Goal: Task Accomplishment & Management: Manage account settings

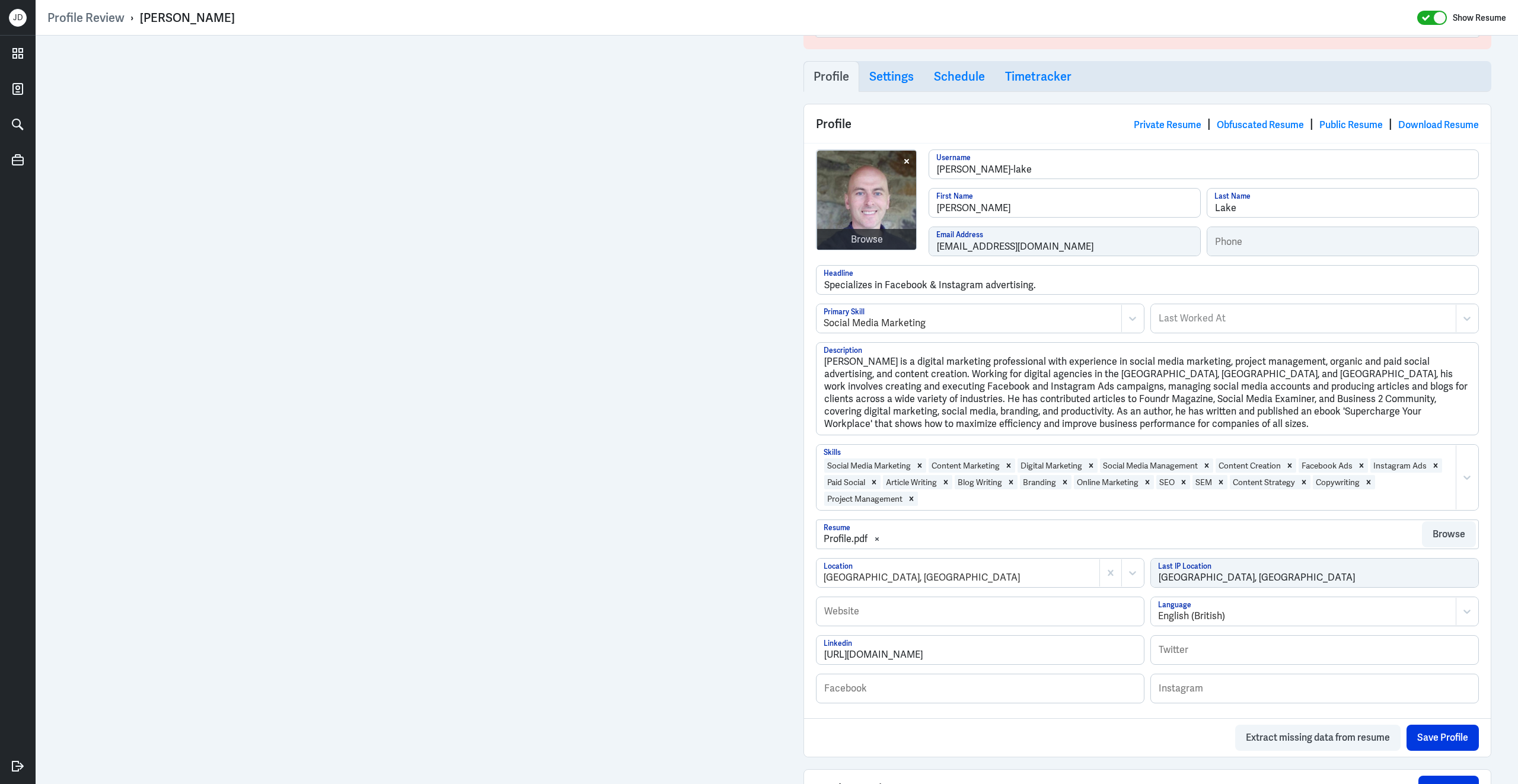
scroll to position [380, 0]
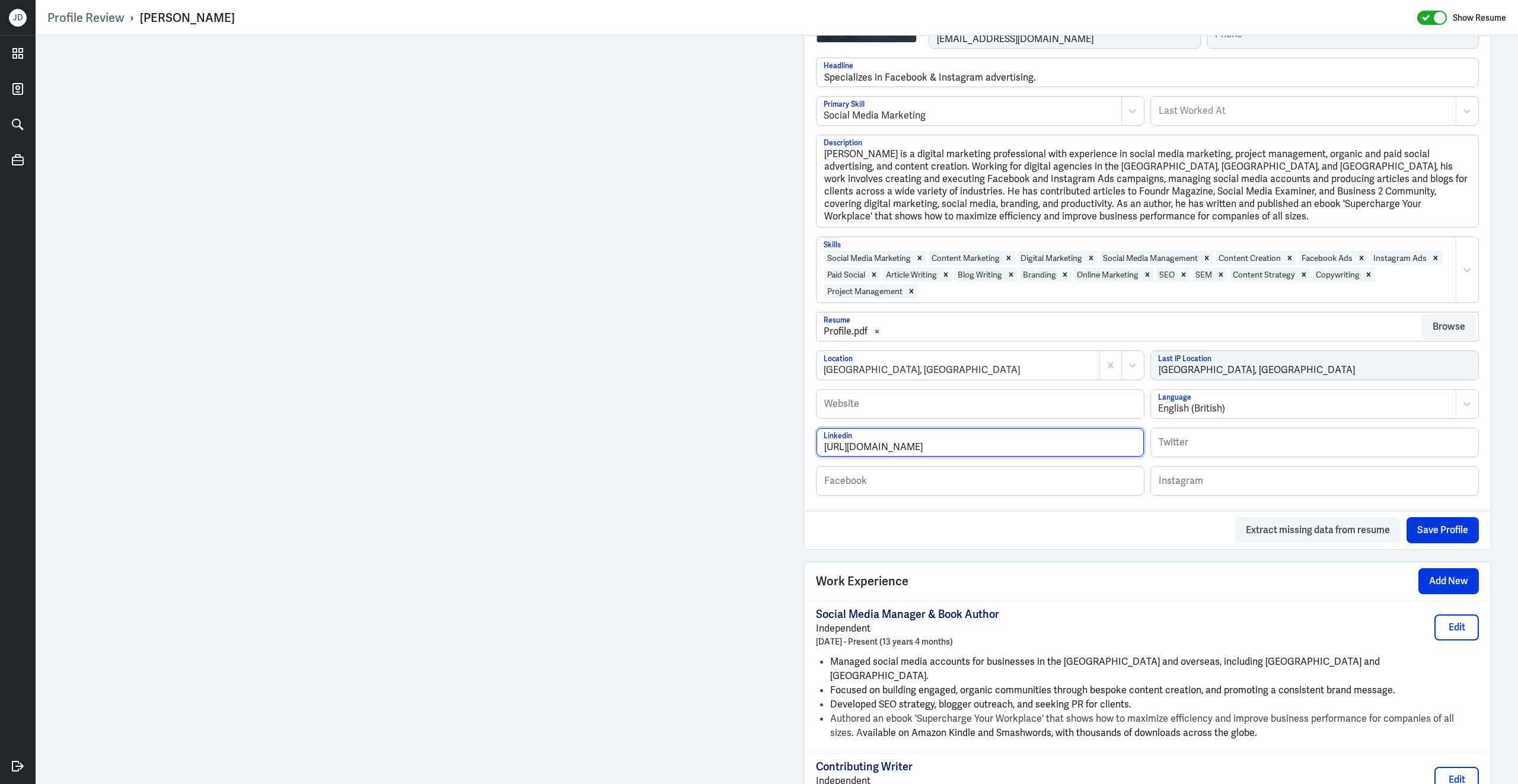
drag, startPoint x: 1010, startPoint y: 455, endPoint x: 794, endPoint y: 450, distance: 216.1
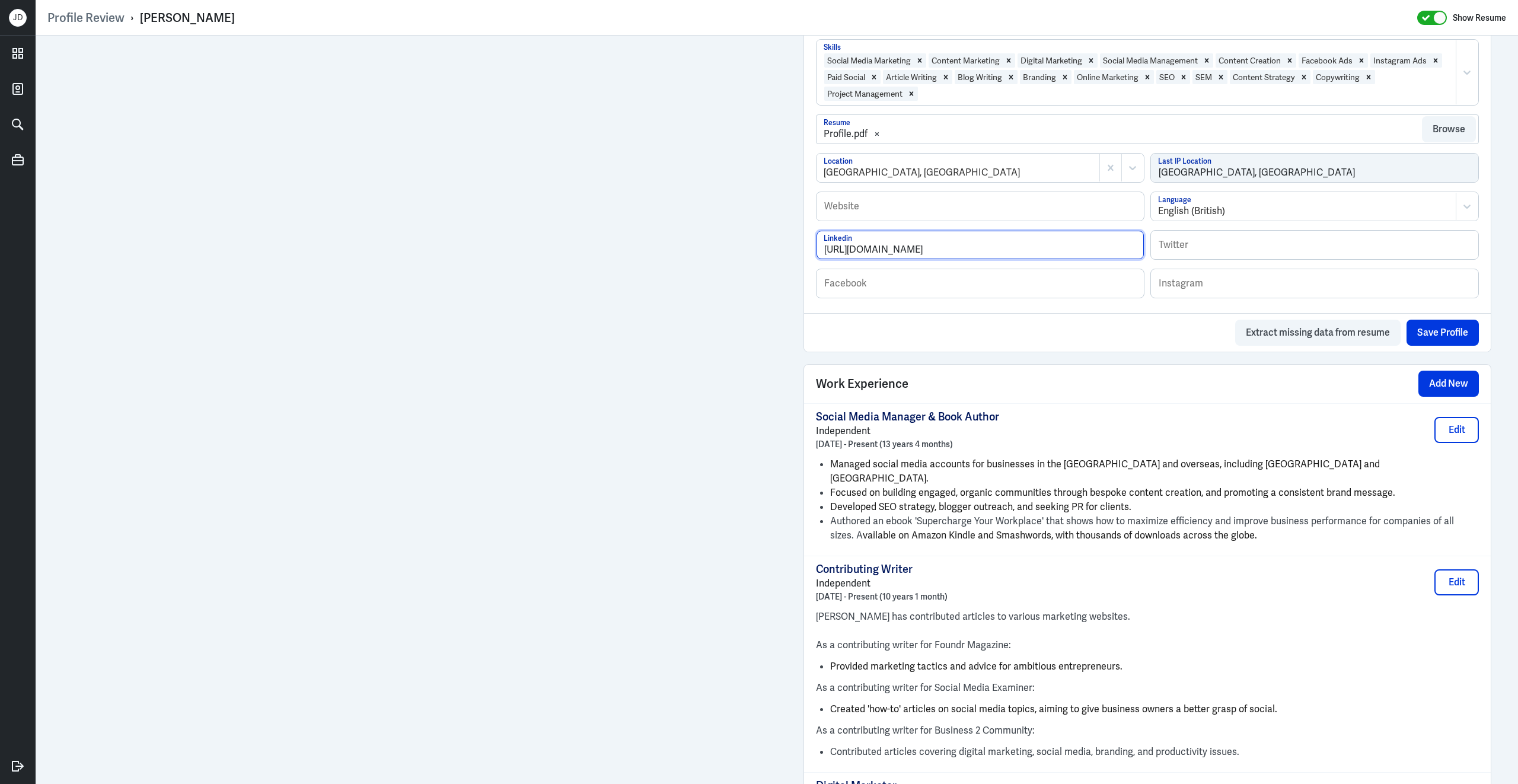
scroll to position [674, 0]
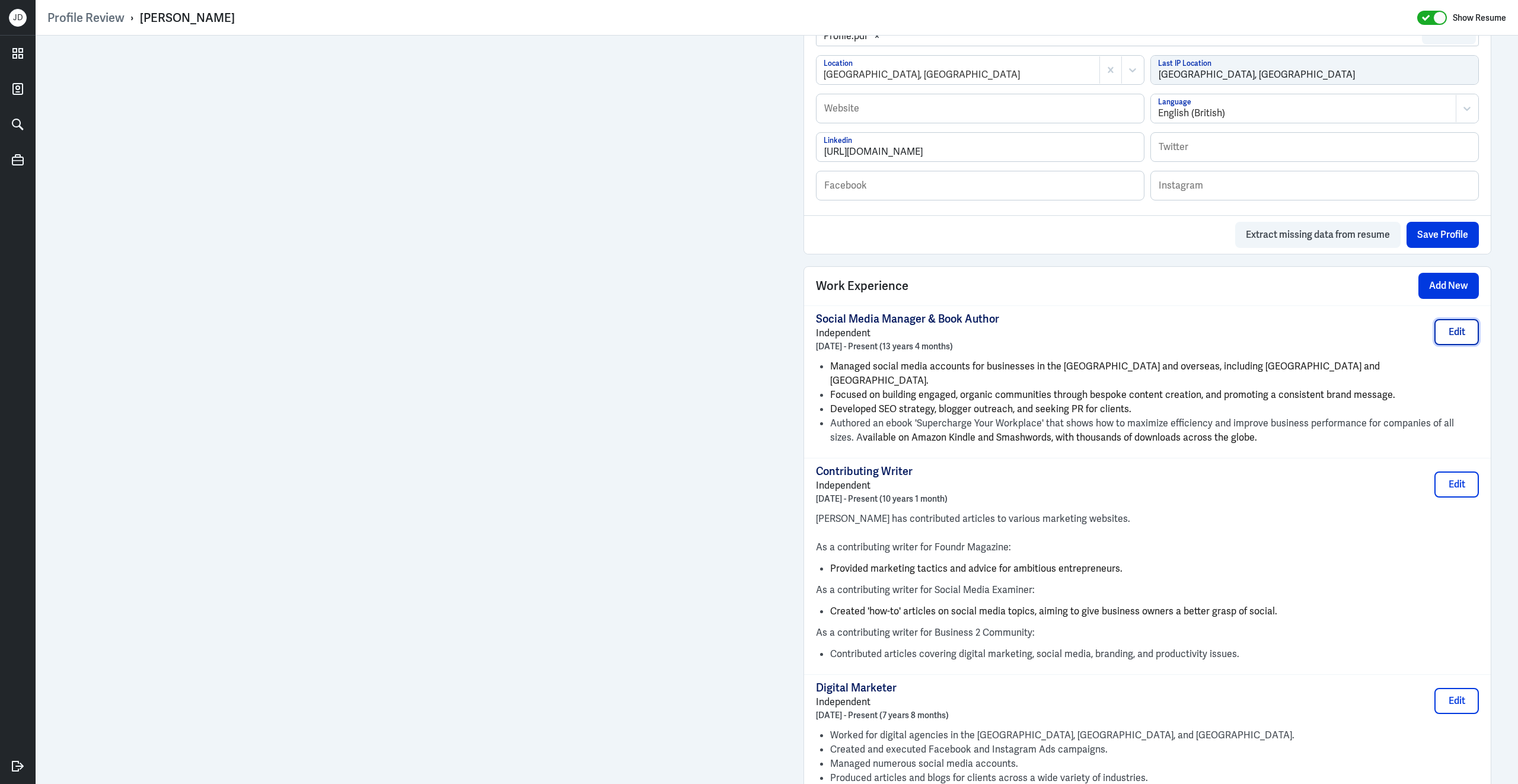
click at [1458, 340] on button "Edit" at bounding box center [1457, 331] width 44 height 26
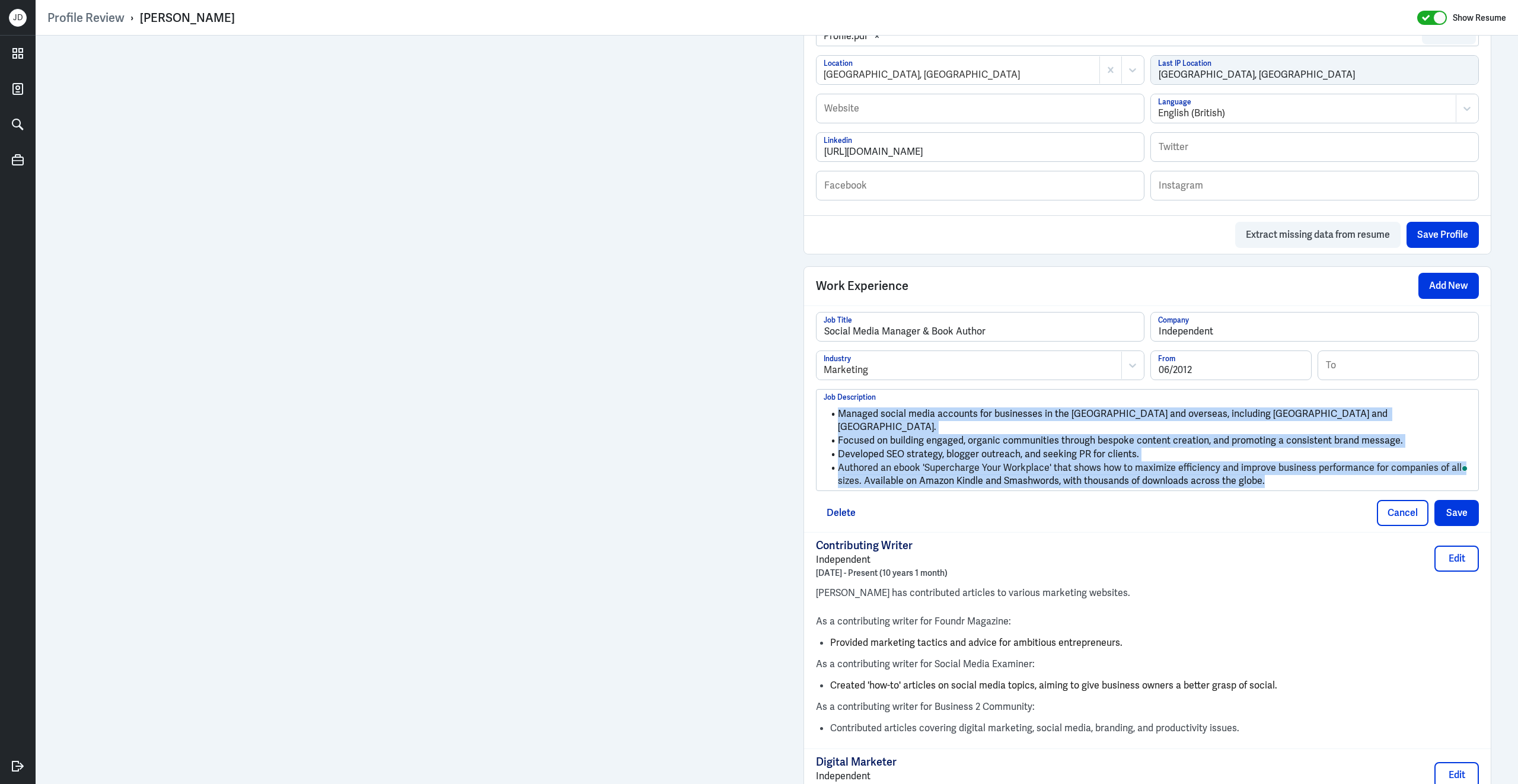
drag, startPoint x: 1284, startPoint y: 477, endPoint x: 817, endPoint y: 421, distance: 470.3
click at [817, 421] on div "Managed social media accounts for businesses in the UK and overseas, including …" at bounding box center [1148, 440] width 662 height 101
copy ul "Managed social media accounts for businesses in the UK and overseas, including …"
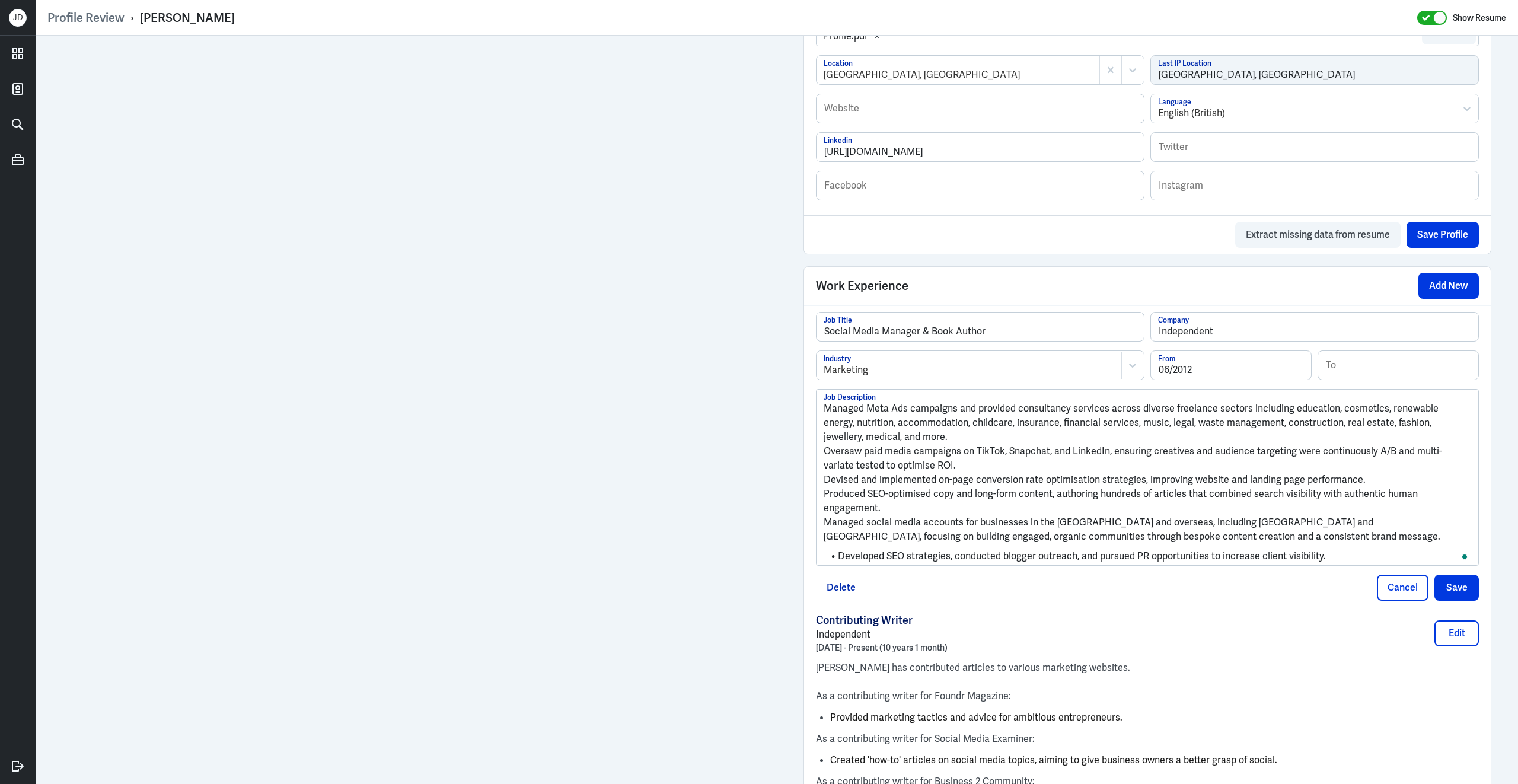
scroll to position [0, 0]
click at [828, 419] on p "Managed Meta Ads campaigns and provided consultancy services across diverse fre…" at bounding box center [1148, 423] width 648 height 42
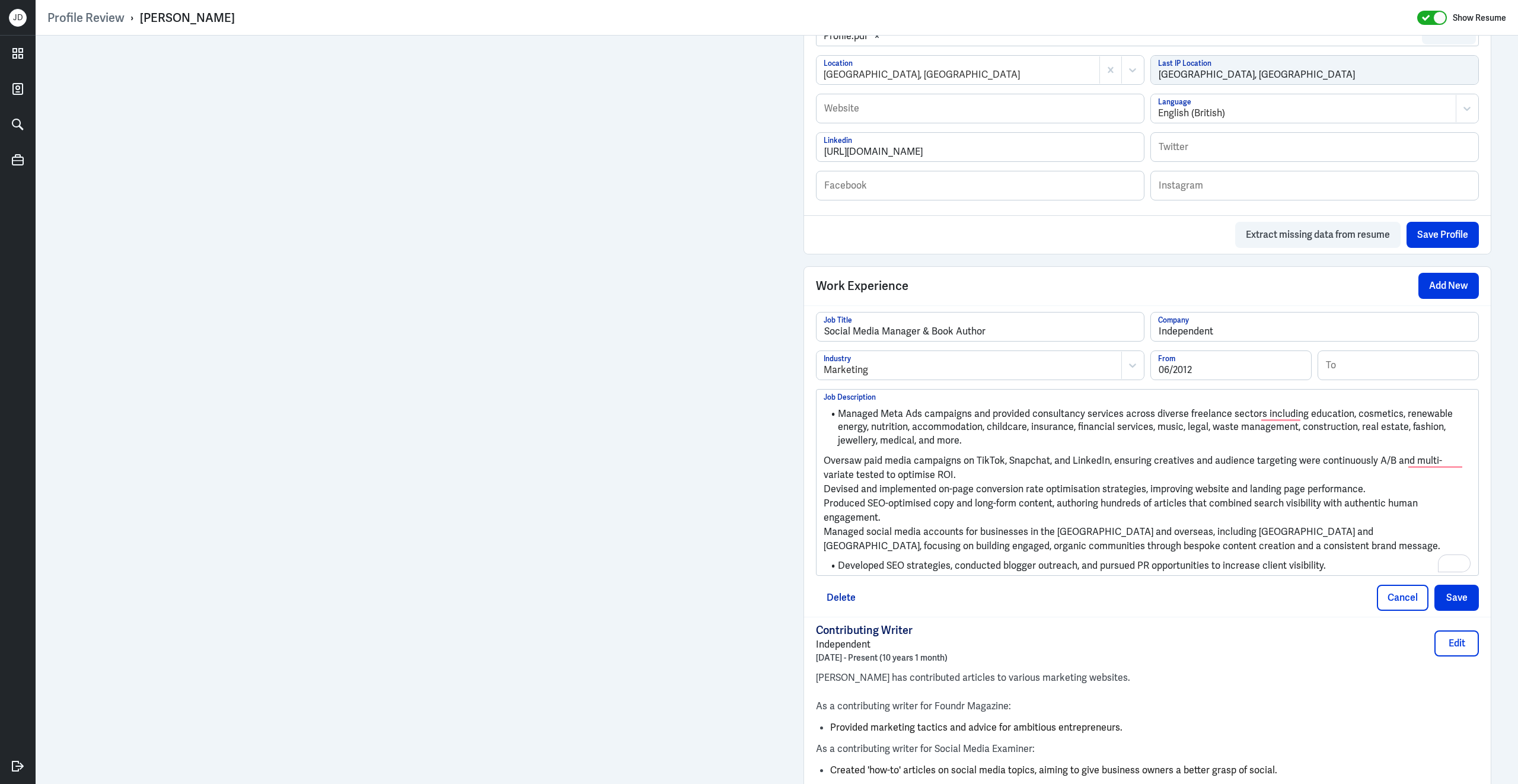
click at [827, 470] on p "Oversaw paid media campaigns on TikTok, Snapchat, and LinkedIn, ensuring creati…" at bounding box center [1148, 468] width 648 height 28
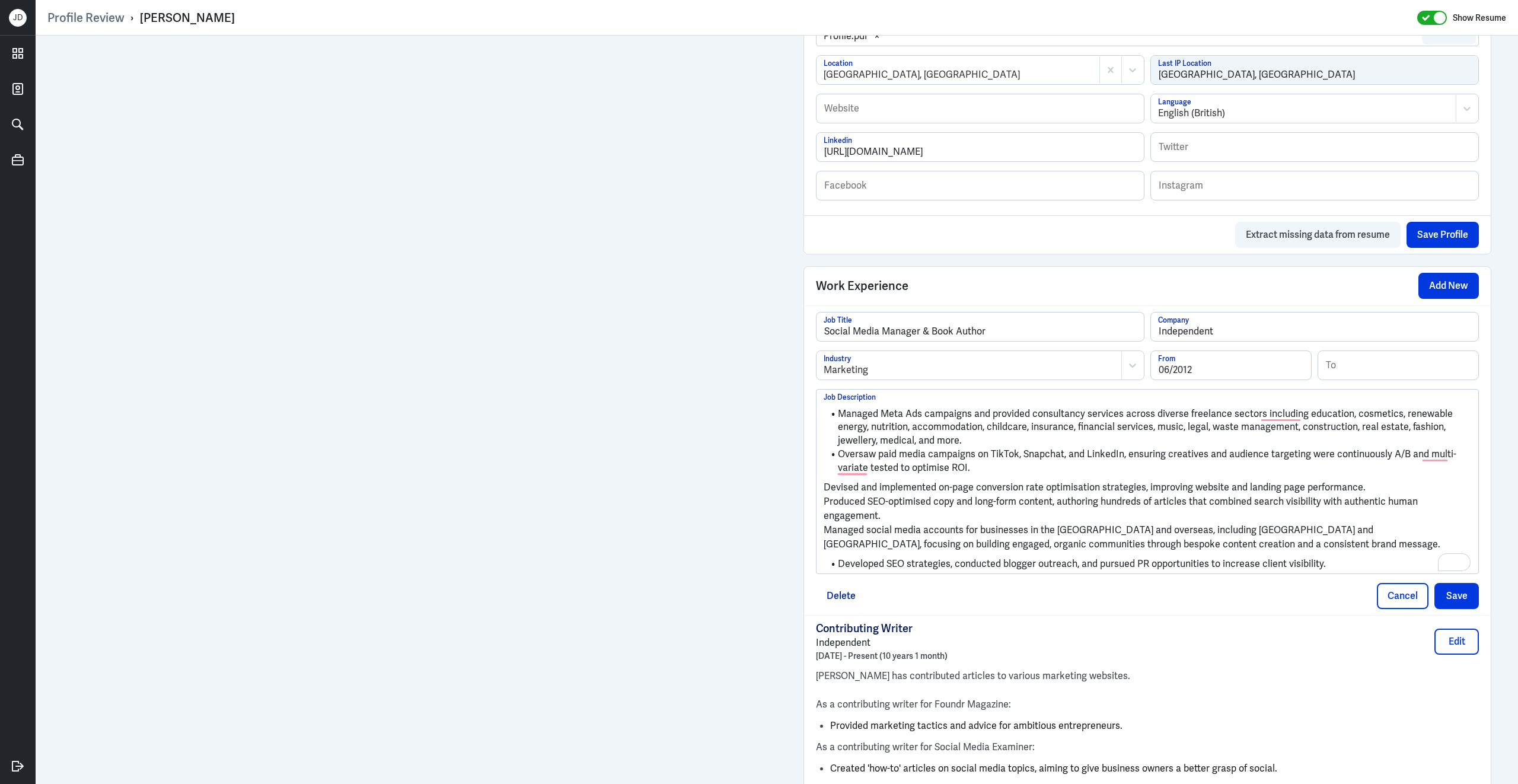
click at [826, 495] on p "Devised and implemented on-page conversion rate optimisation strategies, improv…" at bounding box center [1148, 488] width 648 height 14
click at [824, 511] on p "Produced SEO-optimised copy and long-form content, authoring hundreds of articl…" at bounding box center [1148, 508] width 648 height 28
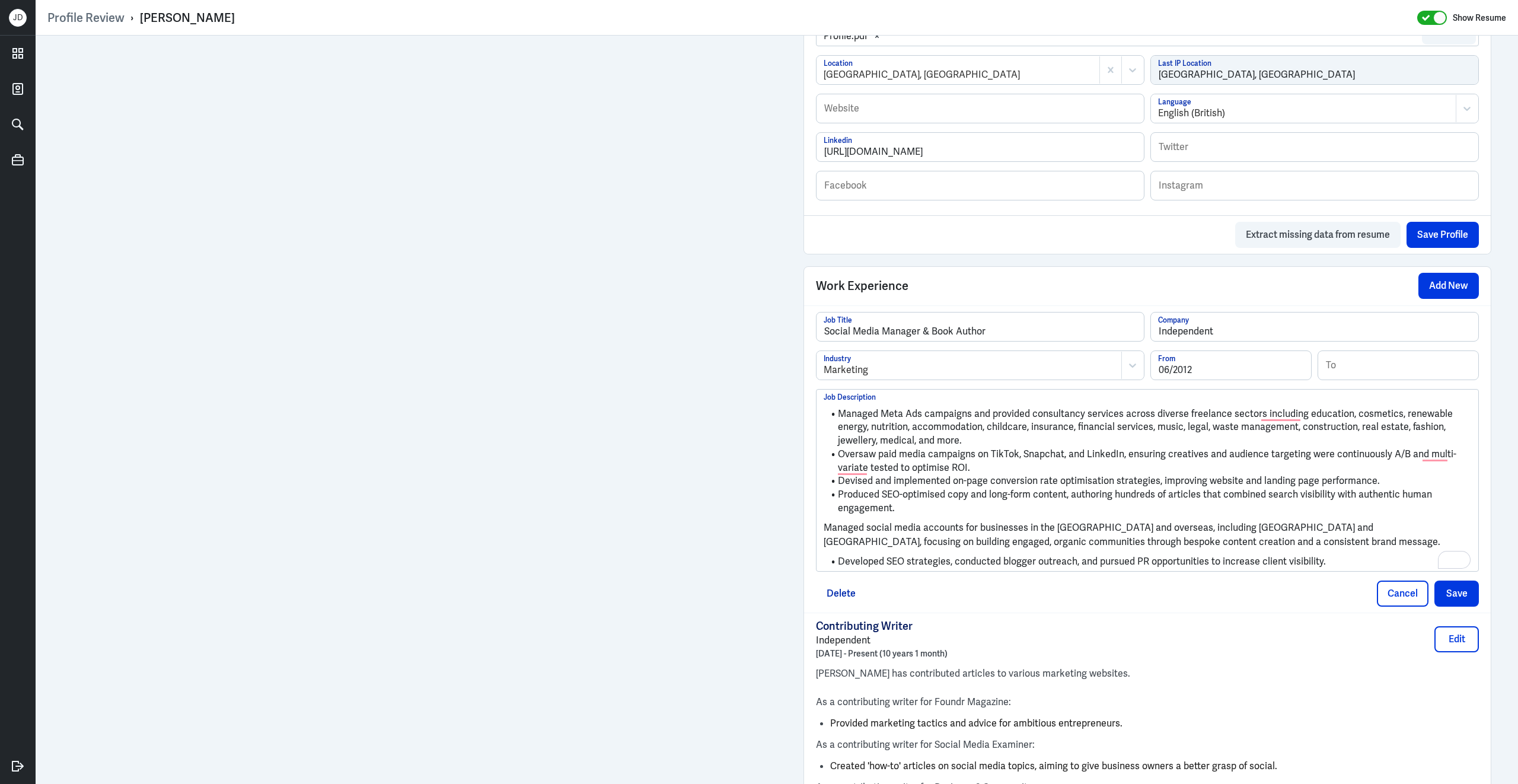
click at [824, 537] on p "Managed social media accounts for businesses in the UK and overseas, including …" at bounding box center [1148, 534] width 648 height 28
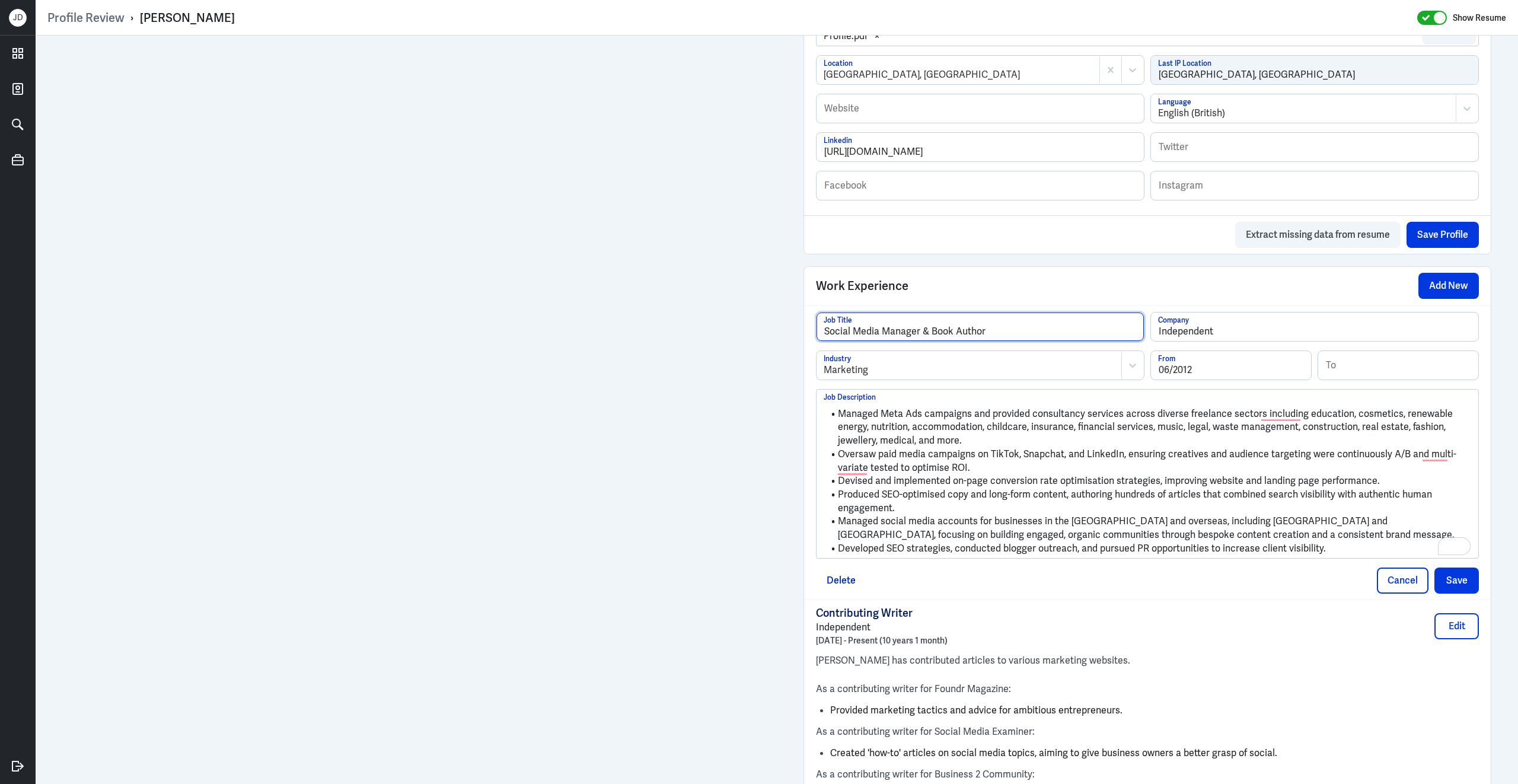
drag, startPoint x: 931, startPoint y: 339, endPoint x: 1021, endPoint y: 341, distance: 90.0
click at [1023, 341] on input "Social Media Manager & Book Author" at bounding box center [981, 327] width 327 height 28
click at [826, 337] on input "Social Media Manager & Digital Marketer" at bounding box center [981, 327] width 327 height 28
type input "Freelance Social Media Manager & Digital Marketer"
click at [1445, 592] on button "Save" at bounding box center [1457, 580] width 44 height 26
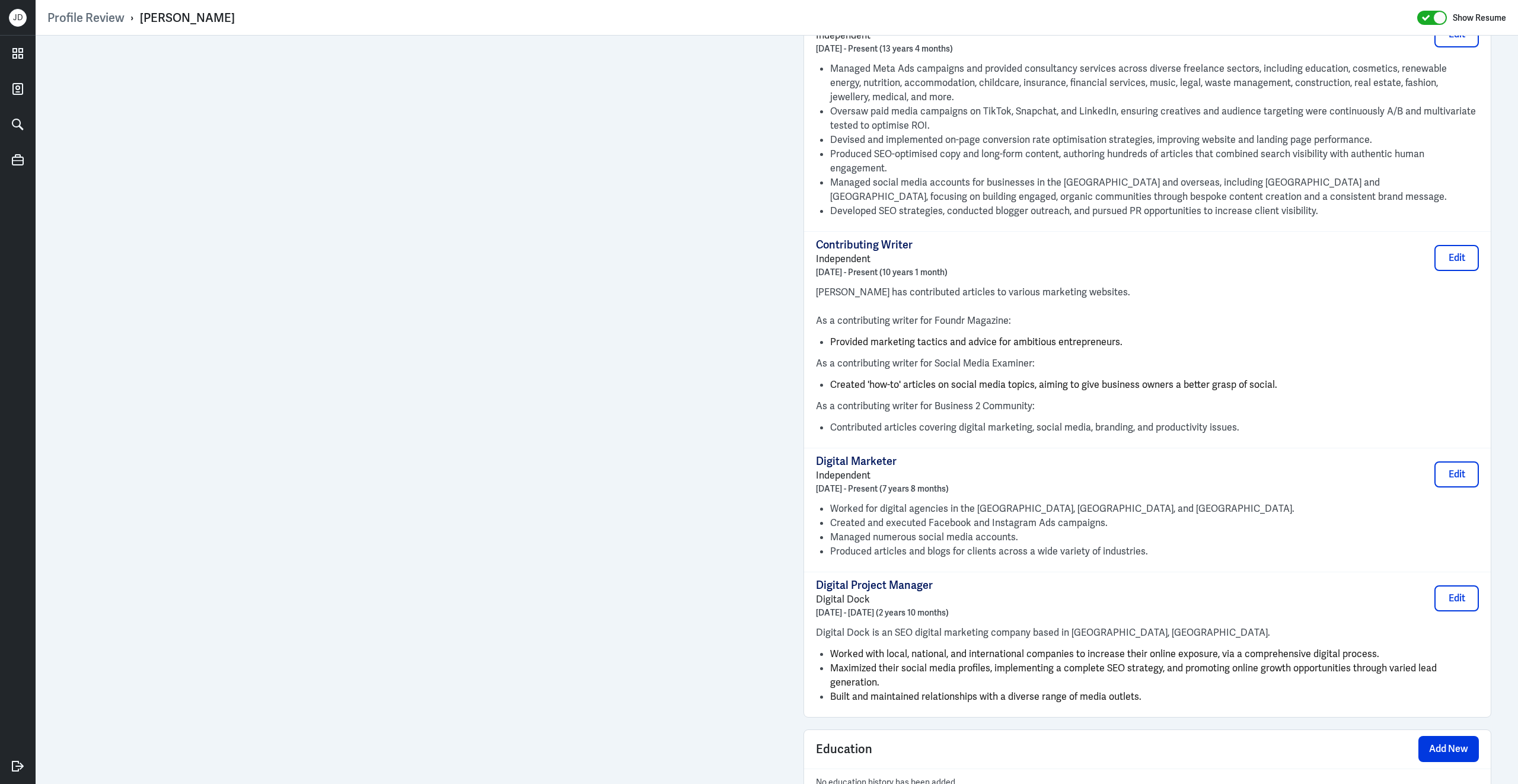
scroll to position [892, 0]
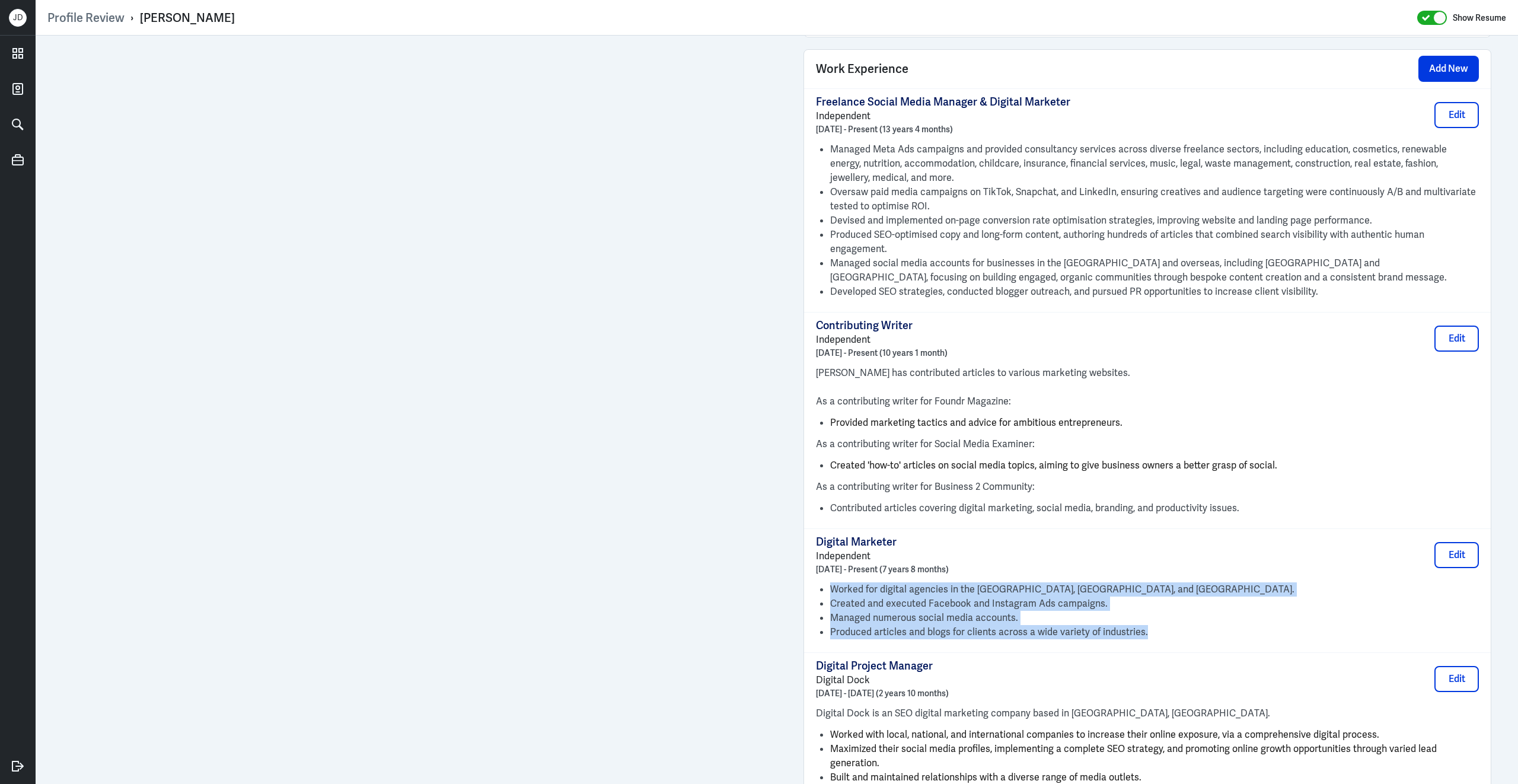
drag, startPoint x: 1156, startPoint y: 630, endPoint x: 828, endPoint y: 585, distance: 331.1
click at [828, 585] on div "Worked for digital agencies in the UK, US, and Australia. Created and executed …" at bounding box center [1147, 611] width 663 height 57
copy ul "Worked for digital agencies in the UK, US, and Australia. Created and executed …"
click at [1447, 126] on button "Edit" at bounding box center [1457, 114] width 44 height 26
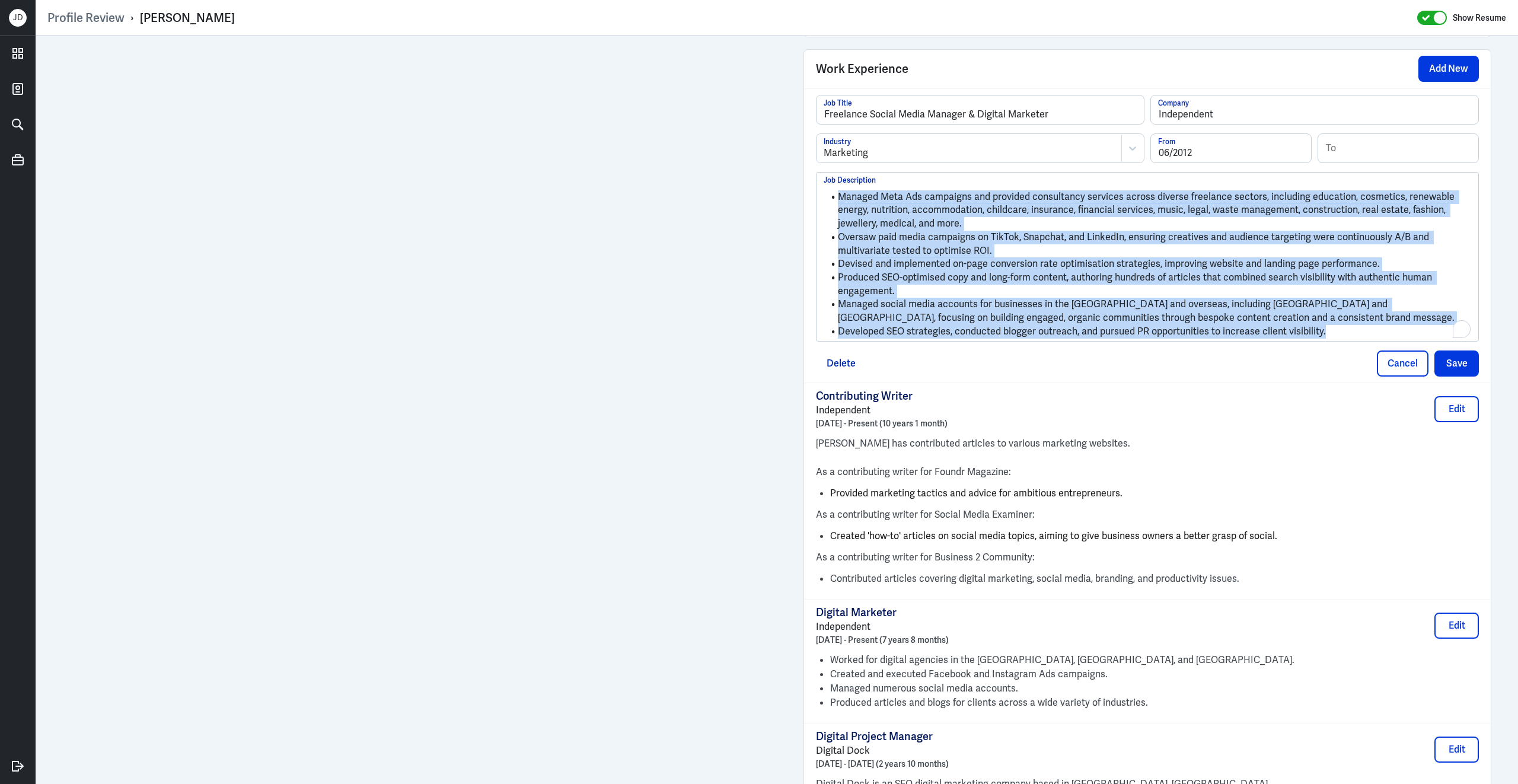
drag, startPoint x: 1337, startPoint y: 342, endPoint x: 750, endPoint y: 123, distance: 626.5
click at [675, 33] on div "Profile Review › Chris Lake Show Resume Admin Settings Update Resume Save Profi…" at bounding box center [776, 392] width 1483 height 784
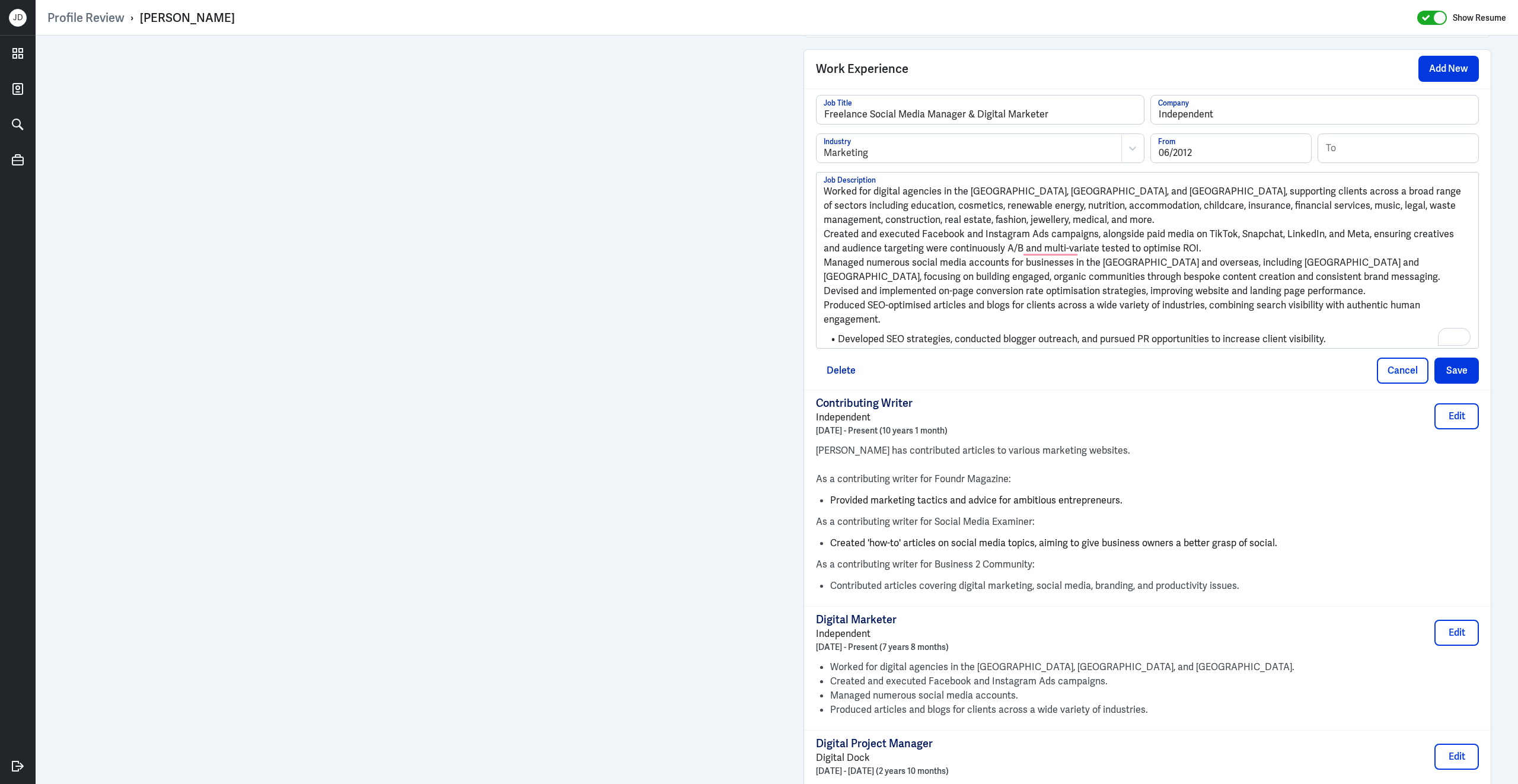
click at [828, 200] on p "Worked for digital agencies in the UK, US, and Australia, supporting clients ac…" at bounding box center [1148, 205] width 648 height 42
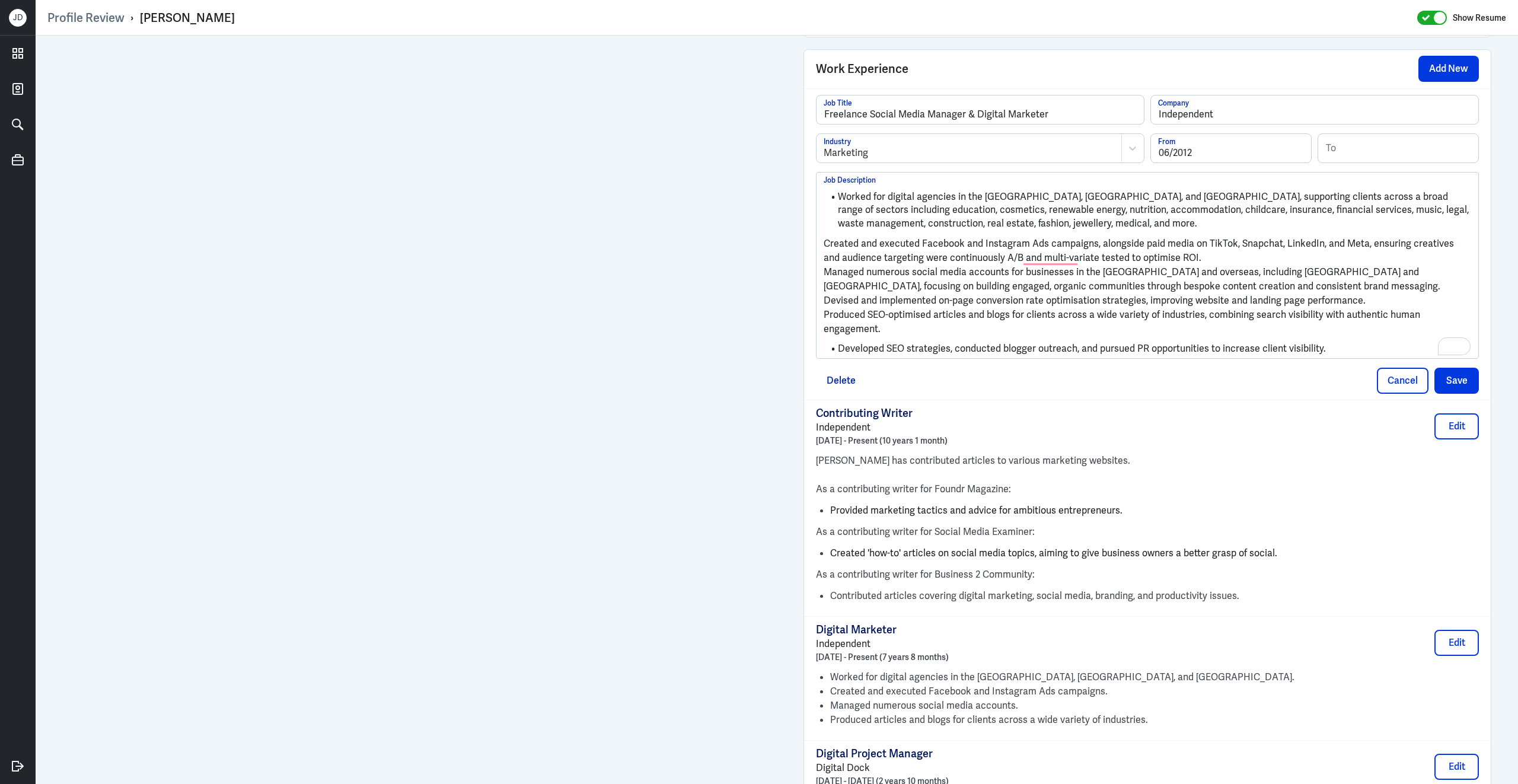
click at [824, 250] on p "Created and executed Facebook and Instagram Ads campaigns, alongside paid media…" at bounding box center [1148, 250] width 648 height 28
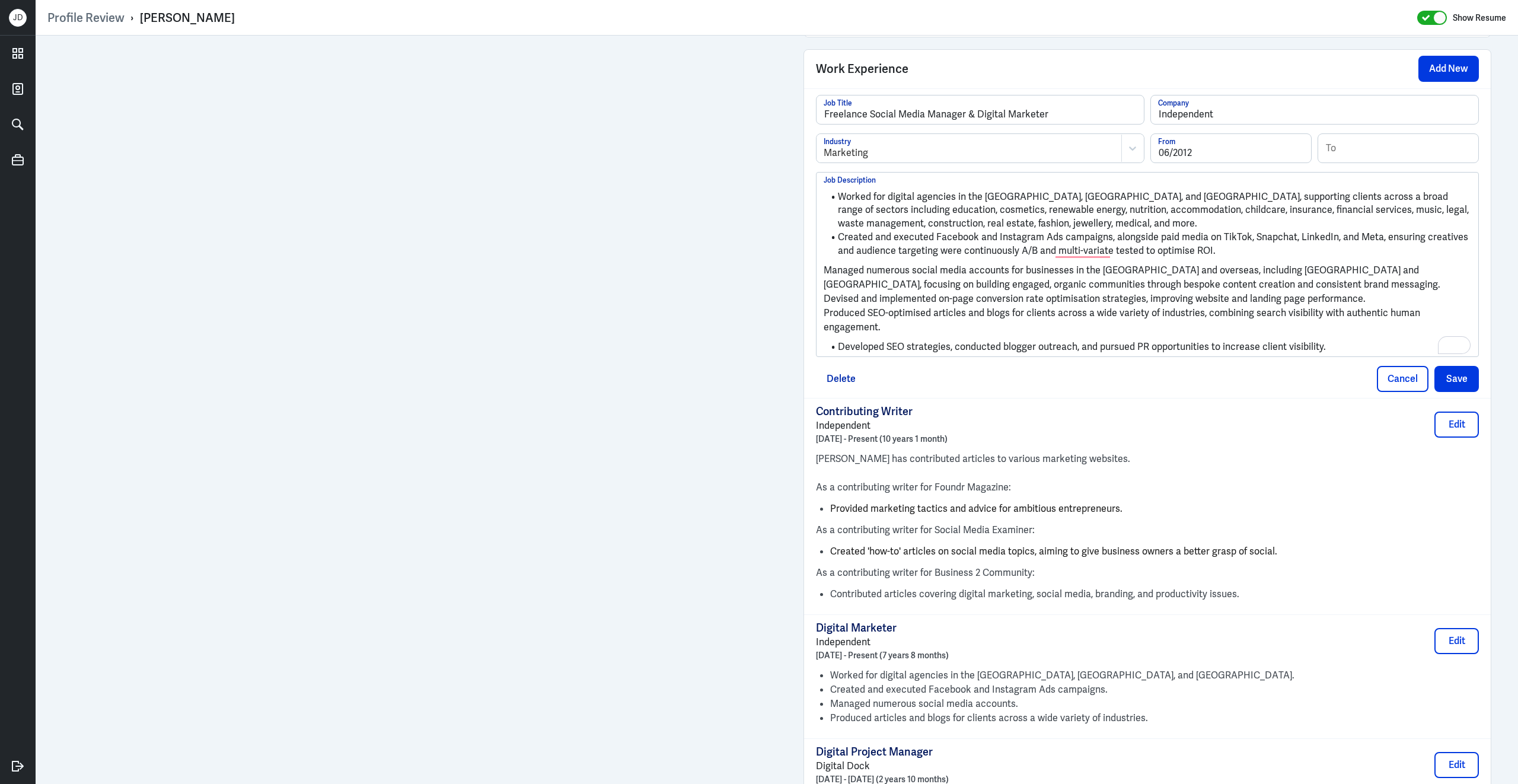
click at [824, 279] on p "Managed numerous social media accounts for businesses in the UK and overseas, i…" at bounding box center [1148, 277] width 648 height 28
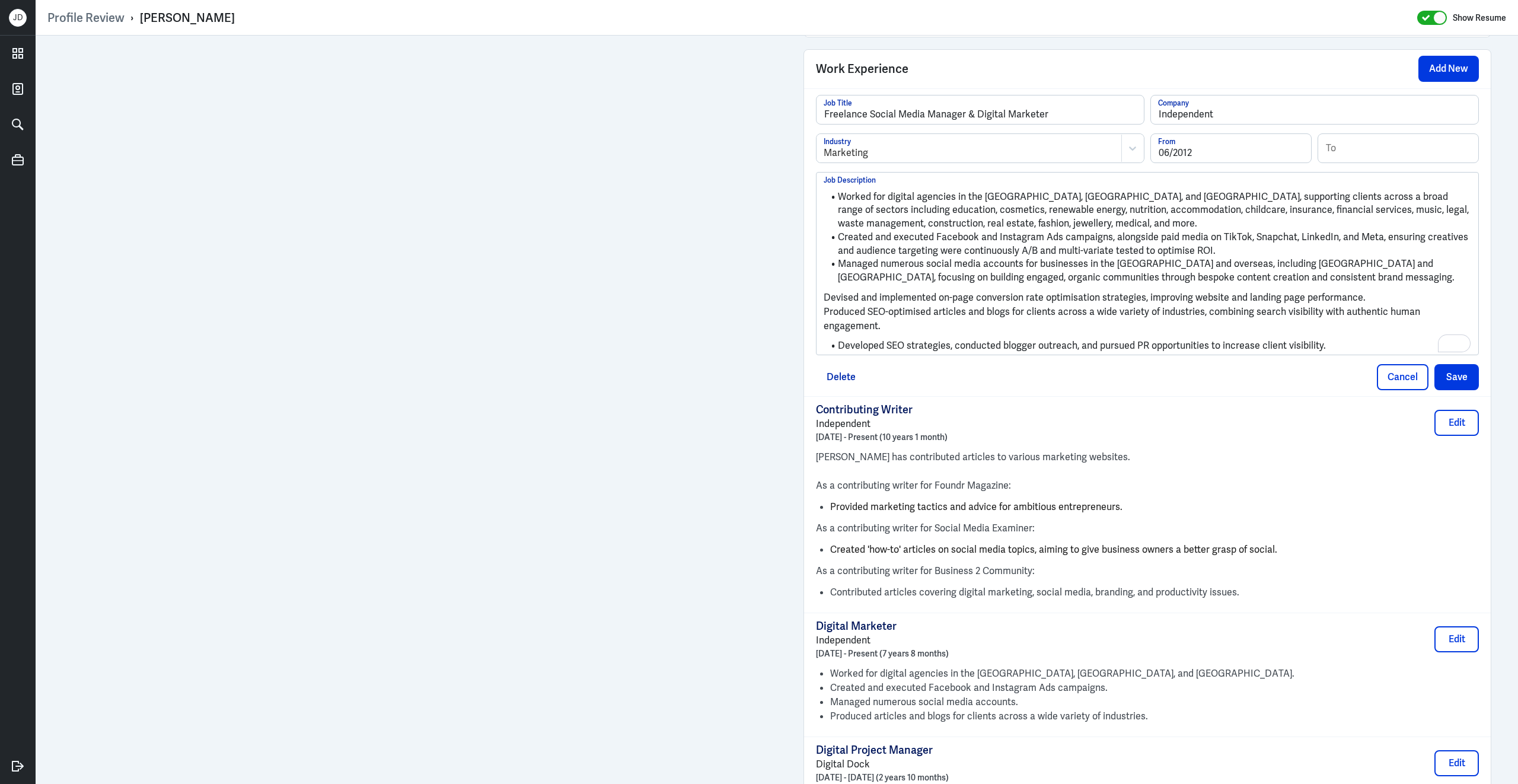
click at [826, 304] on p "Devised and implemented on-page conversion rate optimisation strategies, improv…" at bounding box center [1148, 297] width 648 height 14
click at [826, 319] on p "Produced SEO-optimised articles and blogs for clients across a wide variety of …" at bounding box center [1148, 318] width 648 height 28
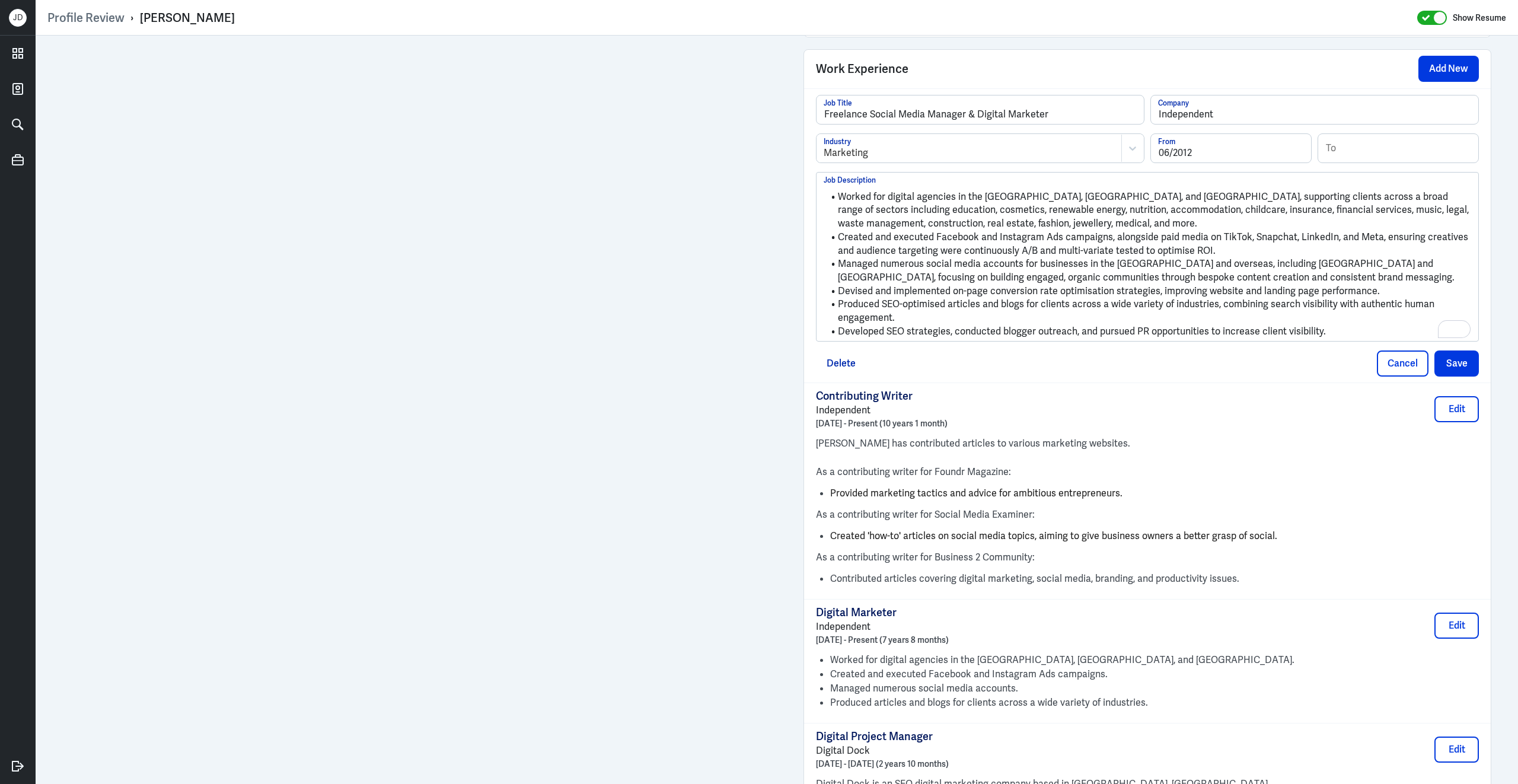
click at [1081, 257] on li "Created and executed Facebook and Instagram Ads campaigns, alongside paid media…" at bounding box center [1148, 244] width 648 height 27
click at [1447, 367] on button "Save" at bounding box center [1457, 363] width 44 height 26
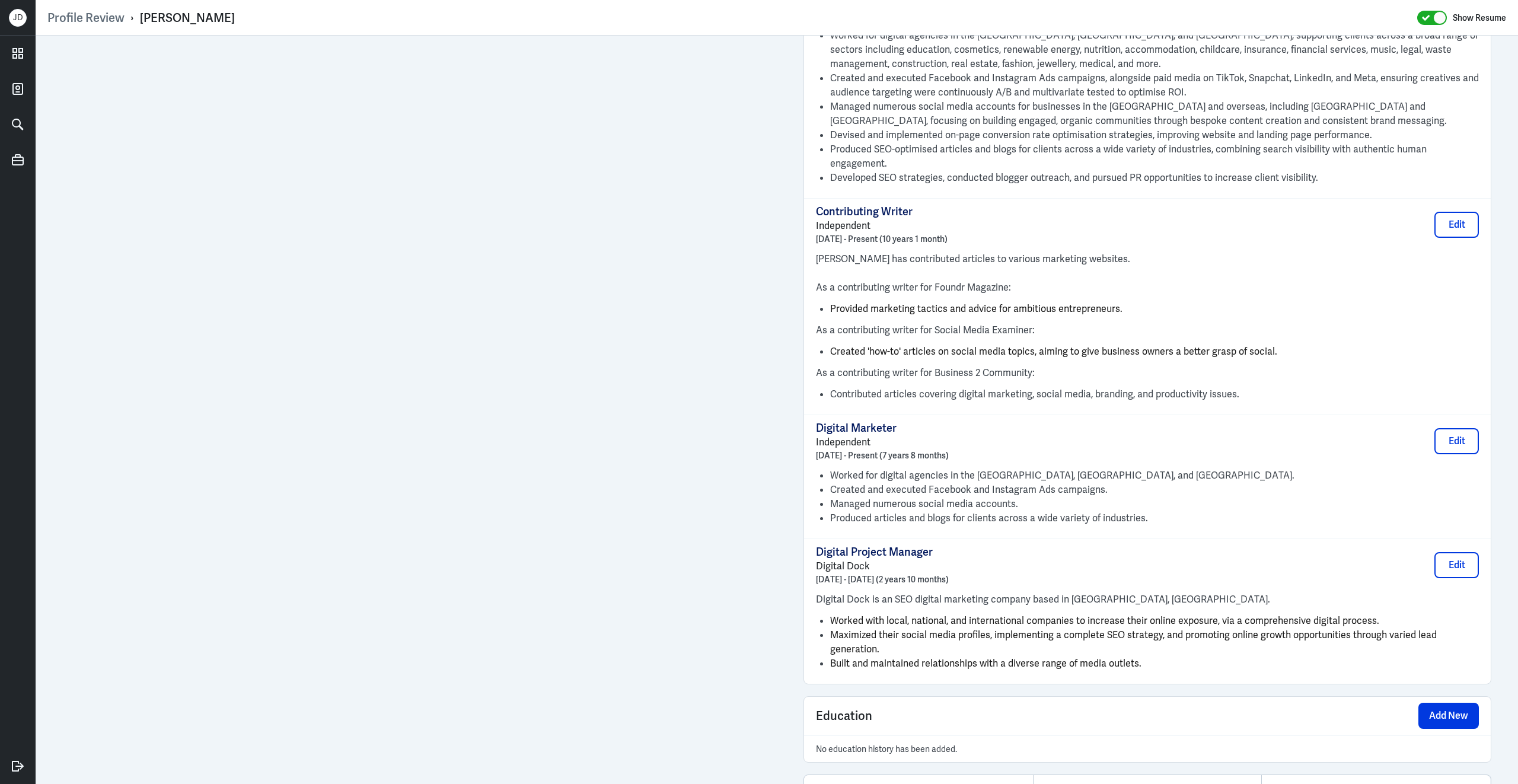
scroll to position [1007, 0]
click at [1459, 437] on button "Edit" at bounding box center [1457, 439] width 44 height 26
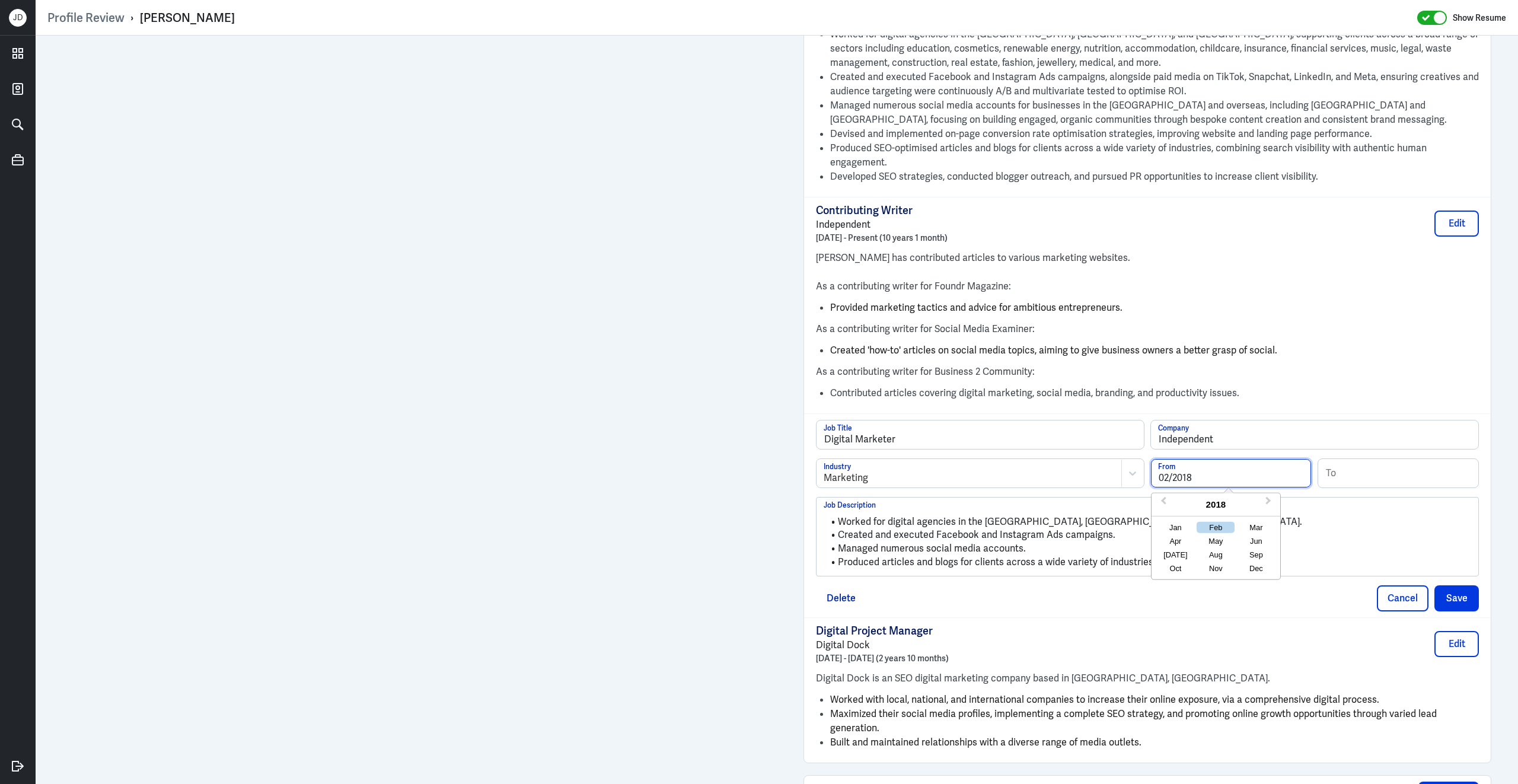
drag, startPoint x: 1201, startPoint y: 472, endPoint x: 1016, endPoint y: 451, distance: 186.2
click at [1016, 458] on div "Marketing Industry 02/2018 From Previous Year Next Year 2018 Jan Feb Mar Apr Ma…" at bounding box center [1147, 478] width 663 height 39
type input "06/2012"
click at [1361, 470] on input at bounding box center [1398, 473] width 160 height 28
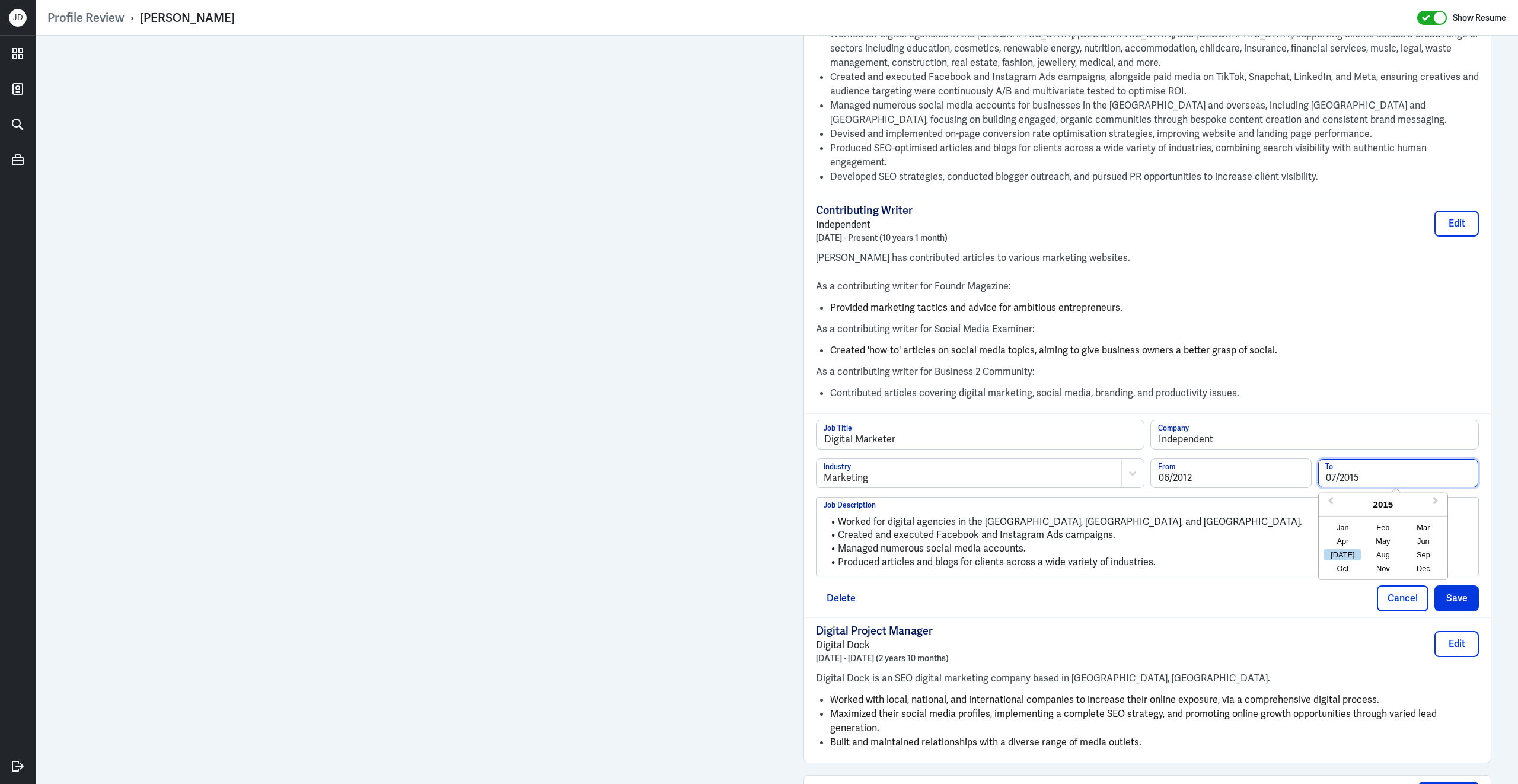
type input "07/2015"
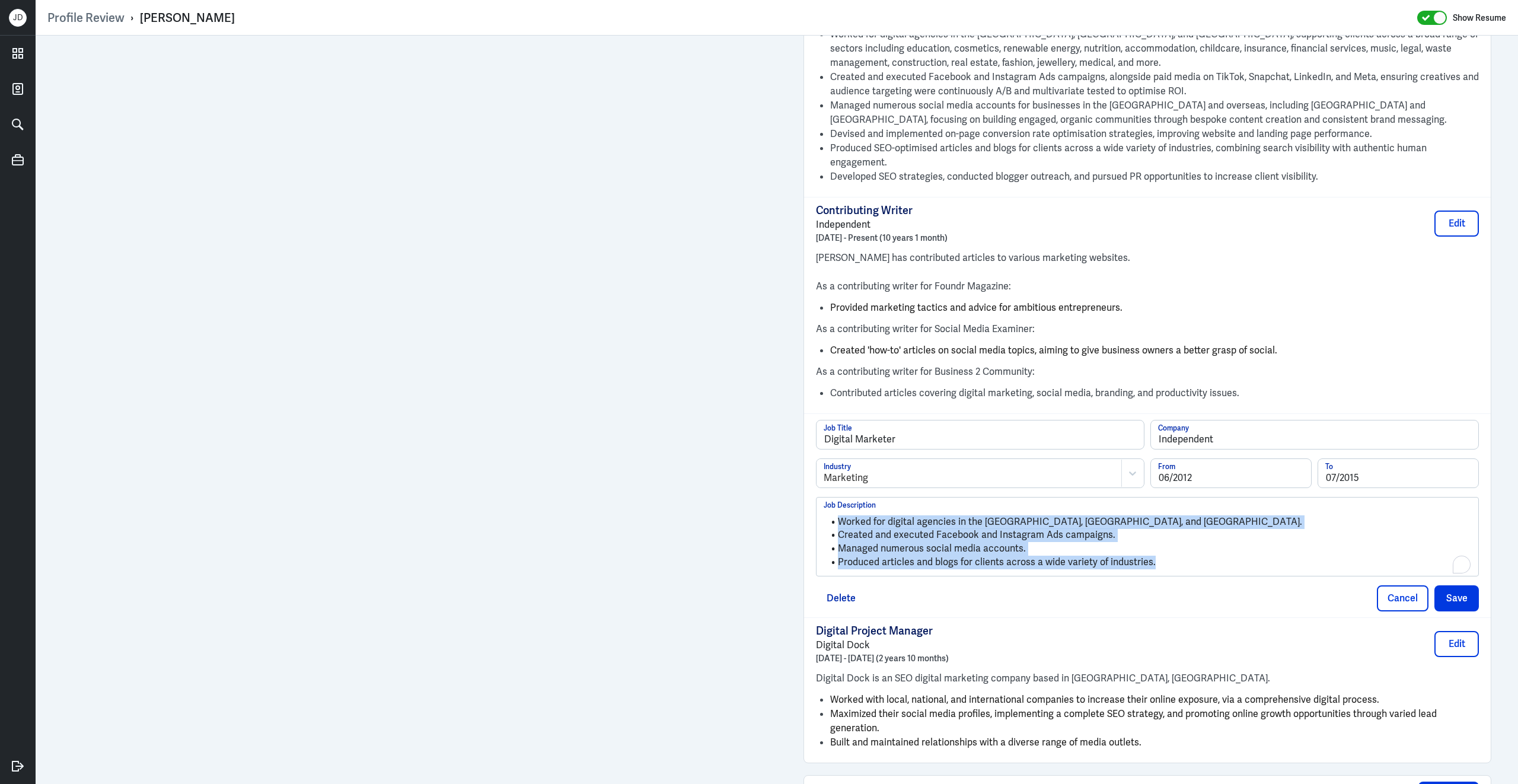
drag, startPoint x: 1187, startPoint y: 552, endPoint x: 813, endPoint y: 482, distance: 380.5
click at [813, 481] on div "Digital Marketer Job Title Independent Company Marketing Industry 06/2012 From …" at bounding box center [1147, 515] width 687 height 204
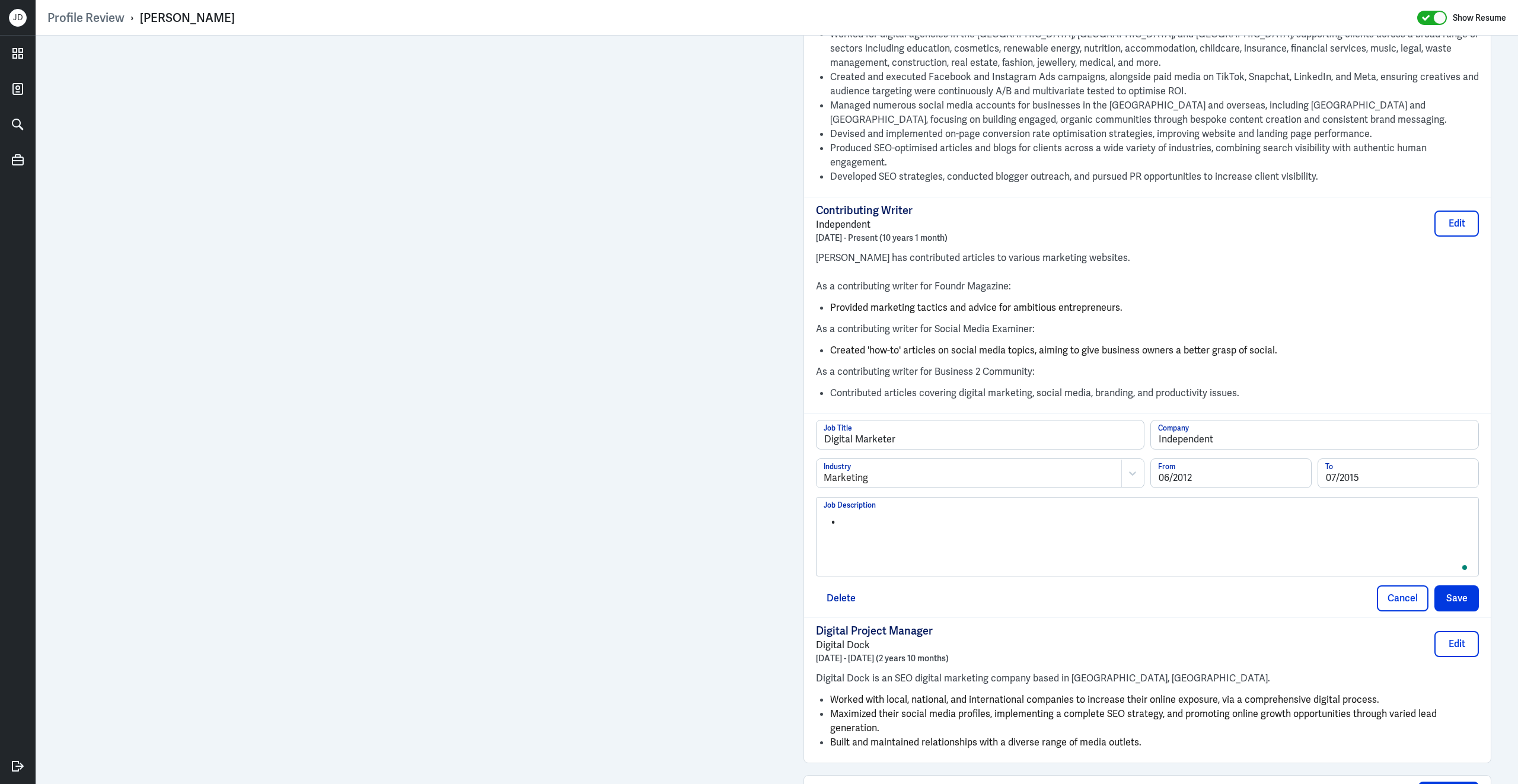
scroll to position [0, 0]
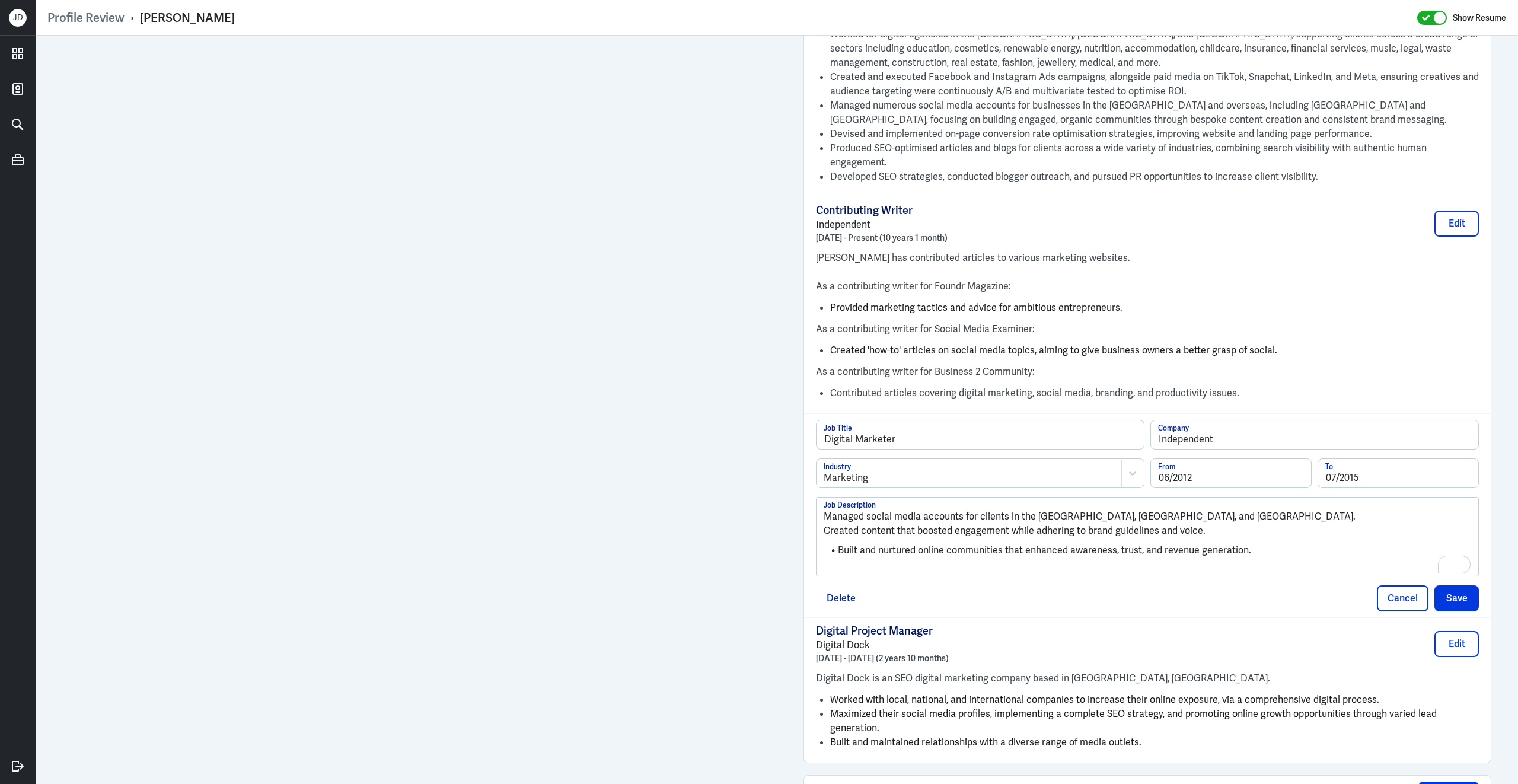
click at [826, 513] on p "Managed social media accounts for clients in the UK, Australia, and the United …" at bounding box center [1148, 516] width 648 height 14
click at [824, 540] on p "Created content that boosted engagement while adhering to brand guidelines and …" at bounding box center [1148, 542] width 648 height 14
click at [860, 565] on div "Managed social media accounts for clients in the UK, Australia, and the United …" at bounding box center [1148, 541] width 648 height 64
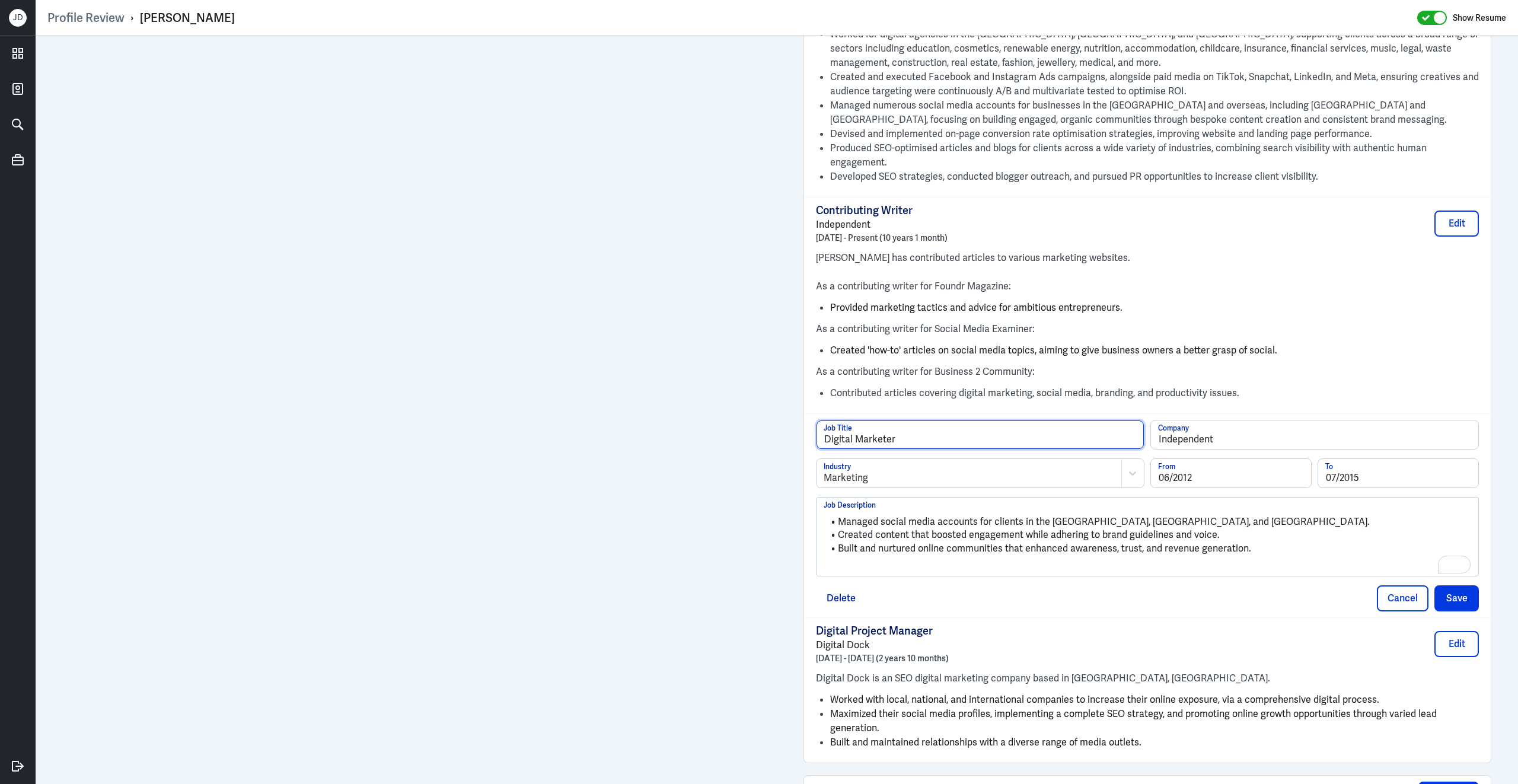
drag, startPoint x: 916, startPoint y: 432, endPoint x: 746, endPoint y: 408, distance: 171.7
click at [682, 315] on div "Admin Settings Update Resume Save Profile User Requested Private Set Resume to …" at bounding box center [776, 334] width 1483 height 2609
type input "Freelance Social Media Manager"
click at [1441, 585] on button "Save" at bounding box center [1457, 597] width 44 height 26
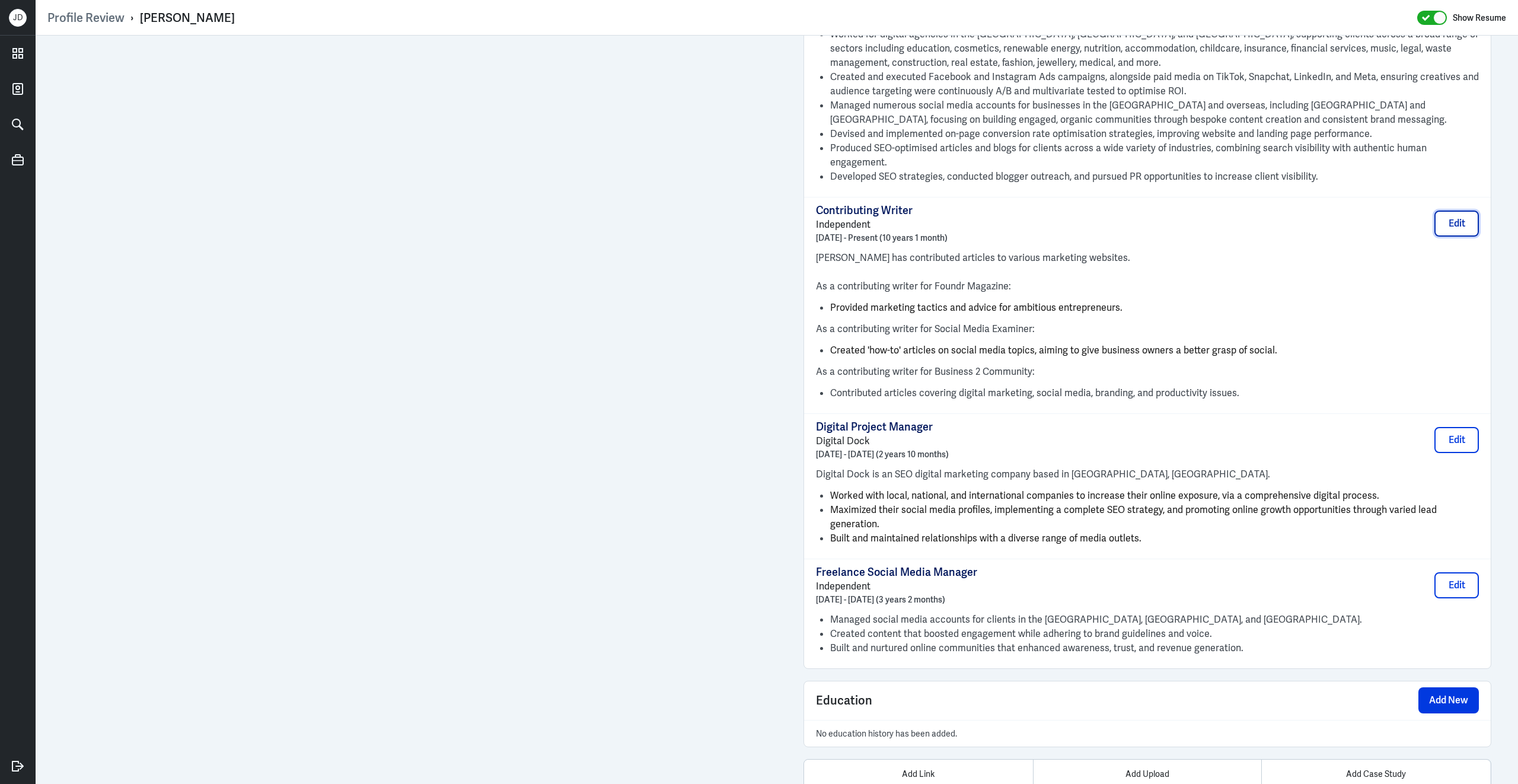
click at [1456, 221] on button "Edit" at bounding box center [1457, 223] width 44 height 26
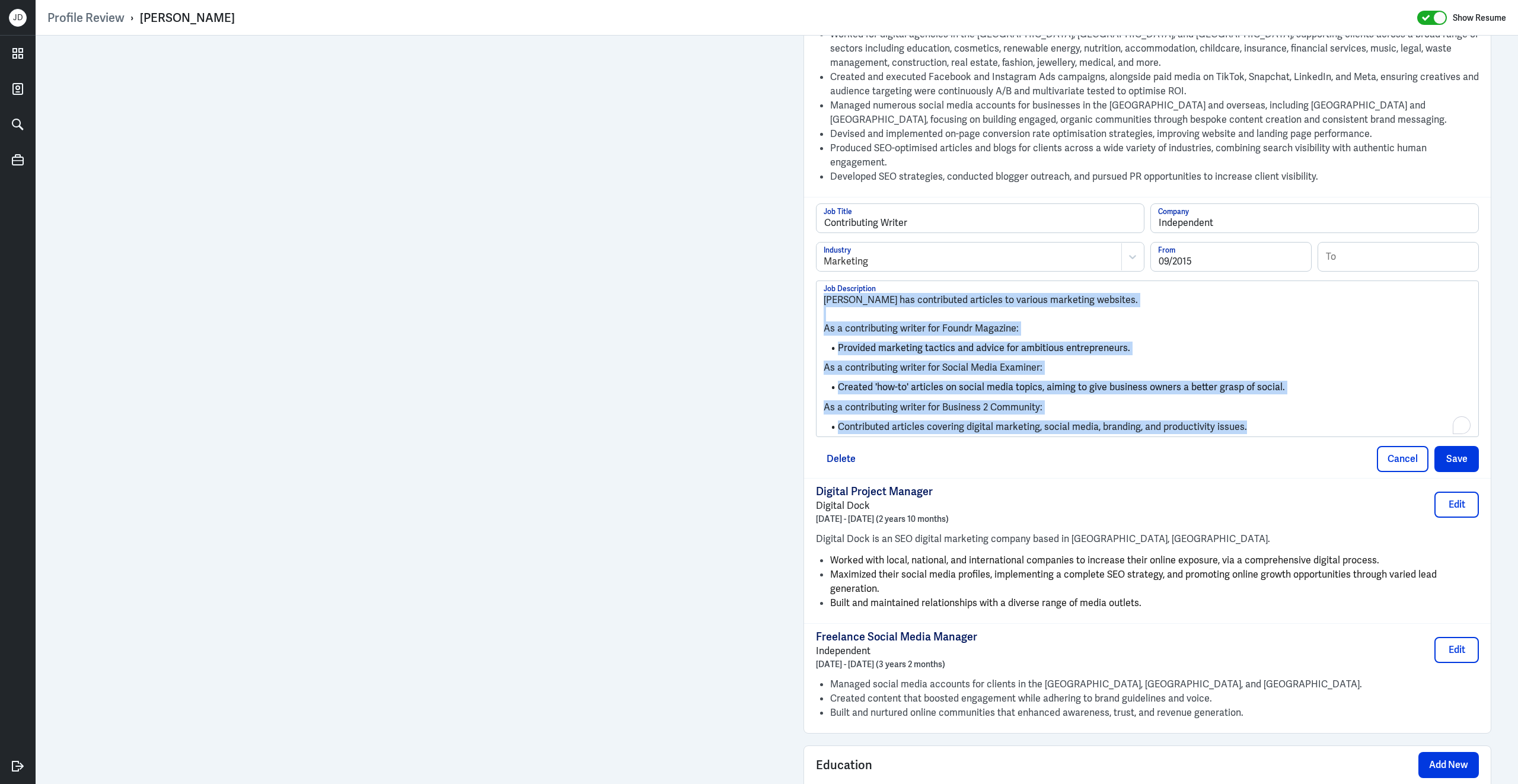
drag, startPoint x: 1267, startPoint y: 423, endPoint x: 812, endPoint y: 211, distance: 502.0
click at [812, 211] on div "Contributing Writer Job Title Independent Company Marketing Industry 09/2015 Fr…" at bounding box center [1147, 337] width 687 height 281
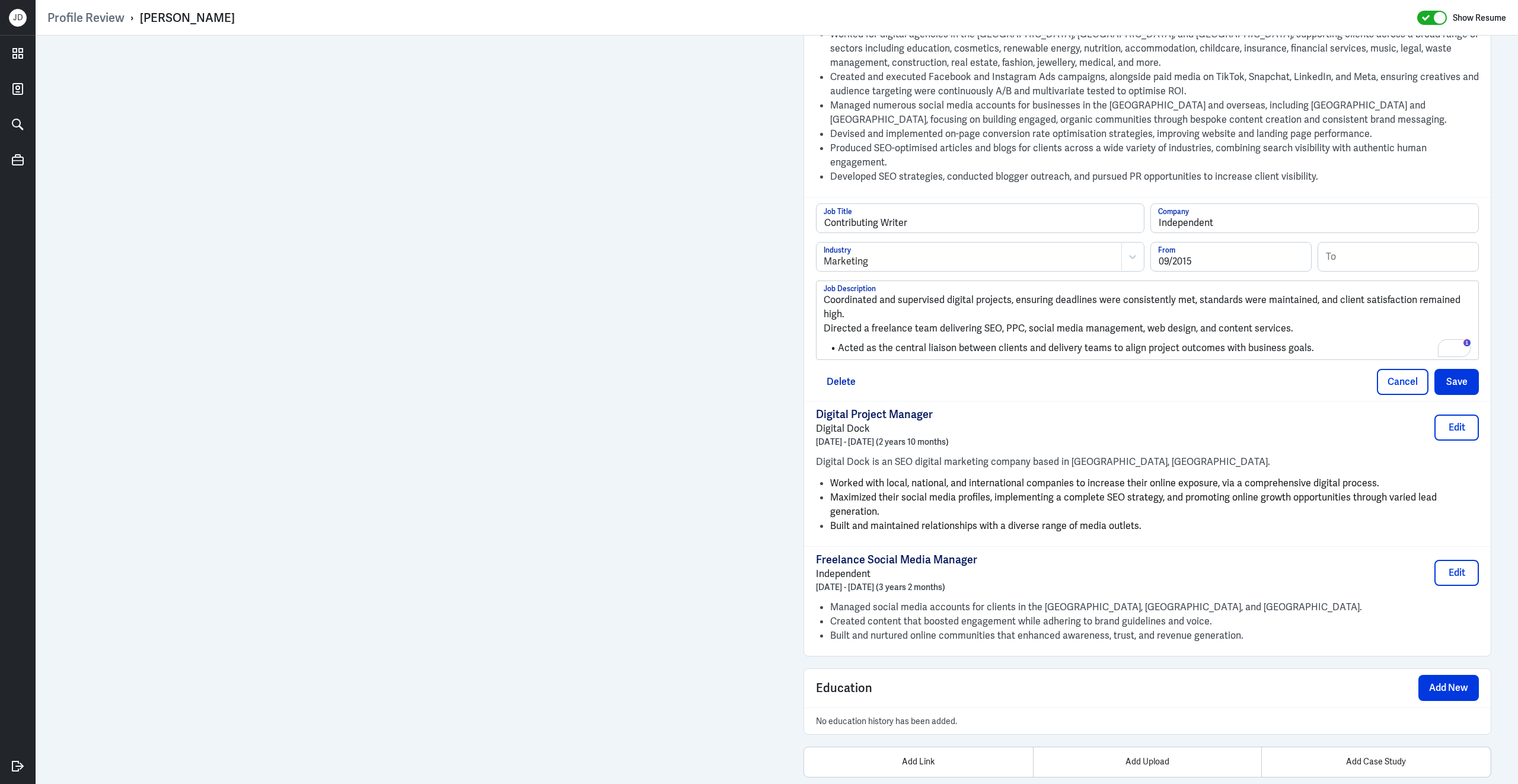
click at [825, 294] on p "Coordinated and supervised digital projects, ensuring deadlines were consistent…" at bounding box center [1148, 307] width 648 height 28
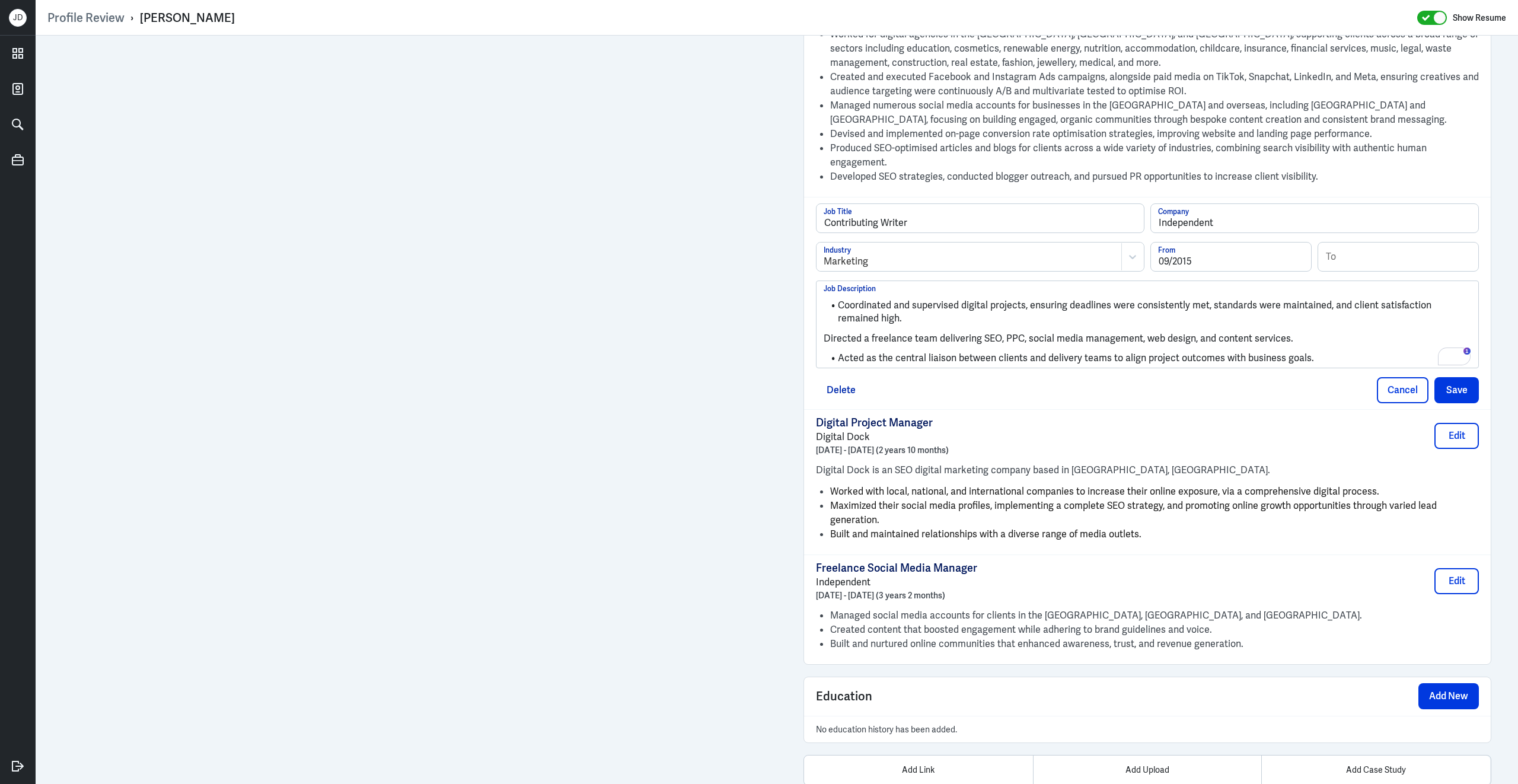
click at [826, 334] on p "Directed a freelance team delivering SEO, PPC, social media management, web des…" at bounding box center [1148, 338] width 648 height 14
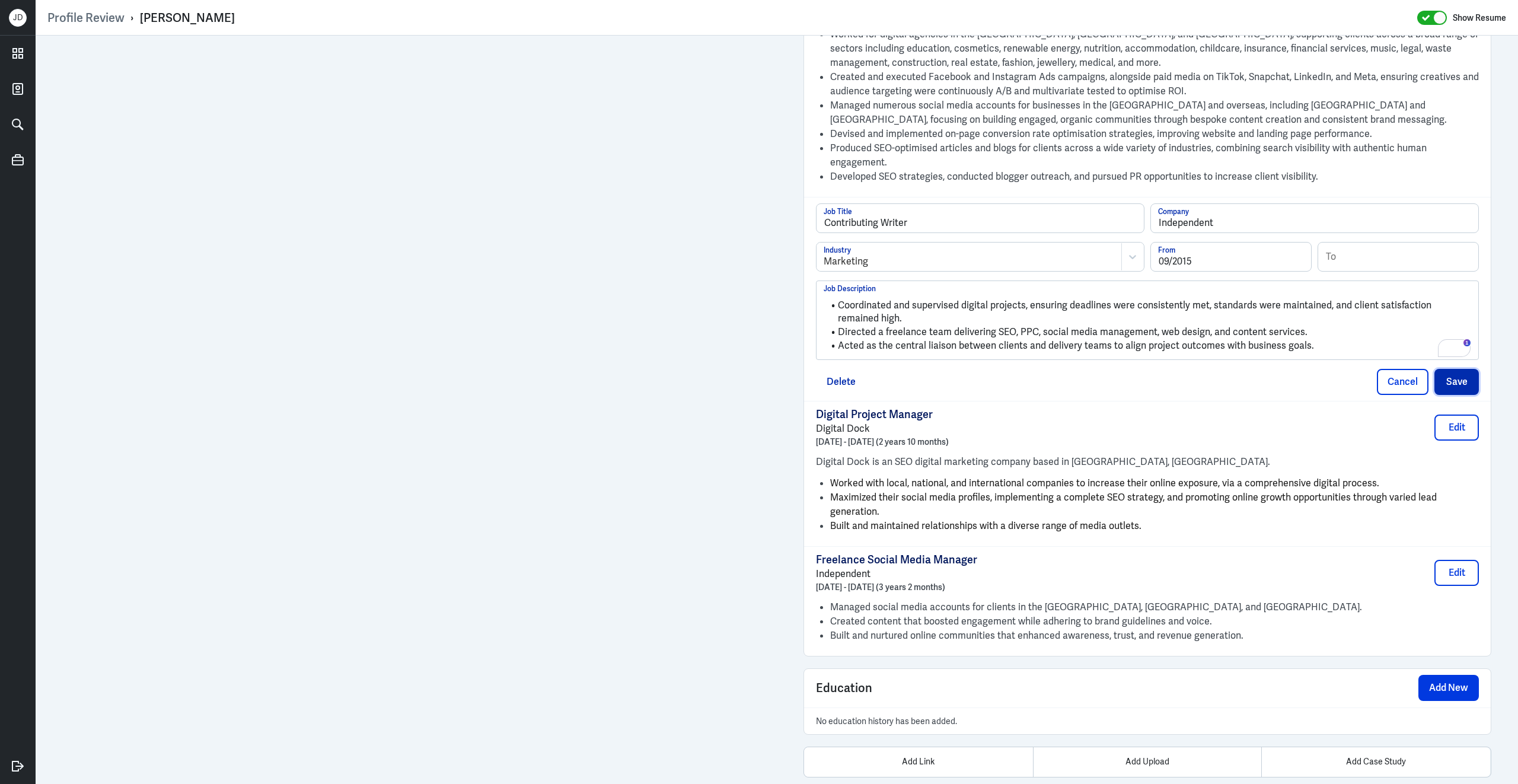
click at [1446, 380] on button "Save" at bounding box center [1457, 381] width 44 height 26
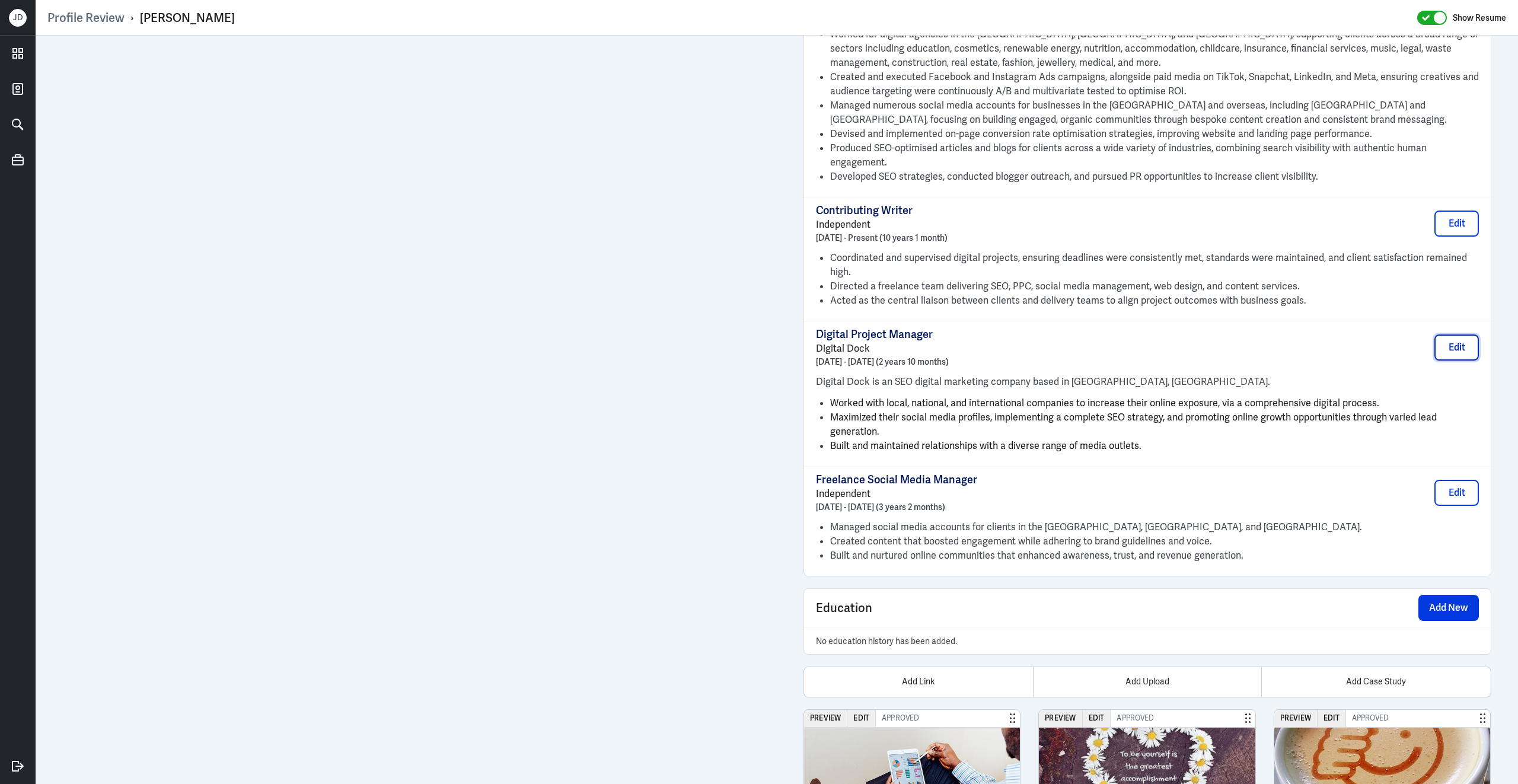
click at [1453, 339] on button "Edit" at bounding box center [1457, 347] width 44 height 26
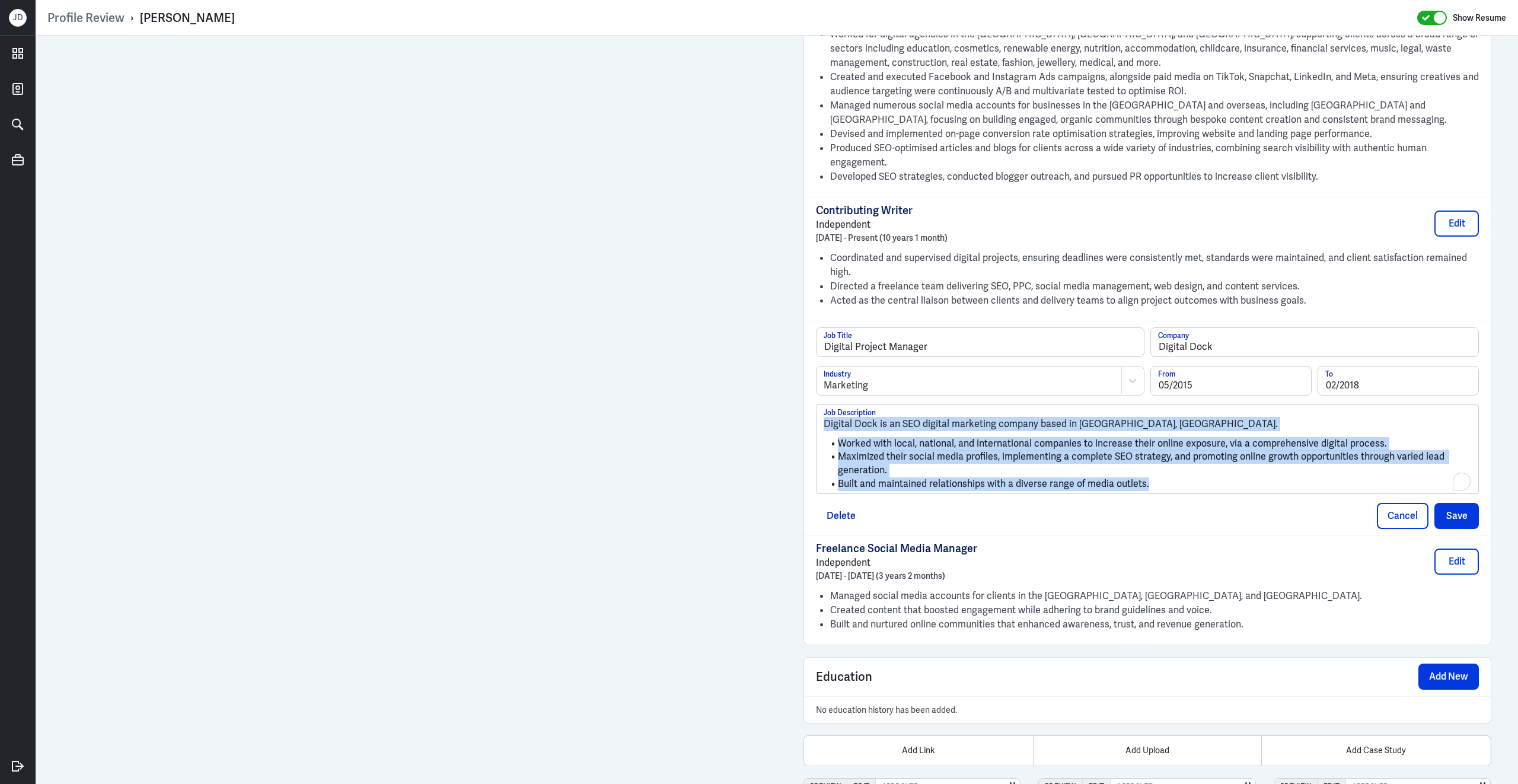
drag, startPoint x: 1160, startPoint y: 482, endPoint x: 734, endPoint y: 395, distance: 434.8
click at [613, 279] on div "Admin Settings Update Resume Save Profile User Requested Private Set Resume to …" at bounding box center [776, 275] width 1483 height 2492
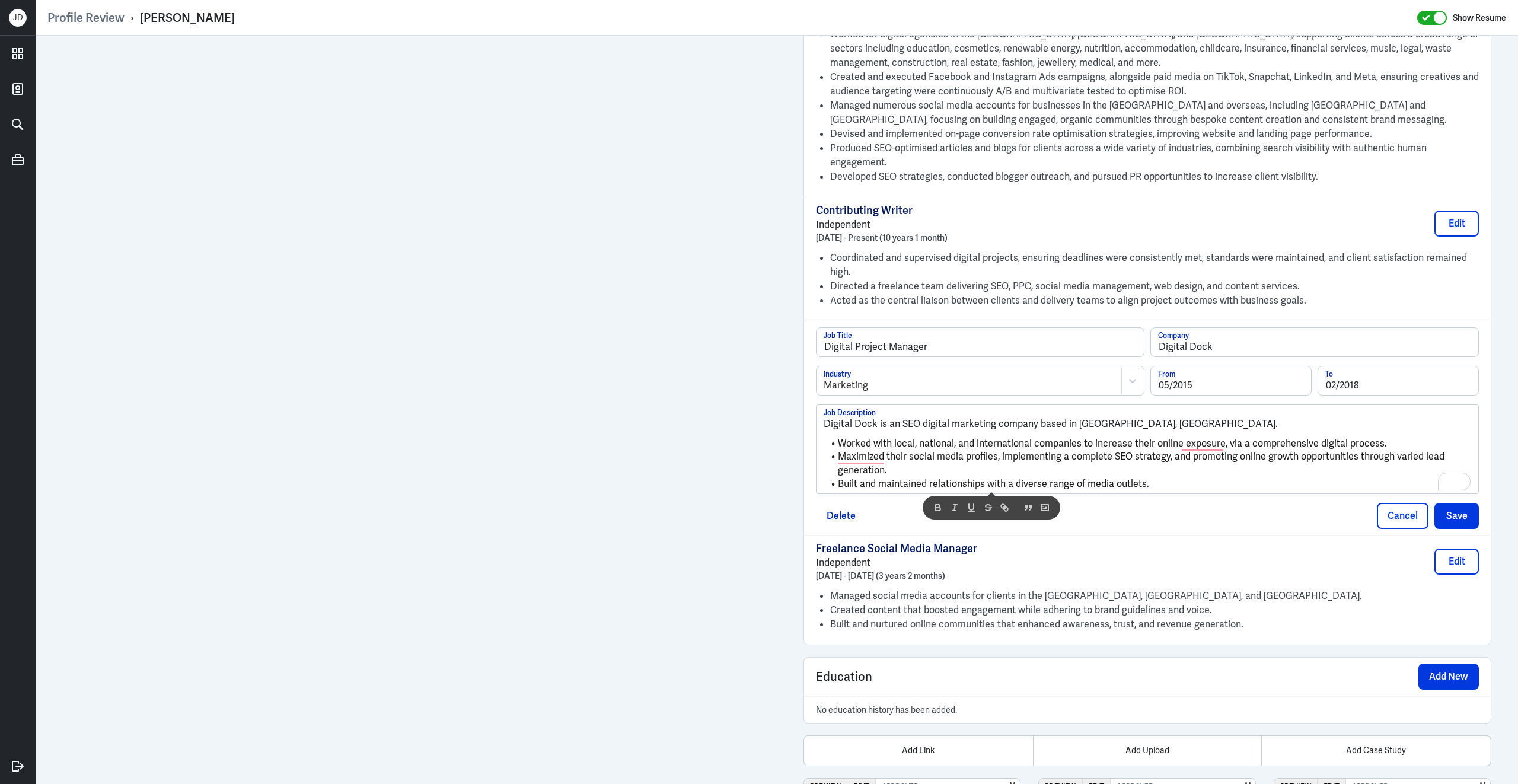
click at [899, 471] on ul "Worked with local, national, and international companies to increase their onli…" at bounding box center [1148, 461] width 648 height 60
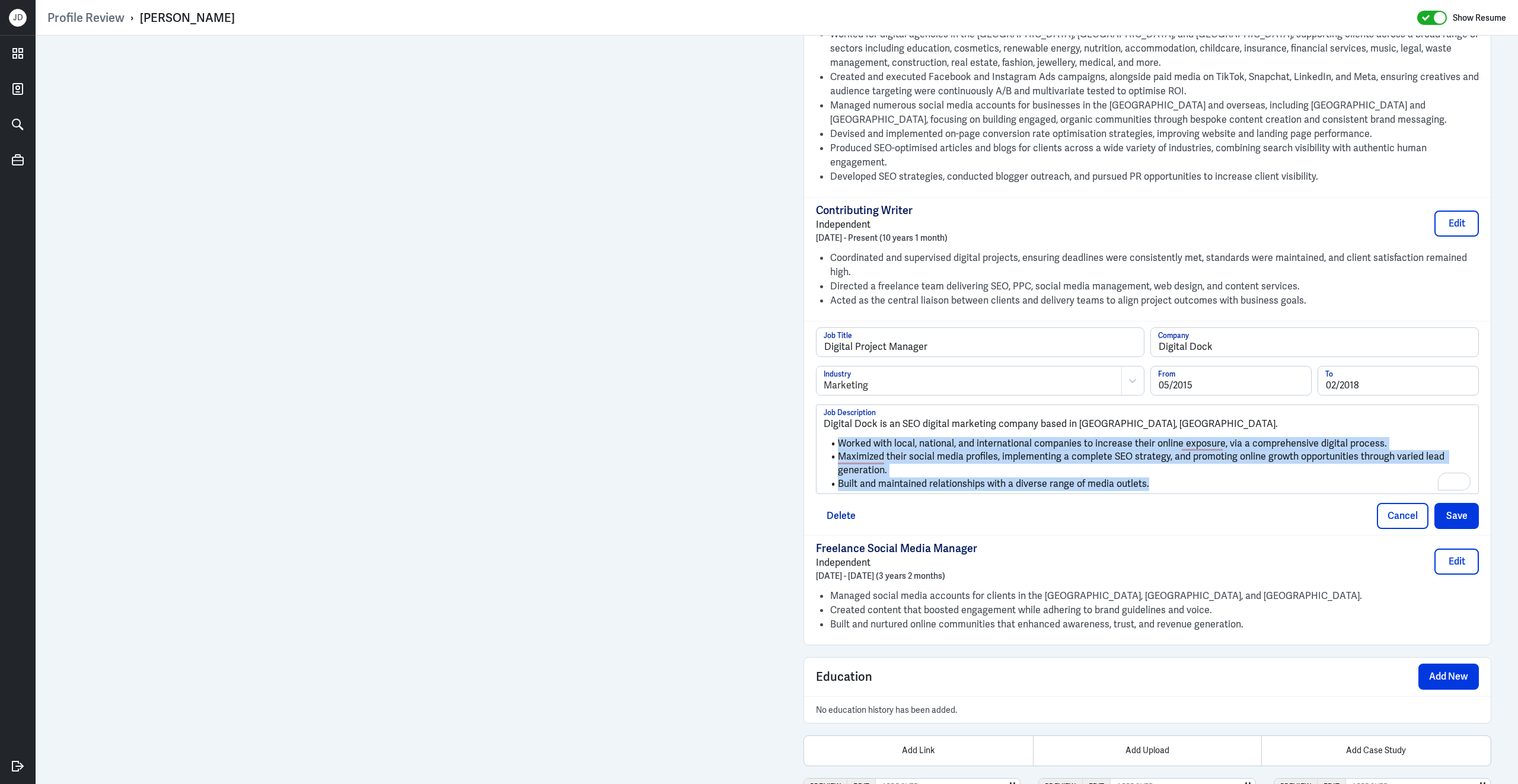
drag, startPoint x: 1159, startPoint y: 477, endPoint x: 824, endPoint y: 442, distance: 336.8
click at [825, 441] on ul "Worked with local, national, and international companies to increase their onli…" at bounding box center [1148, 461] width 648 height 60
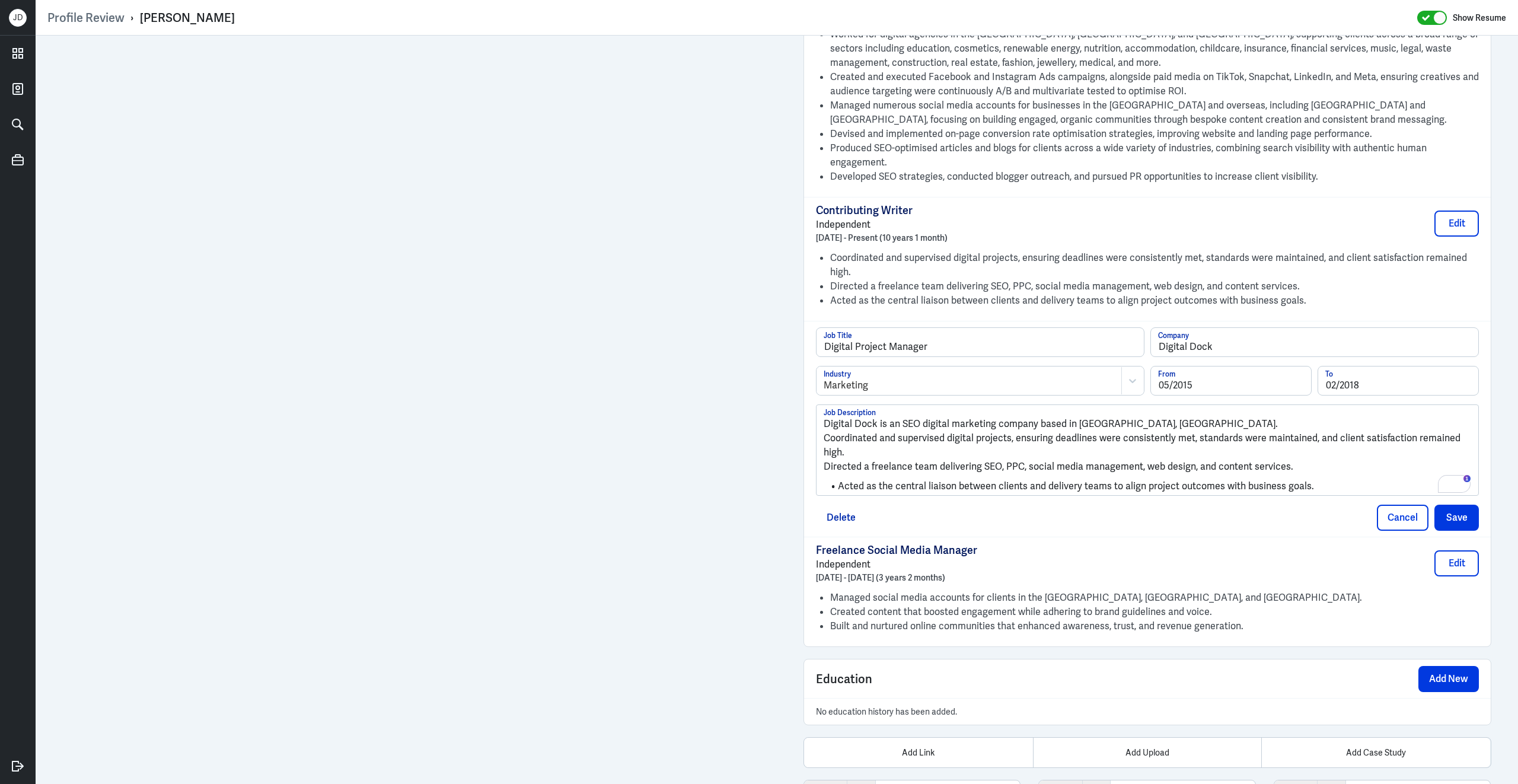
click at [825, 434] on p "Coordinated and supervised digital projects, ensuring deadlines were consistent…" at bounding box center [1148, 445] width 648 height 28
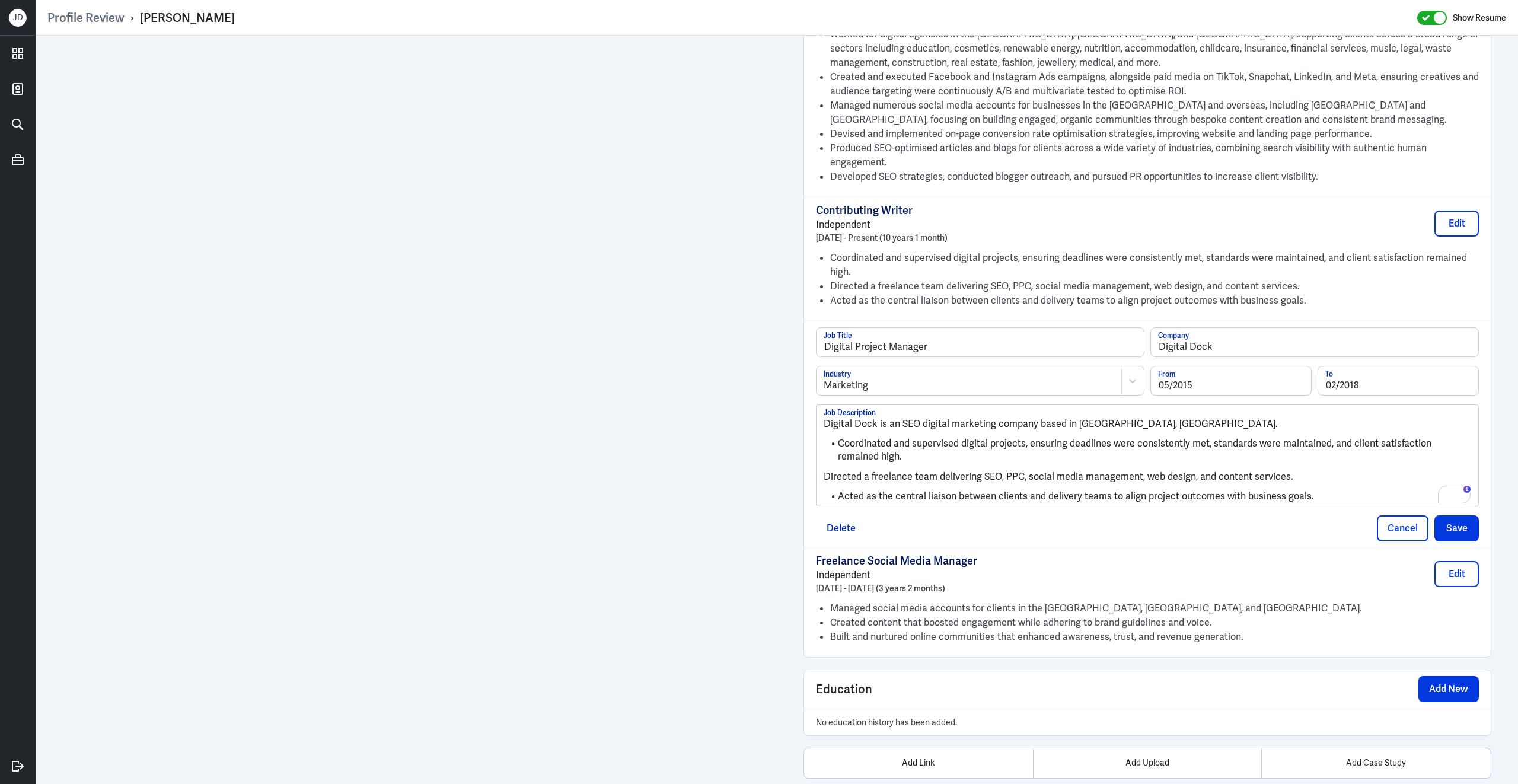
click at [825, 471] on p "Directed a freelance team delivering SEO, PPC, social media management, web des…" at bounding box center [1148, 477] width 648 height 14
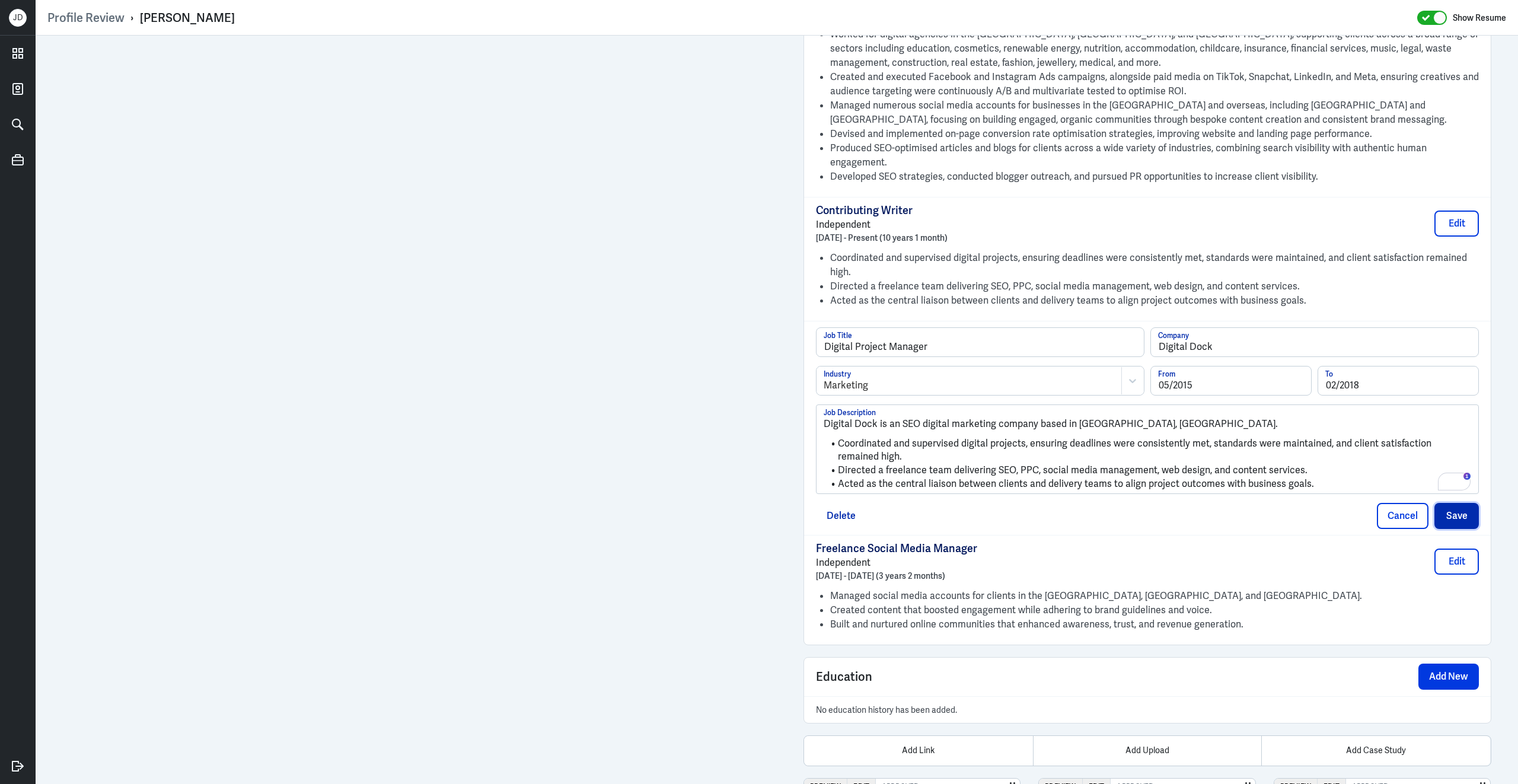
click at [1464, 512] on button "Save" at bounding box center [1457, 515] width 44 height 26
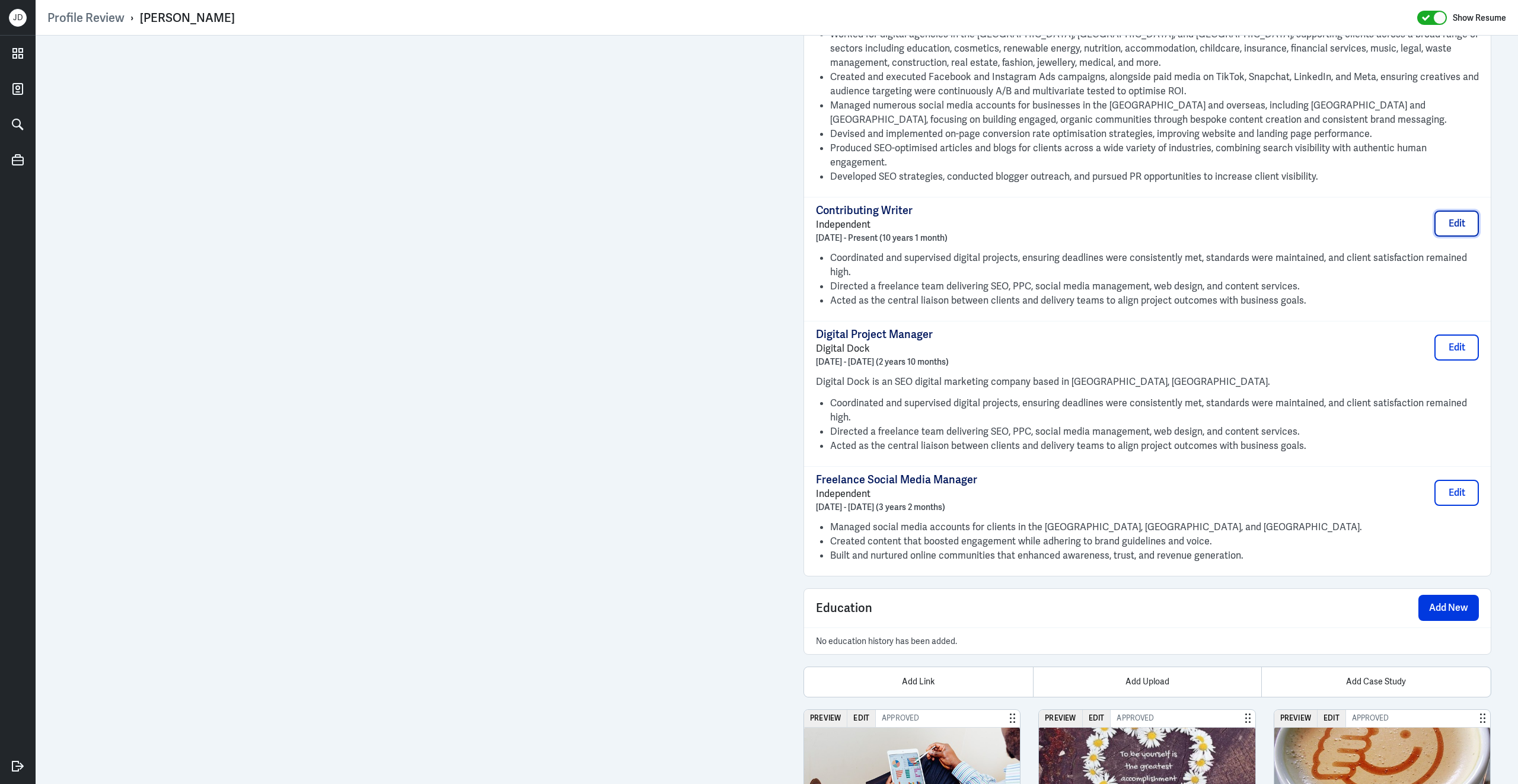
click at [1448, 220] on button "Edit" at bounding box center [1457, 223] width 44 height 26
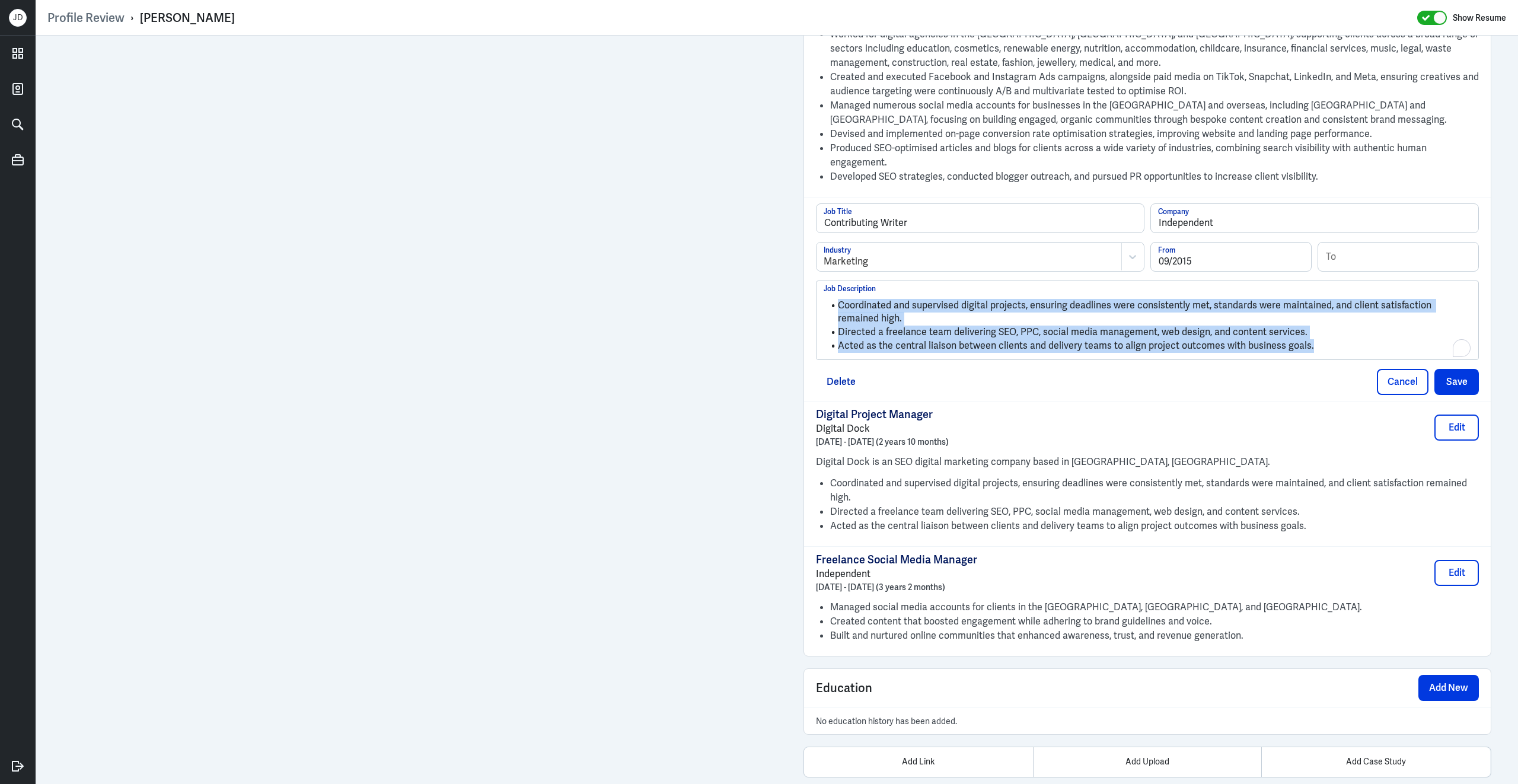
drag, startPoint x: 1330, startPoint y: 343, endPoint x: 832, endPoint y: 290, distance: 500.8
click at [831, 293] on ul "Coordinated and supervised digital projects, ensuring deadlines were consistent…" at bounding box center [1148, 323] width 648 height 60
paste div
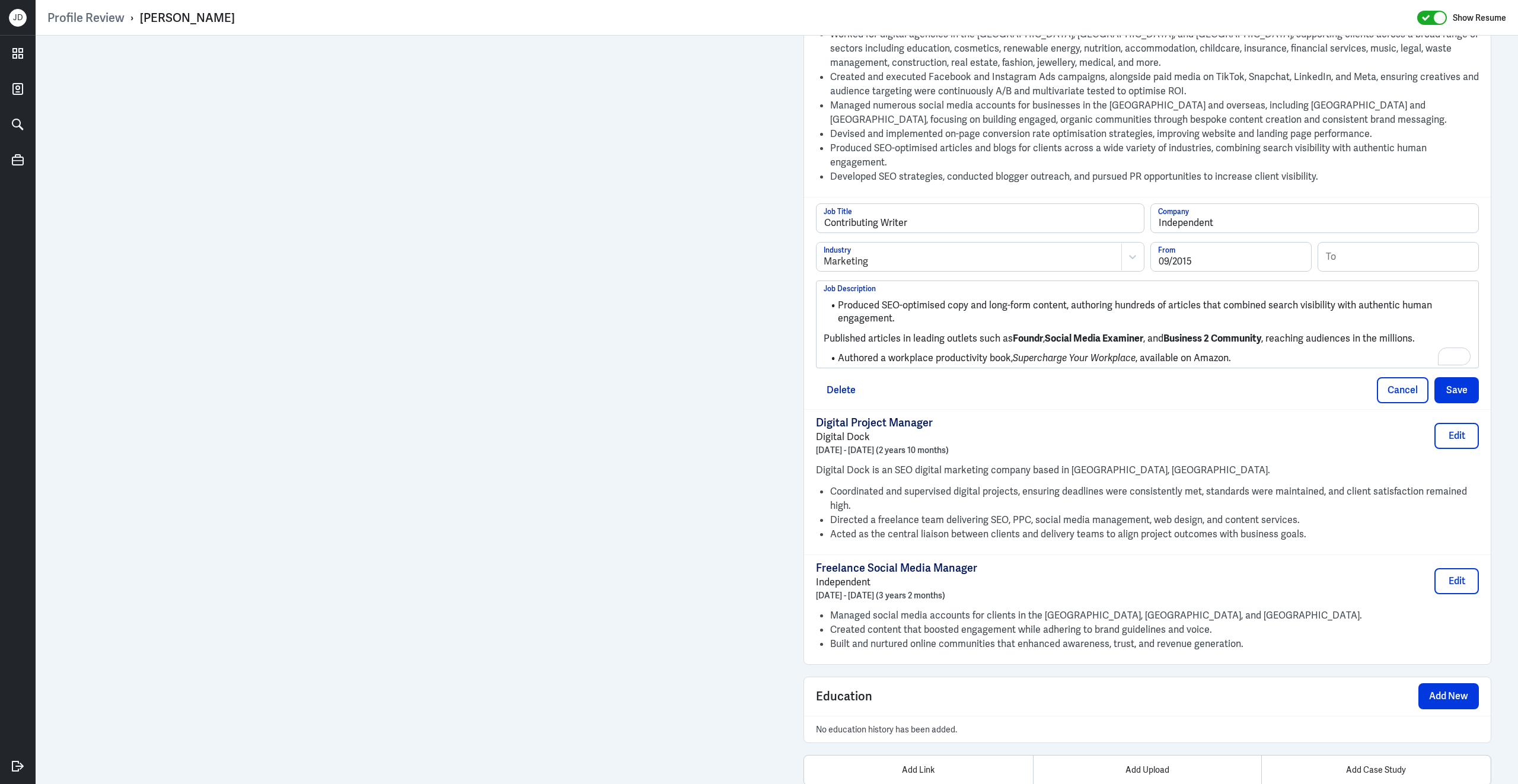
click at [826, 334] on p "Published articles in leading outlets such as Foundr , Social Media Examiner , …" at bounding box center [1148, 338] width 648 height 14
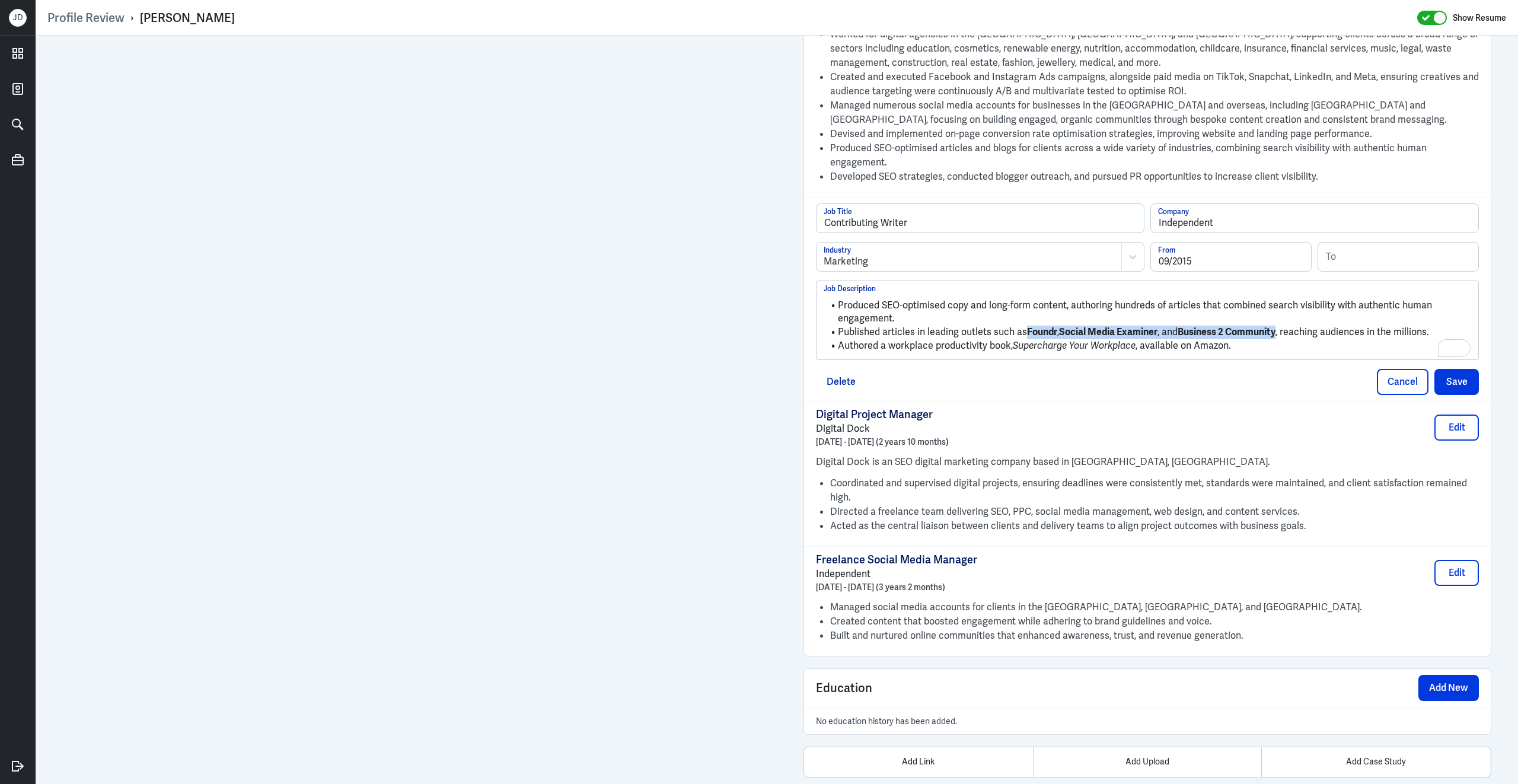
drag, startPoint x: 1024, startPoint y: 327, endPoint x: 1282, endPoint y: 333, distance: 258.1
click at [1282, 333] on li "Published articles in leading outlets such as Foundr , Social Media Examiner , …" at bounding box center [1148, 332] width 648 height 13
click at [1300, 346] on li "Authored a workplace productivity book, Supercharge Your Workplace , available …" at bounding box center [1148, 345] width 648 height 13
click at [1468, 380] on button "Save" at bounding box center [1457, 381] width 44 height 26
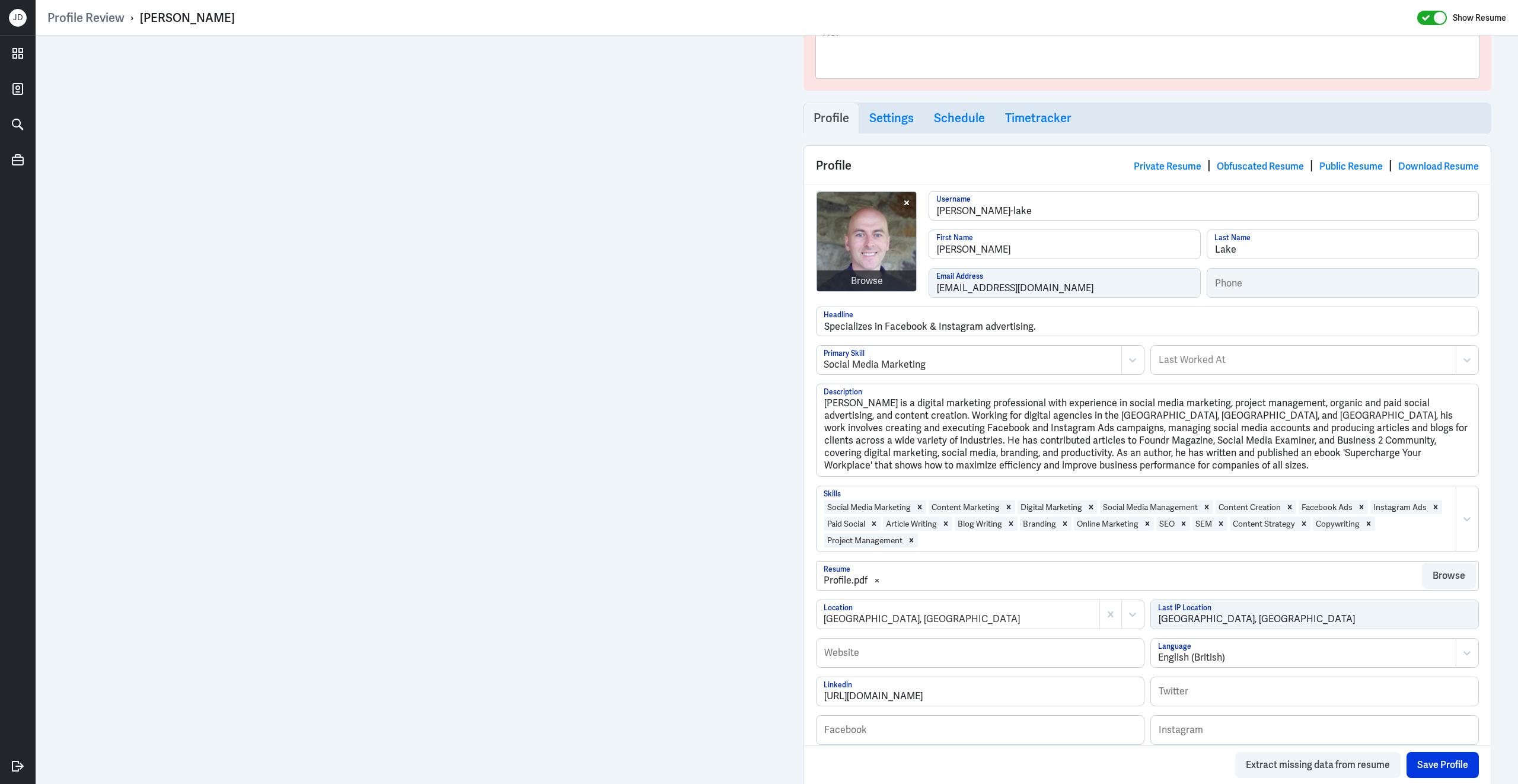
scroll to position [131, 0]
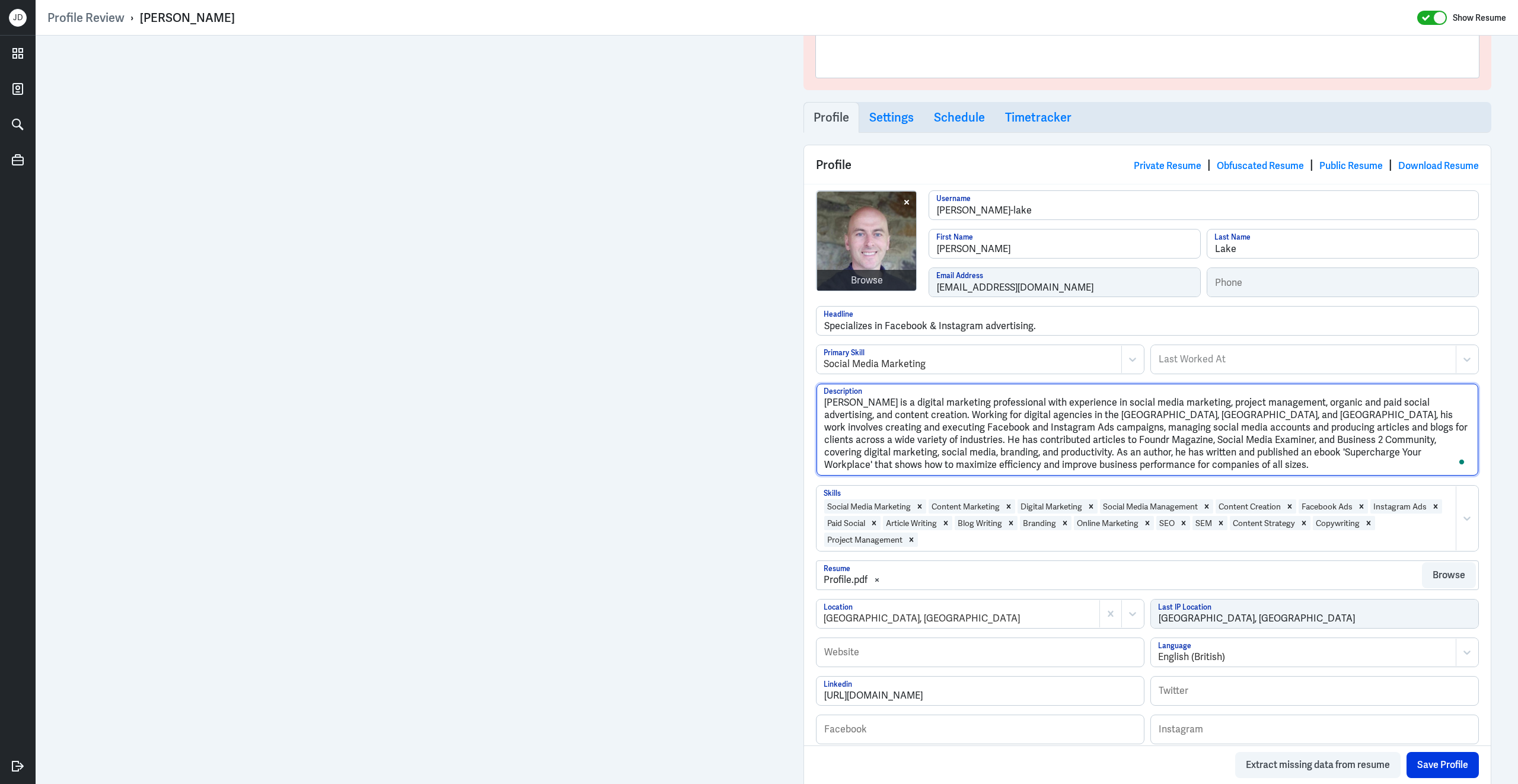
drag, startPoint x: 953, startPoint y: 470, endPoint x: 828, endPoint y: 369, distance: 160.7
click at [828, 369] on div "Browse chris-lake Username Chris First Name Lake Last Name clake2105@googlemail…" at bounding box center [1147, 472] width 687 height 575
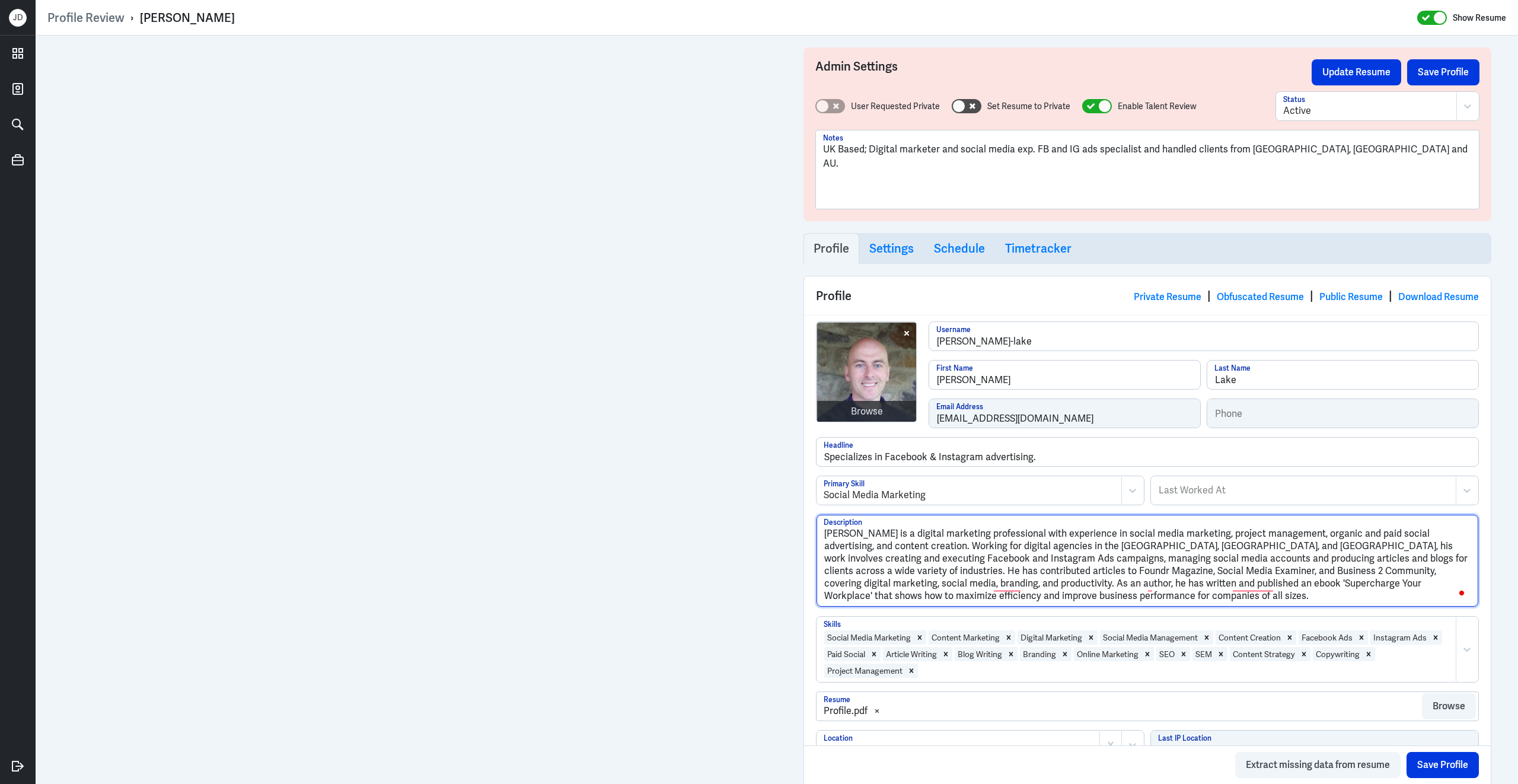
scroll to position [131, 0]
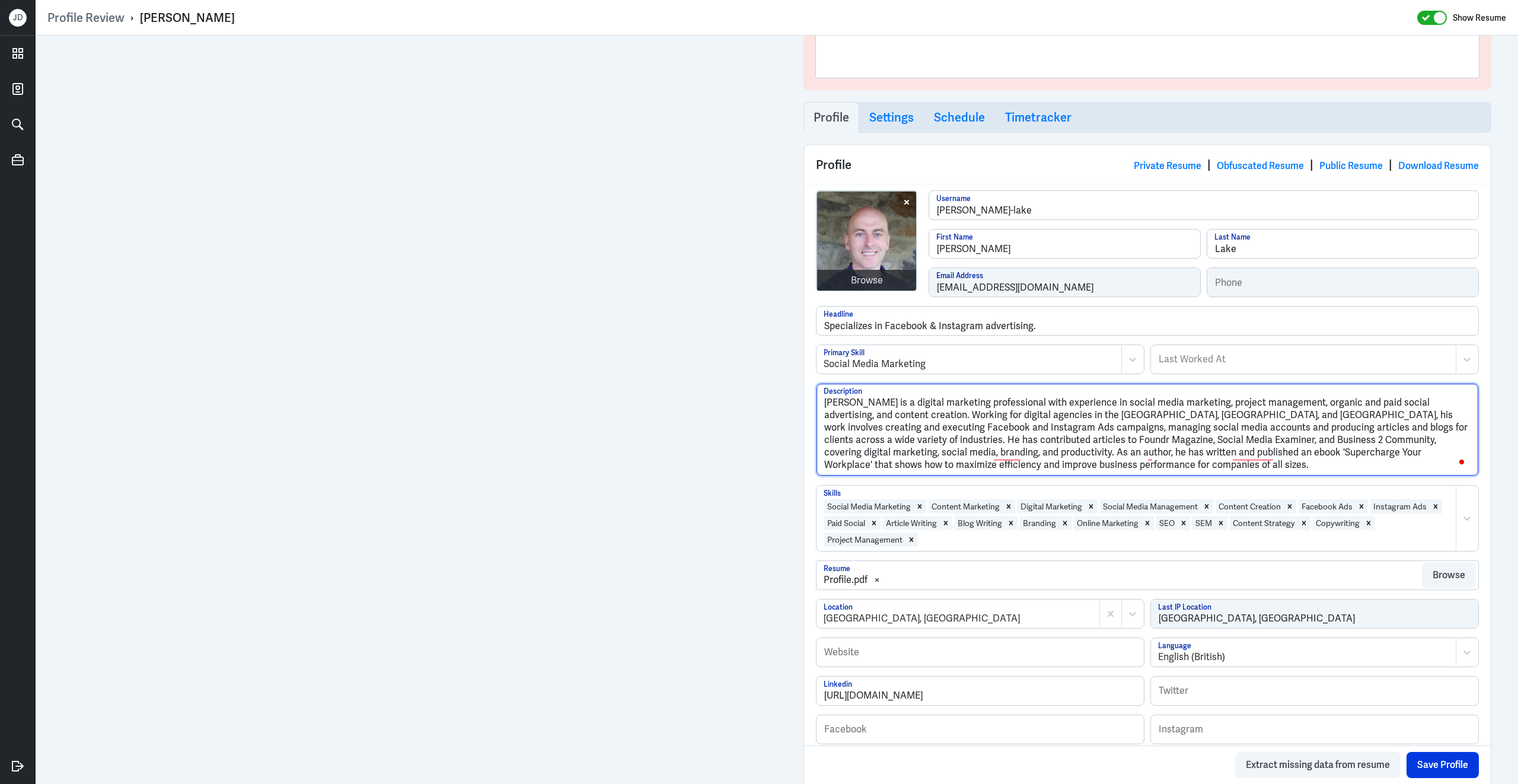
paste textarea "specialist with extensive experience in paid and organic social media marketing…"
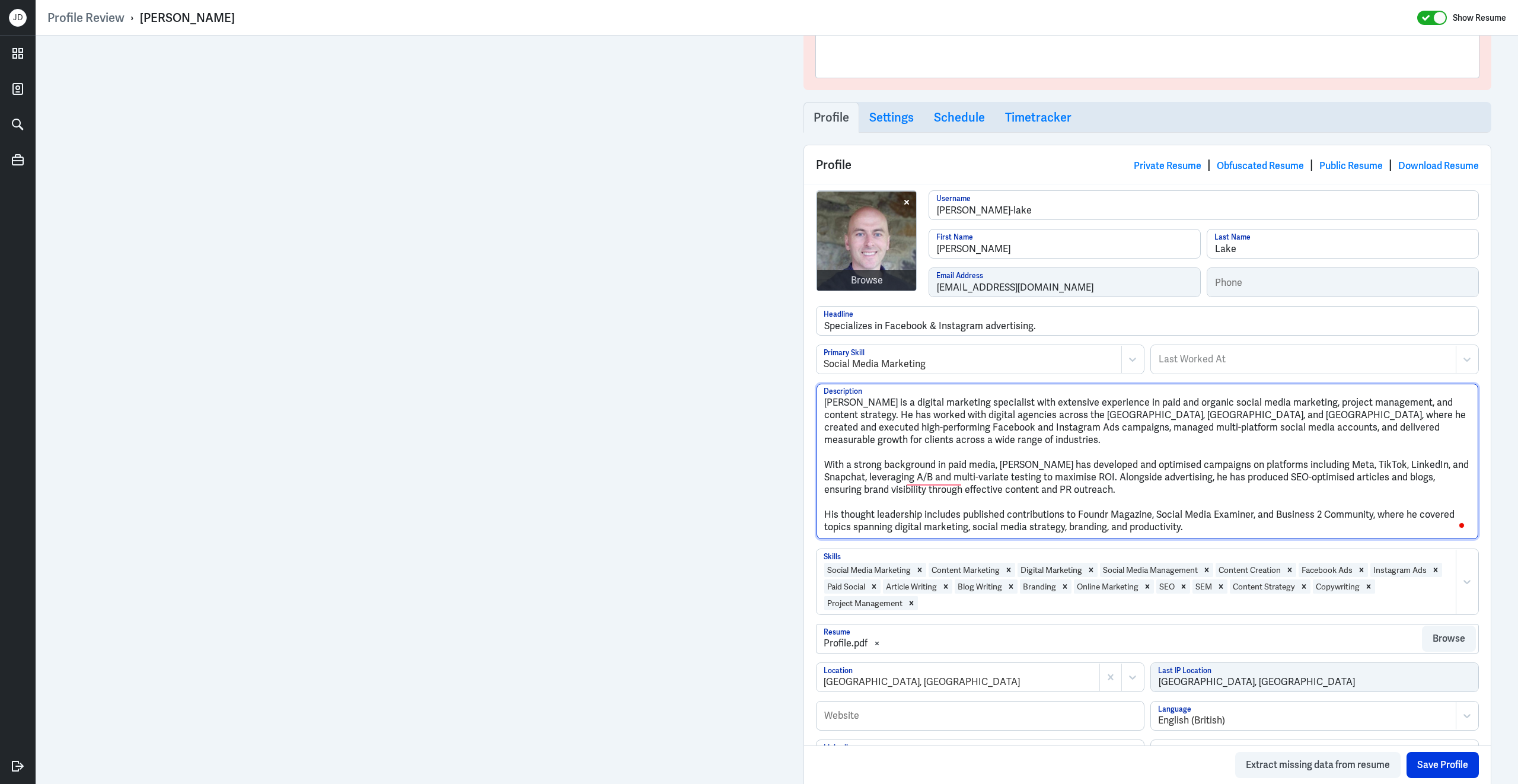
click at [828, 472] on textarea "Chris Lake is a digital marketing specialist with extensive experience in paid …" at bounding box center [1148, 461] width 662 height 156
click at [825, 468] on textarea "Chris Lake is a digital marketing specialist with extensive experience in paid …" at bounding box center [1148, 461] width 662 height 156
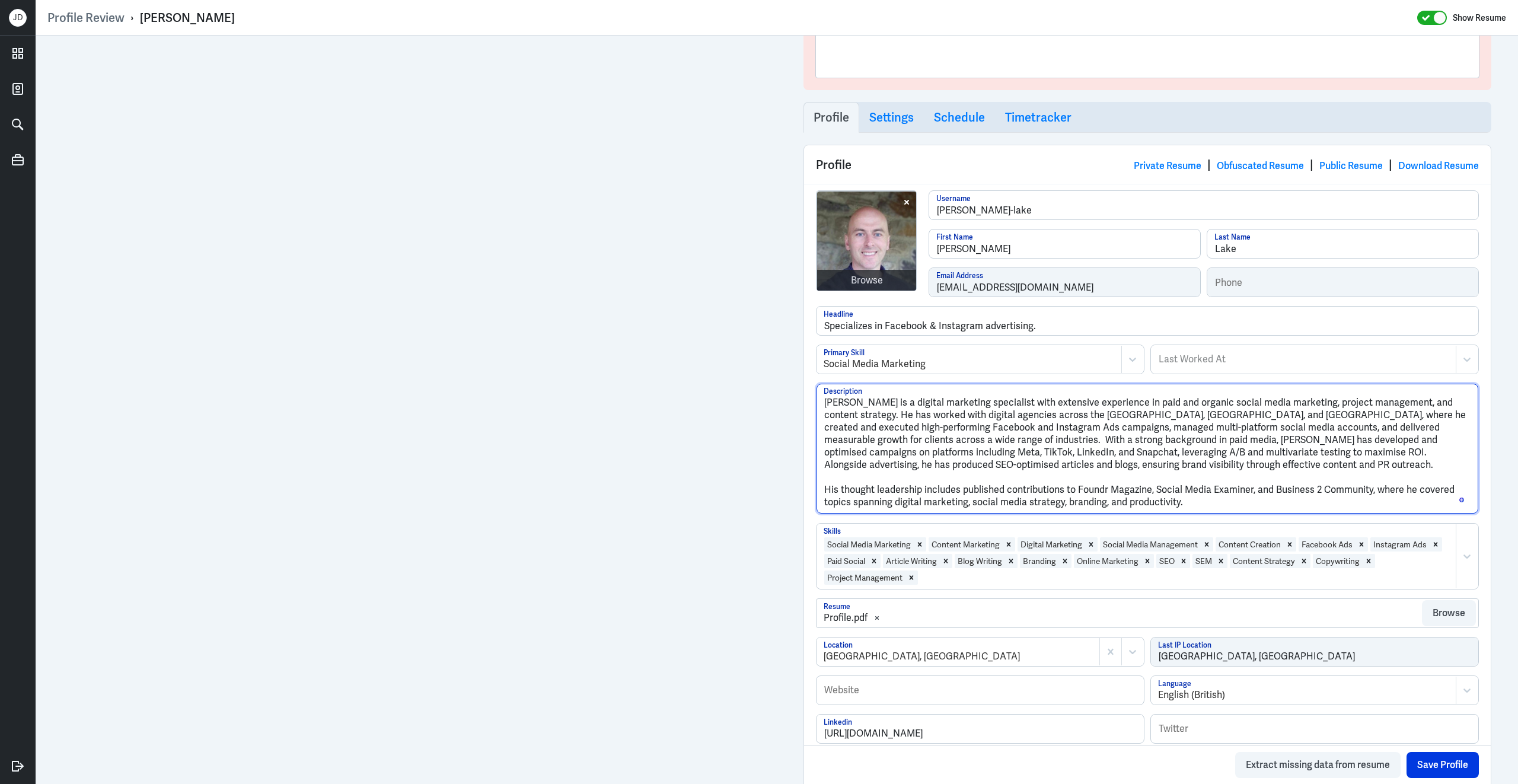
click at [826, 496] on textarea "Chris Lake is a digital marketing specialist with extensive experience in paid …" at bounding box center [1148, 448] width 662 height 130
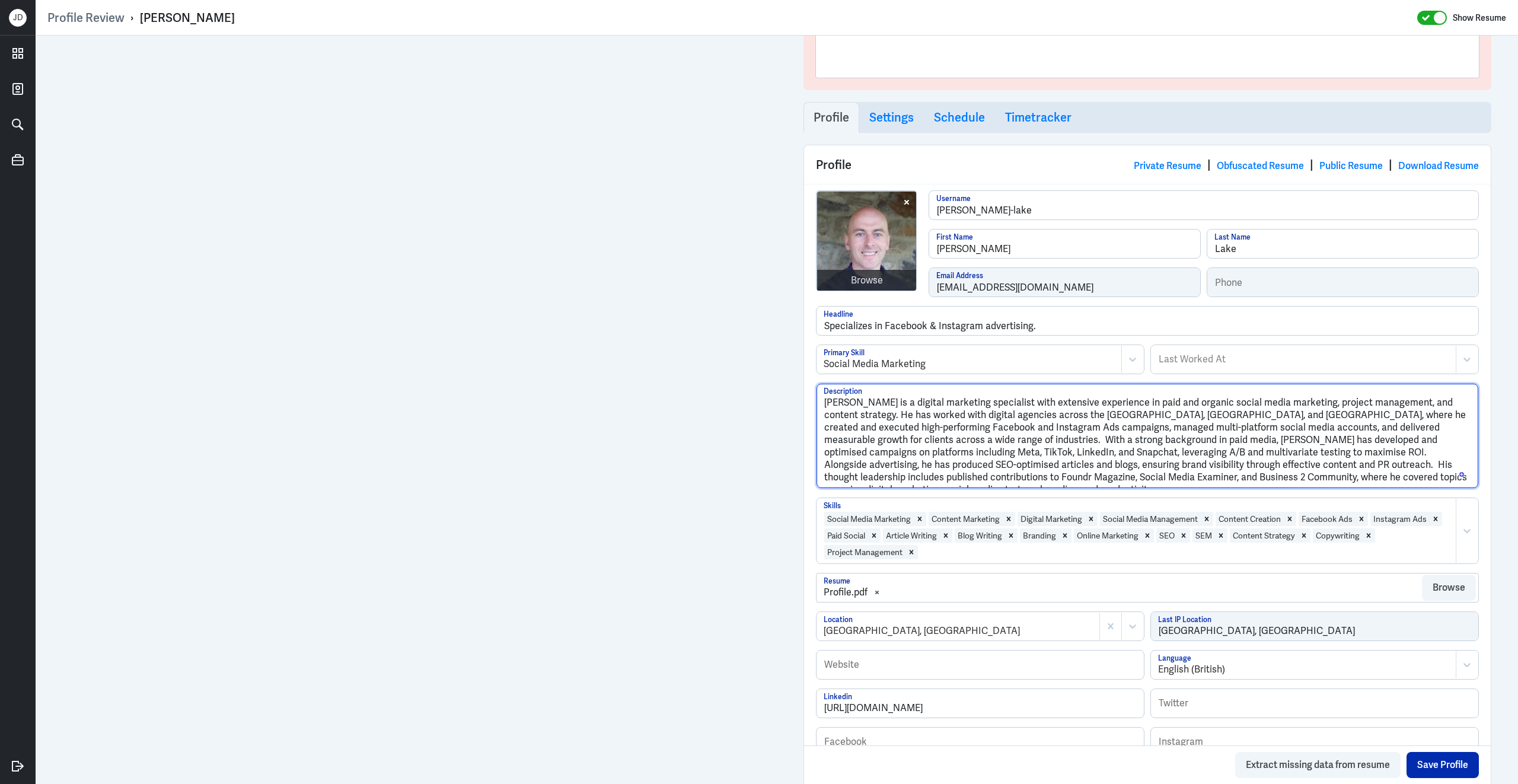
type textarea "Chris Lake is a digital marketing specialist with extensive experience in paid …"
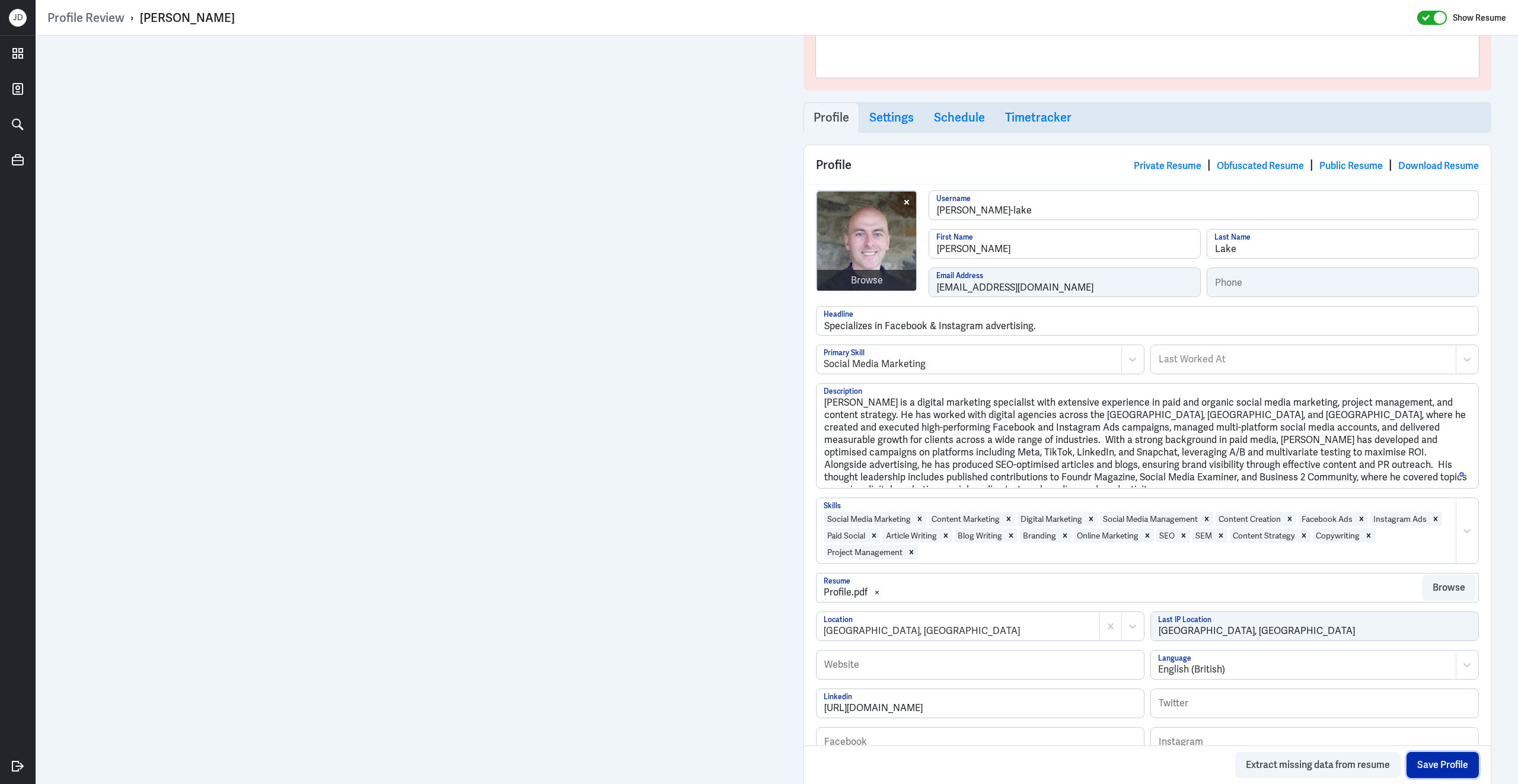
click at [1437, 757] on button "Save Profile" at bounding box center [1443, 764] width 73 height 26
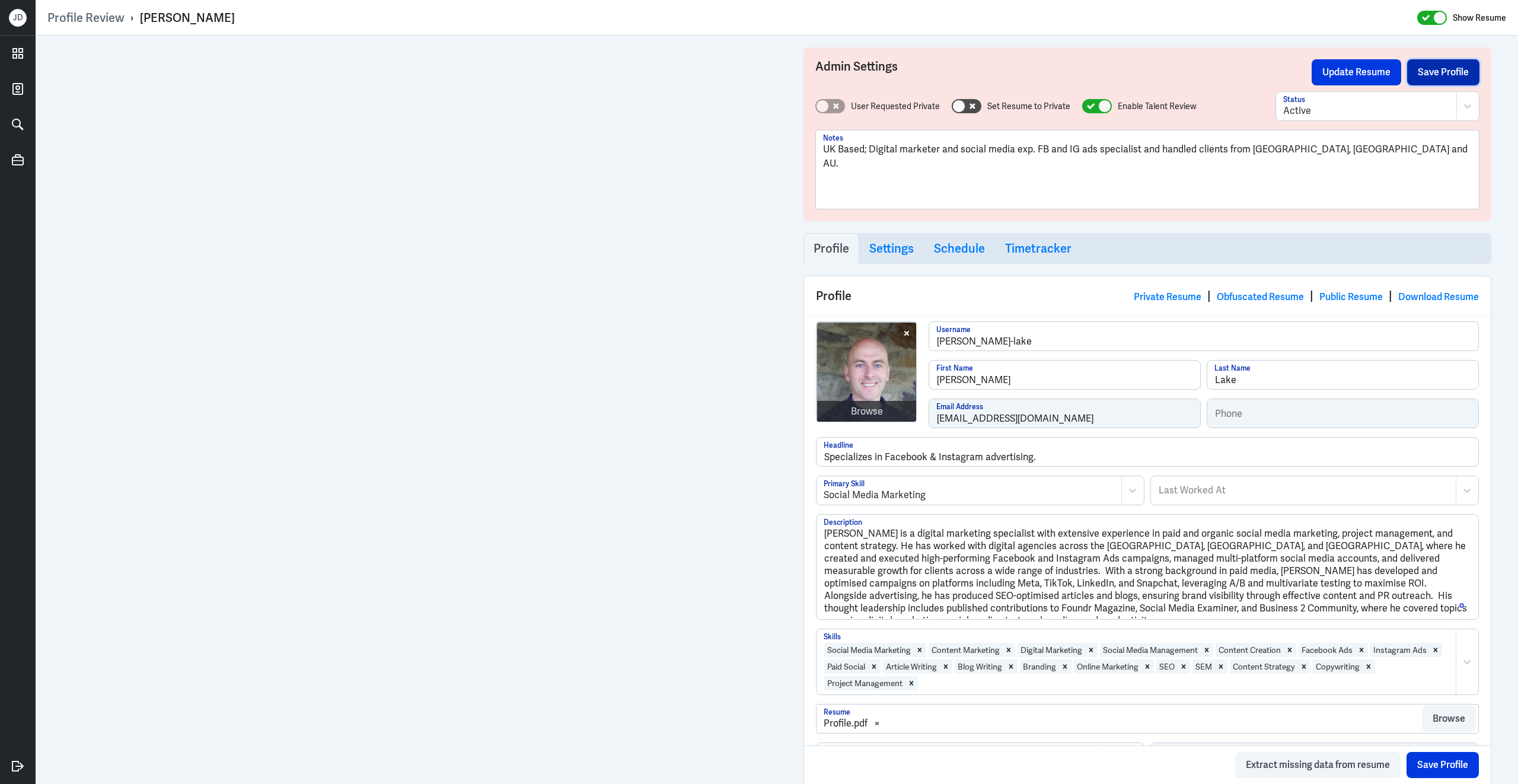
click at [1458, 76] on button "Save Profile" at bounding box center [1444, 72] width 73 height 26
click at [1371, 76] on button "Update Resume" at bounding box center [1356, 72] width 89 height 26
click at [1256, 296] on link "Obfuscated Resume" at bounding box center [1260, 296] width 87 height 12
click at [865, 407] on div "Browse" at bounding box center [867, 411] width 32 height 14
click at [867, 414] on div "Browse" at bounding box center [867, 411] width 32 height 14
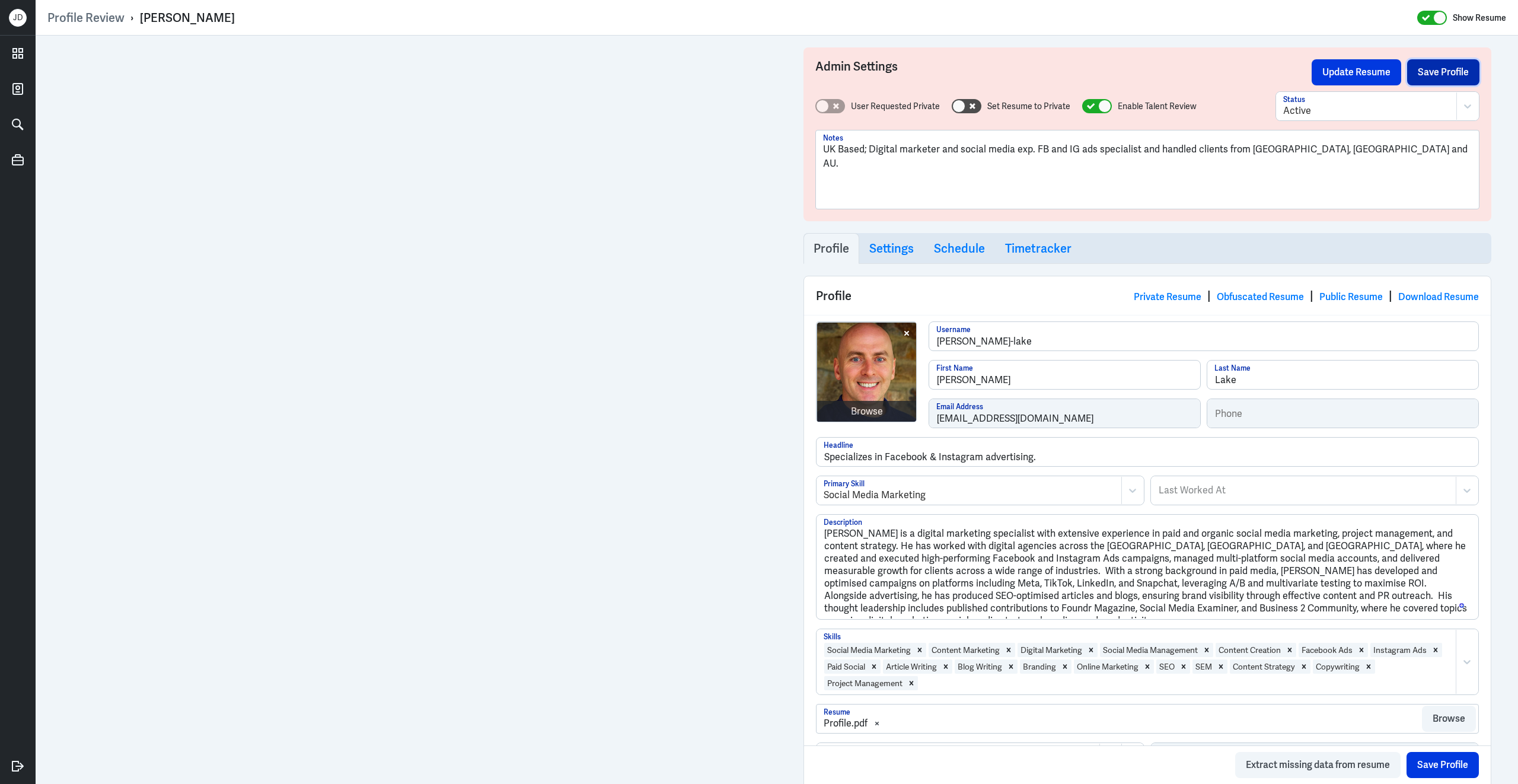
click at [1426, 71] on button "Save Profile" at bounding box center [1444, 72] width 73 height 26
click at [1361, 71] on button "Update Resume" at bounding box center [1356, 72] width 89 height 26
click at [1268, 296] on link "Obfuscated Resume" at bounding box center [1260, 296] width 87 height 12
click at [1260, 296] on link "Obfuscated Resume" at bounding box center [1260, 296] width 87 height 12
click at [882, 414] on div "Browse" at bounding box center [867, 411] width 32 height 14
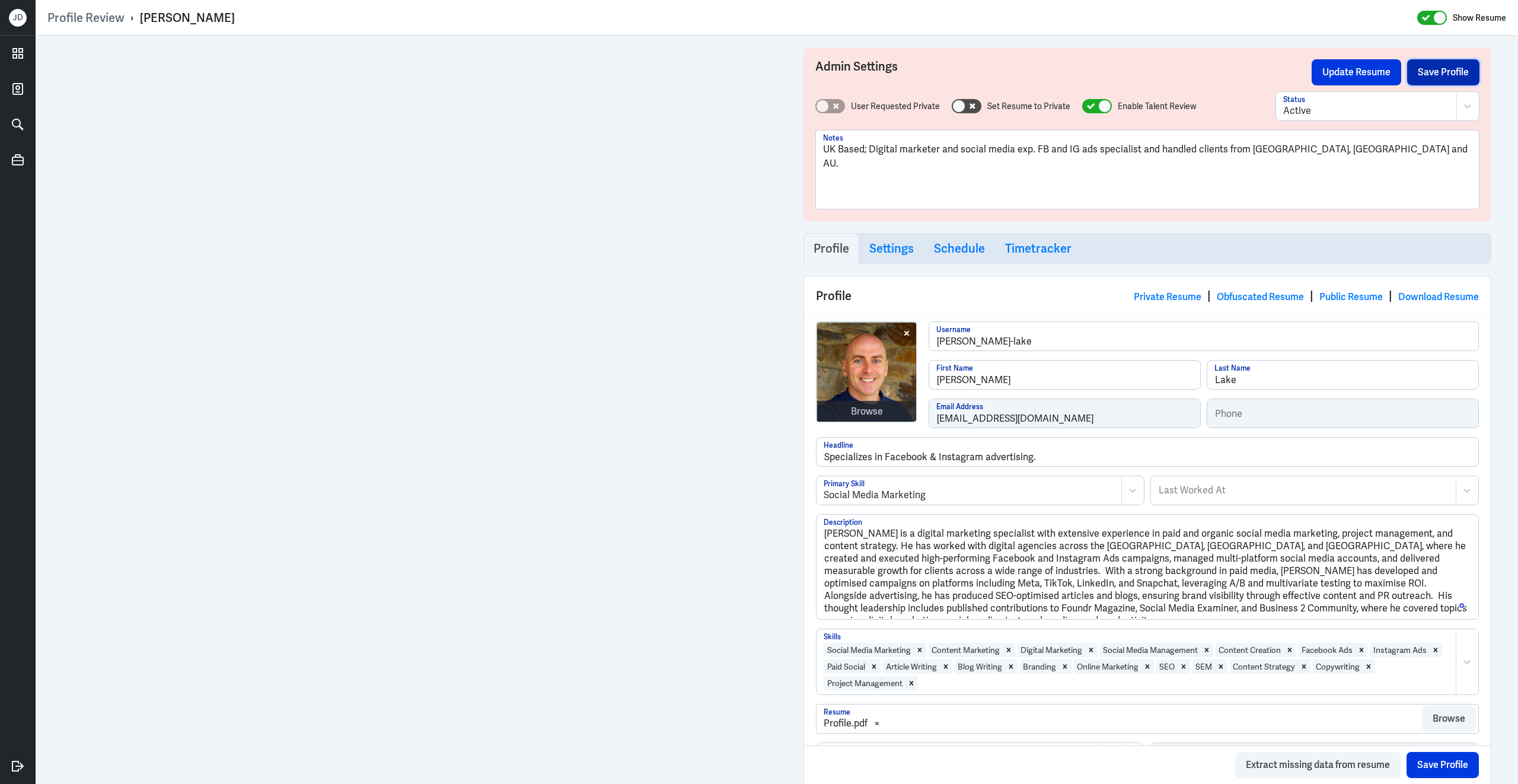
click at [1442, 67] on button "Save Profile" at bounding box center [1444, 72] width 73 height 26
click at [867, 417] on div "Browse" at bounding box center [867, 411] width 32 height 14
click at [867, 411] on div "Browse" at bounding box center [867, 411] width 32 height 14
click at [865, 402] on div "Browse" at bounding box center [867, 411] width 100 height 21
click at [879, 417] on div "Browse" at bounding box center [867, 411] width 32 height 14
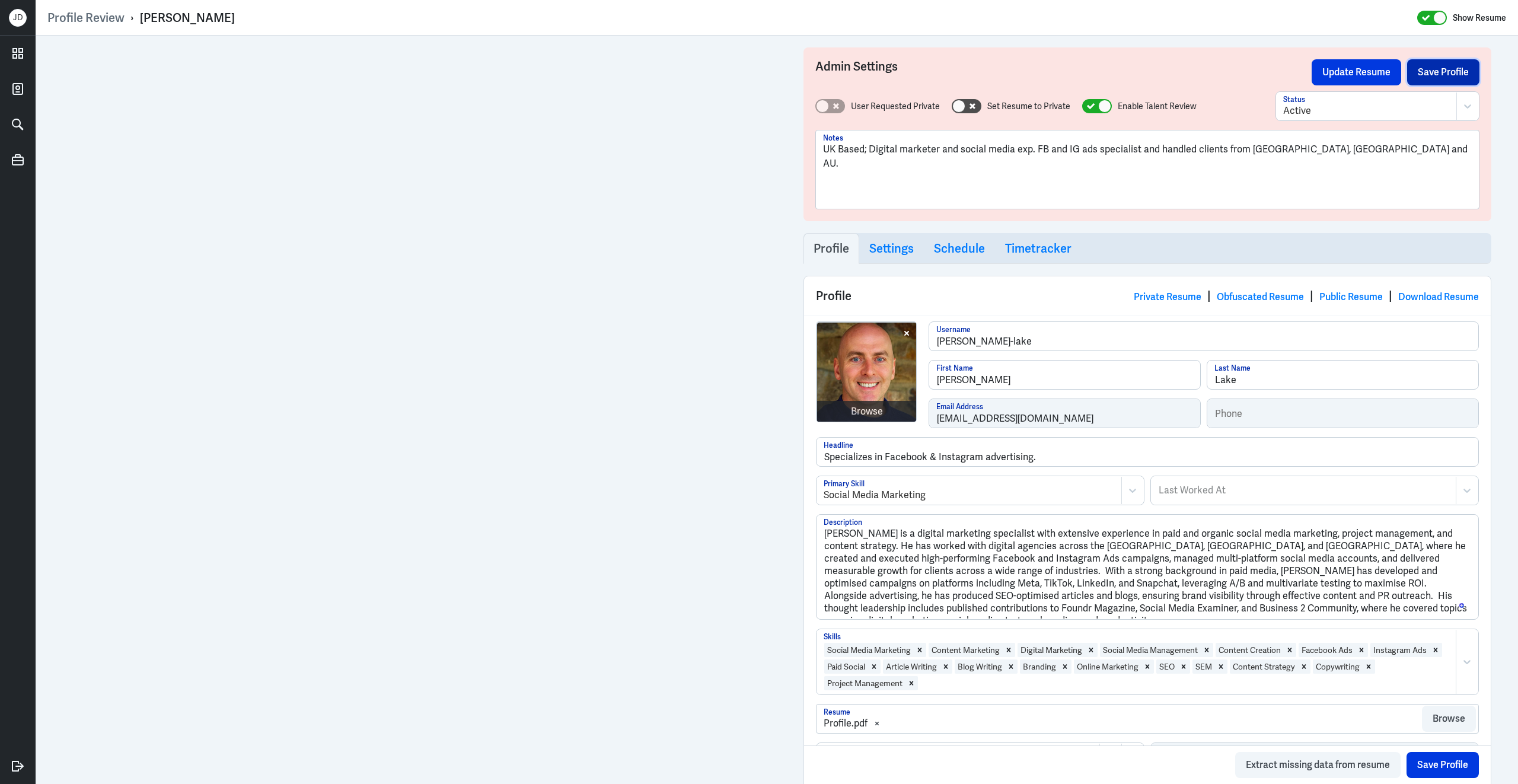
click at [1426, 74] on button "Save Profile" at bounding box center [1444, 72] width 73 height 26
click at [1364, 76] on button "Update Resume" at bounding box center [1356, 72] width 89 height 26
click at [1269, 299] on link "Obfuscated Resume" at bounding box center [1260, 296] width 87 height 12
click at [1438, 81] on button "Save Profile" at bounding box center [1444, 72] width 73 height 26
click at [1374, 80] on button "Update Resume" at bounding box center [1356, 72] width 89 height 26
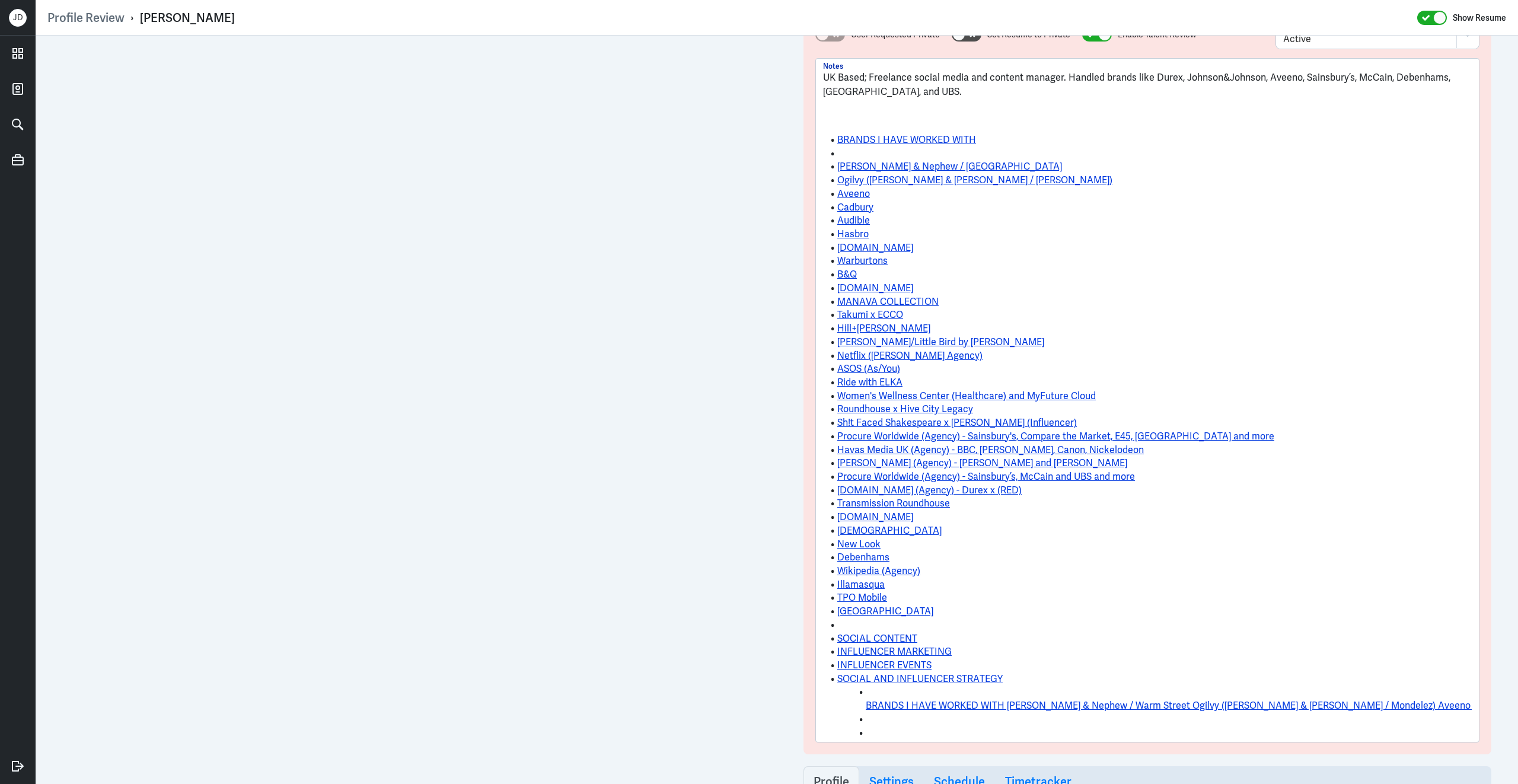
scroll to position [53, 0]
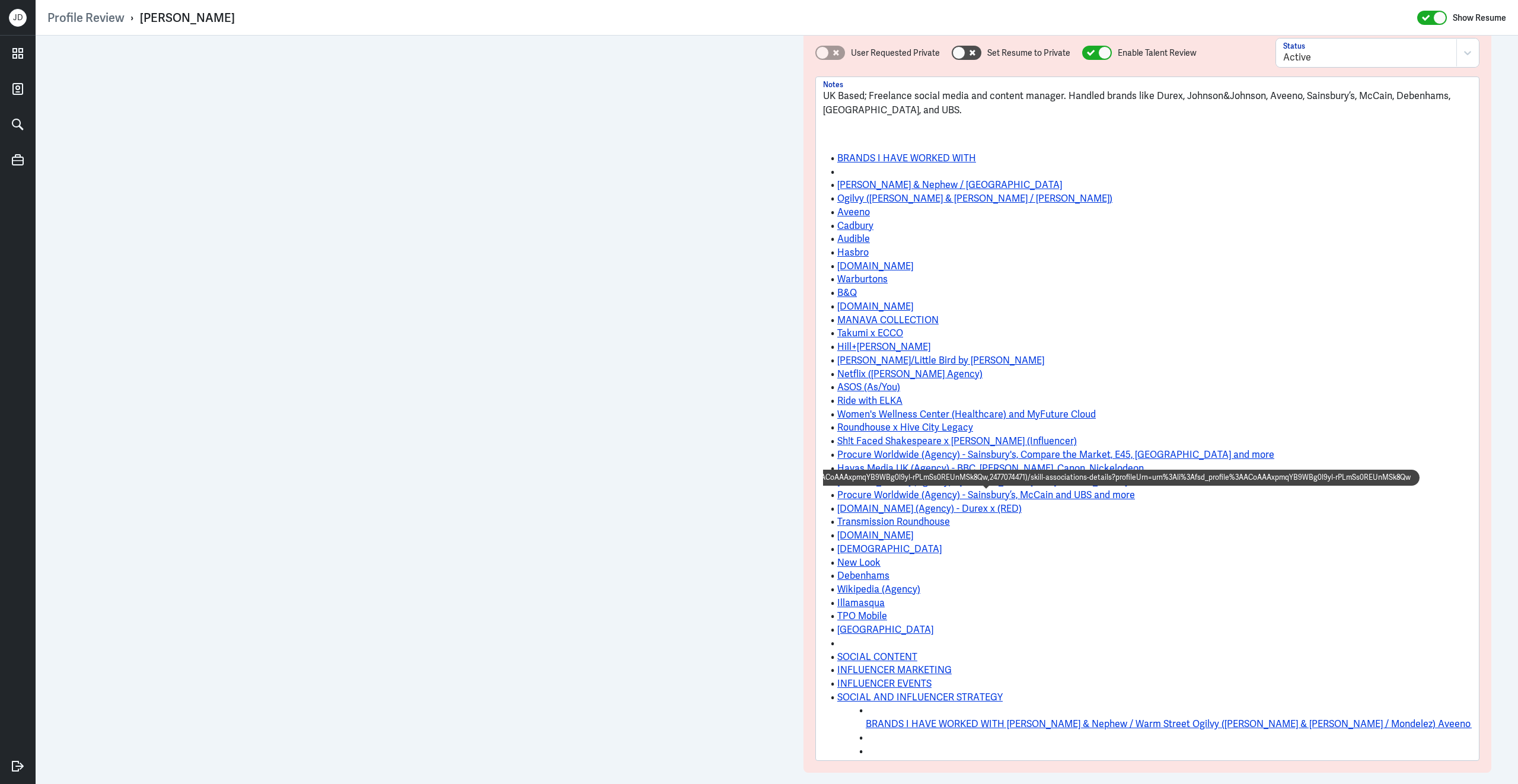
click at [940, 500] on link "Procure Worldwide (Agency) - Sainsbury’s, McCain and UBS and more" at bounding box center [986, 495] width 297 height 12
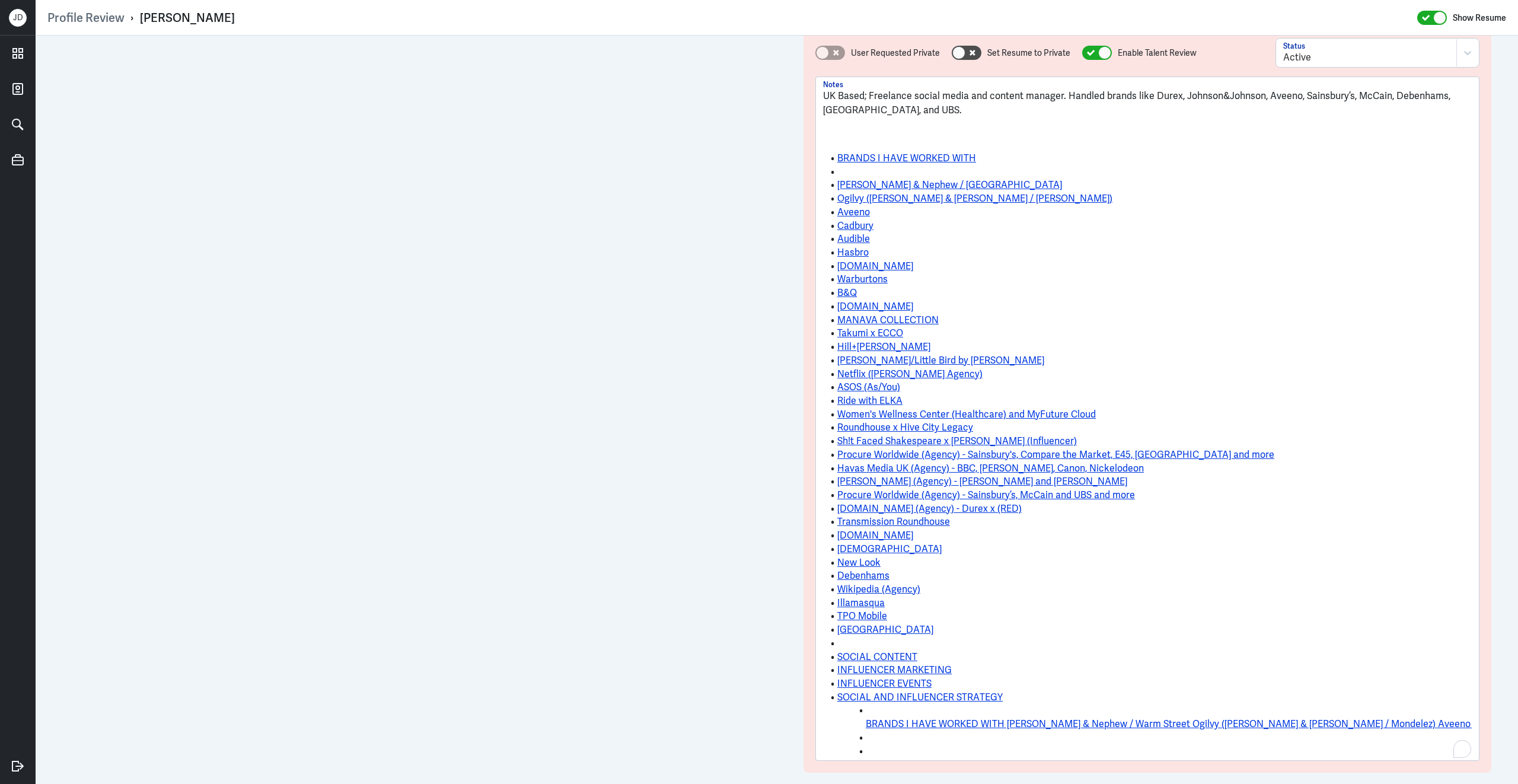
click at [1018, 558] on li "New Look" at bounding box center [1147, 562] width 649 height 13
click at [844, 175] on li "To enrich screen reader interactions, please activate Accessibility in Grammarl…" at bounding box center [1147, 172] width 649 height 13
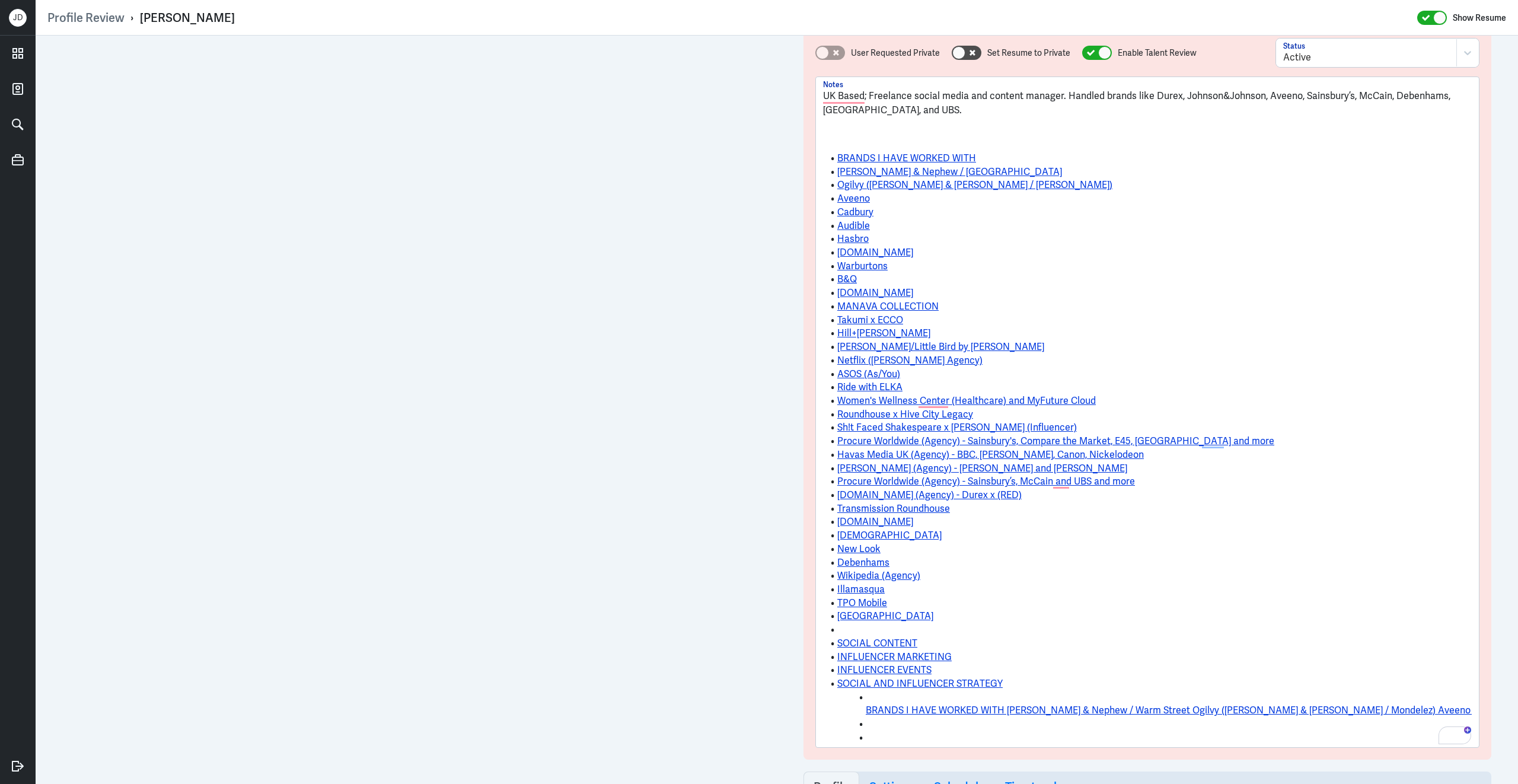
click at [1000, 135] on p "To enrich screen reader interactions, please activate Accessibility in Grammarl…" at bounding box center [1147, 139] width 649 height 14
click at [838, 158] on link "BRANDS I HAVE WORKED WITH" at bounding box center [906, 158] width 139 height 12
drag, startPoint x: 941, startPoint y: 622, endPoint x: 813, endPoint y: 179, distance: 461.1
click at [813, 178] on div "Profile Review › Chanelle Burrows Show Resume Admin Settings Update Resume Save…" at bounding box center [776, 392] width 1483 height 784
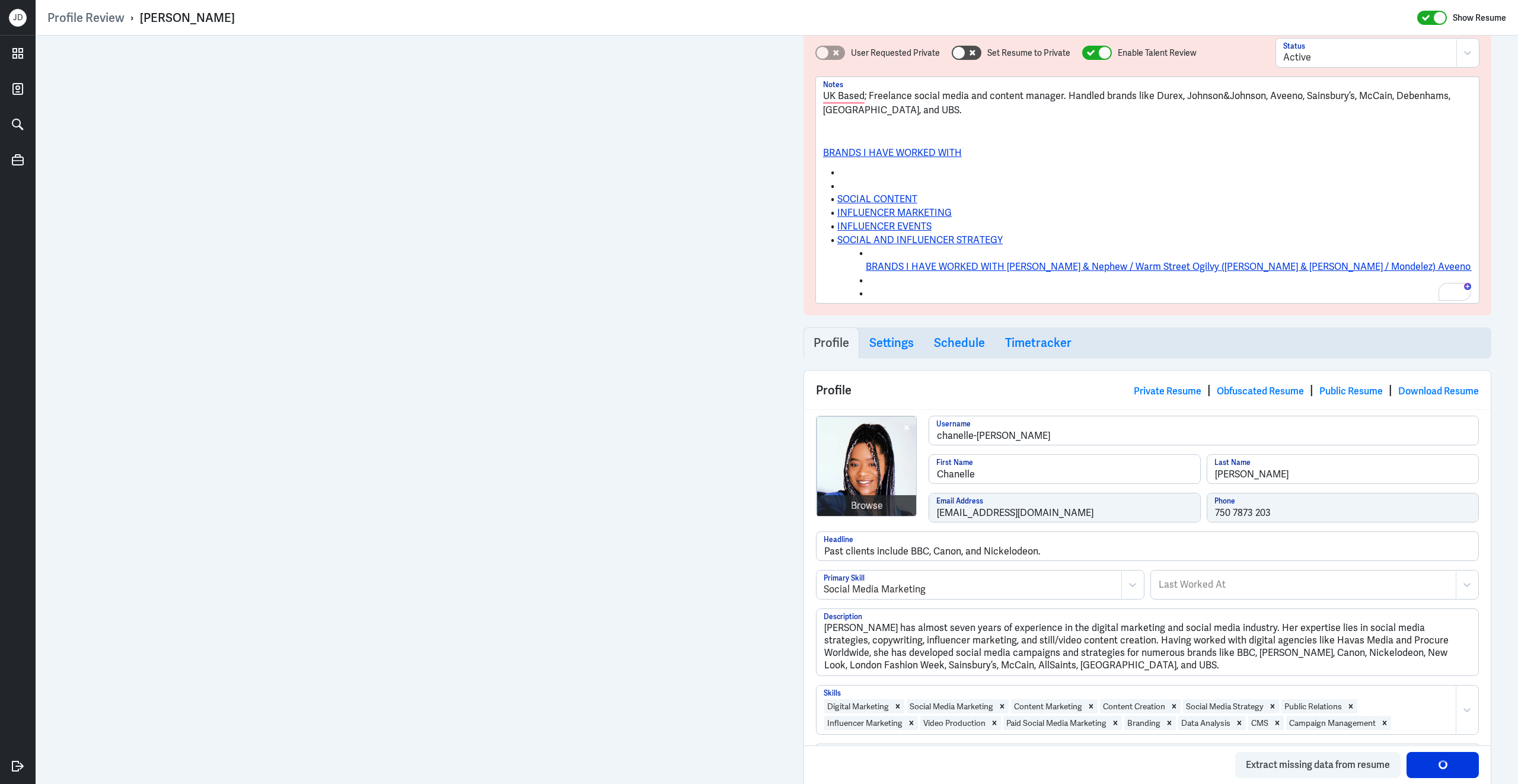
scroll to position [0, 0]
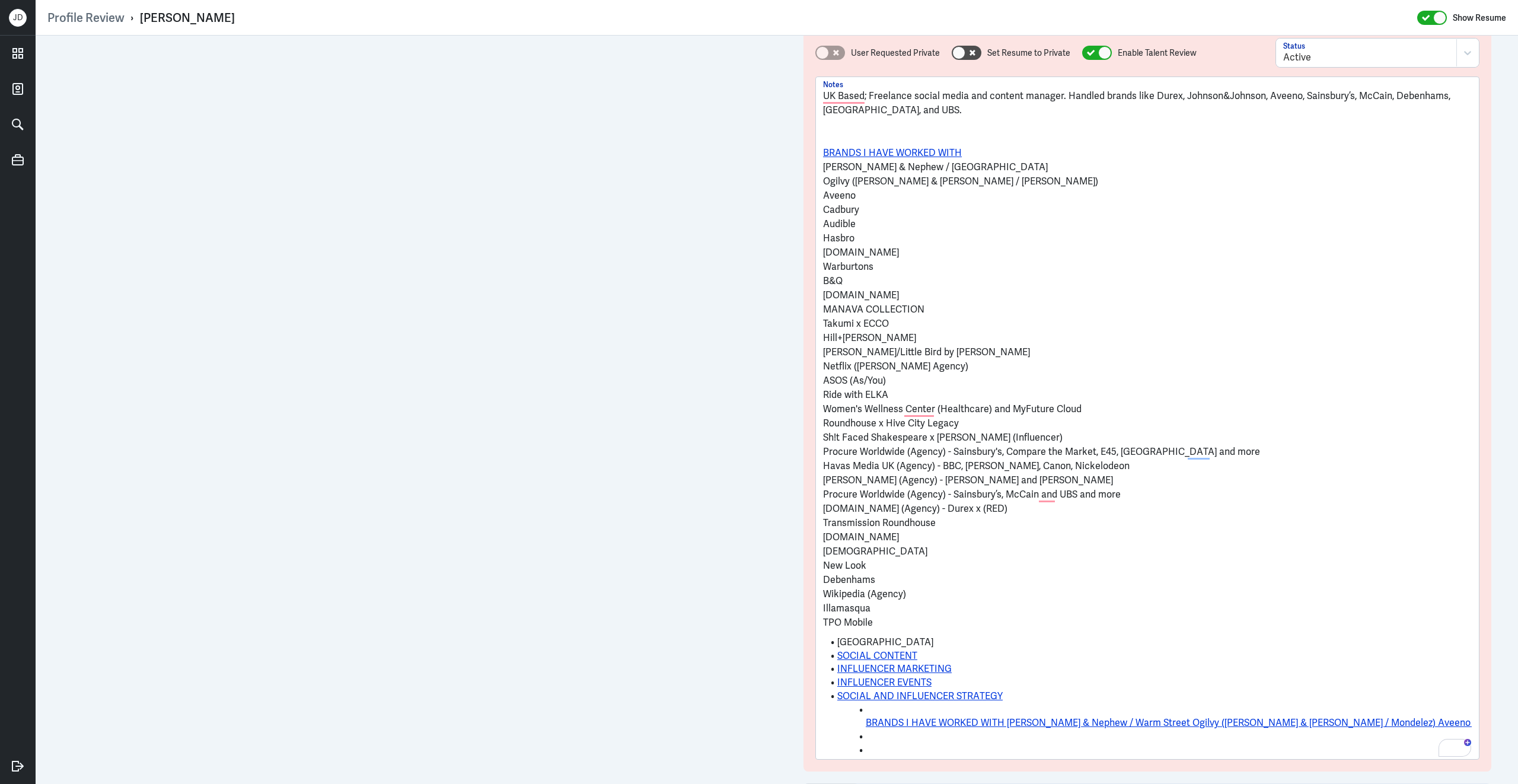
click at [828, 182] on p "Ogilvy (Johnson & Johnson / Mondelez)" at bounding box center [1147, 181] width 649 height 14
click at [825, 182] on p "Ogilvy (Johnson & Johnson / Mondelez)" at bounding box center [1147, 181] width 649 height 14
click at [837, 643] on li "Middlesex University" at bounding box center [1147, 642] width 649 height 13
click at [823, 181] on p "Ogilvy (Johnson & Johnson / Mondelez)" at bounding box center [1147, 181] width 649 height 14
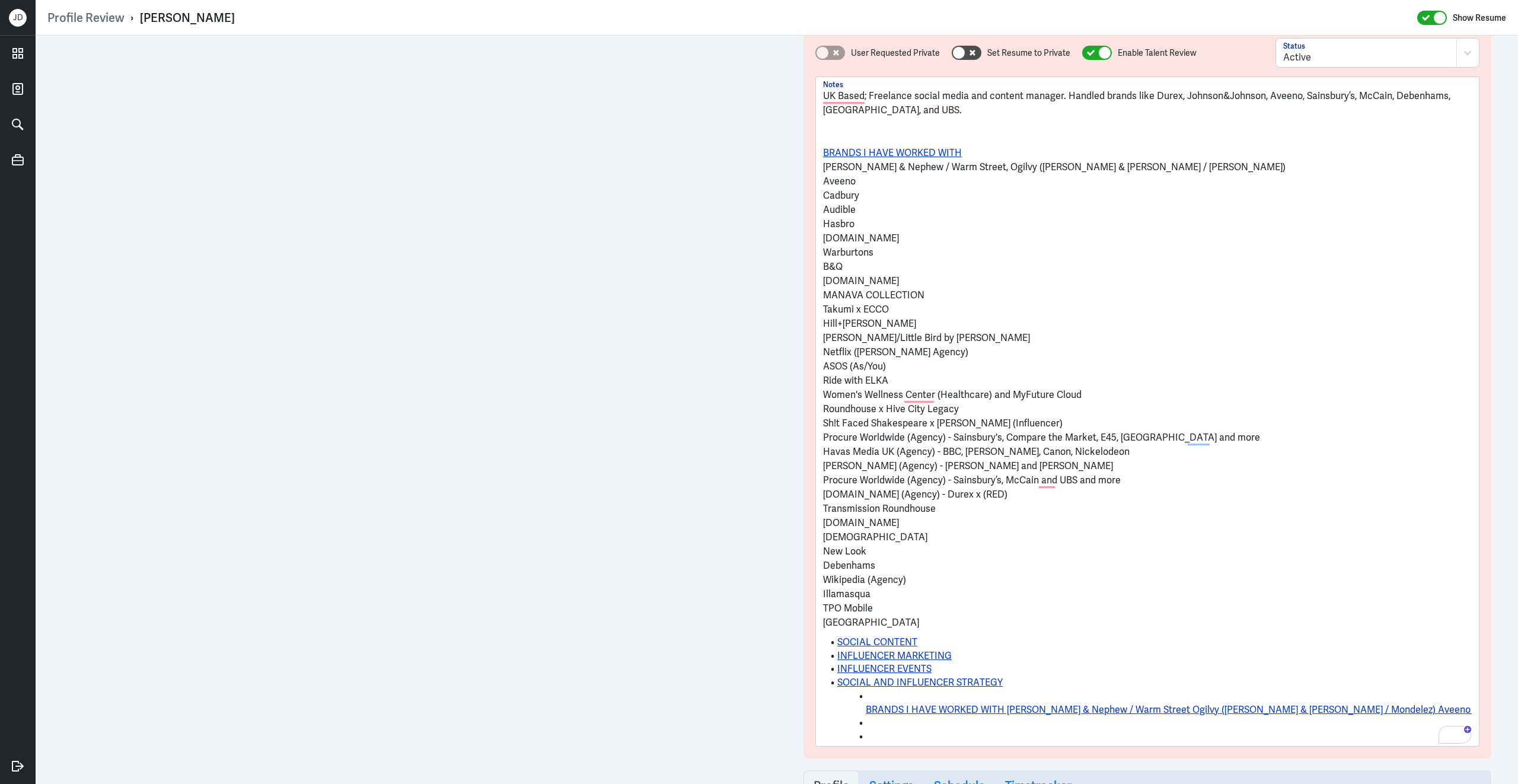
click at [823, 179] on p "Aveeno" at bounding box center [1147, 181] width 649 height 14
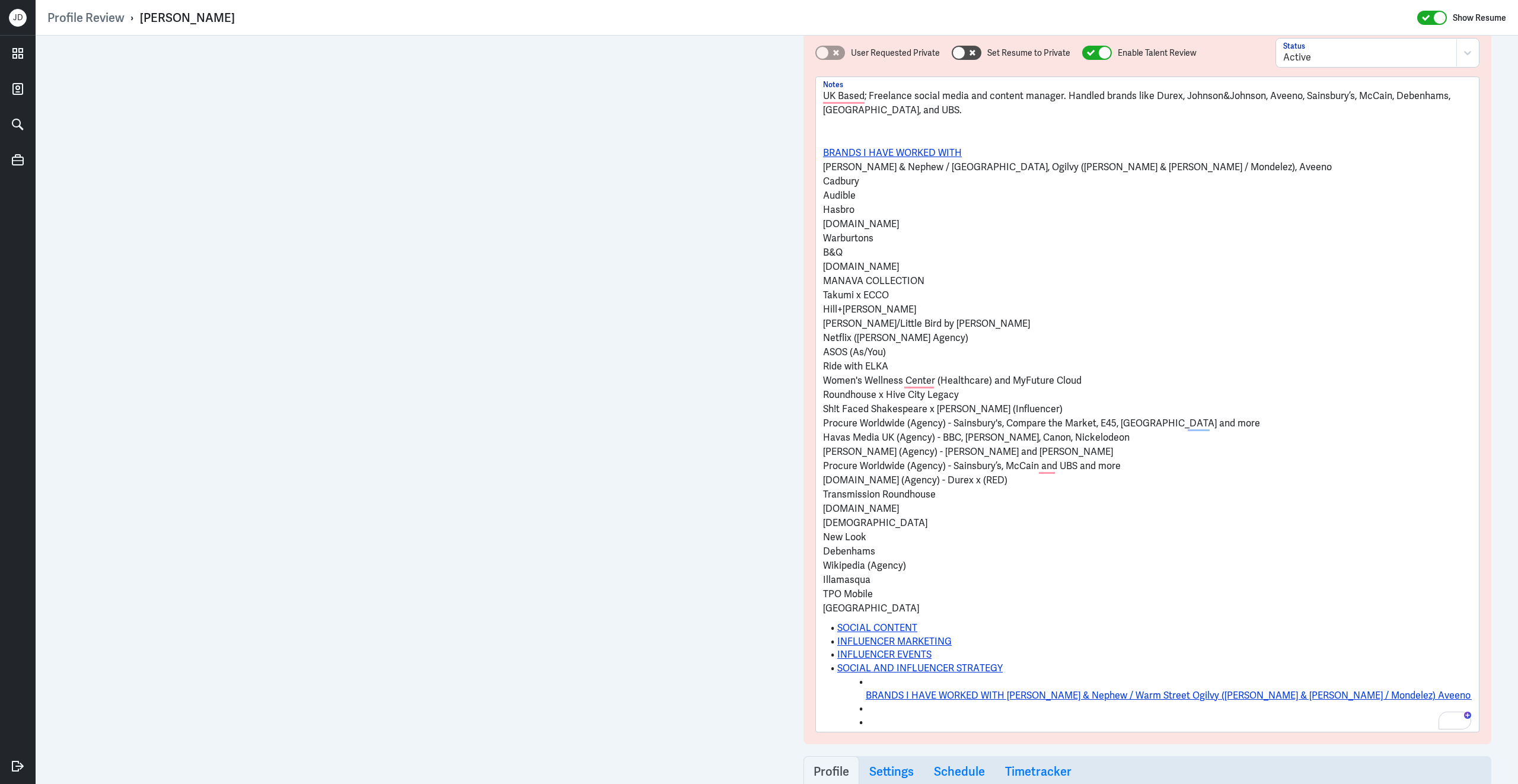
click at [823, 179] on p "Cadbury" at bounding box center [1147, 181] width 649 height 14
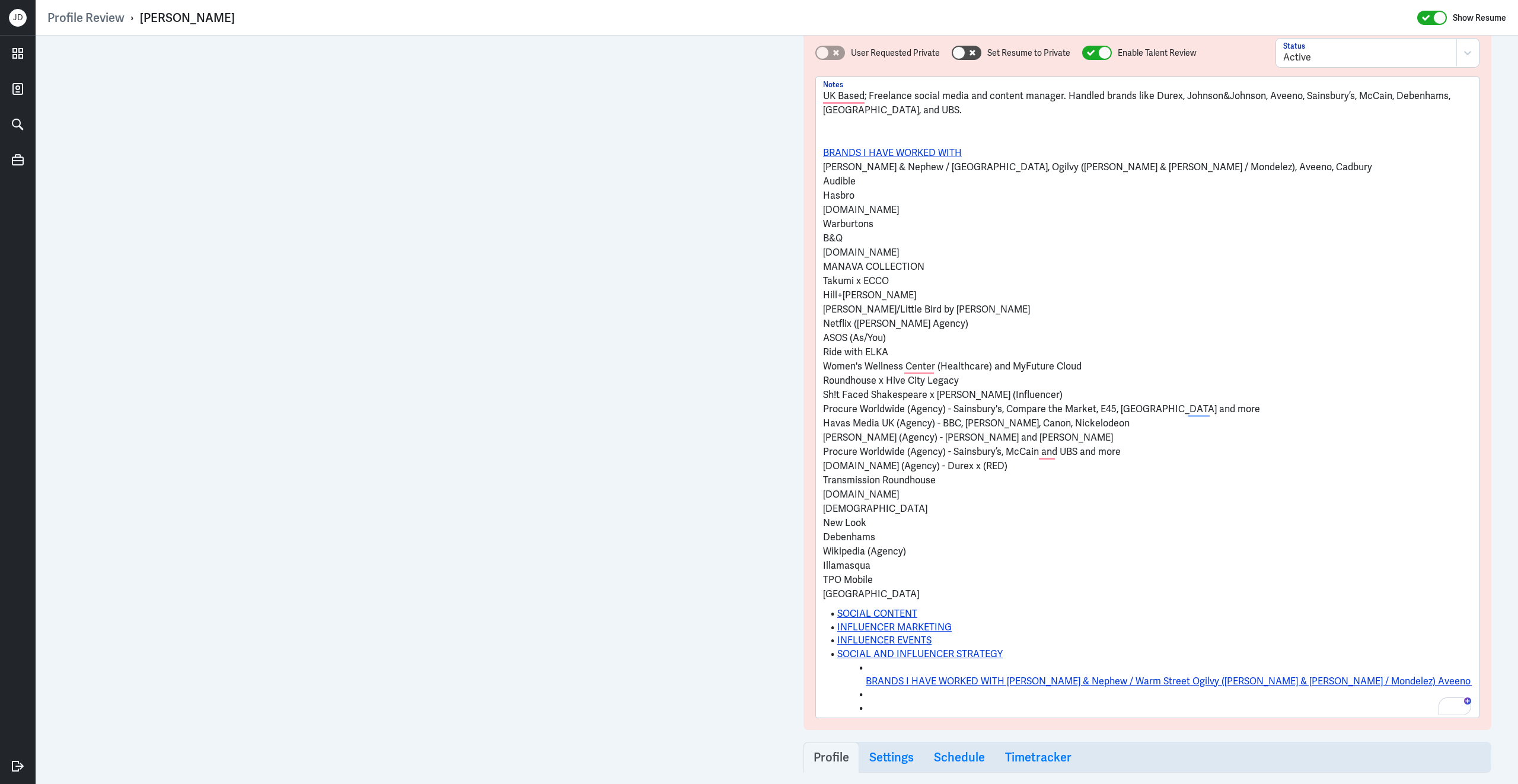
click at [824, 181] on p "Audible" at bounding box center [1147, 181] width 649 height 14
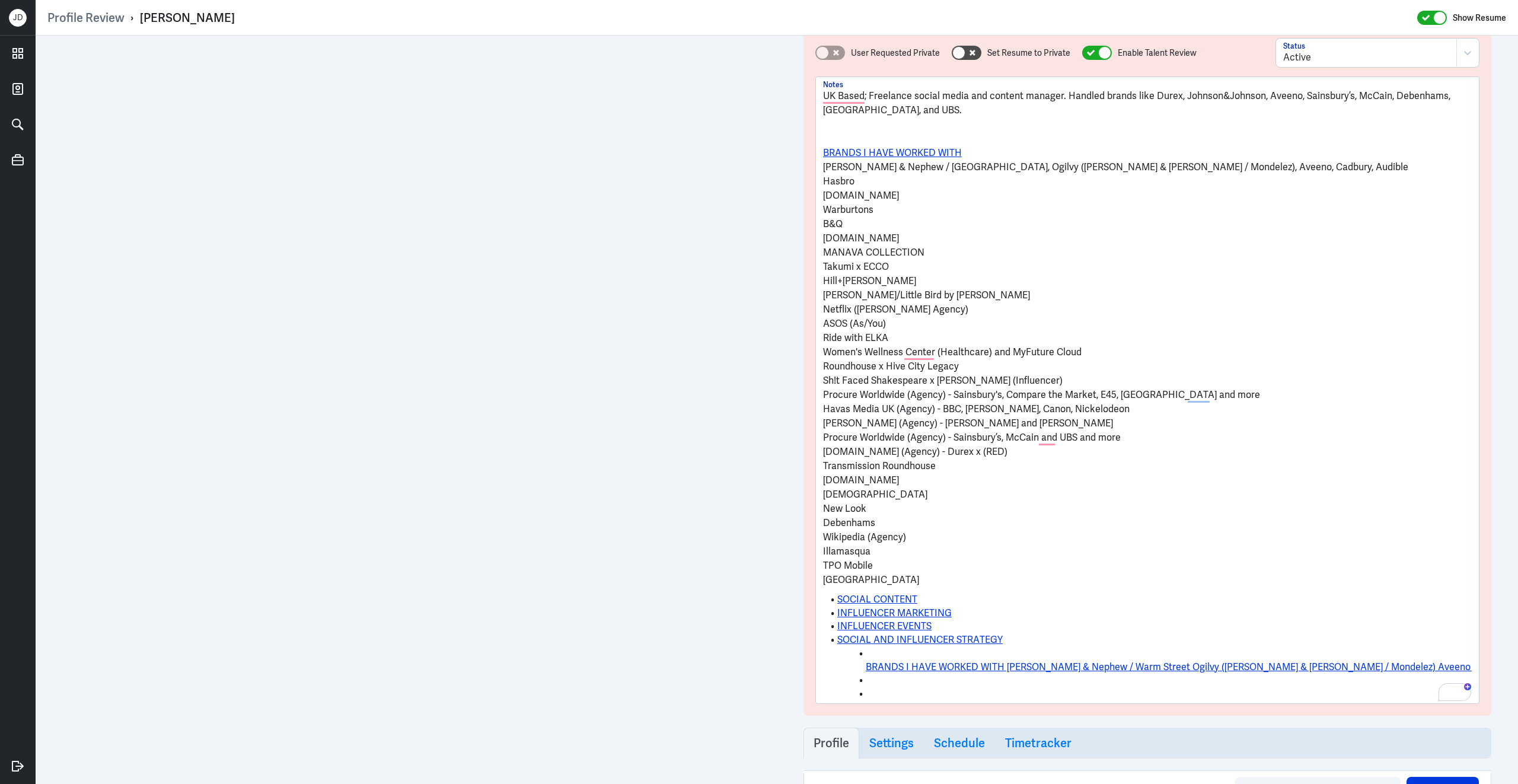
click at [825, 182] on p "Hasbro" at bounding box center [1147, 181] width 649 height 14
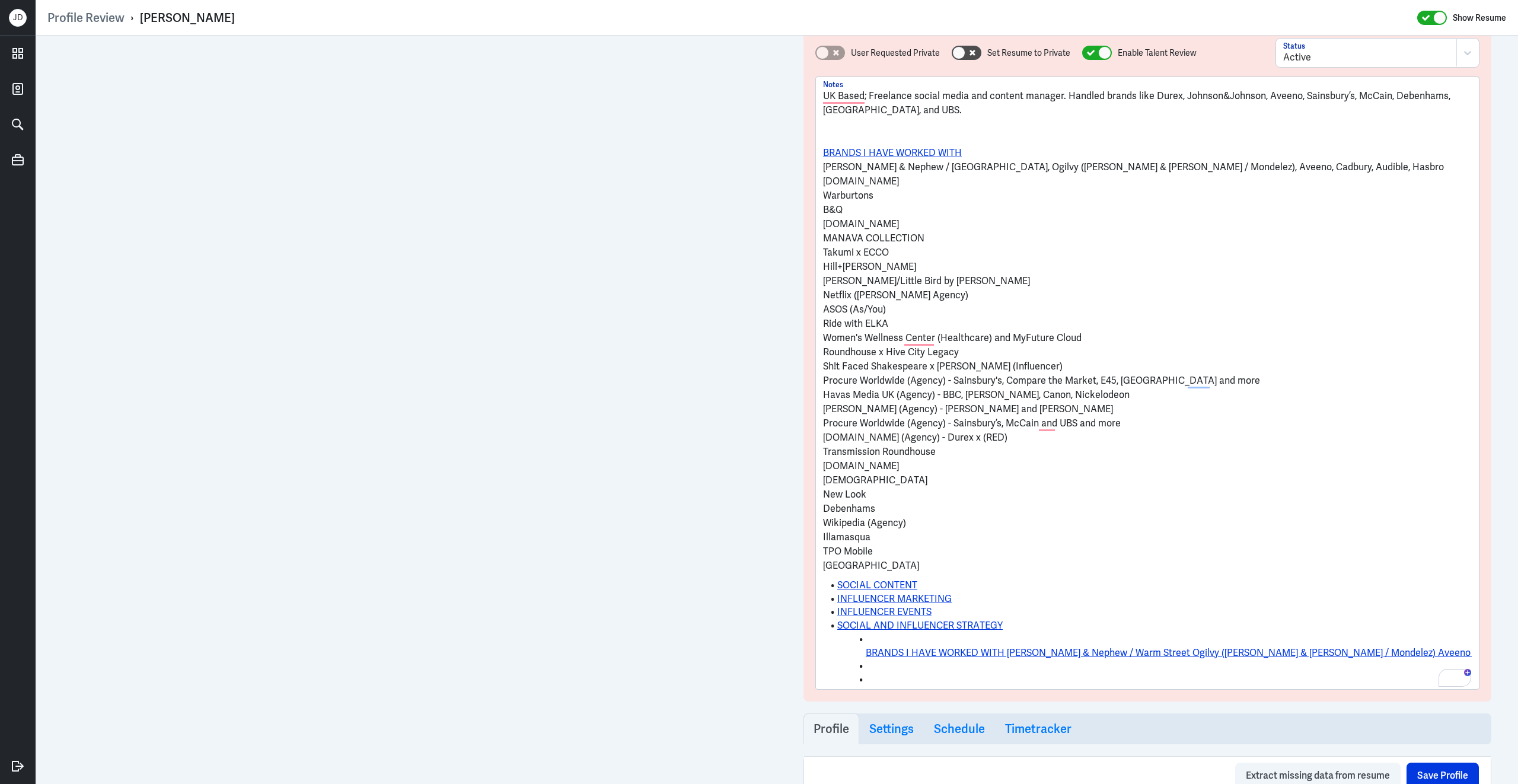
click at [824, 182] on p "ItsPrettyGreen.com" at bounding box center [1147, 181] width 649 height 14
click at [824, 188] on p "Warburtons" at bounding box center [1147, 196] width 649 height 14
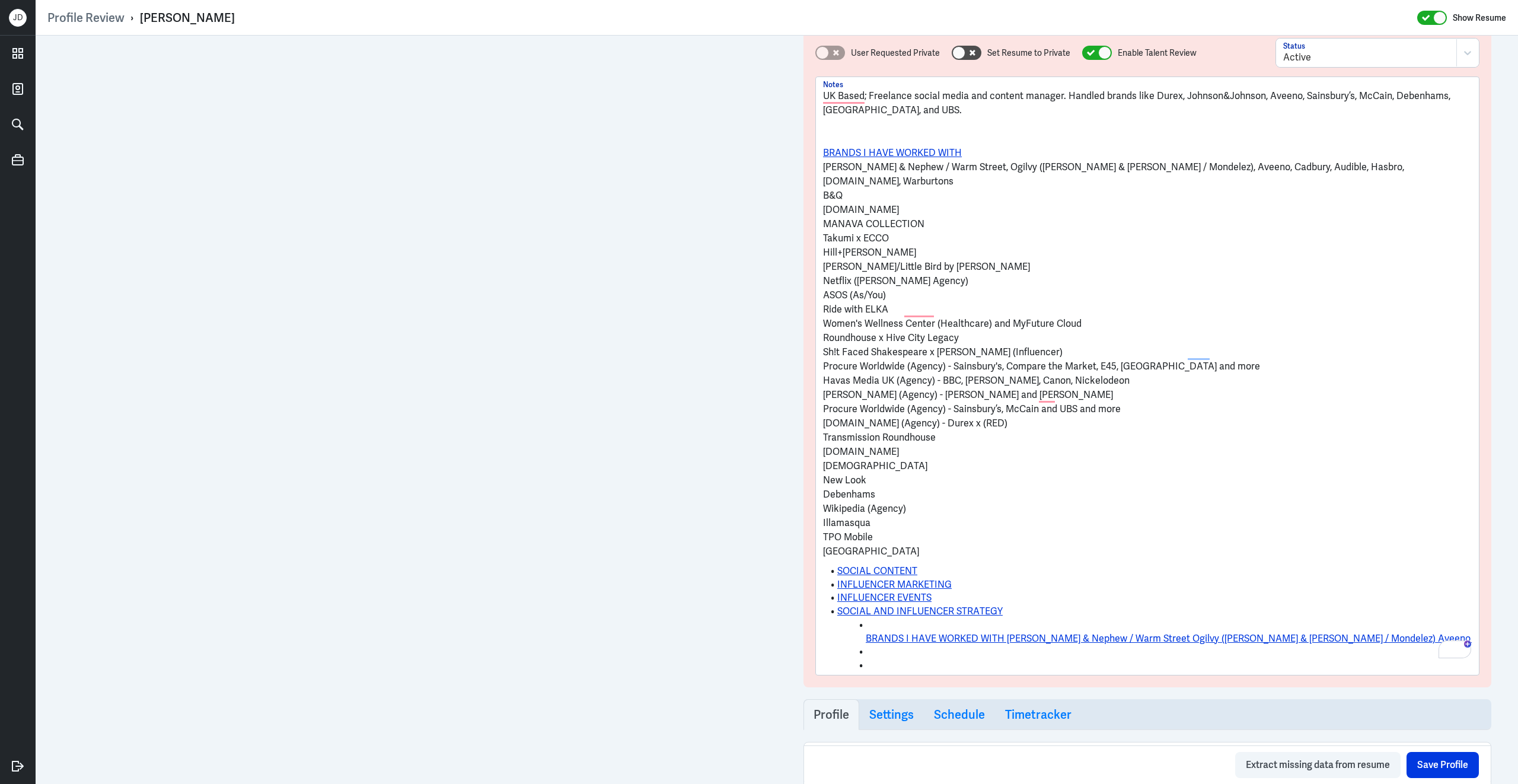
click at [826, 188] on p "B&Q" at bounding box center [1147, 196] width 649 height 14
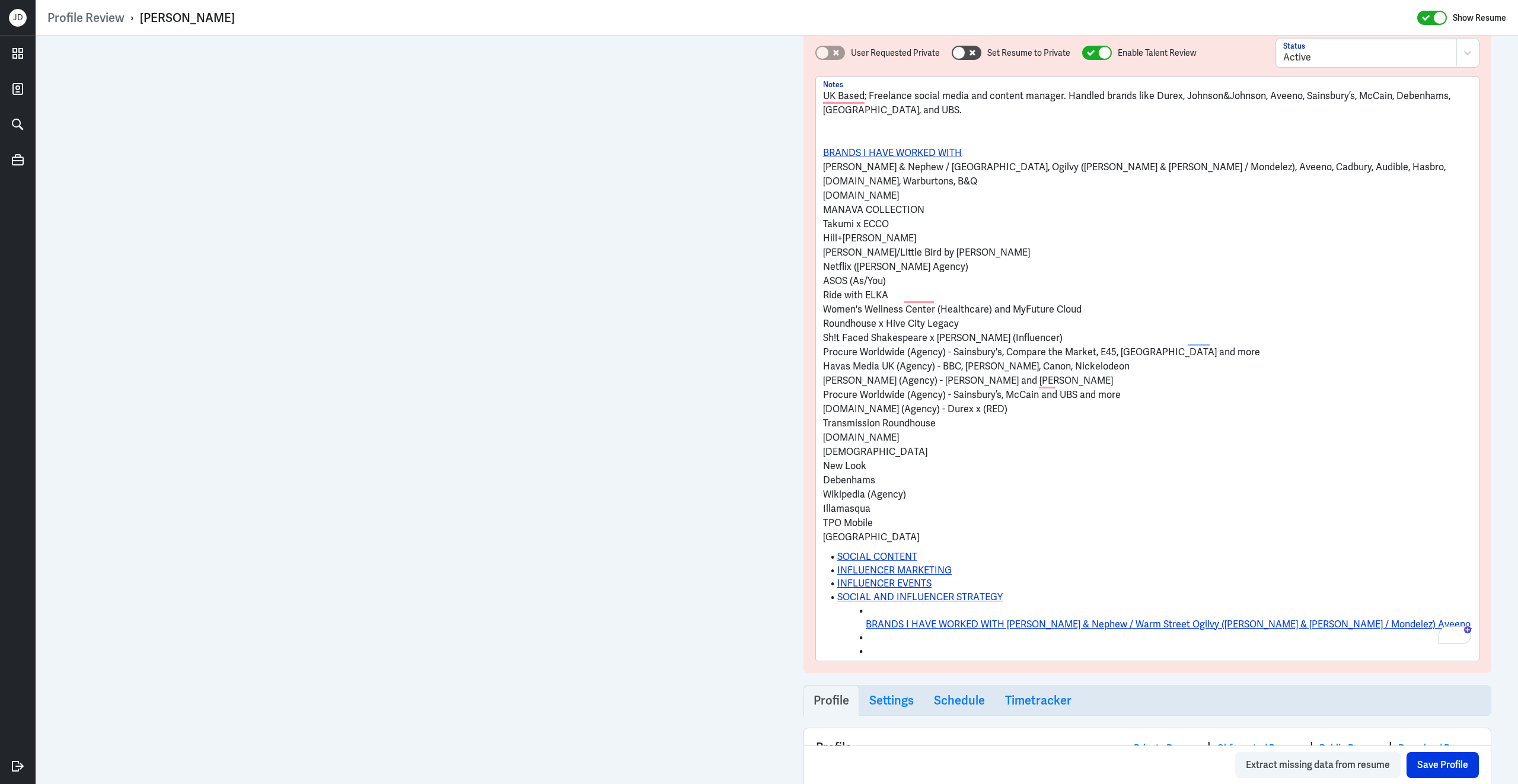
click at [825, 188] on p "Freuds.com" at bounding box center [1147, 196] width 649 height 14
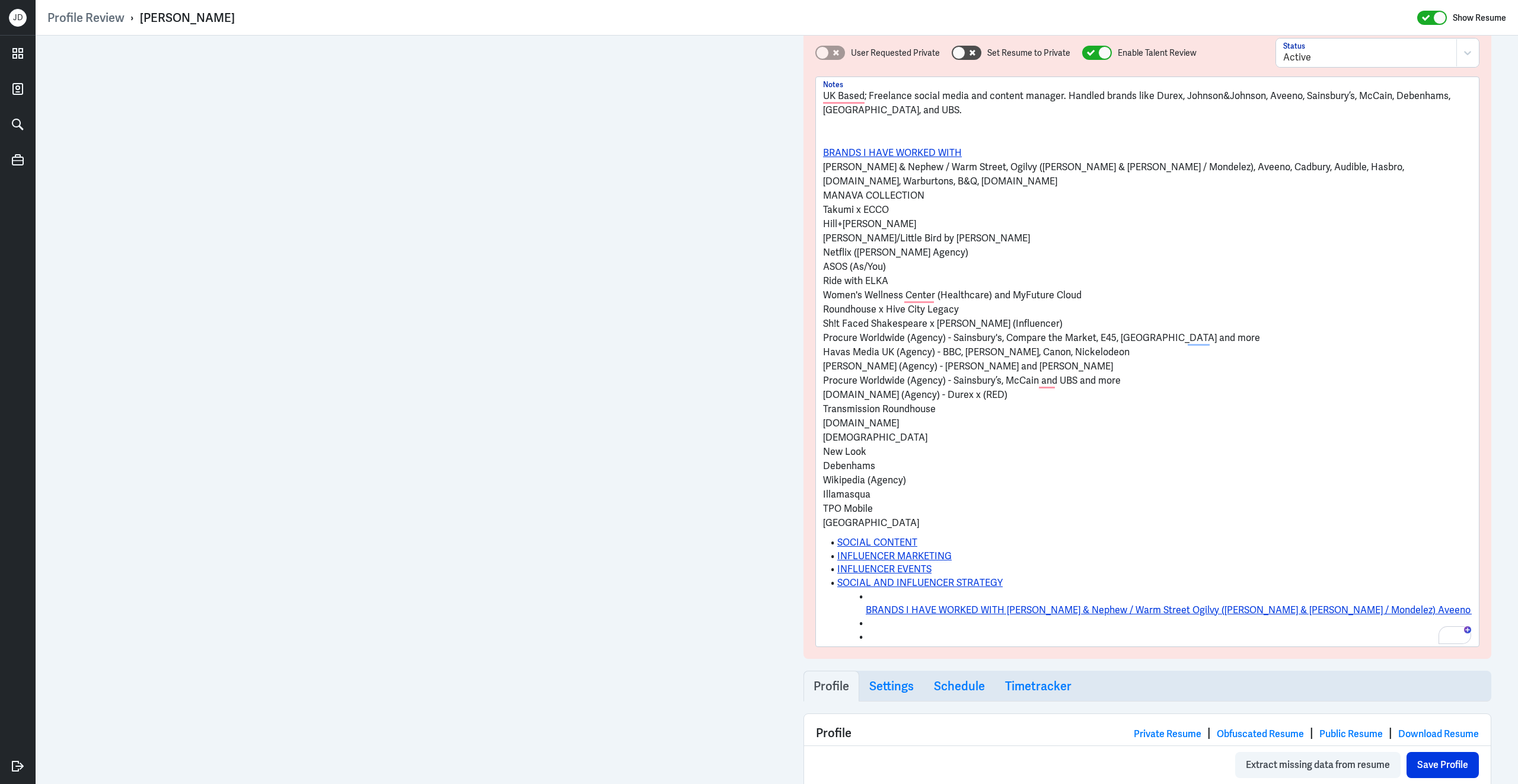
click at [824, 193] on p "MANAVA COLLECTION" at bounding box center [1147, 196] width 649 height 14
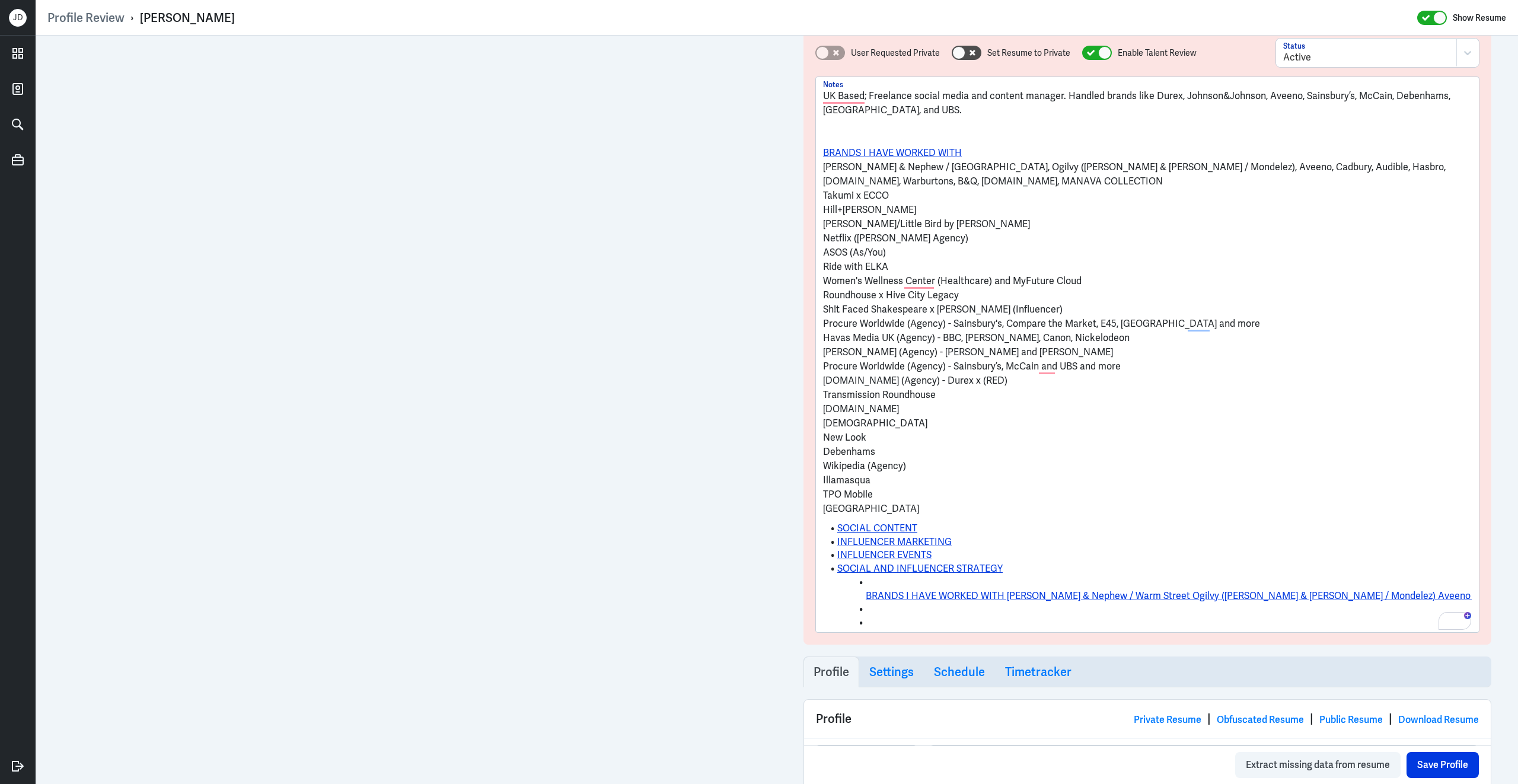
click at [824, 196] on p "Takumi x ECCO" at bounding box center [1147, 196] width 649 height 14
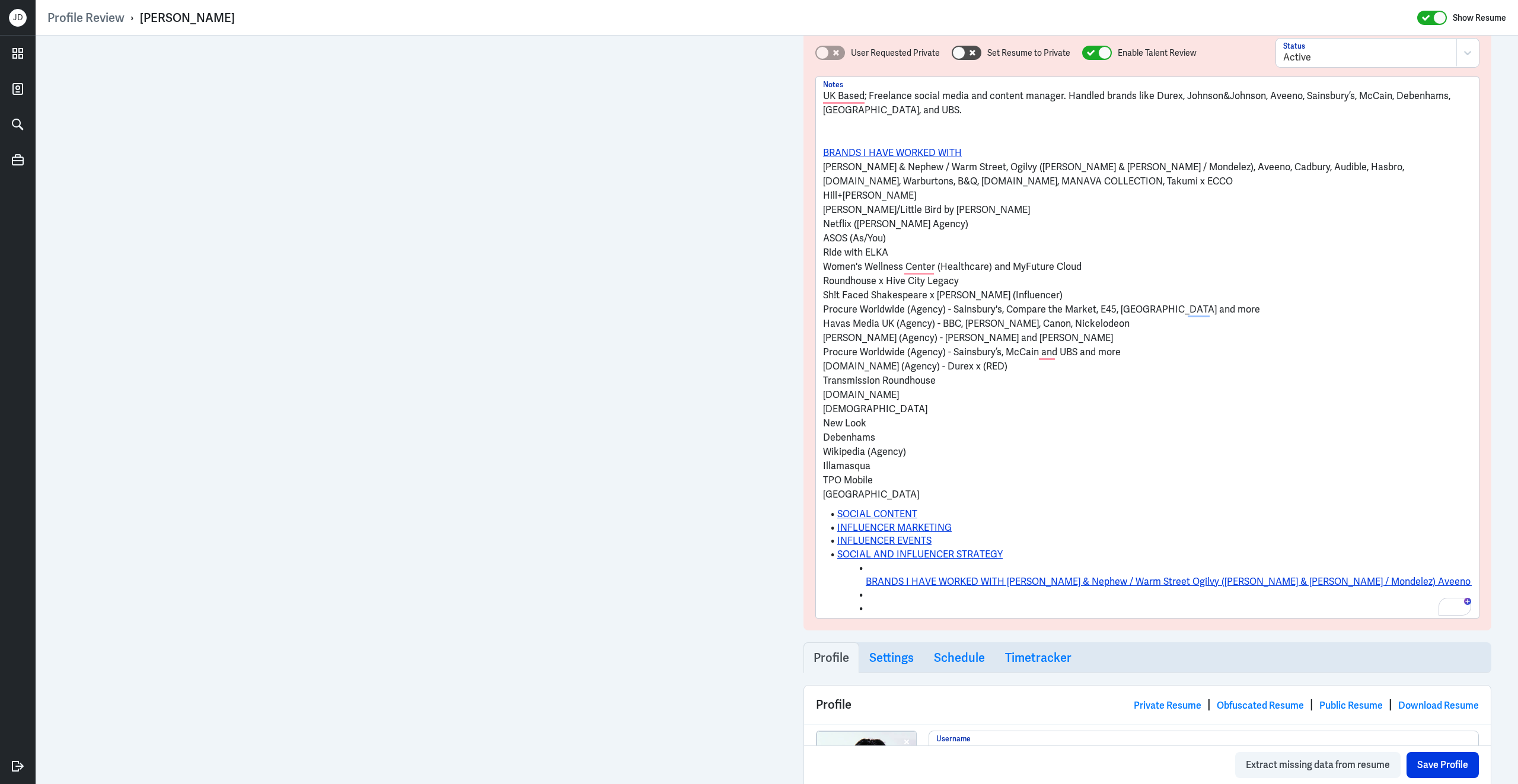
click at [826, 200] on p "Hill+Knowlton" at bounding box center [1147, 196] width 649 height 14
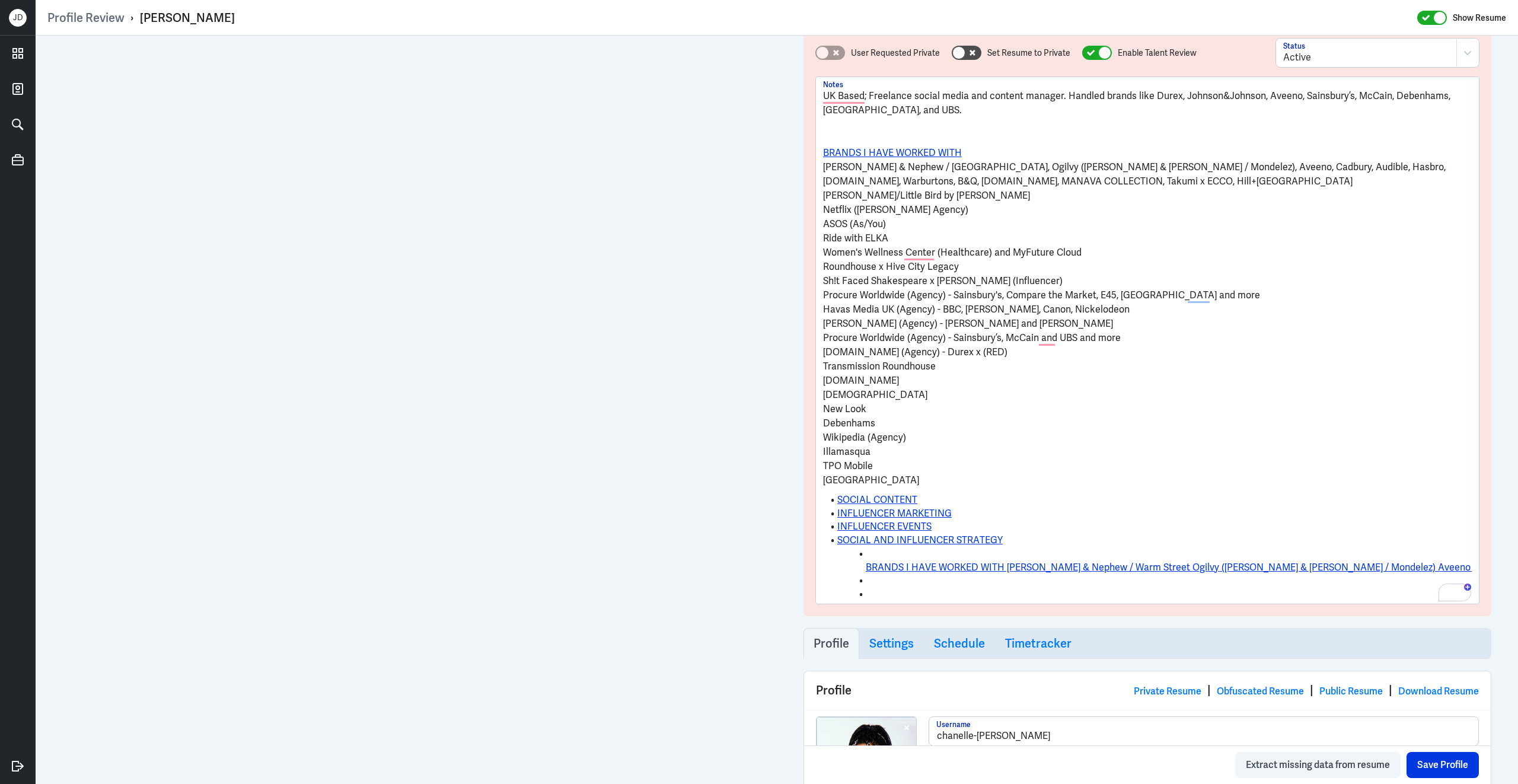
click at [825, 199] on p "Jamie Oliver/Little Bird by Jools Oliver" at bounding box center [1147, 196] width 649 height 14
click at [824, 203] on p "Netflix (Tommy Agency)" at bounding box center [1147, 210] width 649 height 14
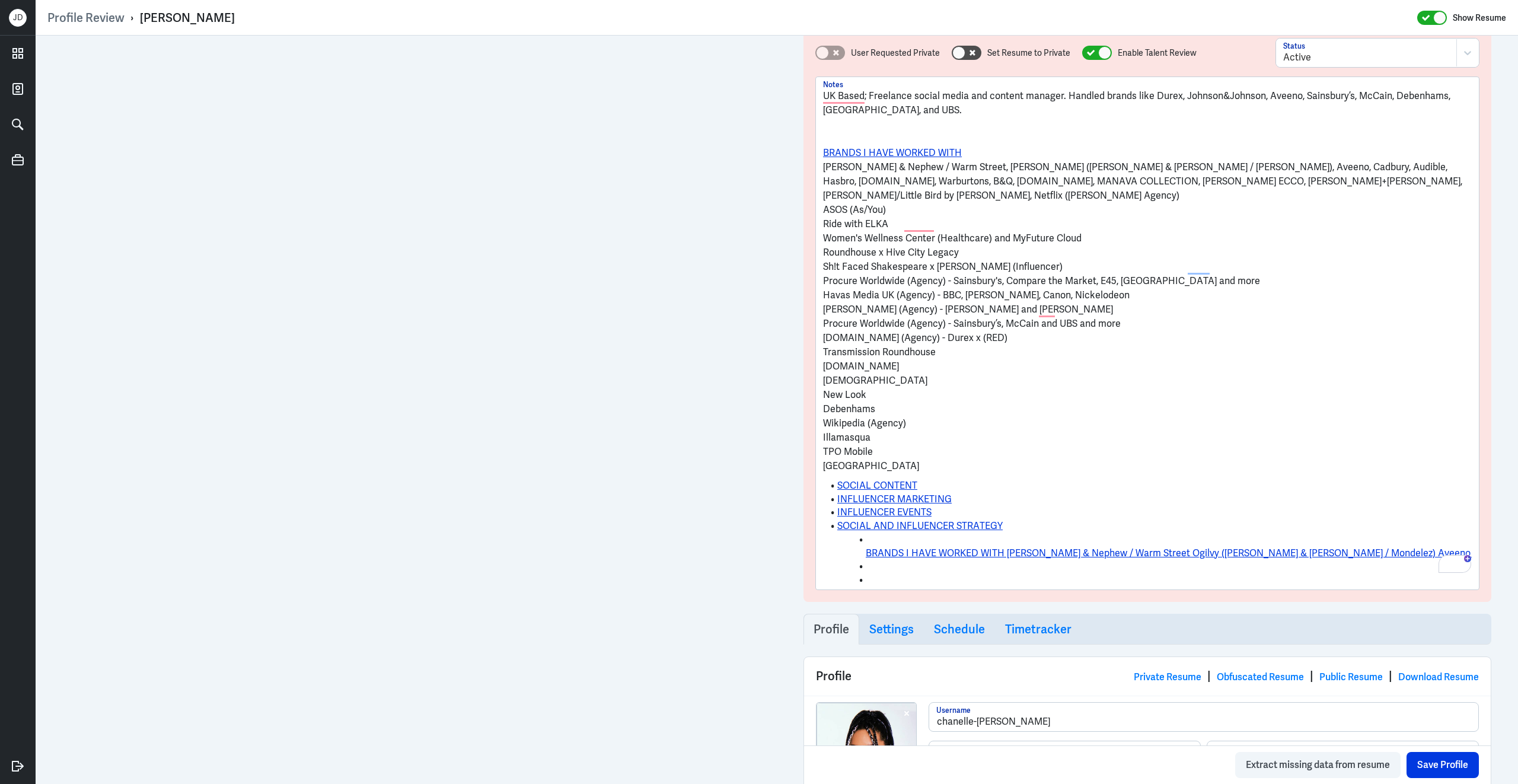
click at [825, 203] on p "ASOS (As/You)" at bounding box center [1147, 210] width 649 height 14
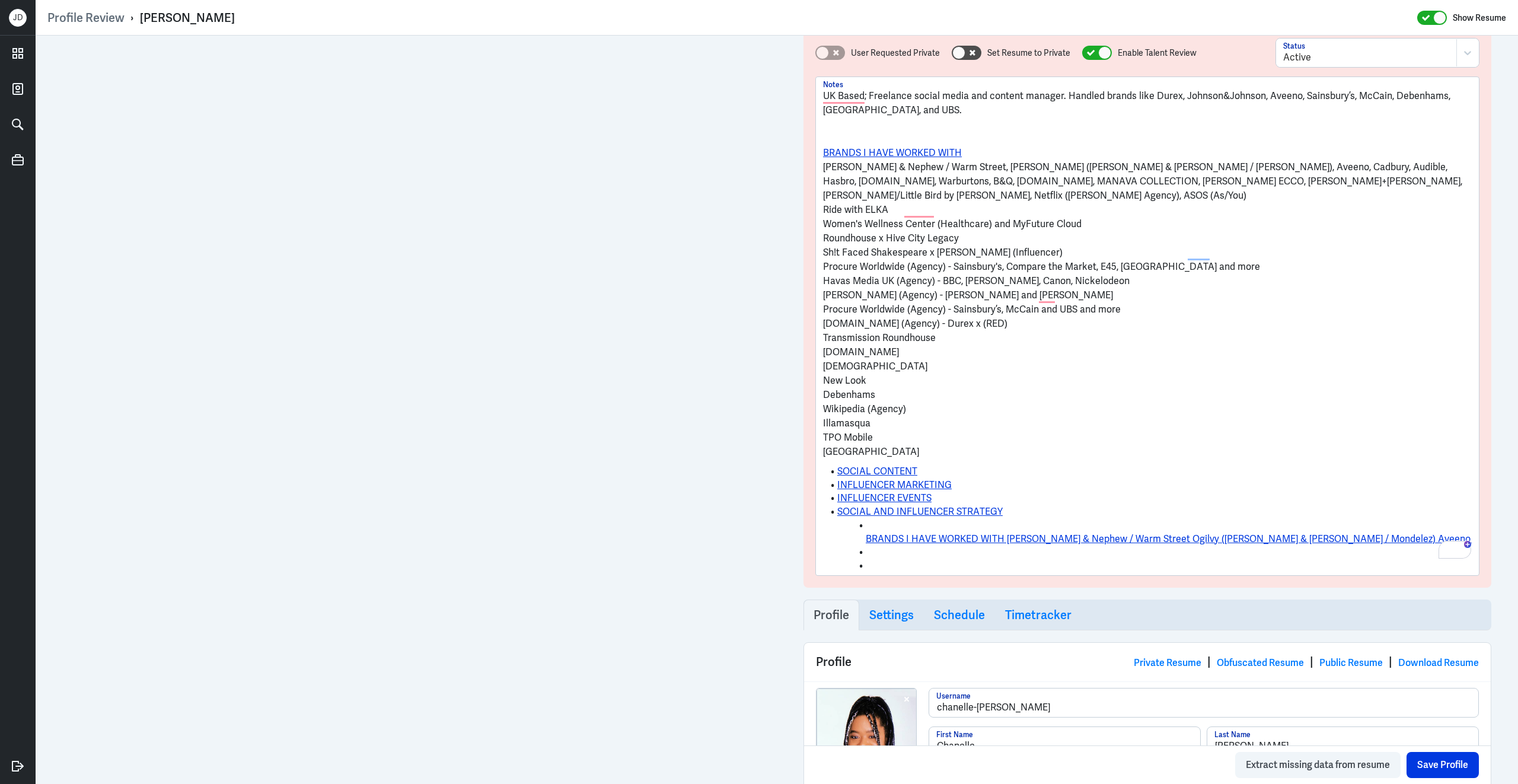
click at [825, 203] on p "Ride with ELKA" at bounding box center [1147, 210] width 649 height 14
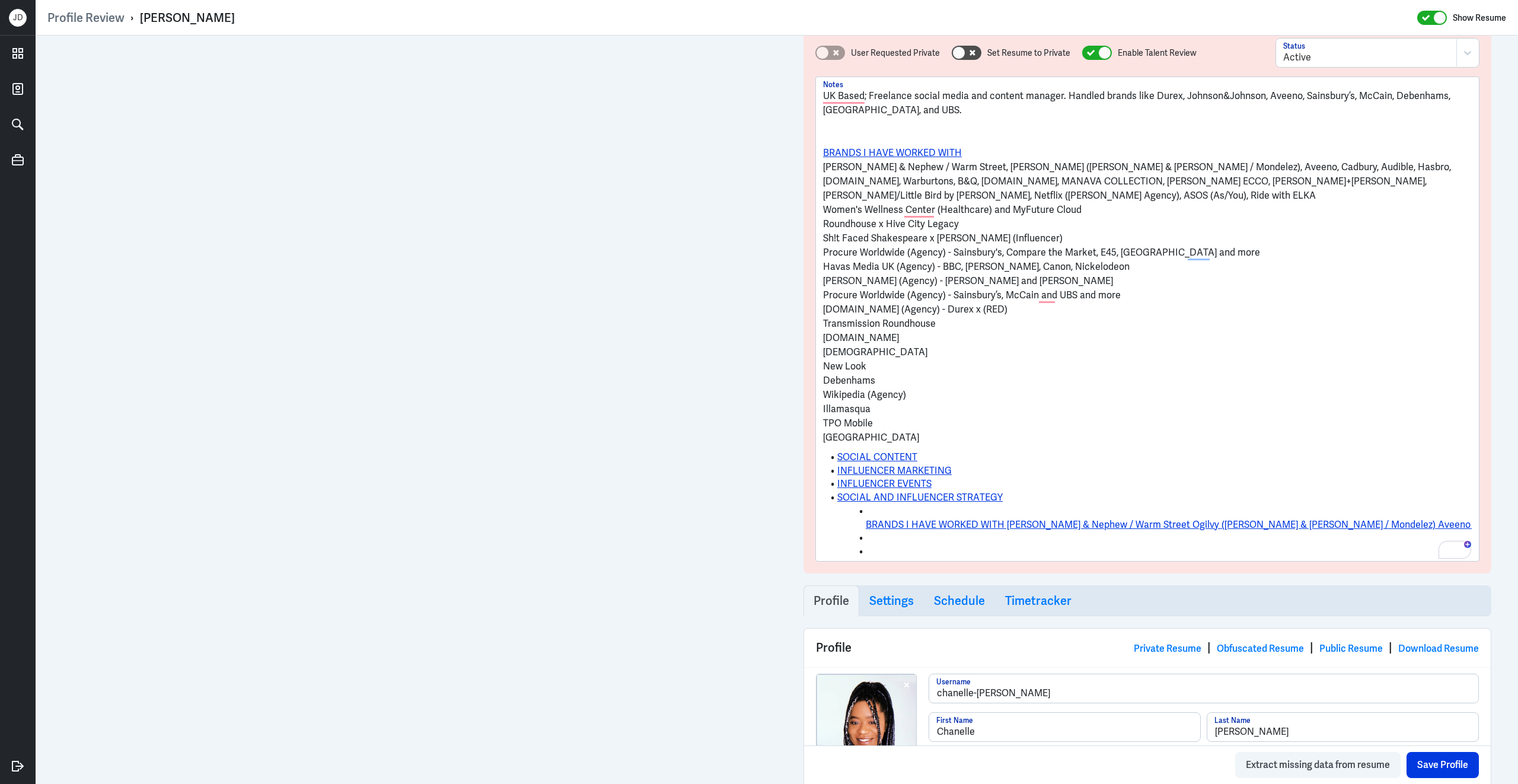
click at [823, 208] on p "Women's Wellness Center (Healthcare) and MyFuture Cloud" at bounding box center [1147, 210] width 649 height 14
click at [823, 217] on p "Roundhouse x Hive City Legacy" at bounding box center [1147, 224] width 649 height 14
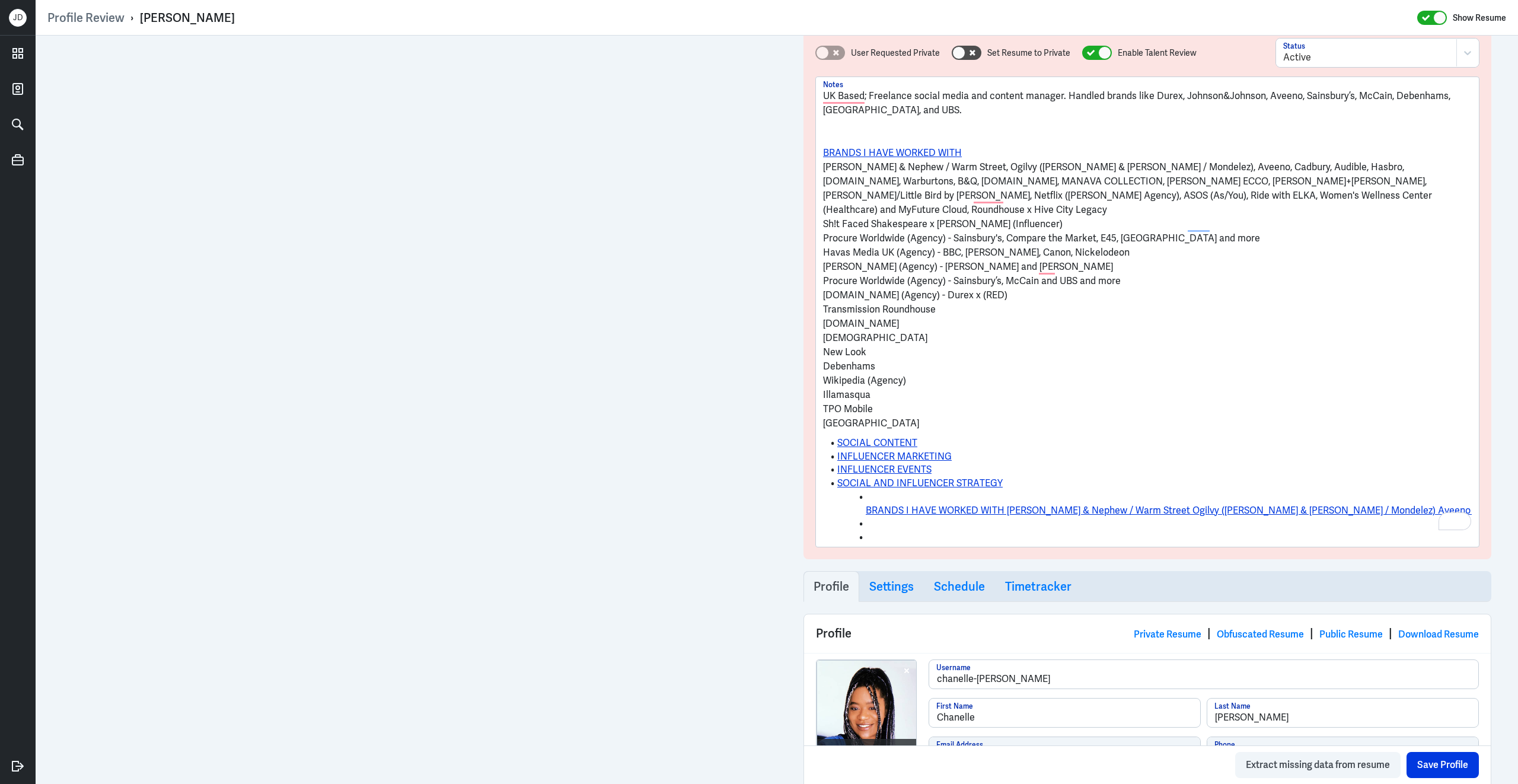
click at [824, 217] on p "Sh!t Faced Shakespeare x Neil Henry (Influencer)" at bounding box center [1147, 224] width 649 height 14
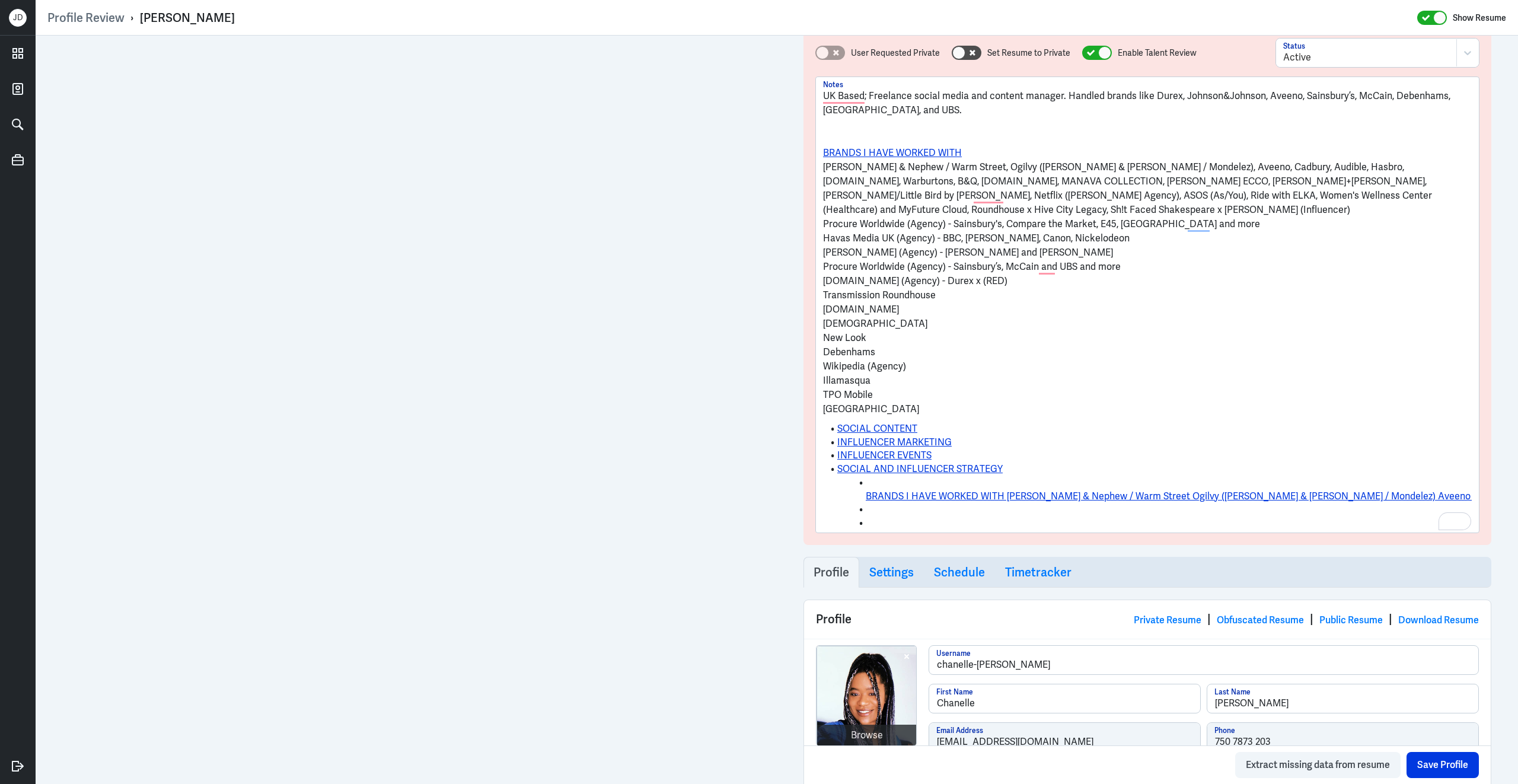
click at [822, 222] on div "UK Based; Freelance social media and content manager. Handled brands like Durex…" at bounding box center [1147, 304] width 663 height 456
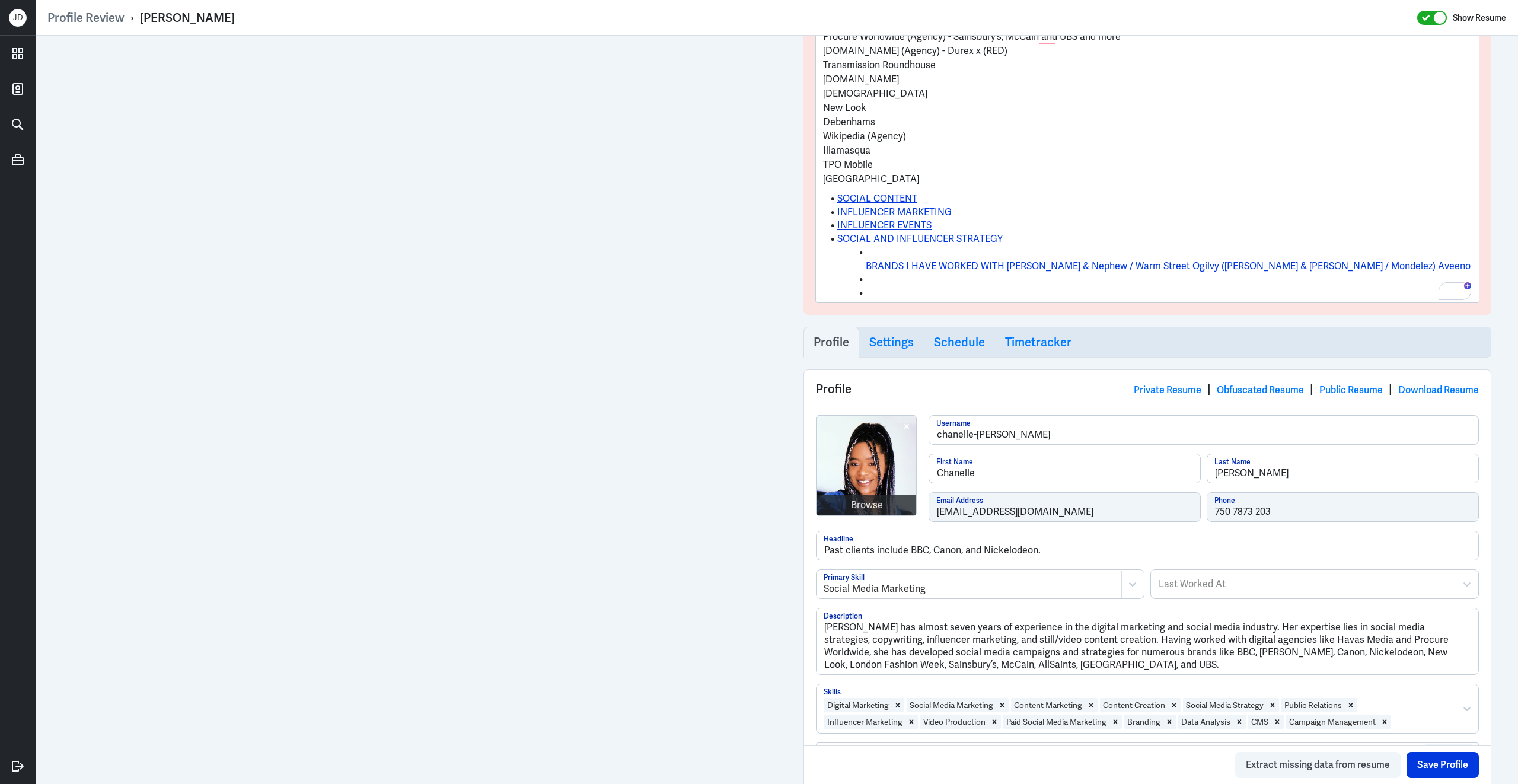
scroll to position [162, 0]
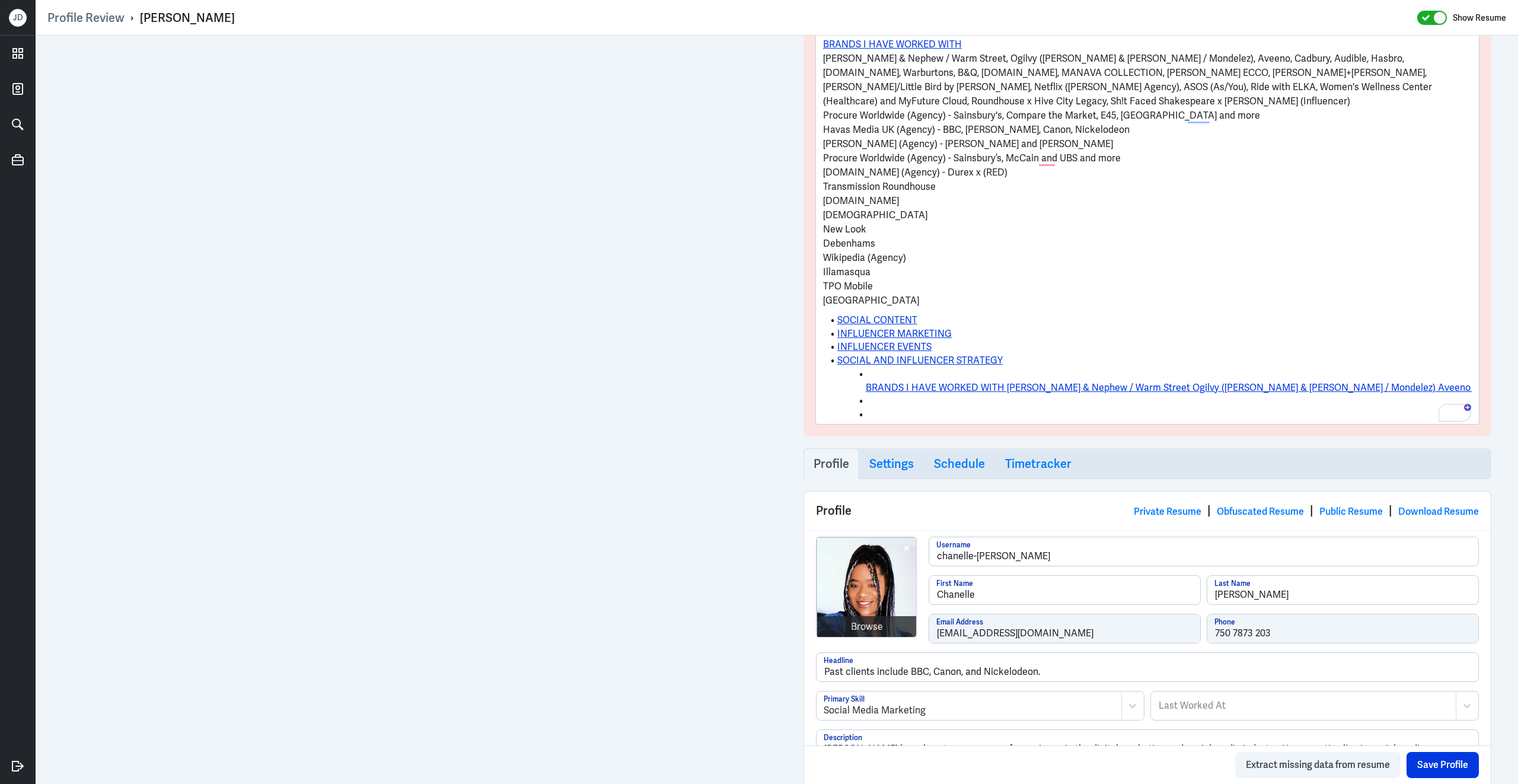
click at [826, 113] on p "Procure Worldwide (Agency) - Sainsbury's, Compare the Market, E45, Warburtons a…" at bounding box center [1147, 116] width 649 height 14
click at [823, 119] on p "Procure Worldwide (Agency) - Sainsbury's, Compare the Market, E45, Warburtons a…" at bounding box center [1147, 116] width 649 height 14
click at [826, 123] on p "Havas Media UK (Agency) - BBC, Augustinus Bader, Canon, Nickelodeon" at bounding box center [1147, 130] width 649 height 14
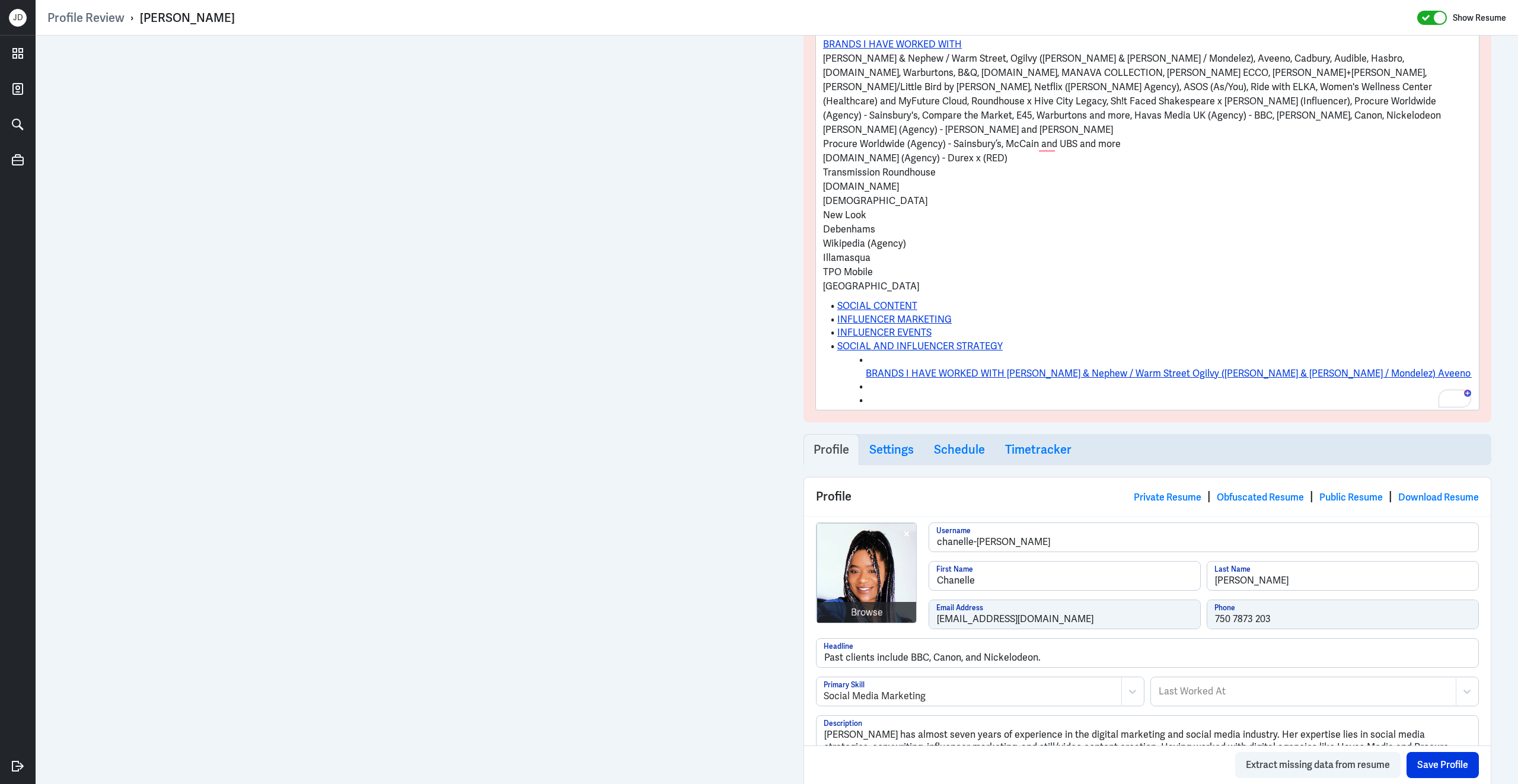
click at [821, 118] on div "UK Based; Freelance social media and content manager. Handled brands like Durex…" at bounding box center [1147, 188] width 663 height 441
click at [823, 133] on p "Frank PR (Agency) - Clas Ohlson and Badoo" at bounding box center [1147, 130] width 649 height 14
click at [823, 137] on p "Procure Worldwide (Agency) - Sainsbury’s, McCain and UBS and more" at bounding box center [1147, 144] width 649 height 14
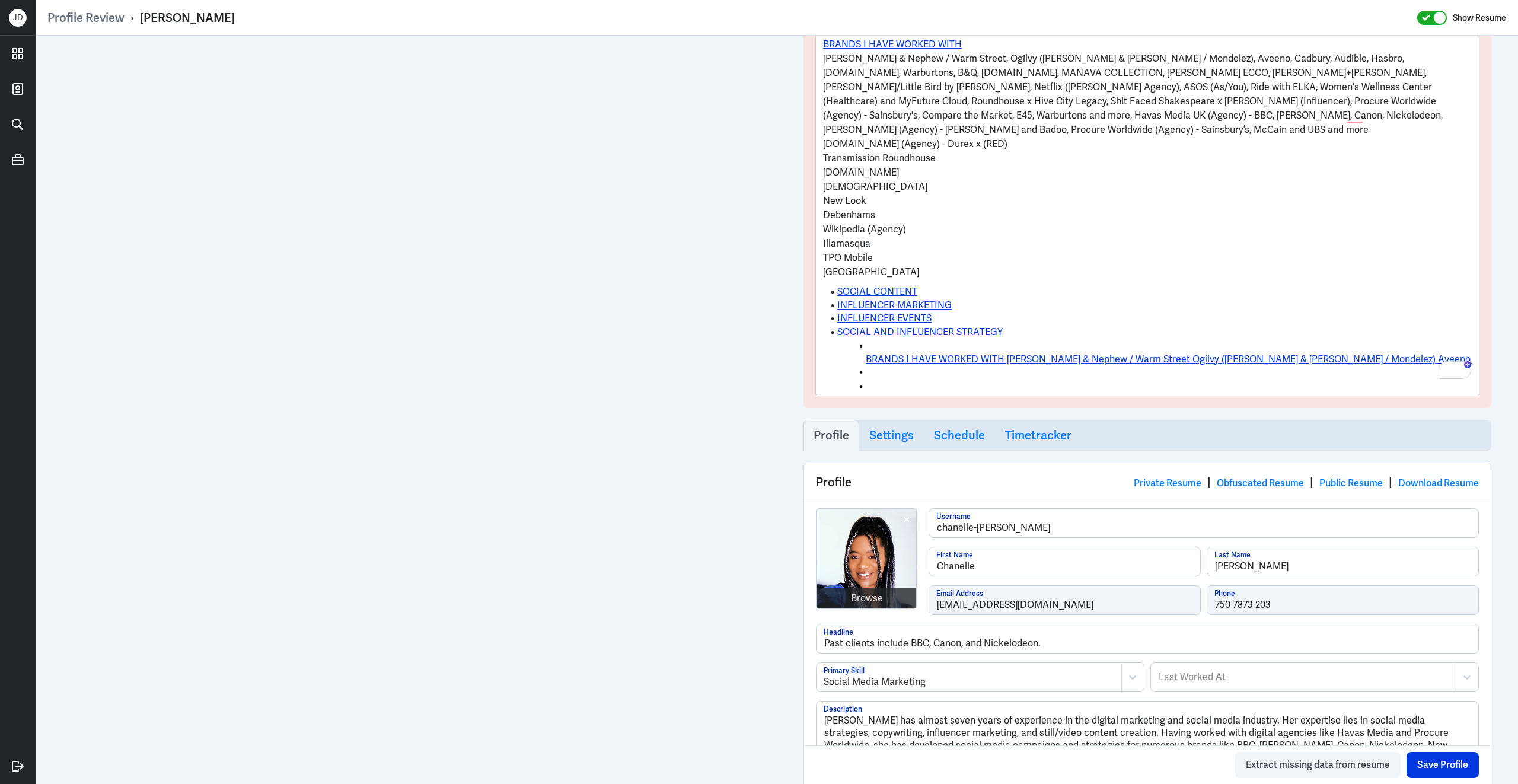
click at [824, 137] on p "Freuds.com (Agency) - Durex x (RED)" at bounding box center [1147, 144] width 649 height 14
drag, startPoint x: 920, startPoint y: 129, endPoint x: 994, endPoint y: 128, distance: 74.0
click at [997, 129] on p "Wray & Nephew / Warm Street, Ogilvy (Johnson & Johnson / Mondelez), Aveeno, Cad…" at bounding box center [1147, 101] width 649 height 100
click at [1037, 133] on p "Wray & Nephew / Warm Street, Ogilvy (Johnson & Johnson / Mondelez), Aveeno, Cad…" at bounding box center [1147, 101] width 649 height 100
click at [825, 151] on p "Transmission Roundhouse" at bounding box center [1147, 158] width 649 height 14
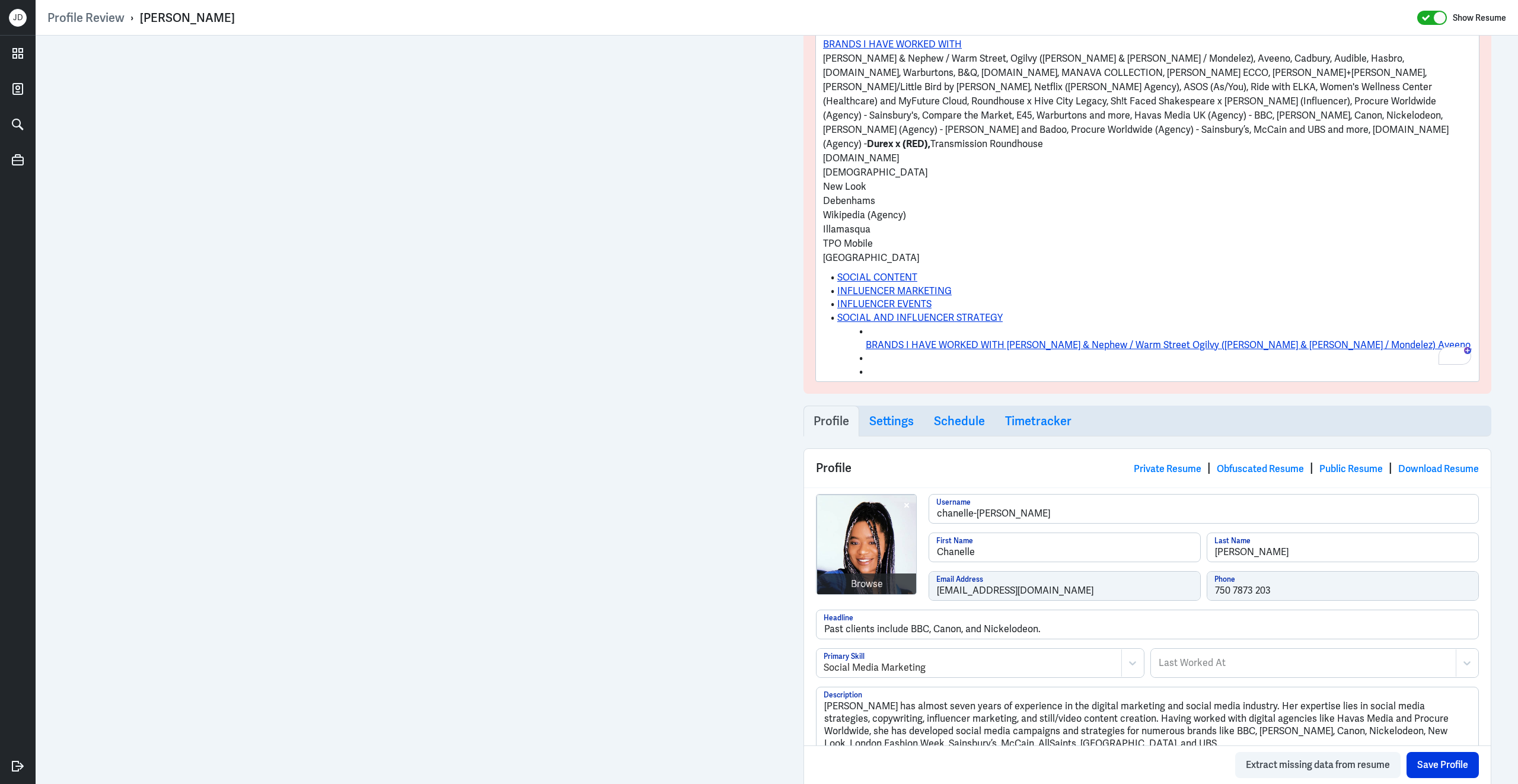
click at [824, 151] on p "Lifeworks.com" at bounding box center [1147, 158] width 649 height 14
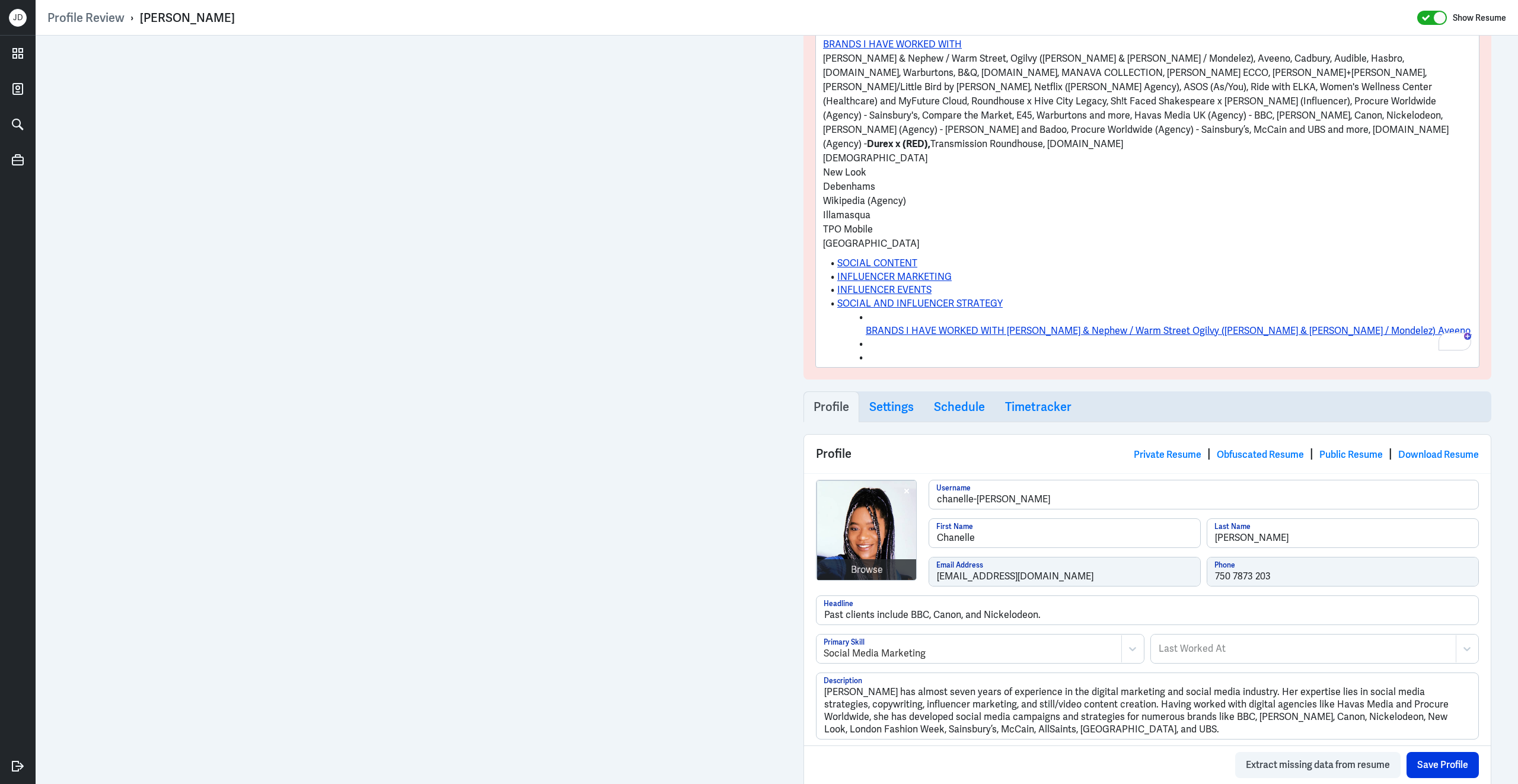
click at [826, 151] on p "ALLSAINTS" at bounding box center [1147, 158] width 649 height 14
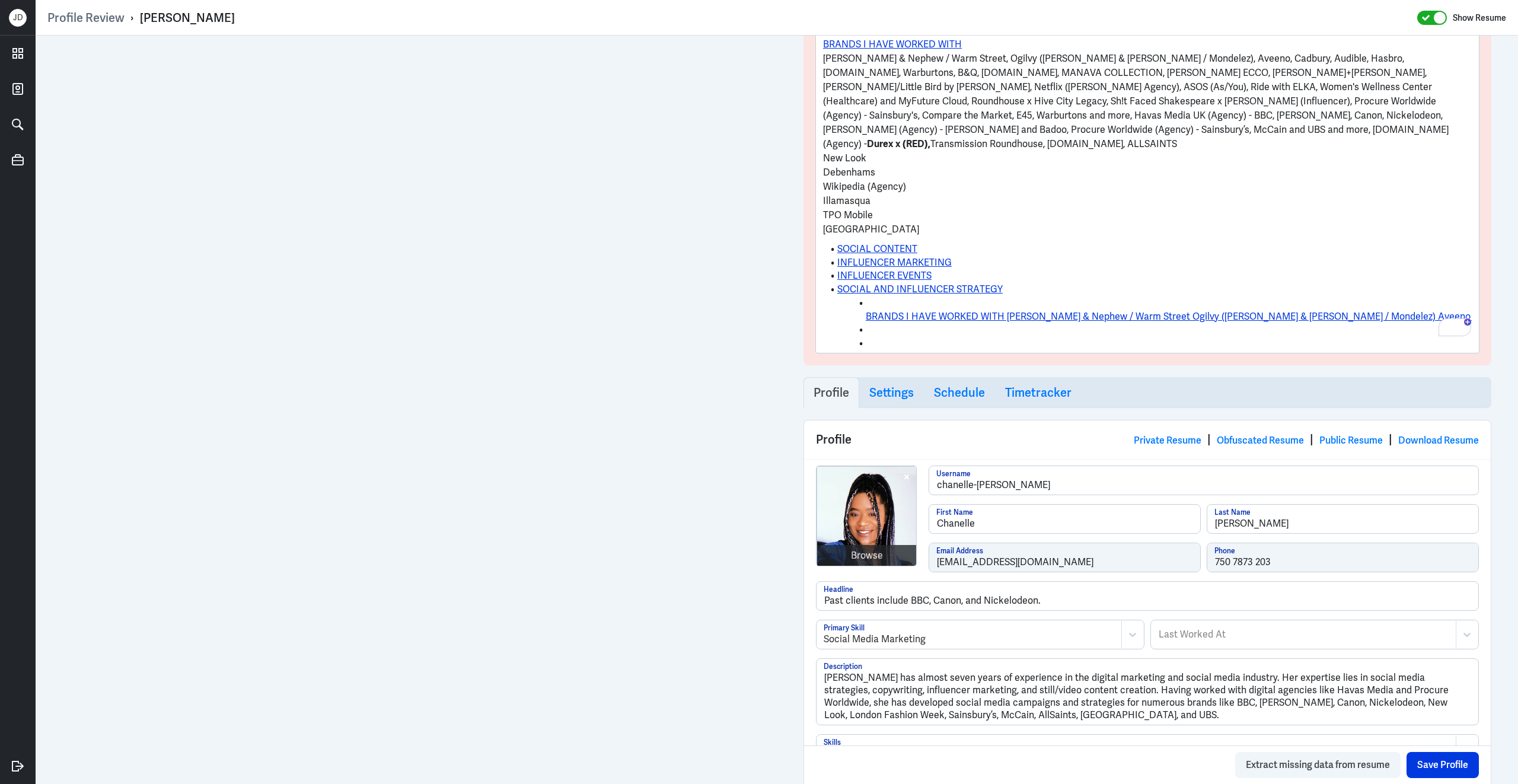
click at [825, 151] on p "New Look" at bounding box center [1147, 158] width 649 height 14
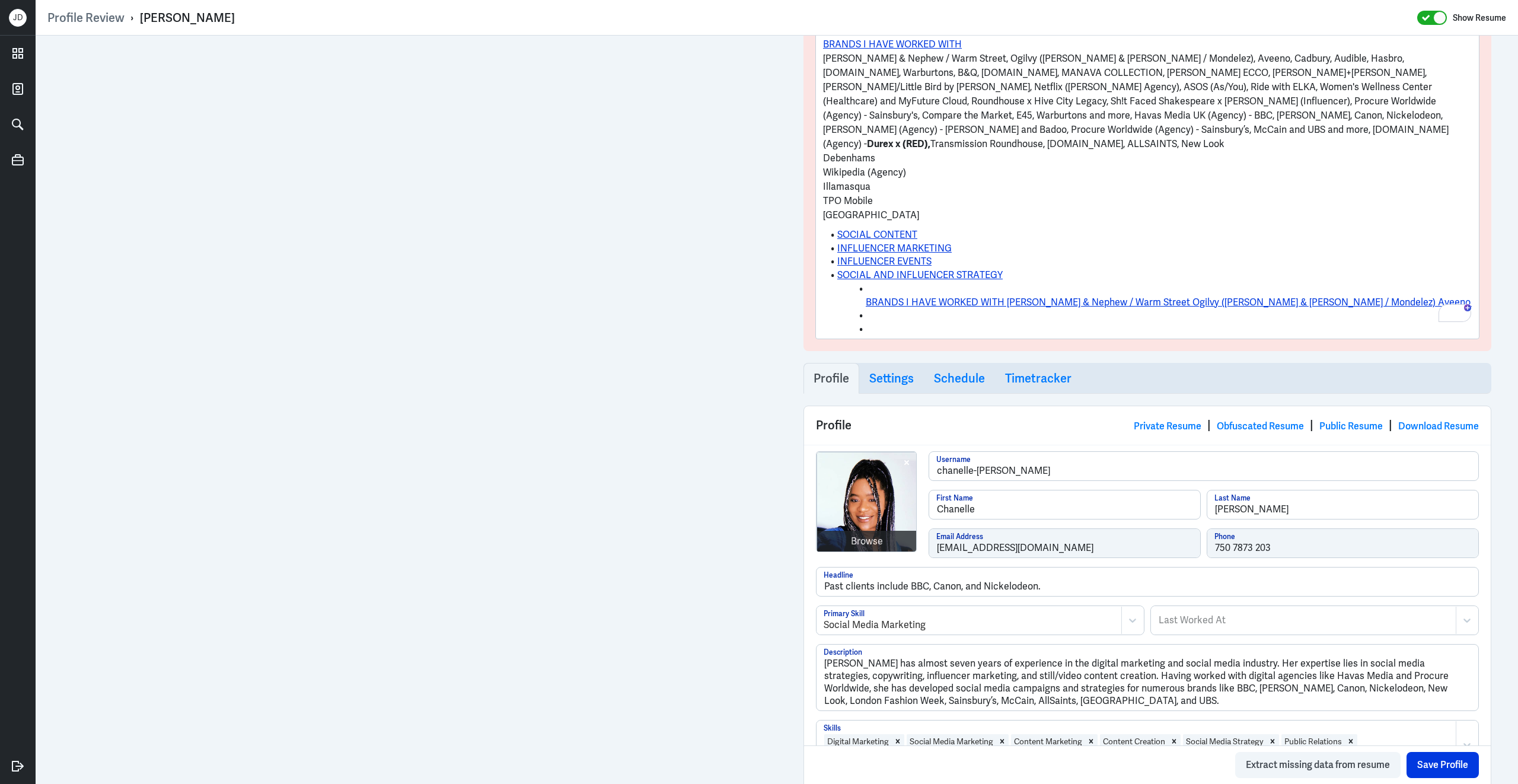
click at [825, 151] on p "Debenhams" at bounding box center [1147, 158] width 649 height 14
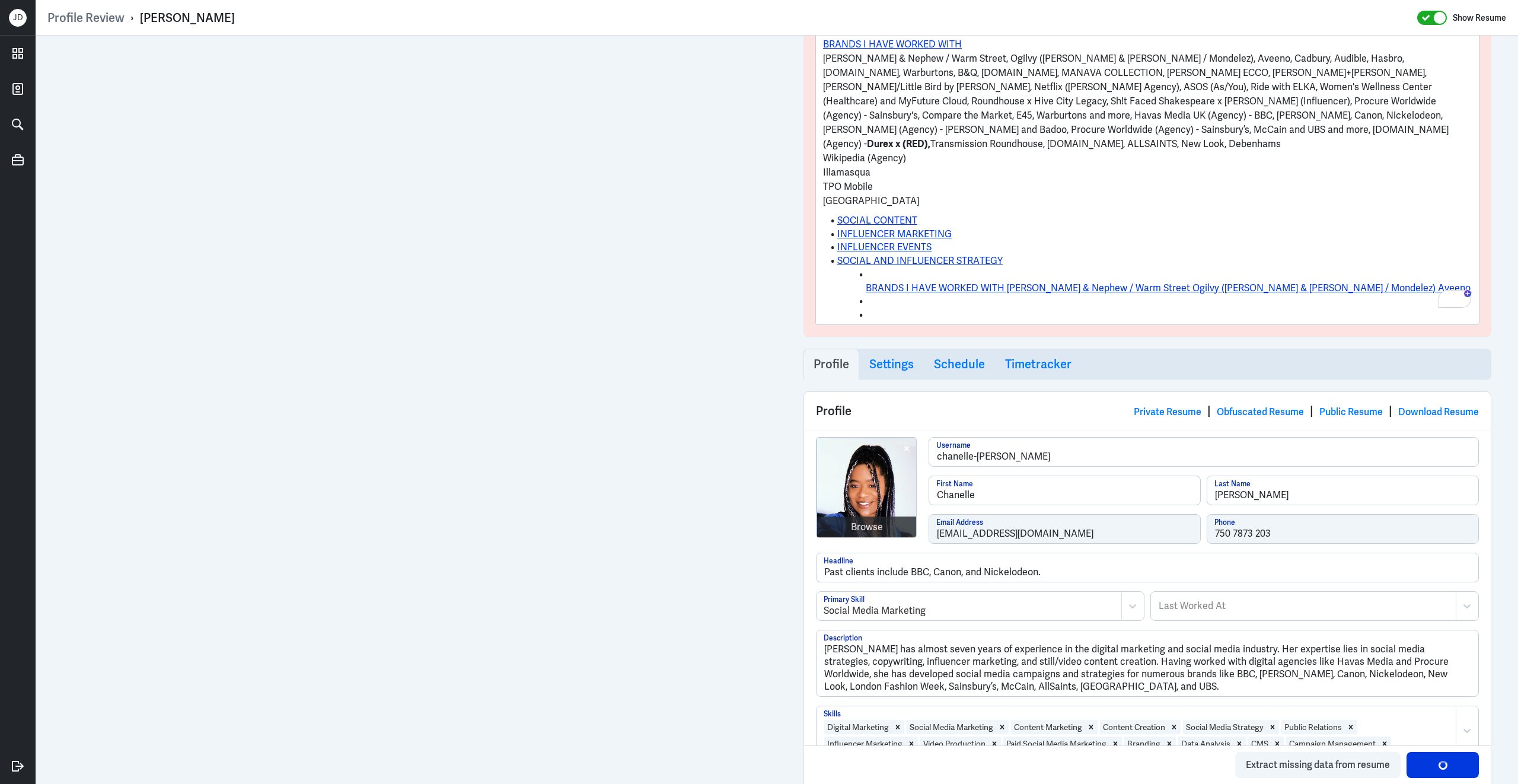
click at [824, 151] on p "Wikipedia (Agency)" at bounding box center [1147, 158] width 649 height 14
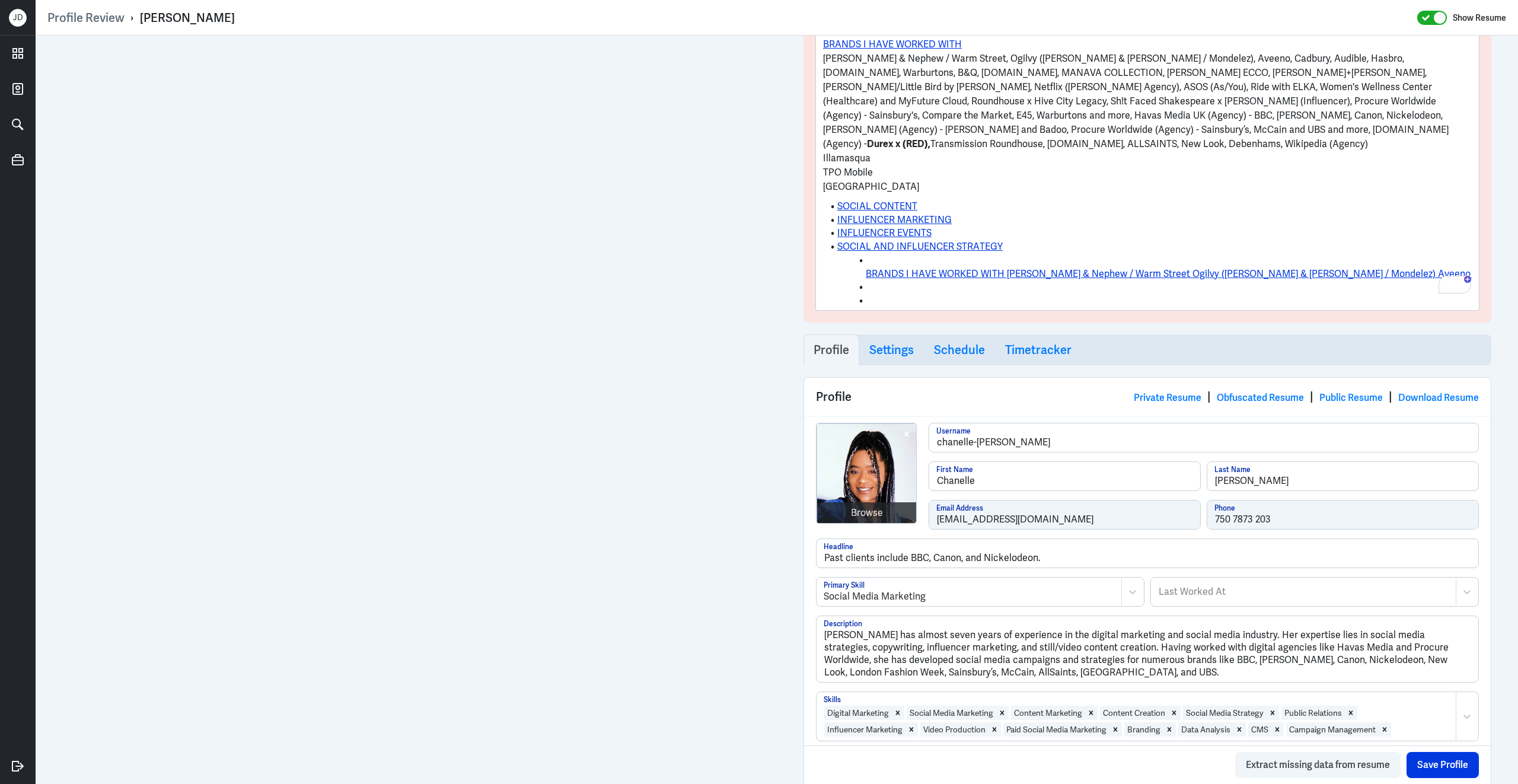
click at [824, 151] on p "Illamasqua" at bounding box center [1147, 158] width 649 height 14
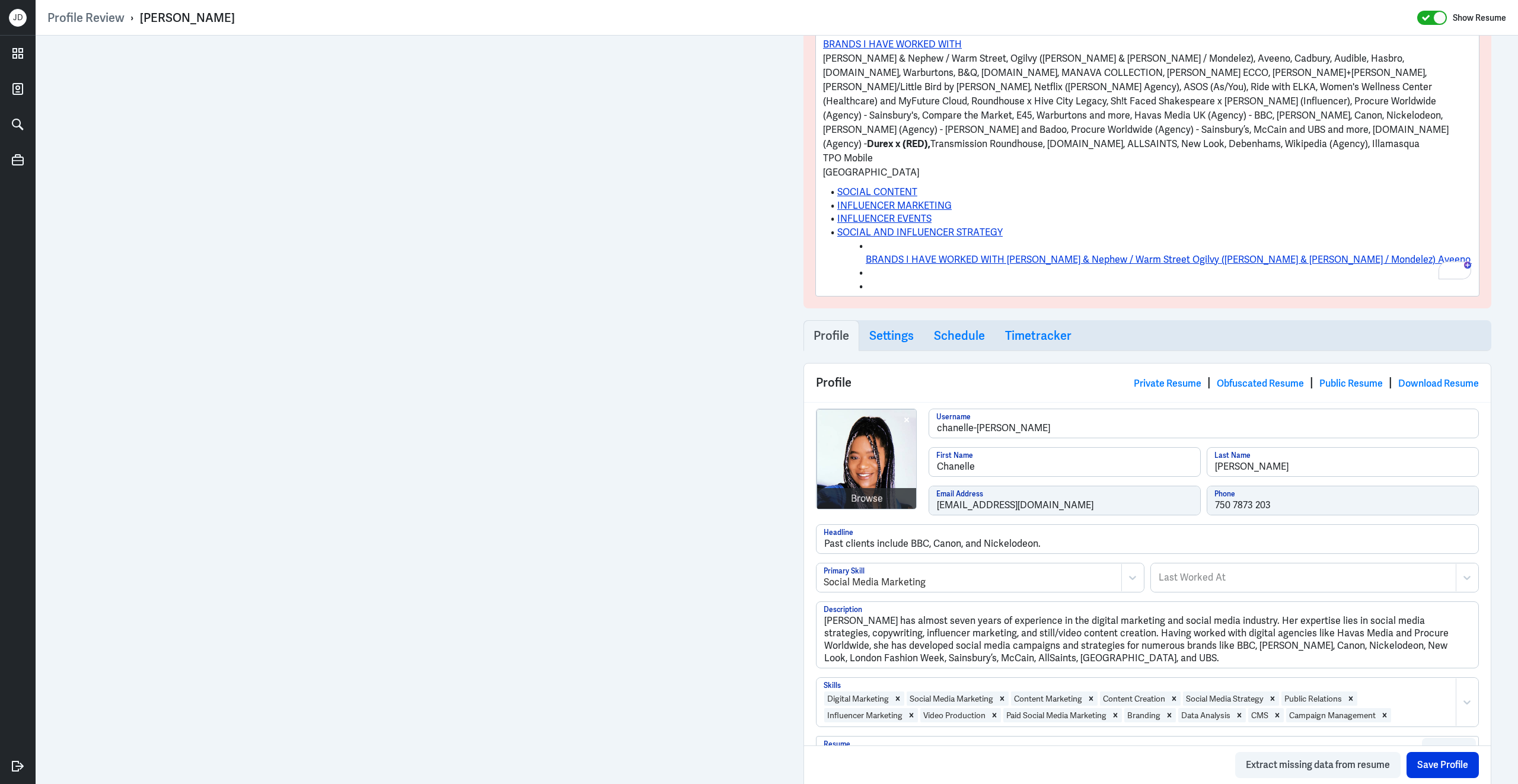
click at [826, 151] on p "TPO Mobile" at bounding box center [1147, 158] width 649 height 14
click at [824, 165] on p "Middlesex University" at bounding box center [1147, 173] width 649 height 14
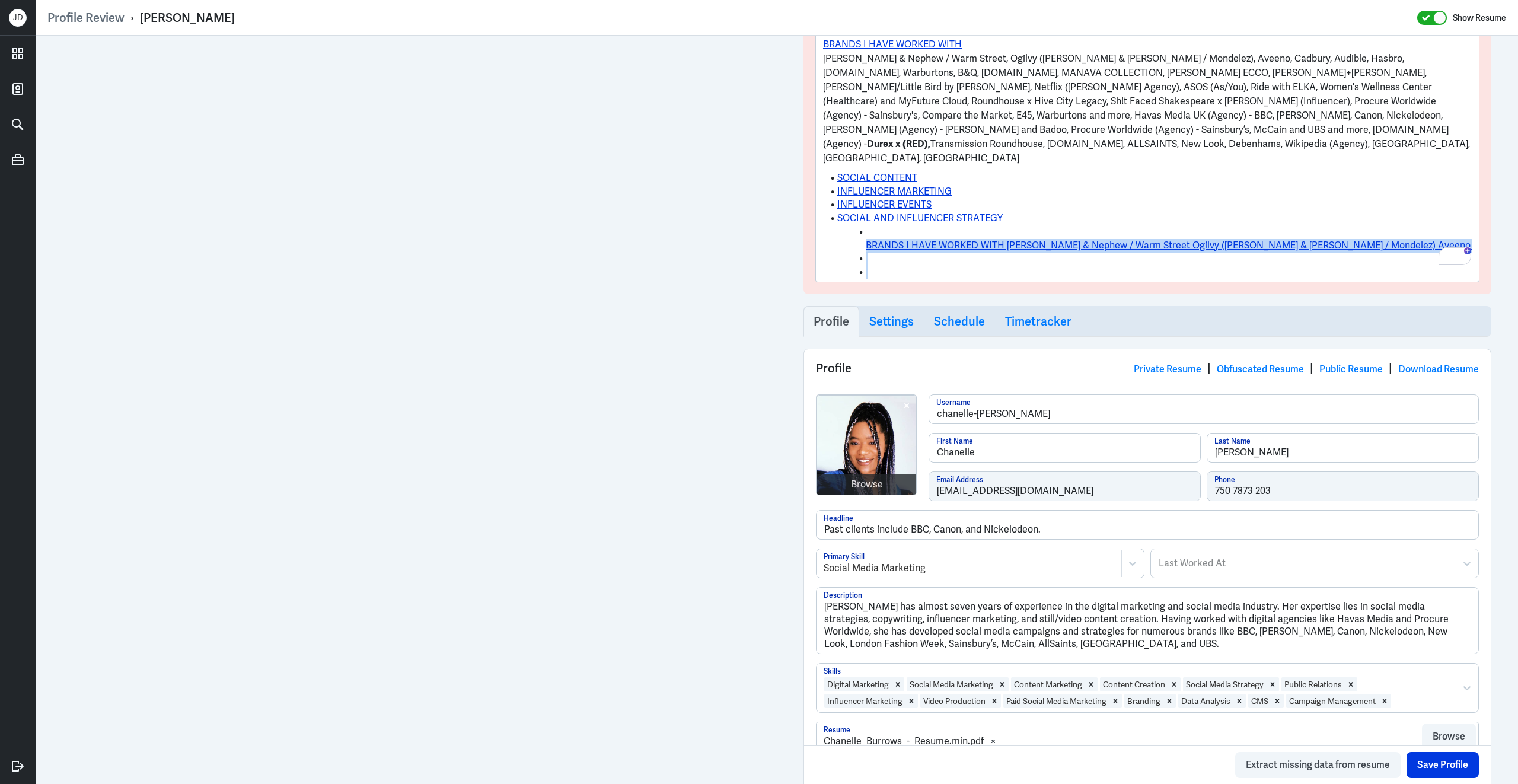
drag, startPoint x: 1091, startPoint y: 254, endPoint x: 884, endPoint y: 219, distance: 209.9
click at [884, 219] on ul "SOCIAL CONTENT INFLUENCER MARKETING INFLUENCER EVENTS SOCIAL AND INFLUENCER STR…" at bounding box center [1147, 222] width 649 height 114
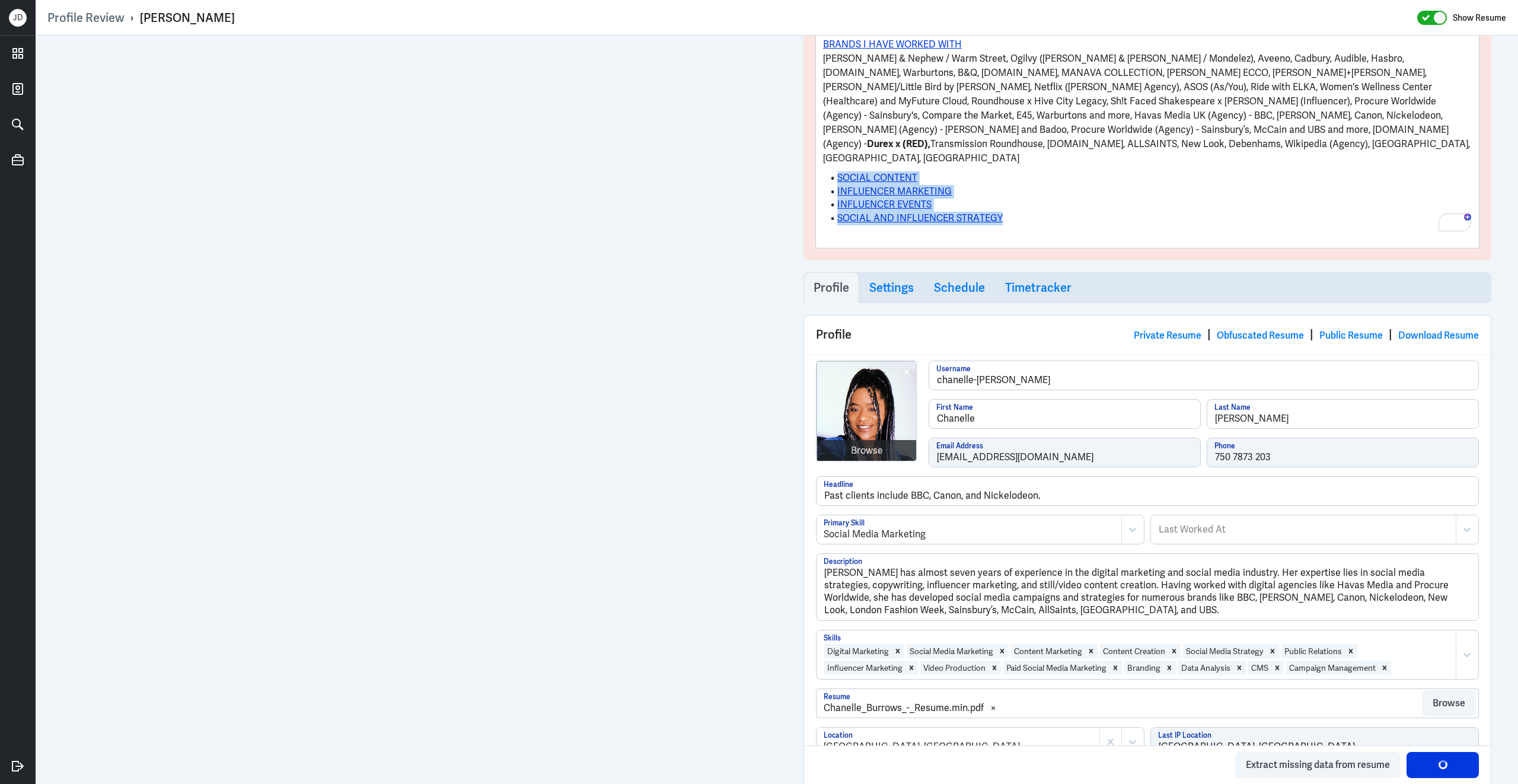
drag, startPoint x: 1034, startPoint y: 209, endPoint x: 807, endPoint y: 157, distance: 232.9
click at [807, 157] on div "Admin Settings Update Resume Save Profile User Requested Private Set Resume to …" at bounding box center [1147, 73] width 688 height 374
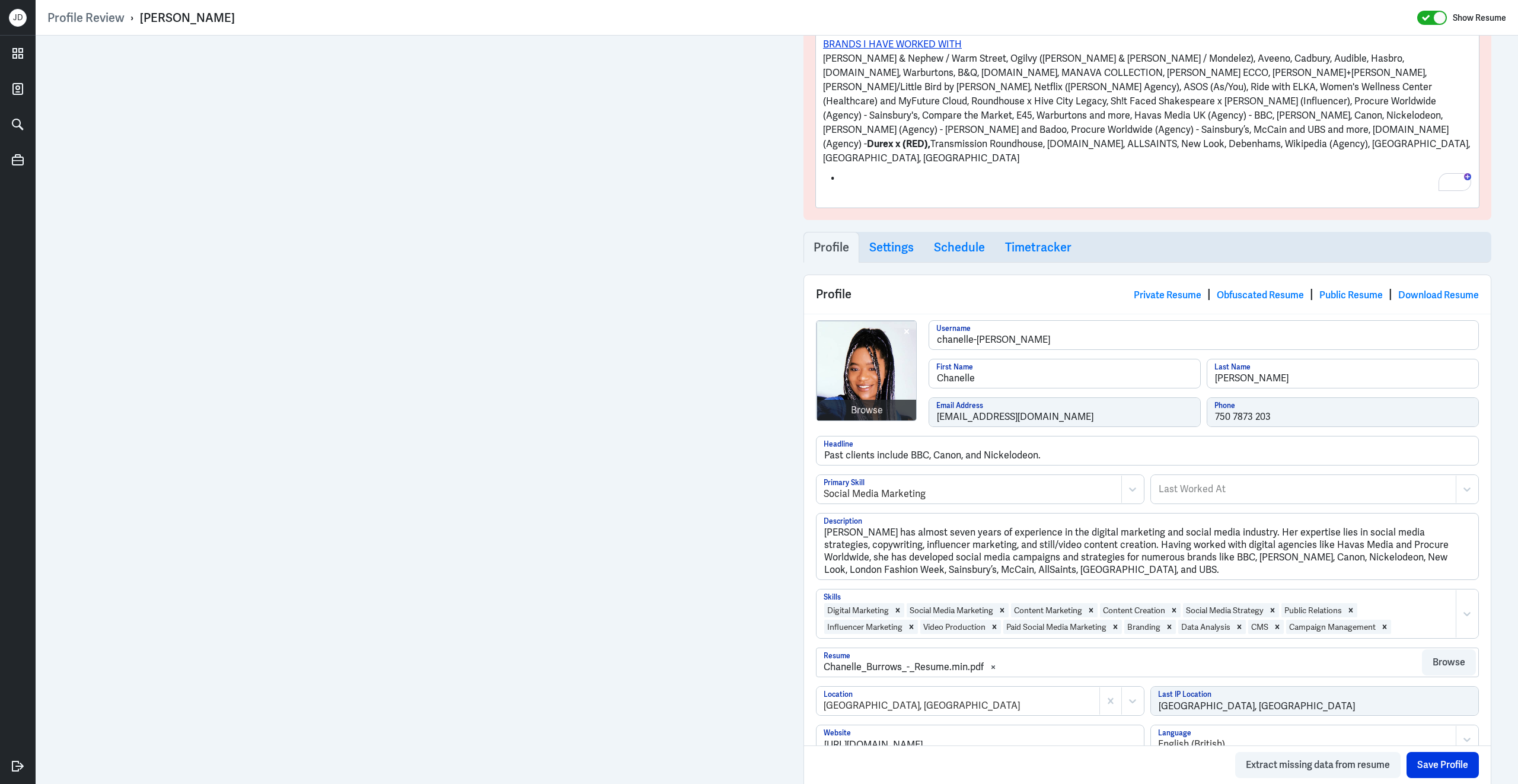
click at [849, 191] on p "To enrich screen reader interactions, please activate Accessibility in Grammarl…" at bounding box center [1147, 198] width 649 height 14
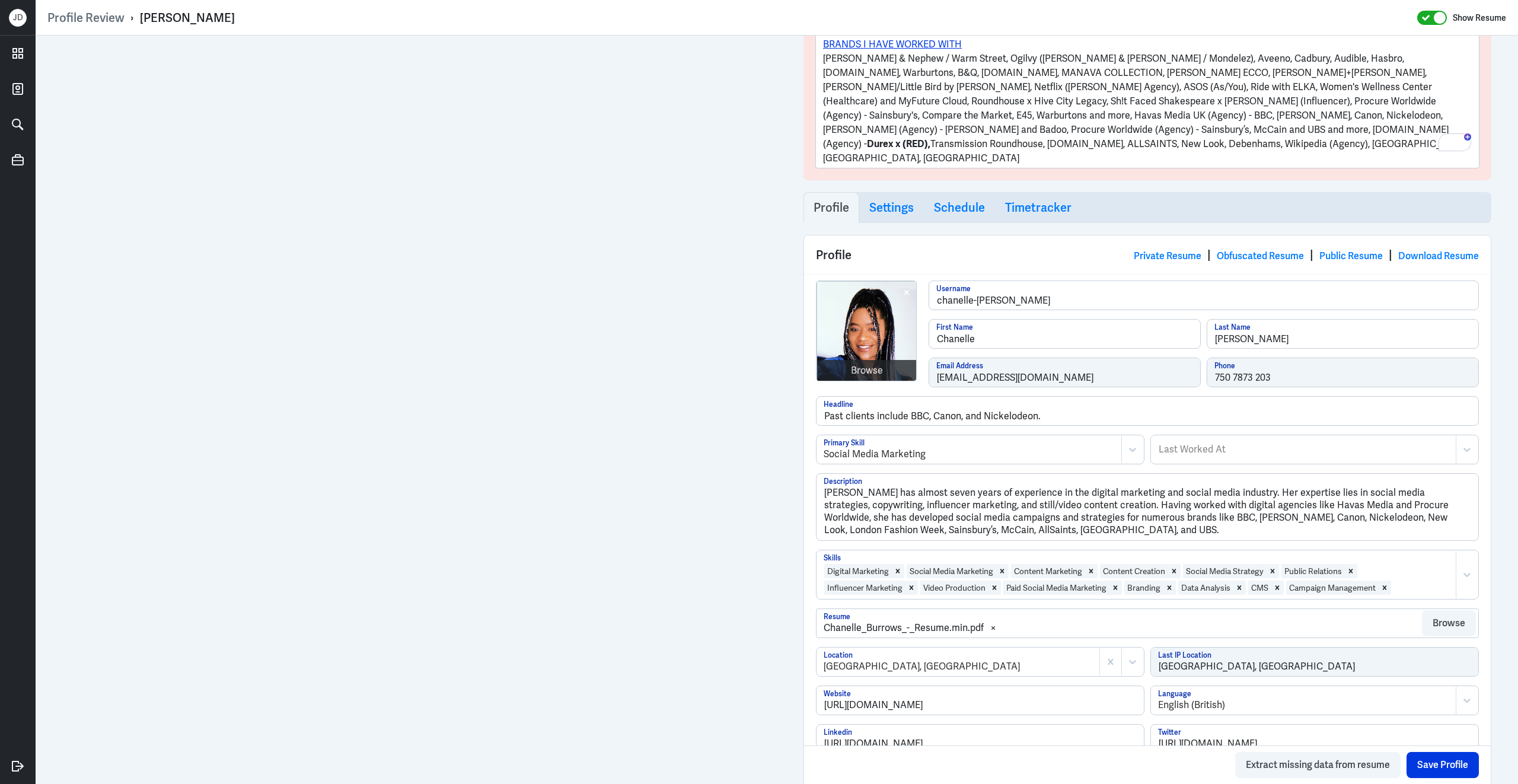
scroll to position [243, 0]
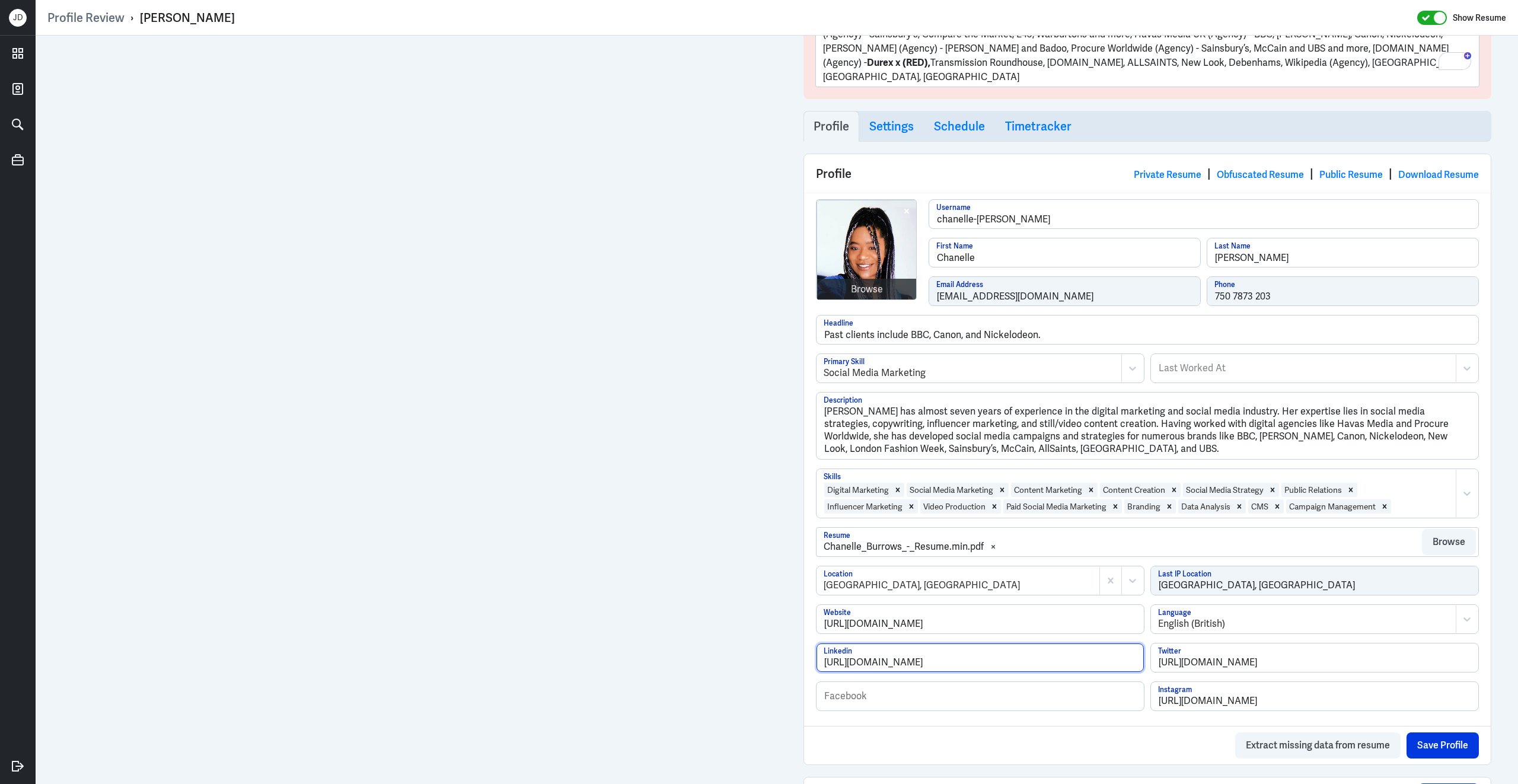
drag, startPoint x: 1045, startPoint y: 659, endPoint x: 748, endPoint y: 626, distance: 298.8
click at [851, 282] on div "Browse" at bounding box center [867, 289] width 32 height 14
click at [868, 282] on div "Browse" at bounding box center [867, 289] width 32 height 14
click at [863, 282] on div "Browse" at bounding box center [867, 289] width 32 height 14
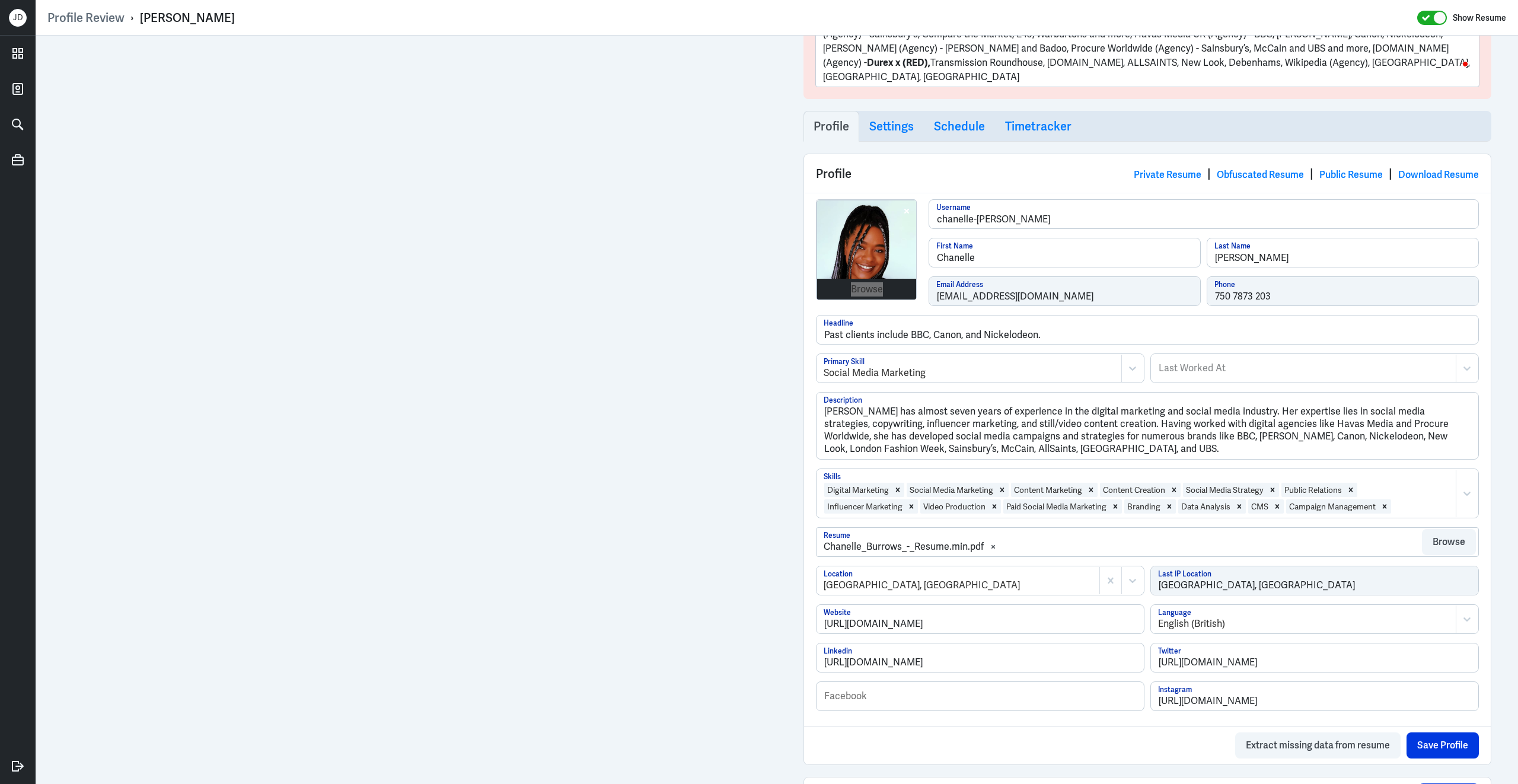
click at [863, 282] on div "Browse" at bounding box center [867, 289] width 32 height 14
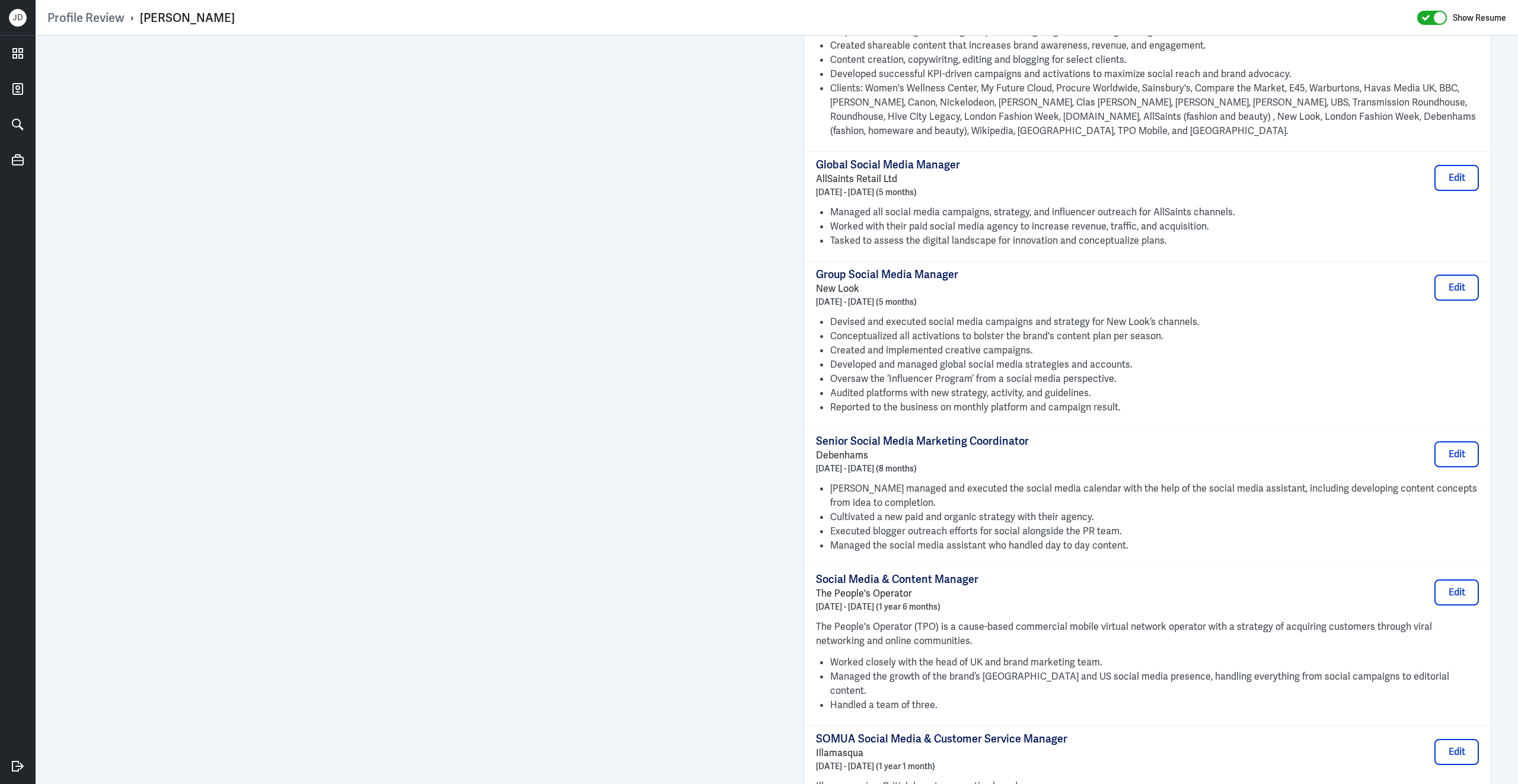
scroll to position [0, 0]
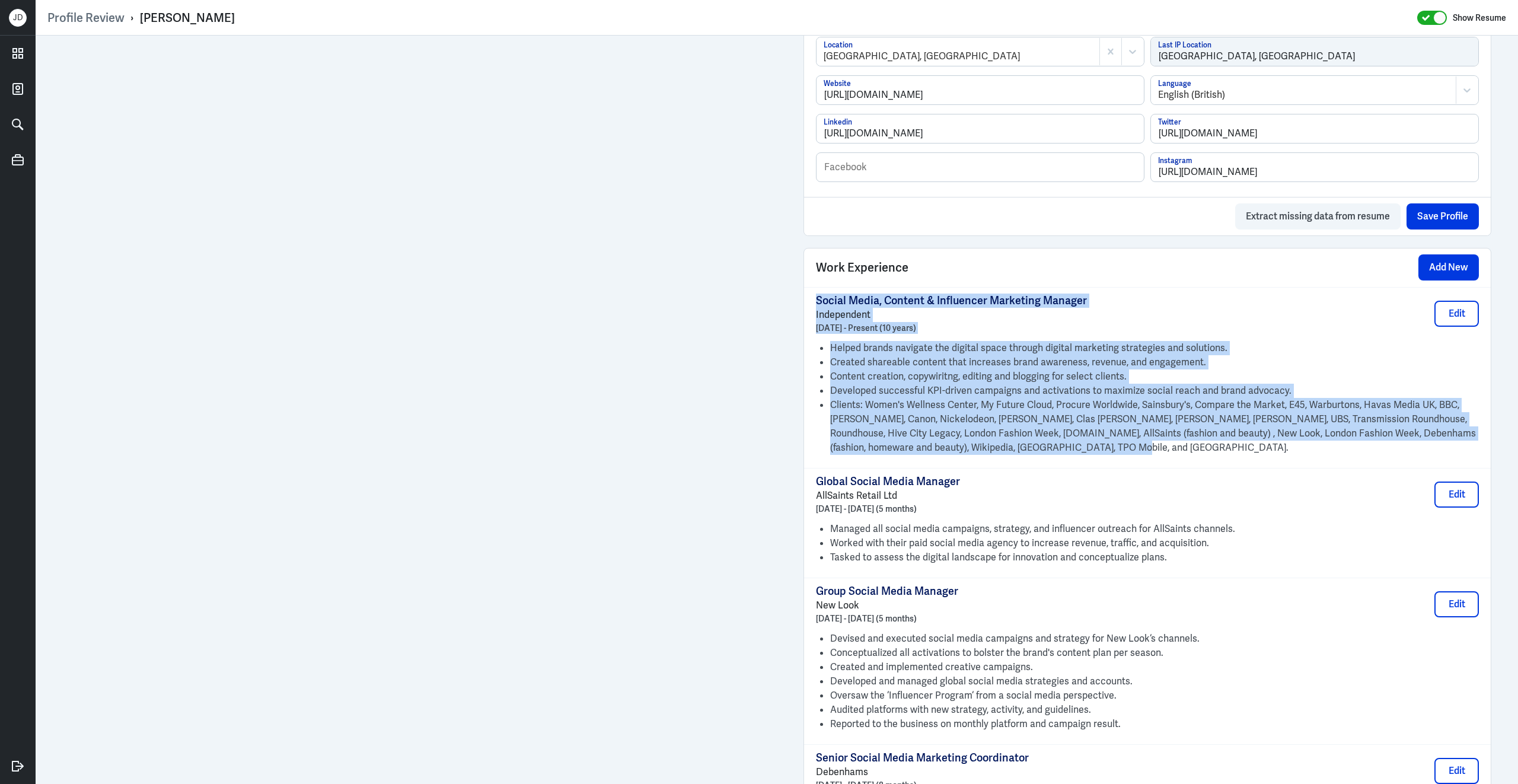
drag, startPoint x: 1052, startPoint y: 442, endPoint x: 815, endPoint y: 300, distance: 276.3
click at [815, 299] on div "Social Media, Content & Influencer Marketing Manager Independent October 2015 -…" at bounding box center [1147, 377] width 687 height 181
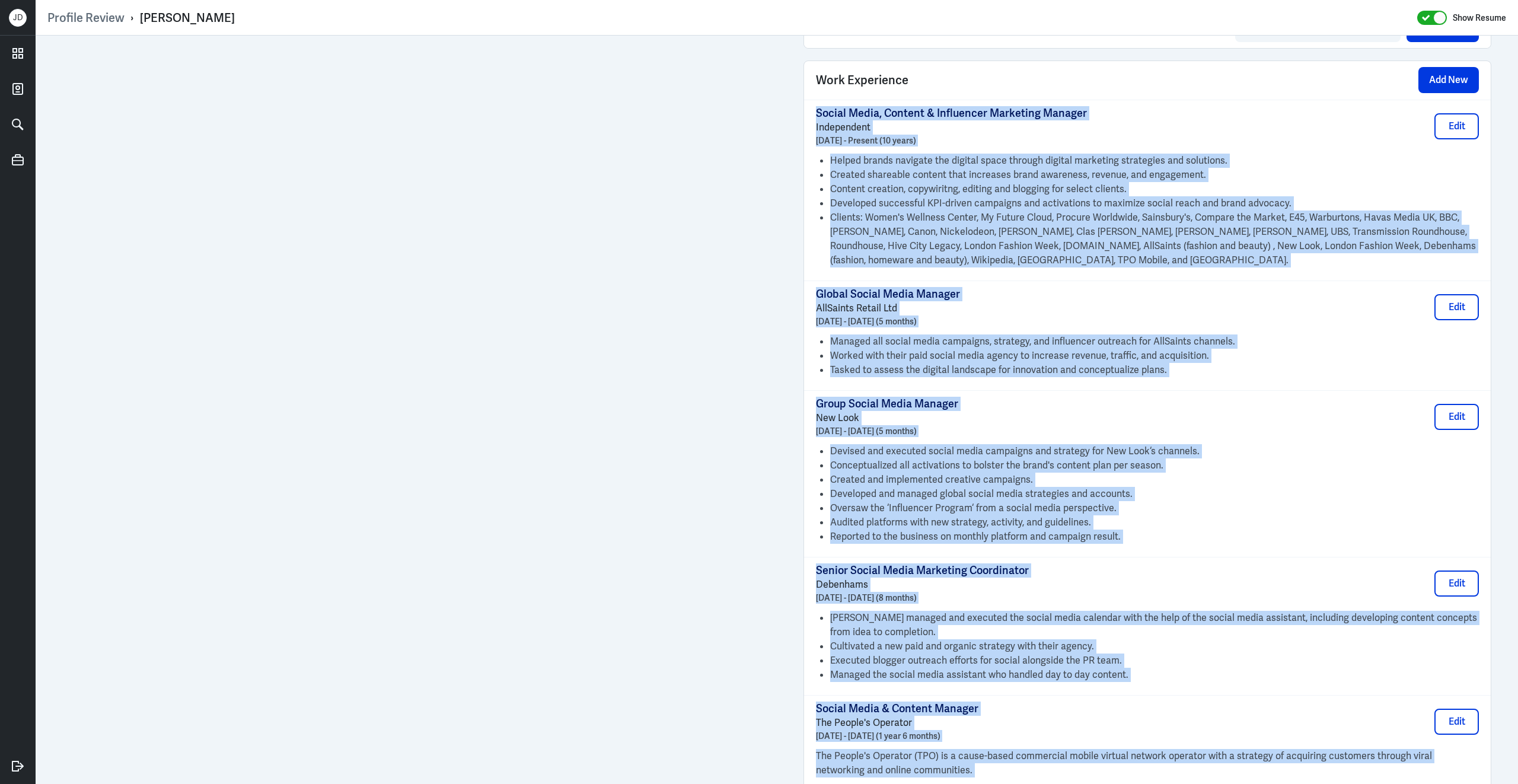
drag, startPoint x: 1185, startPoint y: 696, endPoint x: 799, endPoint y: 116, distance: 696.7
click at [800, 113] on div "Admin Settings Update Resume Save Profile User Requested Private Set Resume to …" at bounding box center [1147, 439] width 712 height 2725
copy div "Independent October 2015 - Present (10 years) Edit Helped brands navigate the d…"
click at [1454, 118] on button "Edit" at bounding box center [1457, 126] width 44 height 26
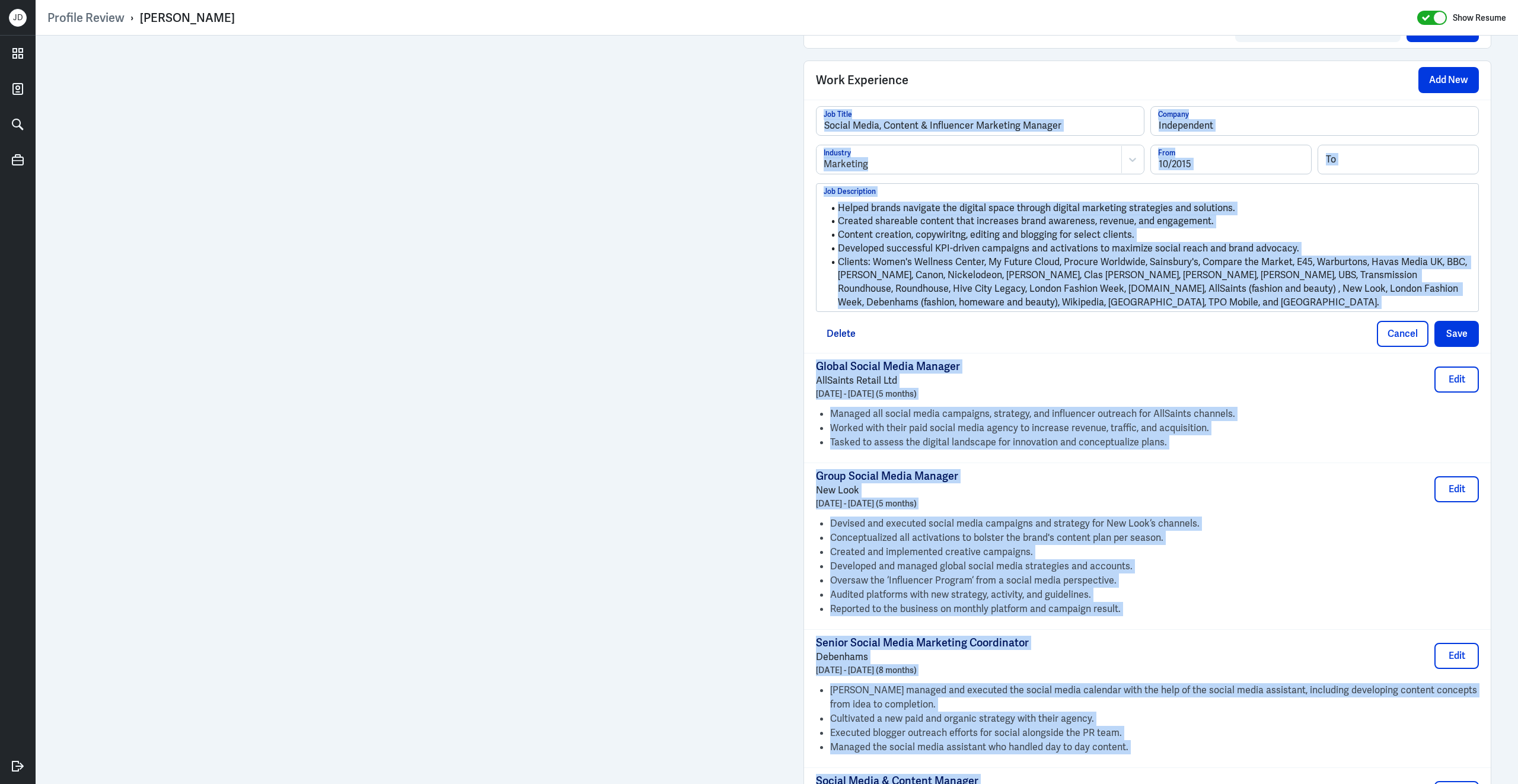
click at [1111, 301] on li "Clients: Women's Wellness Center, My Future Cloud, Procure Worldwide, Sainsbury…" at bounding box center [1148, 282] width 648 height 54
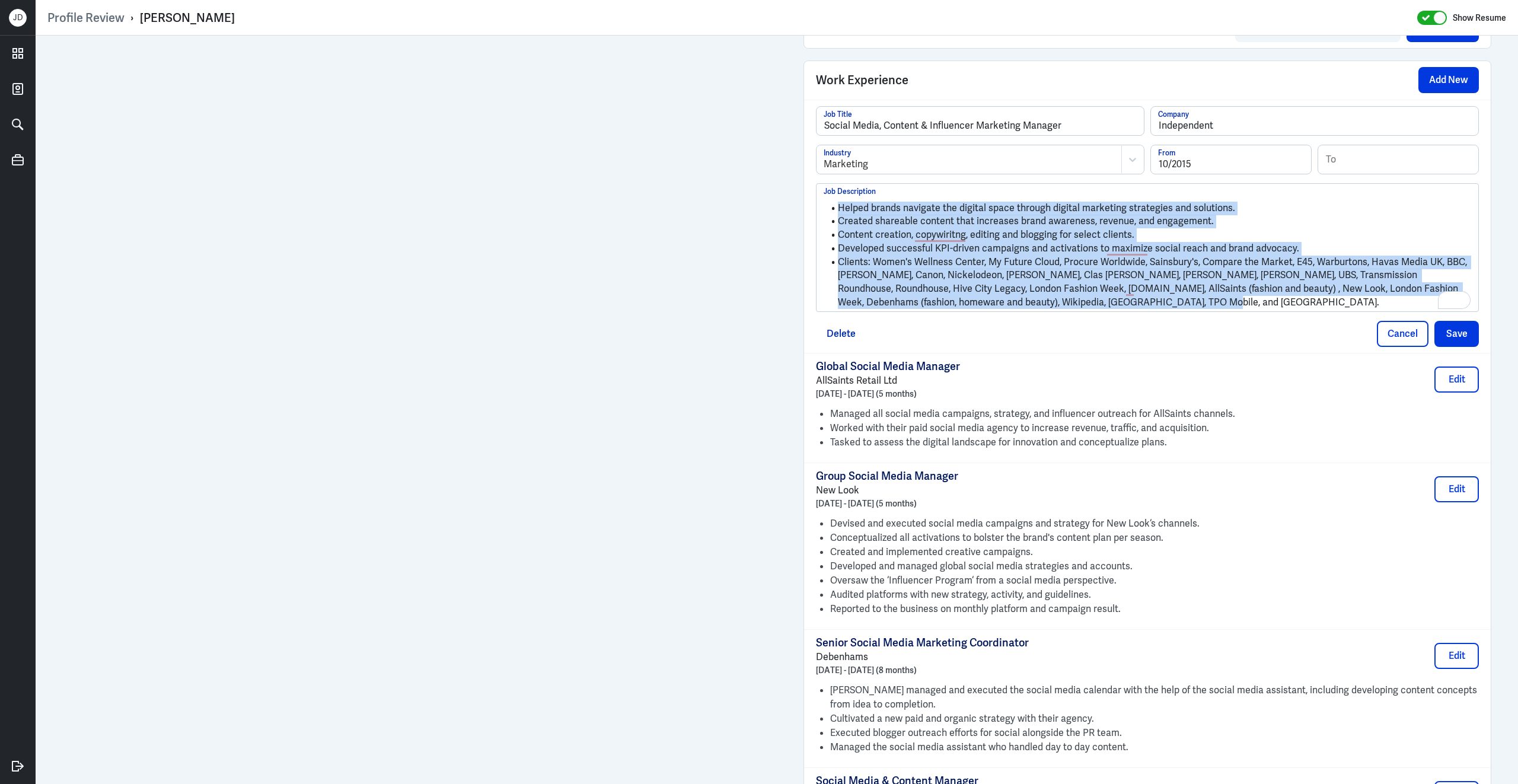
drag, startPoint x: 1160, startPoint y: 301, endPoint x: 799, endPoint y: 178, distance: 381.4
click at [799, 178] on div "Admin Settings Update Resume Save Profile User Requested Private Set Resume to …" at bounding box center [1147, 475] width 712 height 2798
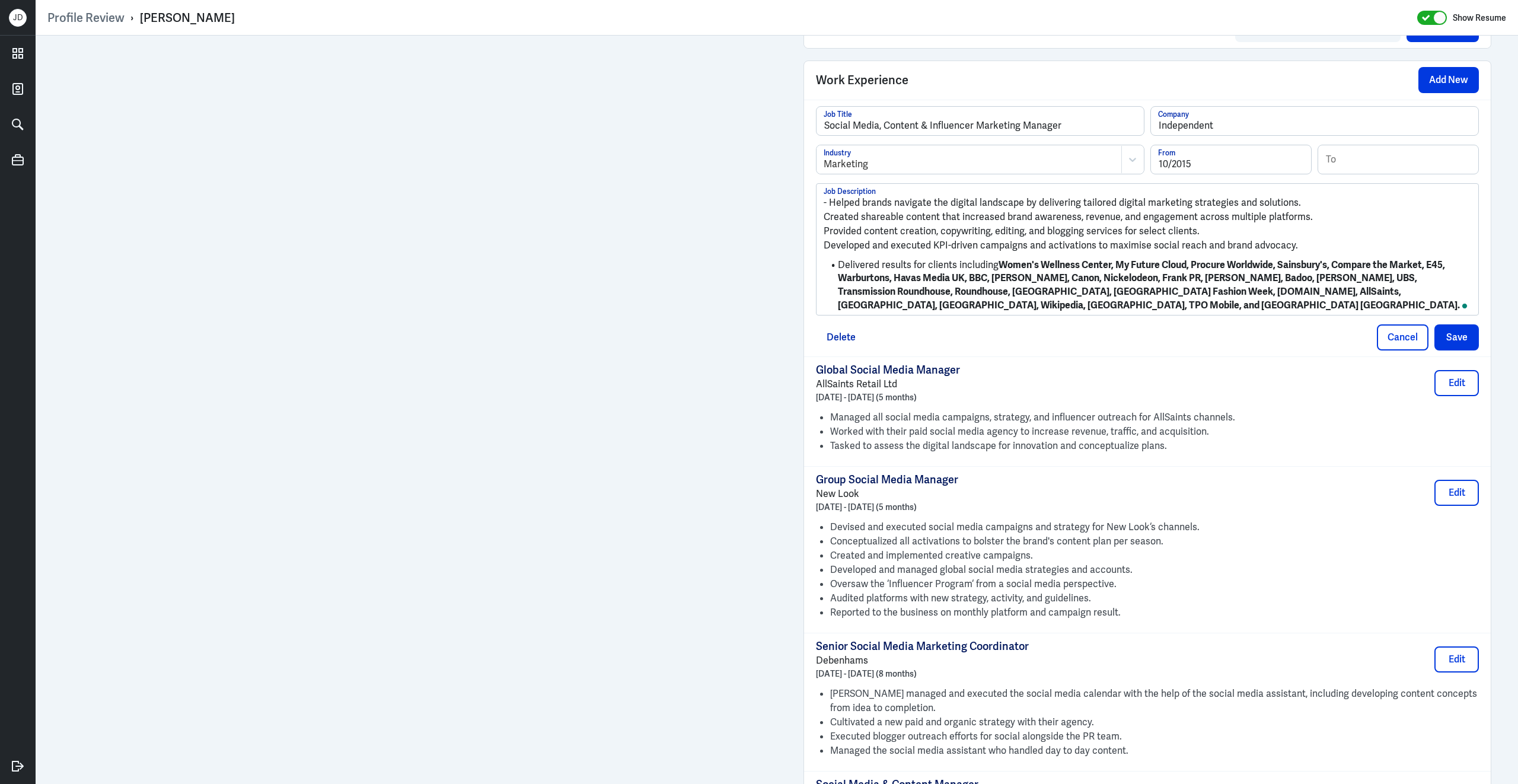
click at [829, 200] on p "- Helped brands navigate the digital landscape by delivering tailored digital m…" at bounding box center [1148, 203] width 648 height 14
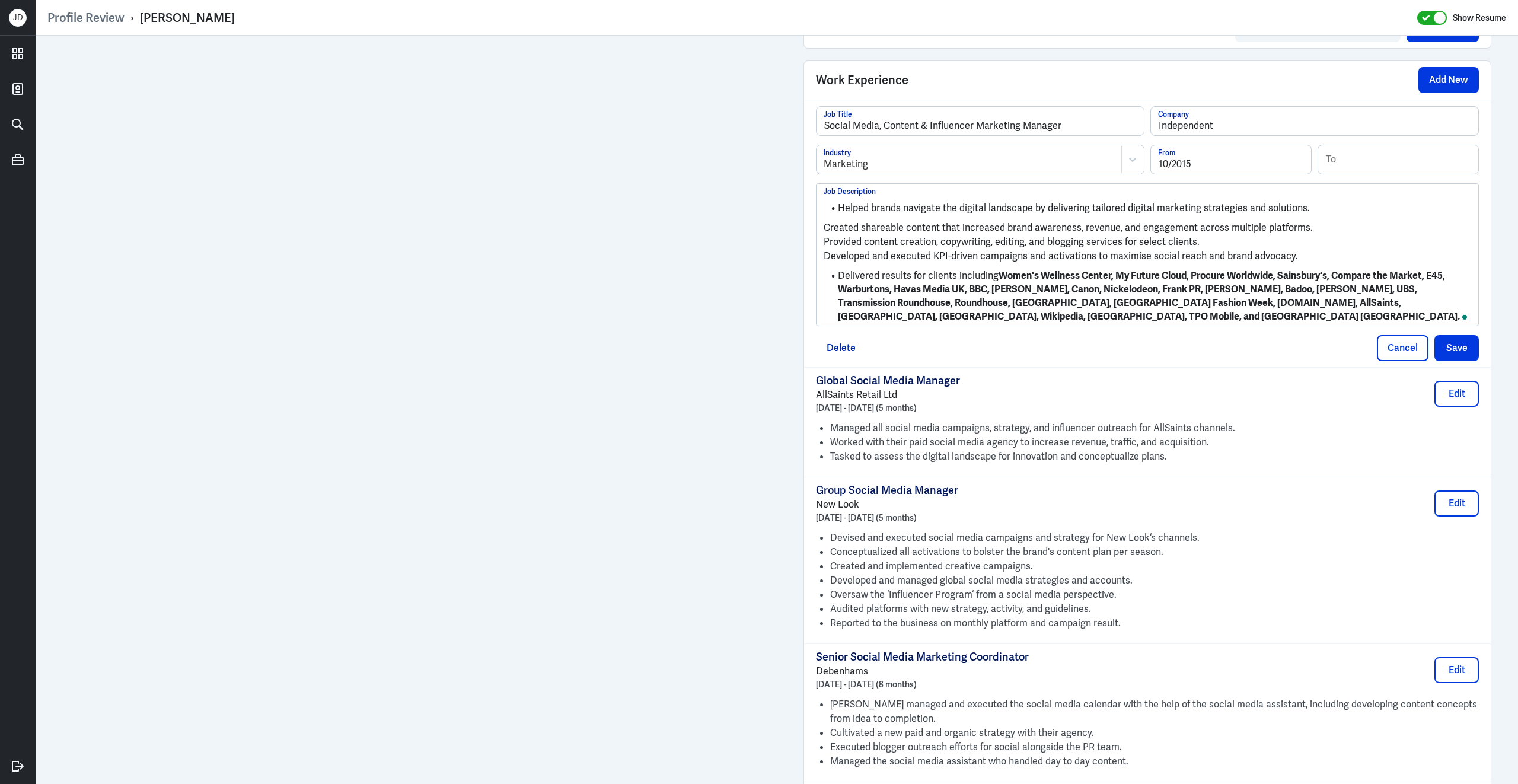
click at [826, 220] on p "Created shareable content that increased brand awareness, revenue, and engageme…" at bounding box center [1148, 227] width 648 height 14
click at [824, 237] on p "Provided content creation, copywriting, editing, and blogging services for sele…" at bounding box center [1148, 242] width 648 height 14
click at [826, 250] on p "Developed and executed KPI-driven campaigns and activations to maximise social …" at bounding box center [1148, 255] width 648 height 14
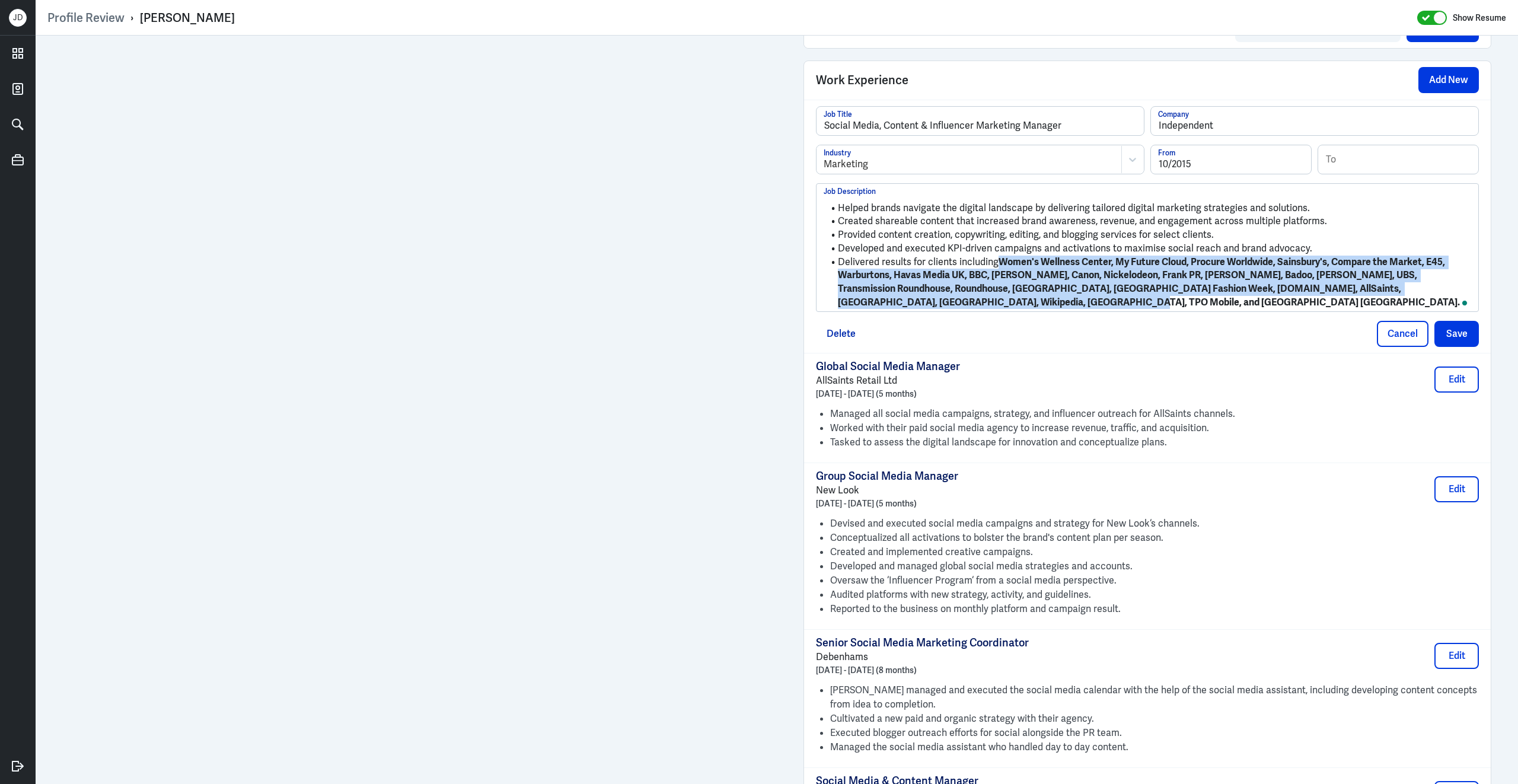
drag, startPoint x: 1000, startPoint y: 256, endPoint x: 1012, endPoint y: 292, distance: 37.9
click at [1012, 292] on li "Delivered results for clients including Women's Wellness Center, My Future Clou…" at bounding box center [1148, 282] width 648 height 54
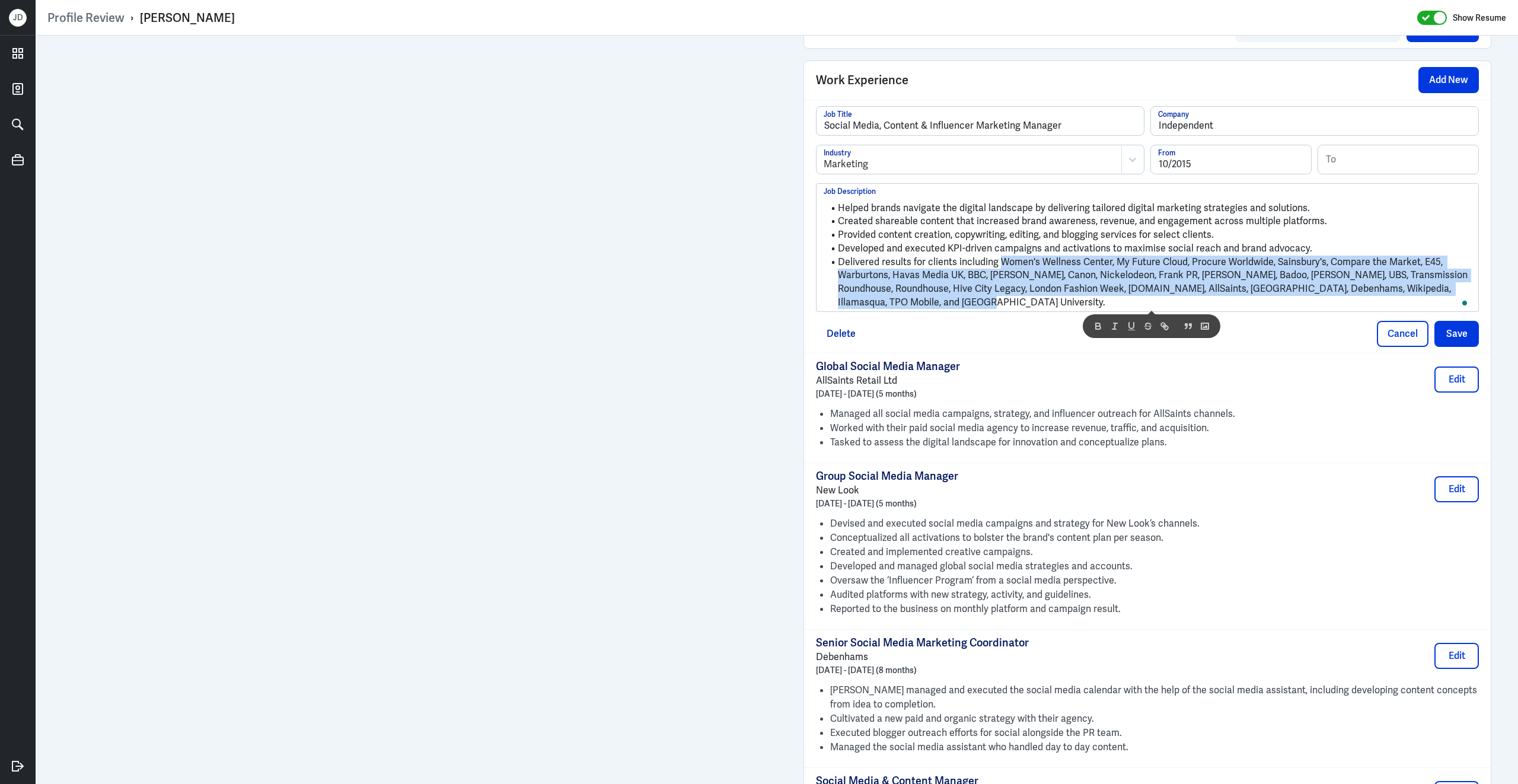
click at [1012, 292] on li "Delivered results for clients including Women's Wellness Center, My Future Clou…" at bounding box center [1148, 282] width 648 height 54
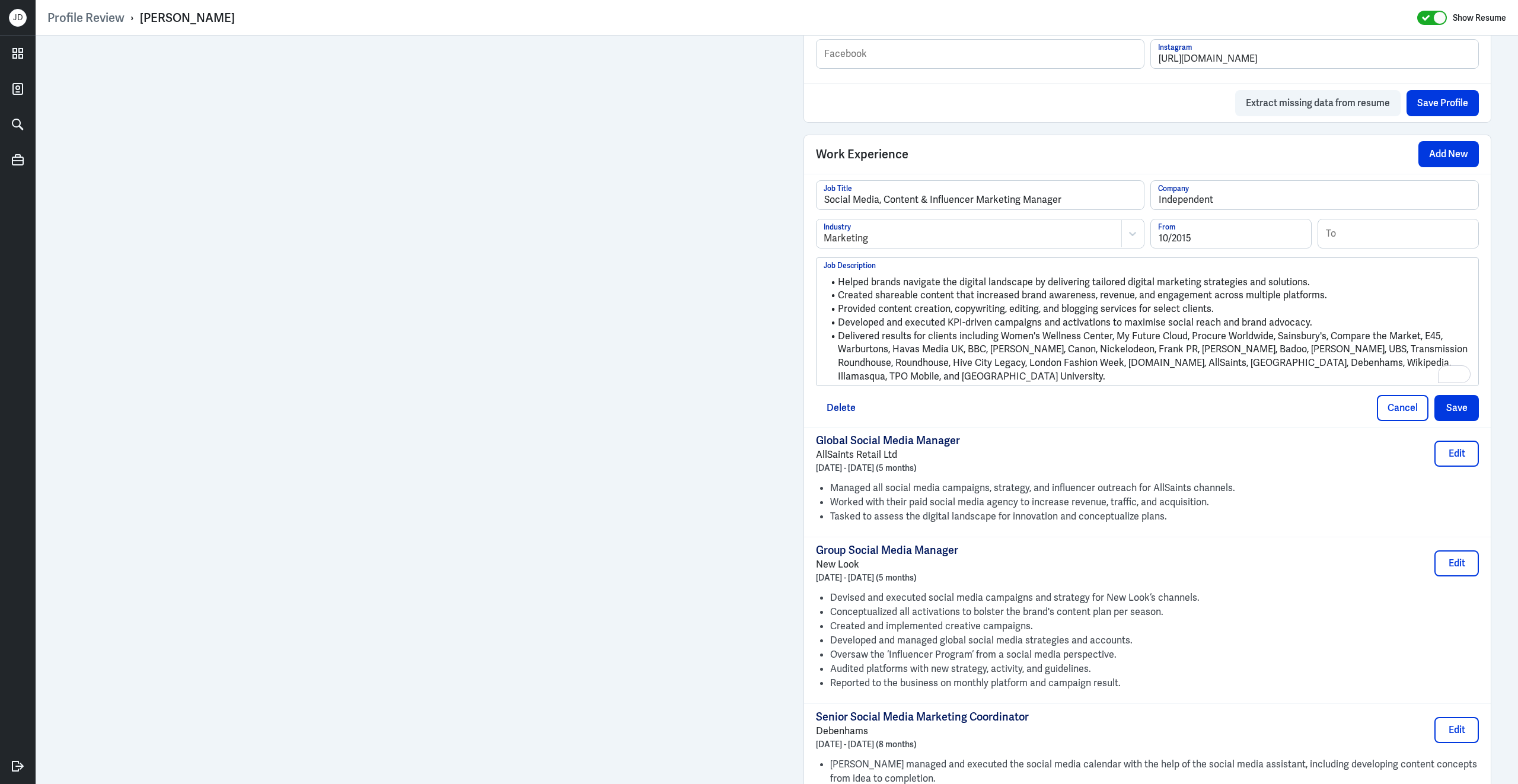
scroll to position [855, 0]
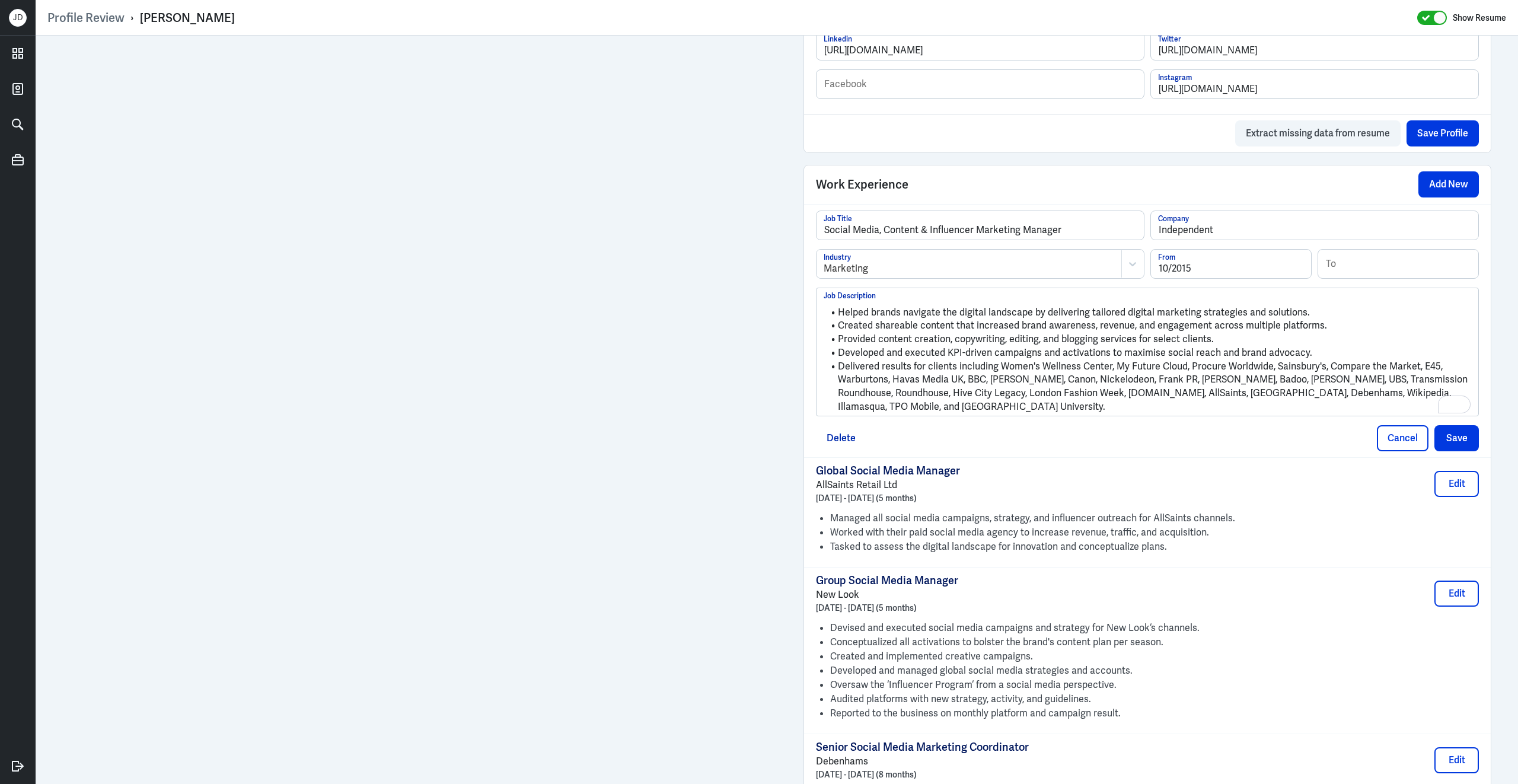
click at [1189, 362] on li "Delivered results for clients including Women's Wellness Center, My Future Clou…" at bounding box center [1148, 387] width 648 height 54
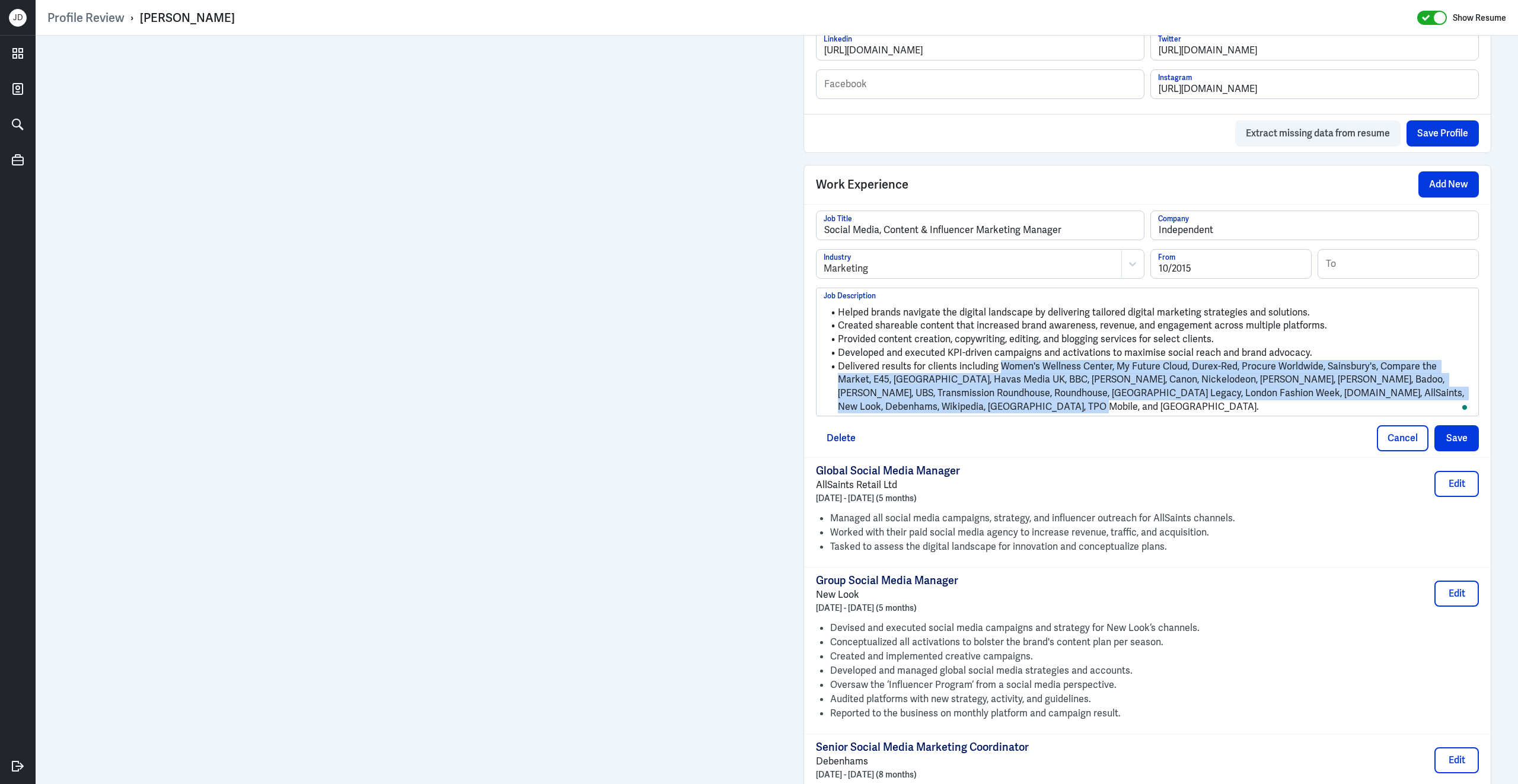
drag, startPoint x: 1000, startPoint y: 360, endPoint x: 1000, endPoint y: 404, distance: 44.0
click at [1000, 405] on li "Delivered results for clients including Women's Wellness Center, My Future Clou…" at bounding box center [1148, 387] width 648 height 54
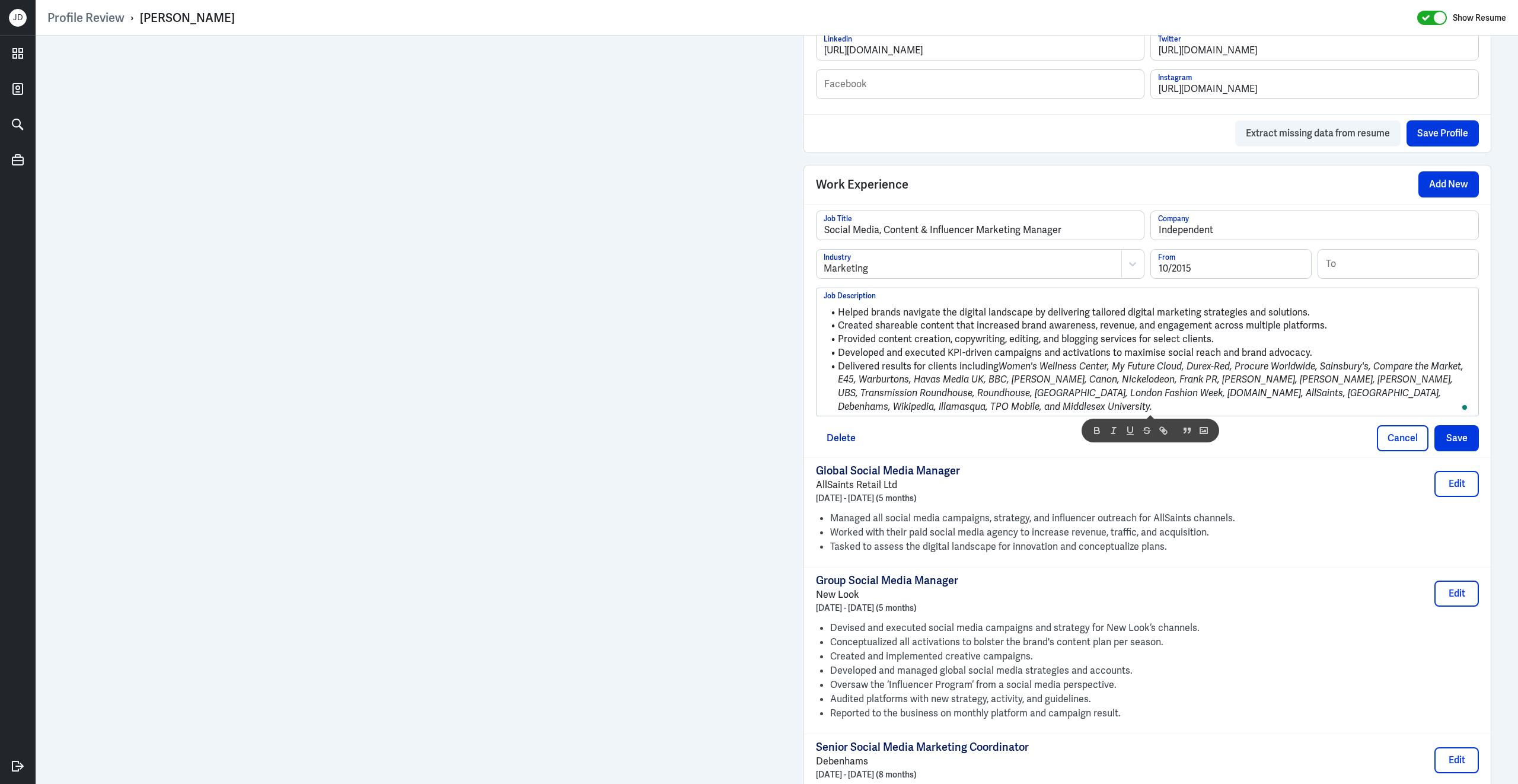
click at [1036, 457] on div "Global Social Media Manager AllSaints Retail Ltd September 2017 - January 2018 …" at bounding box center [1147, 512] width 687 height 110
click at [1462, 435] on button "Save" at bounding box center [1457, 437] width 44 height 26
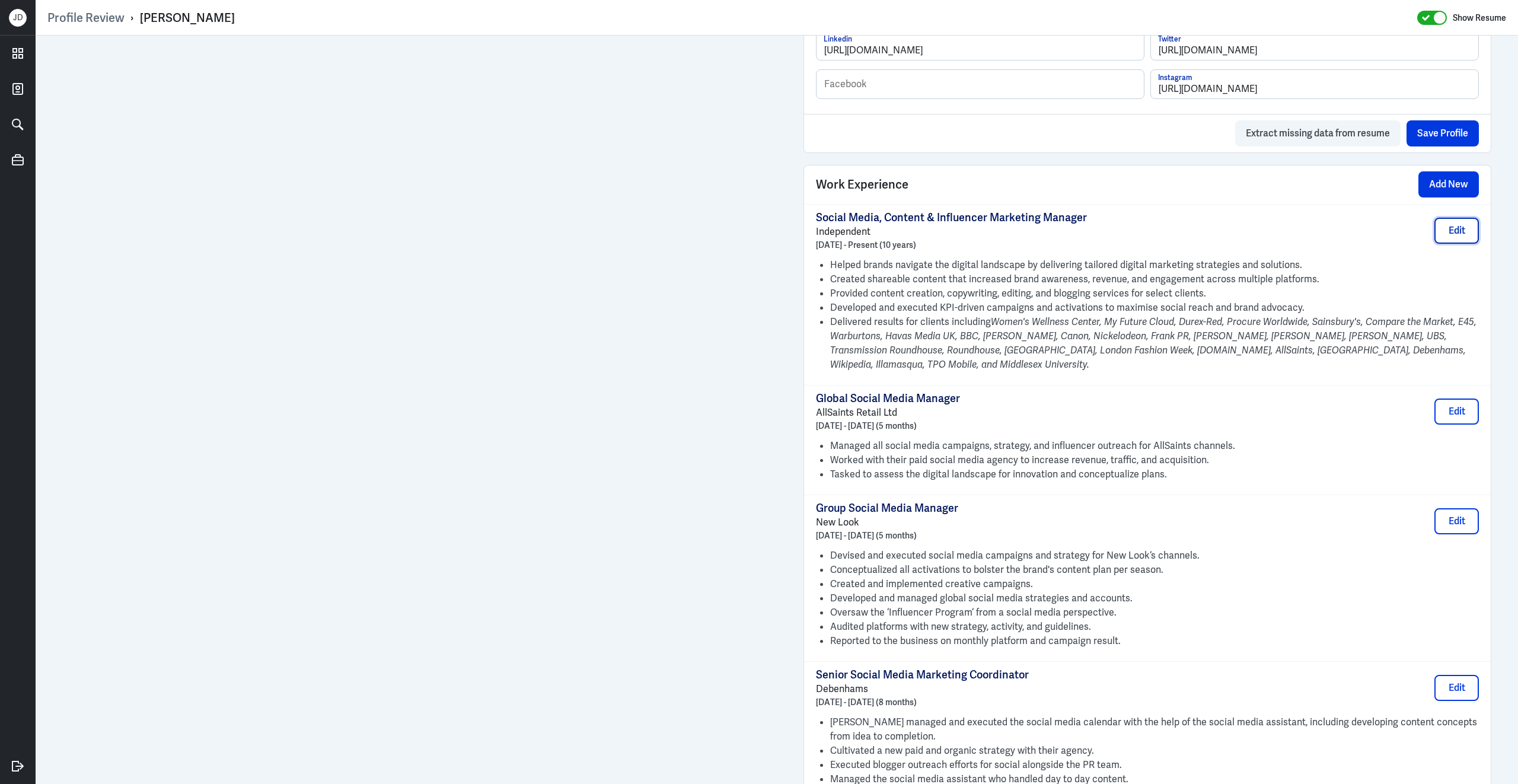
click at [1458, 219] on button "Edit" at bounding box center [1457, 230] width 44 height 26
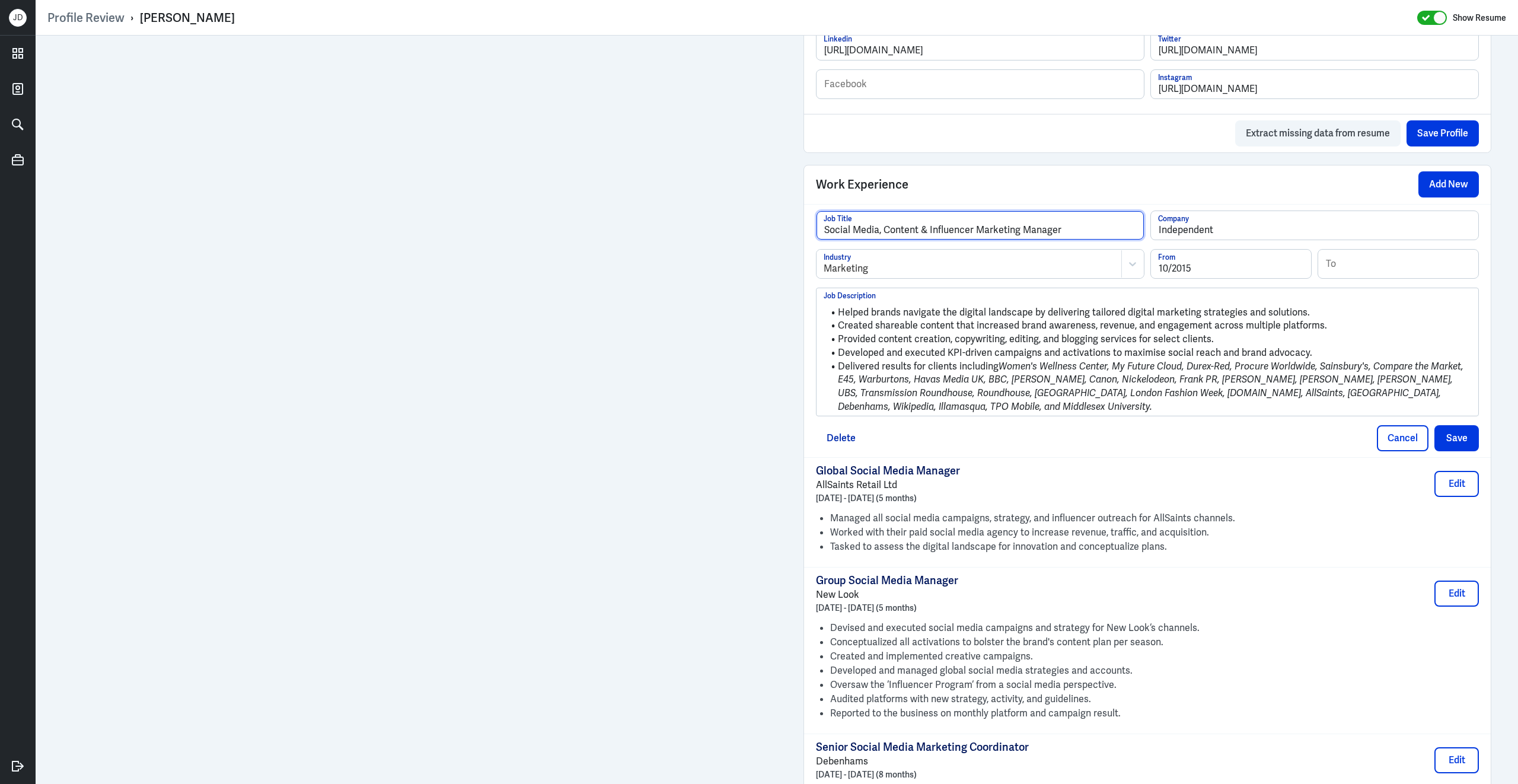
drag, startPoint x: 1075, startPoint y: 218, endPoint x: 790, endPoint y: 191, distance: 286.3
click at [789, 192] on div "Admin Settings Update Resume Save Profile User Requested Private Set Resume to …" at bounding box center [776, 580] width 1483 height 2798
paste input "Consultant – Digital Marketing & Social Media"
type input "Consultant – Digital Marketing & Social Media"
click at [1458, 425] on button "Save" at bounding box center [1457, 437] width 44 height 26
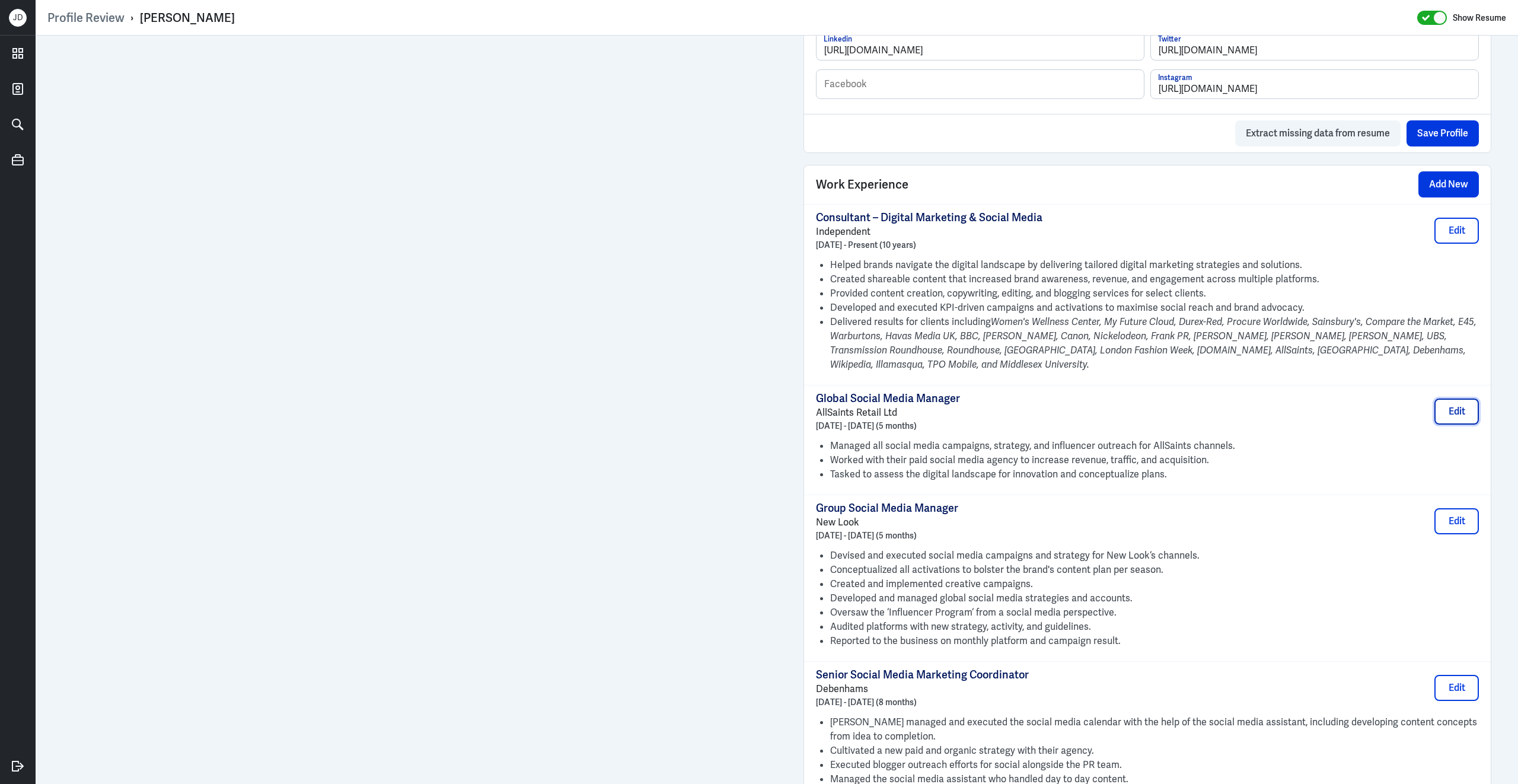
click at [1453, 408] on button "Edit" at bounding box center [1457, 411] width 44 height 26
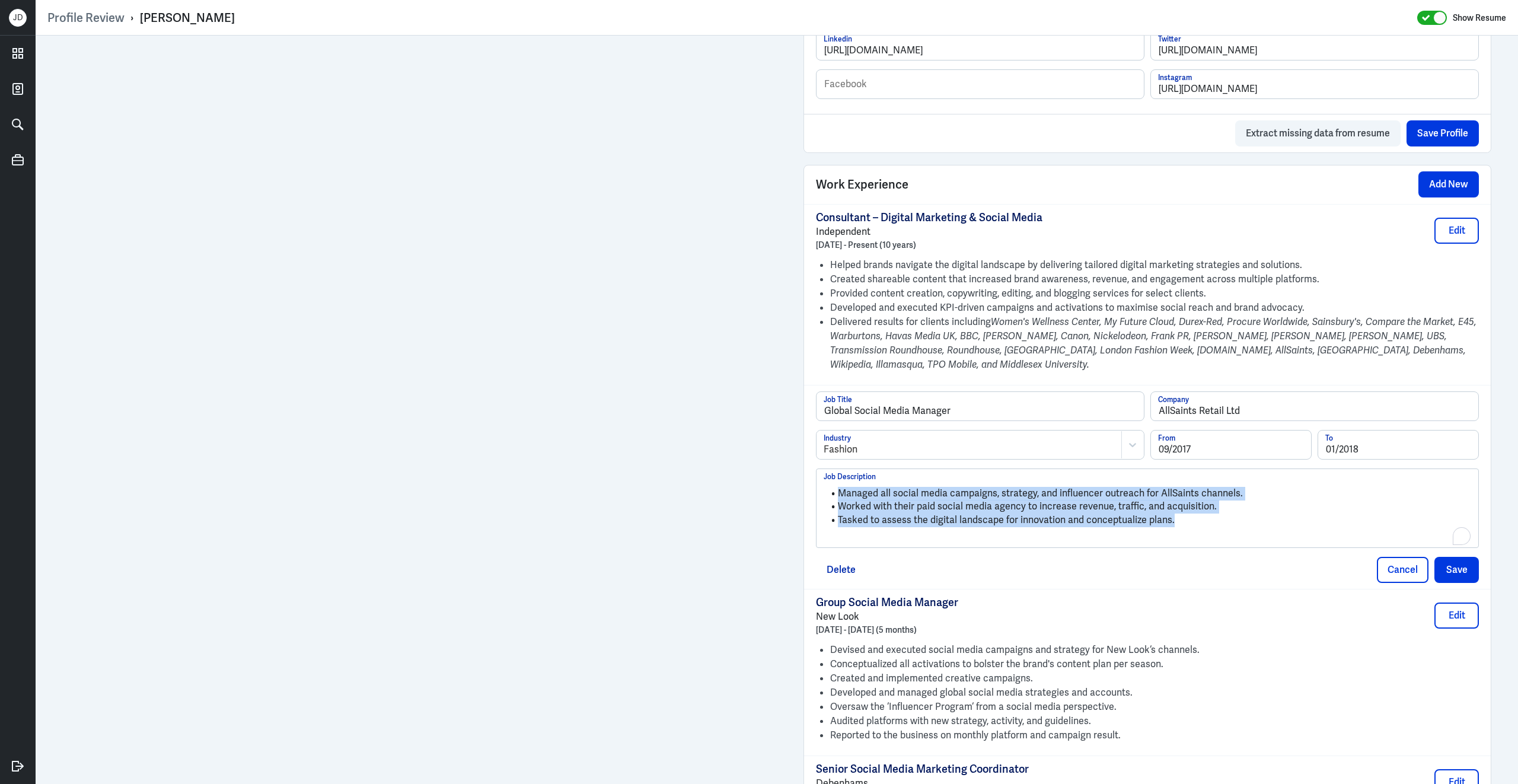
drag, startPoint x: 1229, startPoint y: 522, endPoint x: 851, endPoint y: 430, distance: 389.0
click at [851, 430] on div "Global Social Media Manager Job Title AllSaints Retail Ltd Company Fashion Indu…" at bounding box center [1147, 469] width 663 height 157
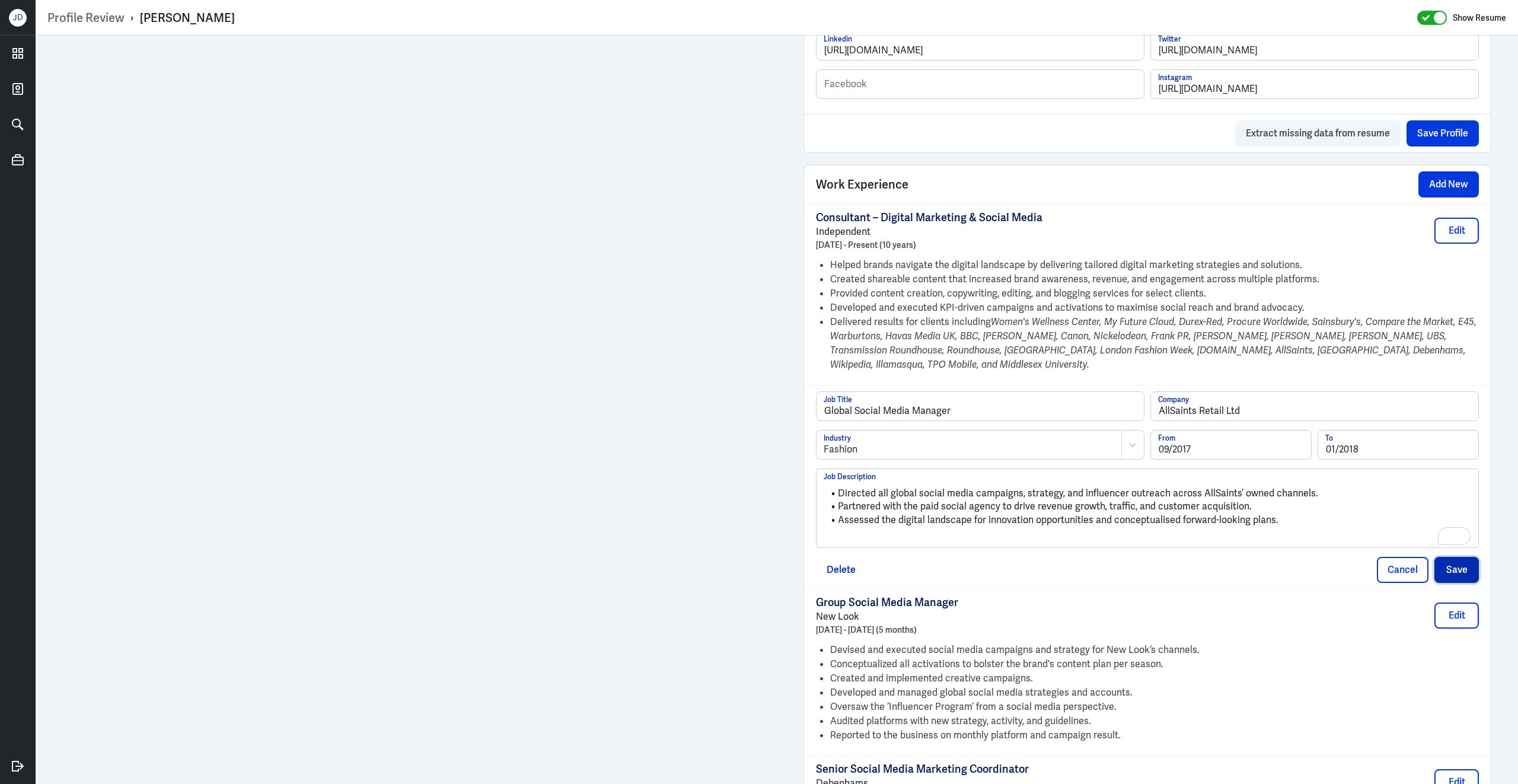
click at [1466, 557] on button "Save" at bounding box center [1457, 569] width 44 height 26
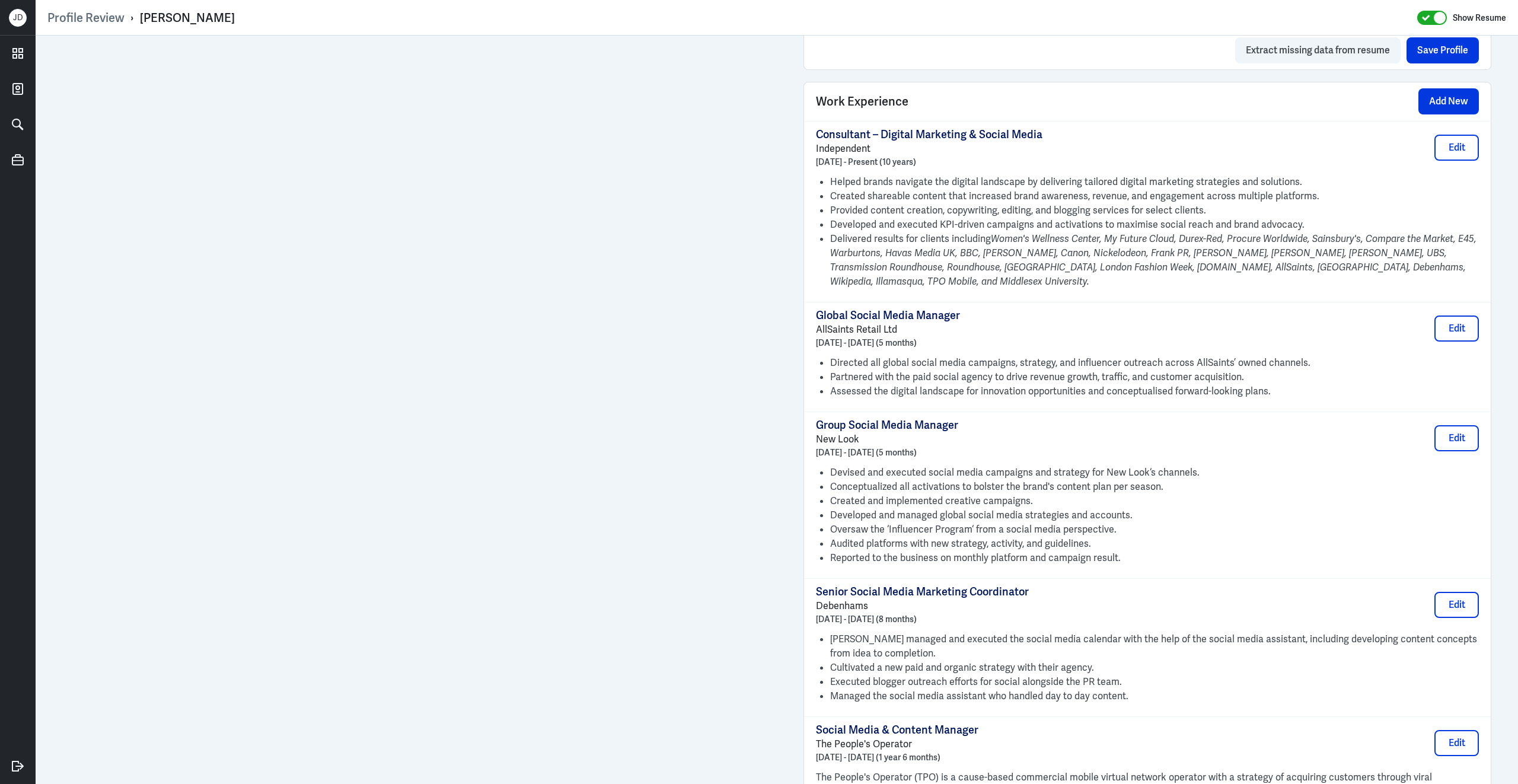
scroll to position [946, 0]
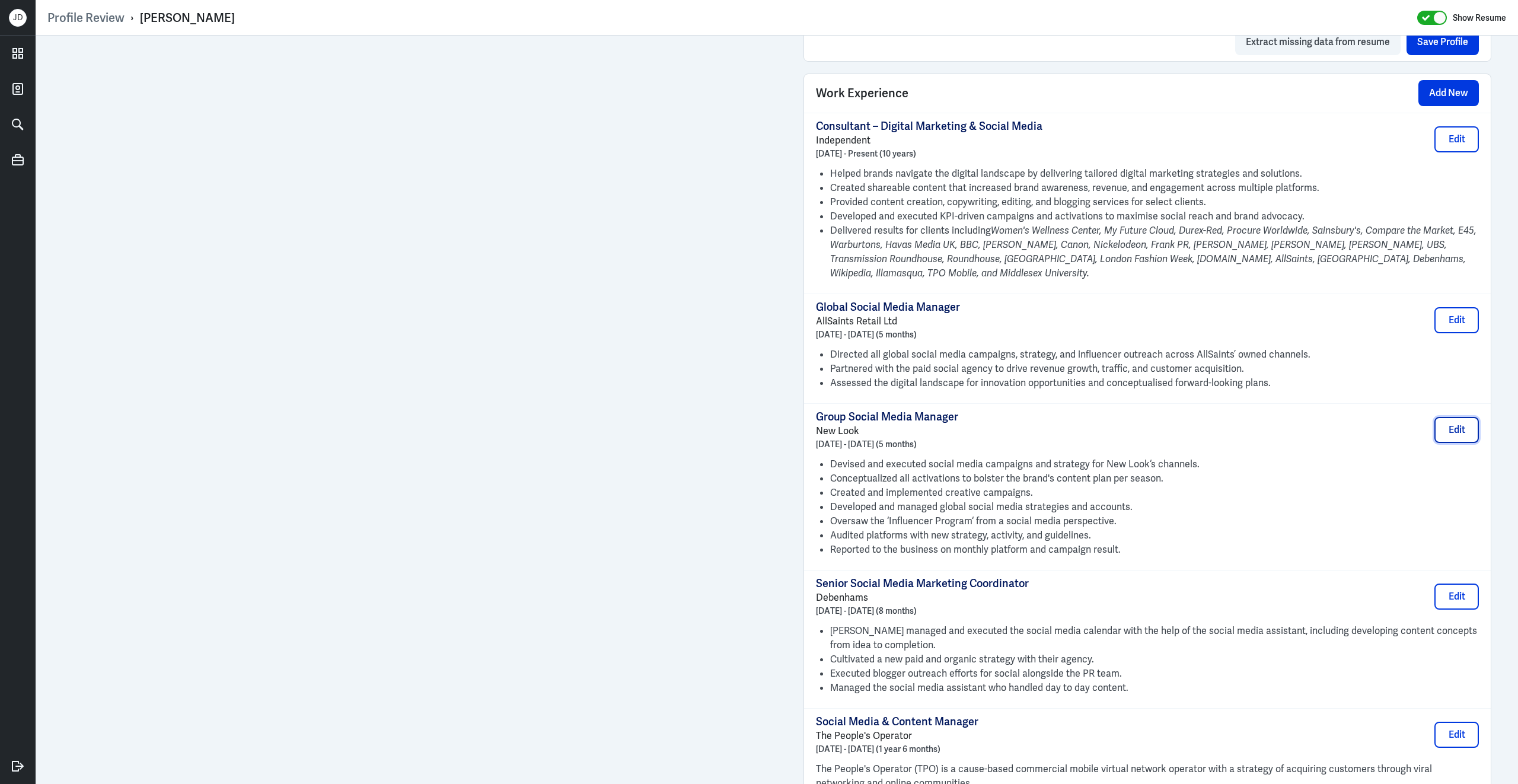
click at [1448, 428] on button "Edit" at bounding box center [1457, 429] width 44 height 26
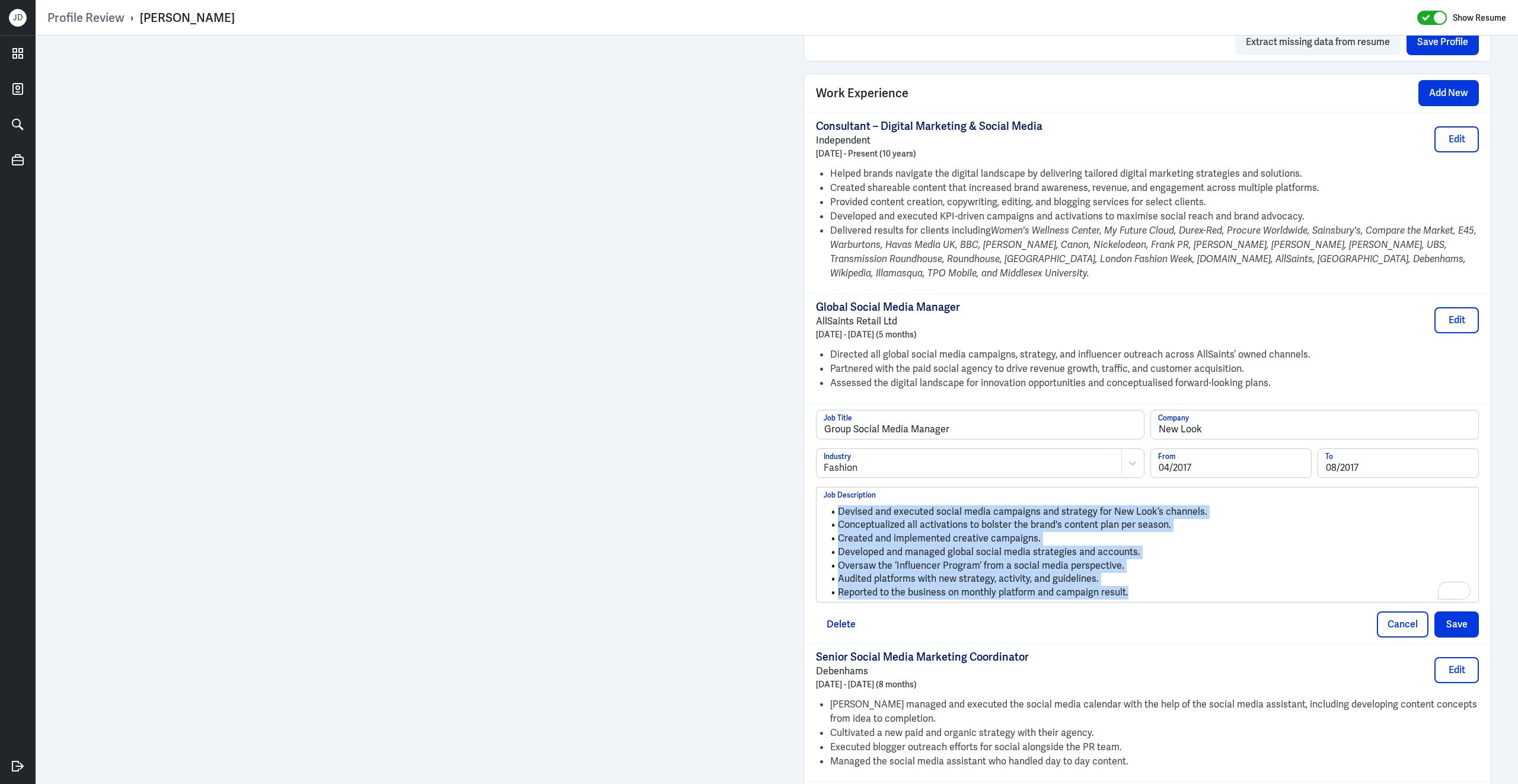
drag, startPoint x: 1205, startPoint y: 585, endPoint x: 836, endPoint y: 507, distance: 377.2
click at [836, 507] on ul "Devised and executed social media campaigns and strategy for New Look‘s channel…" at bounding box center [1148, 549] width 648 height 100
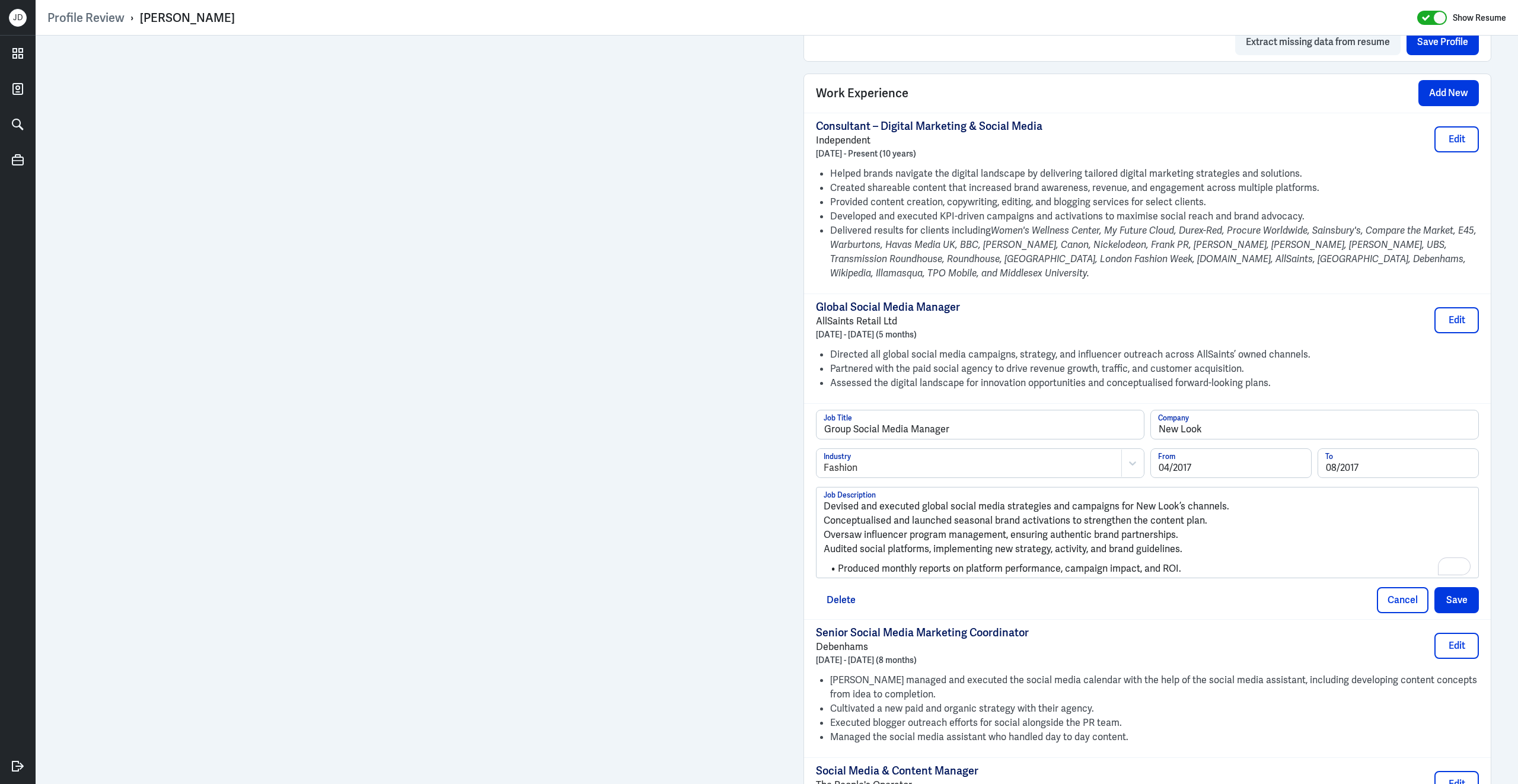
click at [823, 500] on div "Devised and executed global social media strategies and campaigns for New Look’…" at bounding box center [1148, 533] width 662 height 91
click at [827, 499] on p "Devised and executed global social media strategies and campaigns for New Look’…" at bounding box center [1148, 506] width 648 height 14
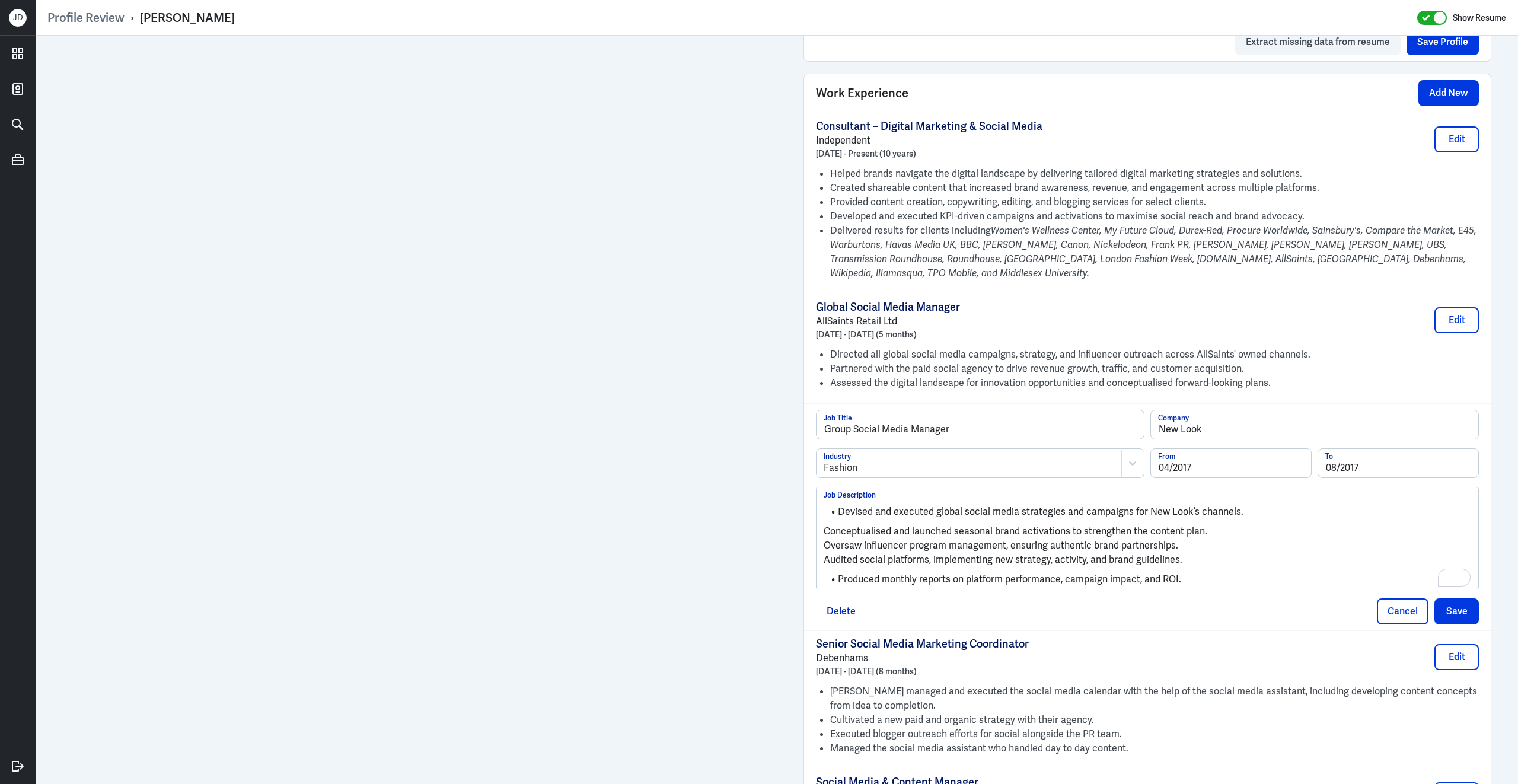
click at [825, 526] on p "Conceptualised and launched seasonal brand activations to strengthen the conten…" at bounding box center [1148, 531] width 648 height 14
click at [825, 542] on p "Oversaw influencer program management, ensuring authentic brand partnerships." at bounding box center [1148, 545] width 648 height 14
click at [826, 554] on p "Audited social platforms, implementing new strategy, activity, and brand guidel…" at bounding box center [1148, 558] width 648 height 14
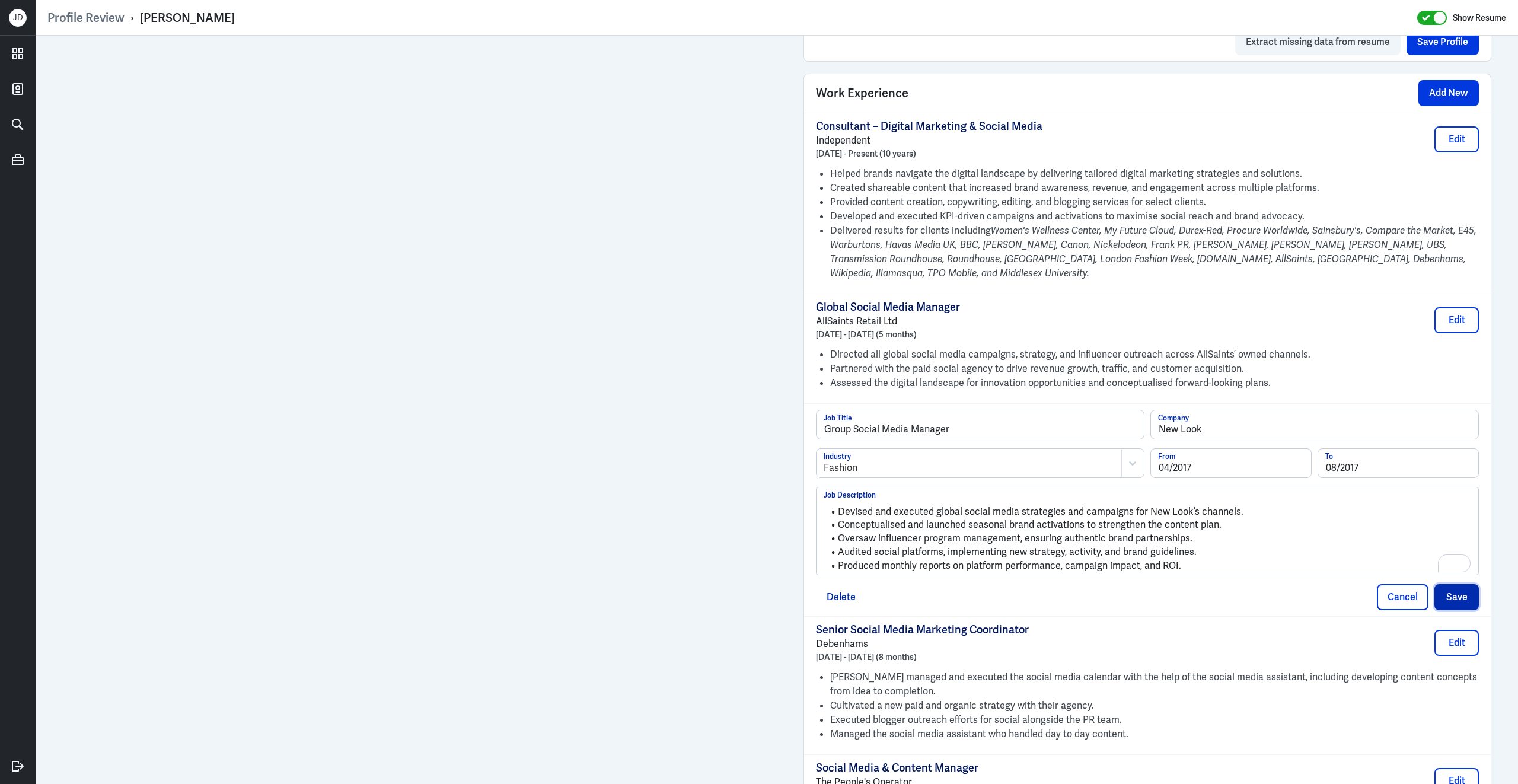
click at [1463, 596] on button "Save" at bounding box center [1457, 596] width 44 height 26
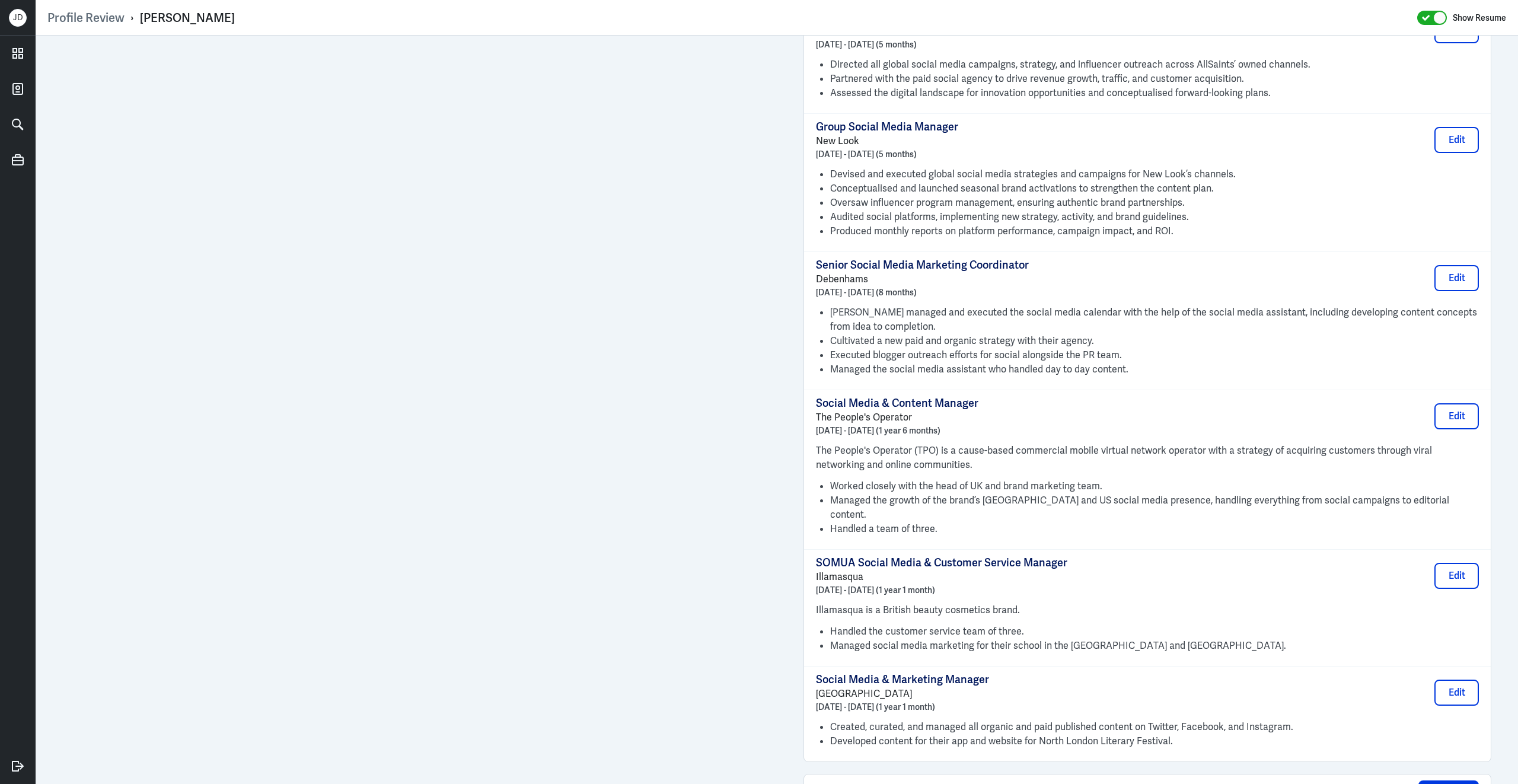
scroll to position [1243, 0]
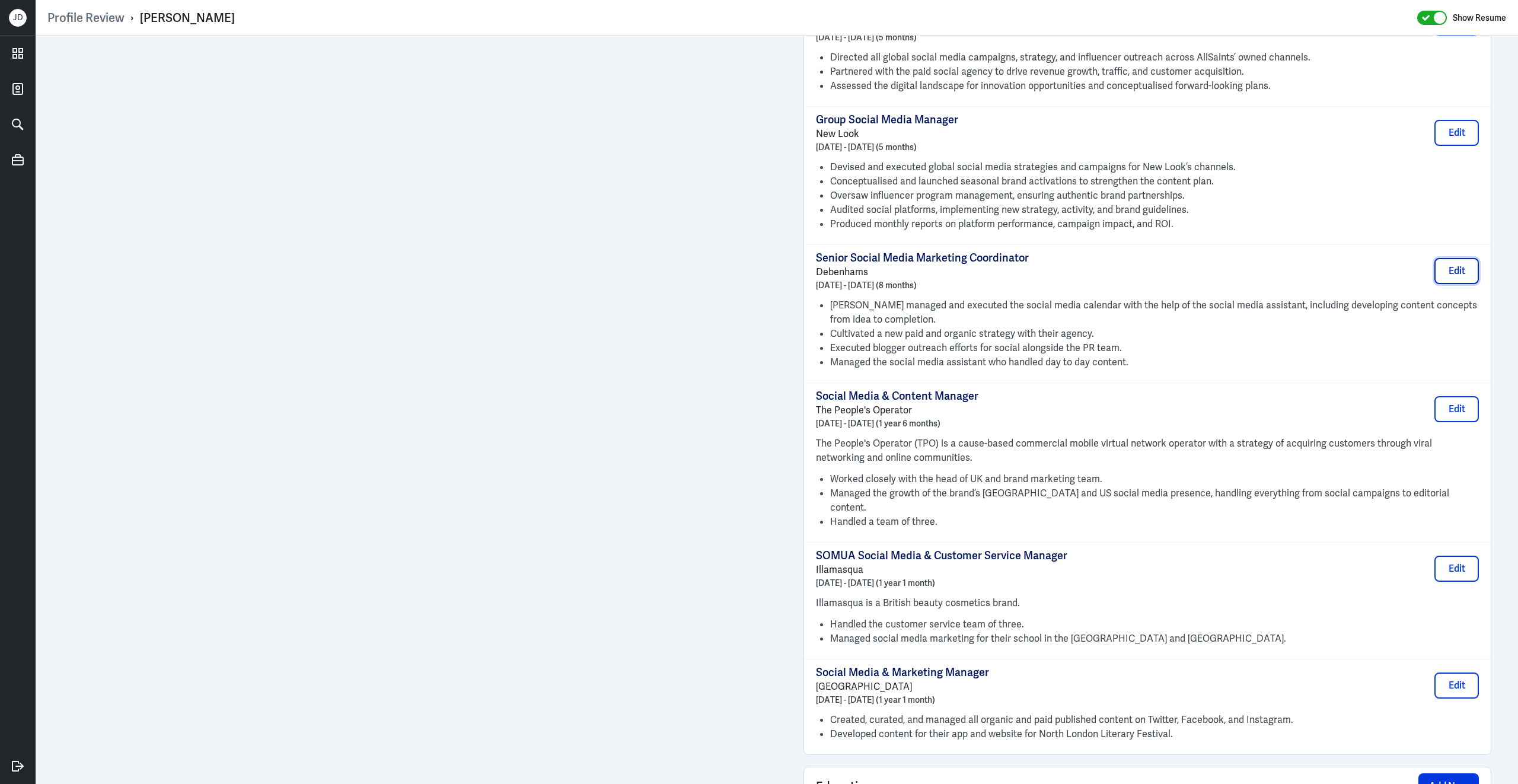
click at [1463, 268] on button "Edit" at bounding box center [1457, 270] width 44 height 26
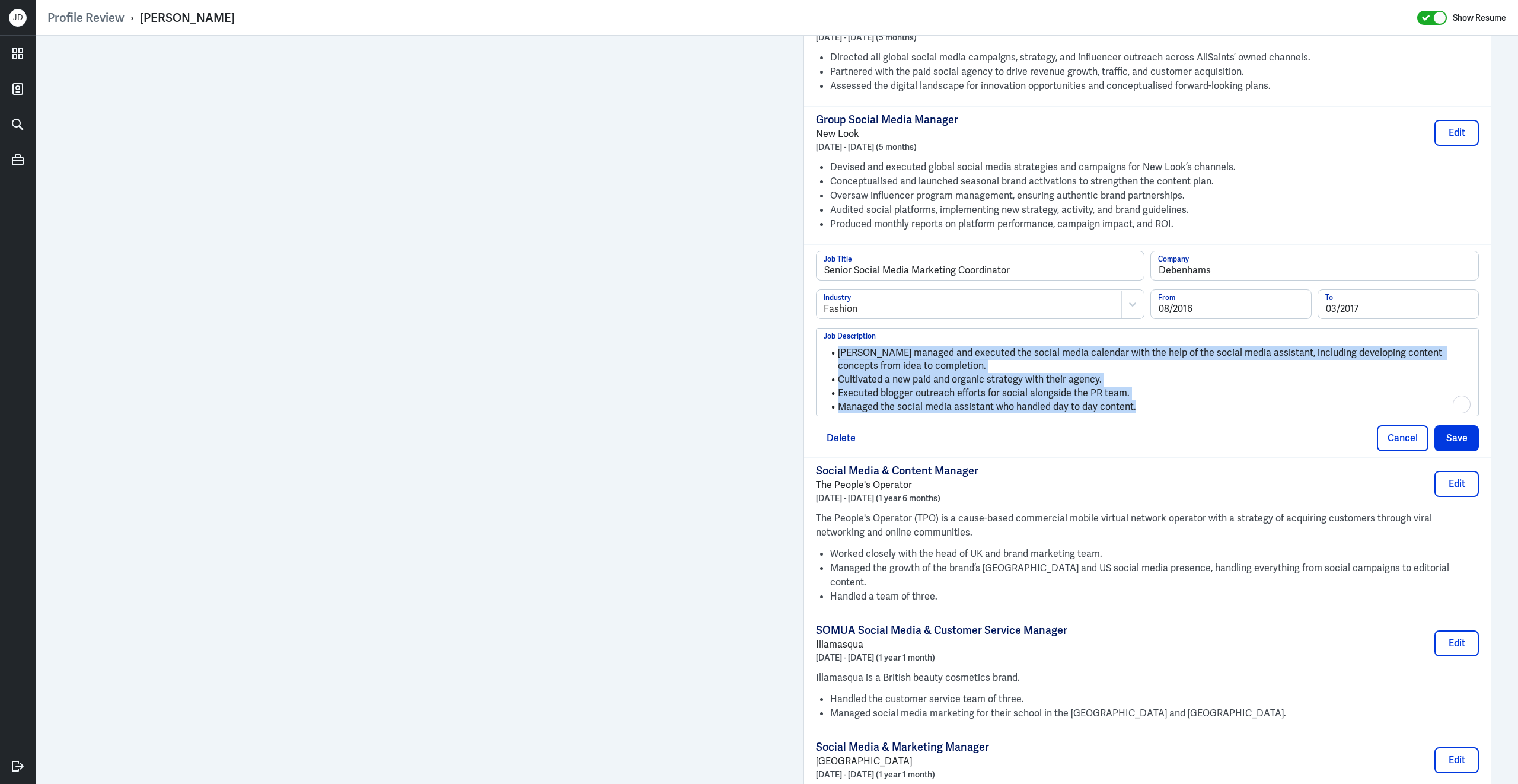
drag, startPoint x: 1144, startPoint y: 402, endPoint x: 802, endPoint y: 322, distance: 351.2
click at [804, 322] on div "Work Experience Add New Consultant – Digital Marketing & Social Media Independe…" at bounding box center [1147, 303] width 688 height 1053
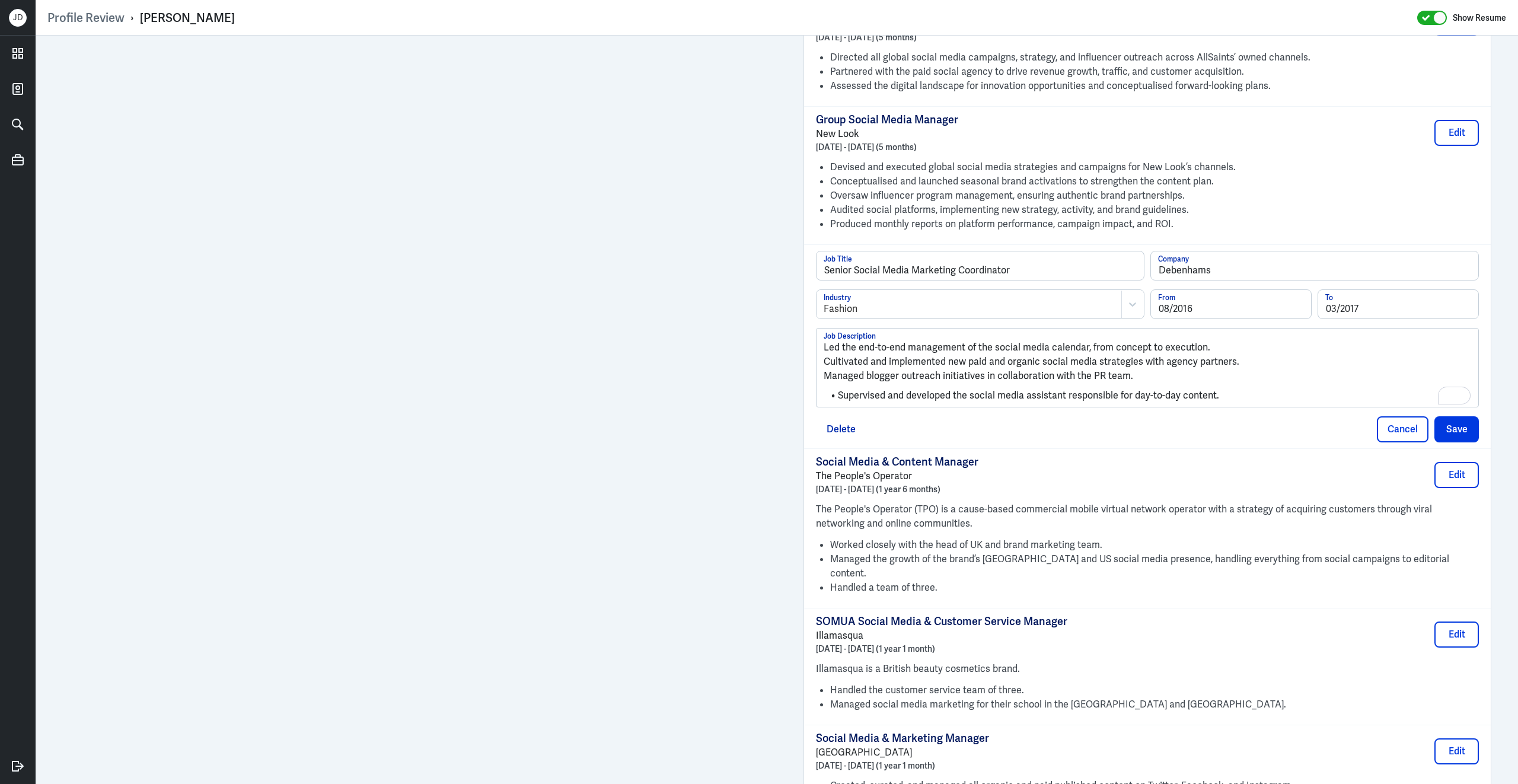
click at [824, 344] on p "Led the end-to-end management of the social media calendar, from concept to exe…" at bounding box center [1148, 348] width 648 height 14
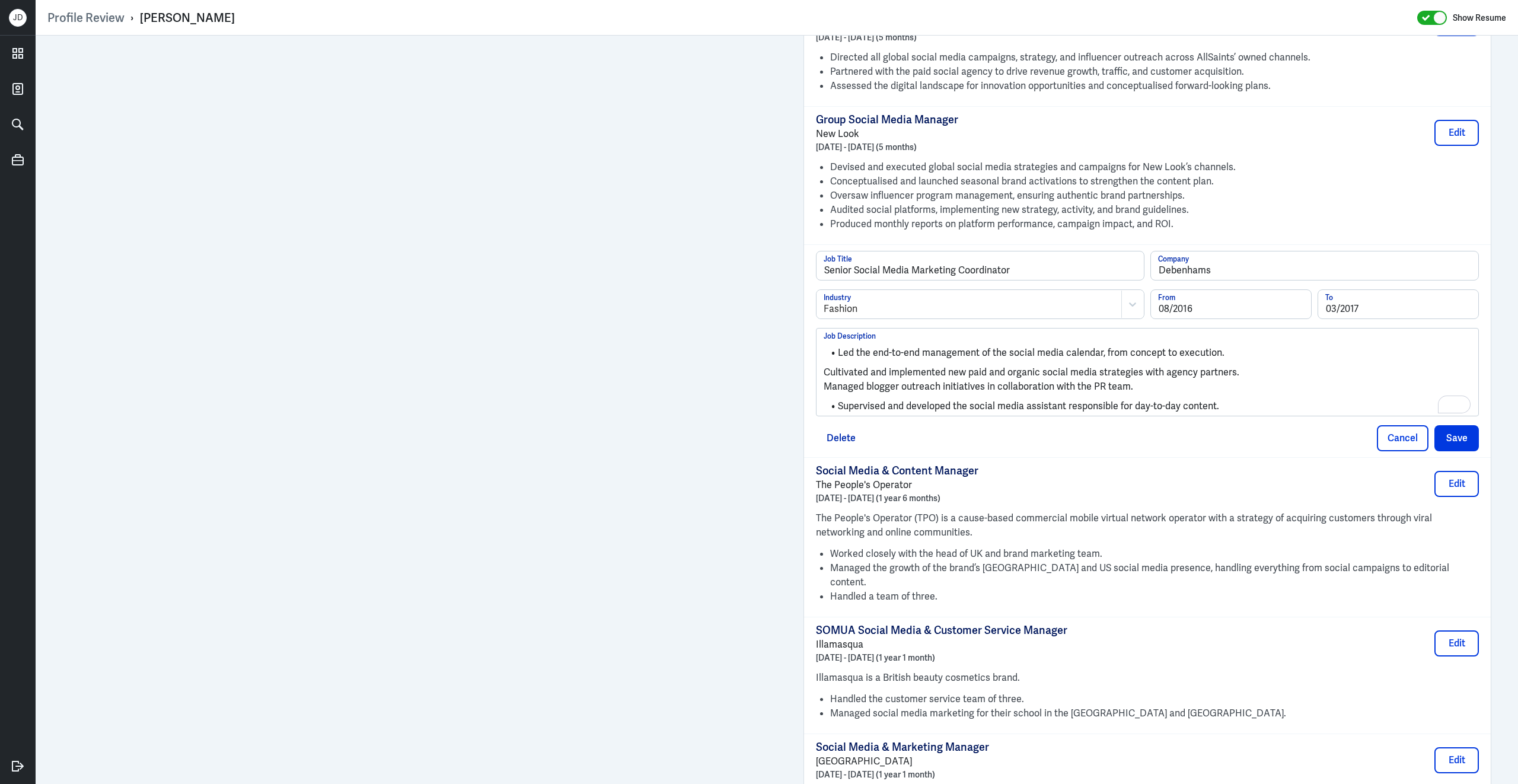
click at [825, 369] on p "Cultivated and implemented new paid and organic social media strategies with ag…" at bounding box center [1148, 373] width 648 height 14
click at [828, 380] on p "Managed blogger outreach initiatives in collaboration with the PR team." at bounding box center [1148, 386] width 648 height 14
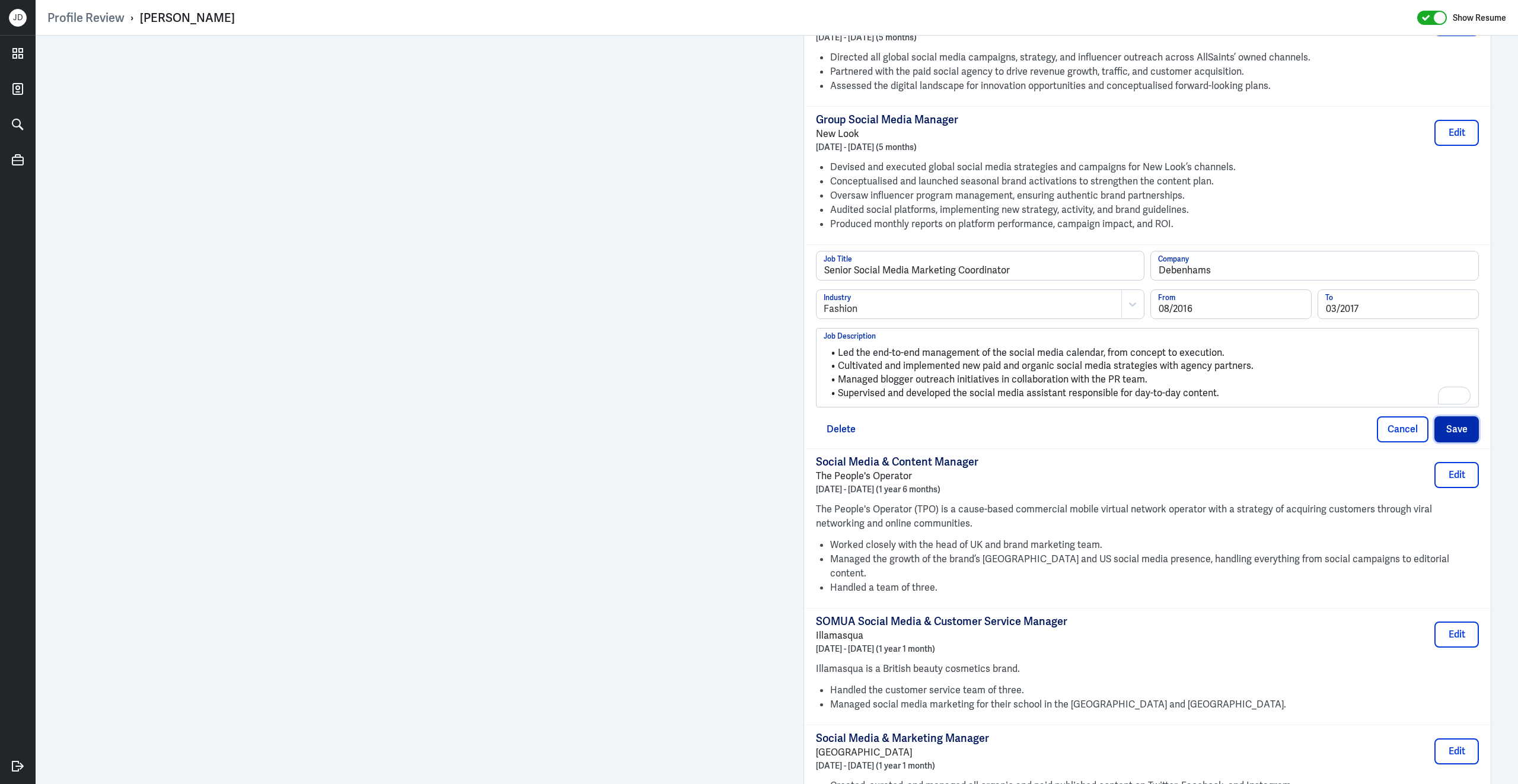
click at [1465, 428] on button "Save" at bounding box center [1457, 428] width 44 height 26
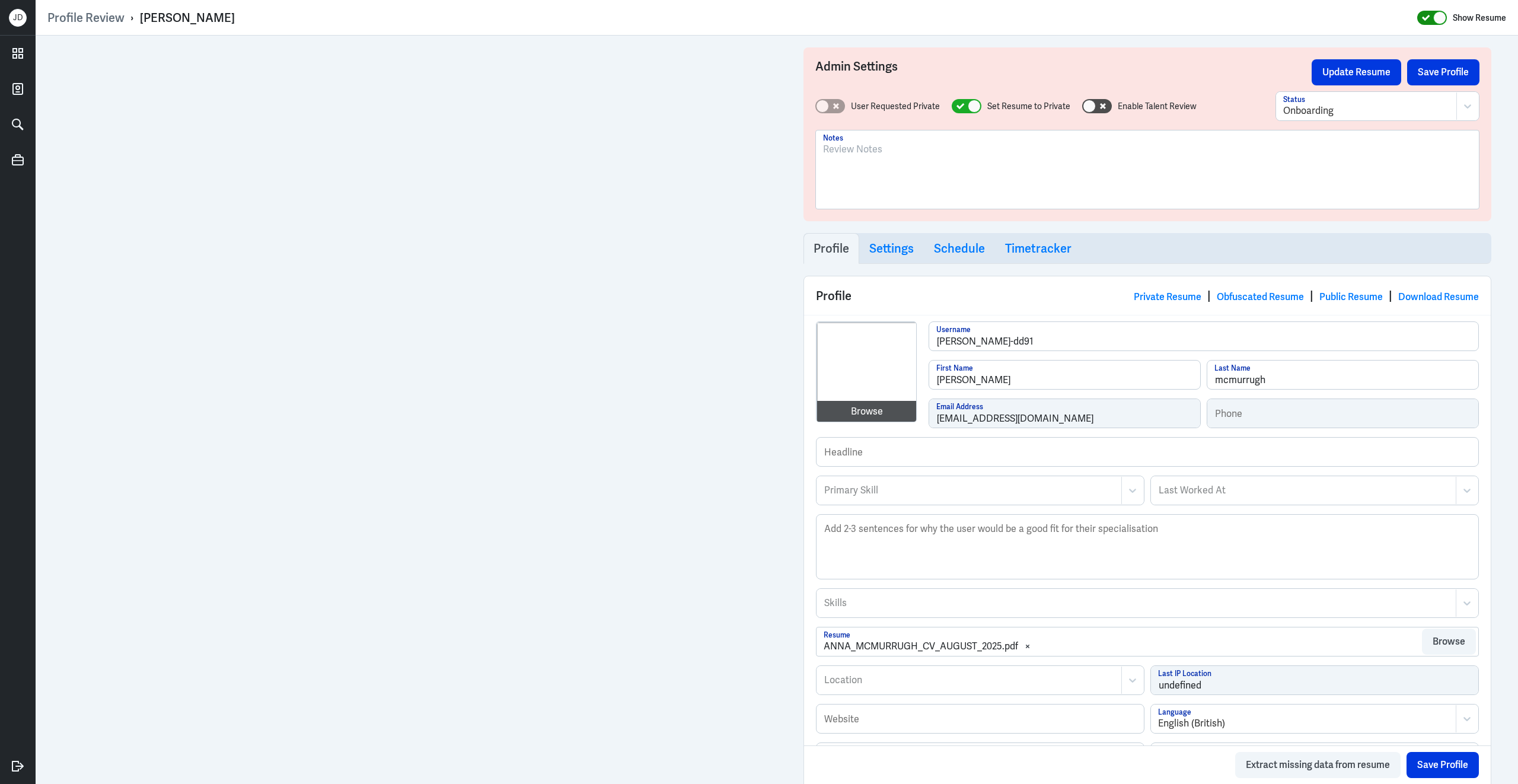
click at [1427, 15] on icon at bounding box center [1426, 18] width 8 height 6
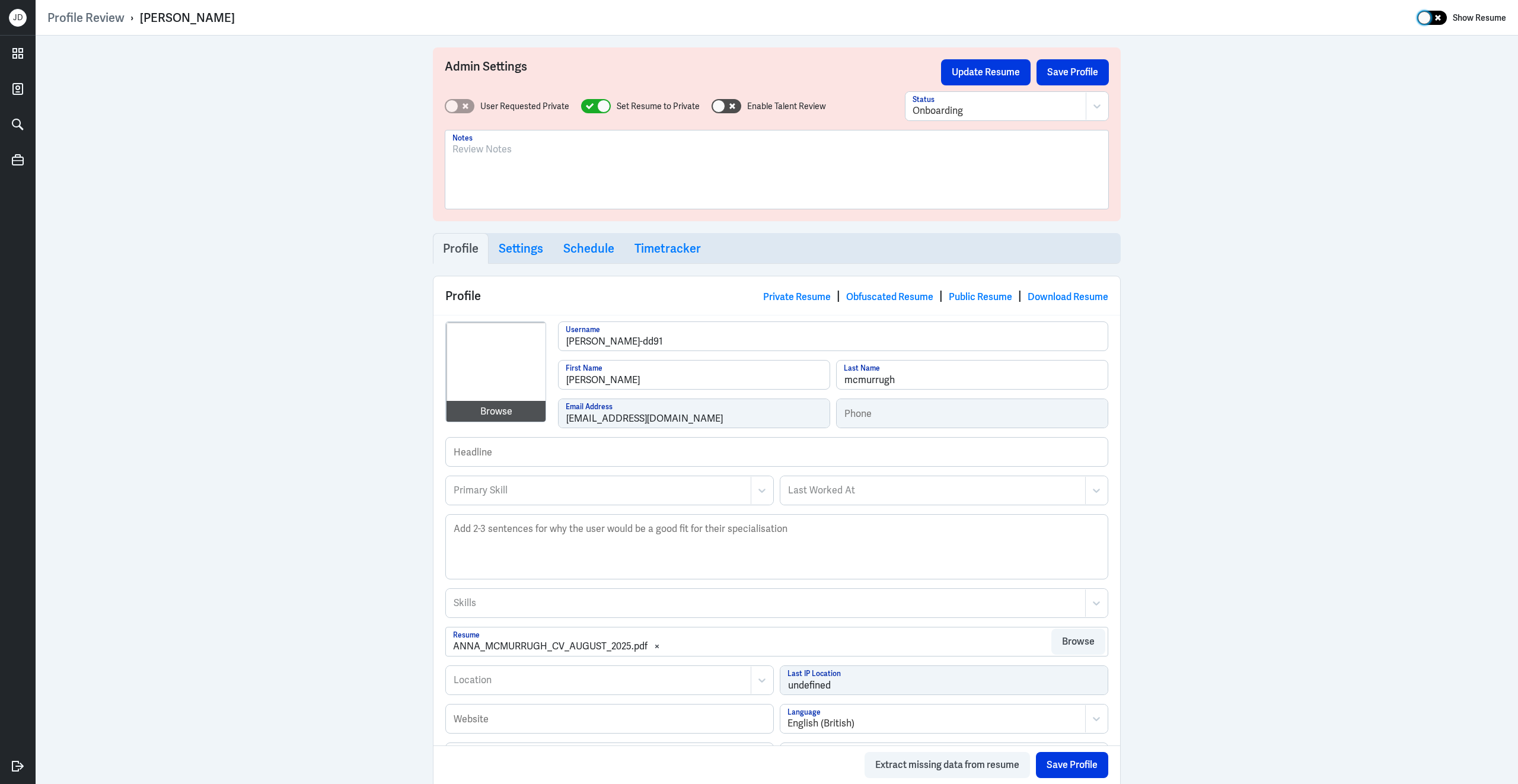
click at [1444, 15] on div at bounding box center [1431, 18] width 29 height 14
checkbox input "true"
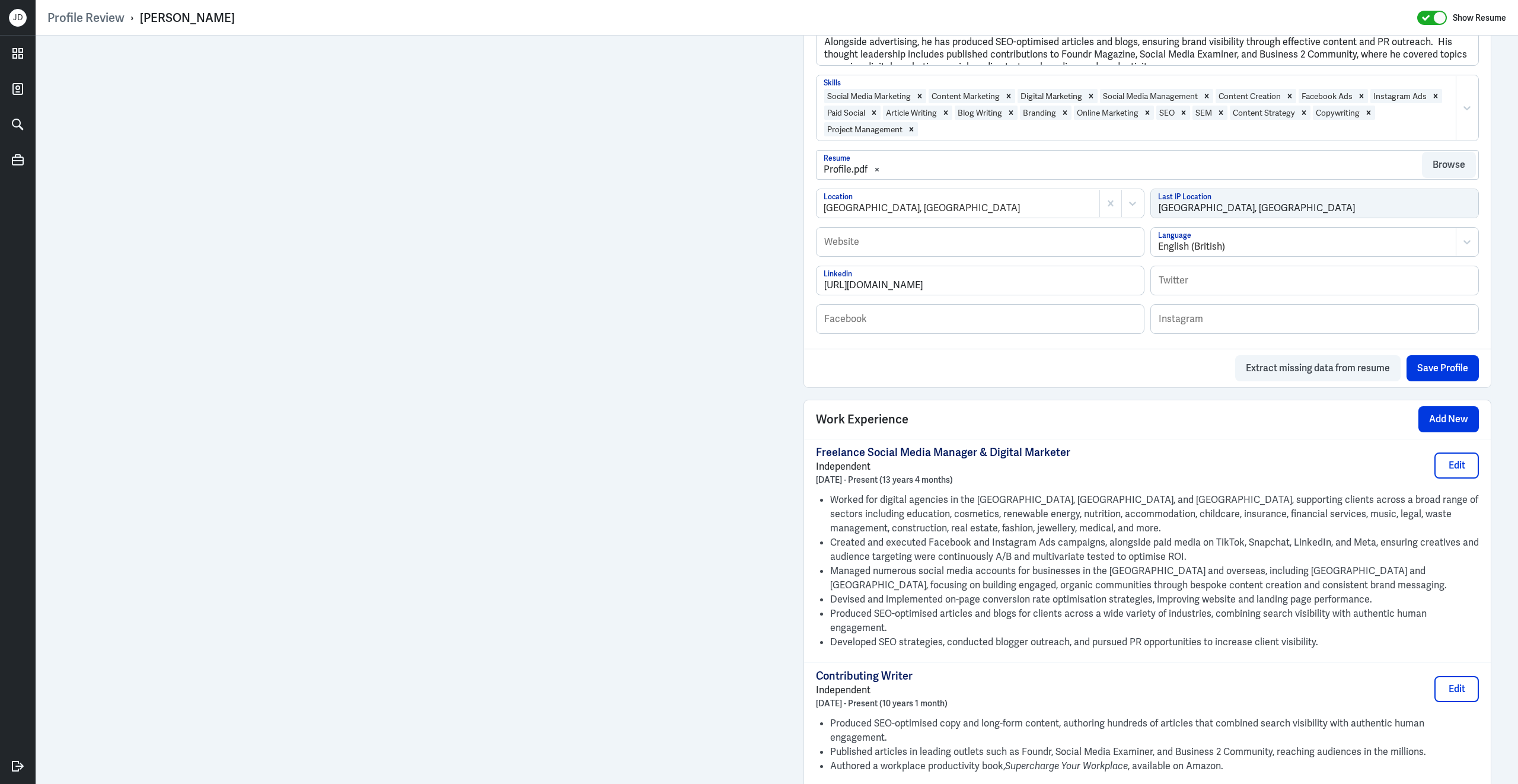
scroll to position [791, 0]
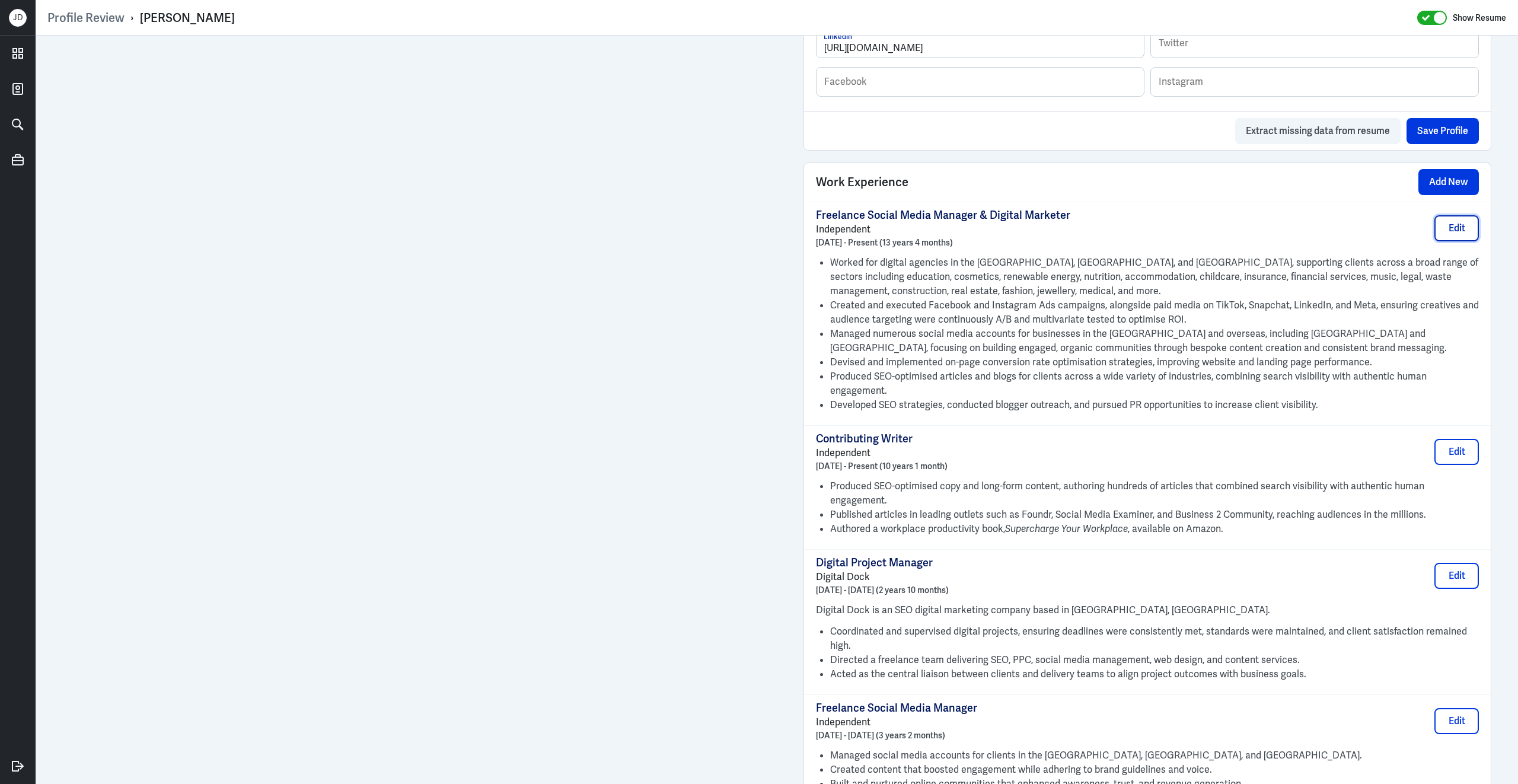
click at [1445, 234] on button "Edit" at bounding box center [1457, 227] width 44 height 26
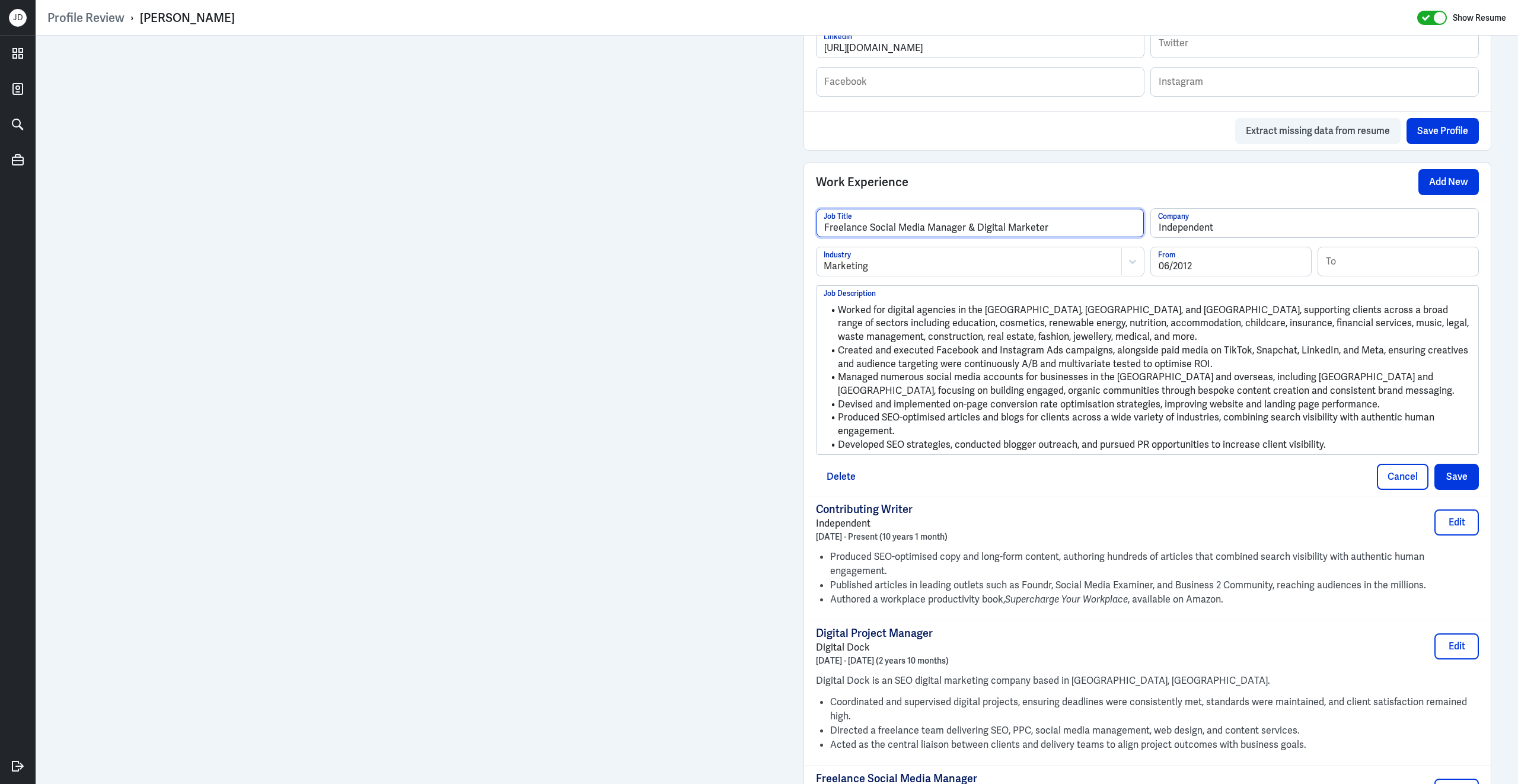
drag, startPoint x: 870, startPoint y: 234, endPoint x: 767, endPoint y: 233, distance: 103.0
click at [767, 233] on div "Admin Settings Update Resume Save Profile User Requested Private Set Resume to …" at bounding box center [776, 497] width 1483 height 2506
type input "Consultant - Social Media Manager & Digital Marketer"
click at [1460, 483] on button "Save" at bounding box center [1457, 476] width 44 height 26
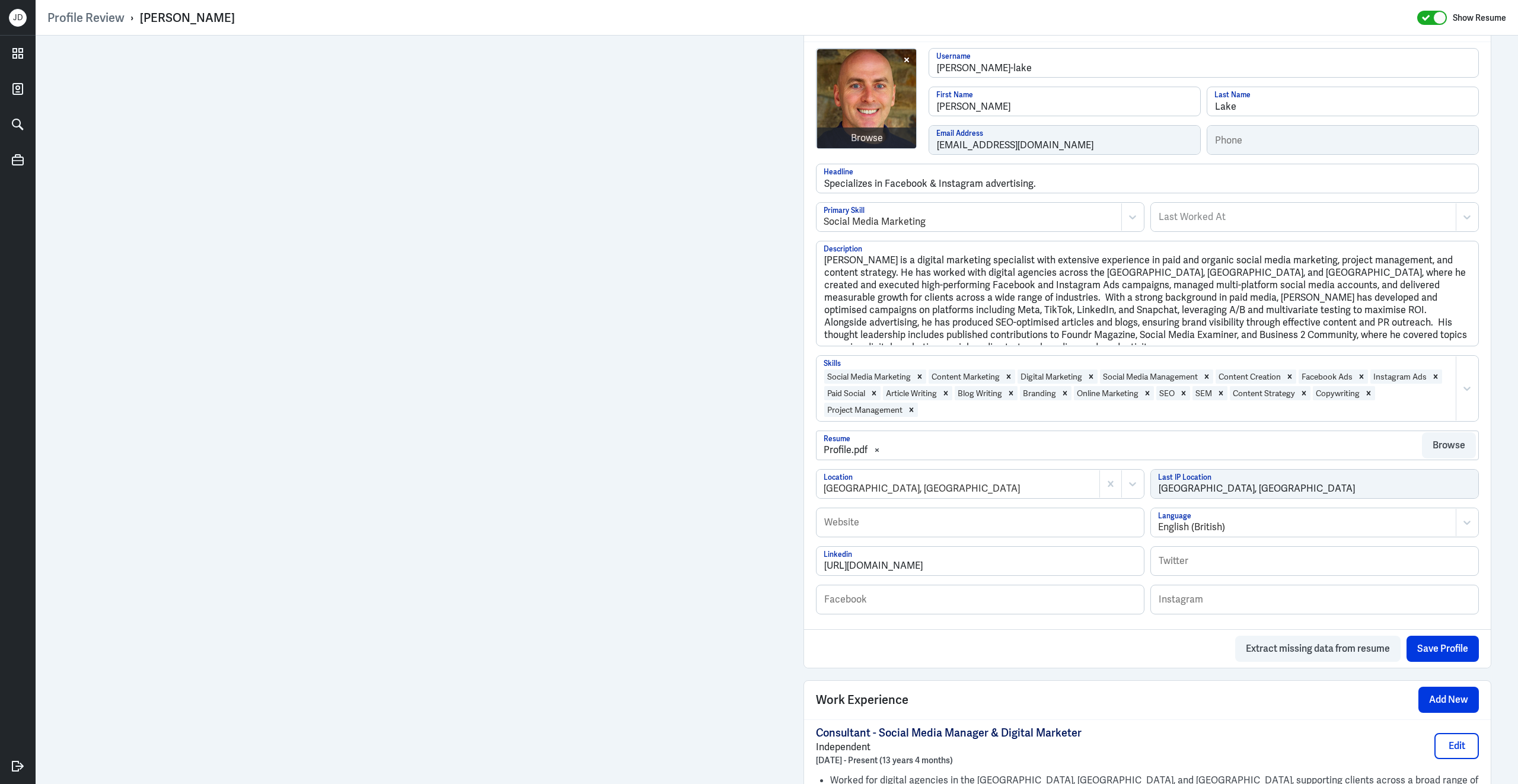
scroll to position [0, 0]
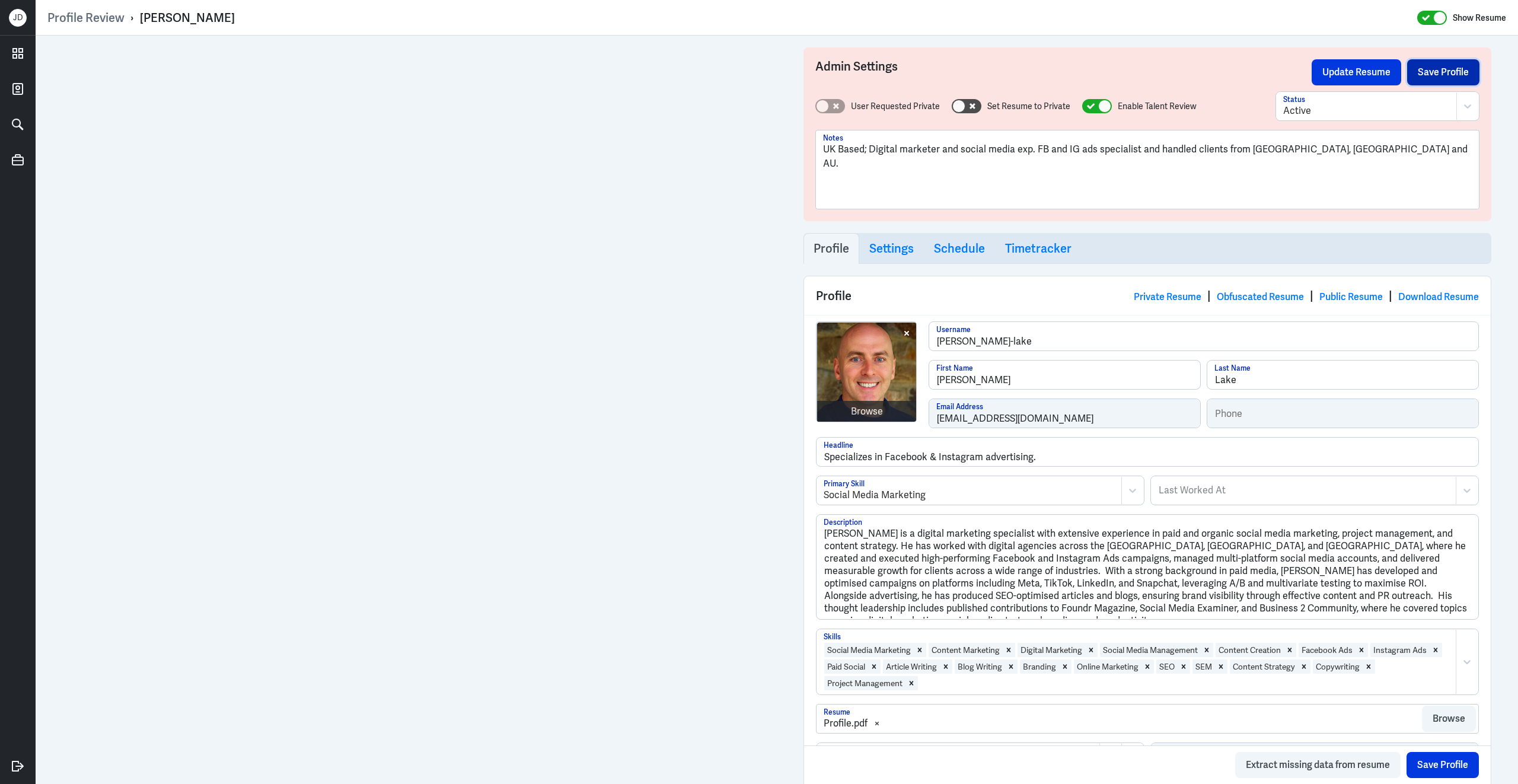
click at [1430, 78] on button "Save Profile" at bounding box center [1444, 72] width 73 height 26
click at [1388, 78] on button "Update Resume" at bounding box center [1356, 72] width 89 height 26
click at [1276, 298] on link "Obfuscated Resume" at bounding box center [1260, 296] width 87 height 12
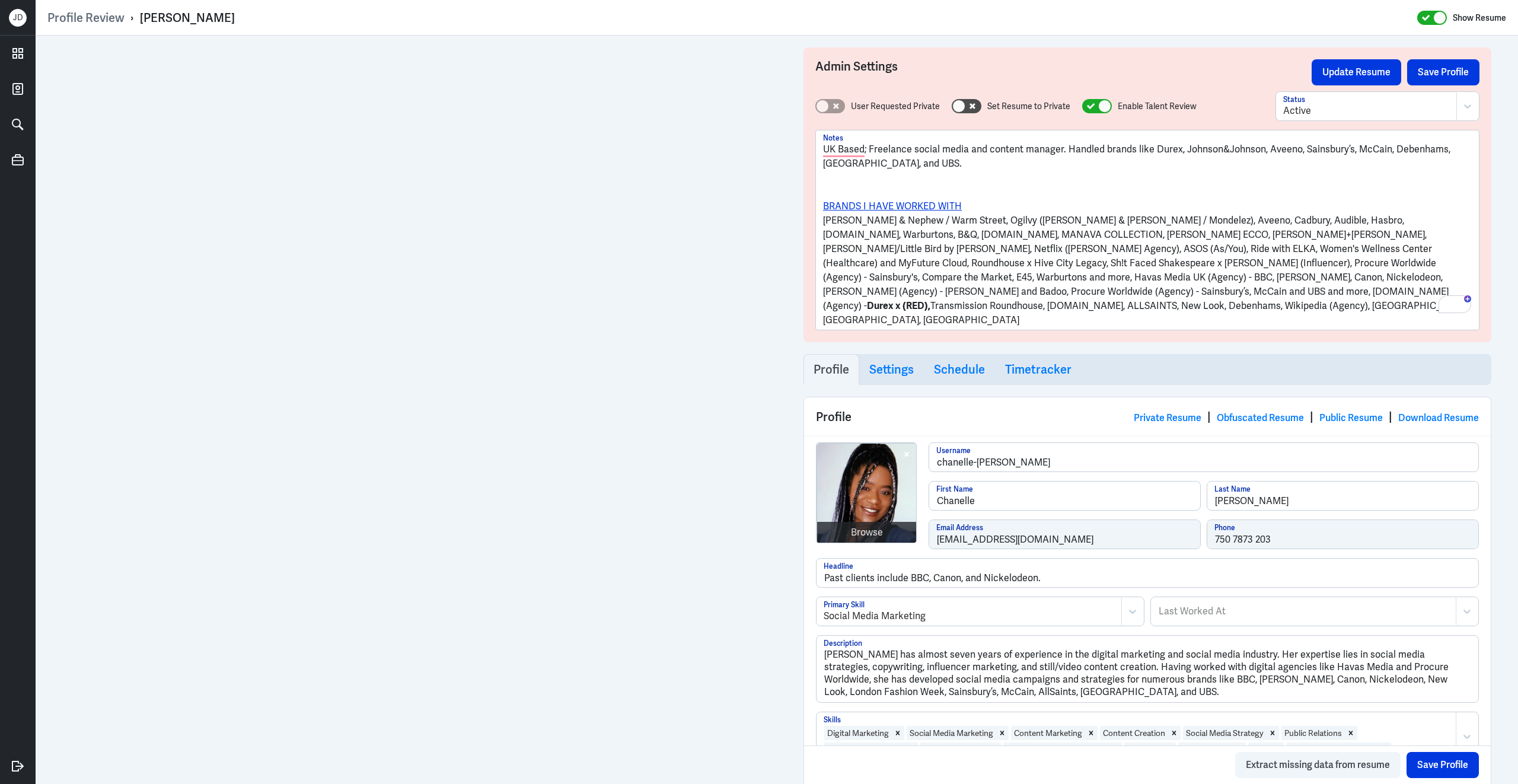
scroll to position [1243, 0]
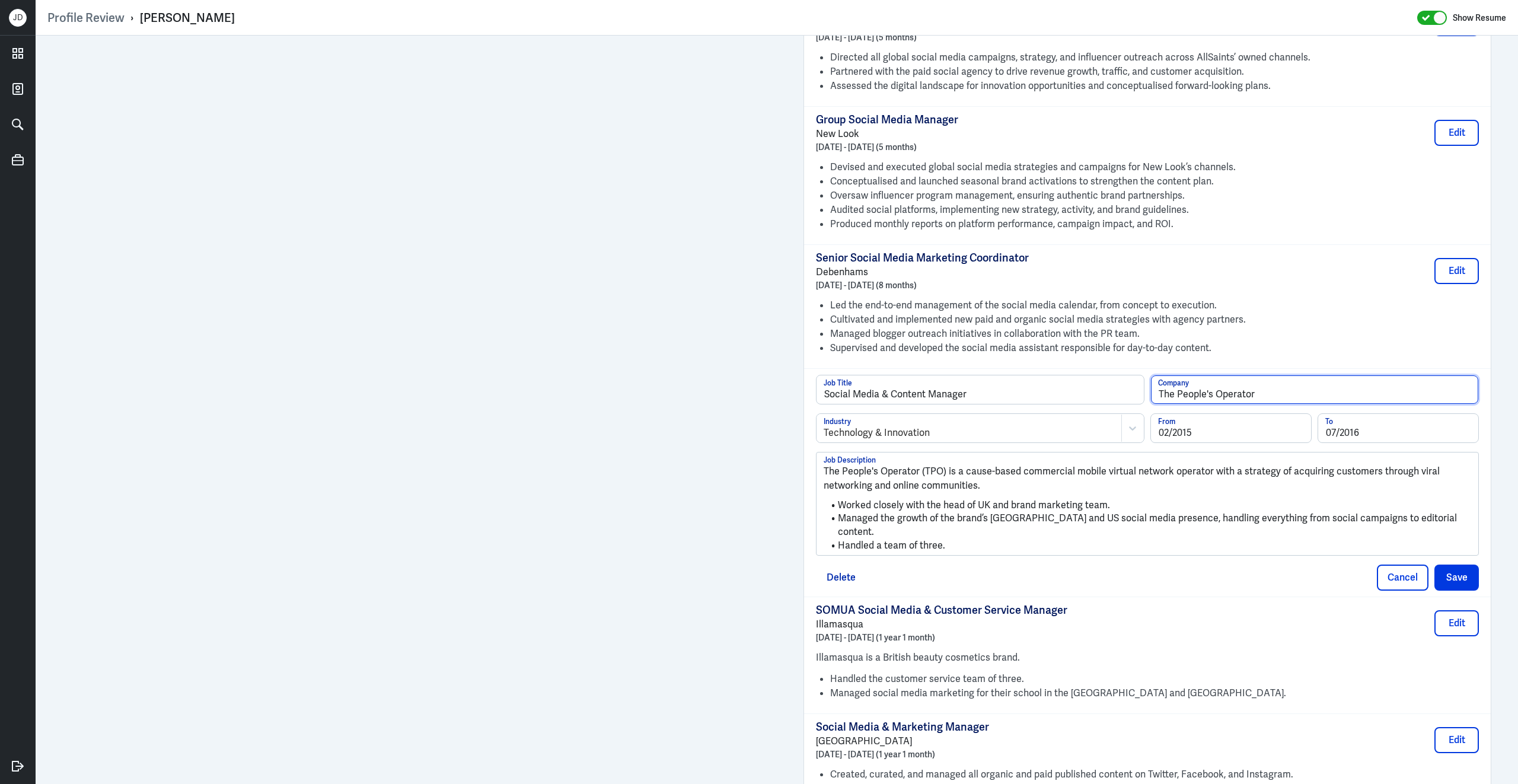
click at [1272, 389] on input "The People's Operator" at bounding box center [1314, 389] width 327 height 28
type input "The People's Operator - TPO Mobile"
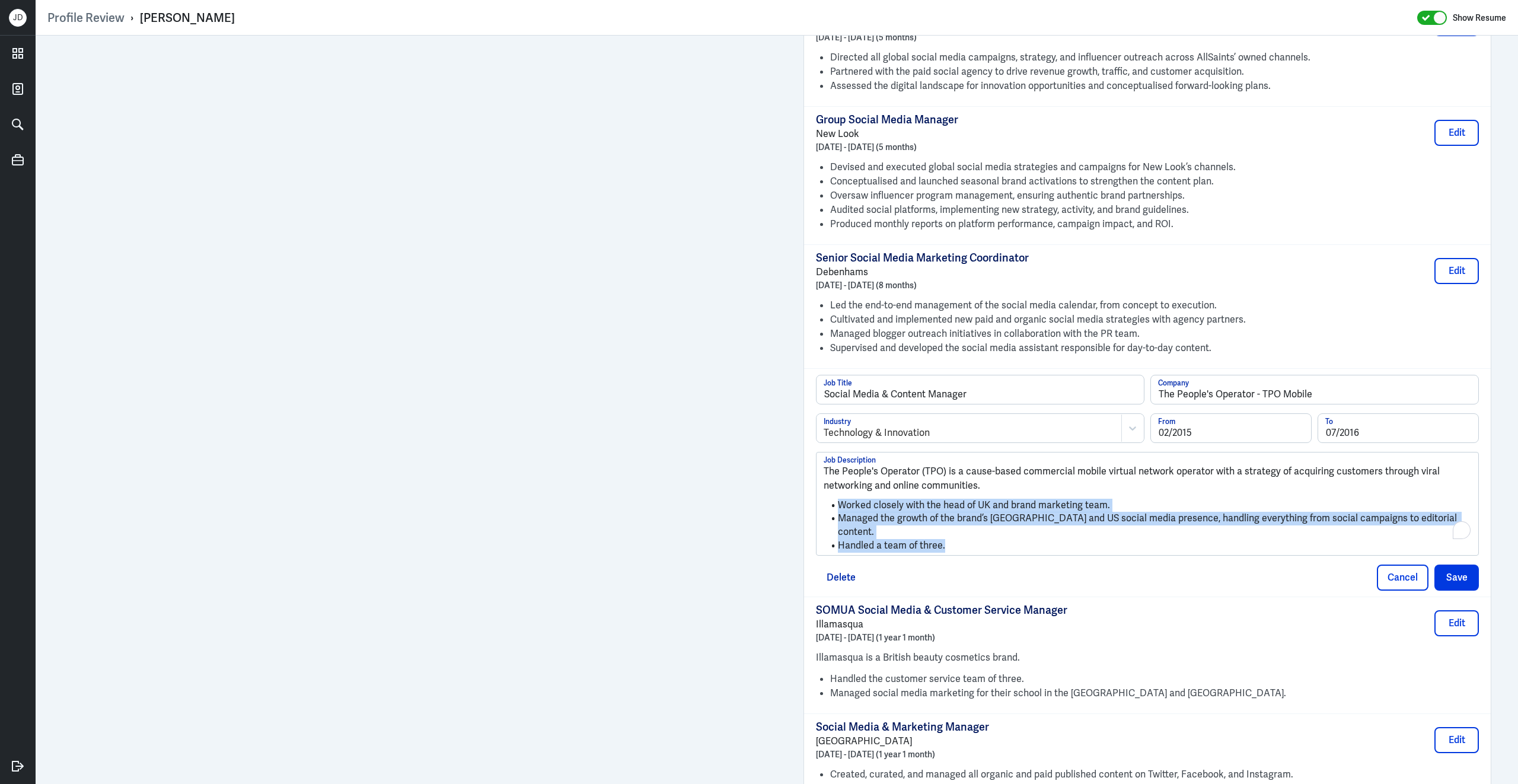
drag, startPoint x: 979, startPoint y: 528, endPoint x: 830, endPoint y: 491, distance: 153.5
click at [829, 493] on ul "Worked closely with the head of UK and brand marketing team. Managed the growth…" at bounding box center [1148, 523] width 648 height 60
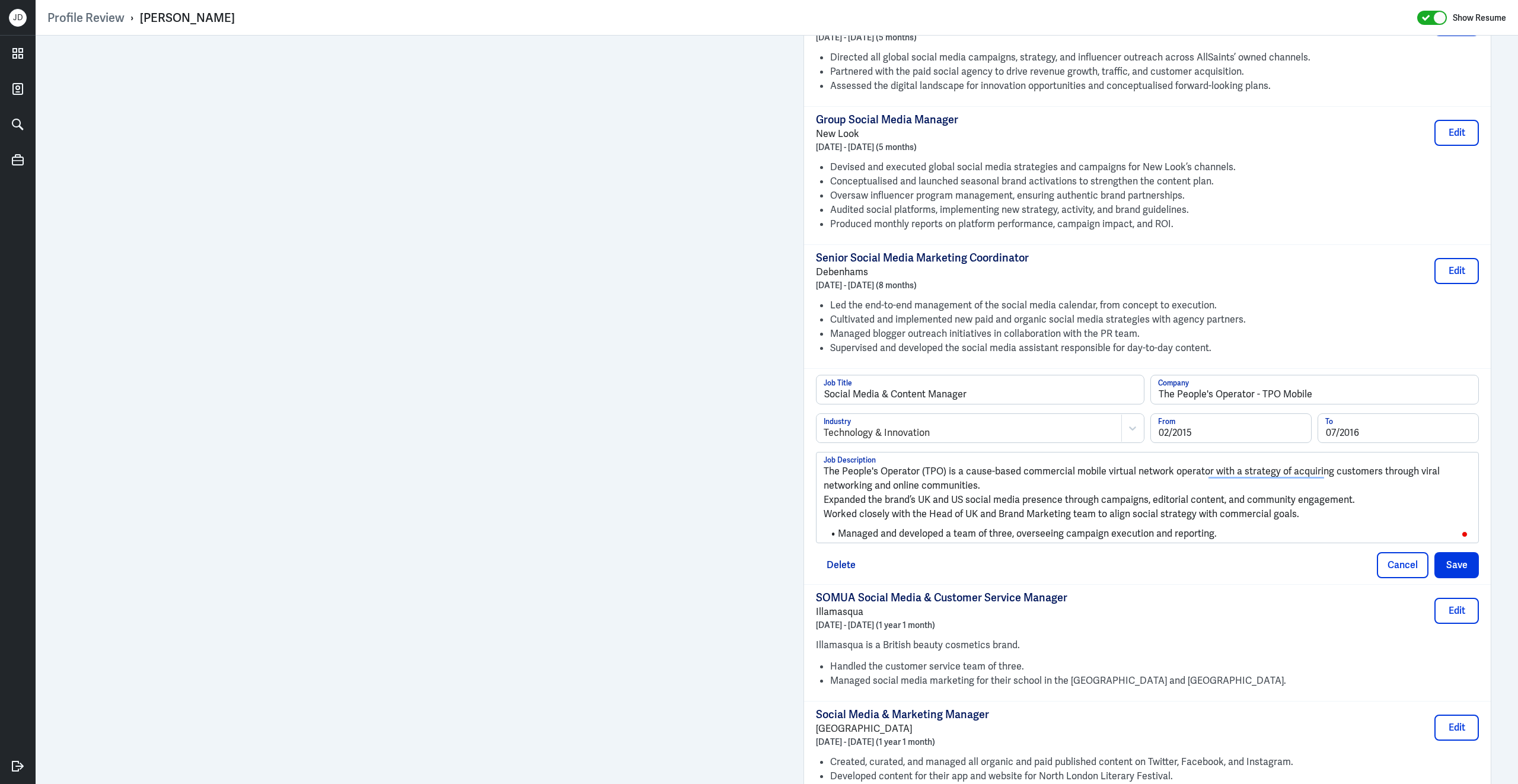
scroll to position [0, 0]
click at [823, 496] on div "The People's Operator (TPO) is a cause-based commercial mobile virtual network …" at bounding box center [1148, 497] width 662 height 91
click at [825, 495] on p "Expanded the brand’s UK and US social media presence through campaigns, editori…" at bounding box center [1148, 500] width 648 height 14
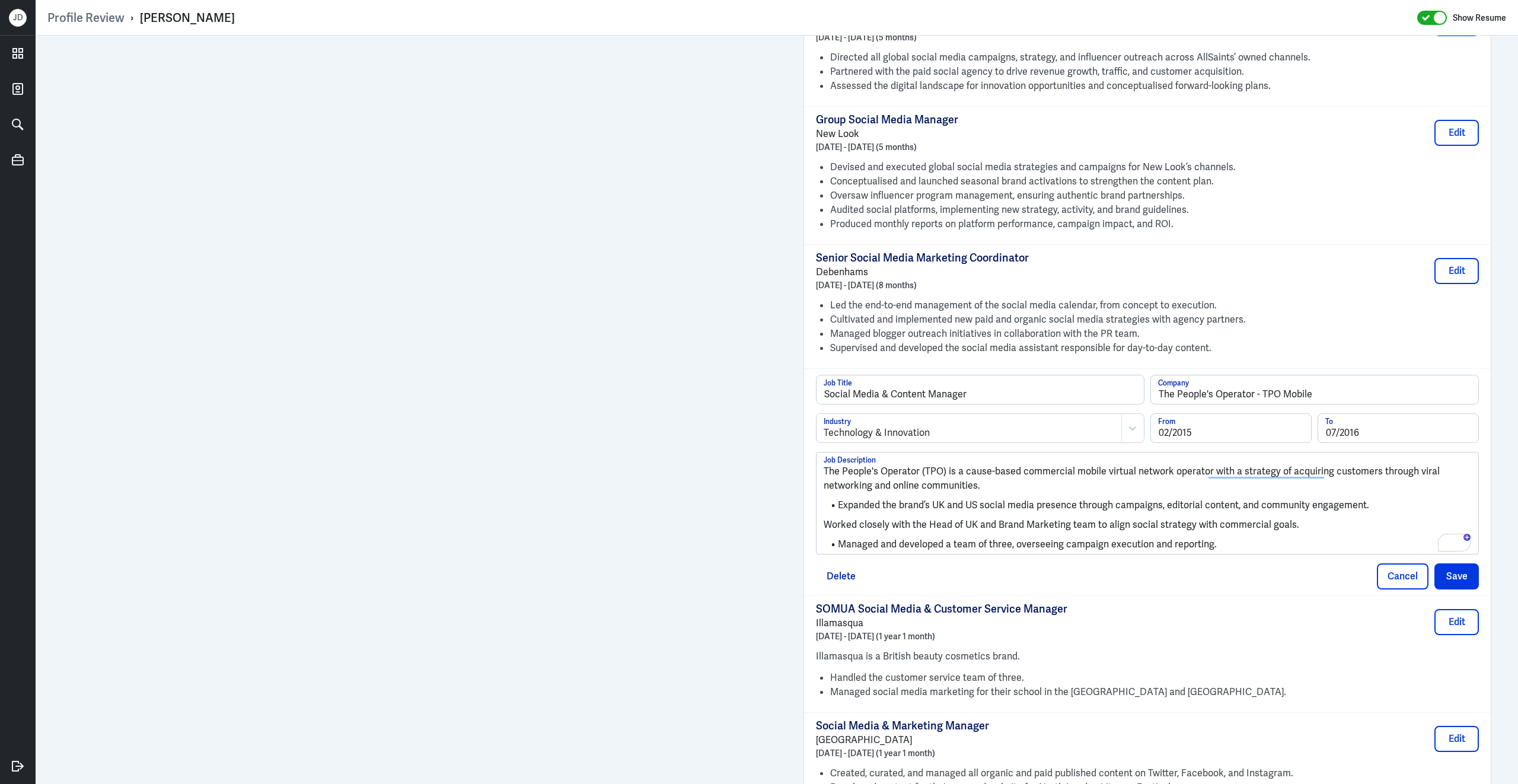
click at [826, 519] on p "Worked closely with the Head of UK and Brand Marketing team to align social str…" at bounding box center [1148, 525] width 648 height 14
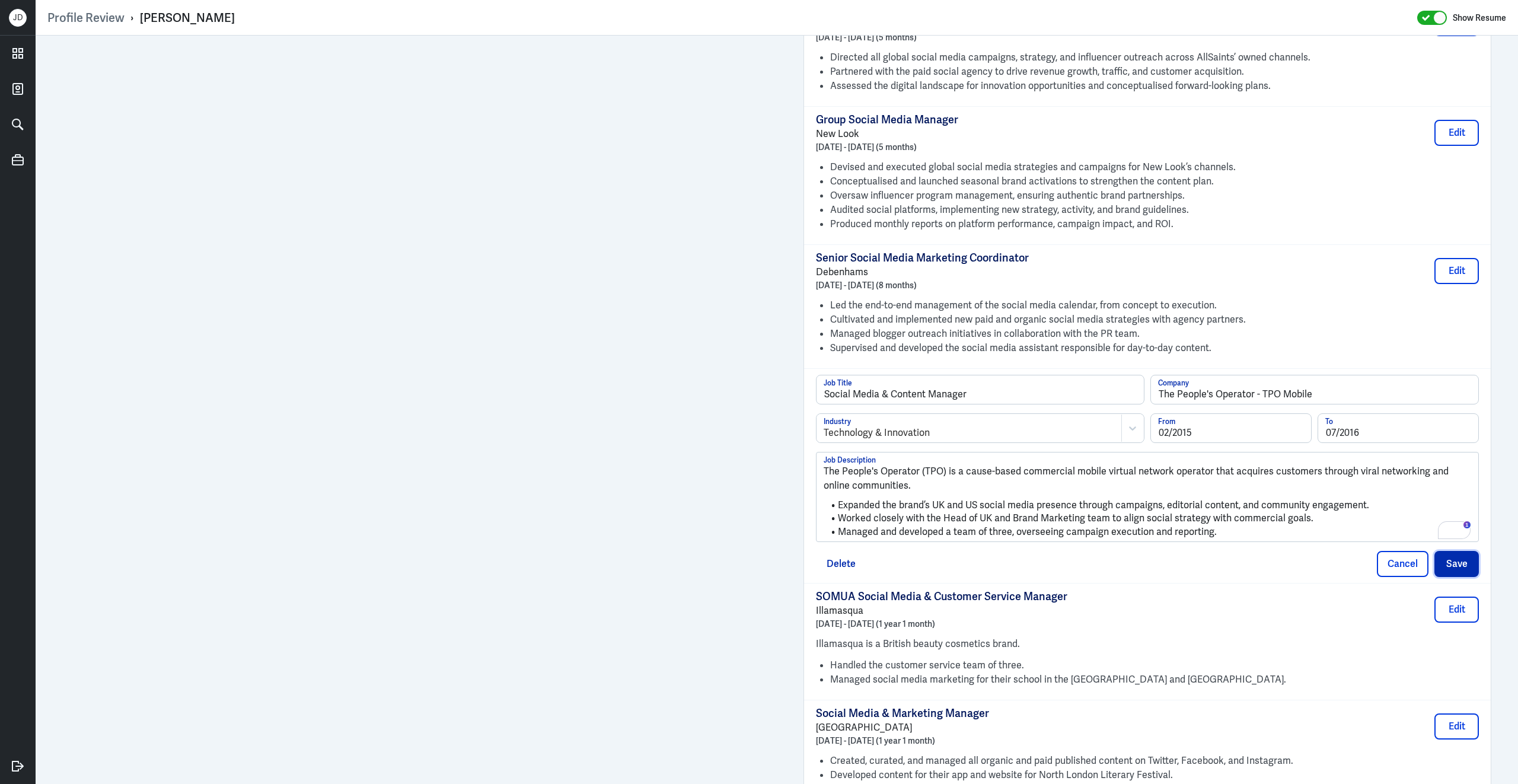
click at [1448, 557] on button "Save" at bounding box center [1457, 563] width 44 height 26
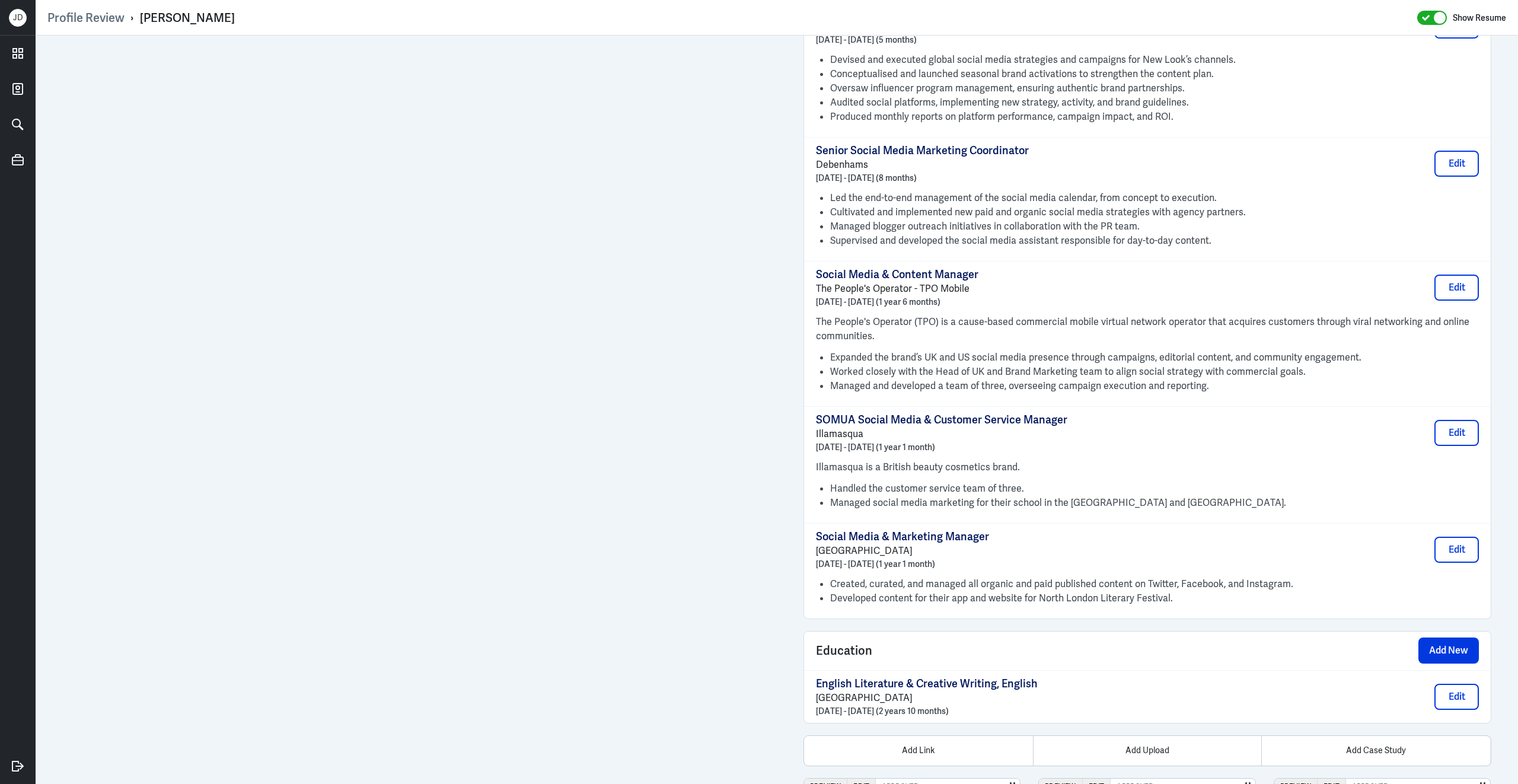
scroll to position [1352, 0]
click at [1463, 428] on button "Edit" at bounding box center [1457, 430] width 44 height 26
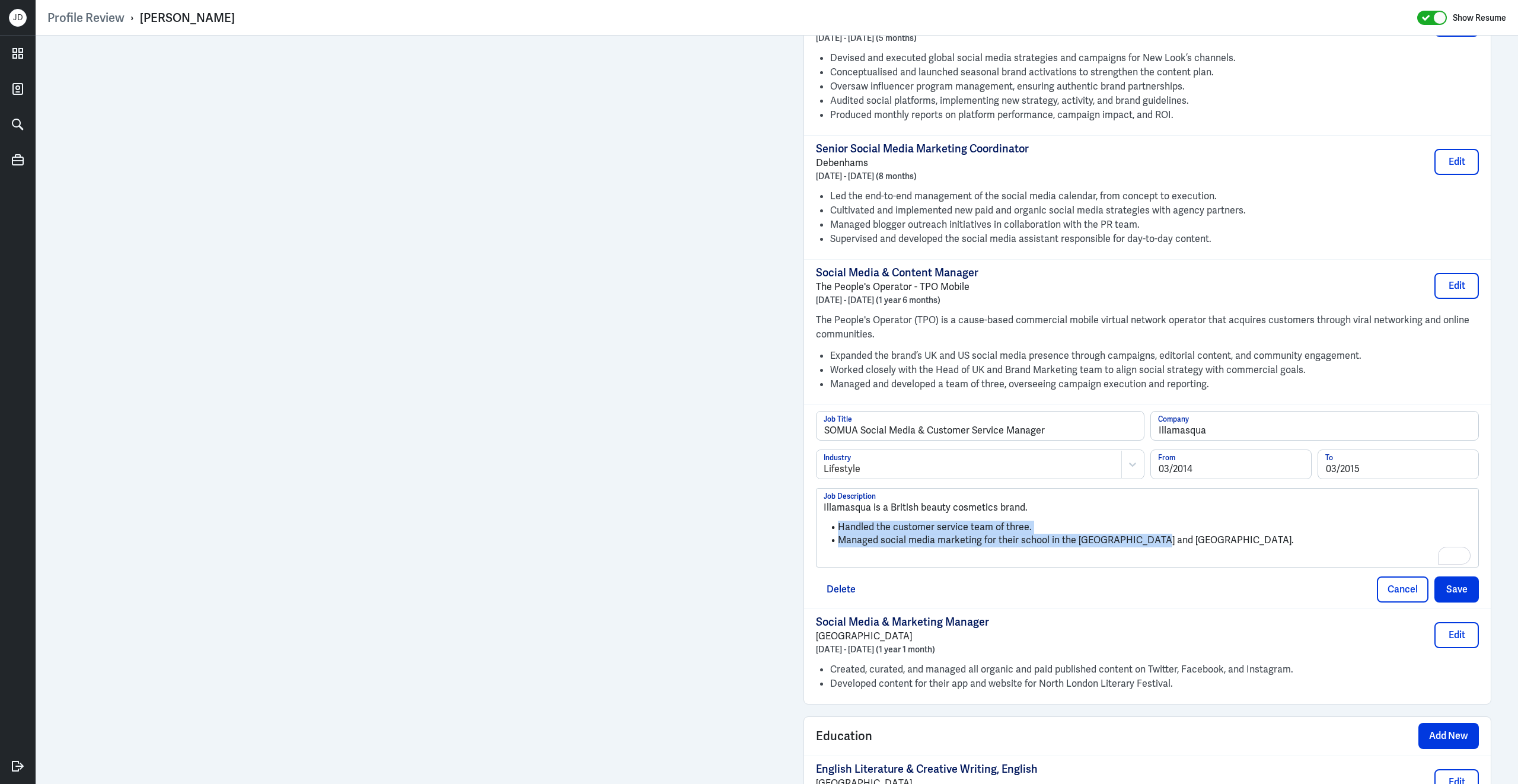
drag, startPoint x: 1198, startPoint y: 537, endPoint x: 812, endPoint y: 519, distance: 386.4
click at [812, 519] on div "SOMUA Social Media & Customer Service Manager Job Title Illamasqua Company Life…" at bounding box center [1147, 506] width 687 height 204
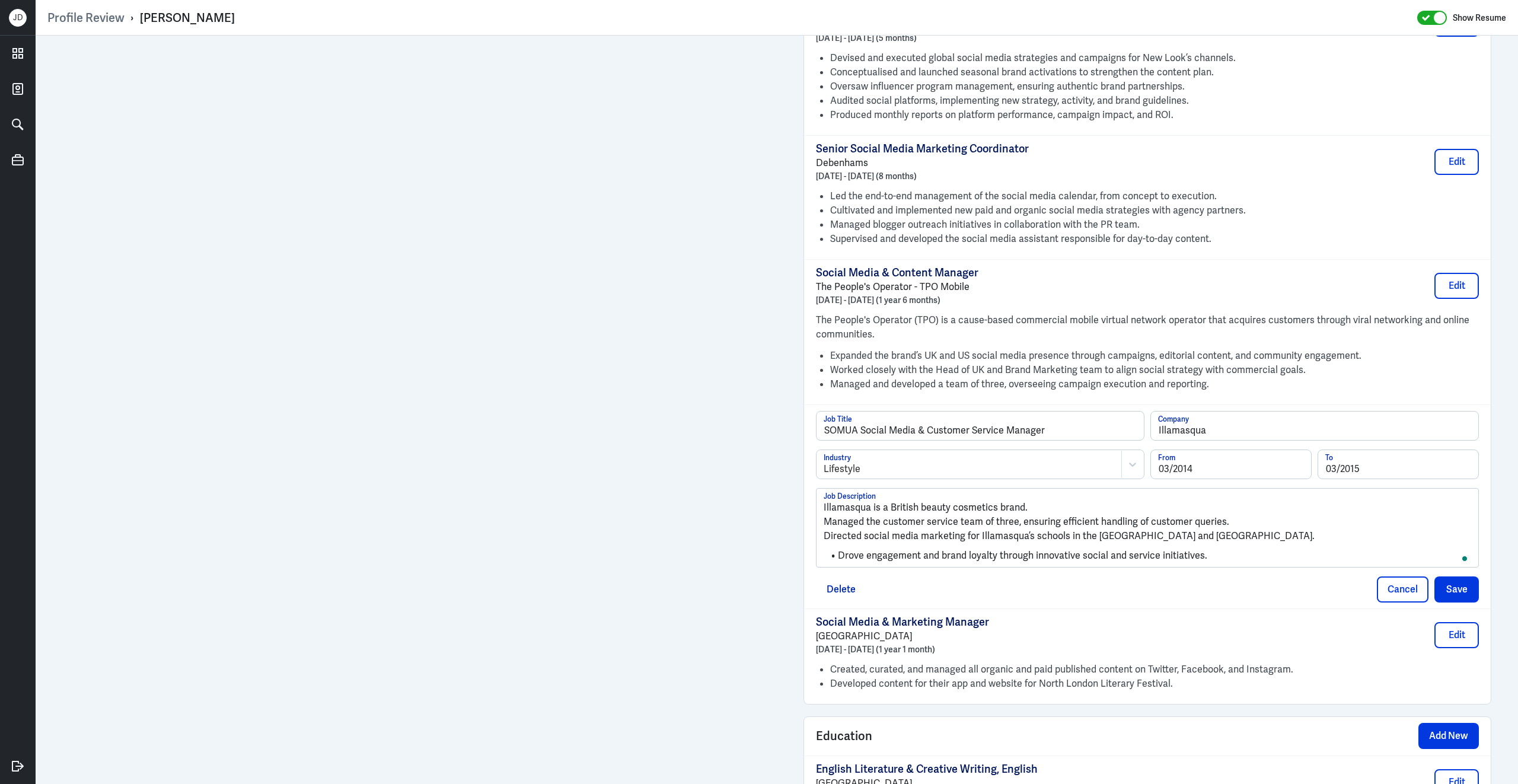
scroll to position [0, 0]
click at [826, 519] on p "Managed the customer service team of three, ensuring efficient handling of cust…" at bounding box center [1148, 522] width 648 height 14
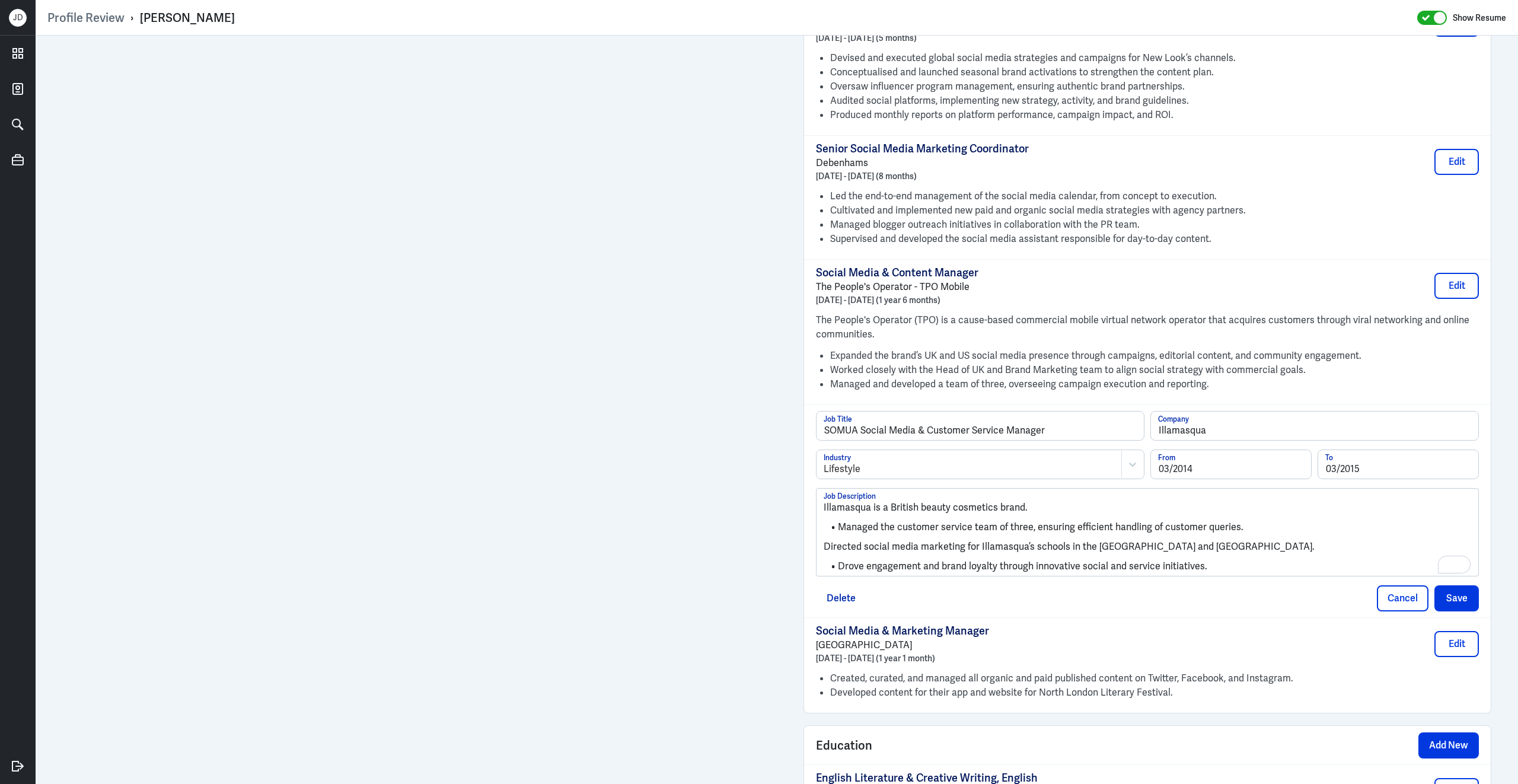
click at [826, 542] on p "Directed social media marketing for Illamasqua’s schools in the UK and Thailand." at bounding box center [1148, 547] width 648 height 14
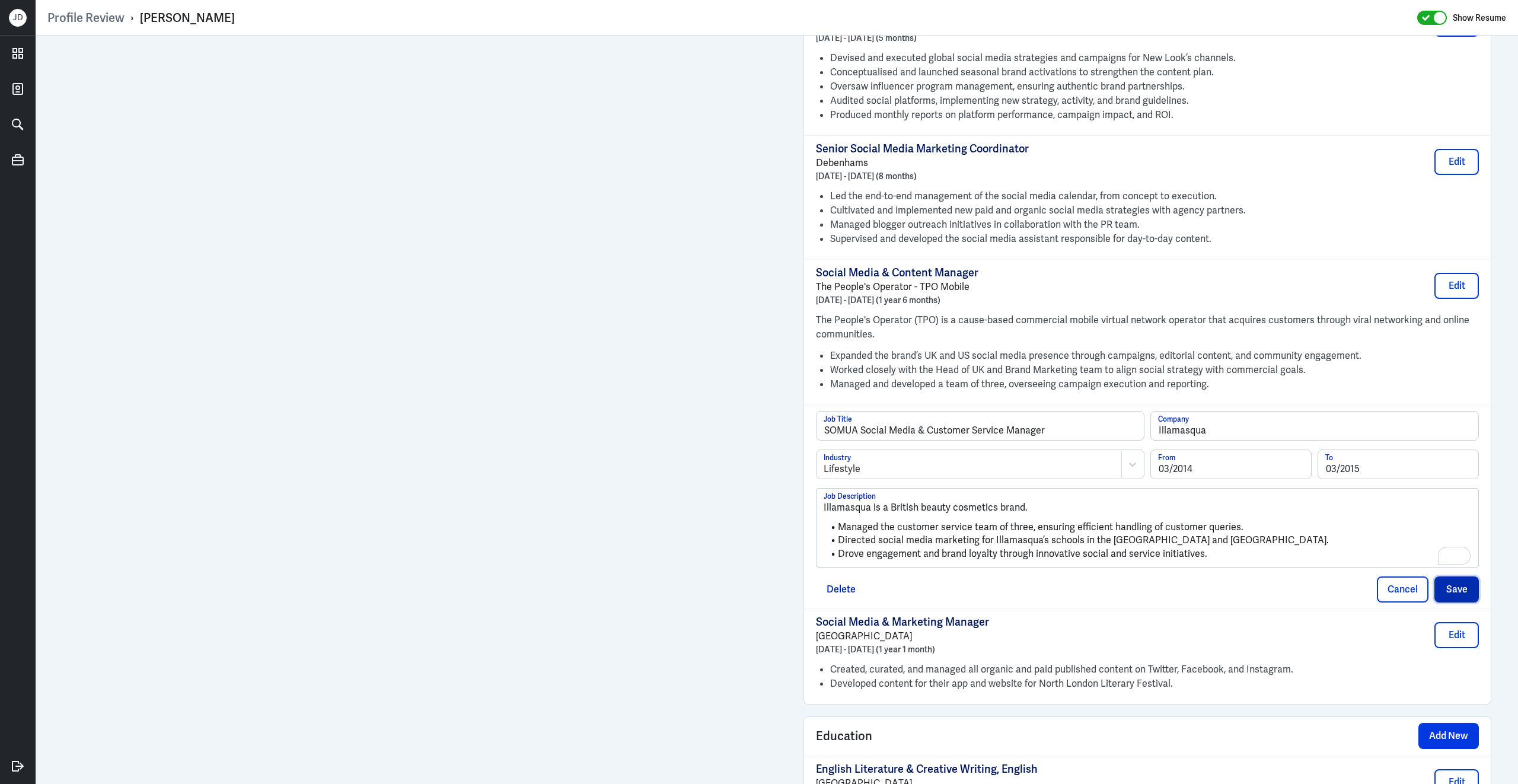
click at [1471, 581] on button "Save" at bounding box center [1457, 588] width 44 height 26
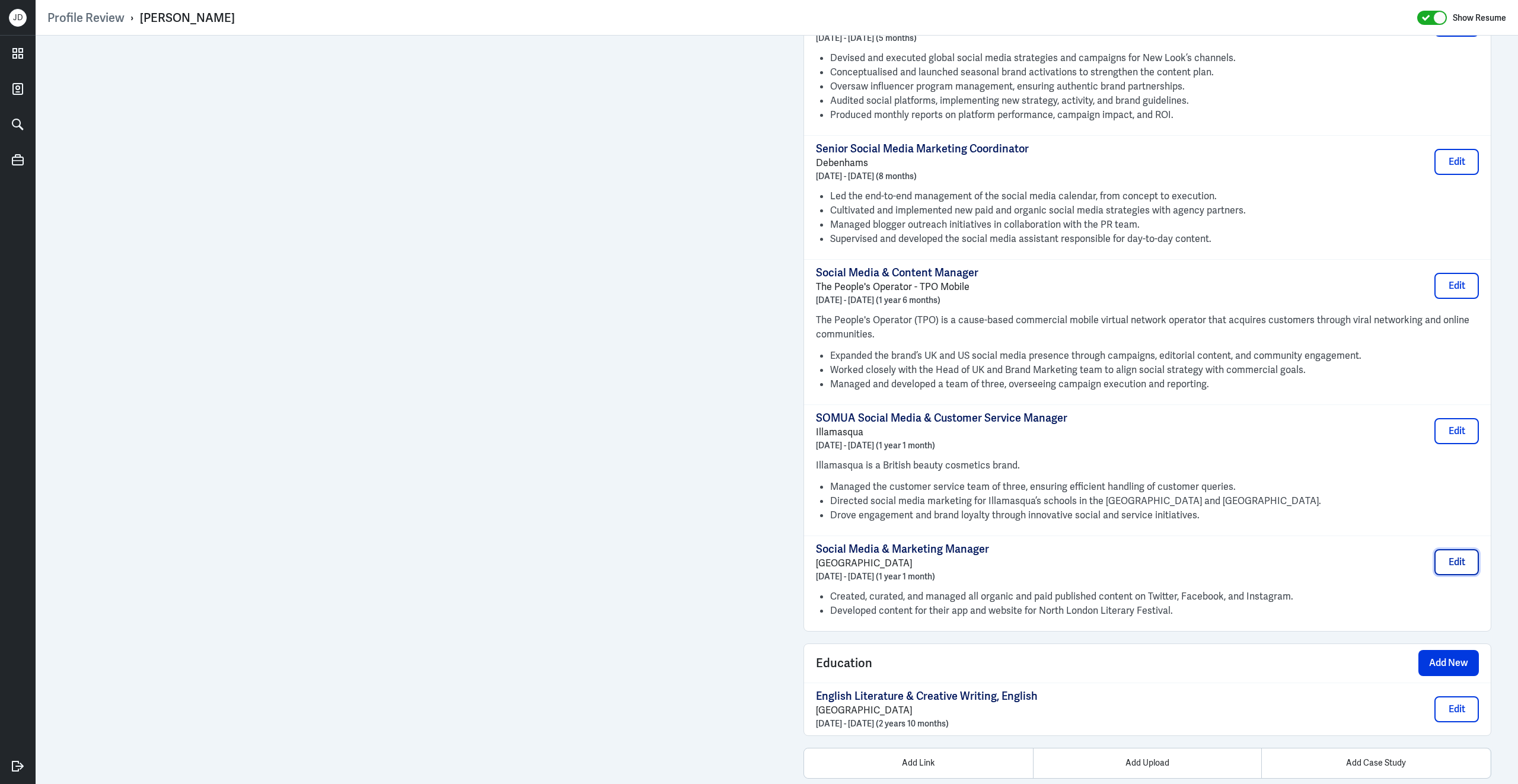
click at [1475, 559] on button "Edit" at bounding box center [1457, 561] width 44 height 26
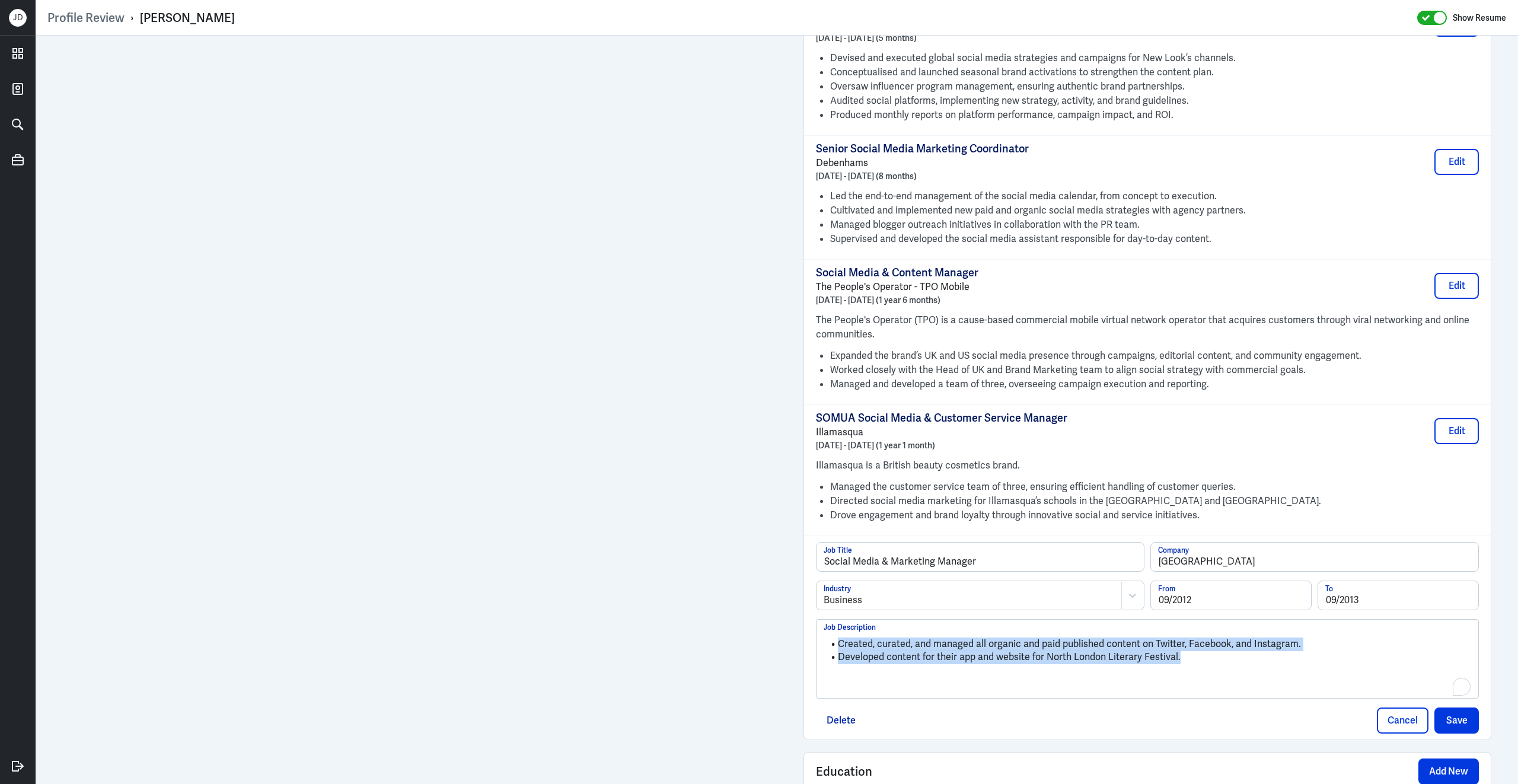
drag, startPoint x: 1244, startPoint y: 664, endPoint x: 853, endPoint y: 626, distance: 392.8
click at [853, 631] on div "Created, curated, and managed all organic and paid published content on Twitter…" at bounding box center [1148, 663] width 648 height 64
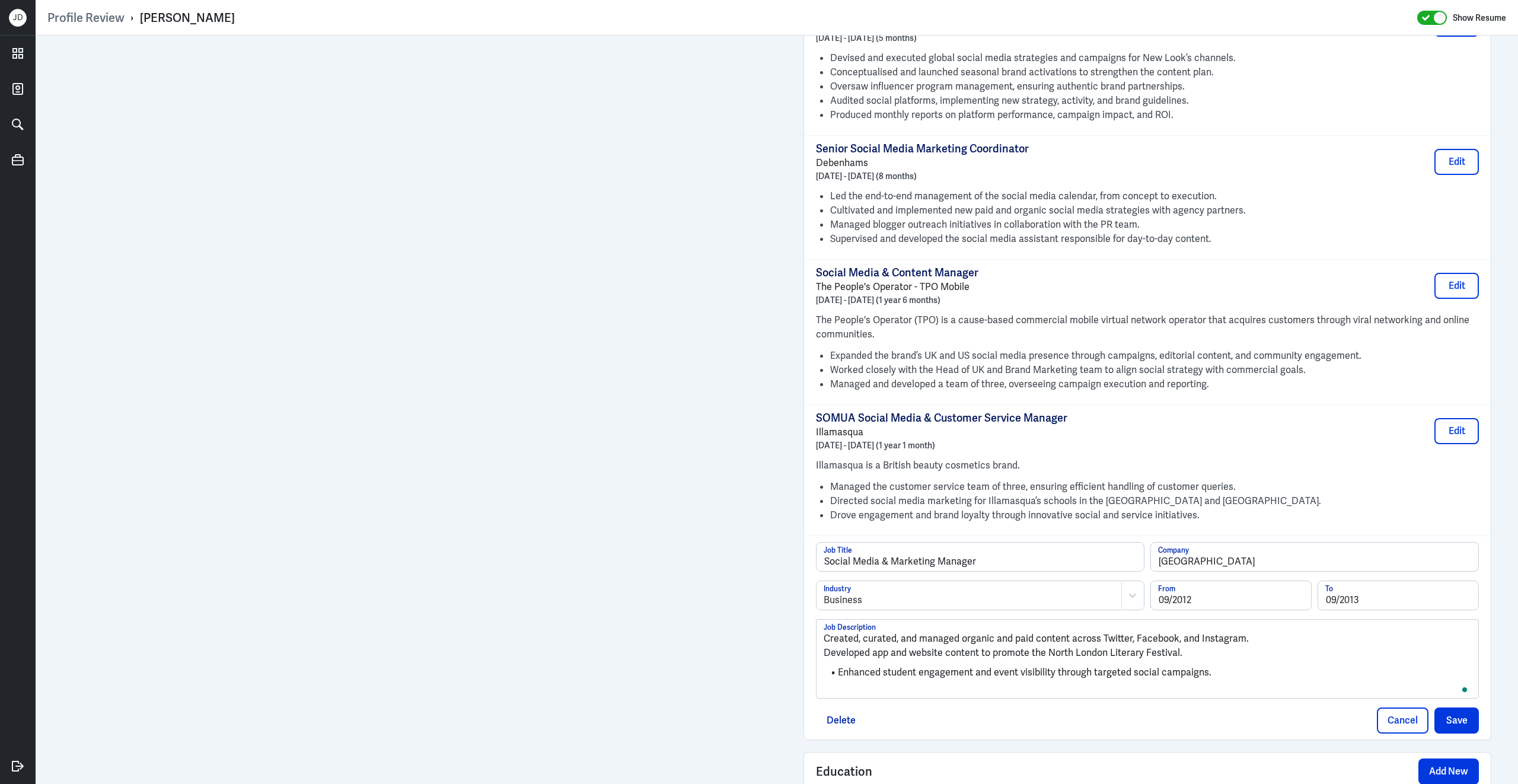
scroll to position [1352, 0]
click at [825, 633] on p "Created, curated, and managed organic and paid content across Twitter, Facebook…" at bounding box center [1148, 638] width 648 height 14
click at [825, 660] on p "Developed app and website content to promote the North London Literary Festival." at bounding box center [1148, 664] width 648 height 14
click at [1468, 719] on button "Save" at bounding box center [1457, 719] width 44 height 26
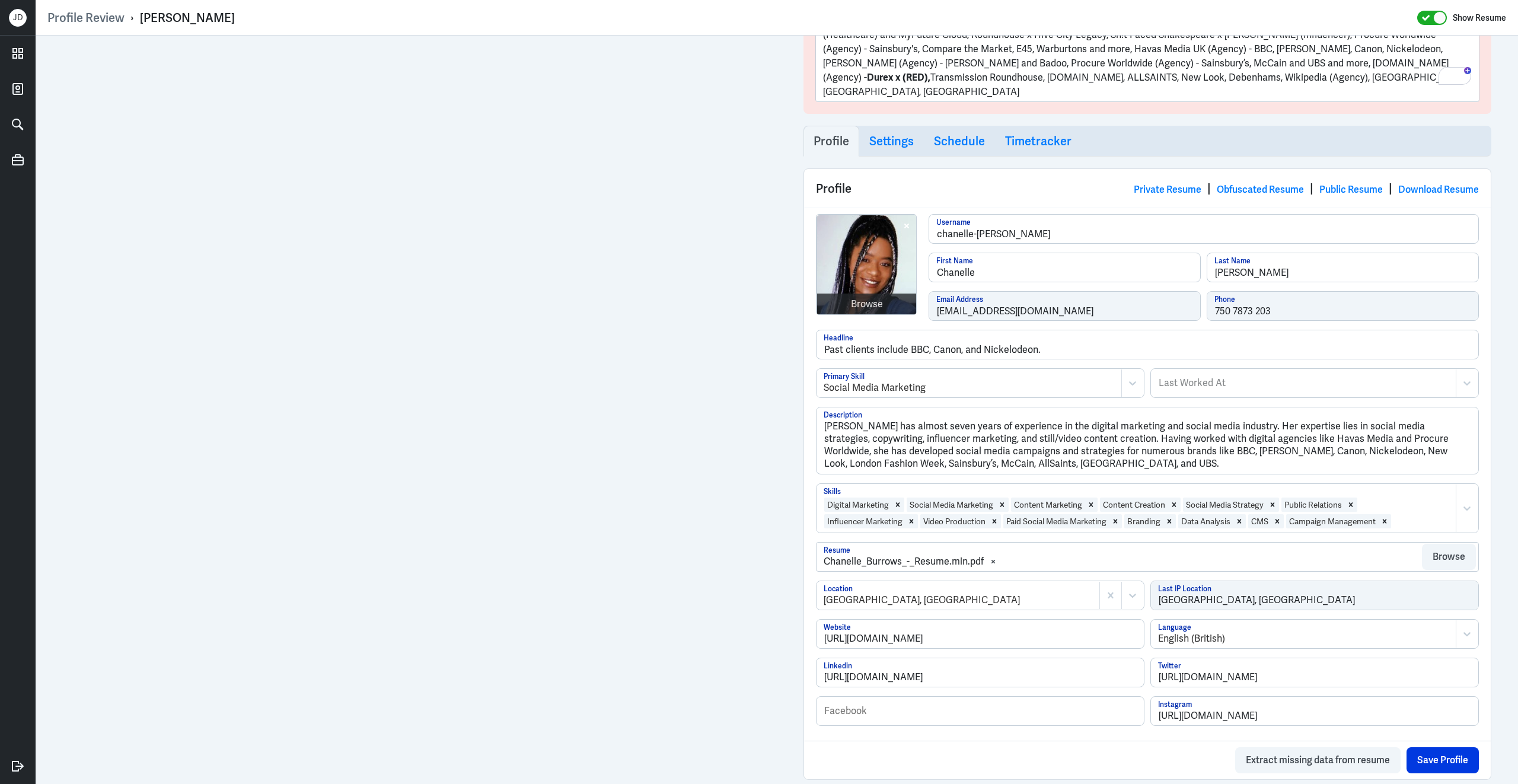
scroll to position [261, 0]
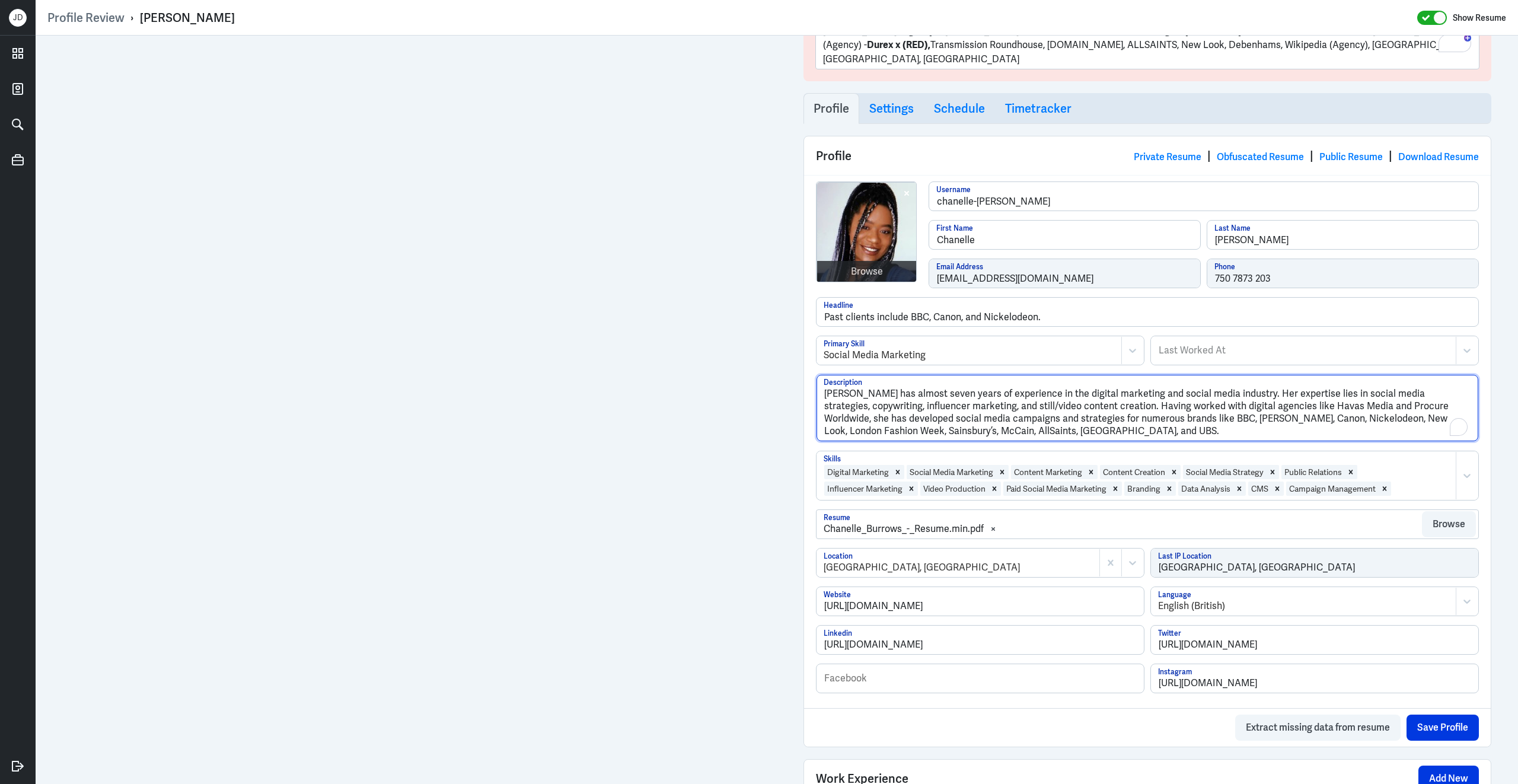
drag, startPoint x: 1137, startPoint y: 417, endPoint x: 825, endPoint y: 335, distance: 322.6
click at [824, 335] on div "Browse chanelle-burrows Username Chanelle First Name Burrows Last Name hello@ch…" at bounding box center [1147, 442] width 687 height 533
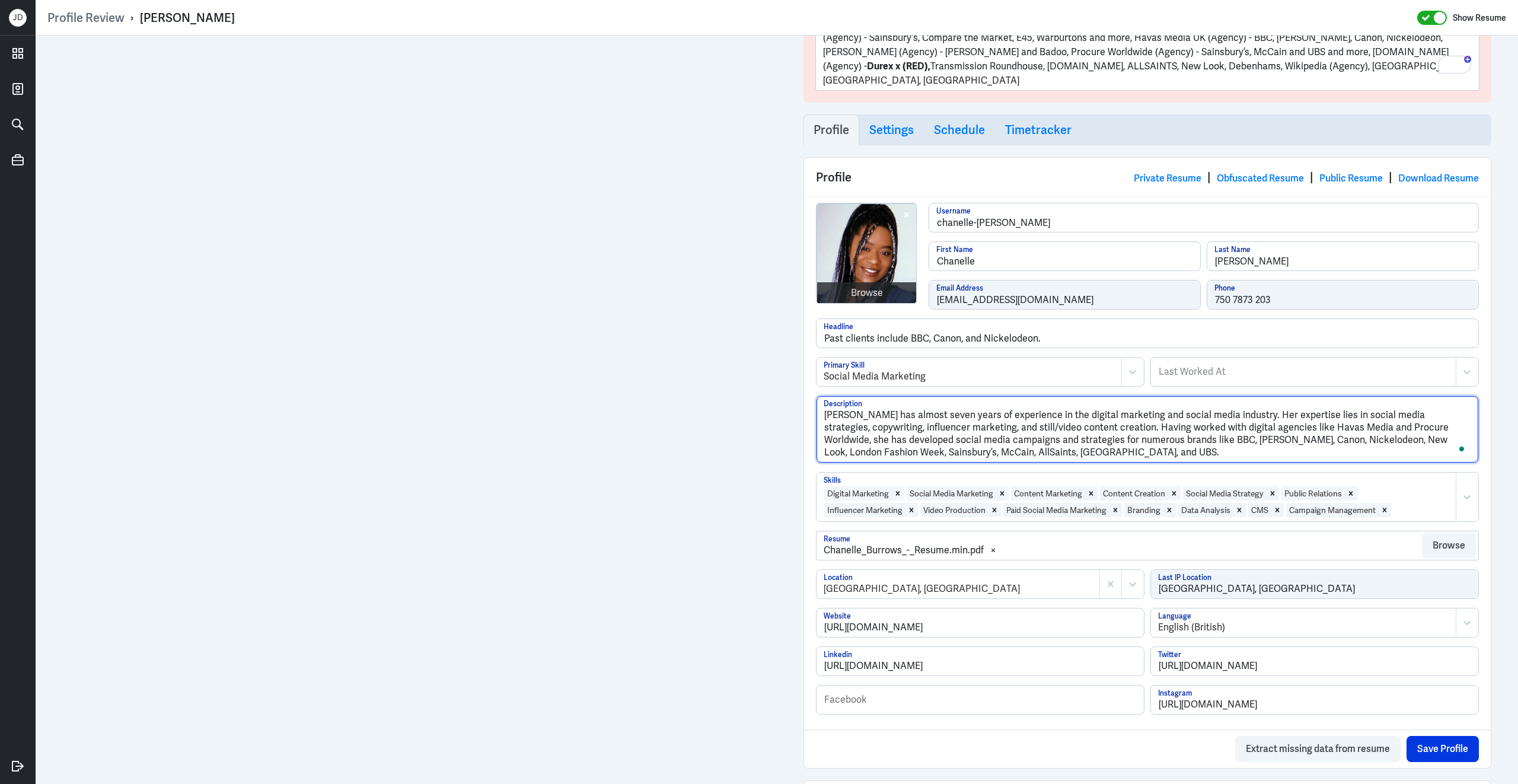
scroll to position [249, 0]
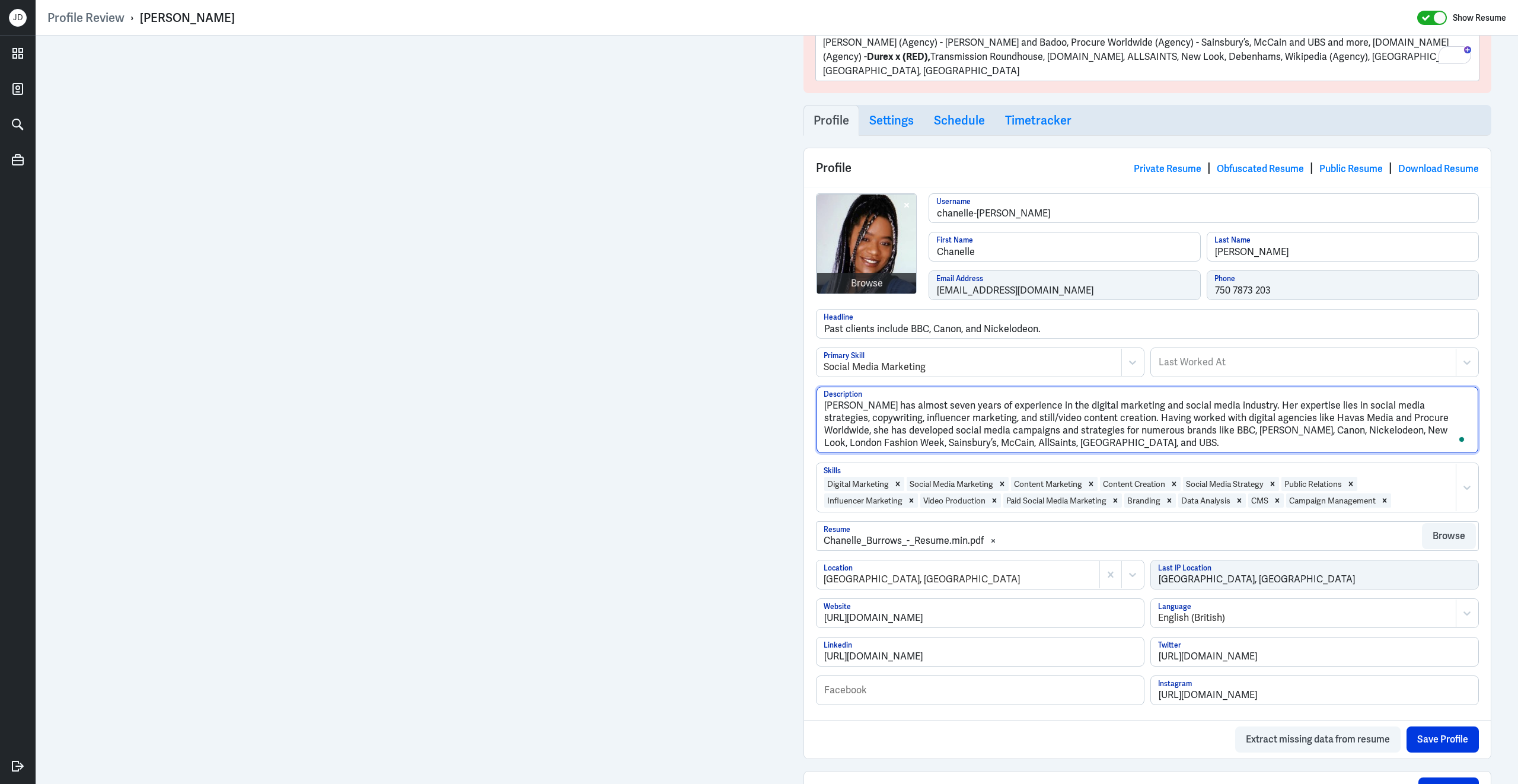
paste textarea "is a social media and digital marketing professional with nearly seven years of…"
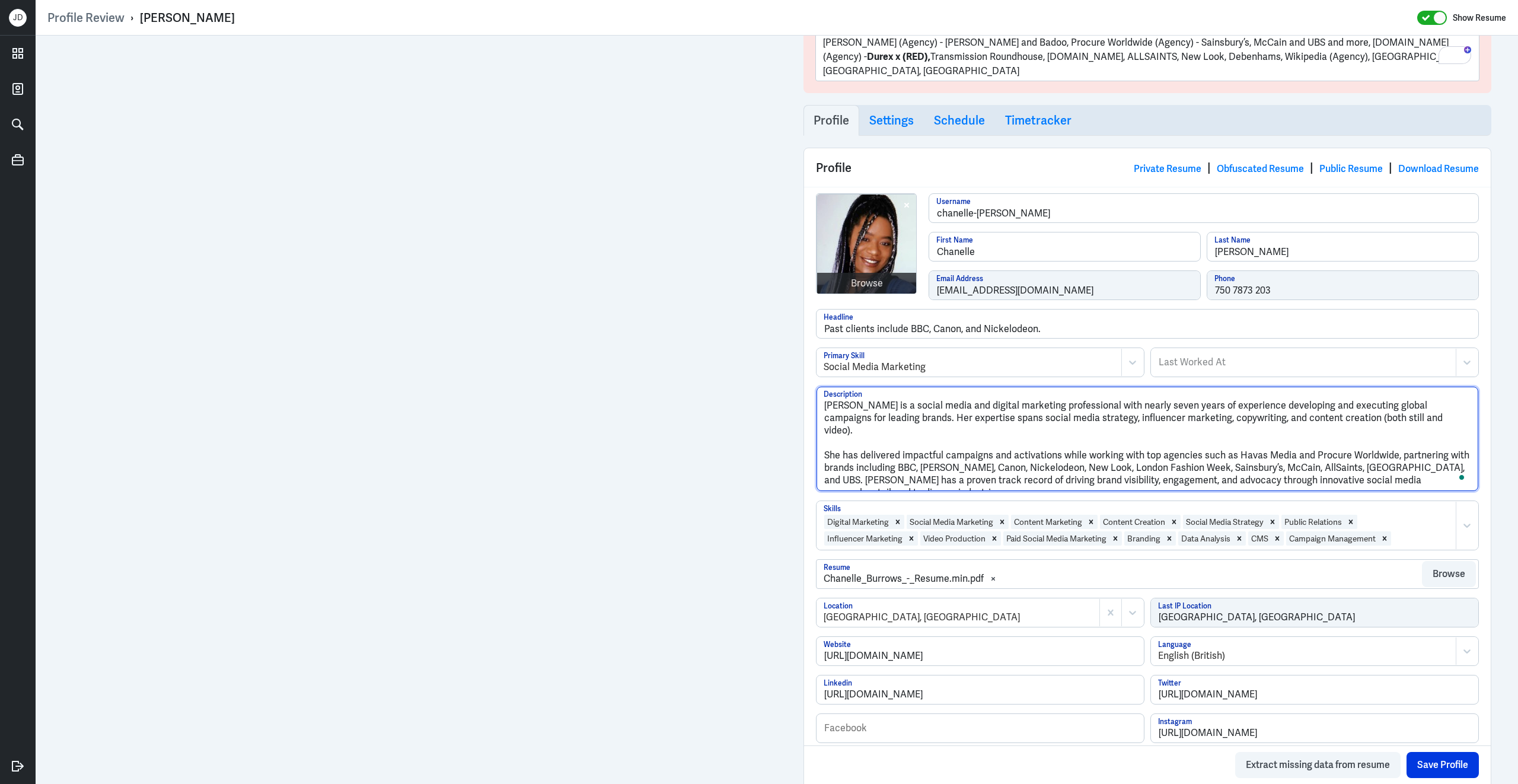
click at [1171, 395] on textarea "Chanelle Burrows is a social media and digital marketing professional with near…" at bounding box center [1148, 439] width 662 height 104
drag, startPoint x: 1143, startPoint y: 396, endPoint x: 1230, endPoint y: 400, distance: 87.1
click at [1231, 400] on textarea "Chanelle Burrows is a social media and digital marketing professional with near…" at bounding box center [1148, 439] width 662 height 104
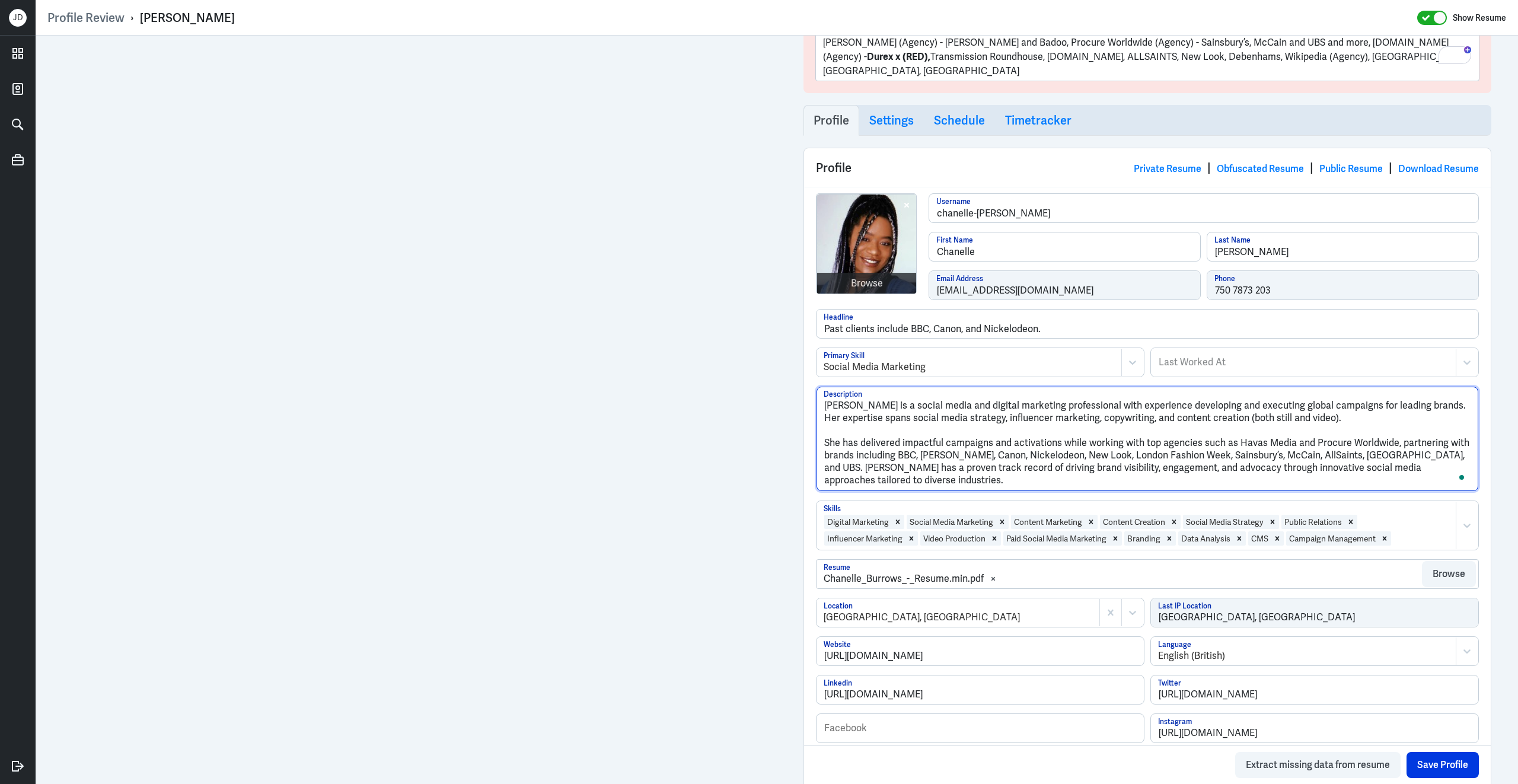
click at [828, 434] on textarea "Chanelle Burrows is a social media and digital marketing professional with expe…" at bounding box center [1148, 439] width 662 height 104
click at [826, 433] on textarea "Chanelle Burrows is a social media and digital marketing professional with expe…" at bounding box center [1148, 439] width 662 height 104
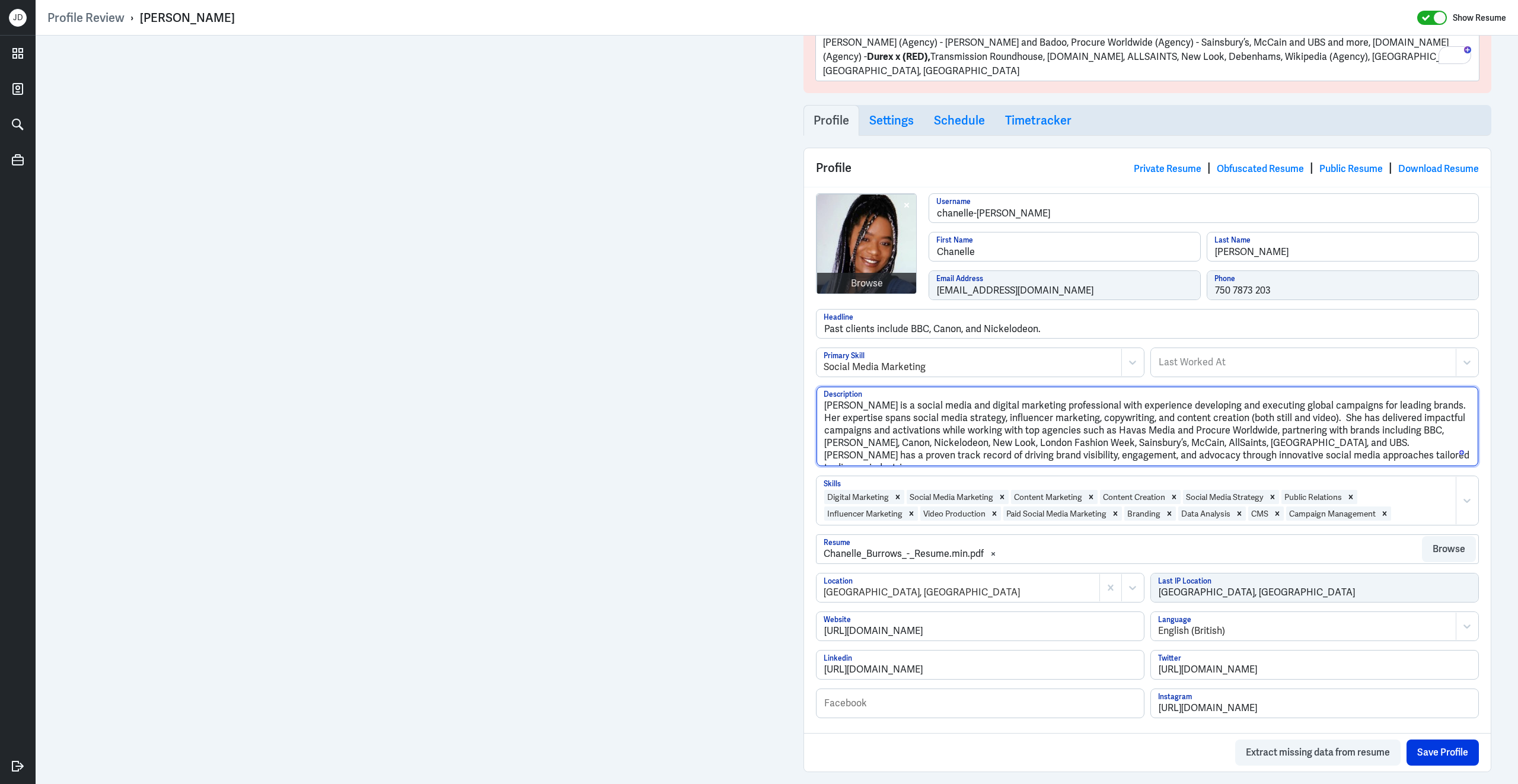
click at [1416, 420] on textarea "Chanelle Burrows is a social media and digital marketing professional with expe…" at bounding box center [1148, 427] width 662 height 80
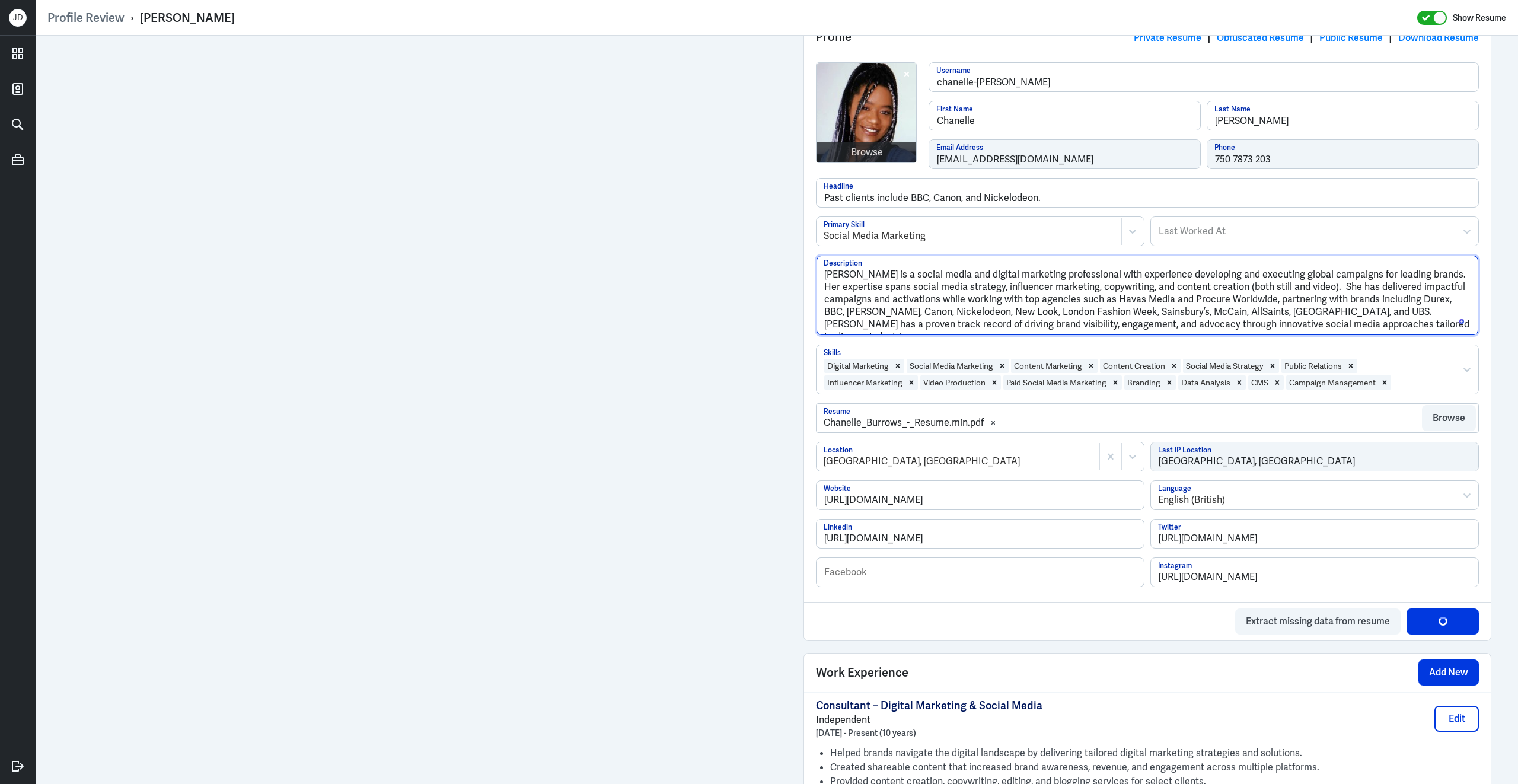
scroll to position [468, 0]
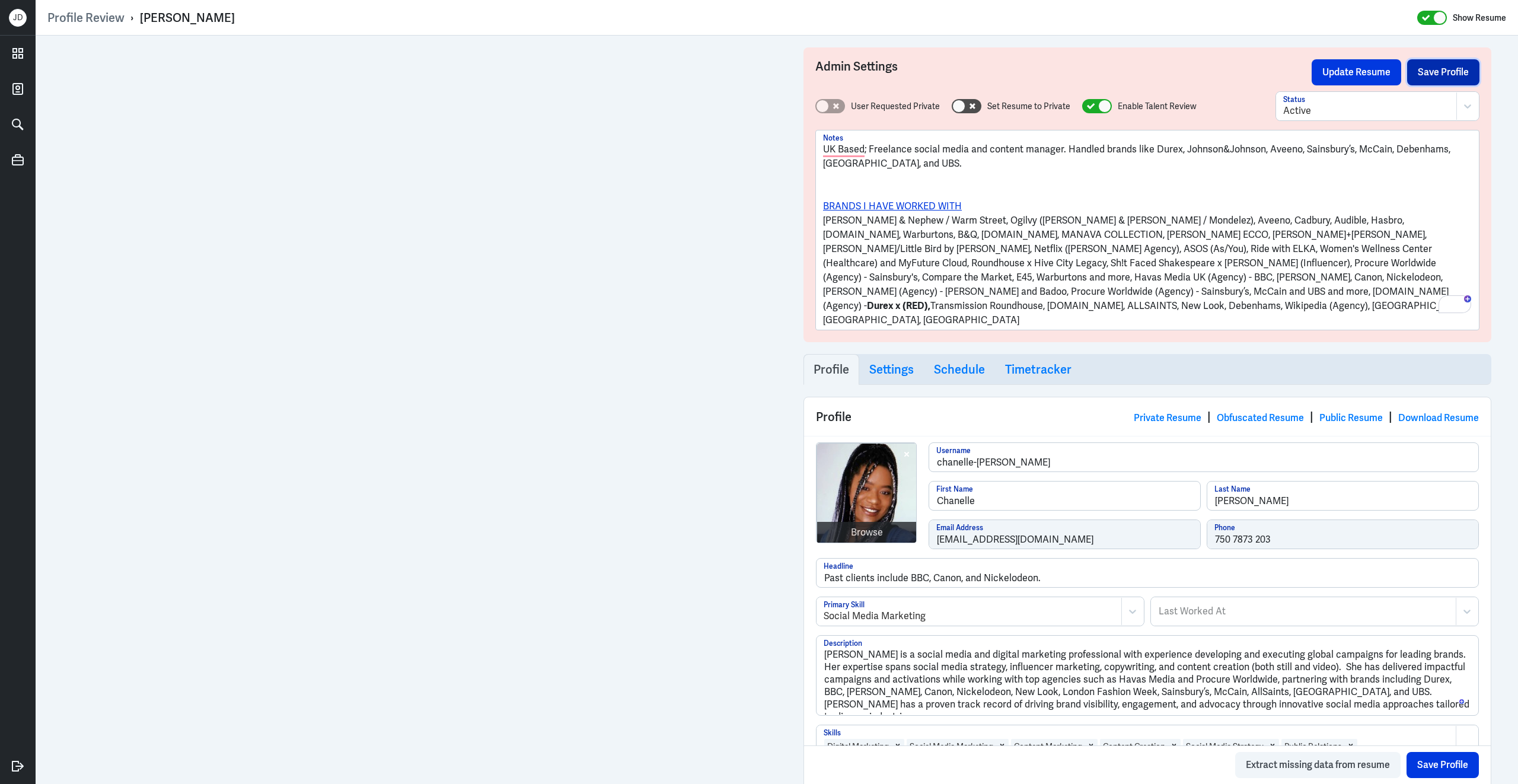
click at [1425, 73] on button "Save Profile" at bounding box center [1444, 72] width 73 height 26
drag, startPoint x: 1182, startPoint y: 150, endPoint x: 1260, endPoint y: 146, distance: 78.1
click at [1260, 146] on p "UK Based; Freelance social media and content manager. Handled brands like Durex…" at bounding box center [1147, 157] width 649 height 28
copy p "Johnson&Johnson"
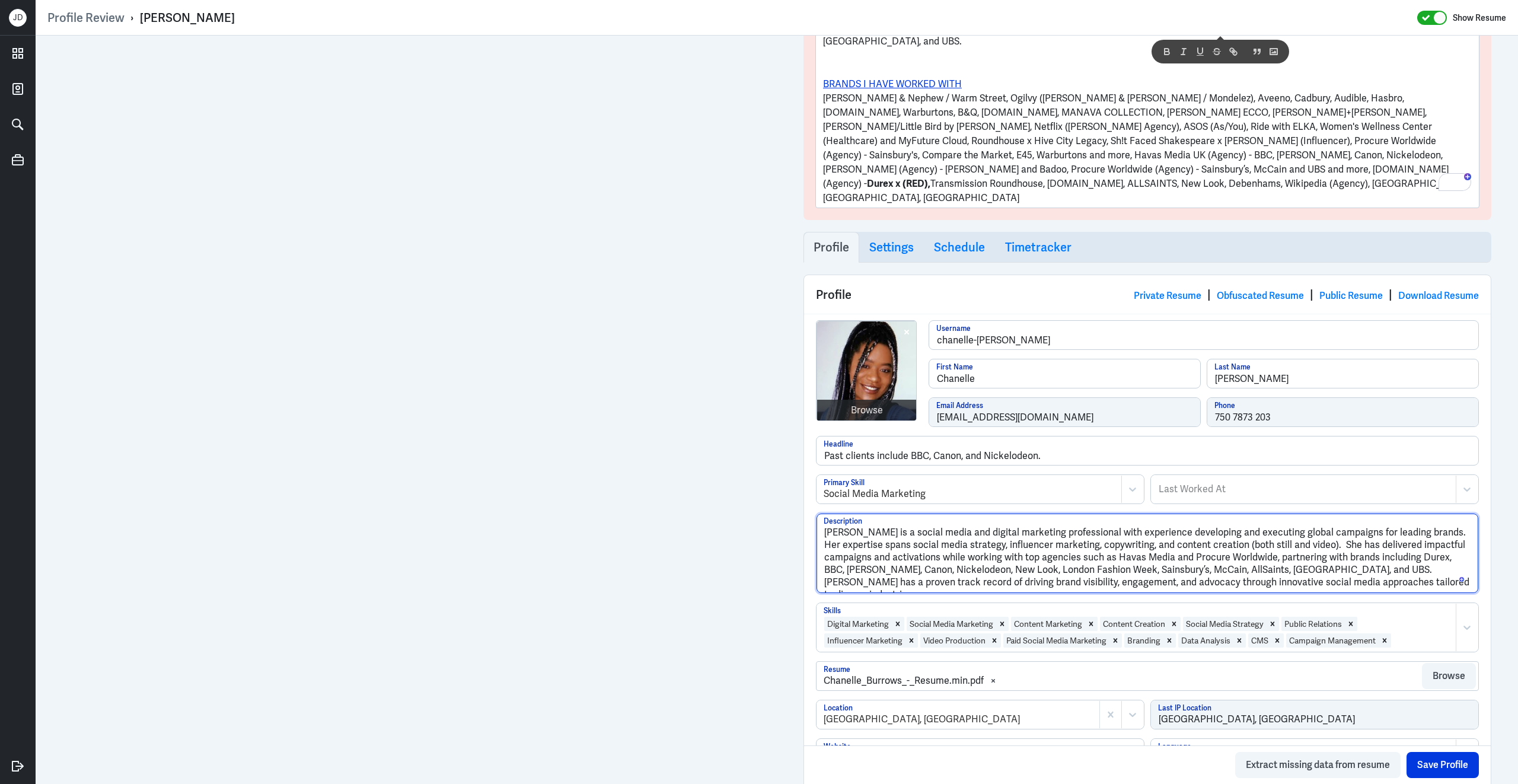
drag, startPoint x: 826, startPoint y: 559, endPoint x: 899, endPoint y: 559, distance: 73.0
click at [901, 561] on textarea "Chanelle Burrows is a social media and digital marketing professional with expe…" at bounding box center [1148, 553] width 662 height 80
paste textarea "Johnson&Johnson"
type textarea "Chanelle Burrows is a social media and digital marketing professional with expe…"
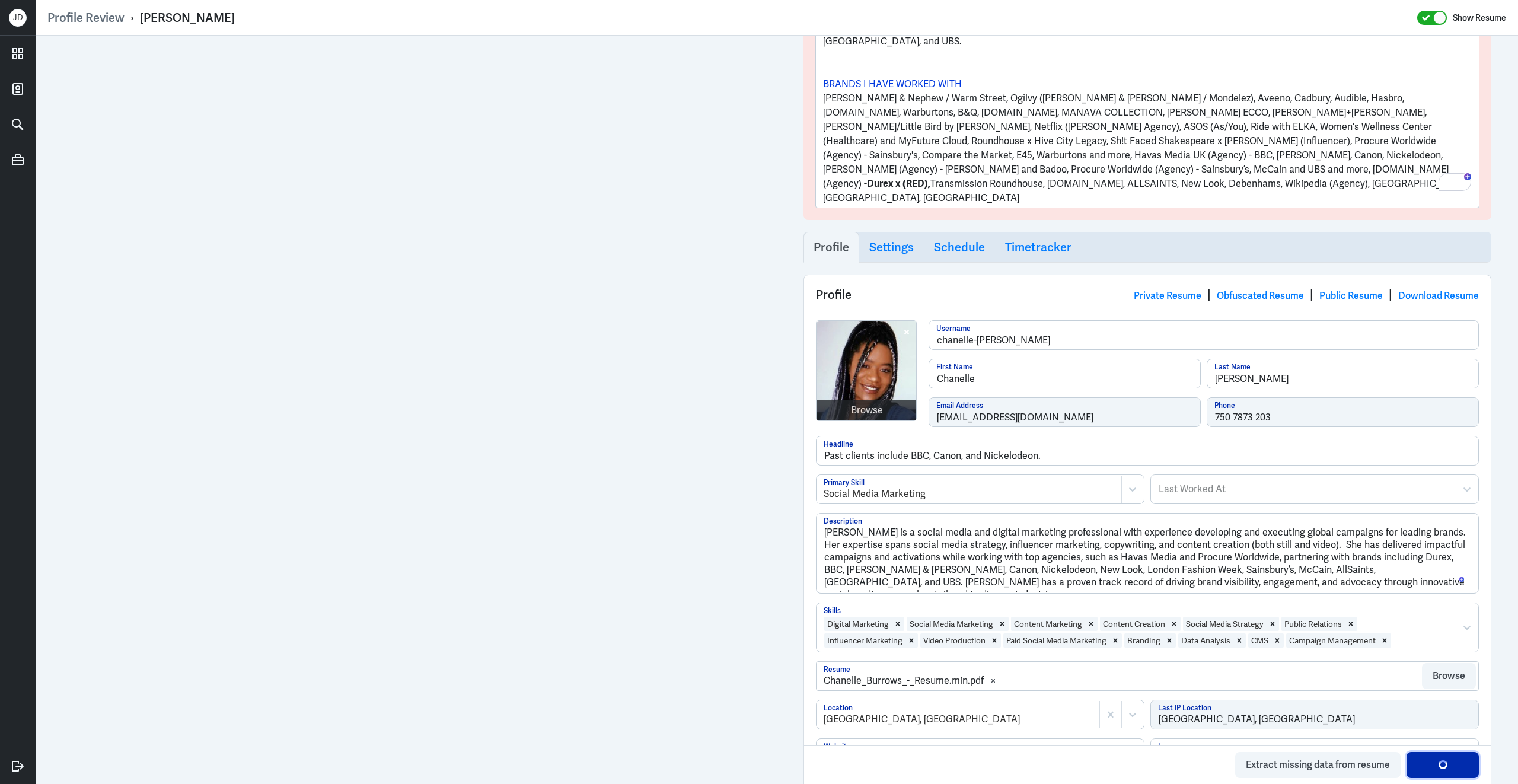
click at [1438, 767] on div "button" at bounding box center [1443, 765] width 12 height 12
click at [1440, 764] on button "Save Profile" at bounding box center [1443, 764] width 73 height 26
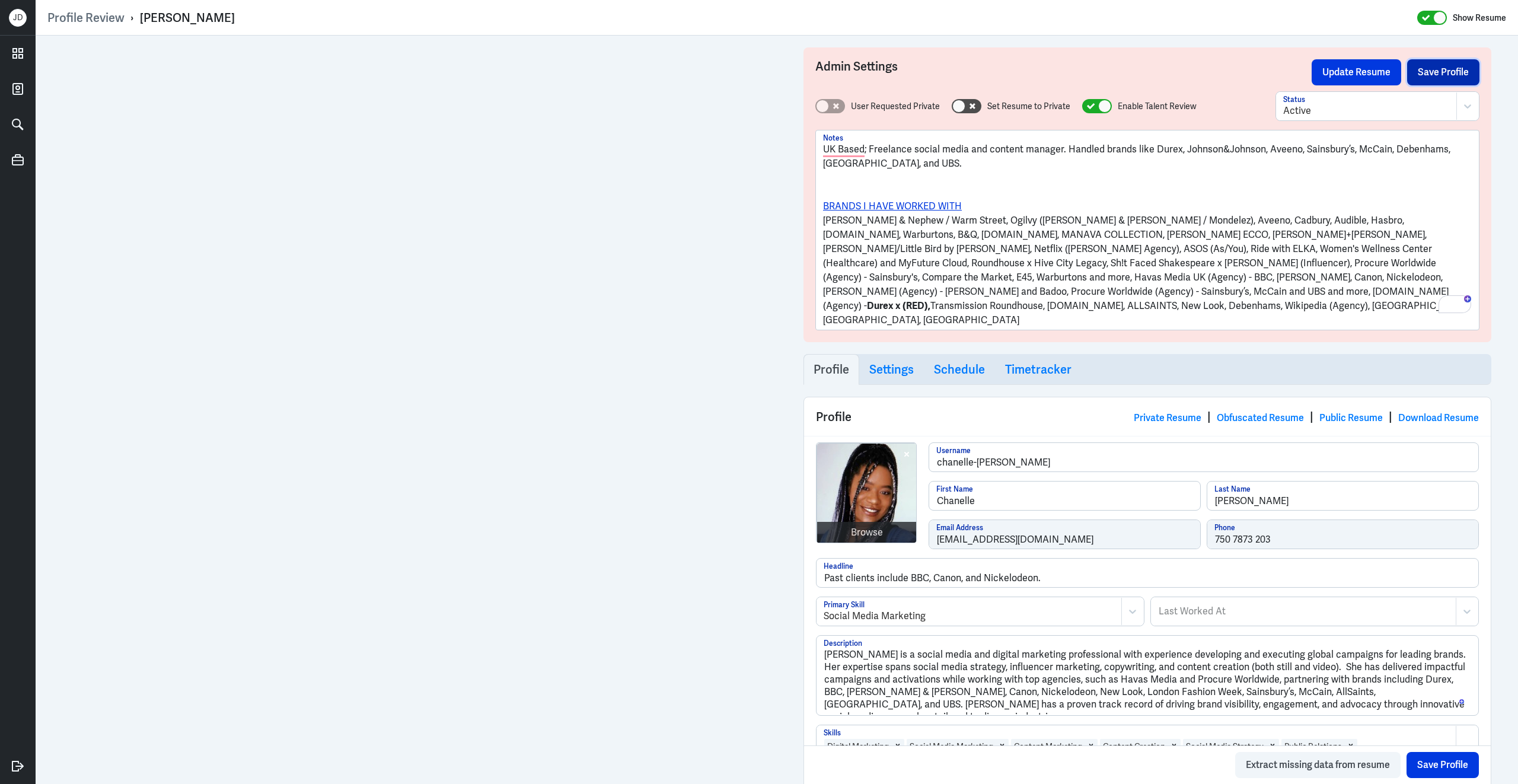
click at [1435, 74] on button "Save Profile" at bounding box center [1444, 72] width 73 height 26
click at [1338, 71] on button "Update Resume" at bounding box center [1356, 72] width 89 height 26
click at [1235, 411] on link "Obfuscated Resume" at bounding box center [1260, 418] width 87 height 12
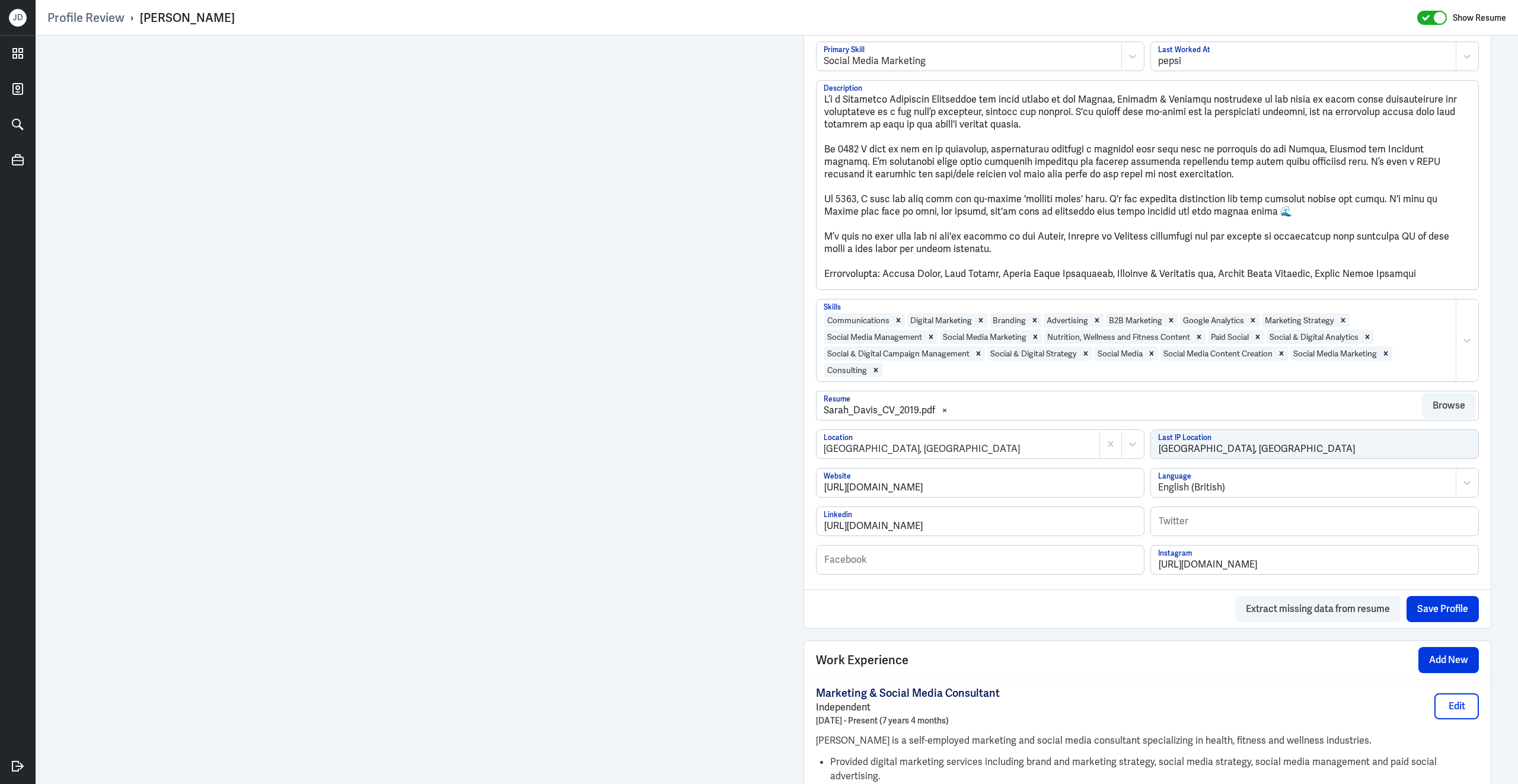
scroll to position [398, 0]
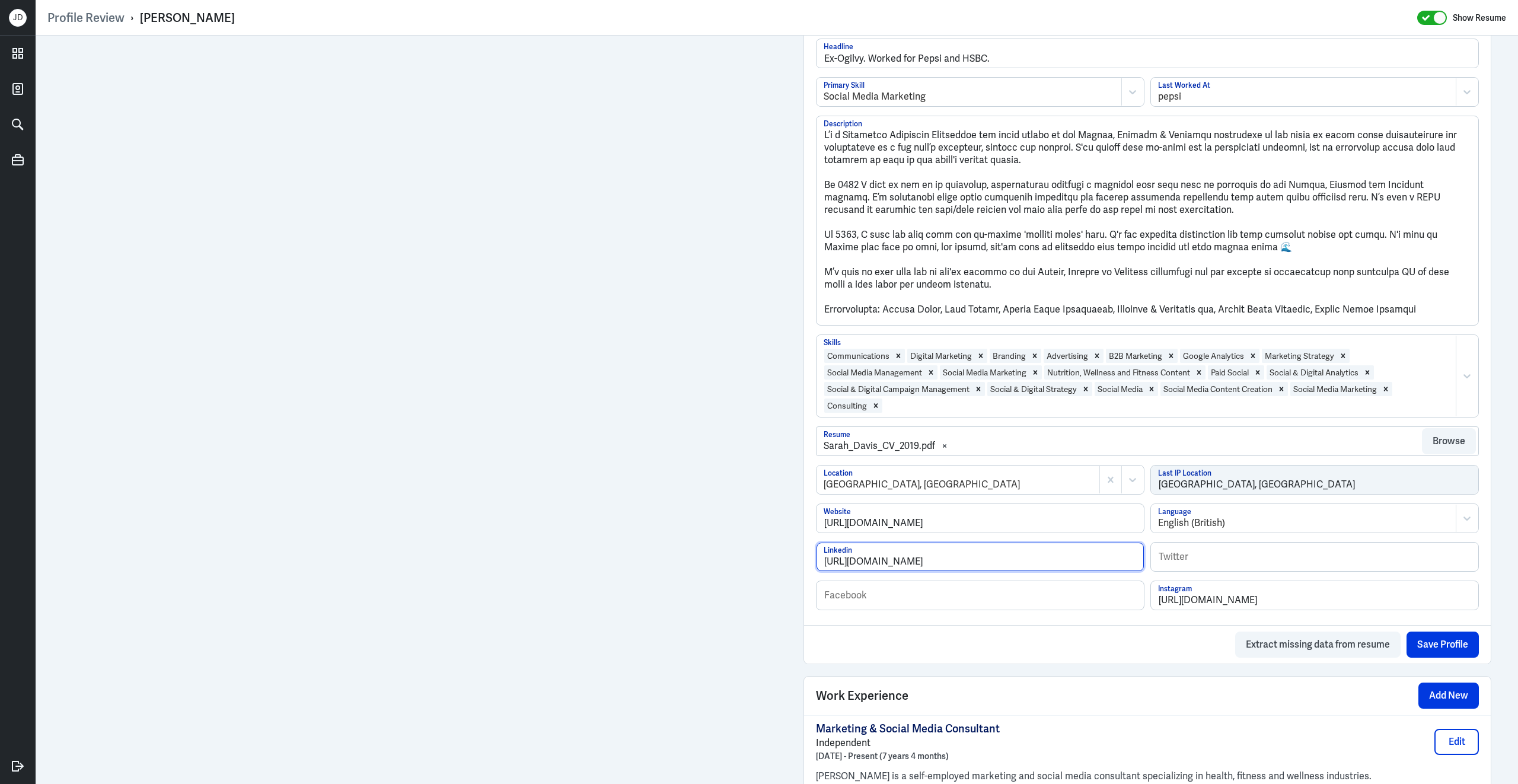
drag, startPoint x: 1020, startPoint y: 566, endPoint x: 768, endPoint y: 514, distance: 257.3
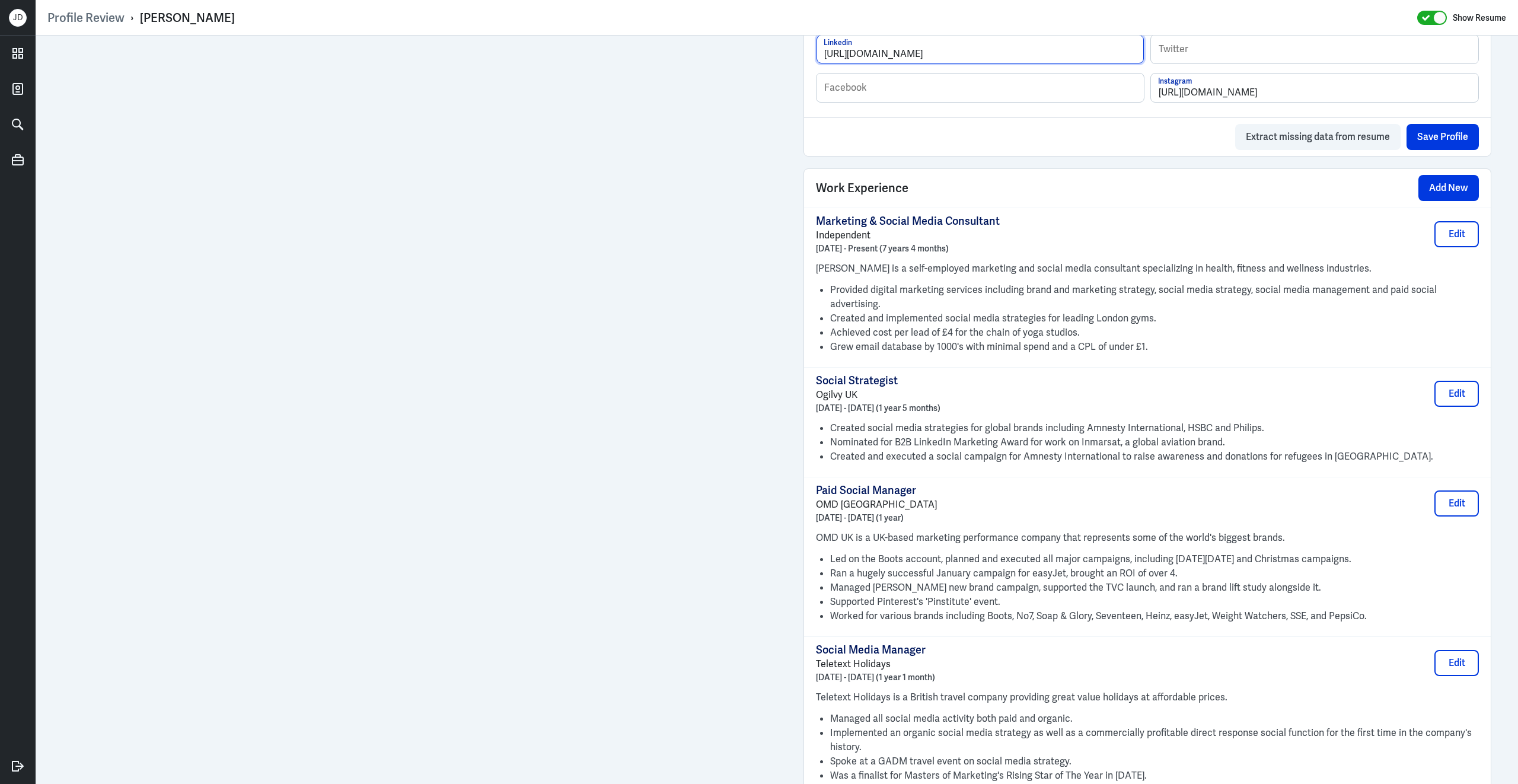
scroll to position [949, 0]
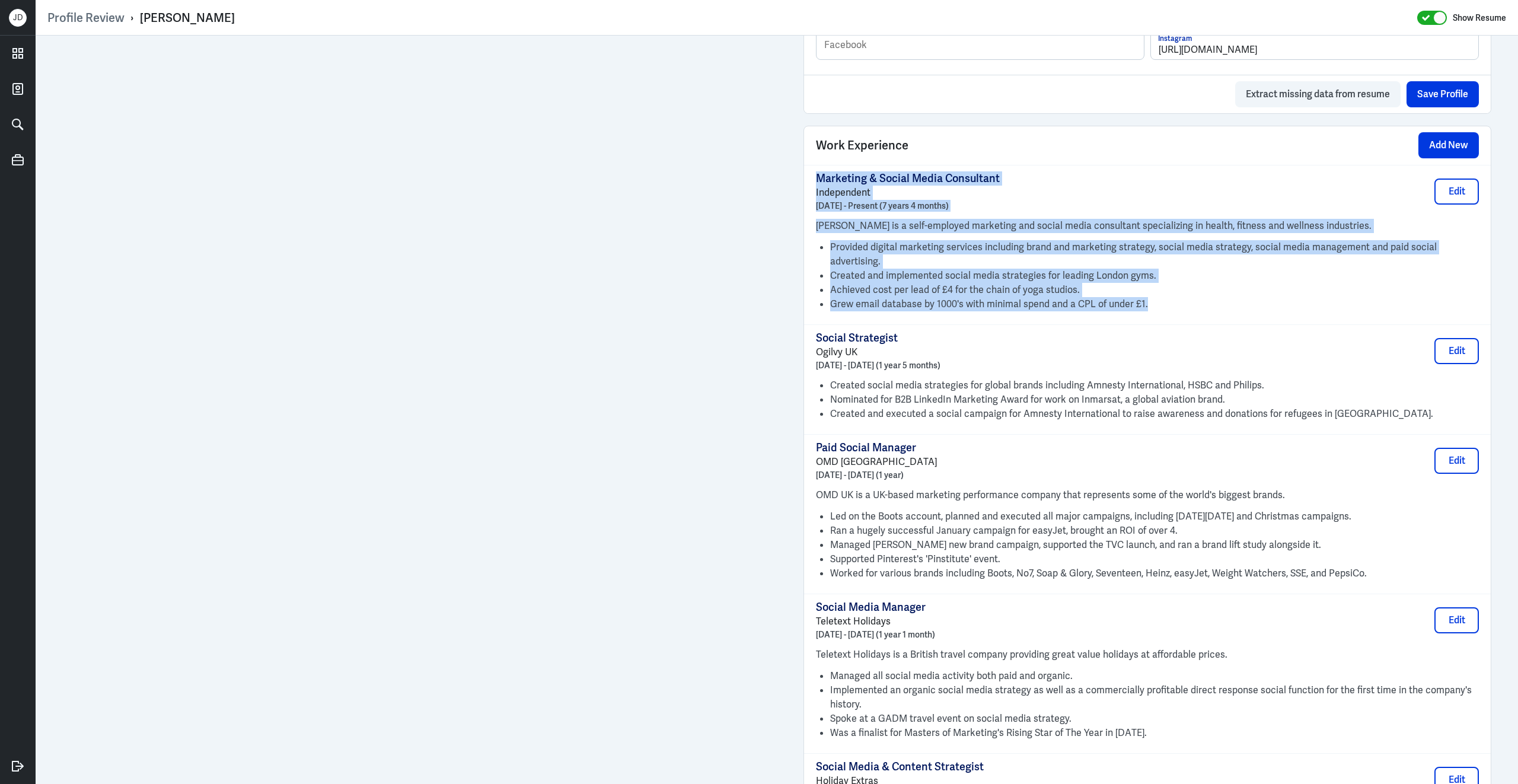
drag, startPoint x: 1145, startPoint y: 297, endPoint x: 811, endPoint y: 182, distance: 353.2
click at [811, 182] on div "Marketing & Social Media Consultant Independent June 2018 - Present (7 years 4 …" at bounding box center [1147, 244] width 687 height 159
copy div "Marketing & Social Media Consultant Independent June 2018 - Present (7 years 4 …"
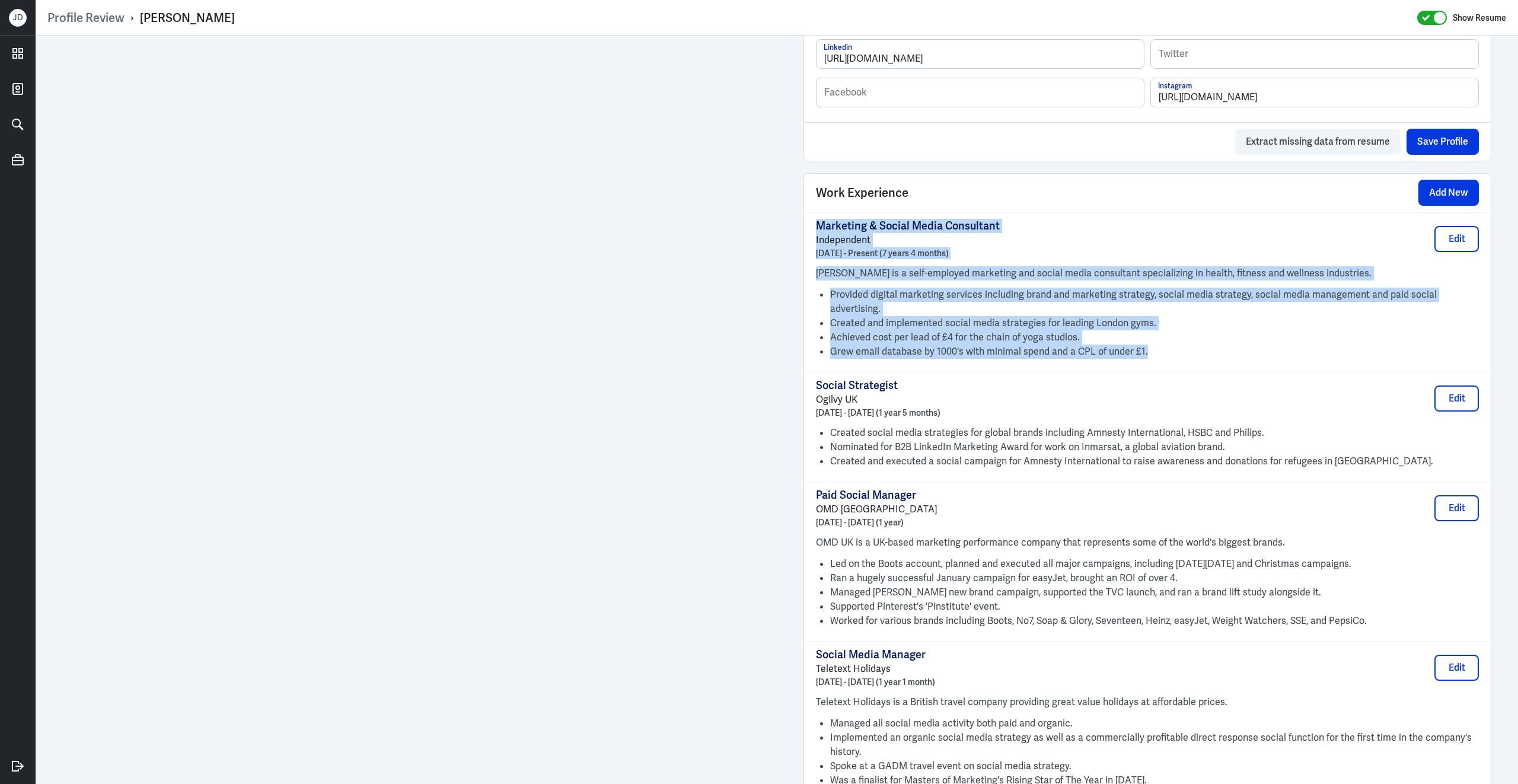
scroll to position [1004, 0]
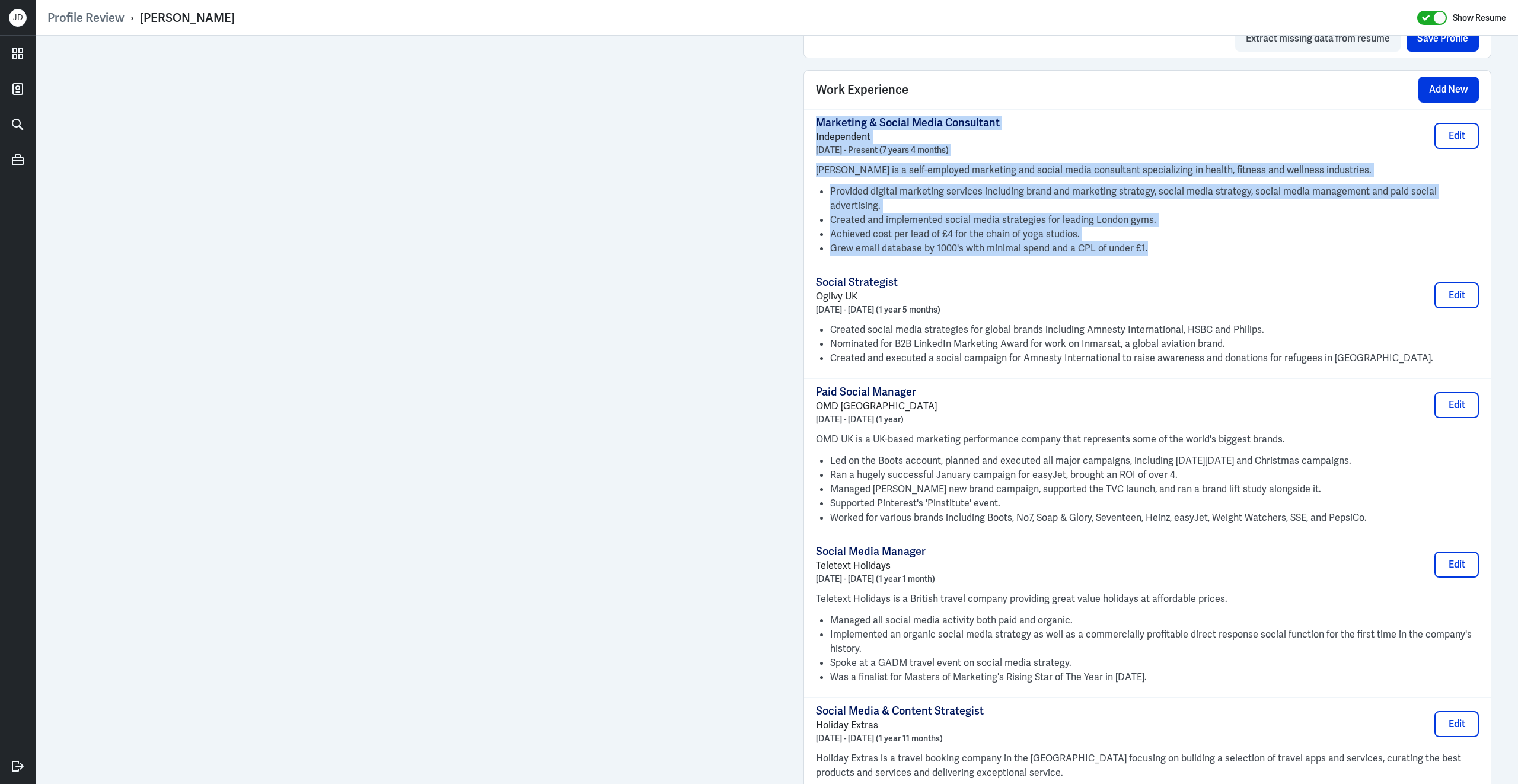
copy div "Marketing & Social Media Consultant Independent June 2018 - Present (7 years 4 …"
click at [1461, 149] on button "Edit" at bounding box center [1457, 135] width 44 height 26
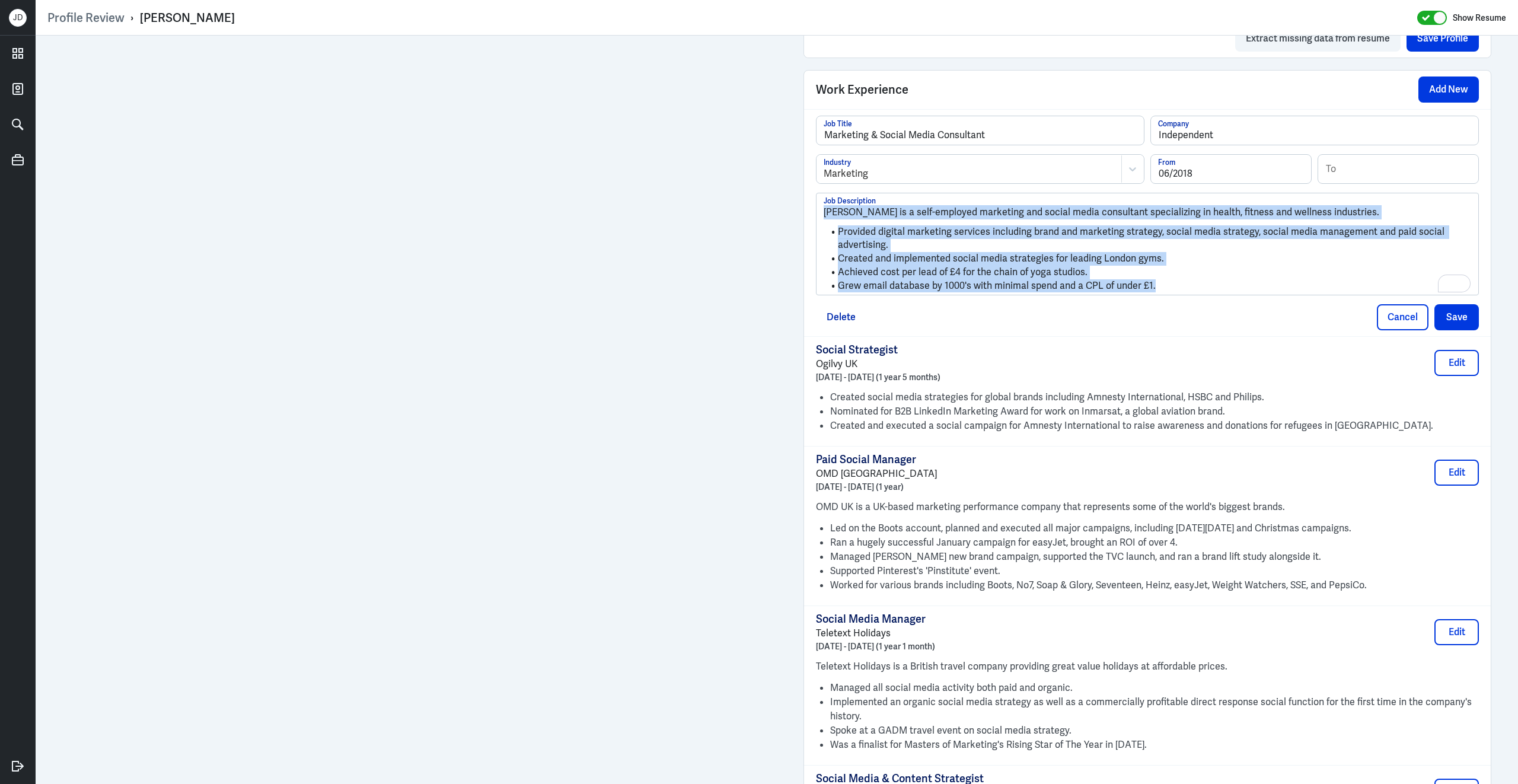
drag, startPoint x: 1165, startPoint y: 296, endPoint x: 813, endPoint y: 217, distance: 360.8
click at [813, 217] on div "Marketing & Social Media Consultant Job Title Independent Company Marketing Ind…" at bounding box center [1147, 222] width 687 height 227
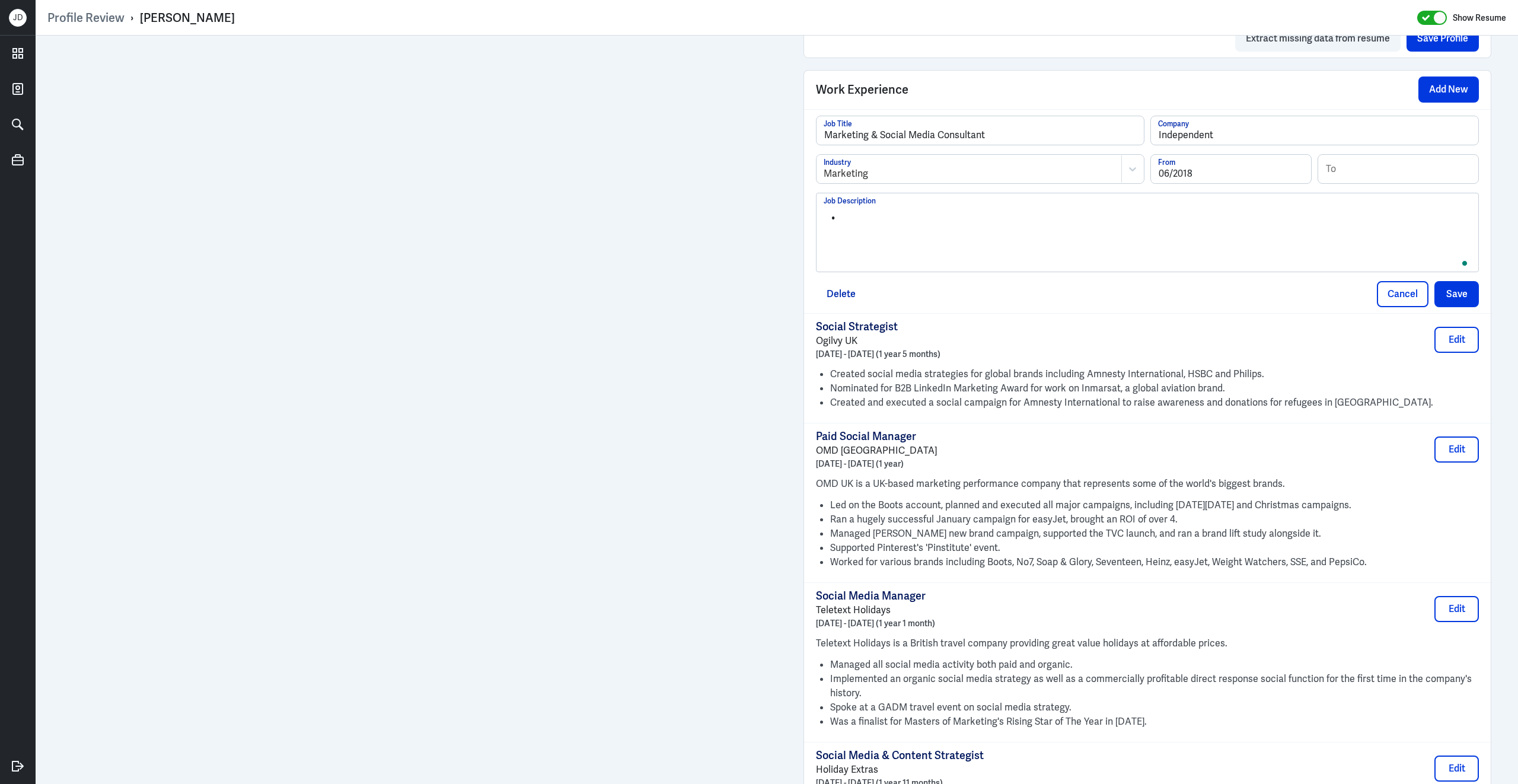
scroll to position [0, 0]
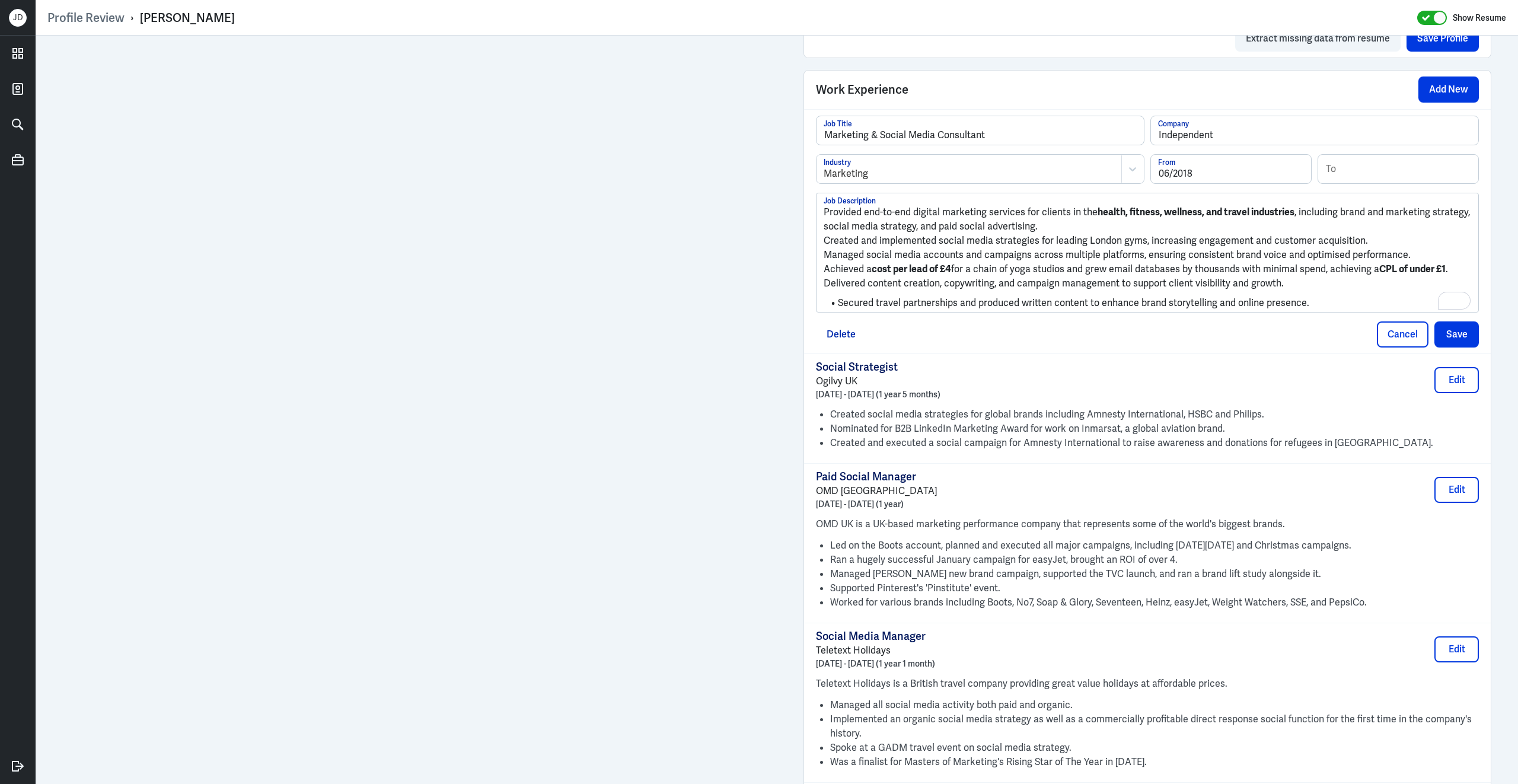
click at [824, 223] on p "Provided end-to-end digital marketing services for clients in the health, fitne…" at bounding box center [1148, 219] width 648 height 28
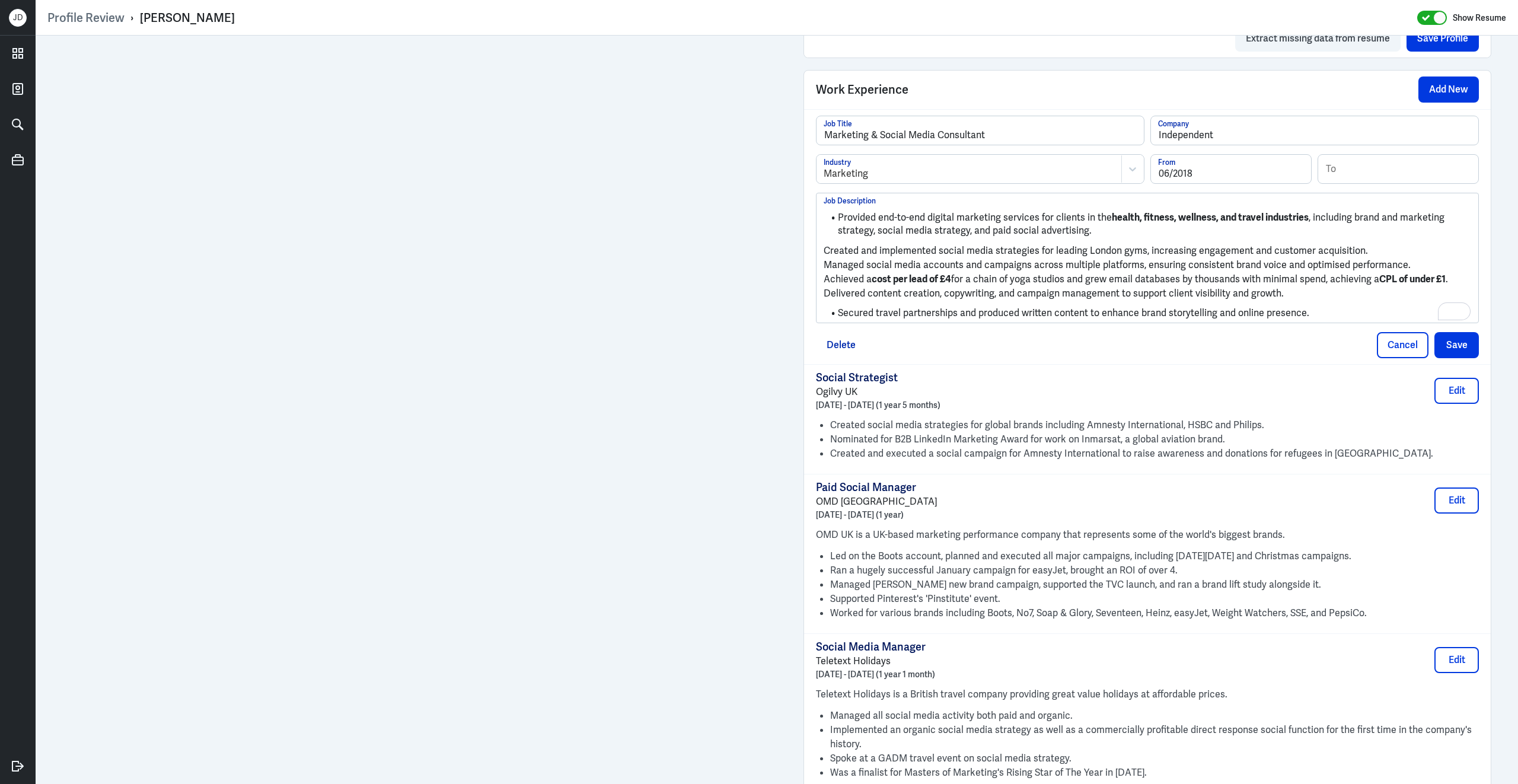
click at [826, 256] on p "Created and implemented social media strategies for leading London gyms, increa…" at bounding box center [1148, 250] width 648 height 14
click at [827, 272] on p "Managed social media accounts and campaigns across multiple platforms, ensuring…" at bounding box center [1148, 265] width 648 height 14
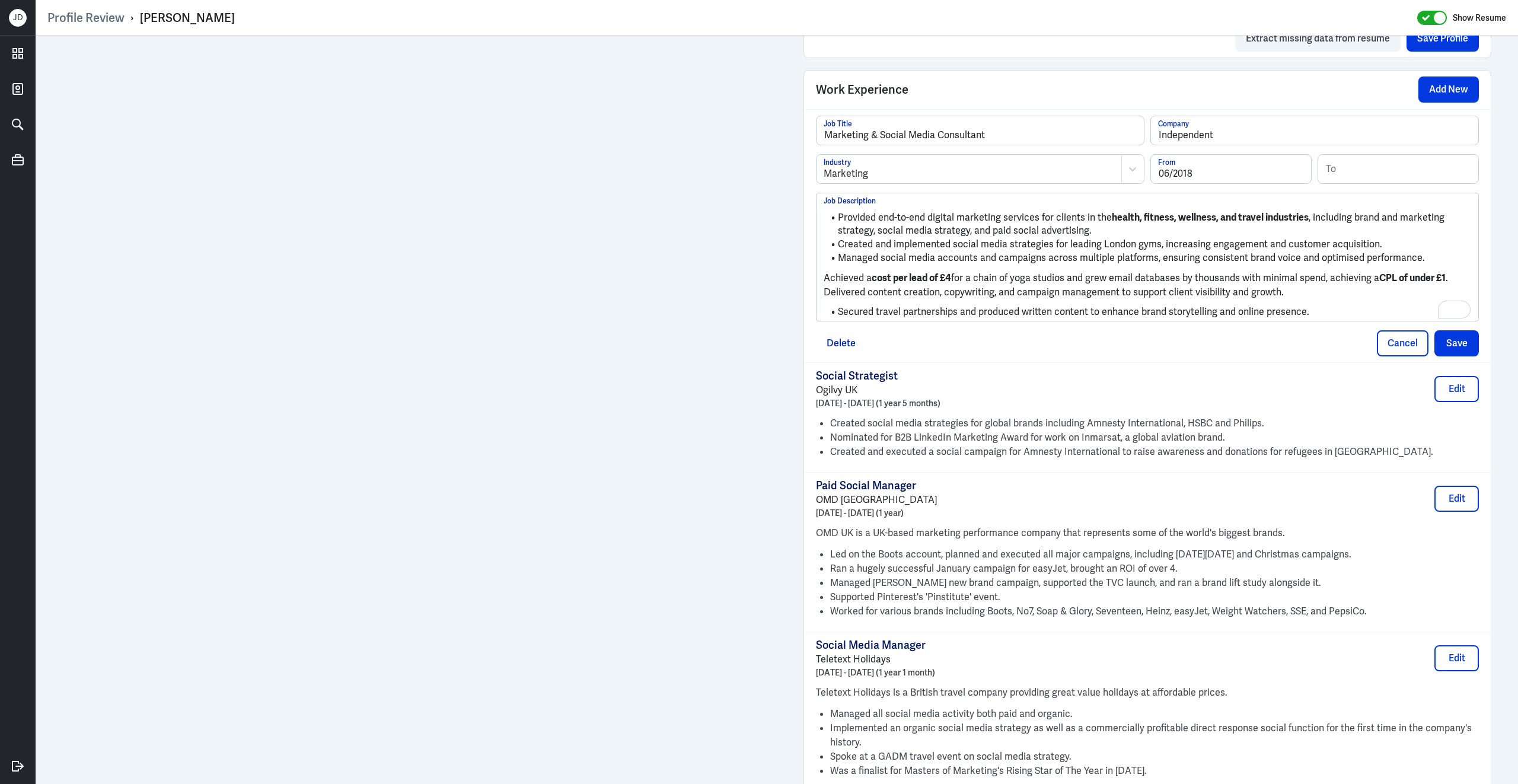
click at [826, 285] on p "Achieved a cost per lead of £4 for a chain of yoga studios and grew email datab…" at bounding box center [1148, 278] width 648 height 14
click at [827, 298] on p "Delivered content creation, copywriting, and campaign management to support cli…" at bounding box center [1148, 291] width 648 height 14
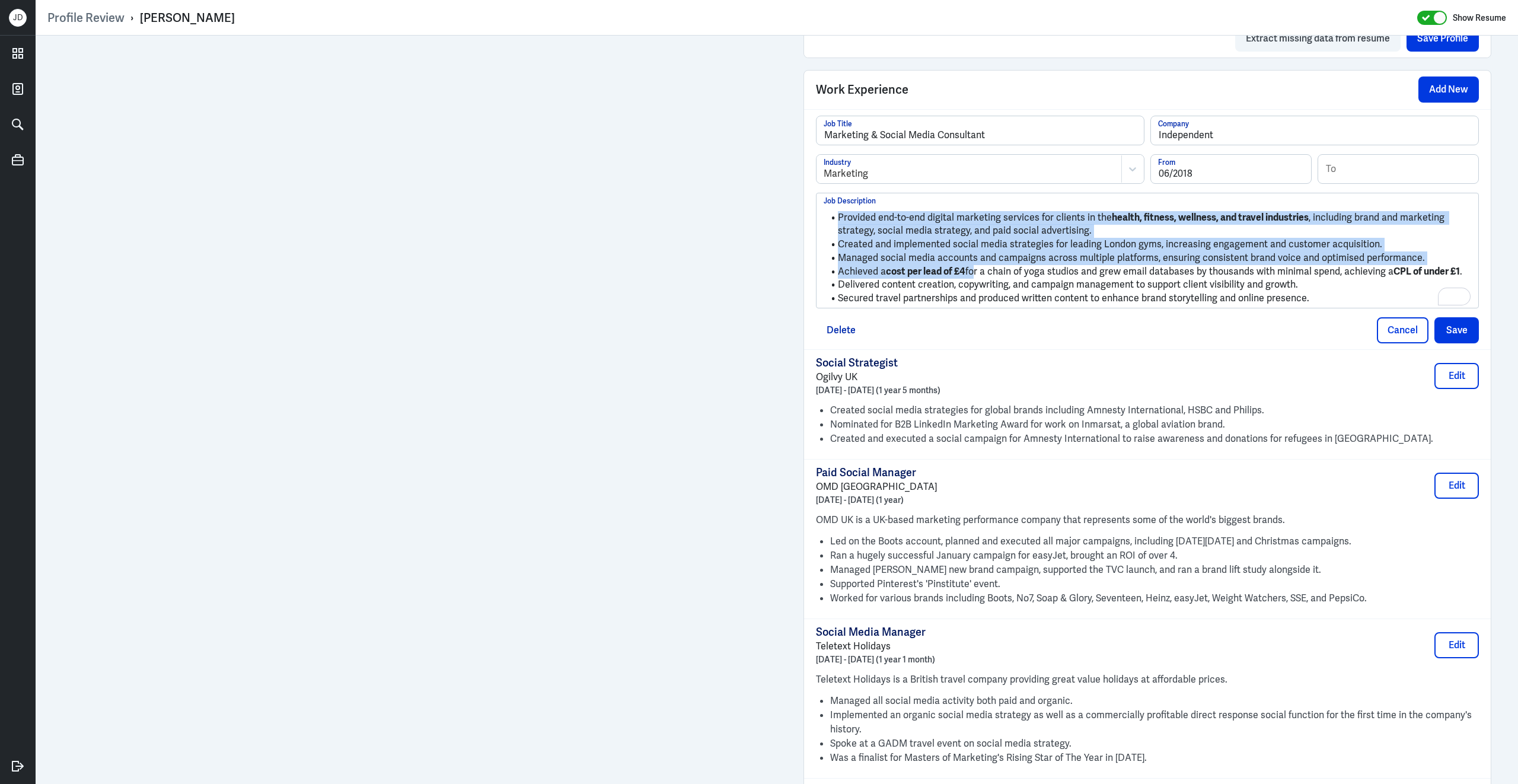
drag, startPoint x: 973, startPoint y: 283, endPoint x: 883, endPoint y: 202, distance: 121.1
click at [883, 202] on div "Provided end-to-end digital marketing services for clients in the health, fitne…" at bounding box center [1148, 250] width 662 height 114
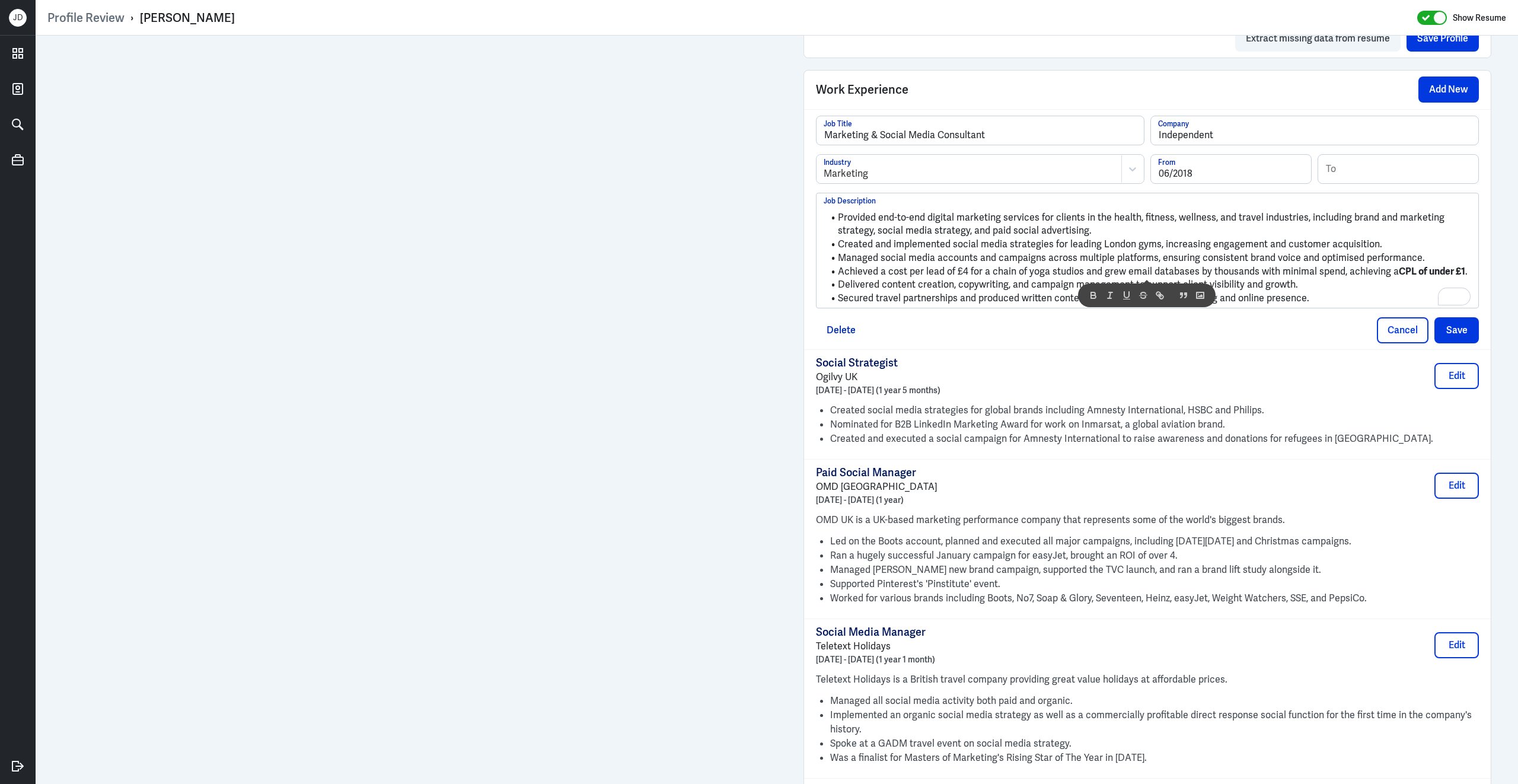
click at [1217, 250] on li "Created and implemented social media strategies for leading London gyms, increa…" at bounding box center [1148, 244] width 648 height 13
click at [1001, 144] on input "Marketing & Social Media Consultant" at bounding box center [981, 130] width 327 height 28
drag, startPoint x: 1391, startPoint y: 278, endPoint x: 1481, endPoint y: 279, distance: 90.0
click at [1482, 279] on div "Marketing & Social Media Consultant Job Title Independent Company Marketing Ind…" at bounding box center [1147, 228] width 687 height 240
drag, startPoint x: 1470, startPoint y: 280, endPoint x: 1389, endPoint y: 279, distance: 81.0
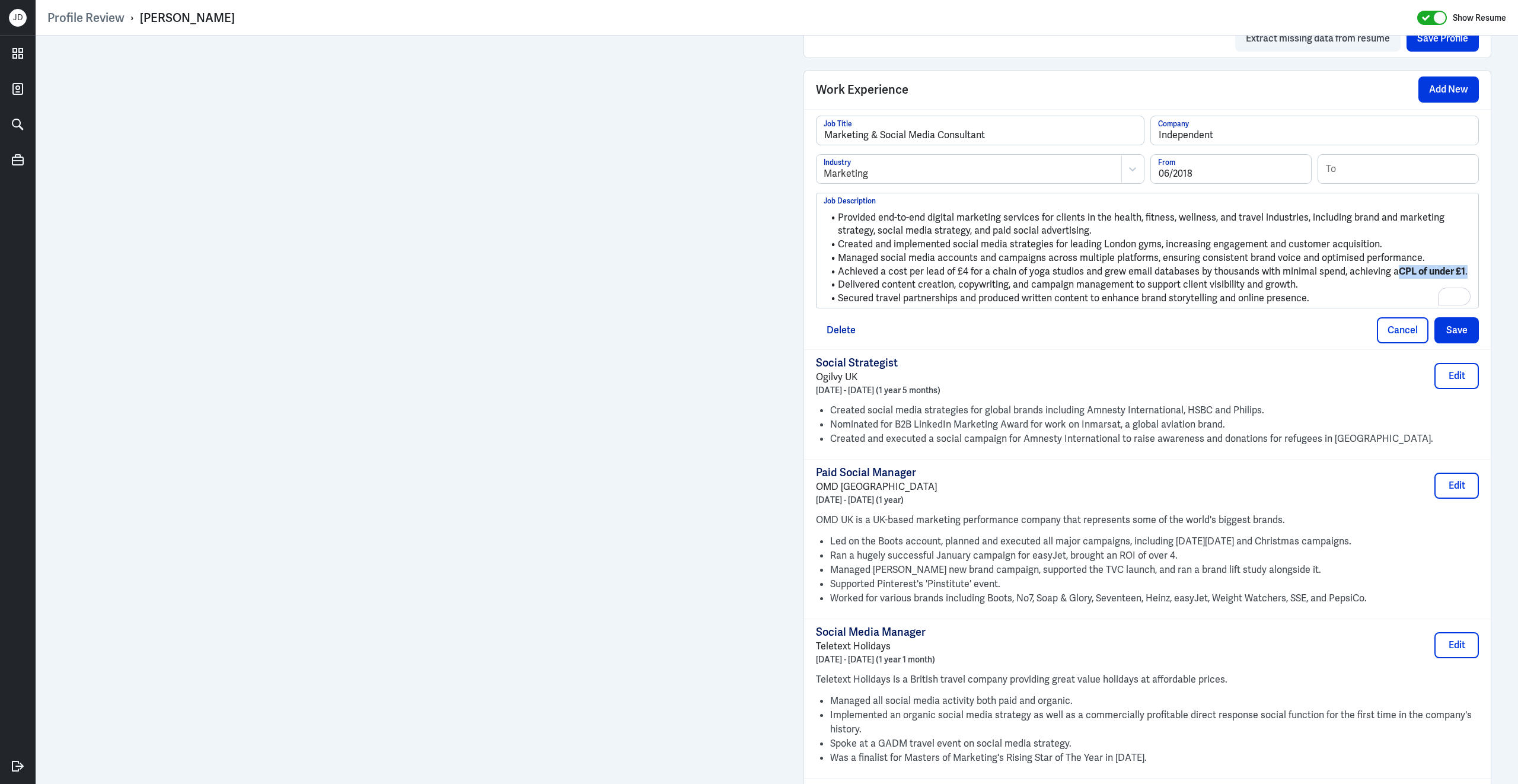
click at [1390, 279] on li "Achieved a cost per lead of £4 for a chain of yoga studios and grew email datab…" at bounding box center [1148, 271] width 648 height 13
click at [1458, 339] on button "Save" at bounding box center [1457, 329] width 44 height 26
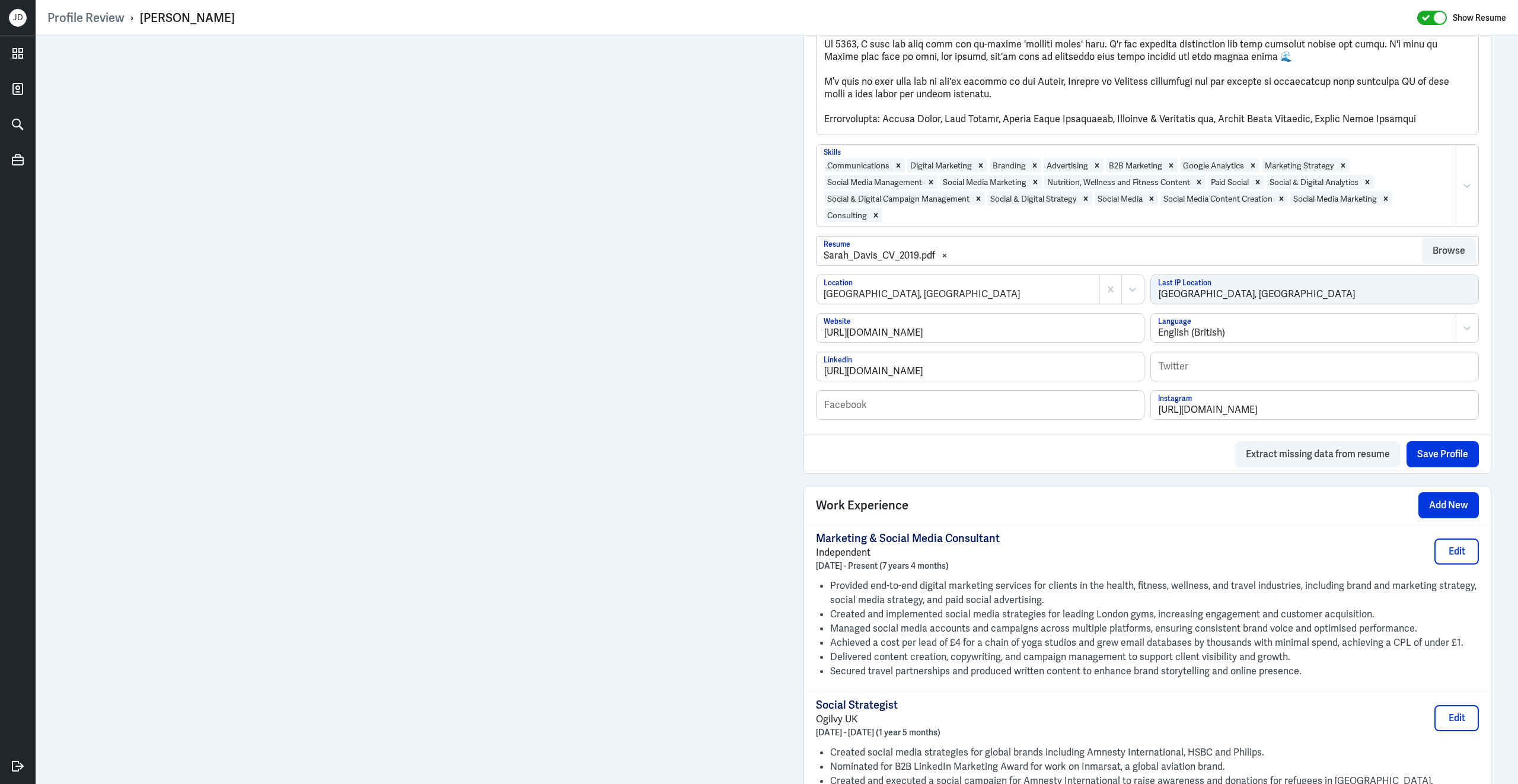
scroll to position [365, 0]
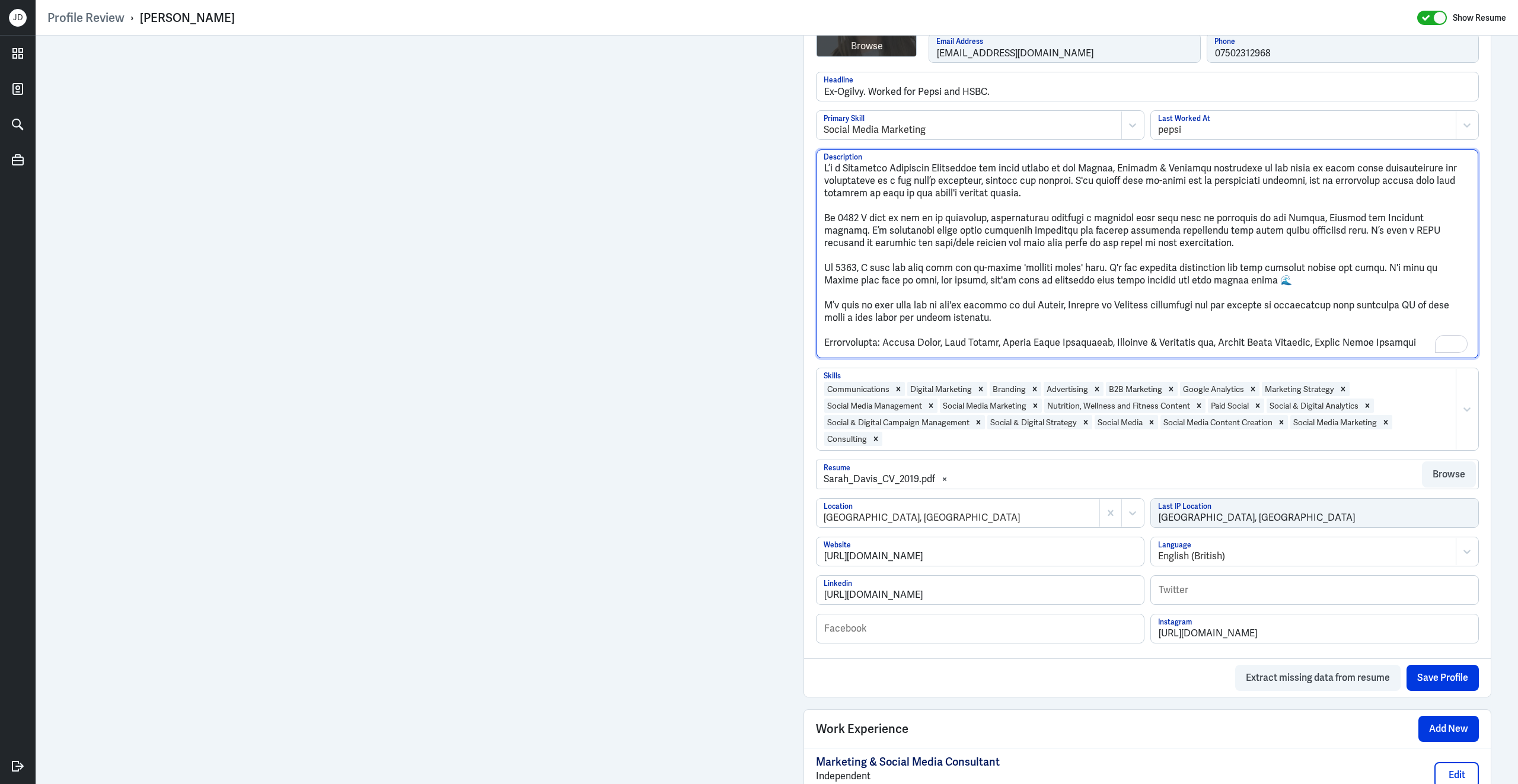
drag, startPoint x: 1429, startPoint y: 350, endPoint x: 803, endPoint y: 64, distance: 688.2
click at [804, 64] on div "Profile Private Resume | Obfuscated Resume | Public Resume | Download Resume Br…" at bounding box center [1147, 304] width 688 height 787
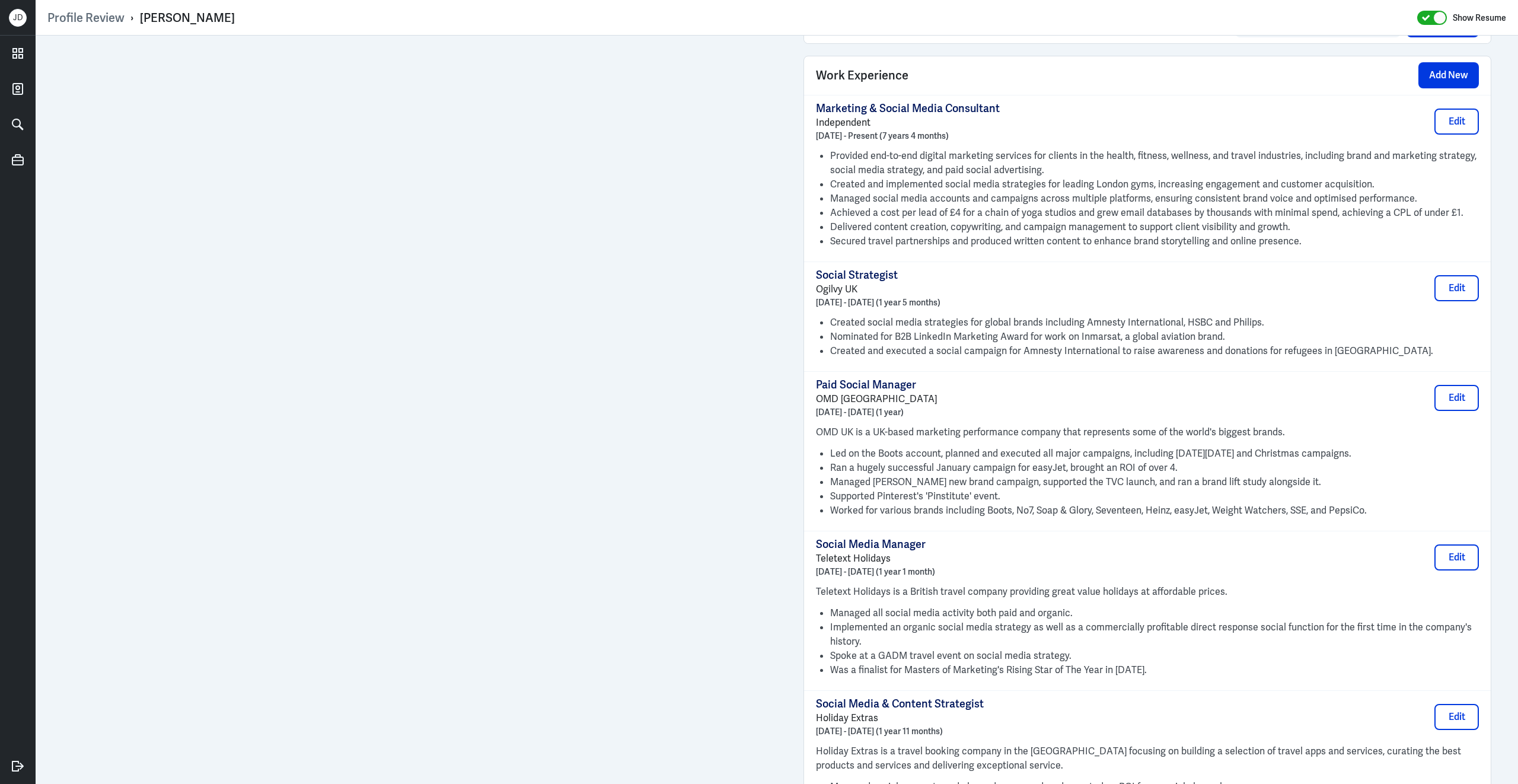
scroll to position [1051, 0]
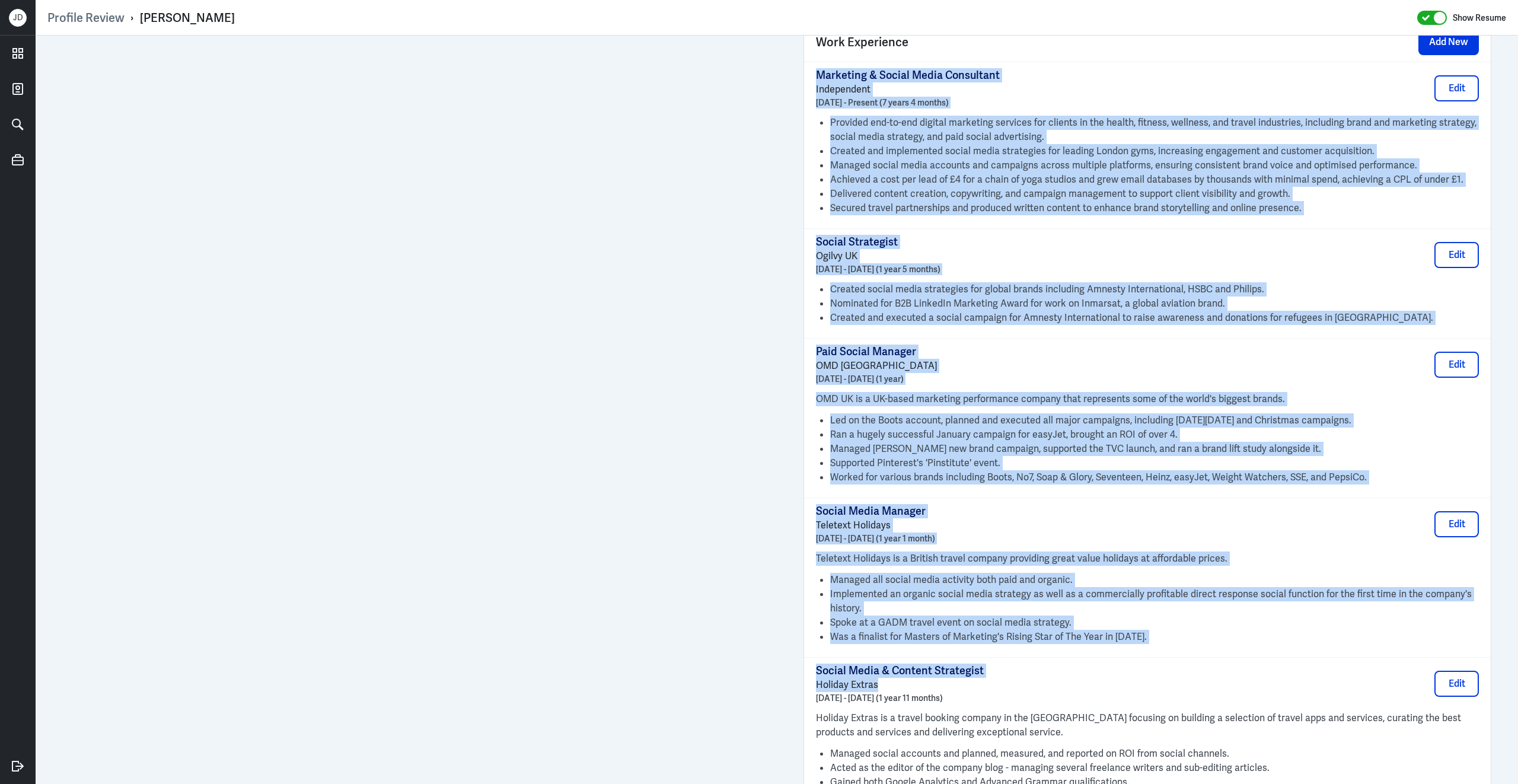
drag, startPoint x: 820, startPoint y: 80, endPoint x: 953, endPoint y: 692, distance: 626.3
click at [953, 692] on div "Marketing & Social Media Consultant Independent June 2018 - Present (7 years 4 …" at bounding box center [1147, 432] width 687 height 741
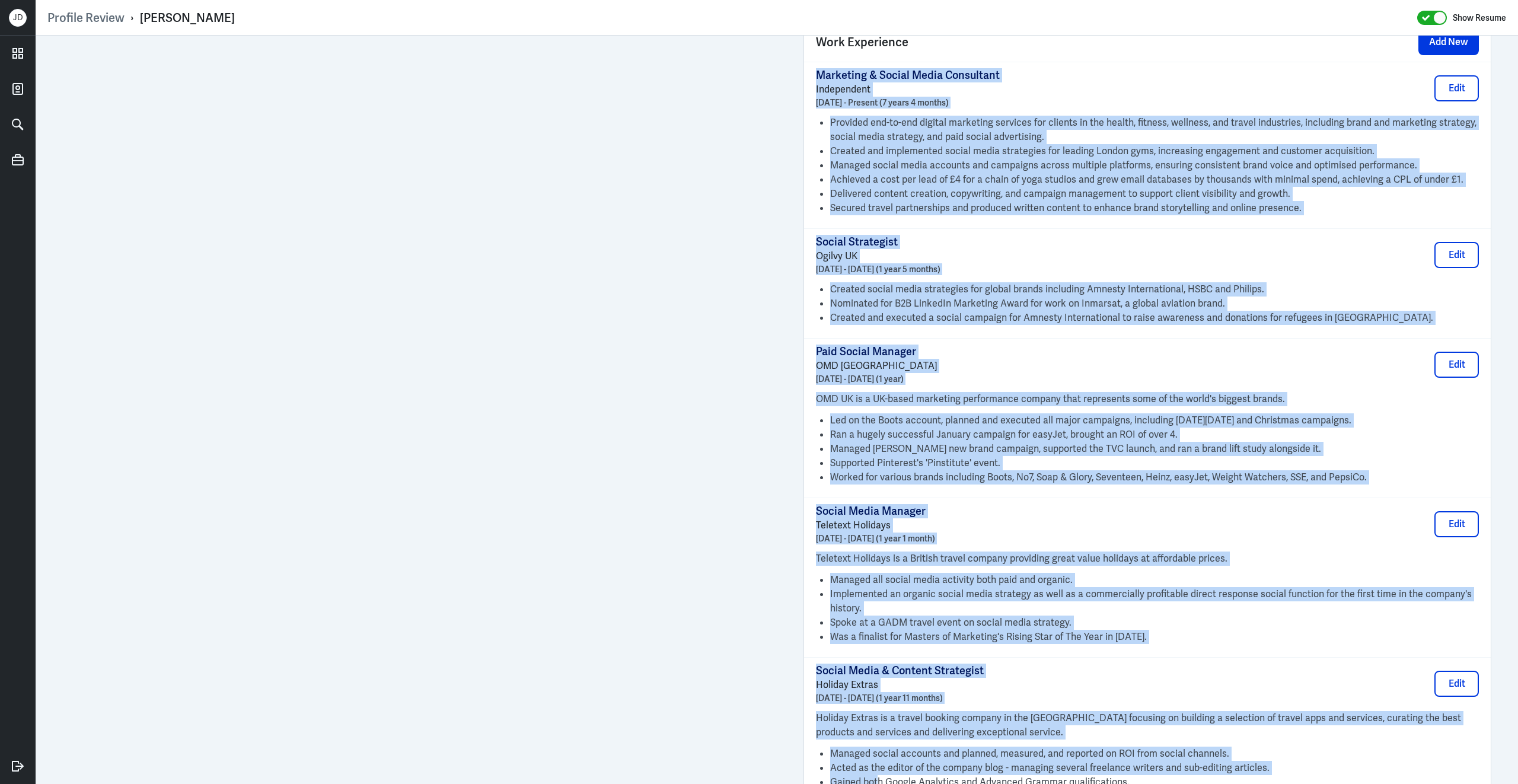
scroll to position [1485, 0]
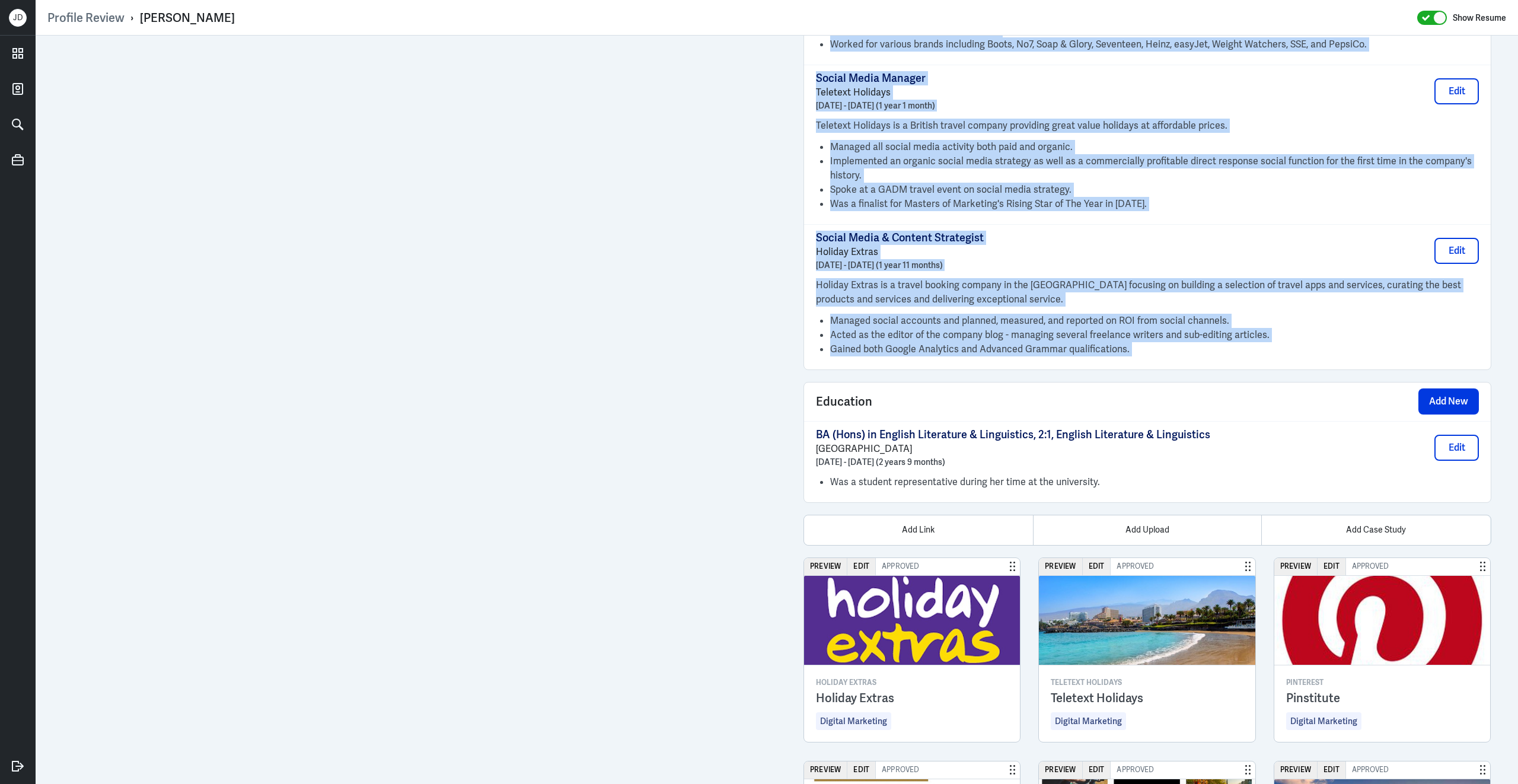
copy div "Marketing & Social Media Consultant Independent June 2018 - Present (7 years 4 …"
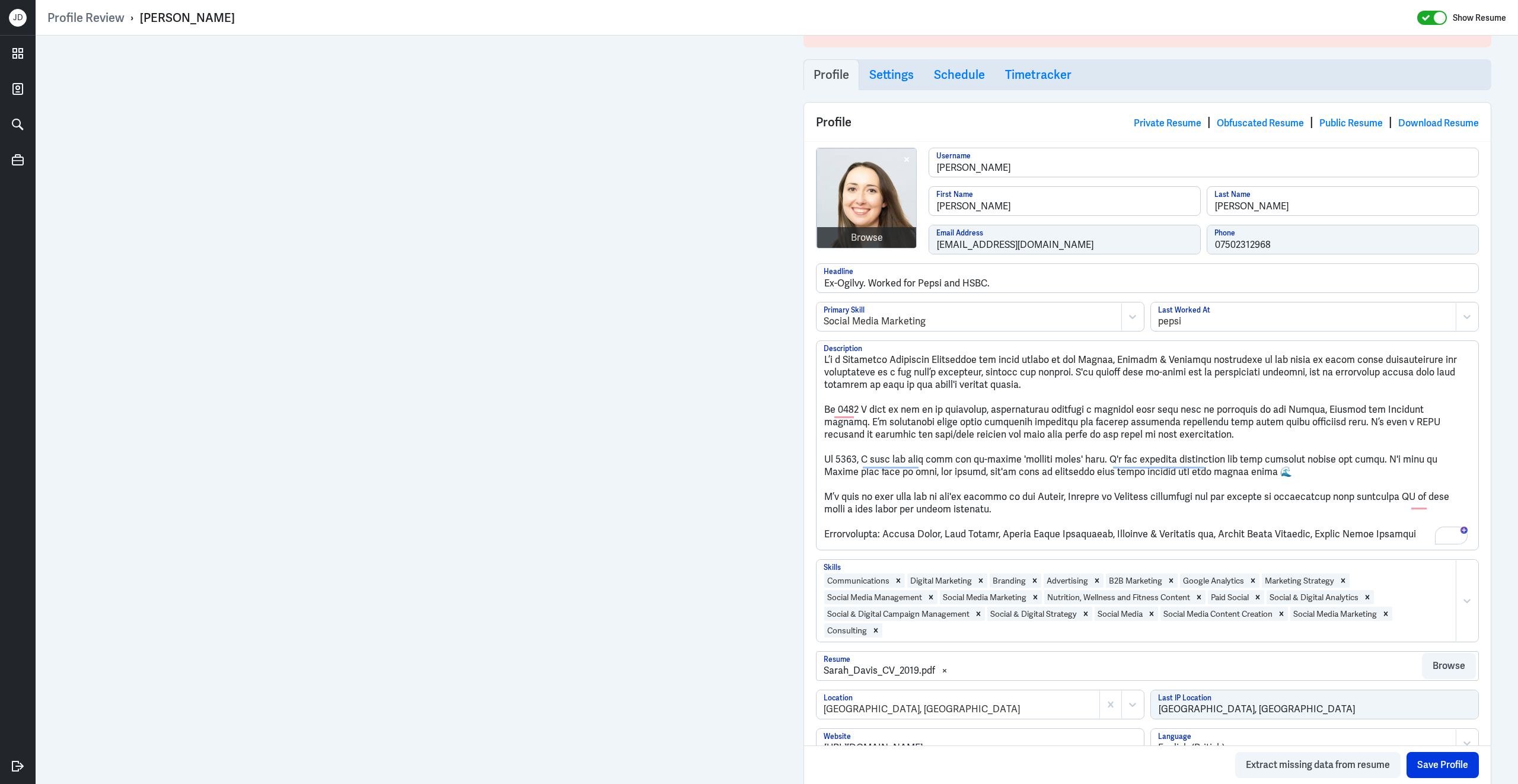
scroll to position [0, 0]
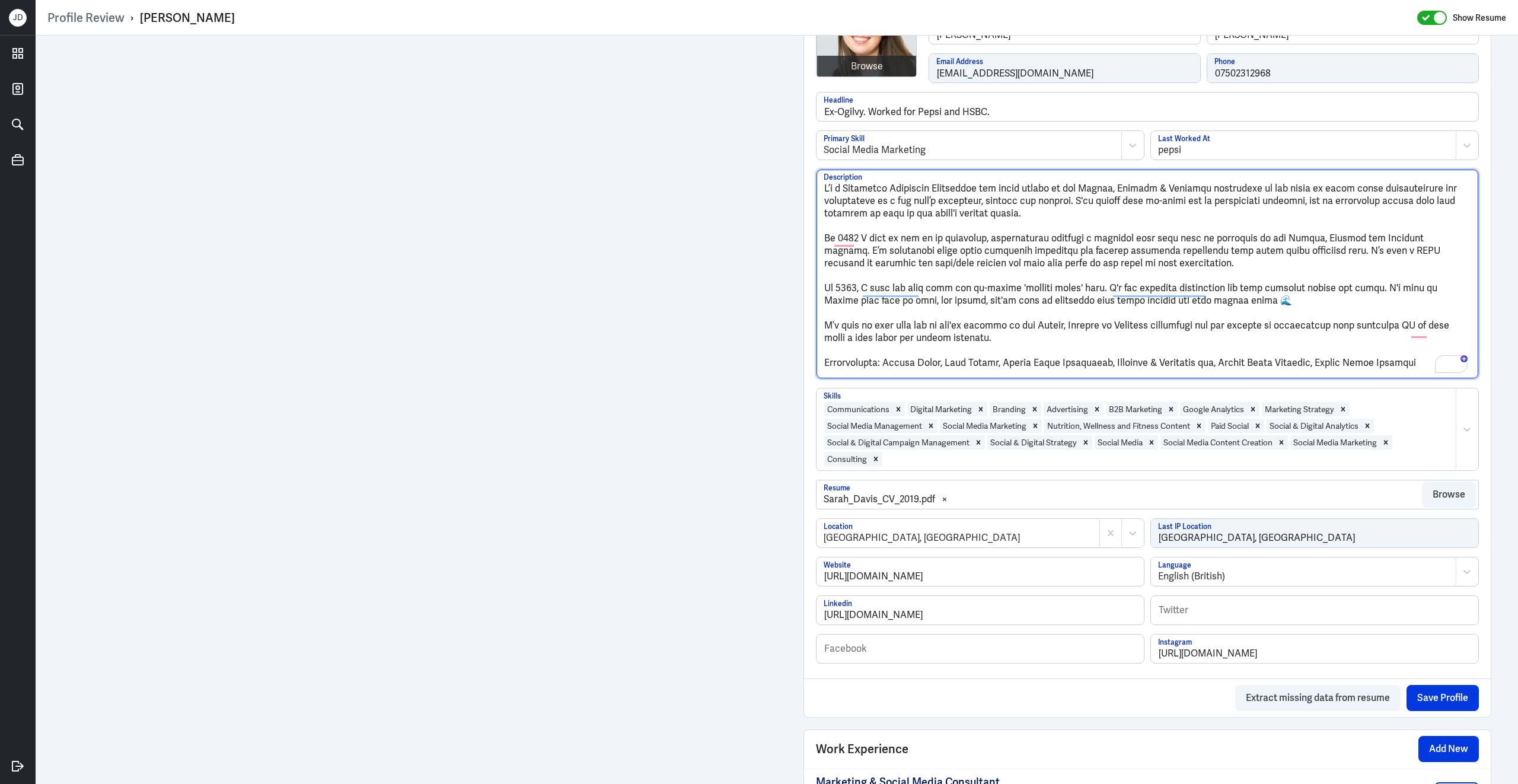
click at [1253, 350] on textarea "Description" at bounding box center [1148, 274] width 662 height 209
paste textarea "Sarah Davis is a Social Media and Marketing Consultant with over 10 years’ expe…"
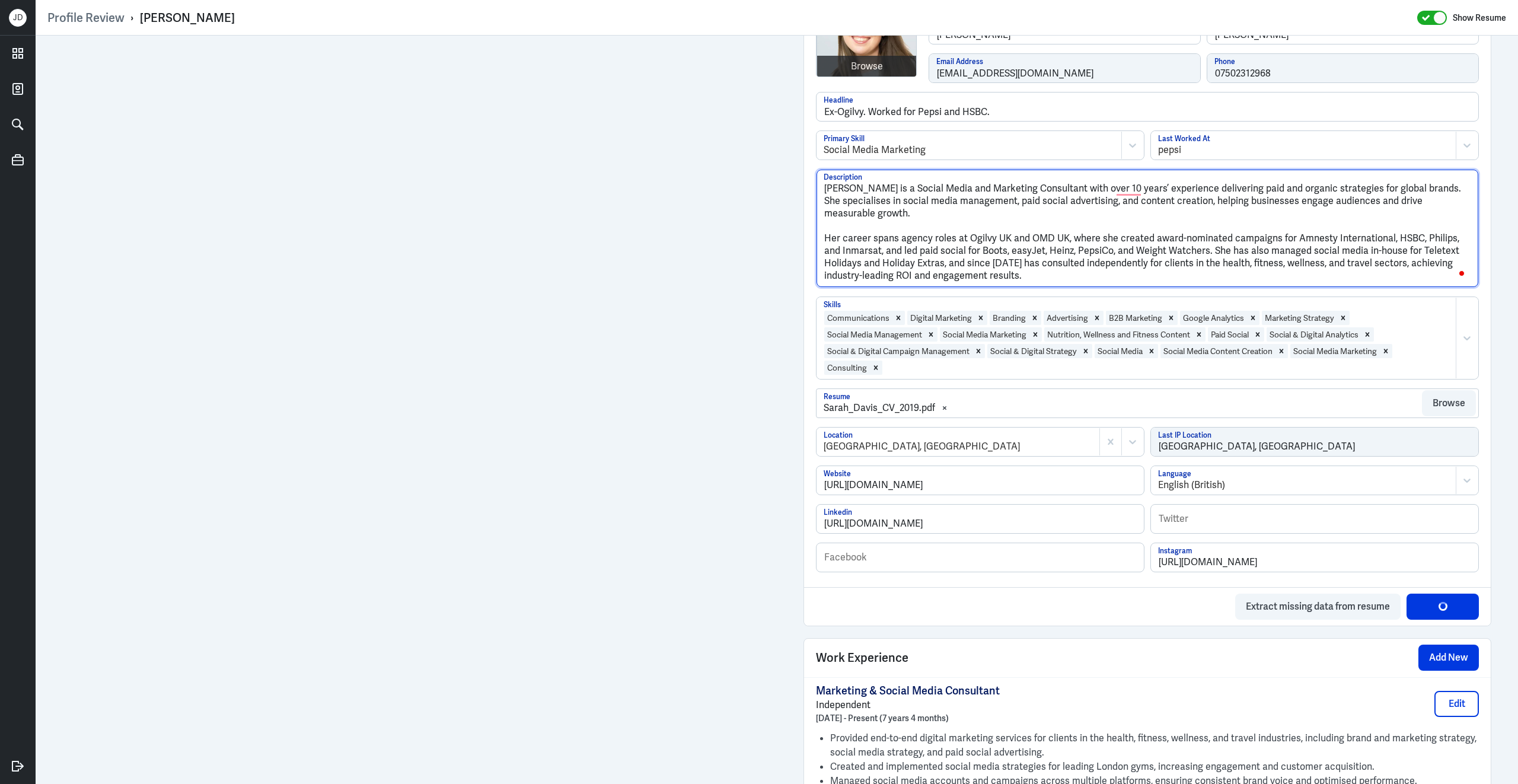
click at [825, 244] on textarea "Sarah Davis is a Social Media and Marketing Consultant with over 10 years’ expe…" at bounding box center [1148, 228] width 662 height 118
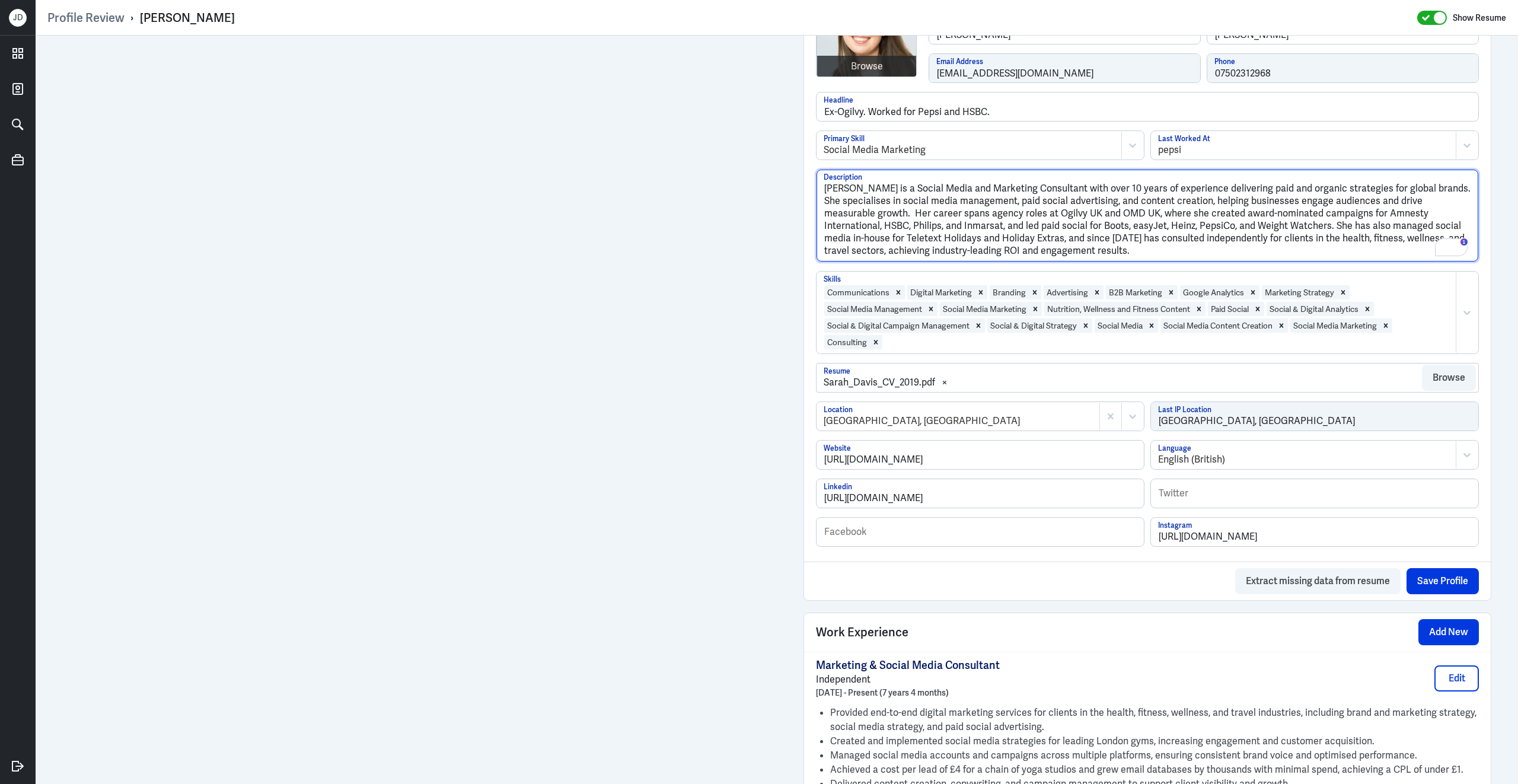
drag, startPoint x: 1087, startPoint y: 194, endPoint x: 1152, endPoint y: 196, distance: 65.0
type textarea "Sarah Davis is a Social Media and Marketing Consultant with experience deliveri…"
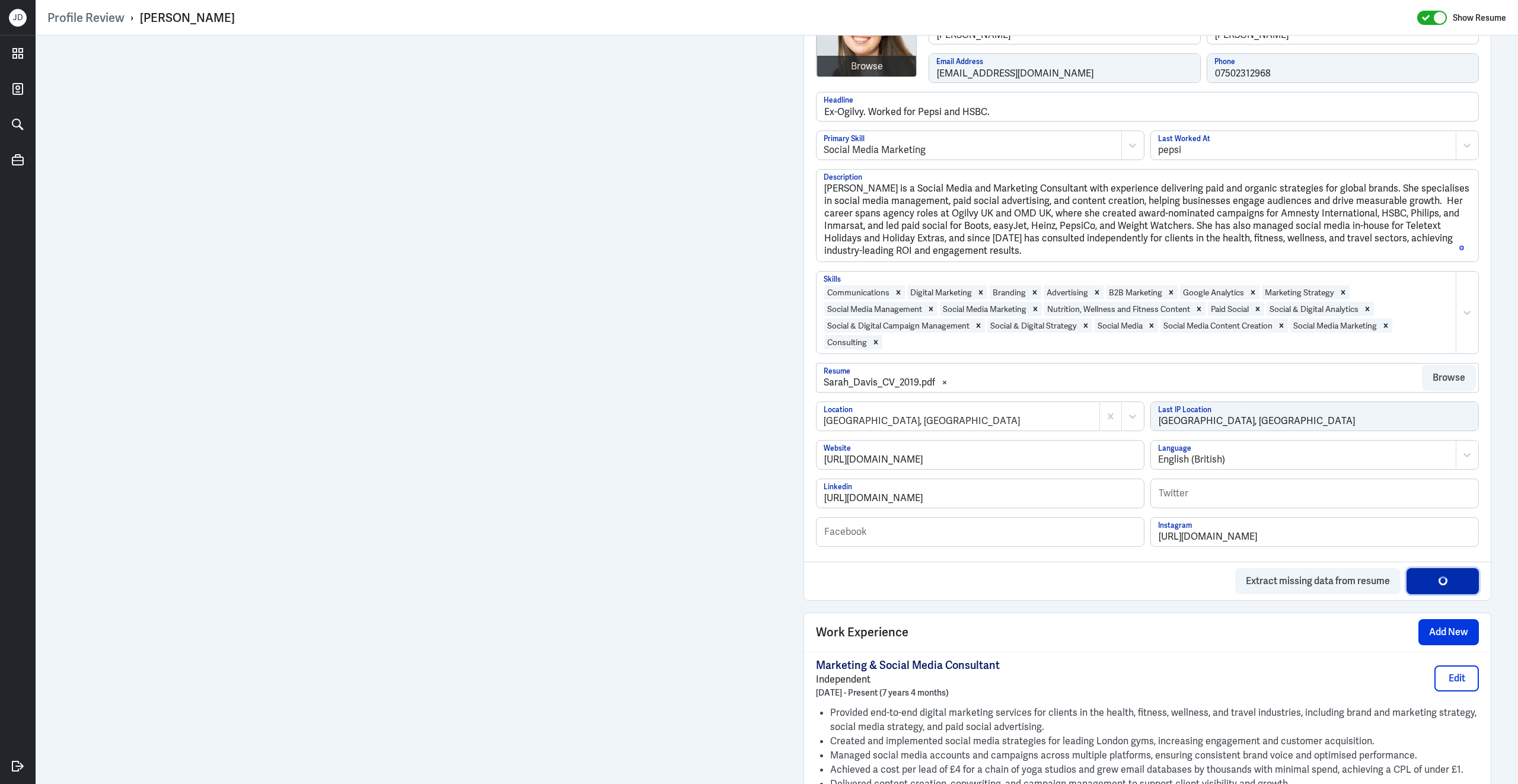
click at [1418, 592] on button "Save Profile" at bounding box center [1443, 580] width 73 height 26
click at [1442, 590] on button "Save Profile" at bounding box center [1443, 580] width 73 height 26
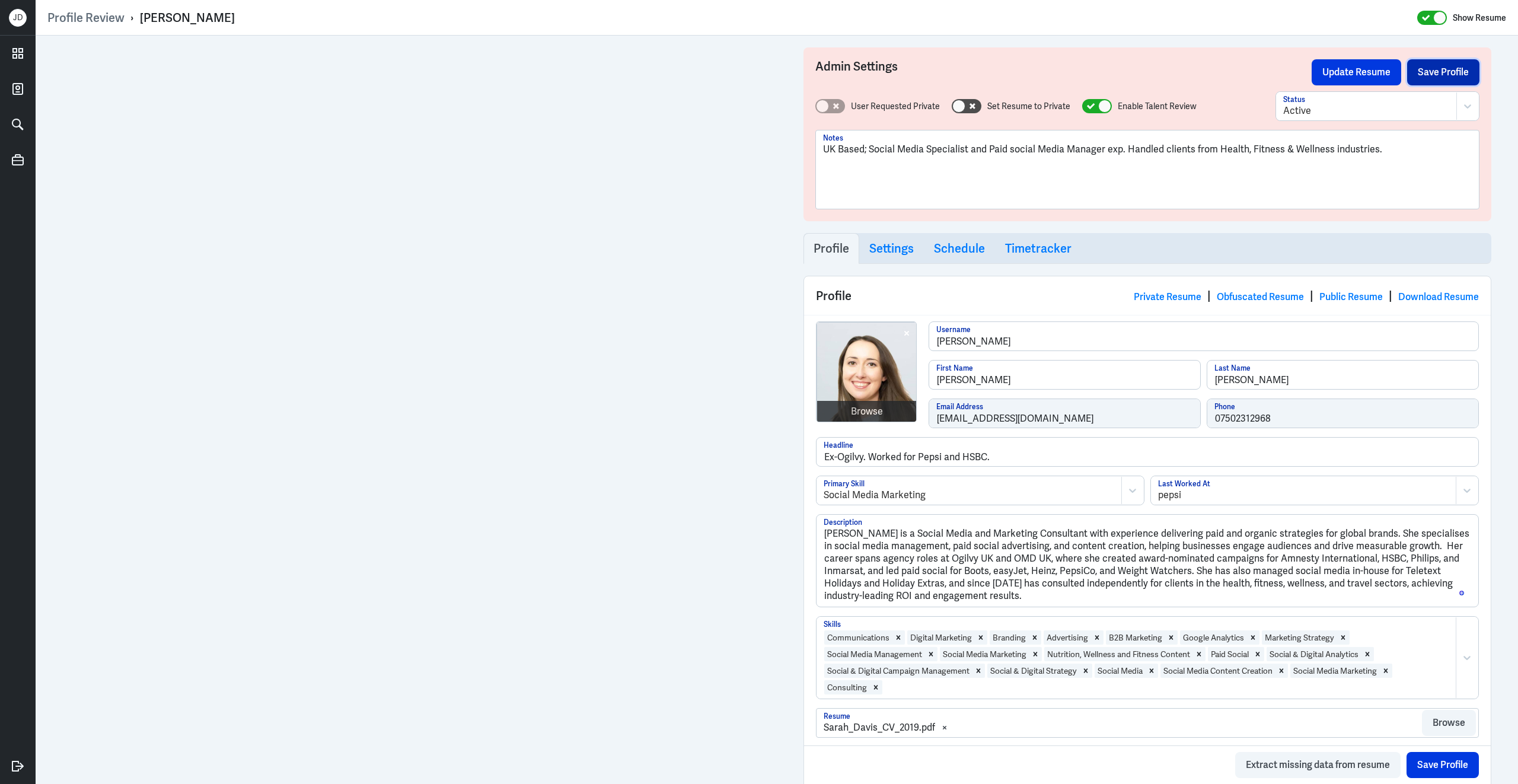
click at [1440, 77] on button "Save Profile" at bounding box center [1444, 72] width 73 height 26
click at [1372, 71] on button "Update Resume" at bounding box center [1356, 72] width 89 height 26
click at [1231, 297] on link "Obfuscated Resume" at bounding box center [1260, 296] width 87 height 12
click at [871, 411] on div "Browse" at bounding box center [867, 411] width 32 height 14
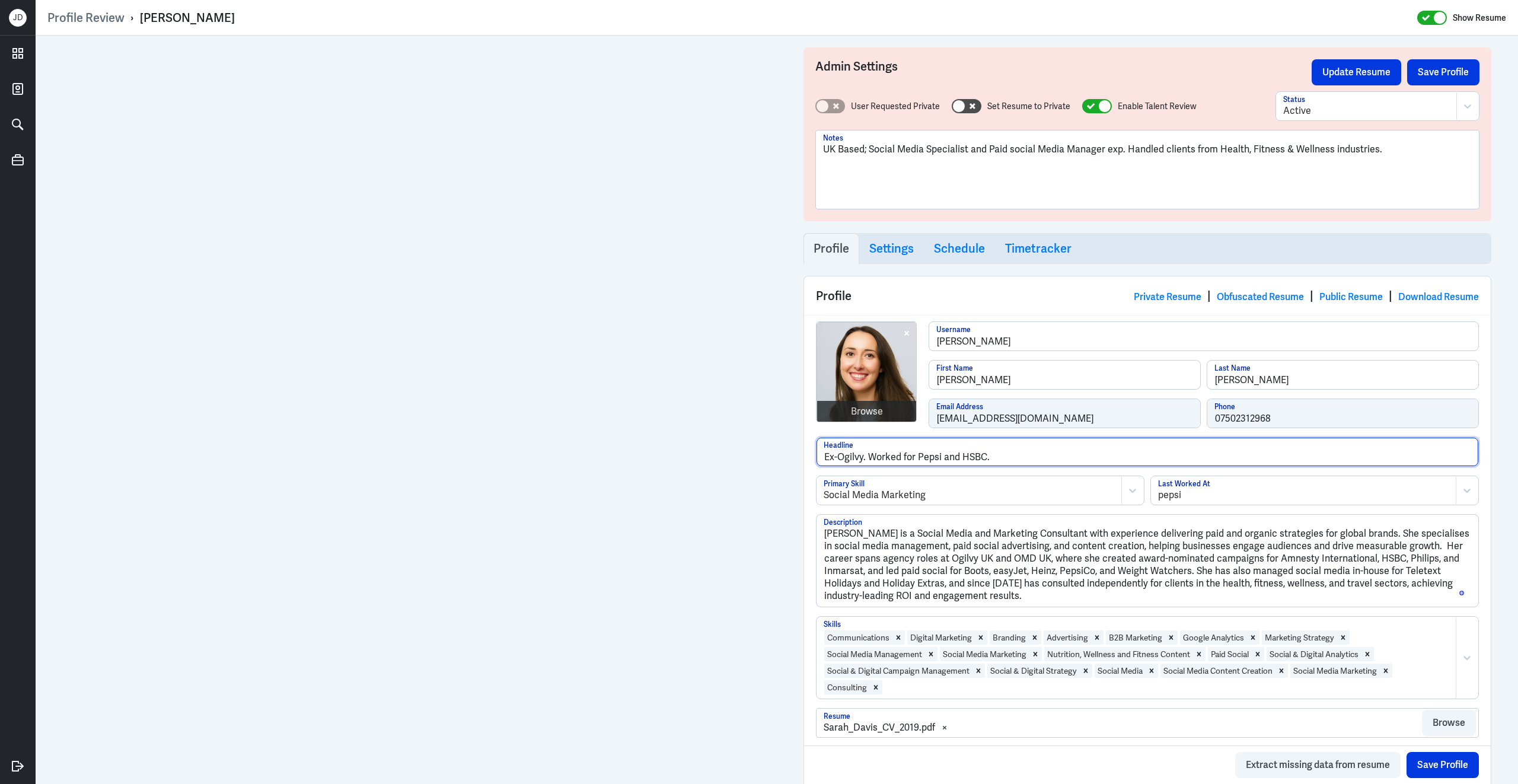
drag, startPoint x: 870, startPoint y: 460, endPoint x: 796, endPoint y: 459, distance: 74.0
click at [875, 458] on input "Worked for Pepsi and HSBC." at bounding box center [1148, 451] width 662 height 28
click at [899, 459] on input "Worked for Ogilvy and handled clients like Pepsi and HSBC." at bounding box center [1148, 451] width 662 height 28
click at [1058, 461] on input "Worked for Ogilvy and OMD. Handled clients like Pepsi and HSBC." at bounding box center [1148, 451] width 662 height 28
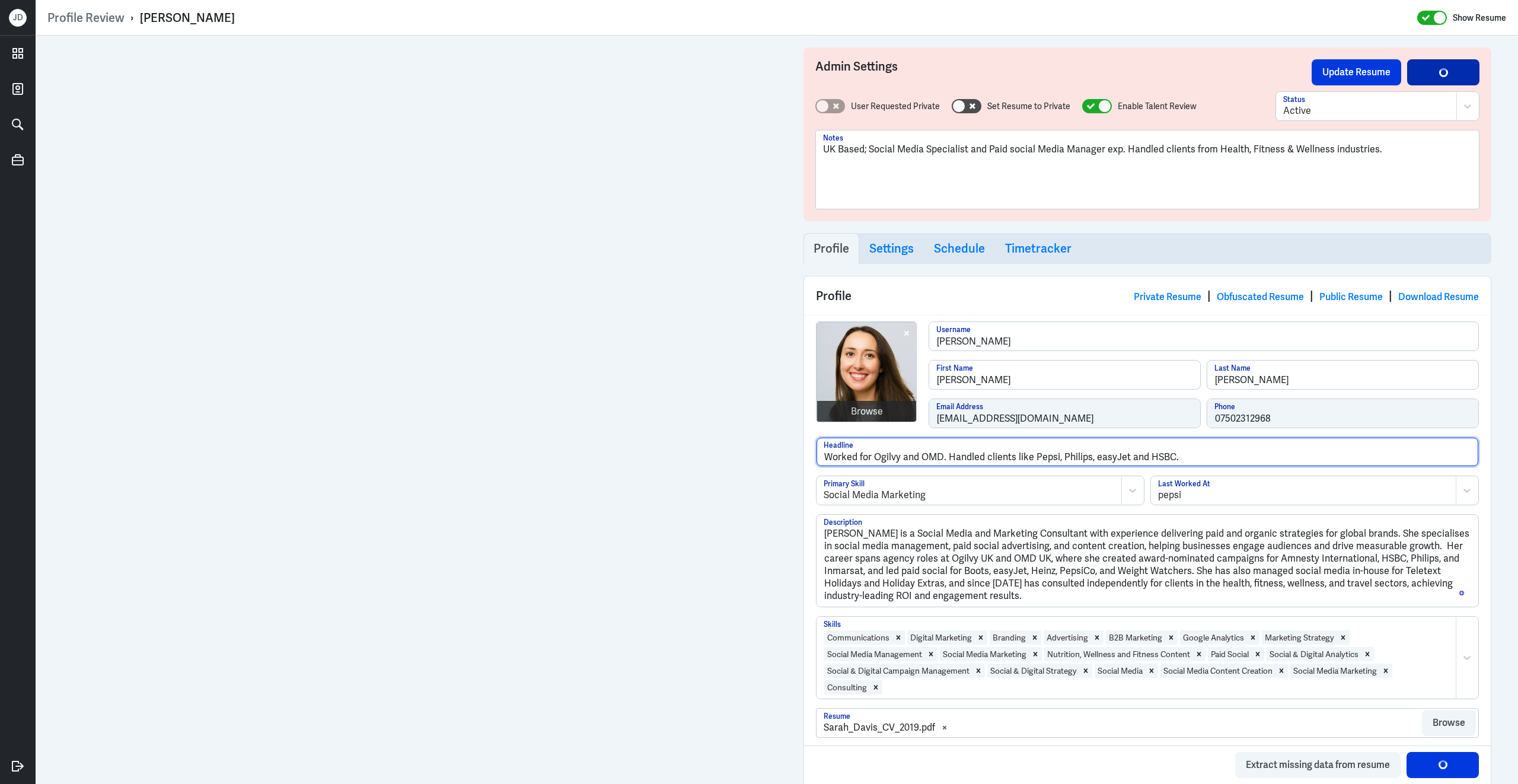
type input "Worked for Ogilvy and OMD. Handled clients like Pepsi, Philips, easyJet and HSB…"
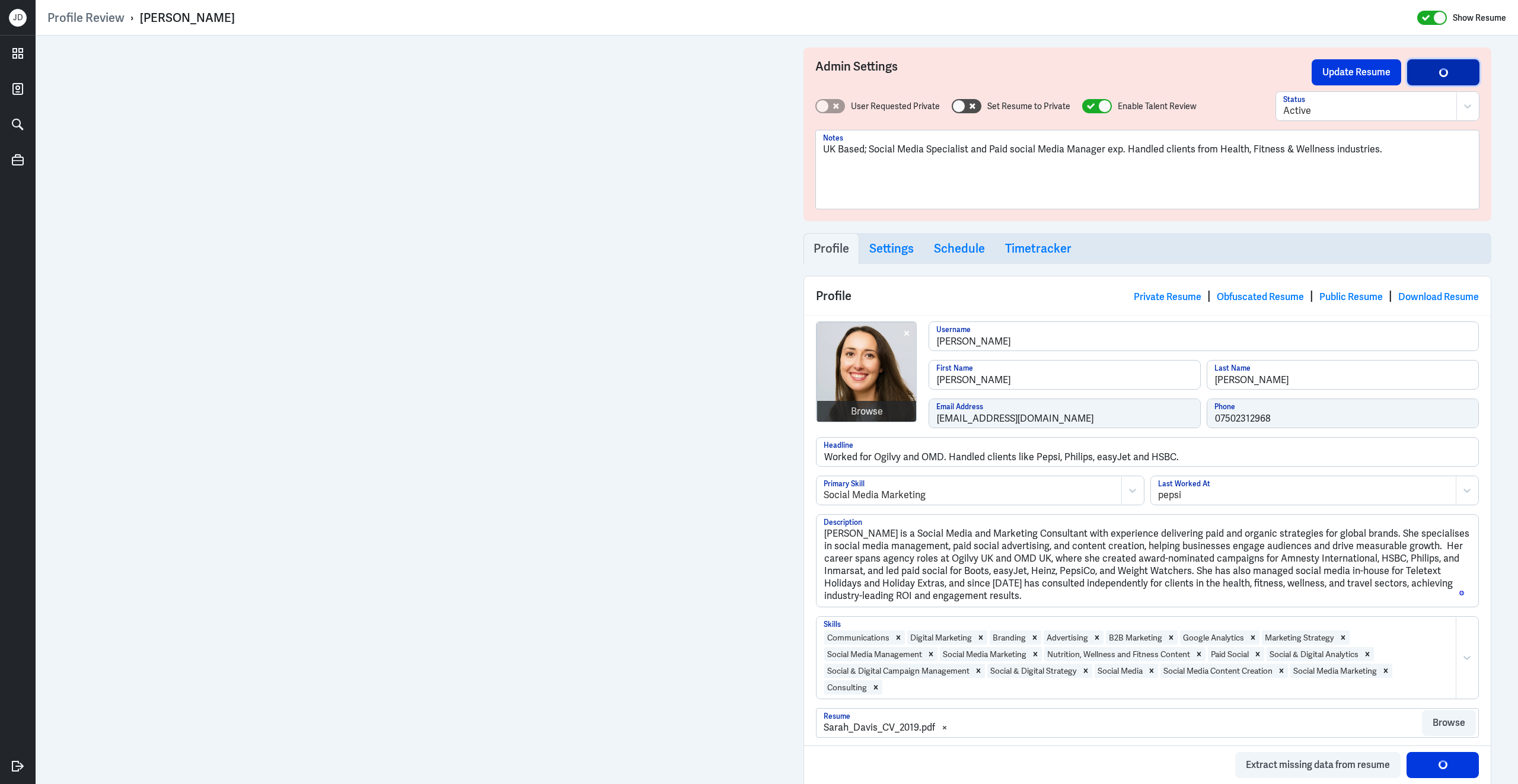
click at [1451, 73] on button "Save Profile" at bounding box center [1444, 72] width 73 height 26
click at [1437, 74] on button "Save Profile" at bounding box center [1444, 72] width 73 height 26
click at [1363, 64] on button "Update Resume" at bounding box center [1356, 72] width 89 height 26
click at [1256, 298] on link "Obfuscated Resume" at bounding box center [1260, 296] width 87 height 12
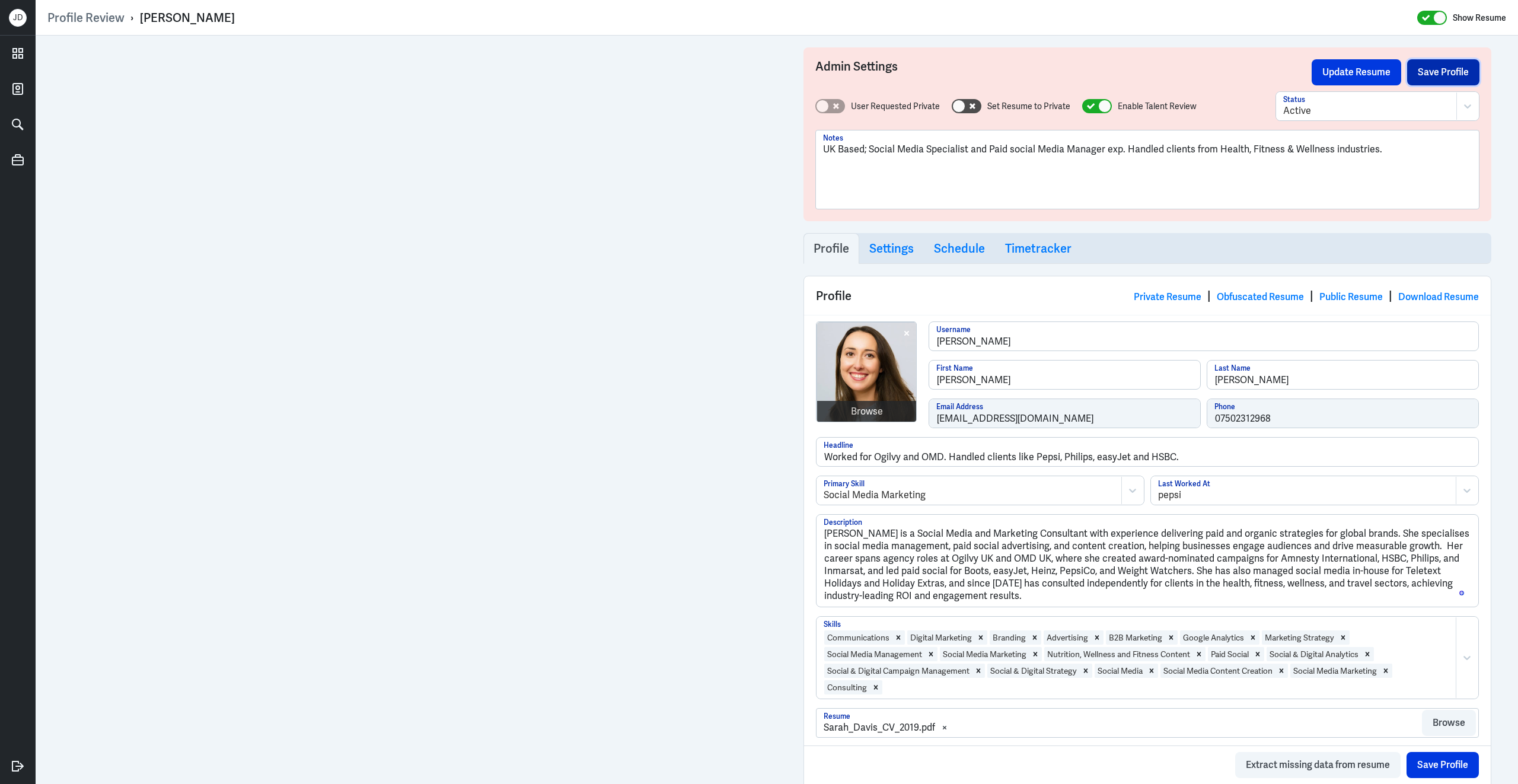
click at [1458, 74] on button "Save Profile" at bounding box center [1444, 72] width 73 height 26
click button "Update Resume"
click link "Obfuscated Resume"
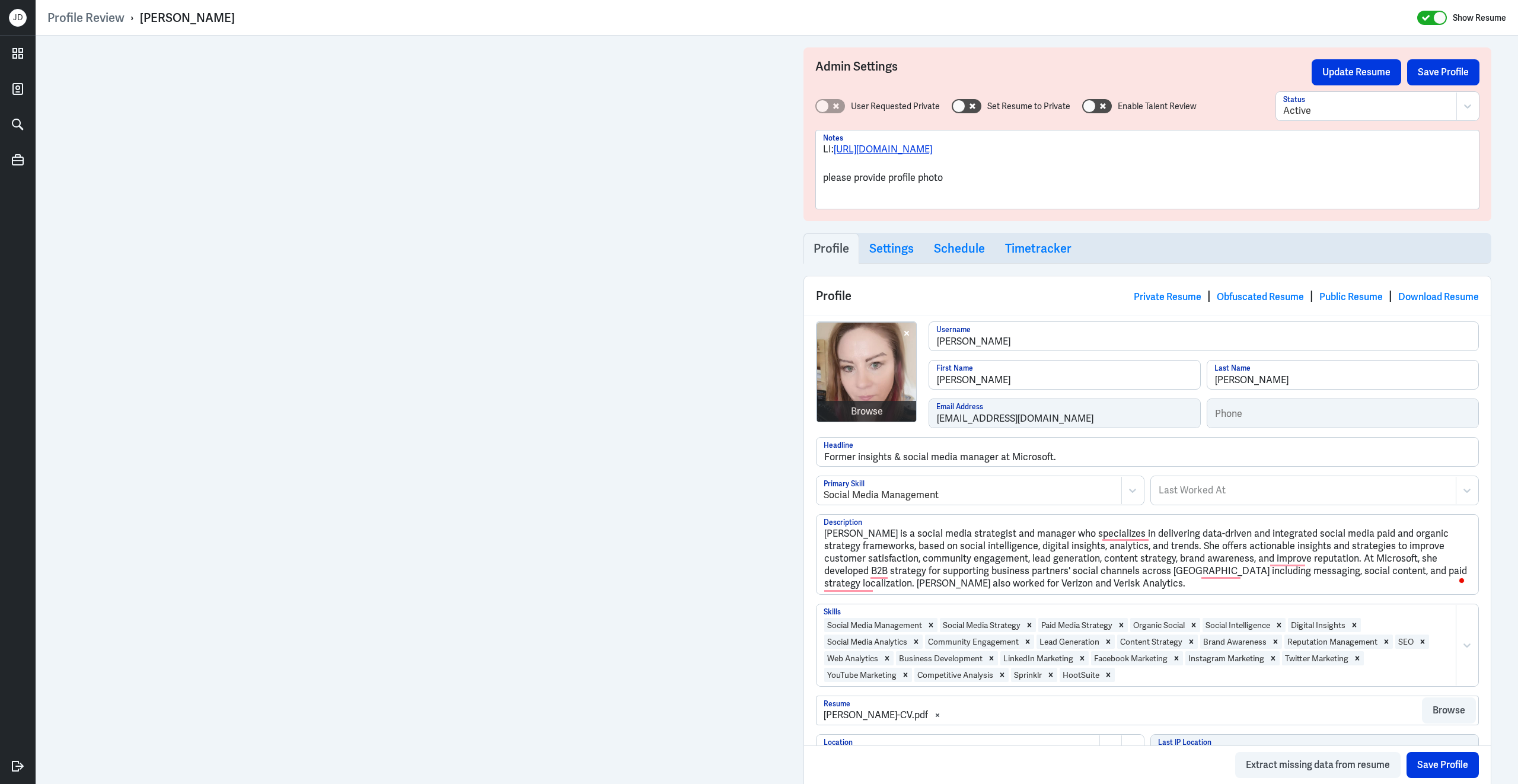
scroll to position [888, 0]
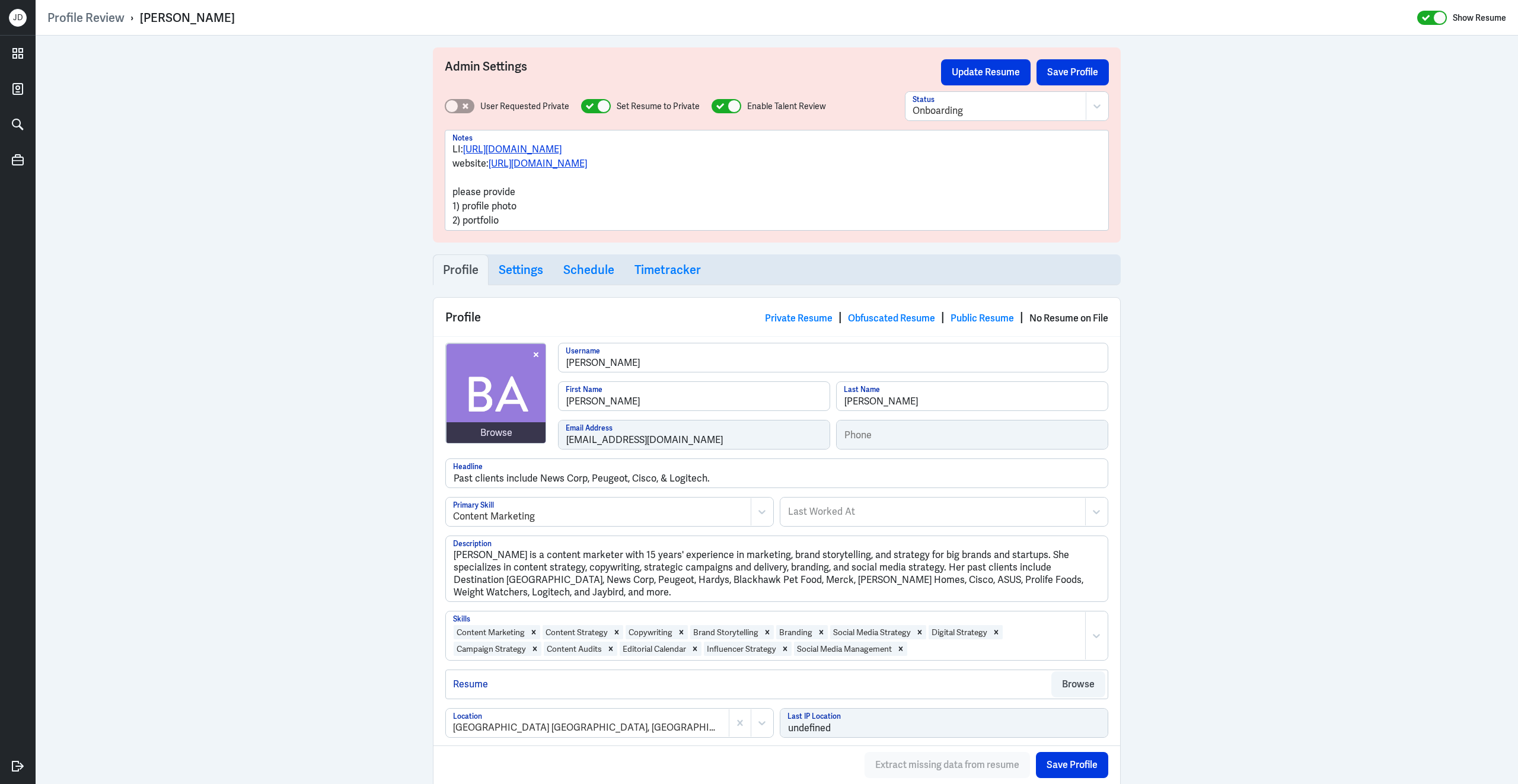
scroll to position [807, 0]
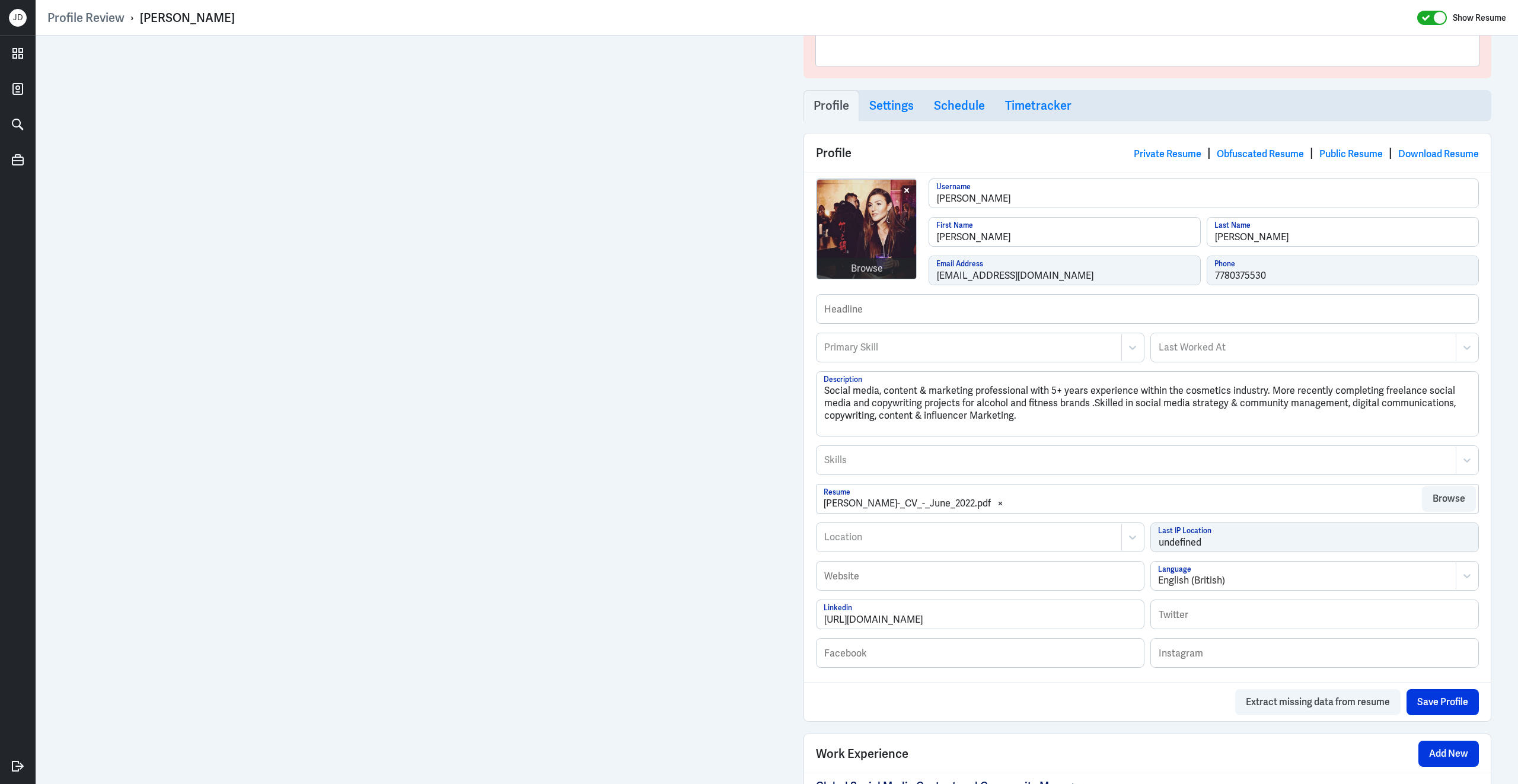
scroll to position [419, 0]
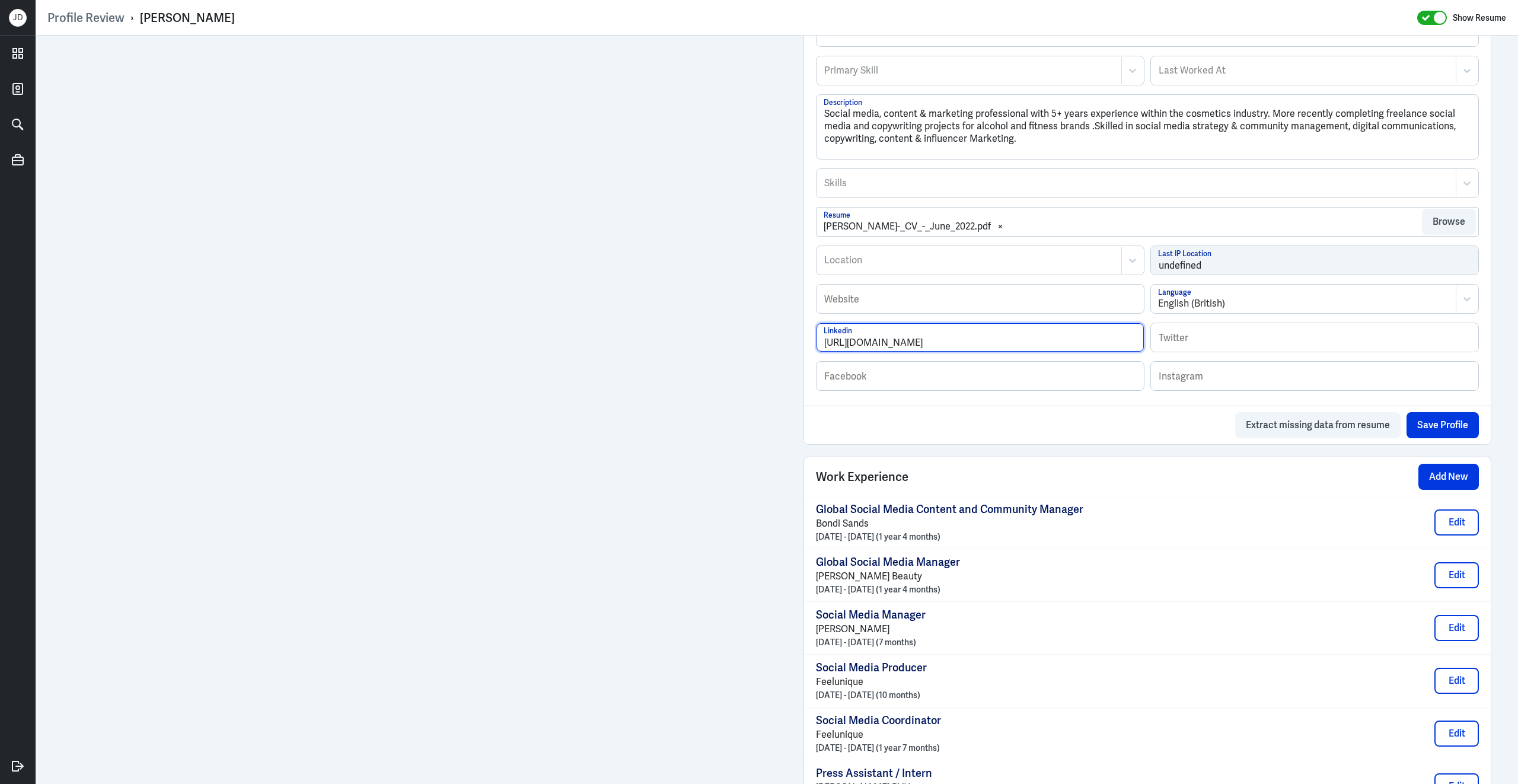
drag, startPoint x: 1002, startPoint y: 353, endPoint x: 821, endPoint y: 353, distance: 181.0
click at [821, 351] on input "[URL][DOMAIN_NAME]" at bounding box center [981, 337] width 327 height 28
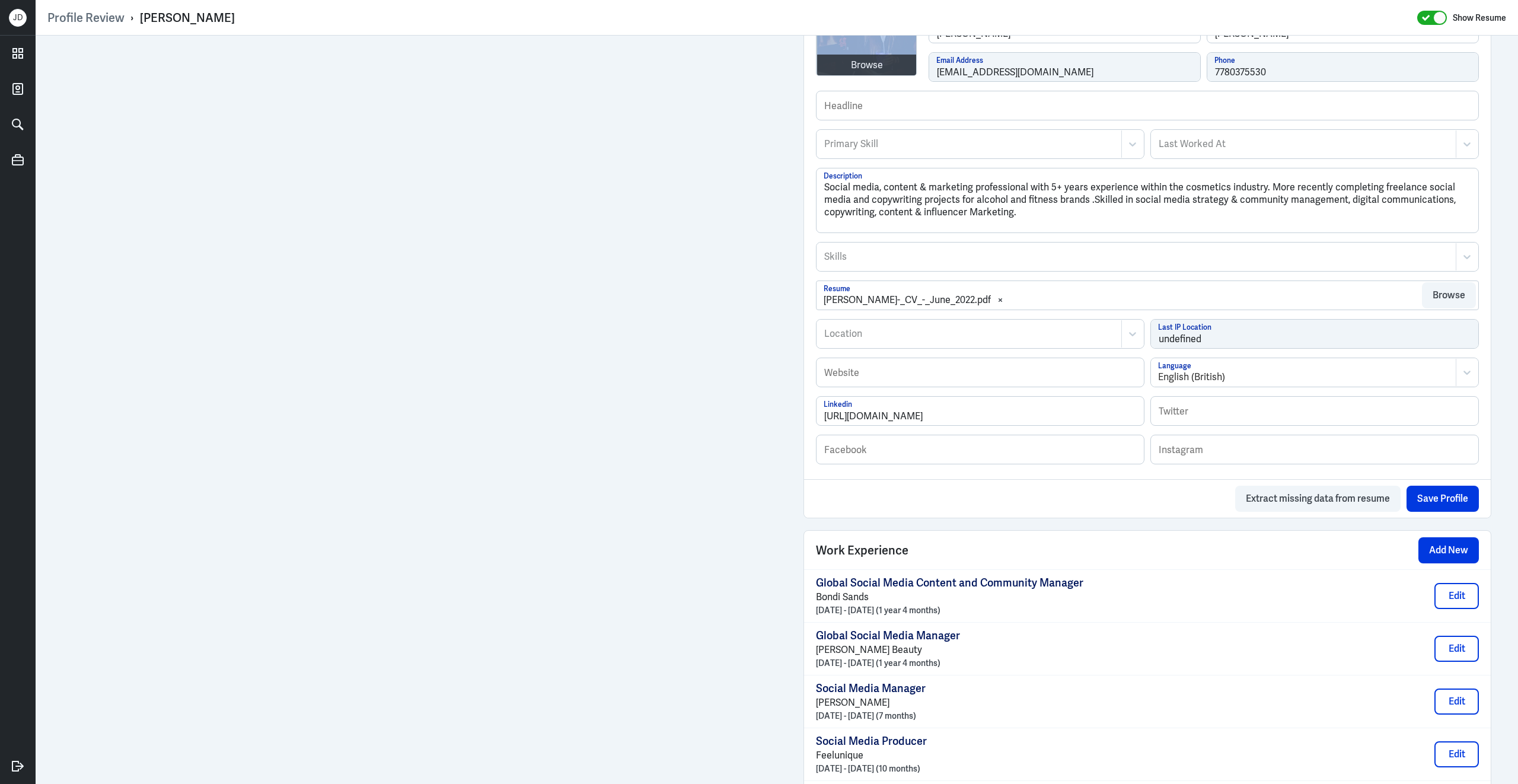
scroll to position [209, 0]
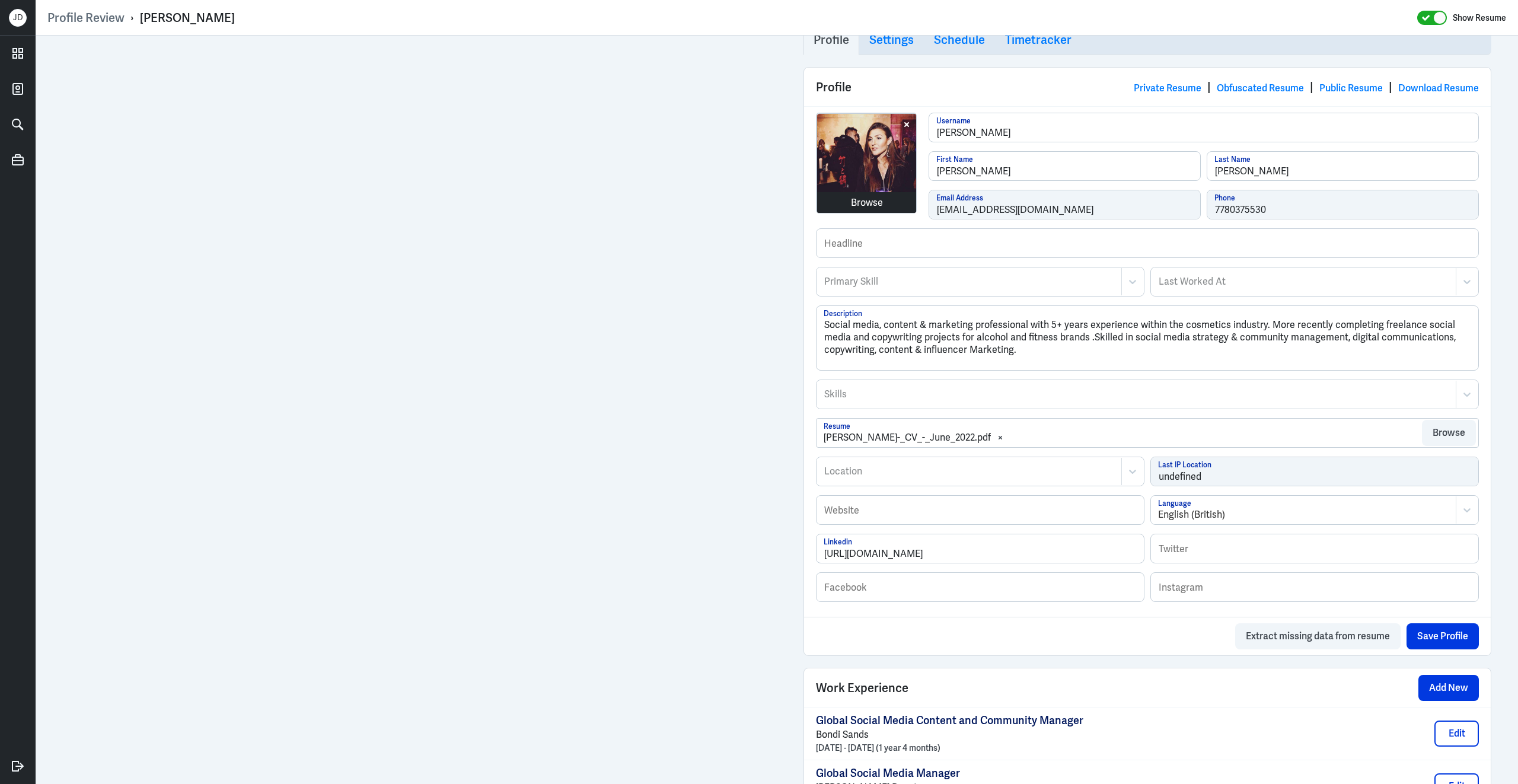
click at [868, 200] on div "Browse" at bounding box center [867, 203] width 32 height 14
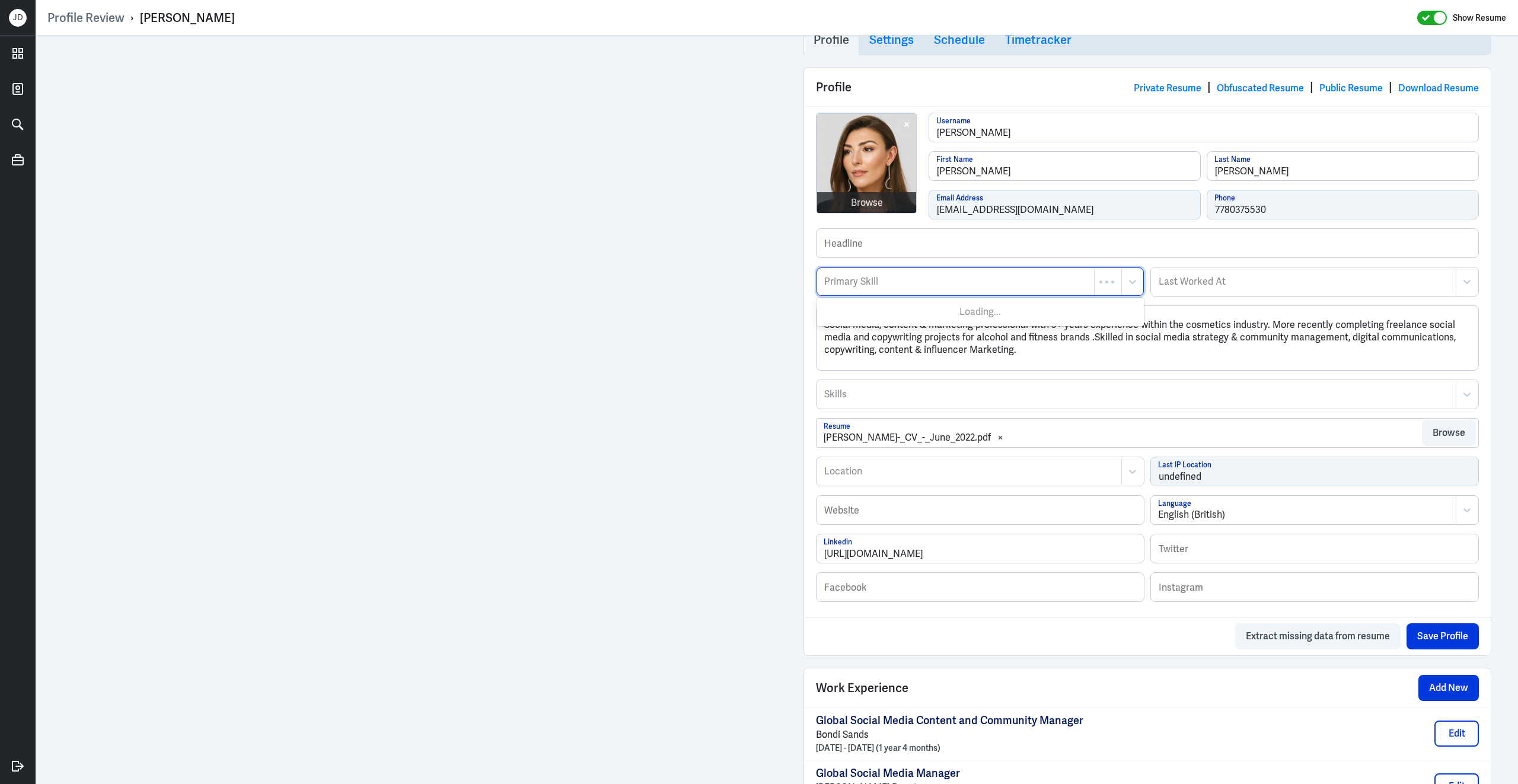
click at [896, 288] on div at bounding box center [955, 281] width 265 height 14
type input "Social Media"
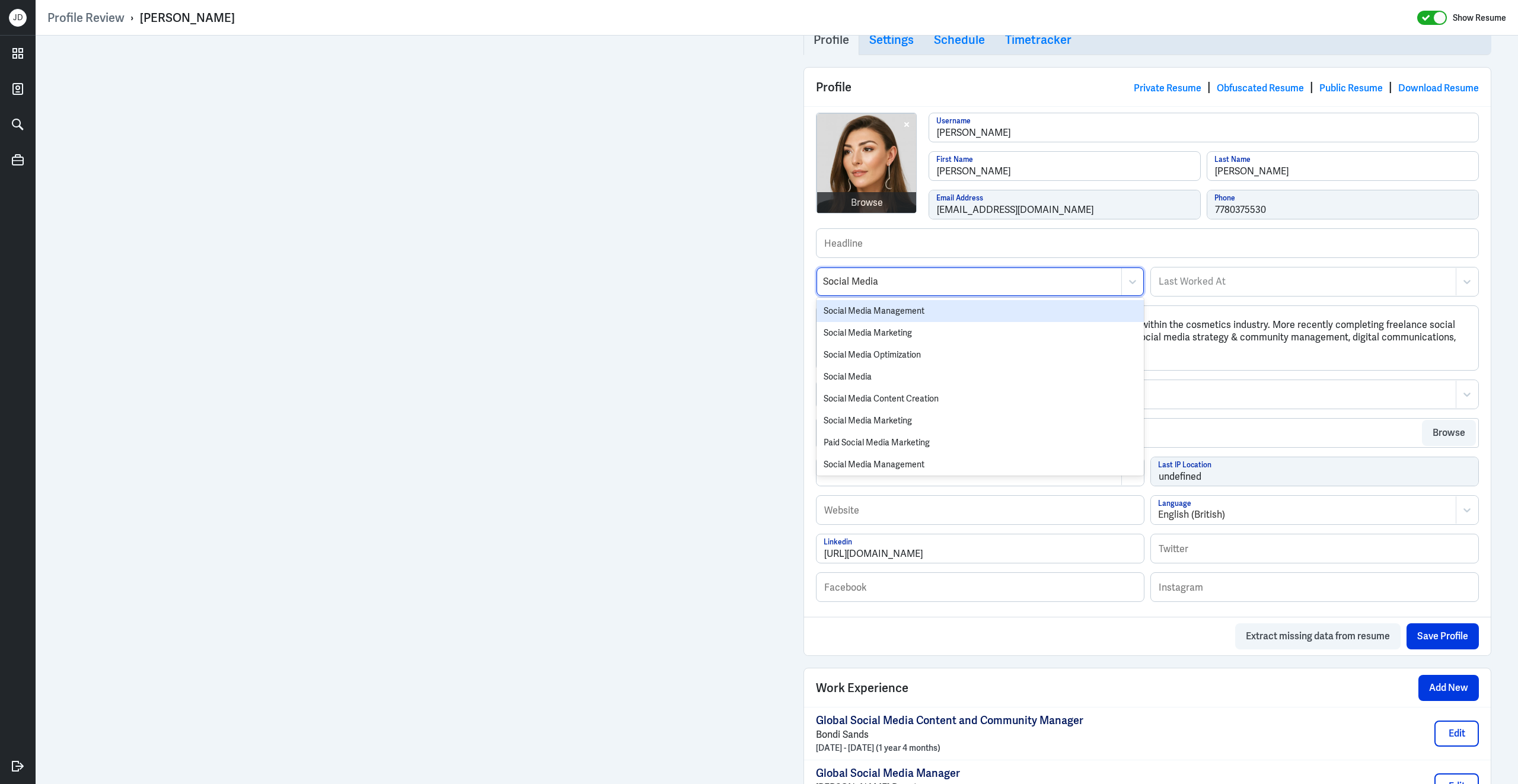
click at [936, 319] on div "Social Media Management" at bounding box center [981, 311] width 327 height 22
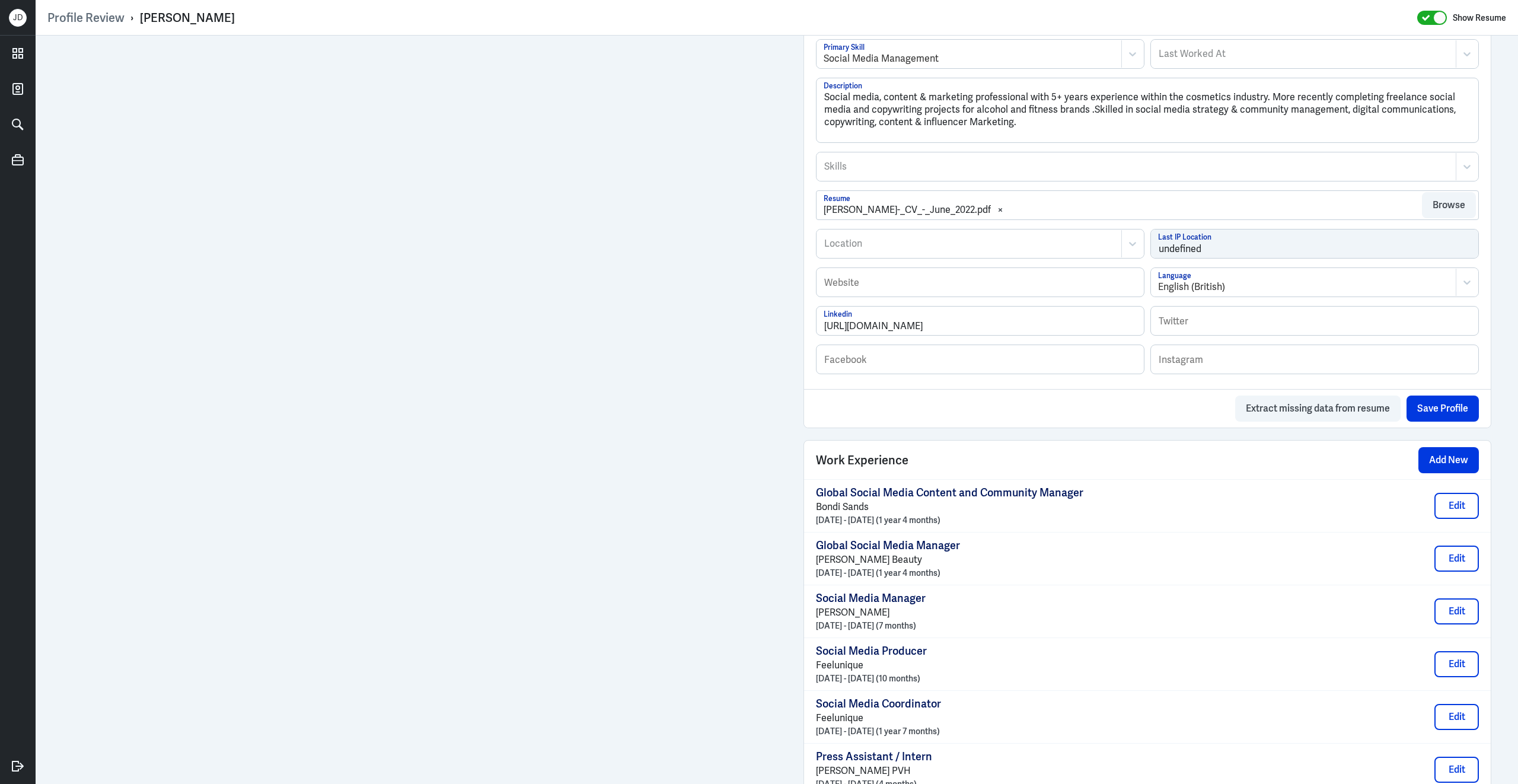
scroll to position [0, 0]
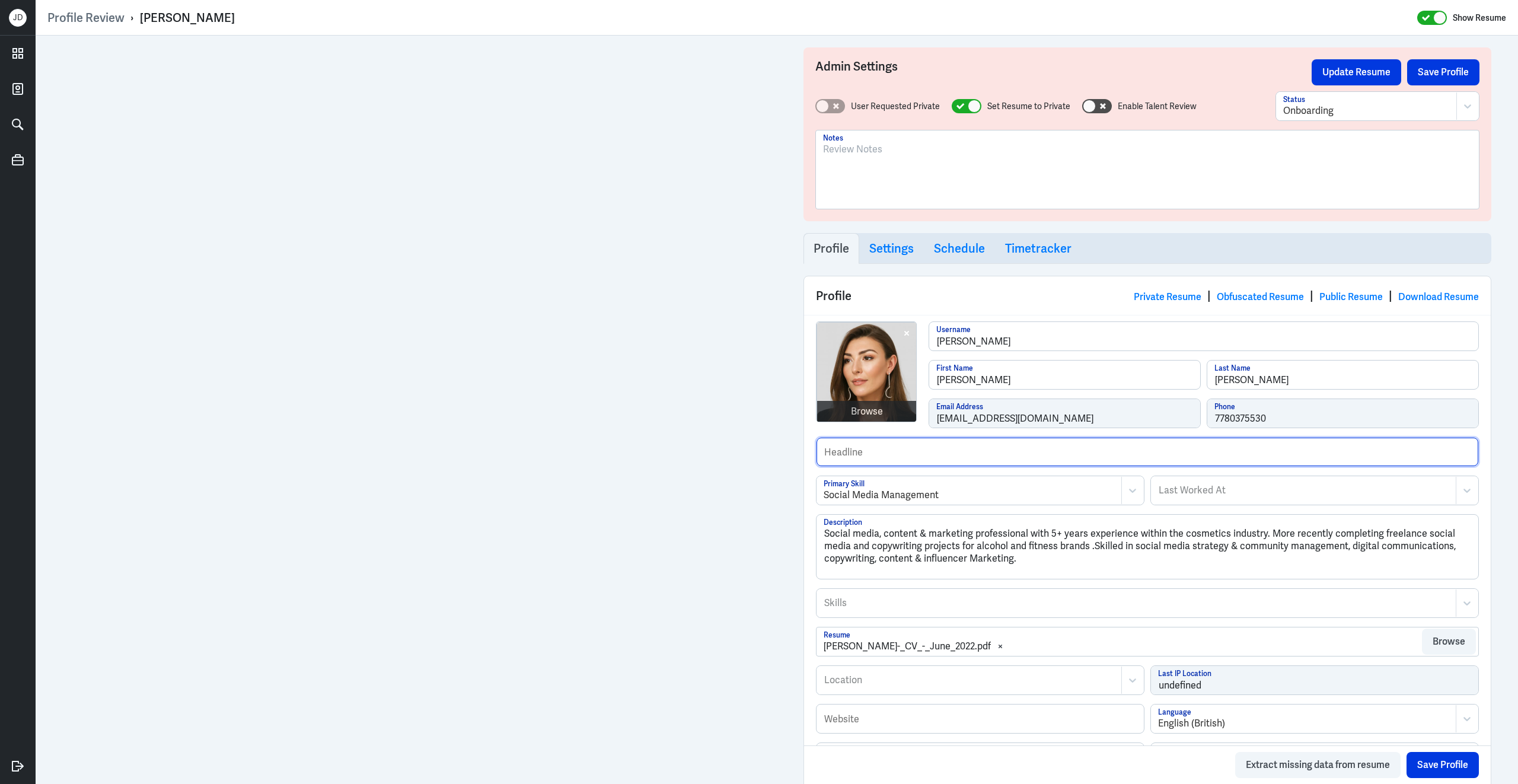
click at [901, 450] on input "text" at bounding box center [1148, 451] width 662 height 28
click at [1015, 460] on input "Previously worked for L'oreal," at bounding box center [1148, 451] width 662 height 28
paste input "[URL][DOMAIN_NAME]"
click at [948, 459] on input "Previously worked for L'oreal, [URL][DOMAIN_NAME]" at bounding box center [1148, 451] width 662 height 28
drag, startPoint x: 951, startPoint y: 457, endPoint x: 1146, endPoint y: 463, distance: 195.1
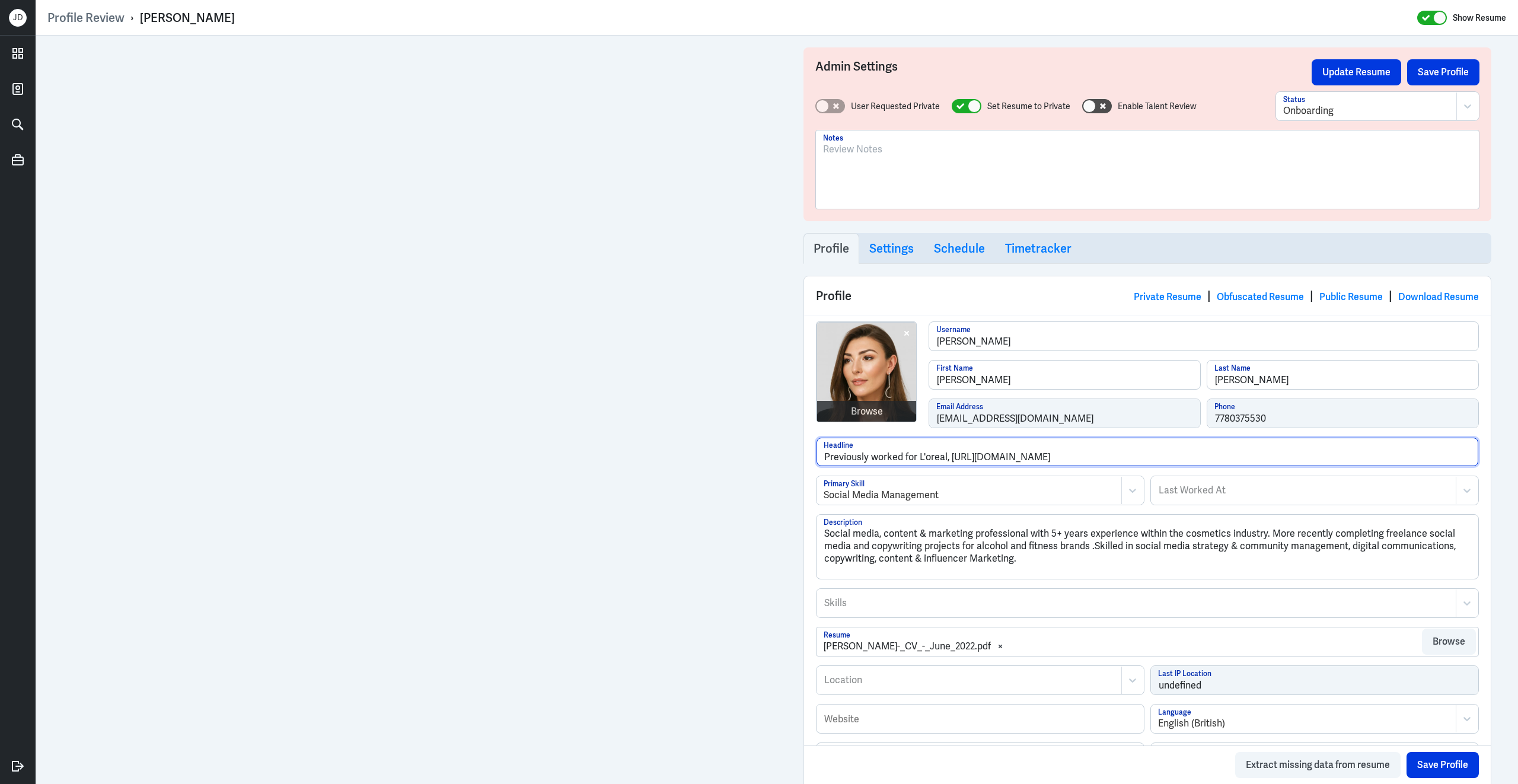
click at [1148, 463] on input "Previously worked for L'oreal, [URL][DOMAIN_NAME]" at bounding box center [1148, 451] width 662 height 28
paste input "[PERSON_NAME] Beauty"
click at [928, 459] on input "Previously worked for L'oreal, [PERSON_NAME] Beauty and Sephora [GEOGRAPHIC_DAT…" at bounding box center [1148, 451] width 662 height 28
drag, startPoint x: 920, startPoint y: 458, endPoint x: 946, endPoint y: 459, distance: 26.0
click at [946, 459] on input "Previously worked for L'oreal, [PERSON_NAME] Beauty and Sephora [GEOGRAPHIC_DAT…" at bounding box center [1148, 451] width 662 height 28
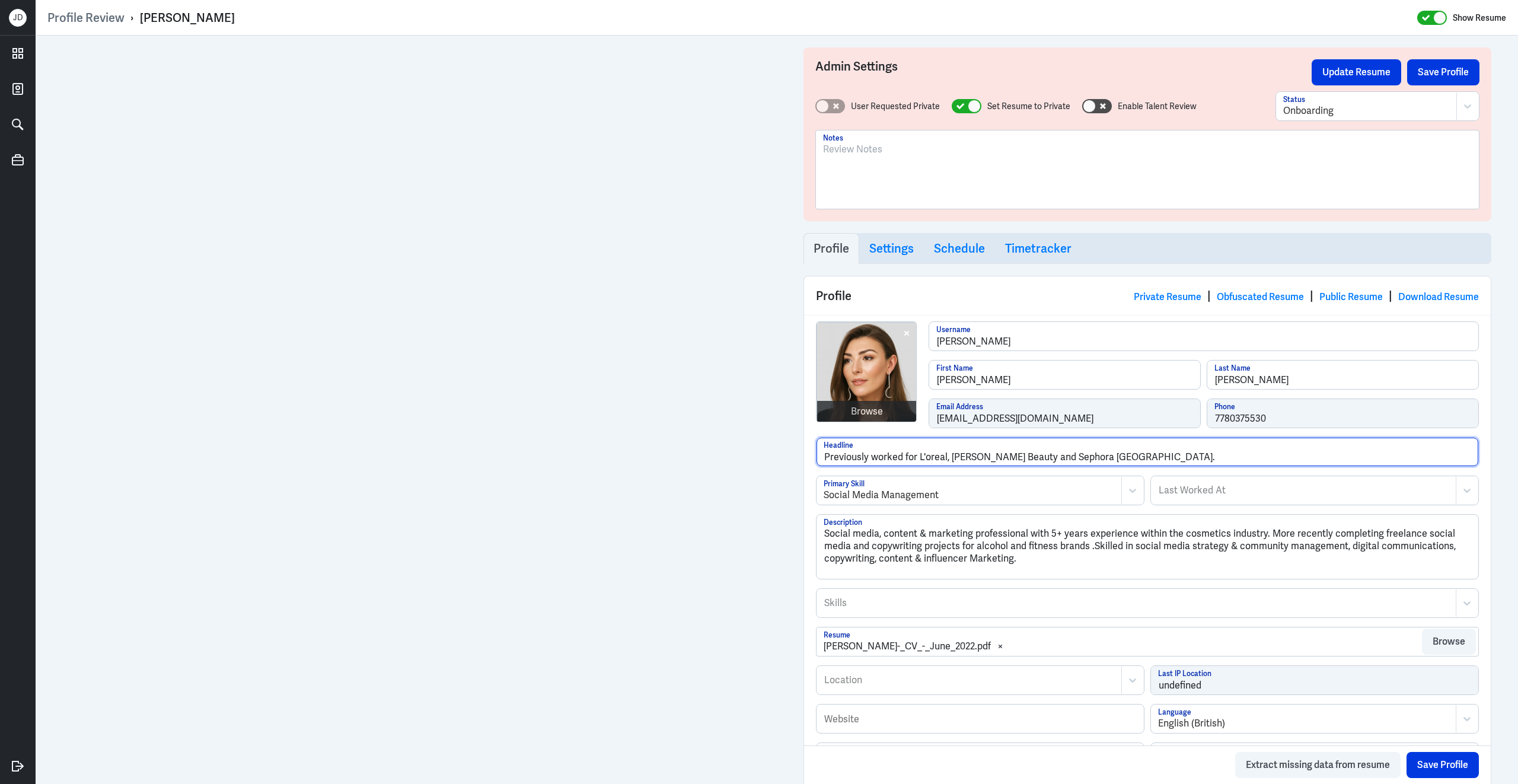
paste input "[PERSON_NAME]"
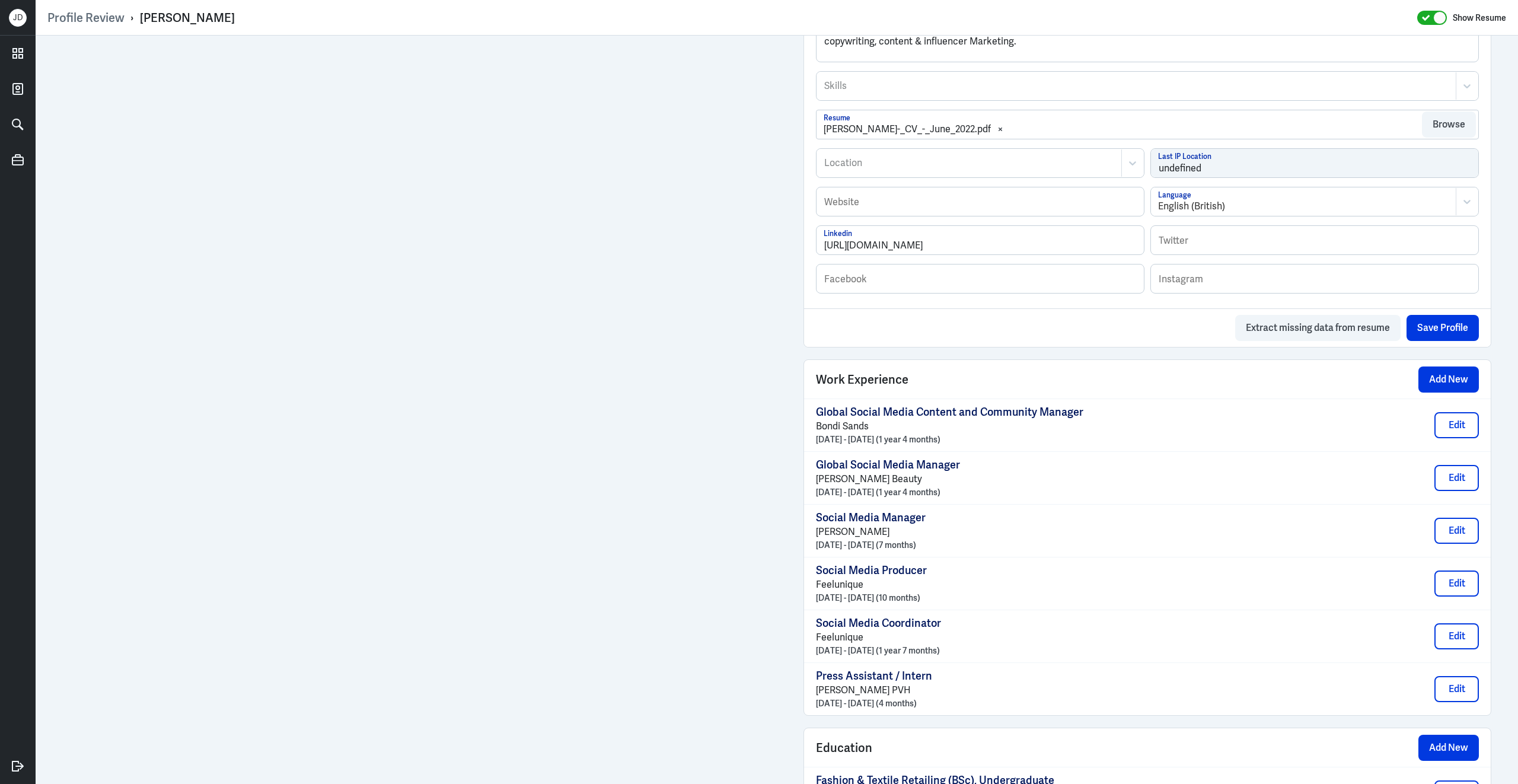
scroll to position [648, 0]
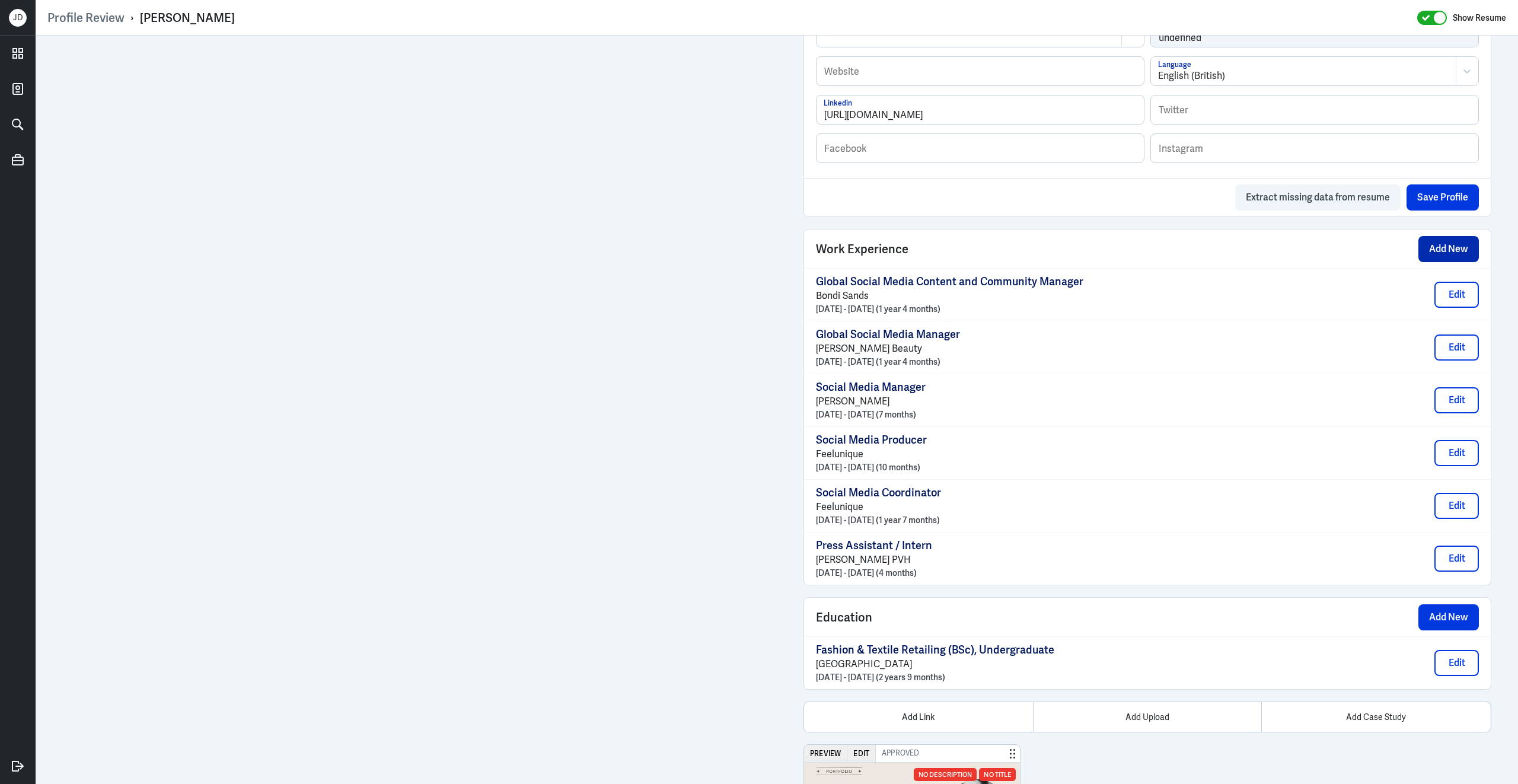
type input "Previously worked for L'Oréal, [PERSON_NAME] Beauty and Sephora [GEOGRAPHIC_DAT…"
click at [1453, 261] on button "Add New" at bounding box center [1449, 249] width 60 height 26
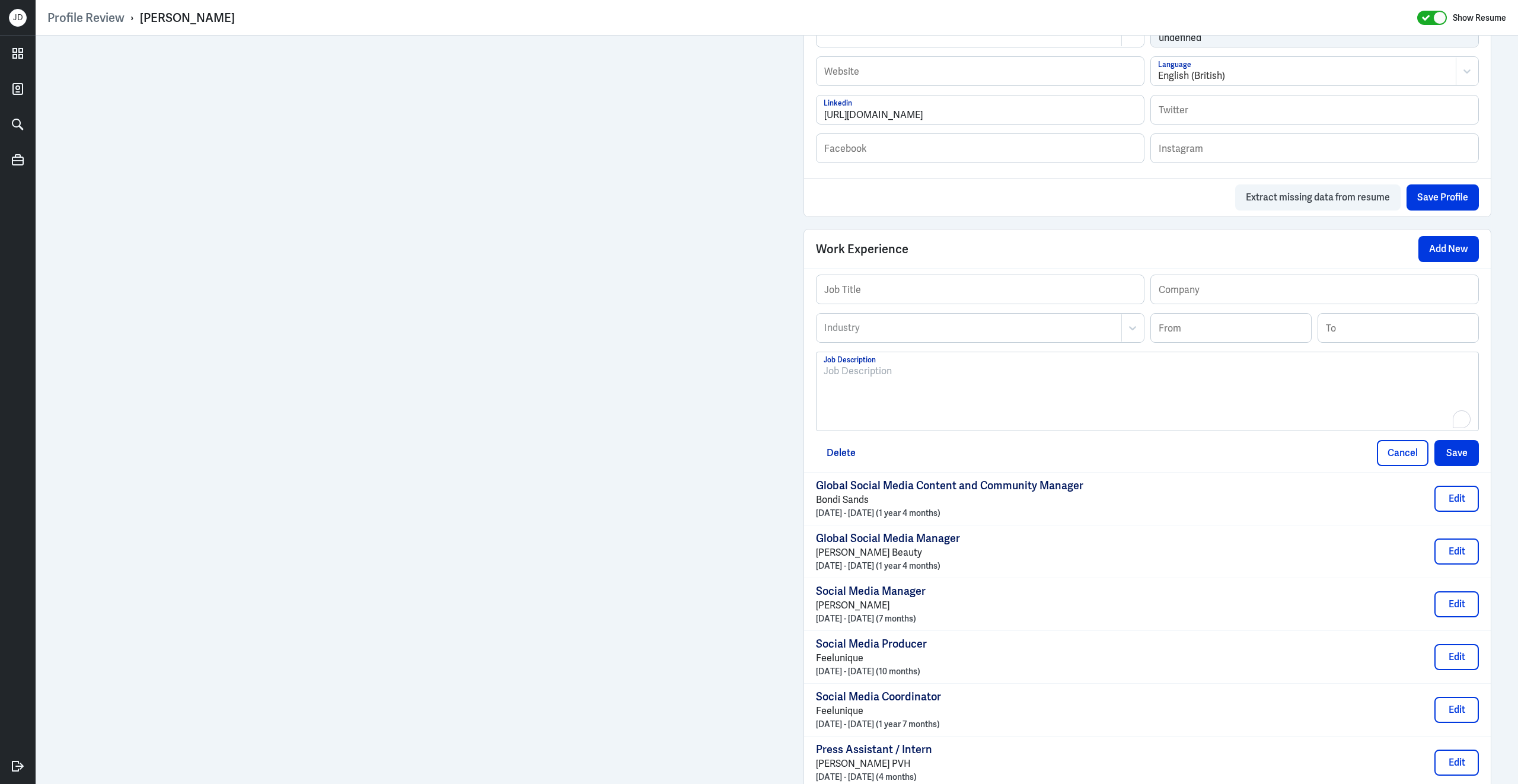
click at [1060, 400] on div "To enrich screen reader interactions, please activate Accessibility in Grammarl…" at bounding box center [1148, 396] width 648 height 64
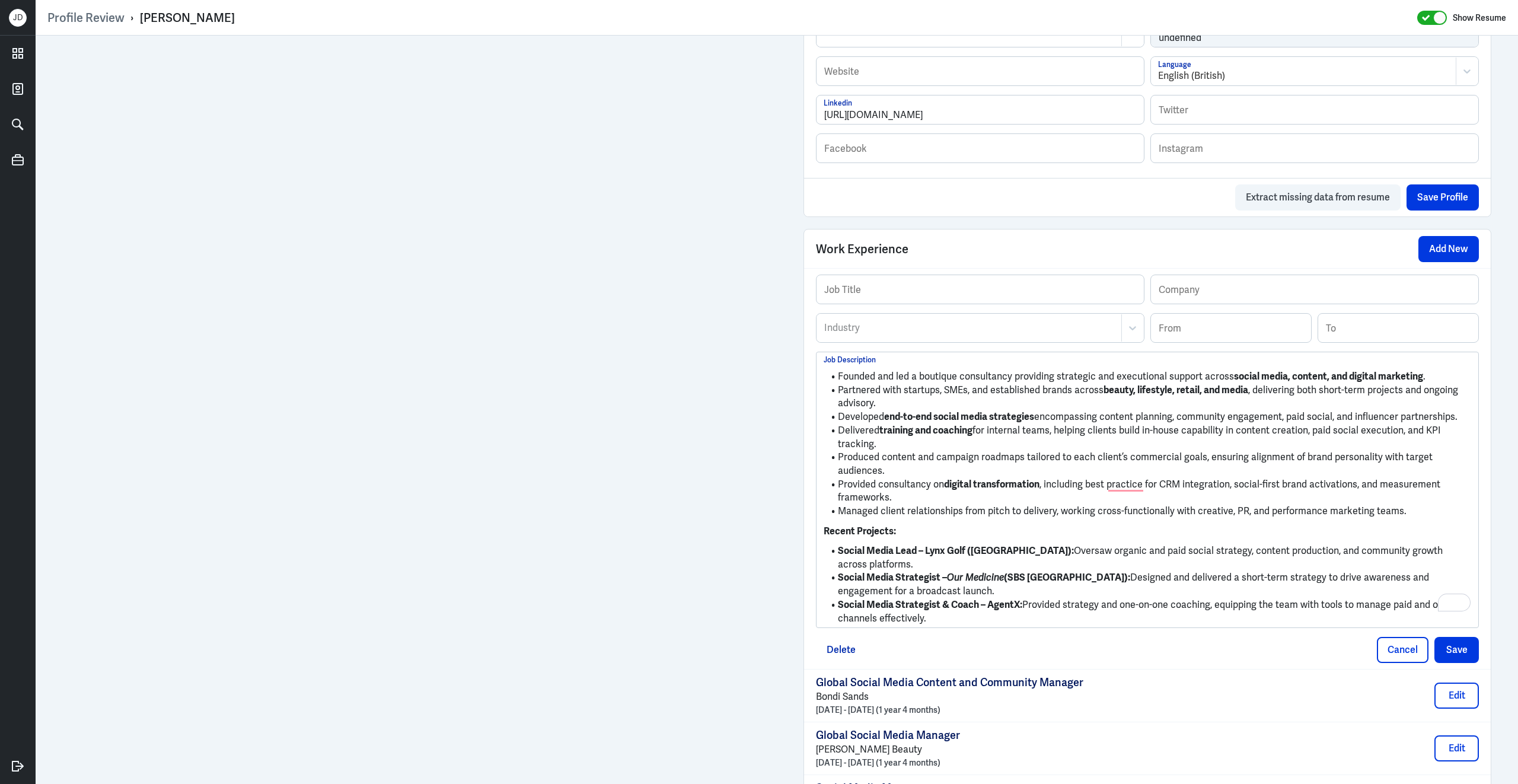
drag, startPoint x: 1024, startPoint y: 618, endPoint x: 837, endPoint y: 380, distance: 302.7
click at [837, 380] on div "Founded and led a boutique consultancy providing strategic and executional supp…" at bounding box center [1148, 494] width 648 height 261
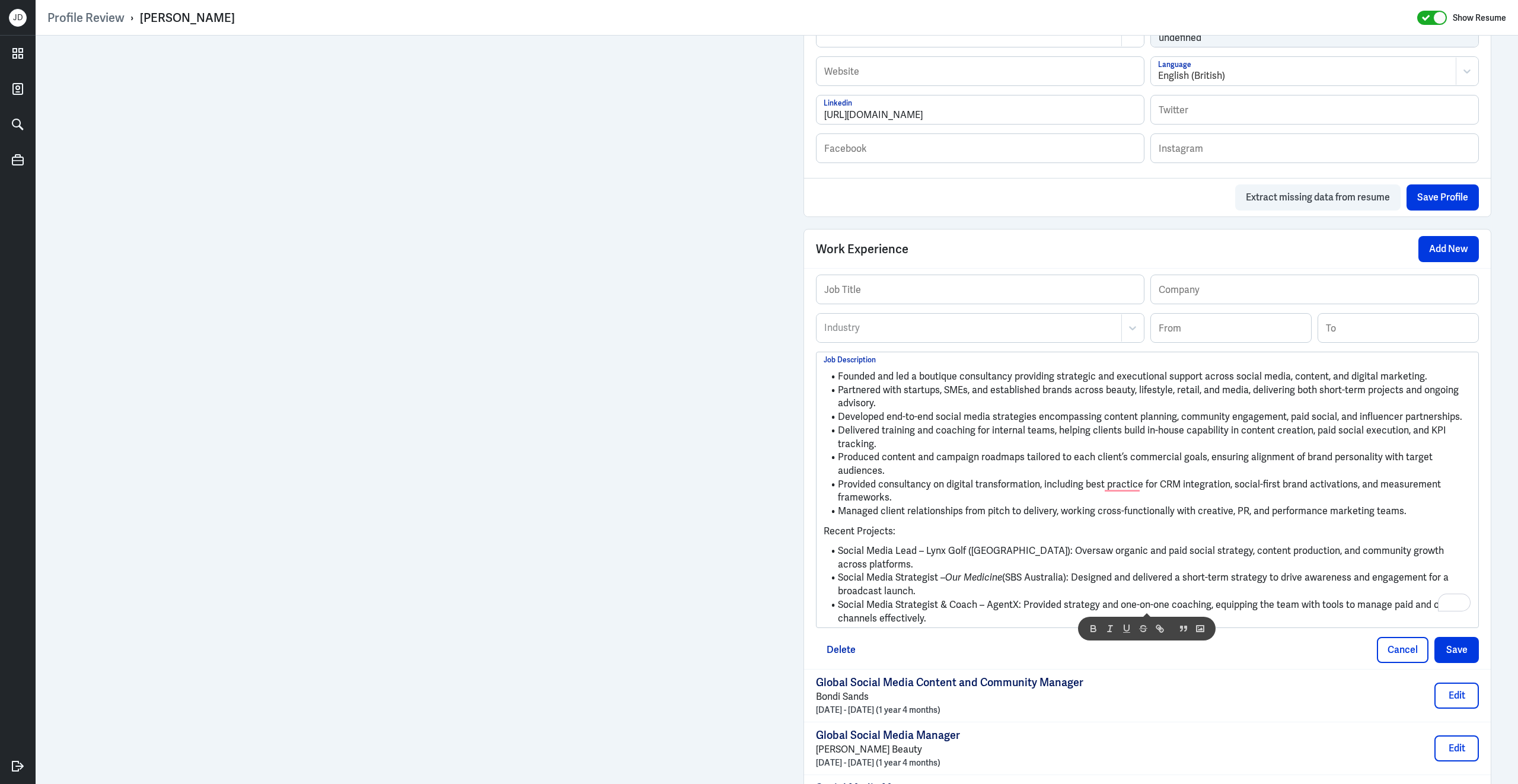
click at [1144, 503] on li "Provided consultancy on digital transformation, including best practice for CRM…" at bounding box center [1148, 491] width 648 height 27
drag, startPoint x: 901, startPoint y: 540, endPoint x: 813, endPoint y: 540, distance: 88.0
click at [813, 540] on div "Profile Review › [PERSON_NAME] Show Resume Admin Settings Update Resume Save Pr…" at bounding box center [776, 392] width 1483 height 784
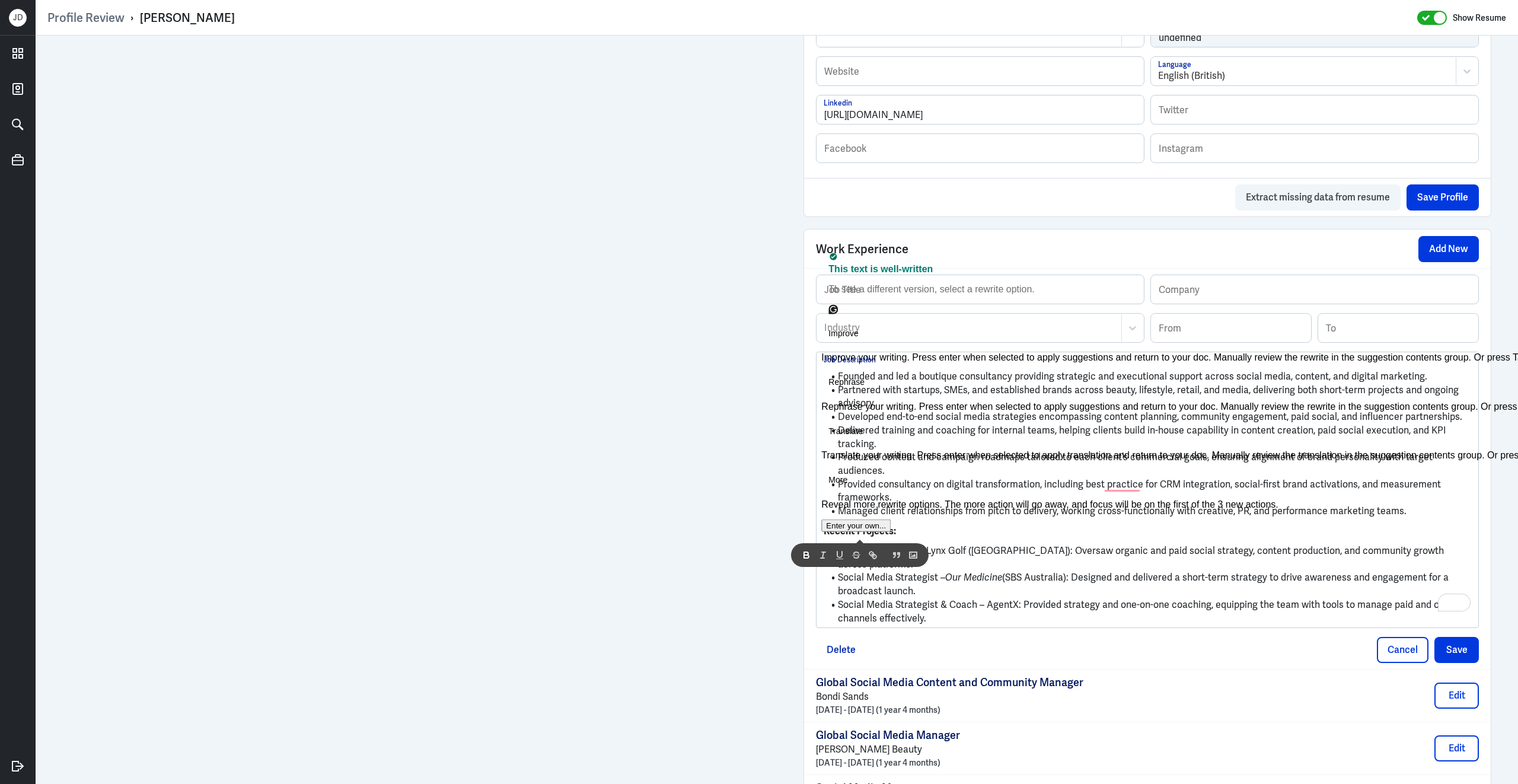
click at [1018, 563] on li "Social Media Lead – Lynx Golf ([GEOGRAPHIC_DATA]): Oversaw organic and paid soc…" at bounding box center [1148, 557] width 648 height 27
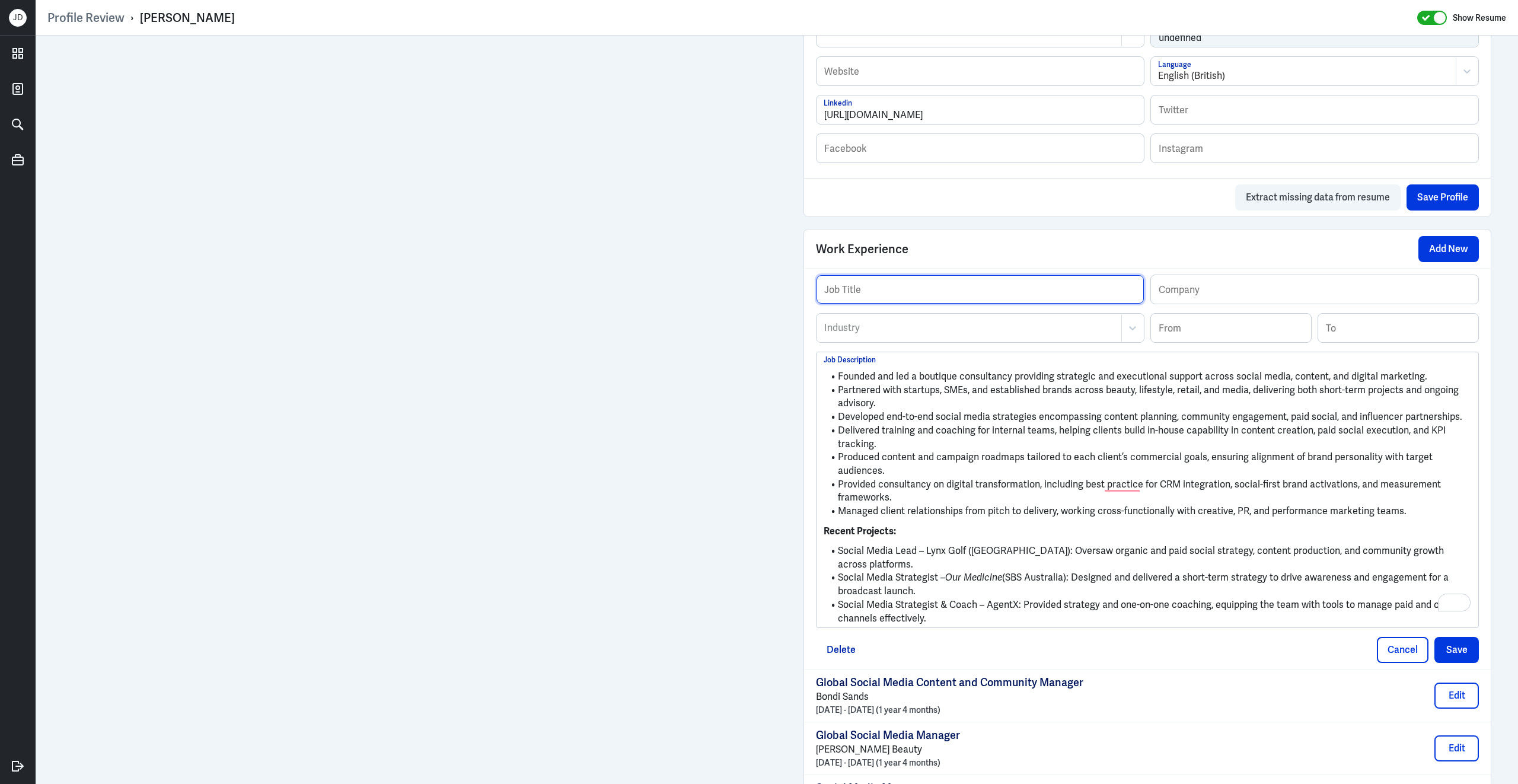
click at [944, 294] on input "text" at bounding box center [981, 289] width 327 height 28
paste input "Marketing, Social Media & Content Consultant – Director LIW Consulting"
click at [1031, 303] on input "Marketing, Social Media & Content Consultant – Director LIW Consulting" at bounding box center [981, 289] width 327 height 28
drag, startPoint x: 1069, startPoint y: 302, endPoint x: 1129, endPoint y: 304, distance: 60.0
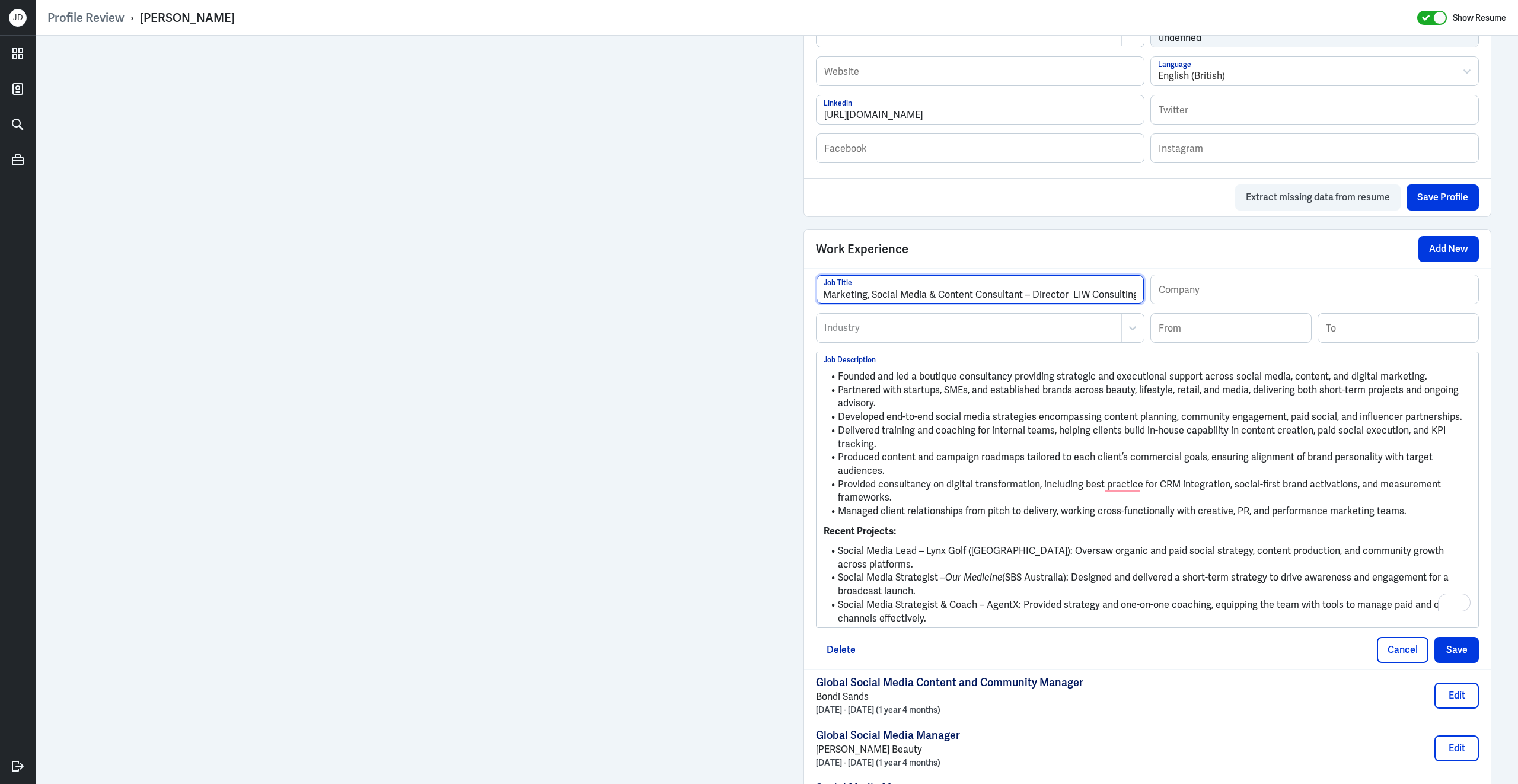
click at [1131, 304] on input "Marketing, Social Media & Content Consultant – Director LIW Consulting" at bounding box center [981, 289] width 327 height 28
drag, startPoint x: 1070, startPoint y: 302, endPoint x: 1156, endPoint y: 305, distance: 86.1
click at [1158, 305] on div "Marketing, Social Media & Content Consultant – Director LIW Consulting Job Titl…" at bounding box center [1147, 294] width 663 height 39
type input "Marketing, Social Media & Content Consultant – Director"
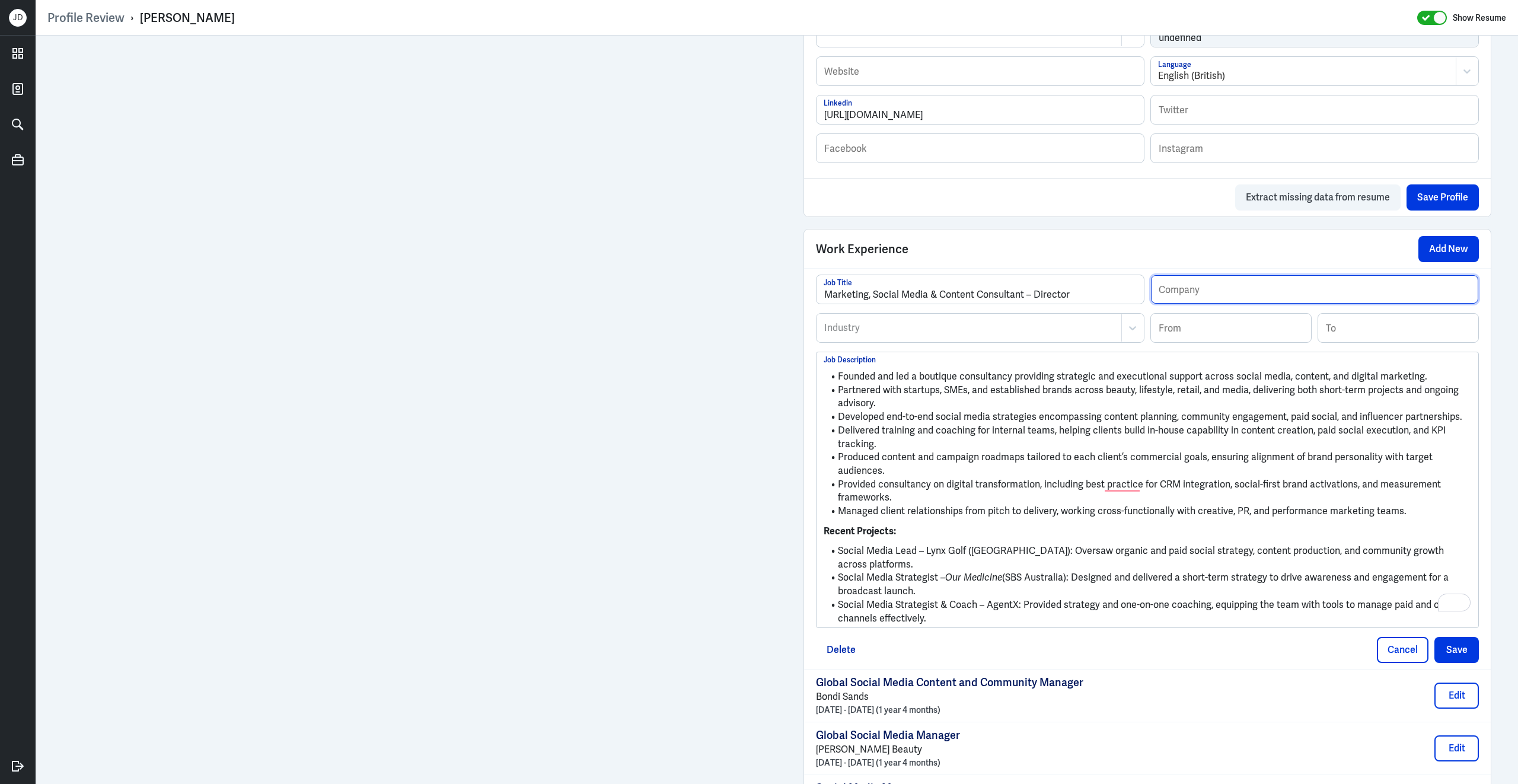
click at [1174, 301] on input "text" at bounding box center [1314, 289] width 327 height 28
paste input "LIW Consulting"
type input "LIW Consulting"
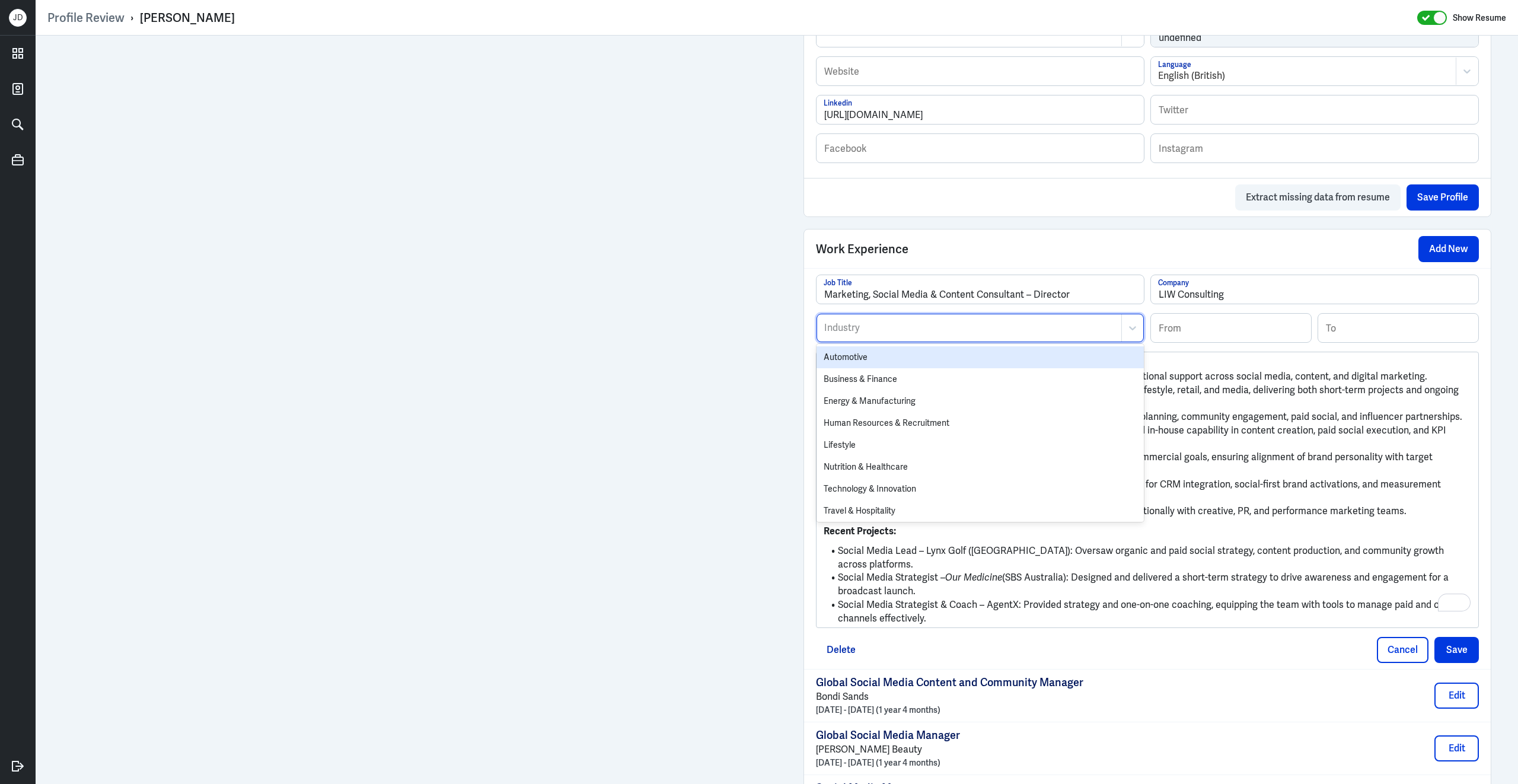
click at [998, 333] on div at bounding box center [969, 327] width 292 height 14
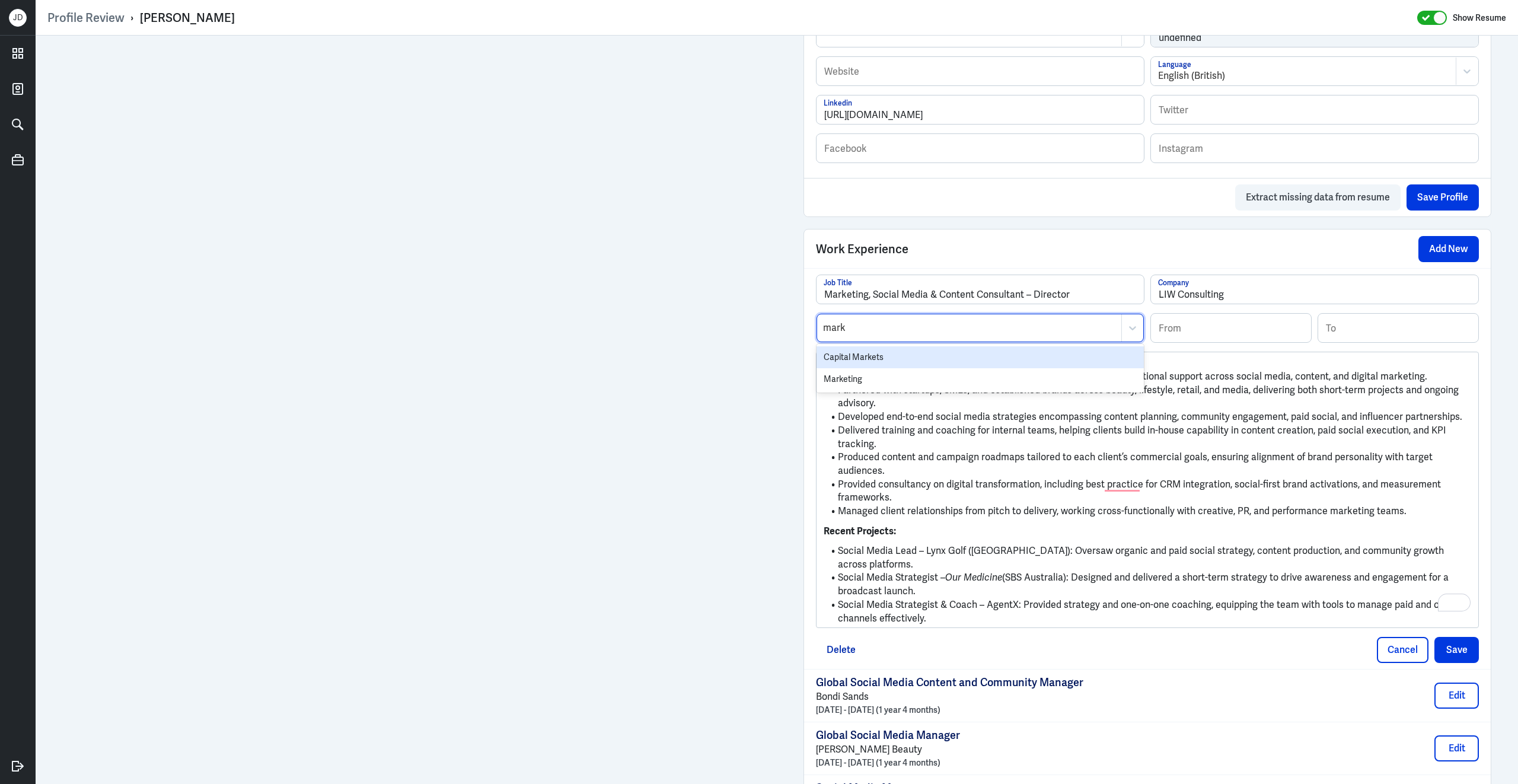
type input "marke"
click at [951, 388] on div "Marketing" at bounding box center [981, 379] width 327 height 22
click at [1205, 341] on input at bounding box center [1230, 327] width 160 height 28
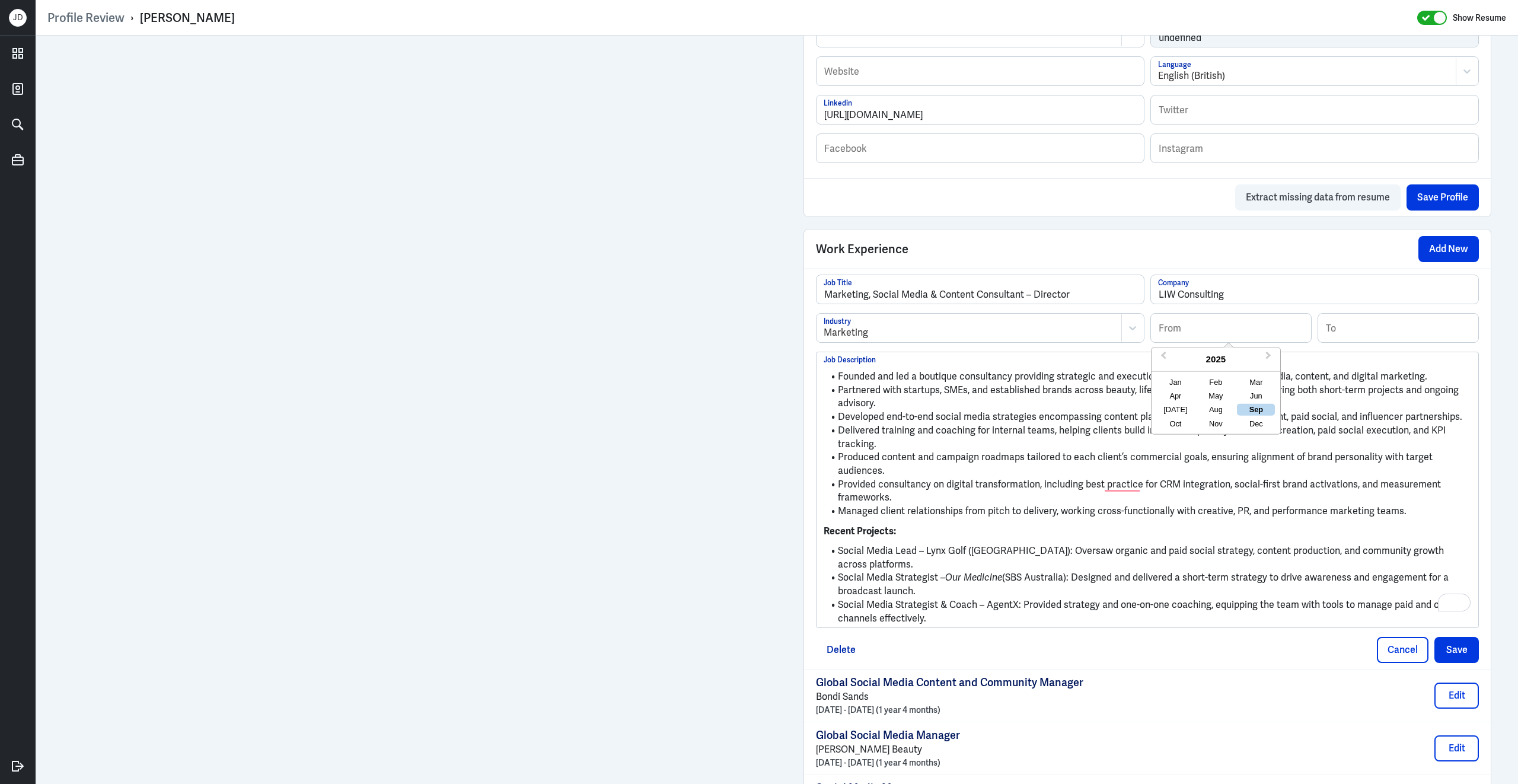
click at [987, 406] on li "Partnered with startups, SMEs, and established brands across beauty, lifestyle,…" at bounding box center [1148, 396] width 648 height 27
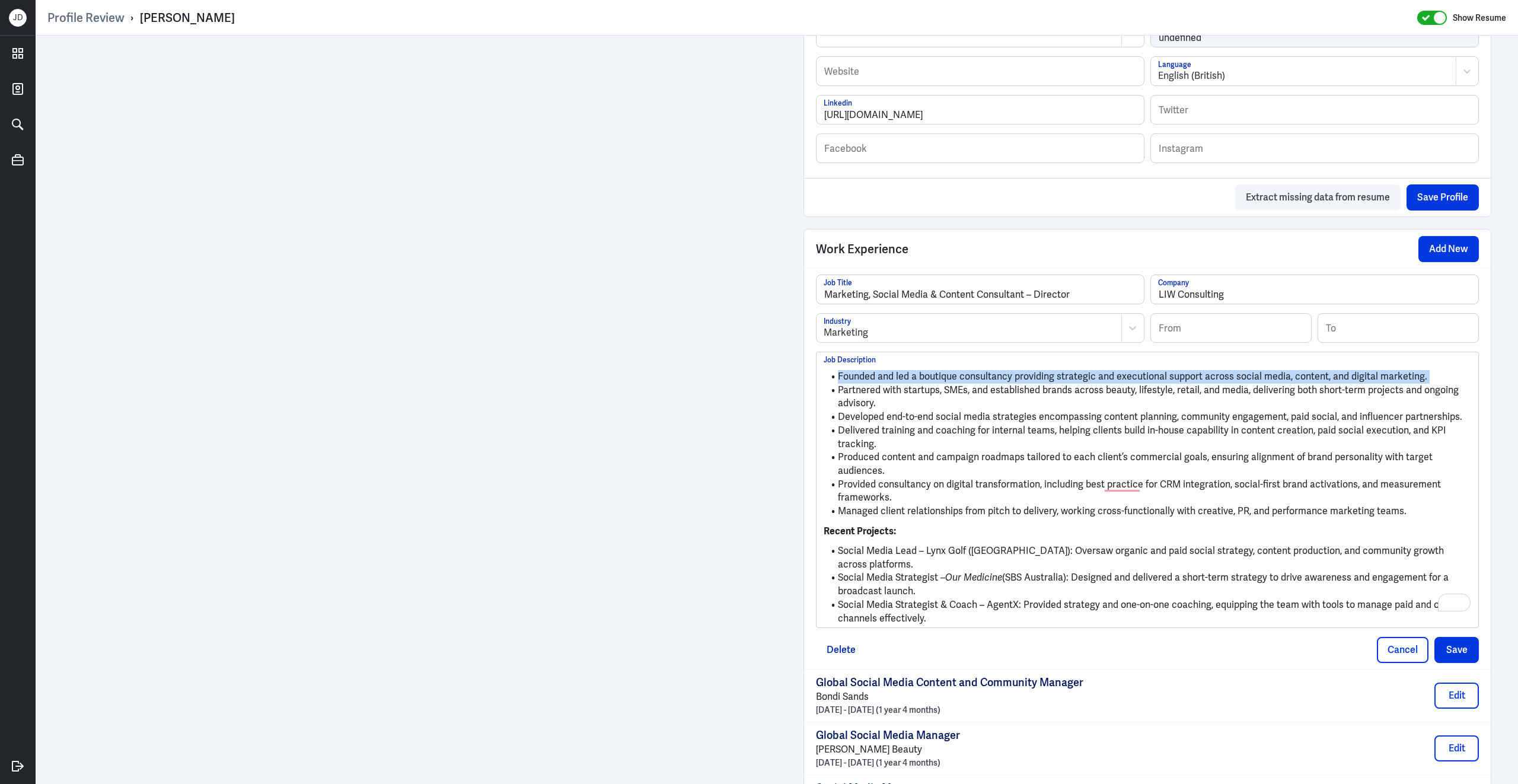
drag, startPoint x: 838, startPoint y: 403, endPoint x: 838, endPoint y: 373, distance: 30.0
click at [838, 373] on ul "Founded and led a boutique consultancy providing strategic and executional supp…" at bounding box center [1148, 443] width 648 height 160
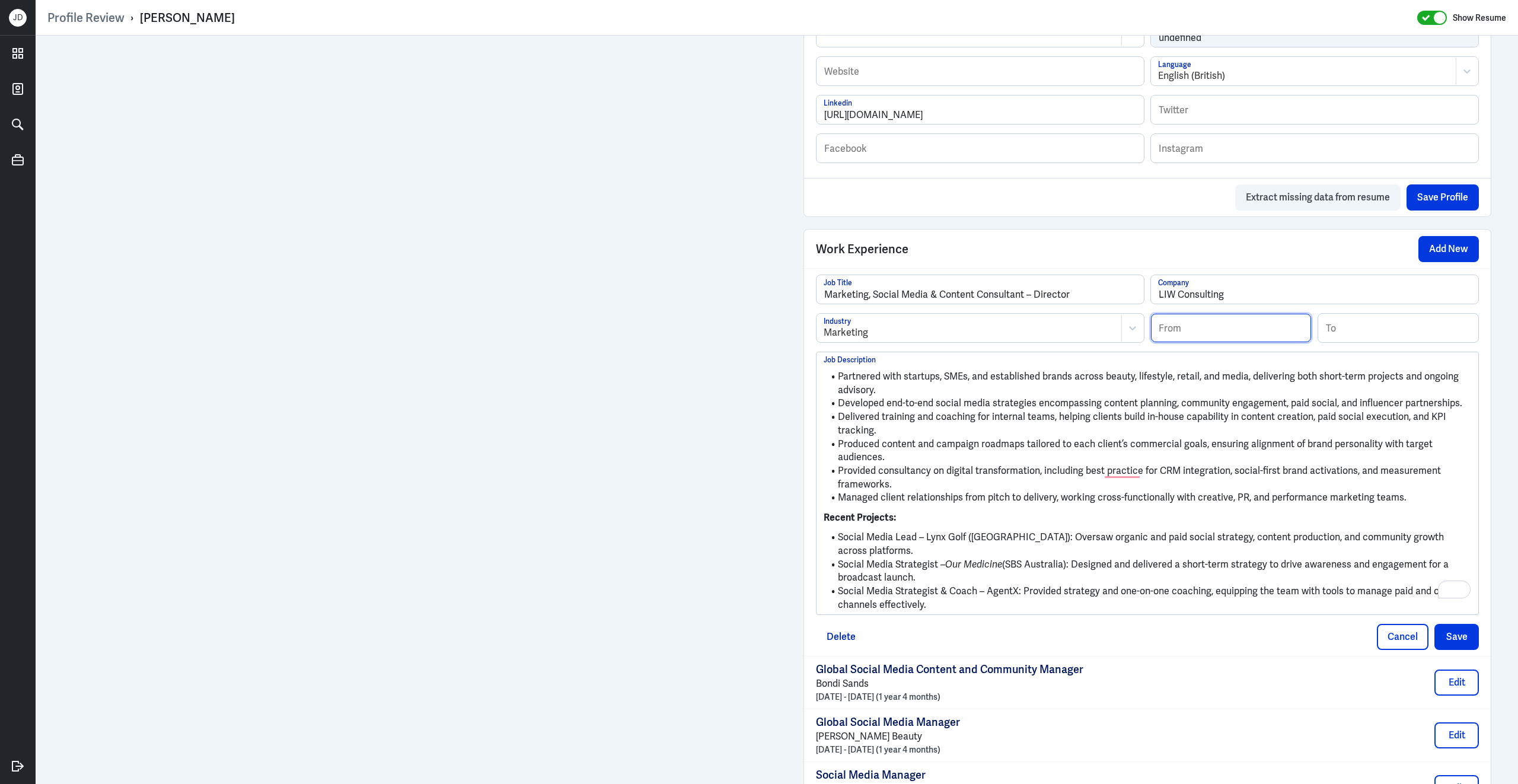
click at [1220, 334] on input at bounding box center [1230, 327] width 160 height 28
type input "08/2024"
click at [1416, 453] on li "Produced content and campaign roadmaps tailored to each client’s commercial goa…" at bounding box center [1148, 450] width 648 height 27
click at [1458, 630] on button "Save" at bounding box center [1457, 636] width 44 height 26
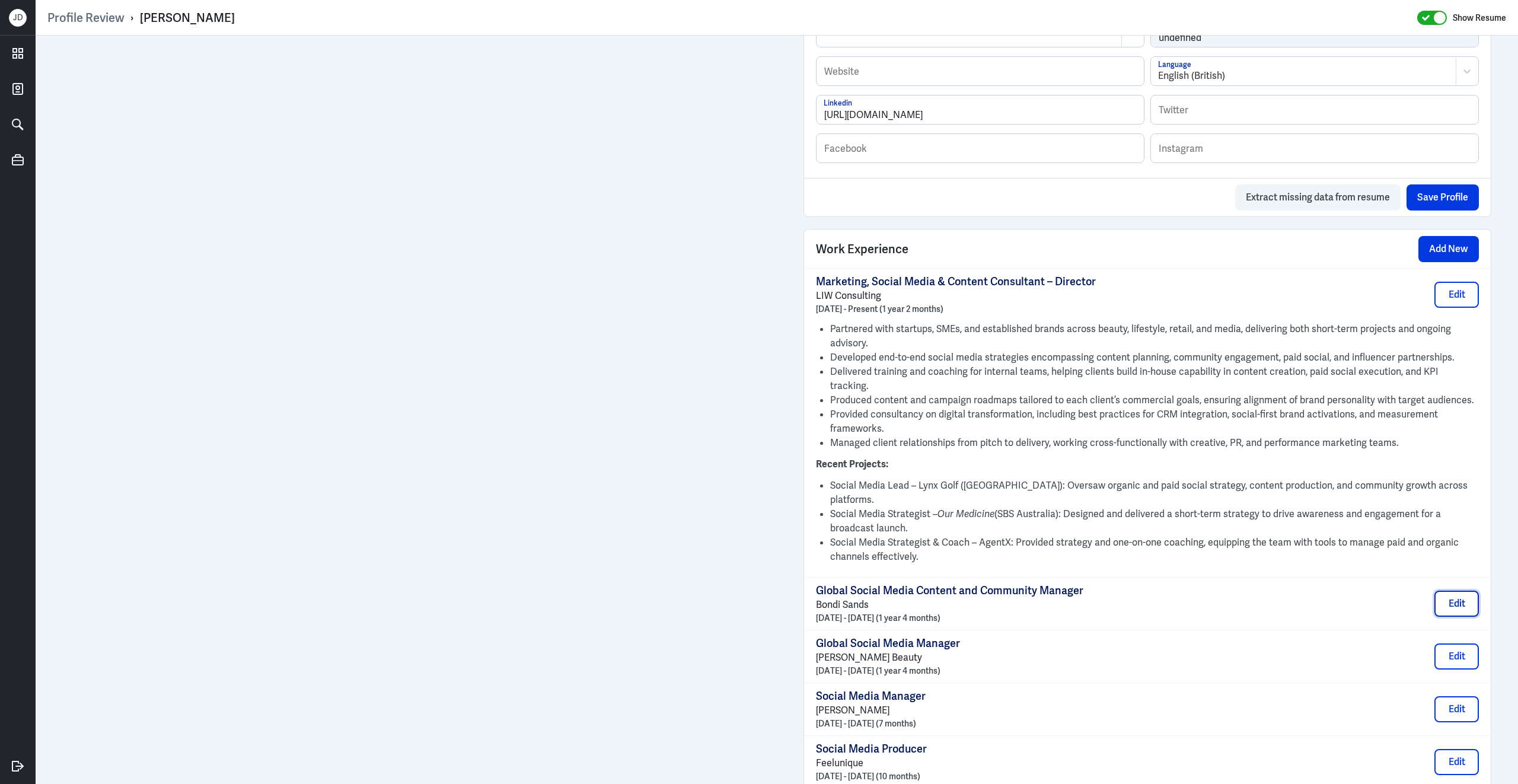
click at [1460, 590] on button "Edit" at bounding box center [1457, 603] width 44 height 26
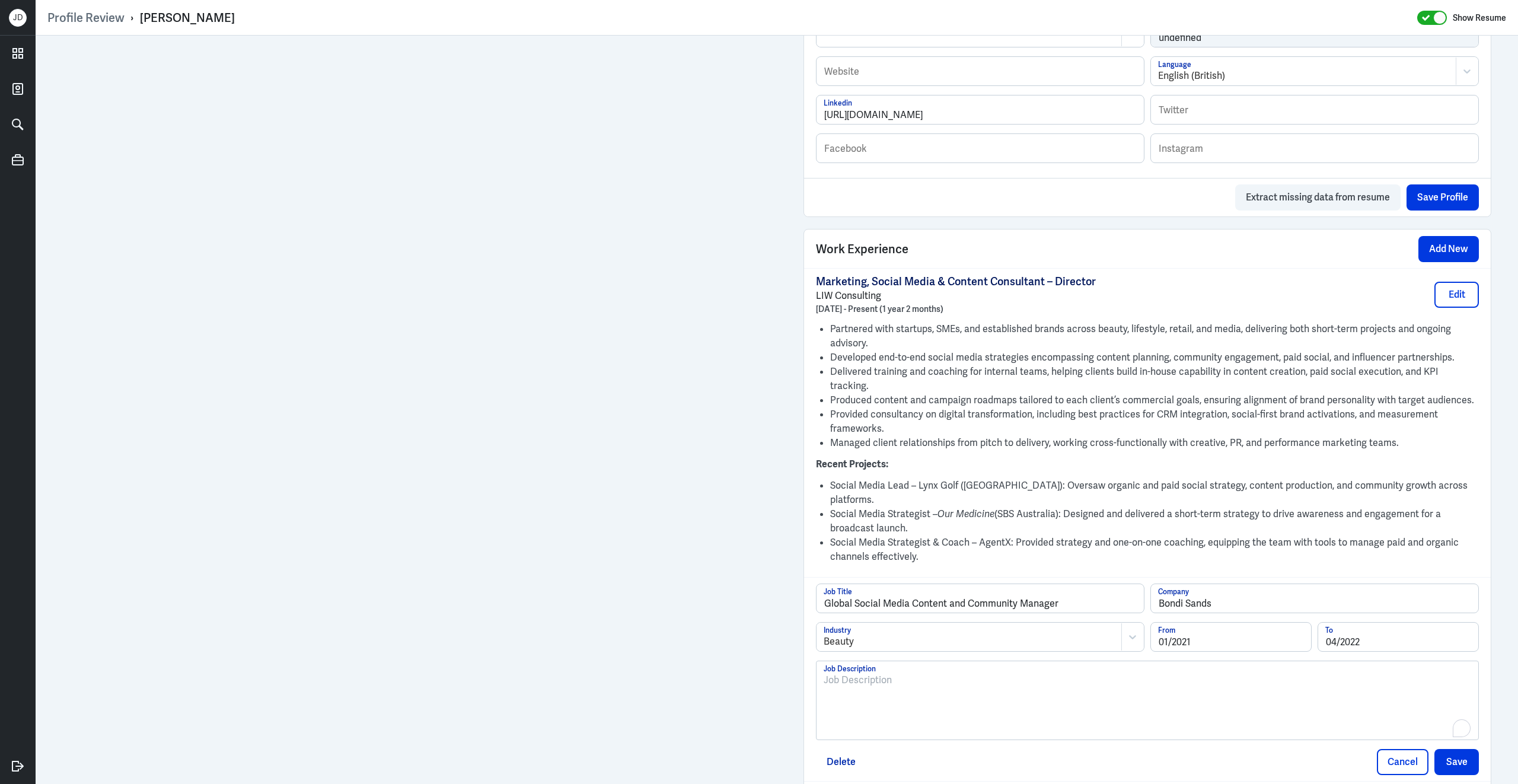
click at [973, 701] on div "To enrich screen reader interactions, please activate Accessibility in Grammarl…" at bounding box center [1148, 704] width 648 height 64
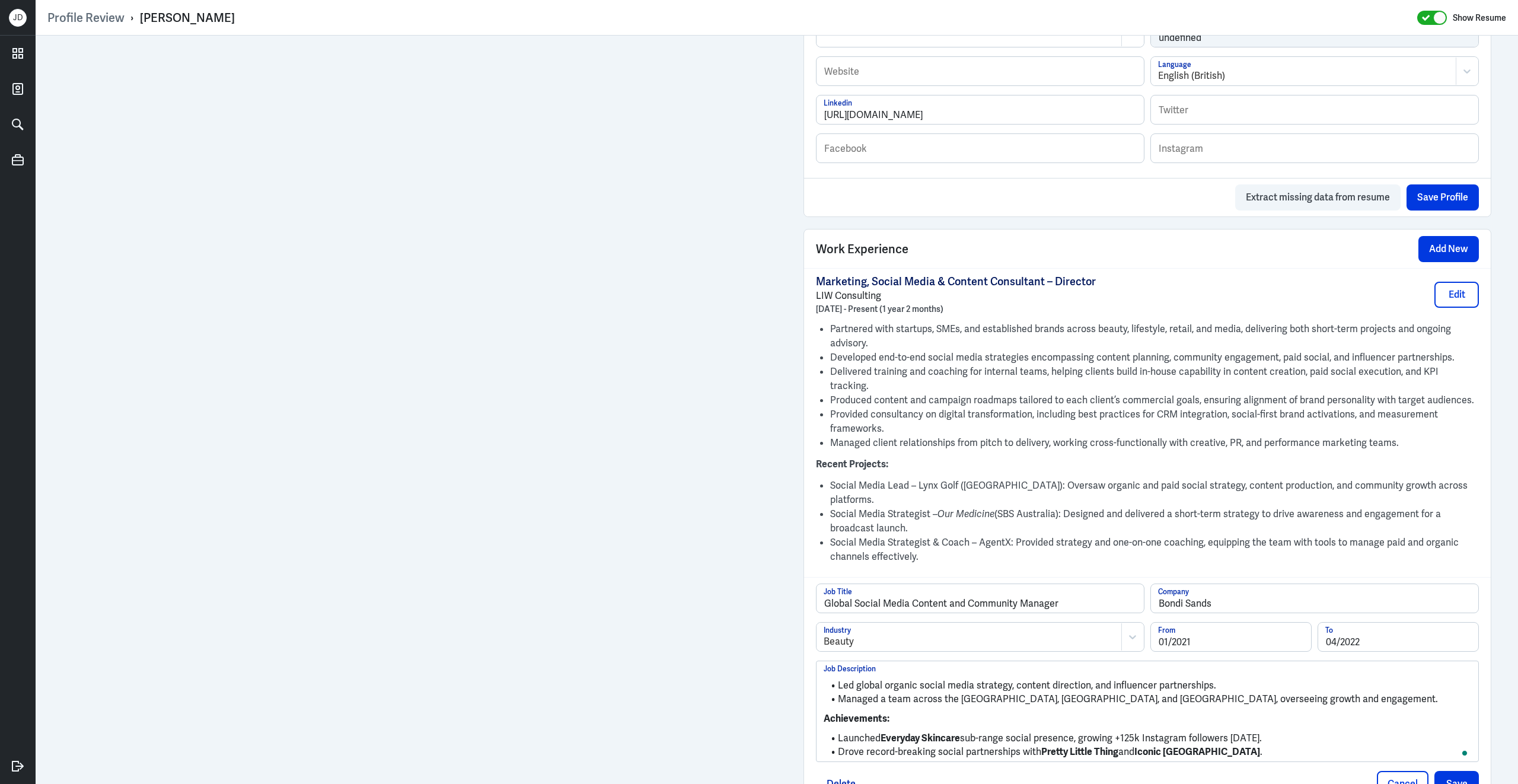
scroll to position [648, 0]
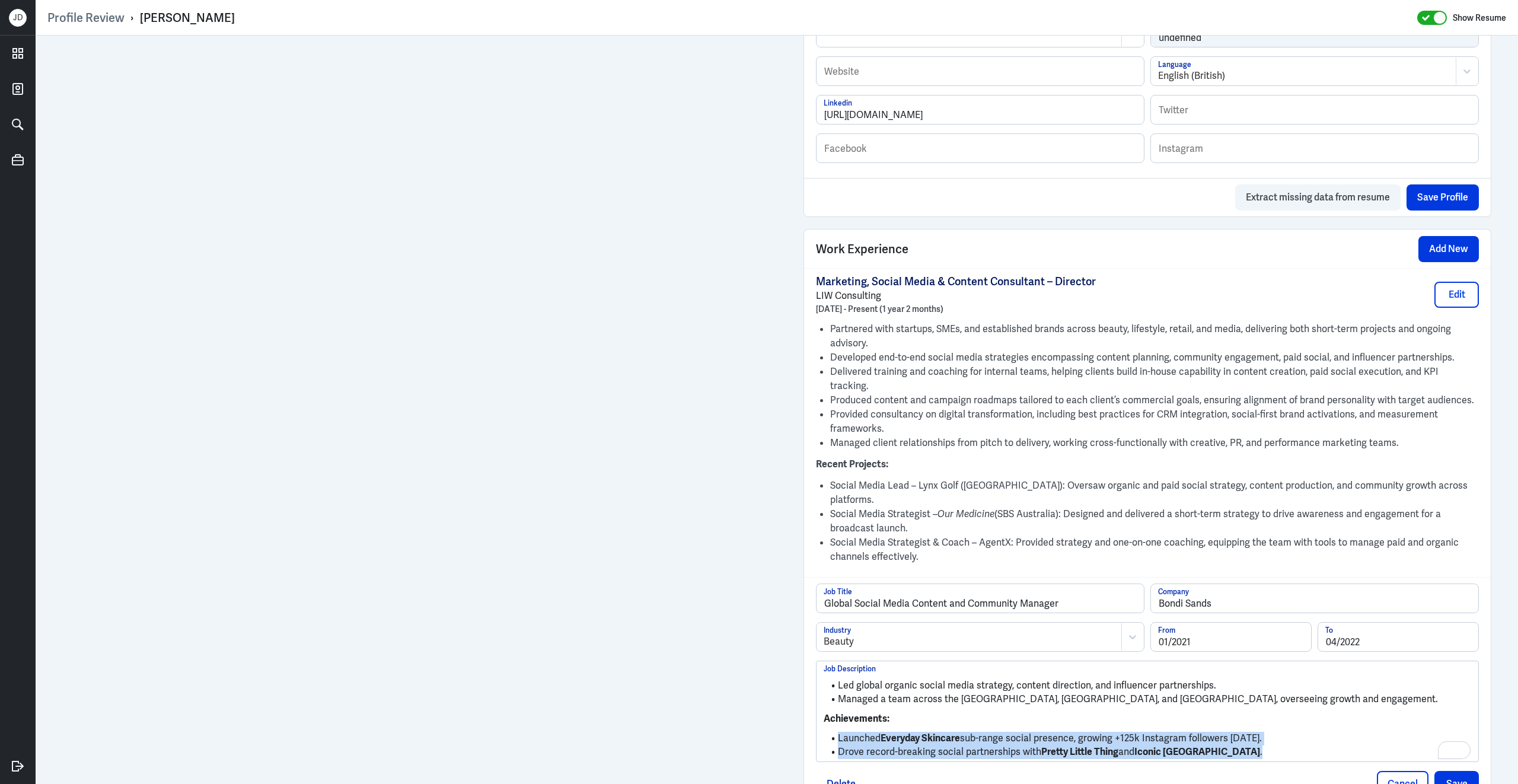
drag, startPoint x: 1217, startPoint y: 730, endPoint x: 833, endPoint y: 713, distance: 384.4
click at [833, 726] on ul "Launched Everyday Skincare sub-range social presence, growing +125k Instagram f…" at bounding box center [1148, 742] width 648 height 33
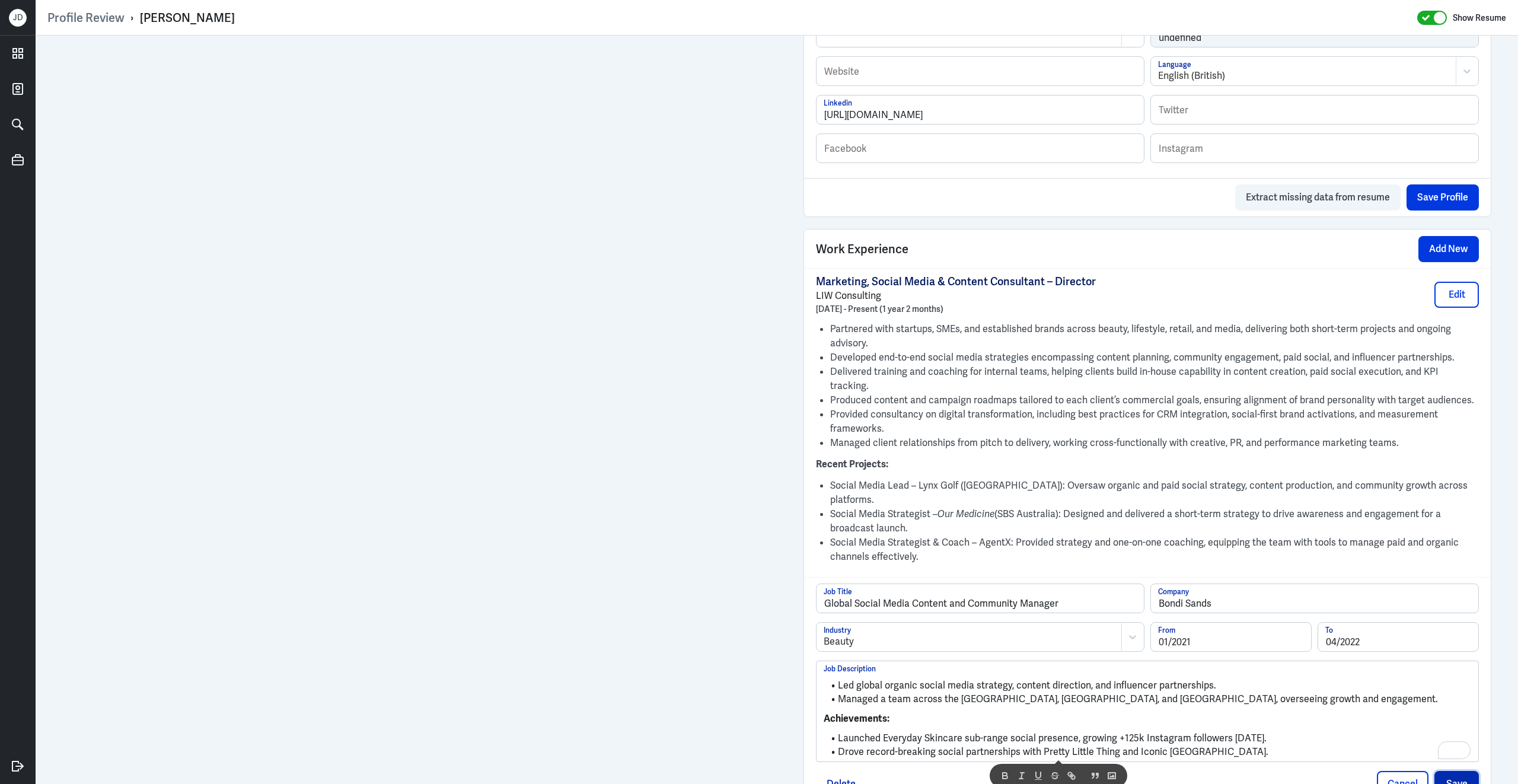
click at [1463, 771] on button "Save" at bounding box center [1457, 783] width 44 height 26
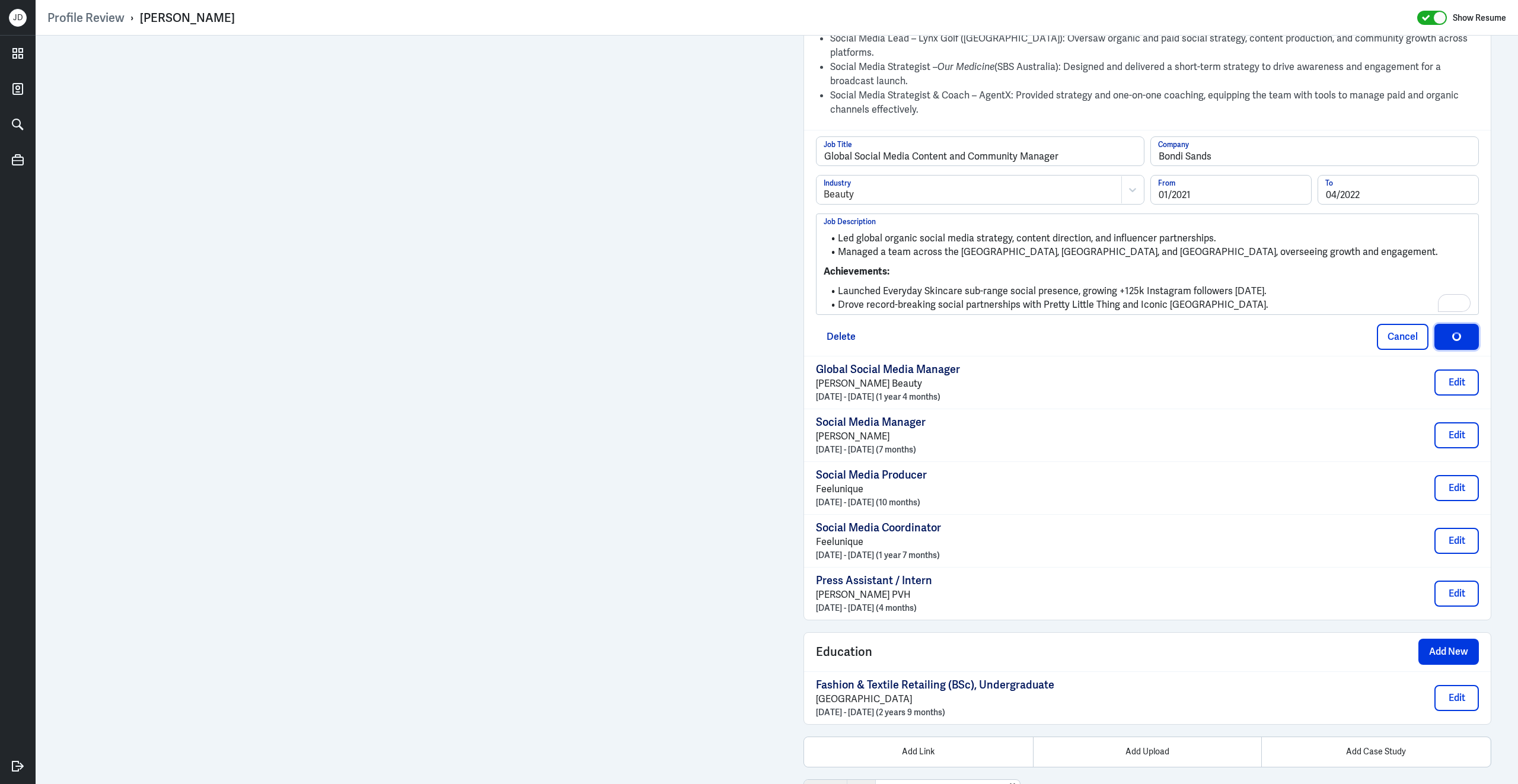
scroll to position [1241, 0]
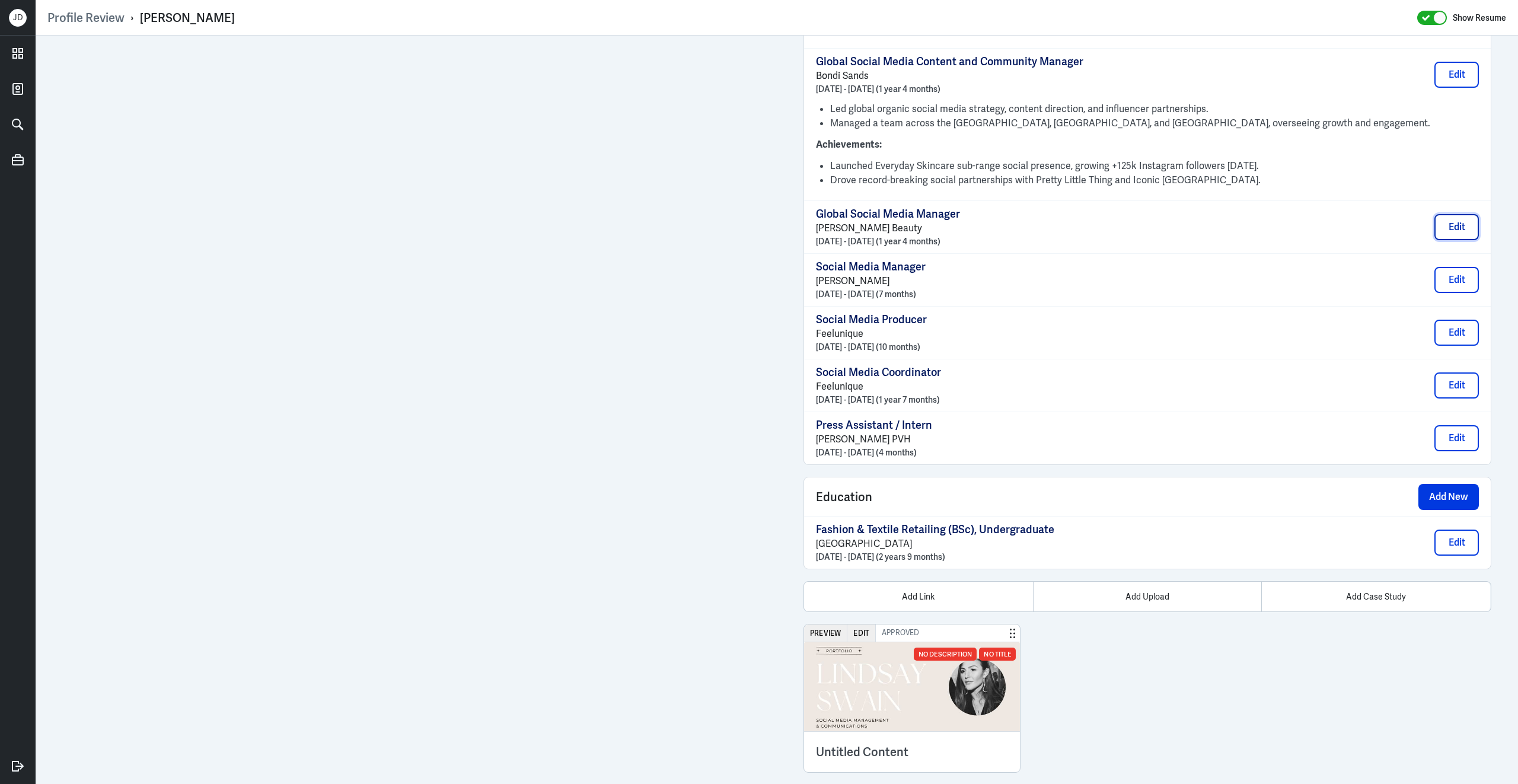
click at [1444, 214] on button "Edit" at bounding box center [1457, 227] width 44 height 26
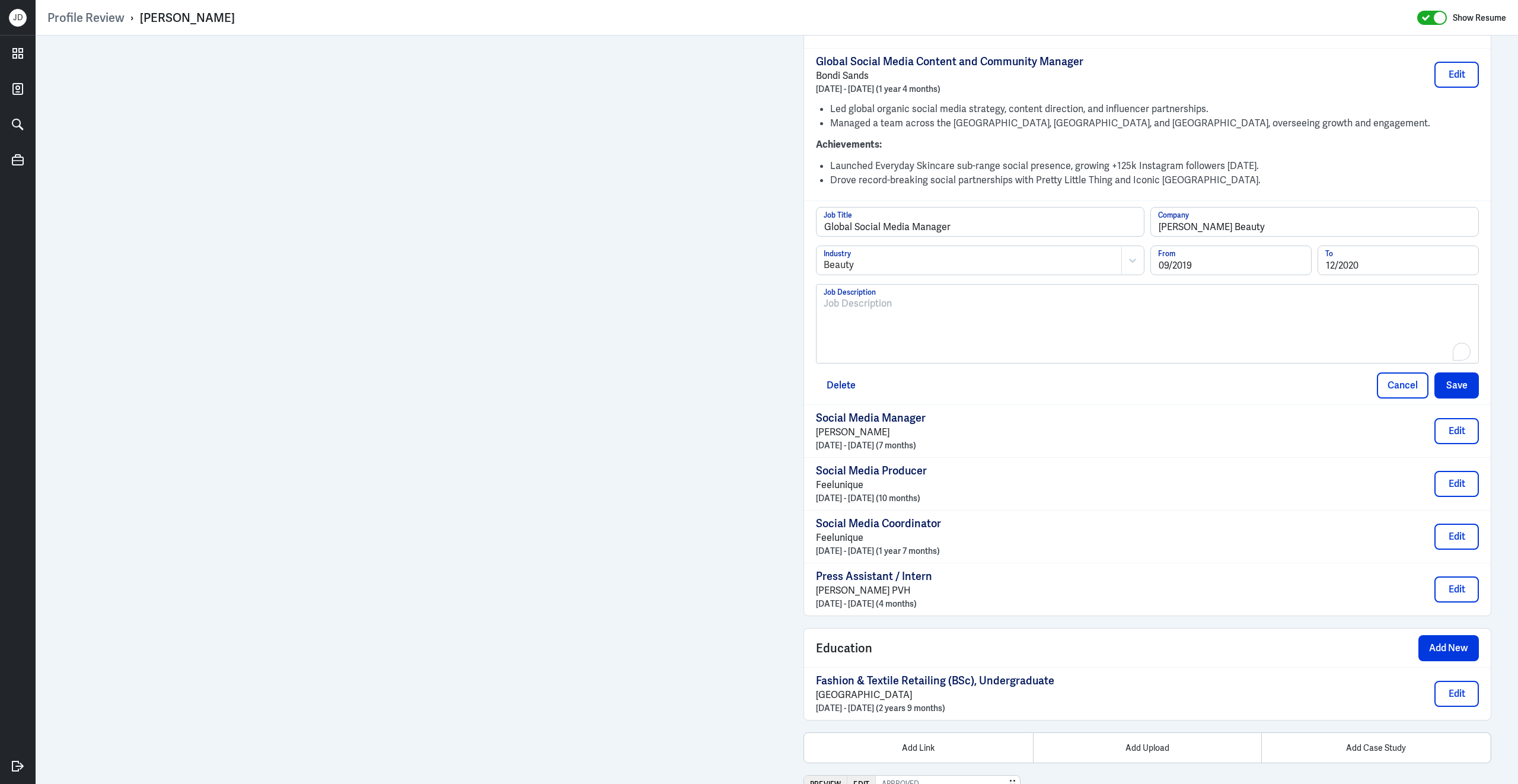
click at [894, 322] on div "To enrich screen reader interactions, please activate Accessibility in Grammarl…" at bounding box center [1148, 328] width 648 height 64
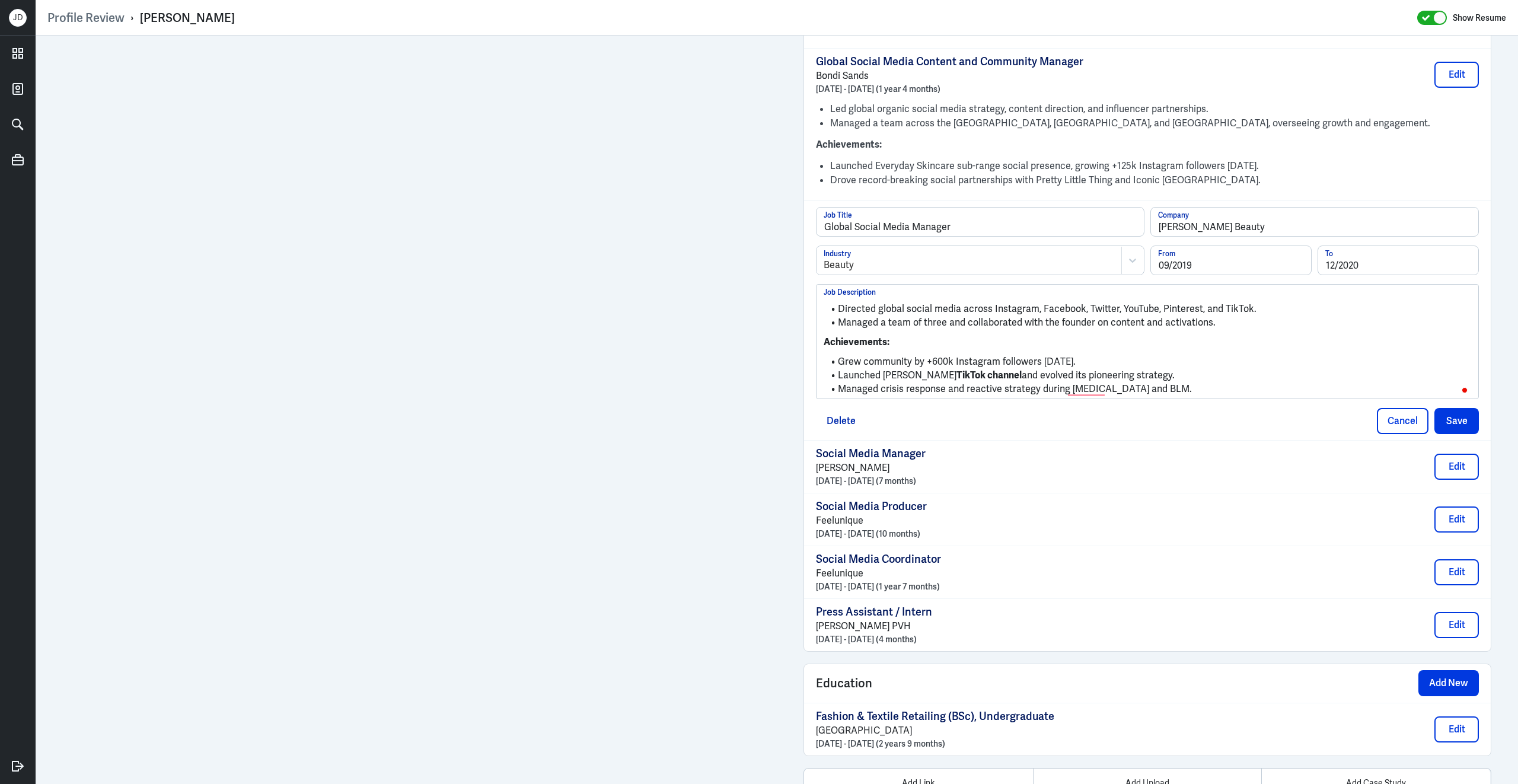
scroll to position [1176, 0]
drag, startPoint x: 1032, startPoint y: 354, endPoint x: 957, endPoint y: 355, distance: 75.0
click at [957, 369] on li "Launched Charlotte Tilbury’s TikTok channel and evolved its pioneering strategy." at bounding box center [1148, 375] width 648 height 13
click at [1450, 408] on button "Save" at bounding box center [1457, 420] width 44 height 26
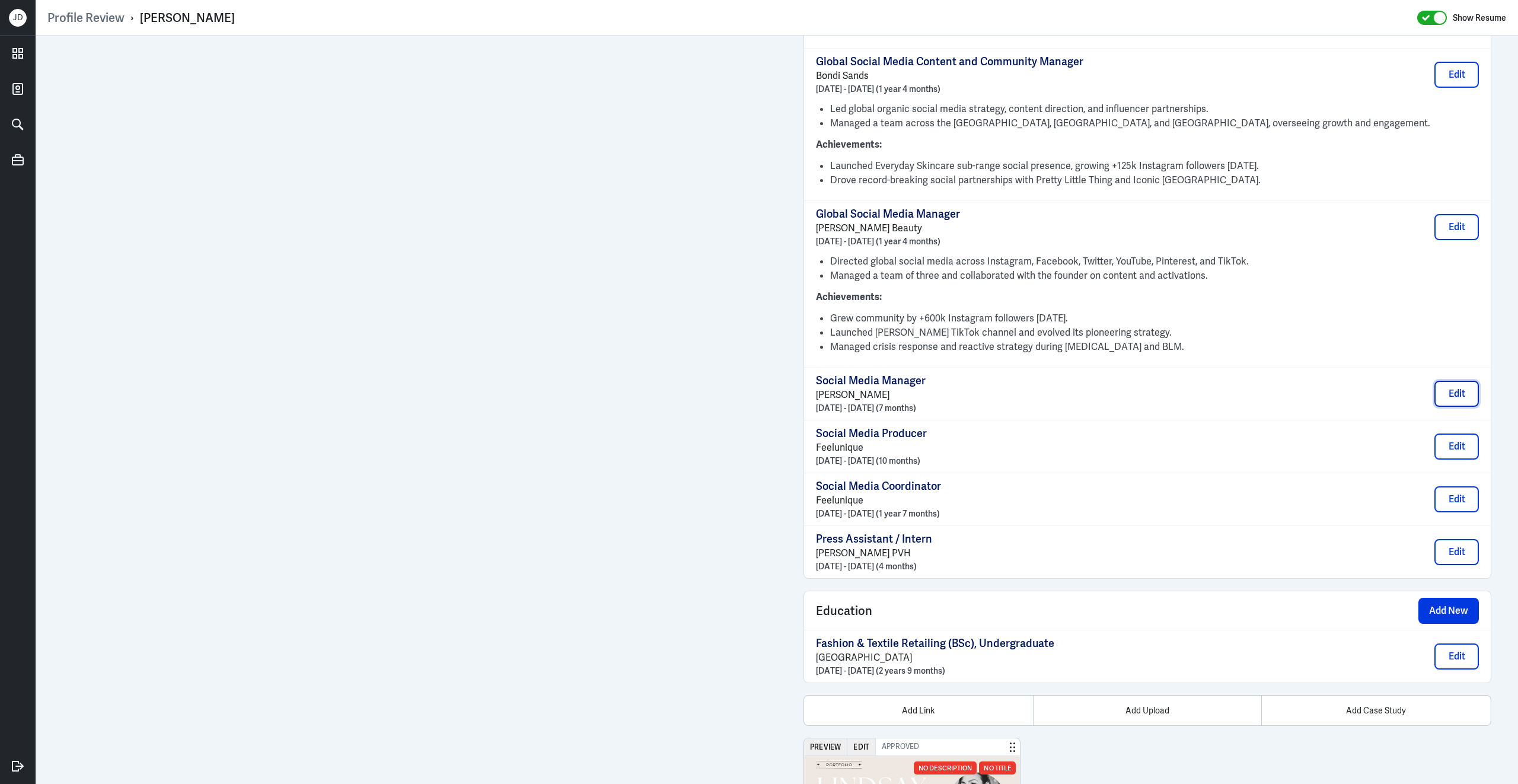
click at [1448, 380] on button "Edit" at bounding box center [1457, 393] width 44 height 26
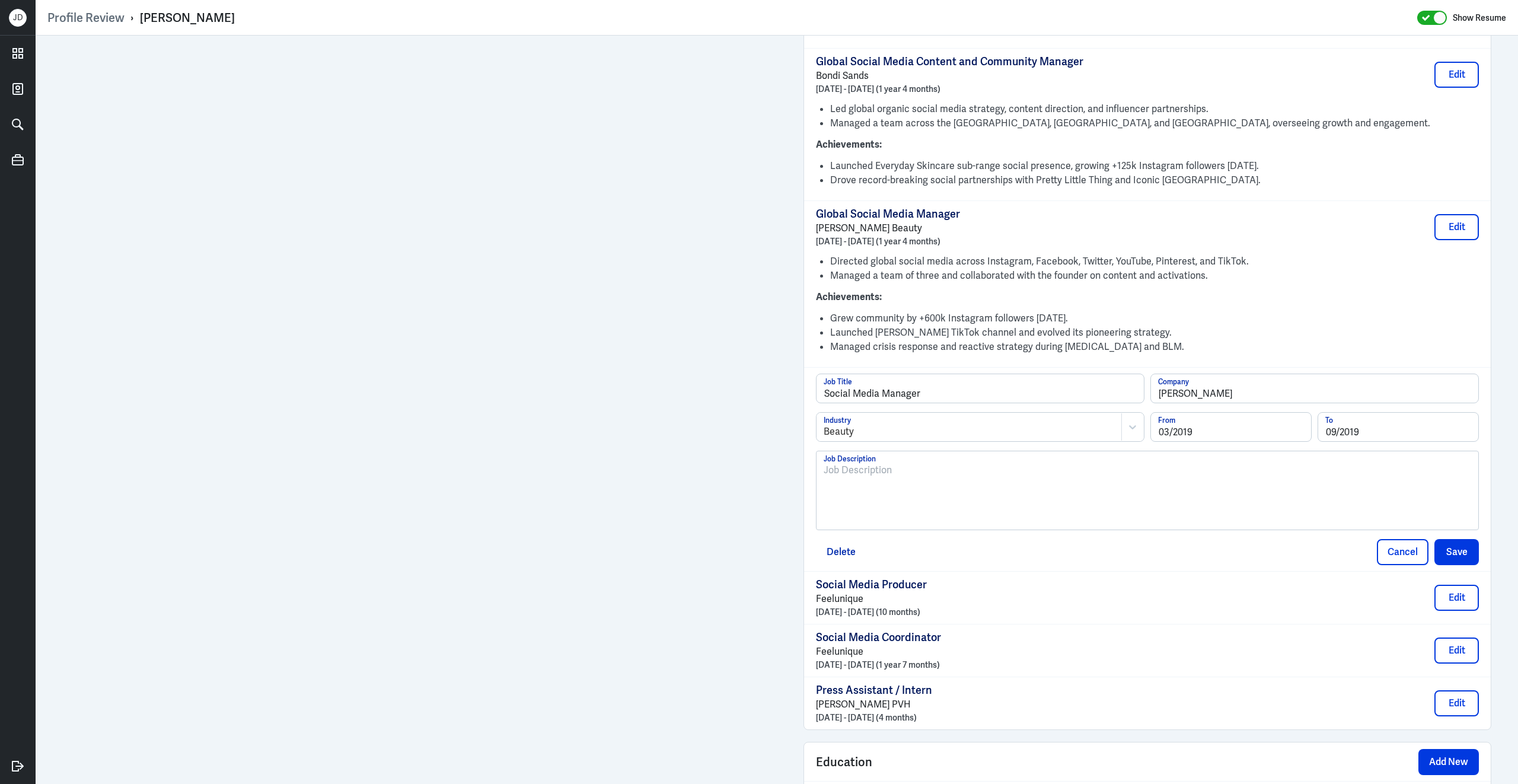
click at [1060, 489] on div at bounding box center [1148, 495] width 648 height 64
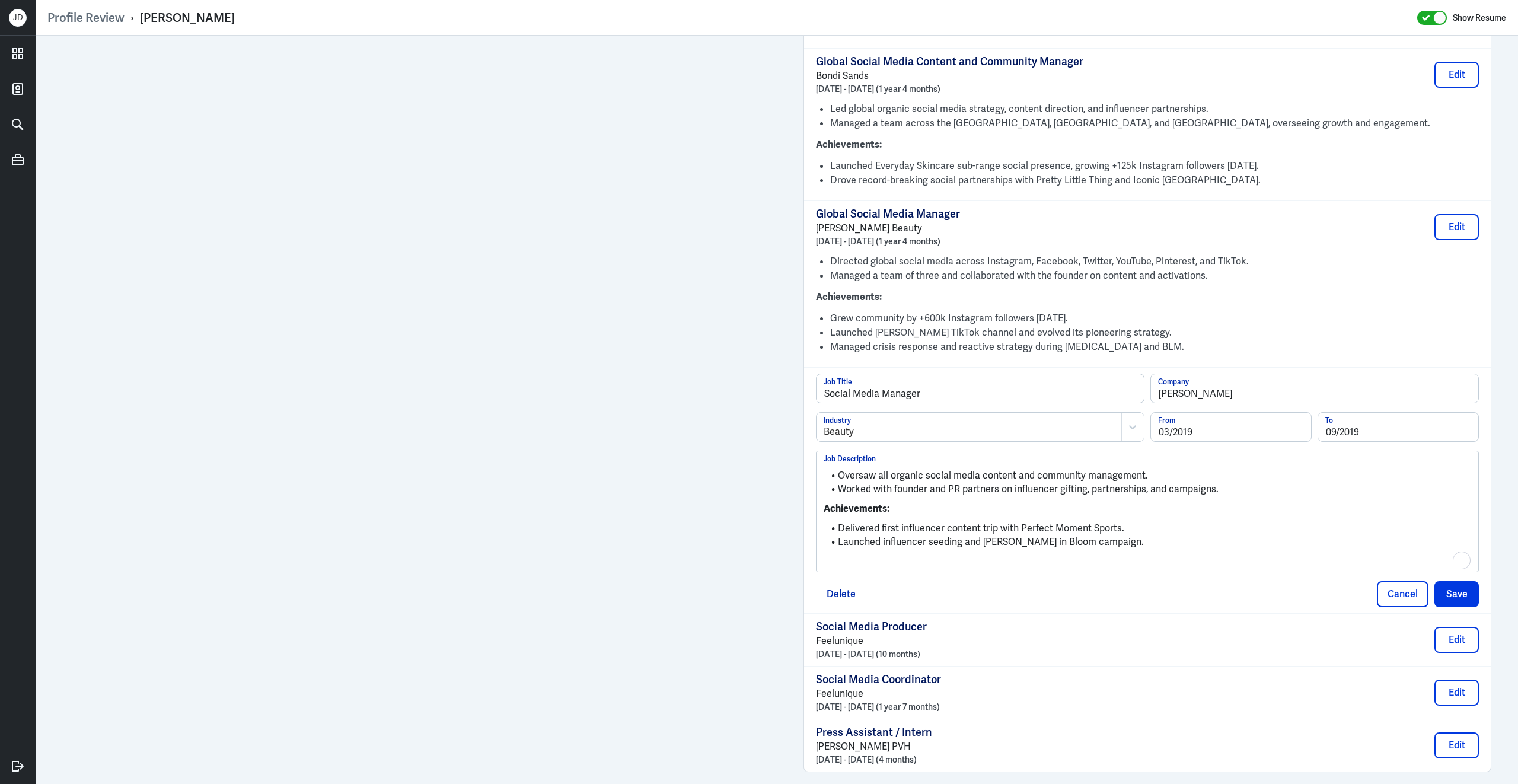
scroll to position [0, 0]
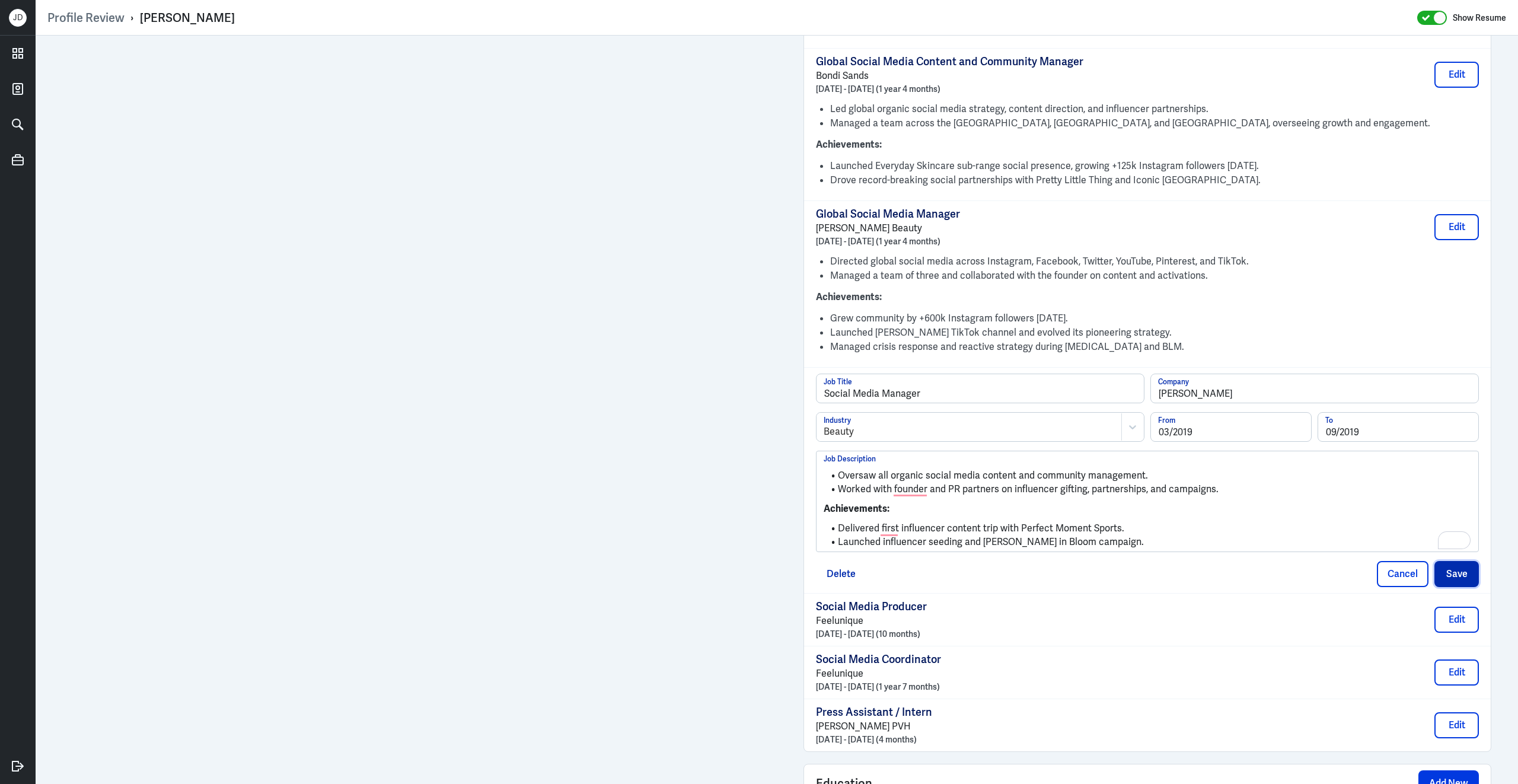
click at [1449, 561] on button "Save" at bounding box center [1457, 573] width 44 height 26
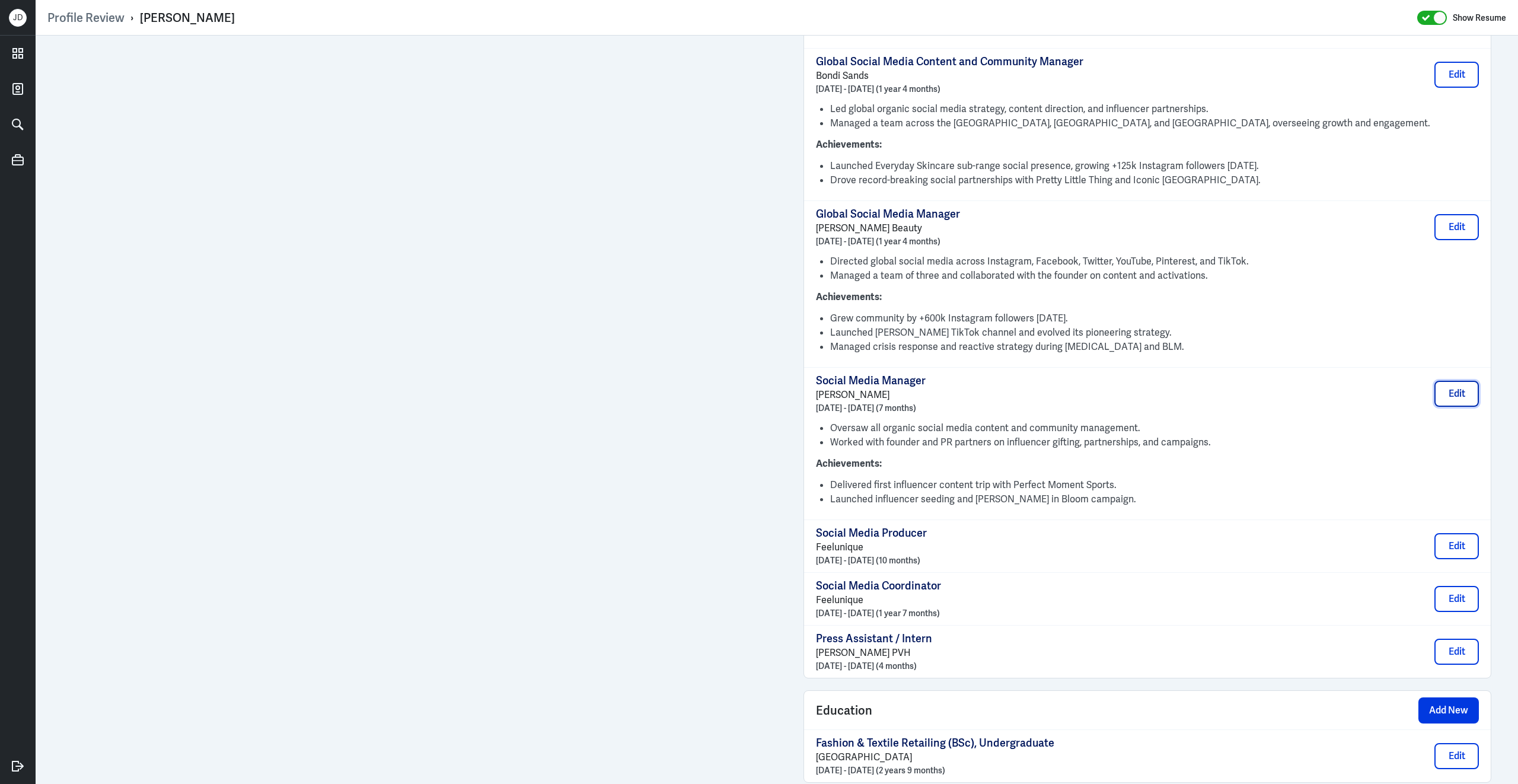
click at [1443, 380] on button "Edit" at bounding box center [1457, 393] width 44 height 26
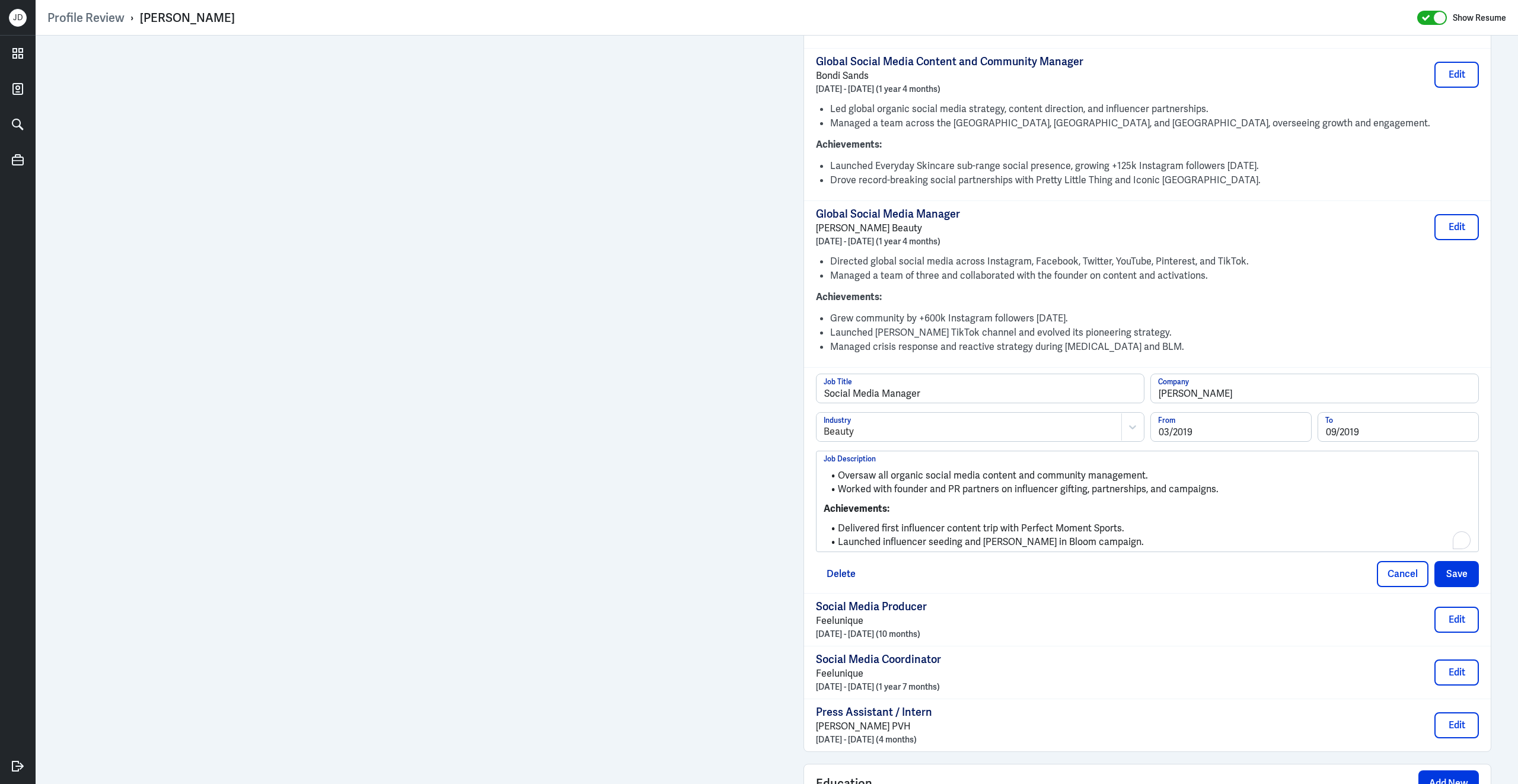
click at [1011, 502] on p "Achievements:" at bounding box center [1148, 509] width 648 height 14
click at [1453, 561] on button "Save" at bounding box center [1457, 573] width 44 height 26
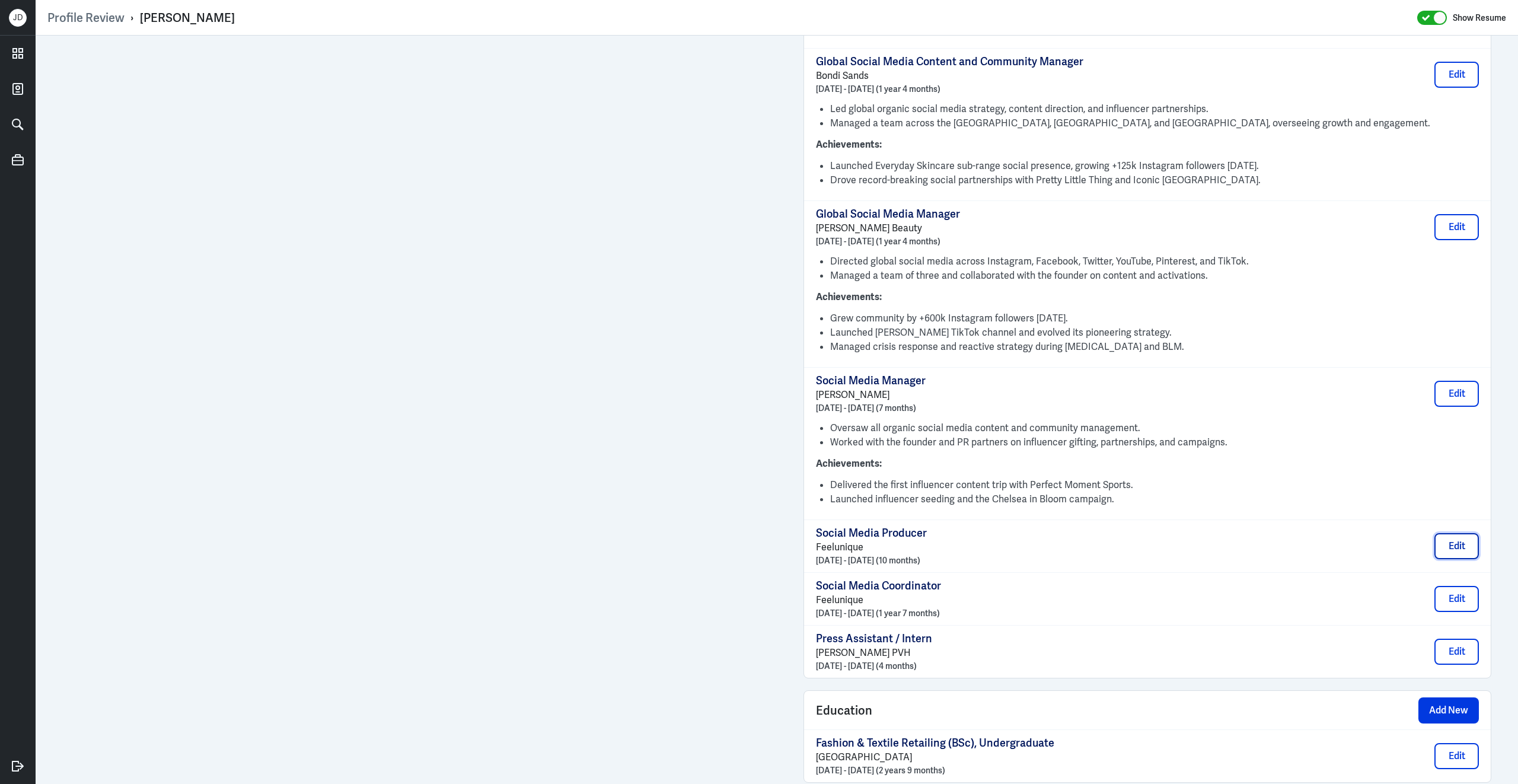
click at [1453, 537] on button "Edit" at bounding box center [1457, 545] width 44 height 26
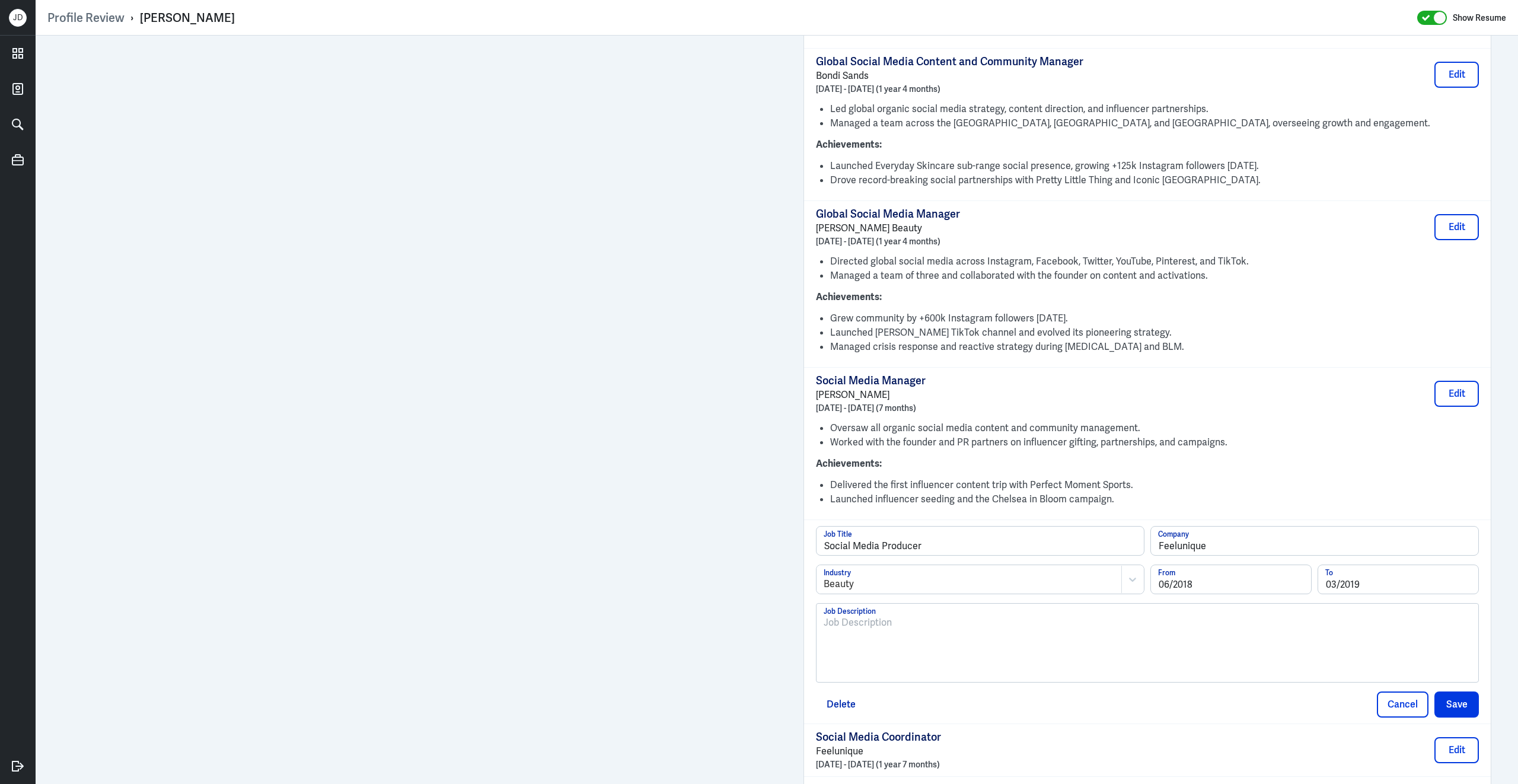
click at [1036, 624] on div at bounding box center [1148, 647] width 648 height 64
click at [825, 615] on p "Managed social media team and executed campaigns to boost visibility and engage…" at bounding box center [1148, 622] width 648 height 14
click at [824, 641] on p "Directed content shoots, brand collaborations, live events, and ambassador prog…" at bounding box center [1148, 648] width 648 height 14
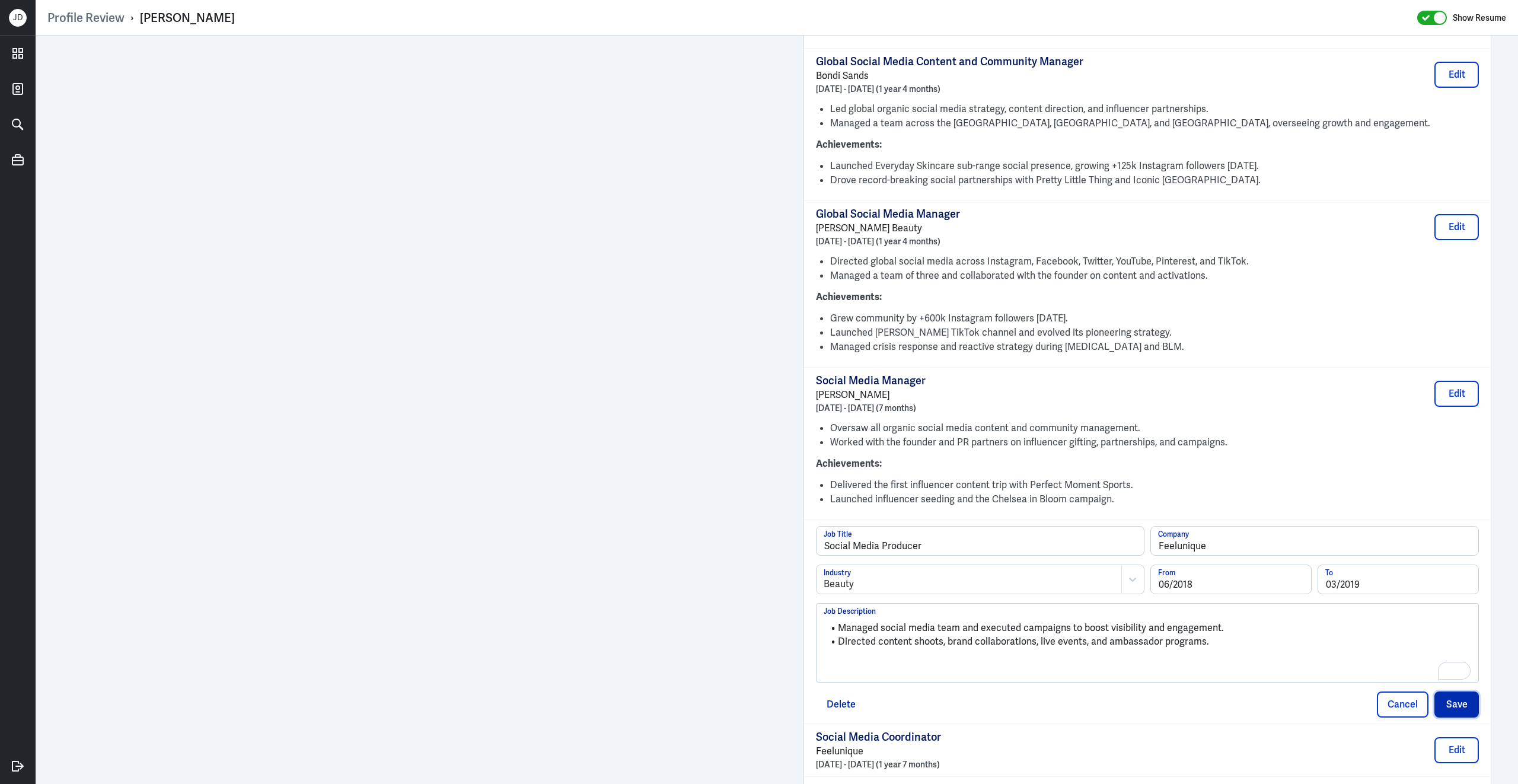
click at [1468, 691] on button "Save" at bounding box center [1457, 703] width 44 height 26
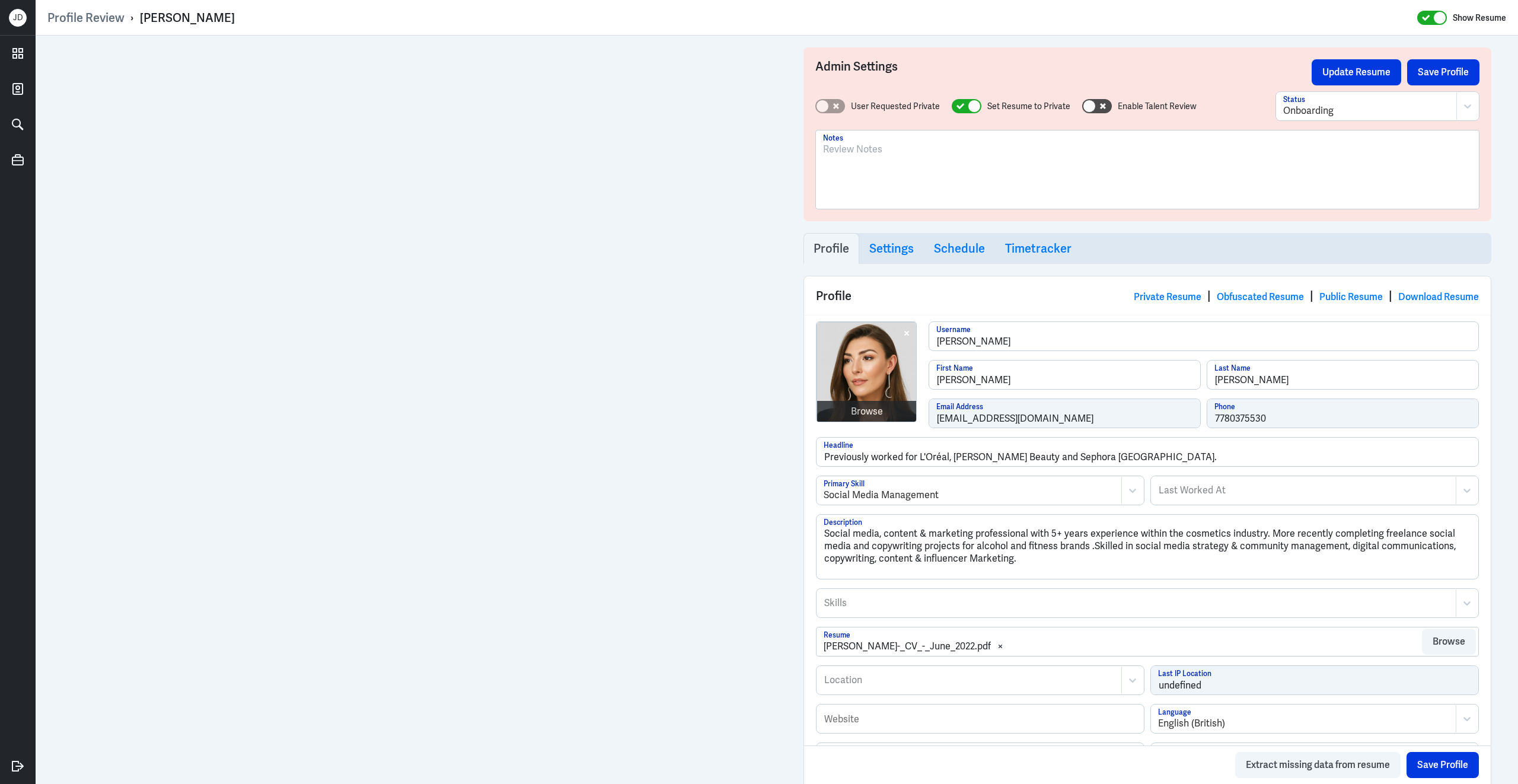
scroll to position [1176, 0]
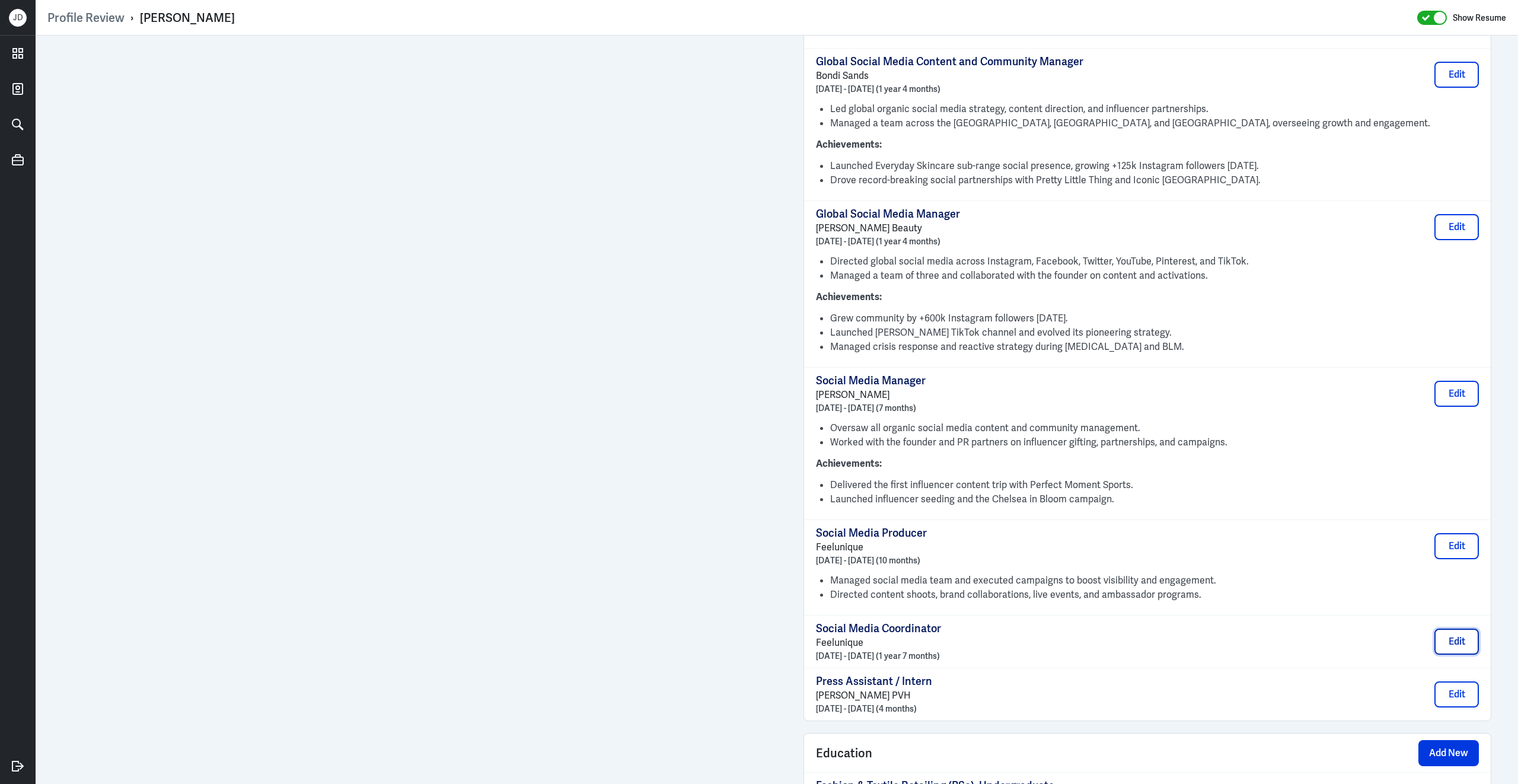
click at [1467, 628] on button "Edit" at bounding box center [1457, 641] width 44 height 26
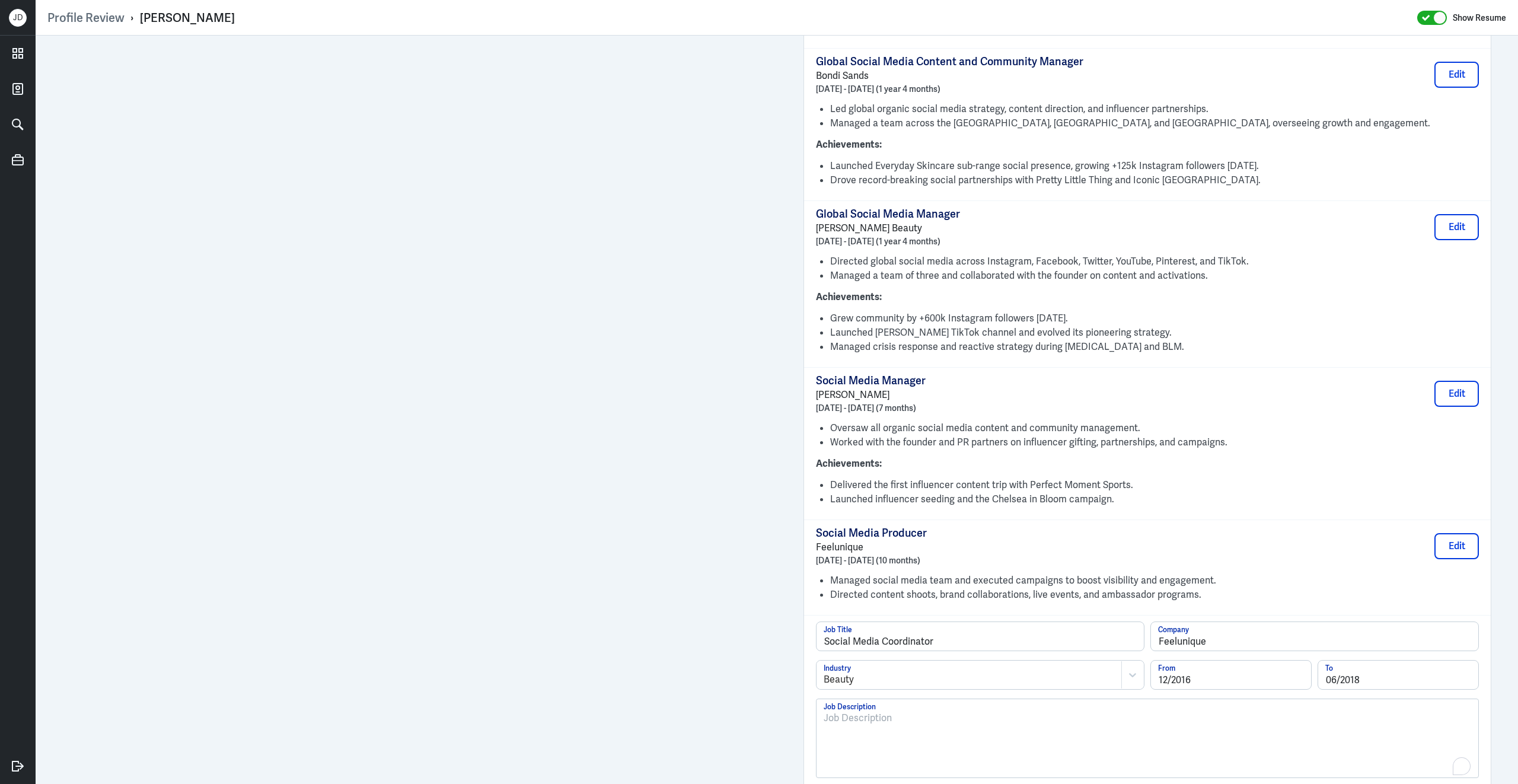
click at [1014, 718] on div "To enrich screen reader interactions, please activate Accessibility in Grammarl…" at bounding box center [1148, 742] width 648 height 64
click at [827, 711] on p "Managed content calendars, influencer partnerships, and community engagement." at bounding box center [1148, 718] width 648 height 14
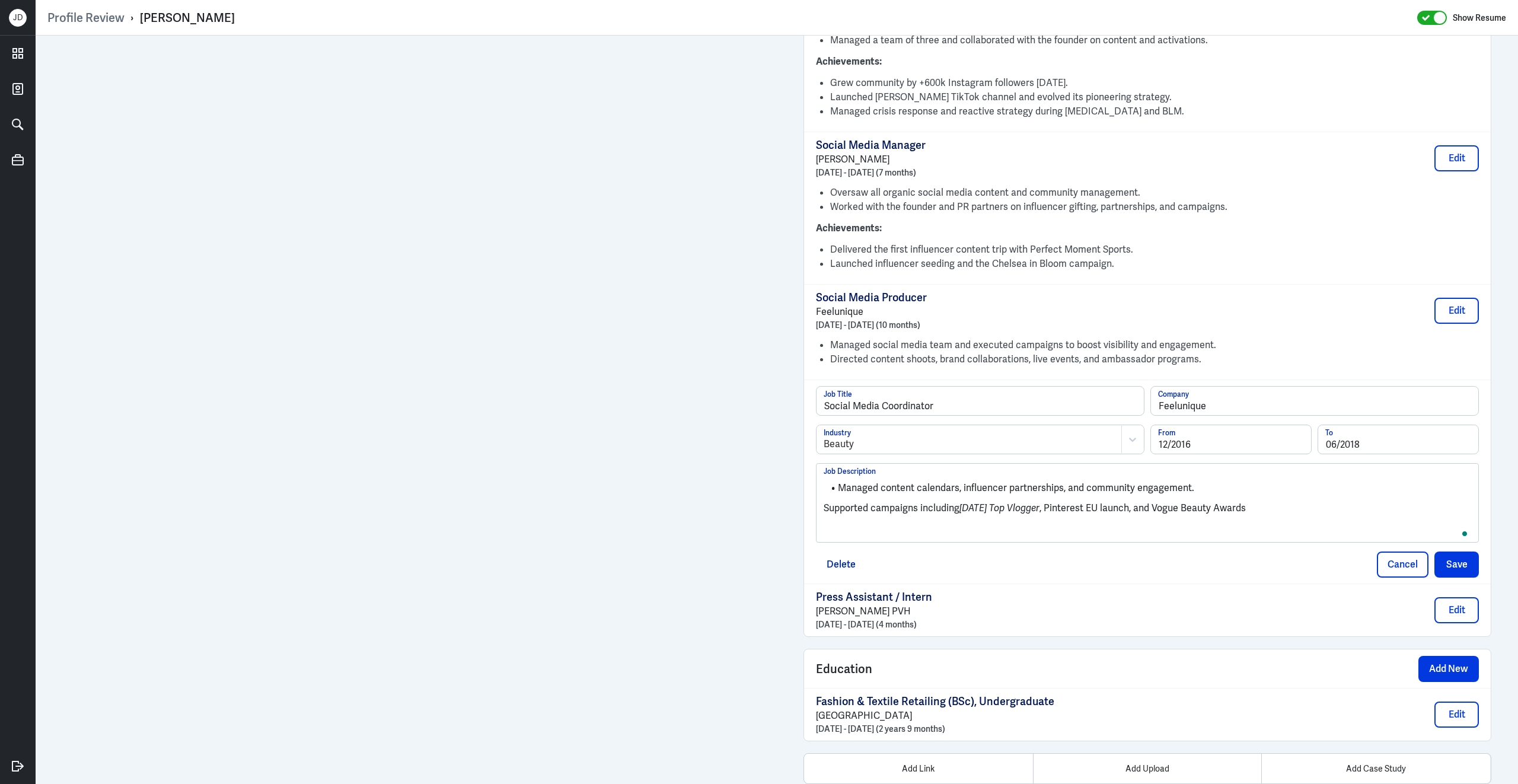
scroll to position [1469, 0]
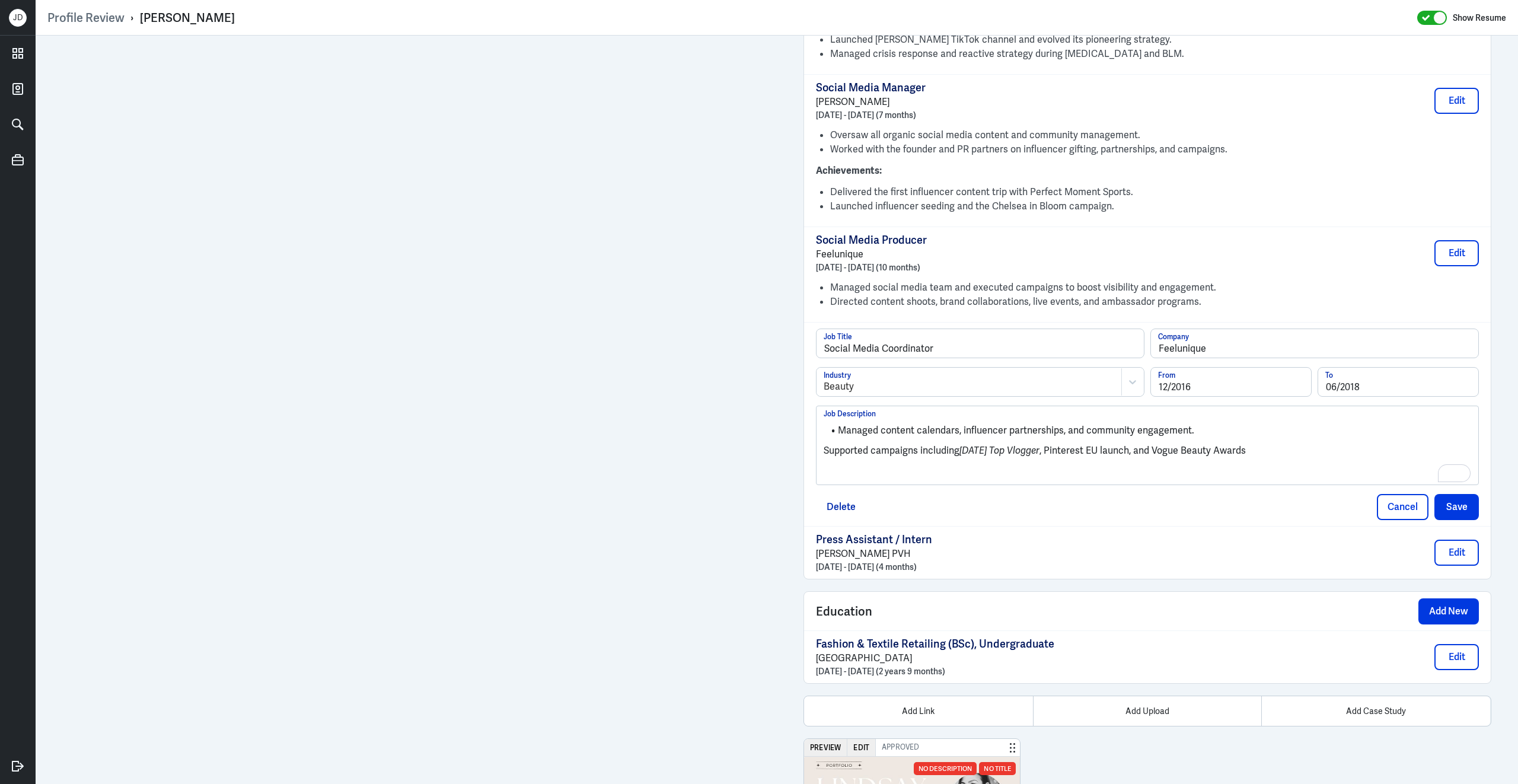
click at [824, 443] on p "Supported campaigns including Tomorrow’s Top Vlogger , Pinterest EU launch, and…" at bounding box center [1148, 450] width 648 height 14
click at [1461, 494] on button "Save" at bounding box center [1457, 506] width 44 height 26
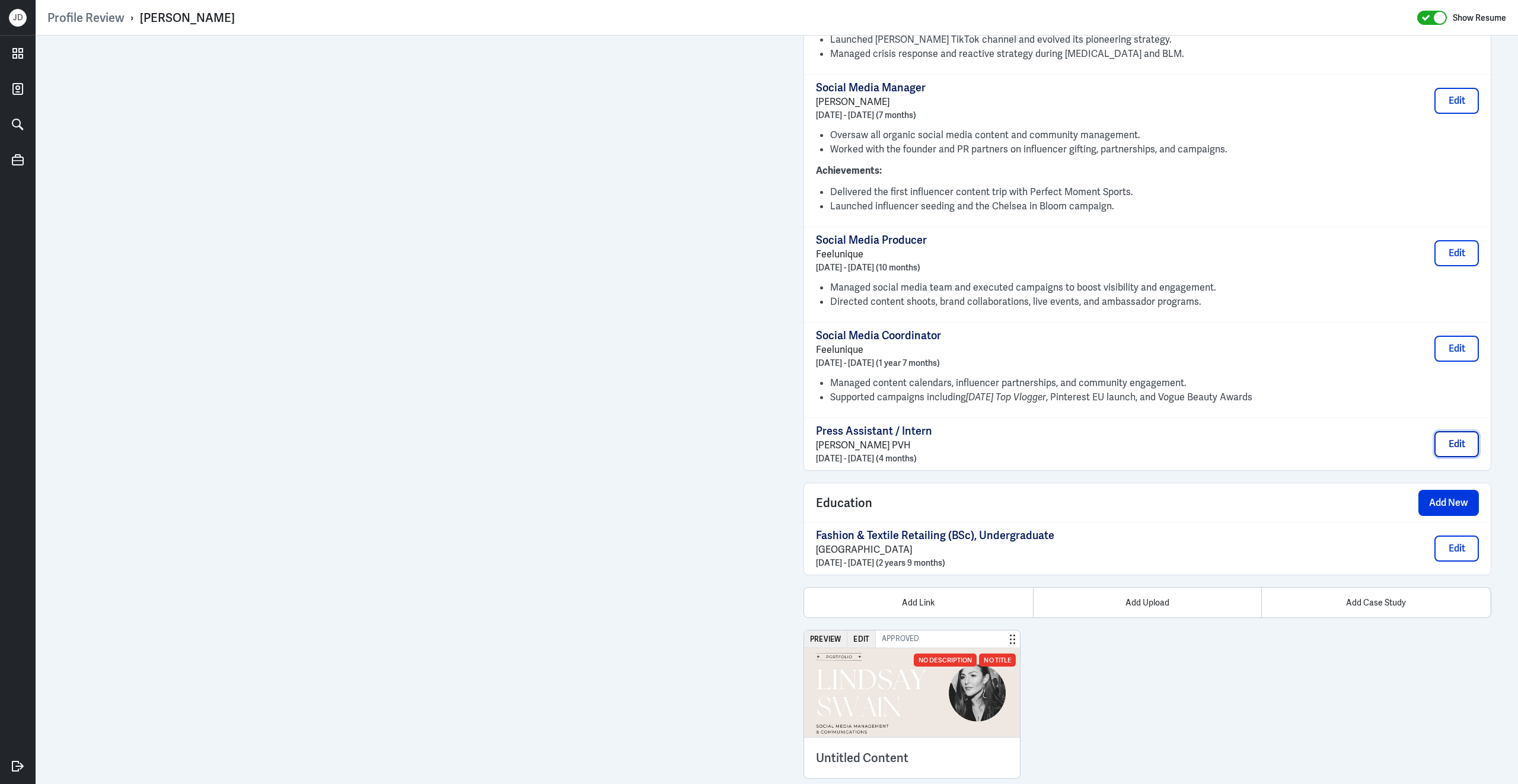
click at [1468, 431] on button "Edit" at bounding box center [1457, 443] width 44 height 26
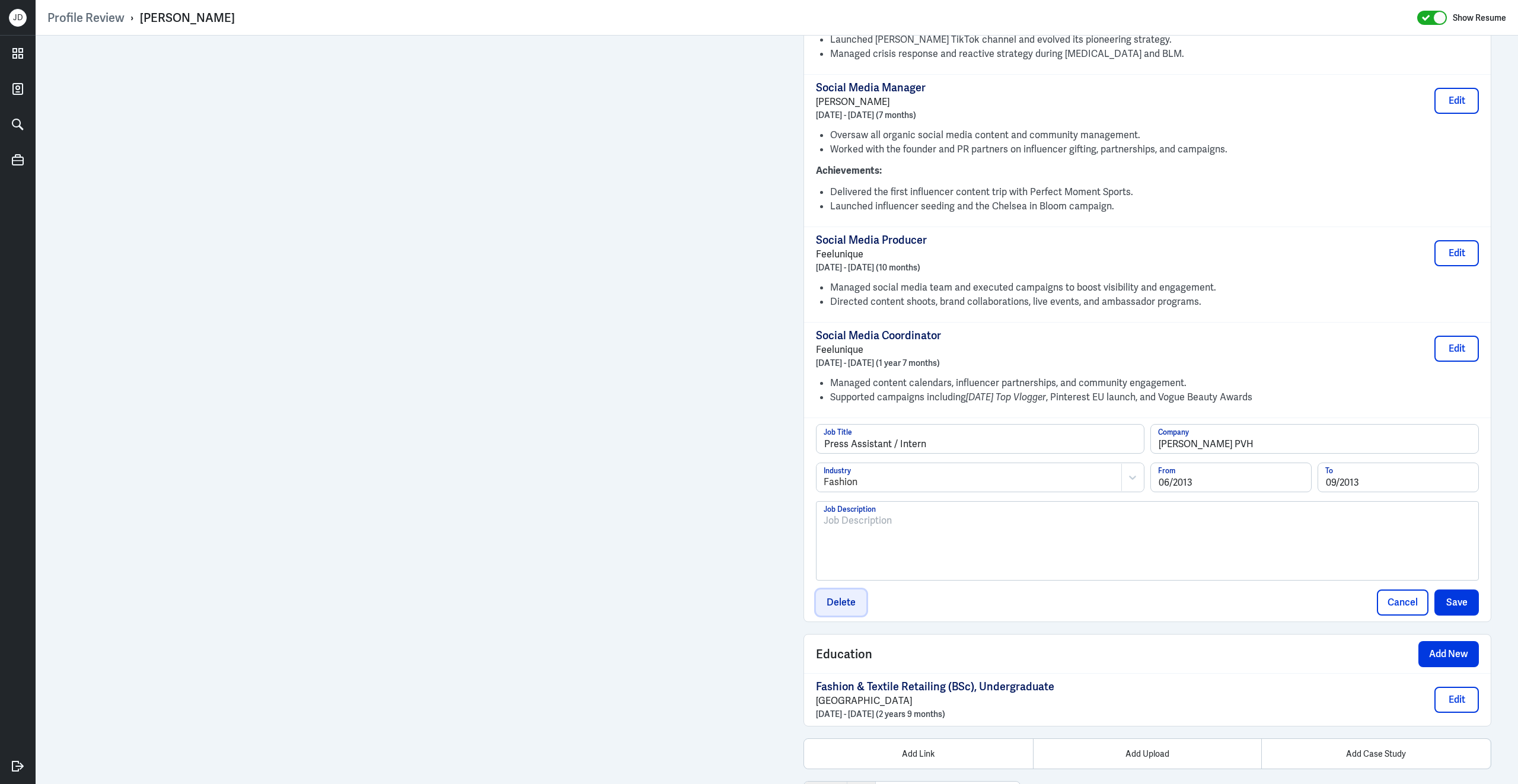
click at [851, 589] on button "Delete" at bounding box center [841, 602] width 50 height 26
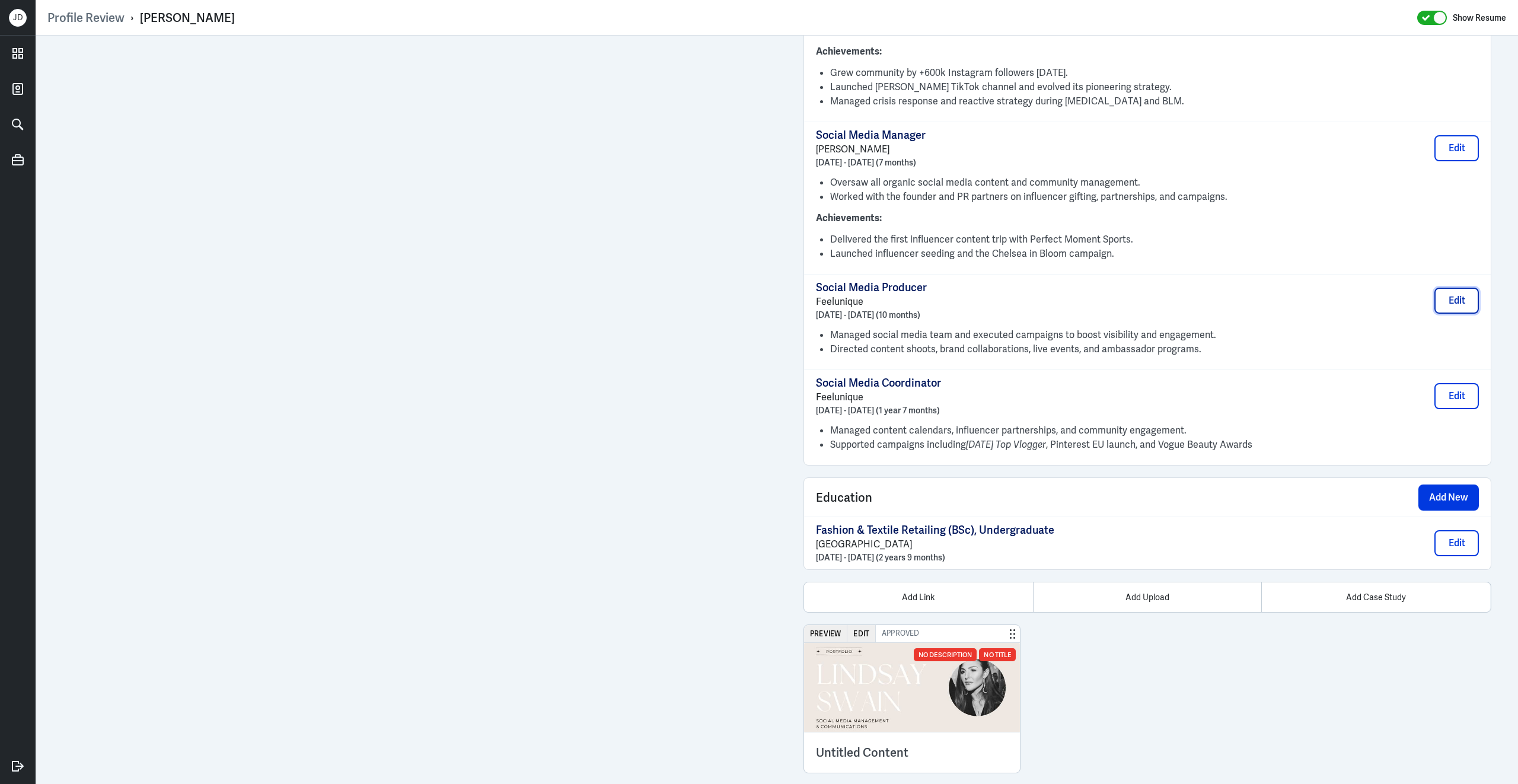
click at [1460, 288] on button "Edit" at bounding box center [1457, 300] width 44 height 26
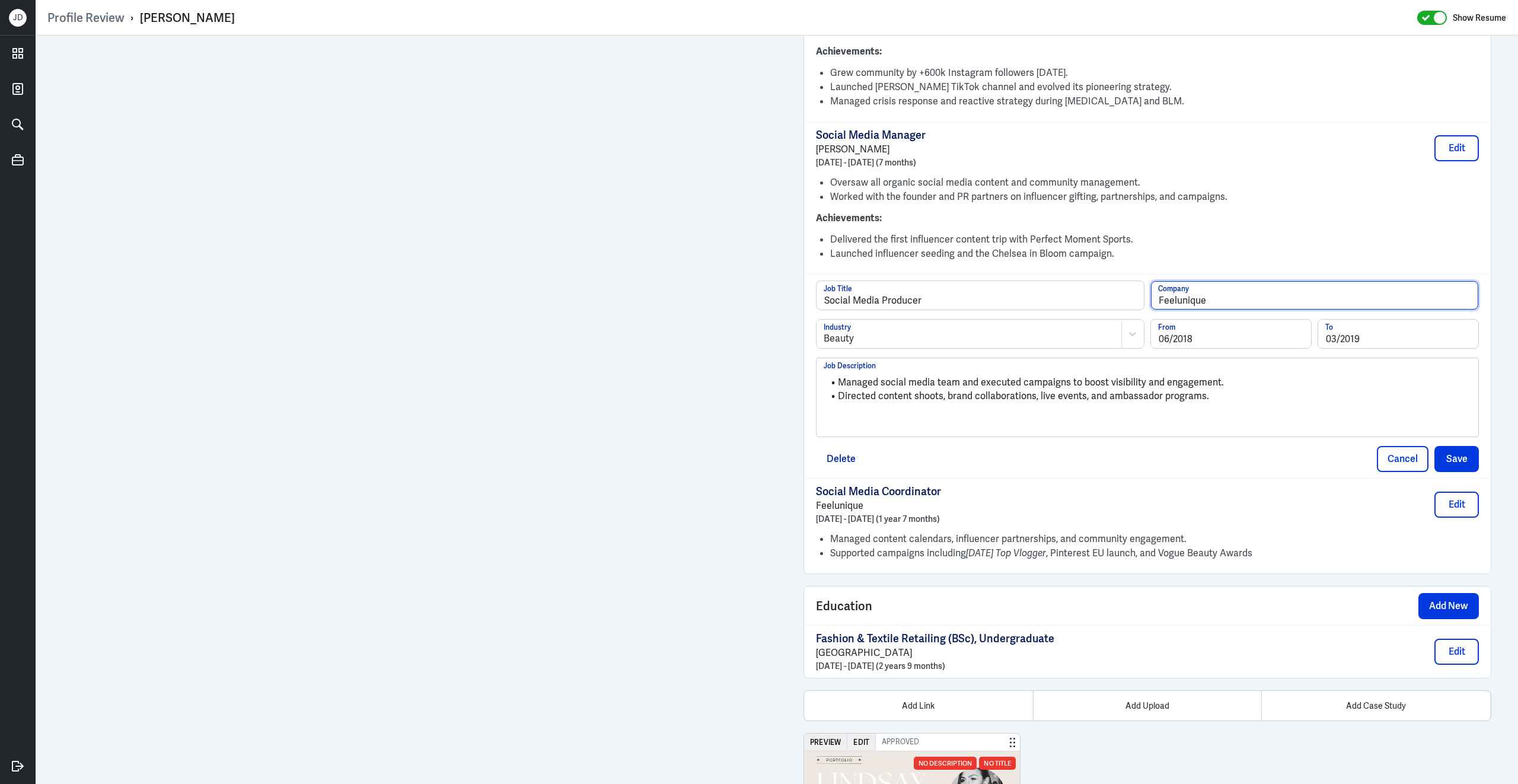
click at [1229, 285] on input "Feelunique" at bounding box center [1314, 296] width 327 height 28
type input "Feelunique (now Sephora)"
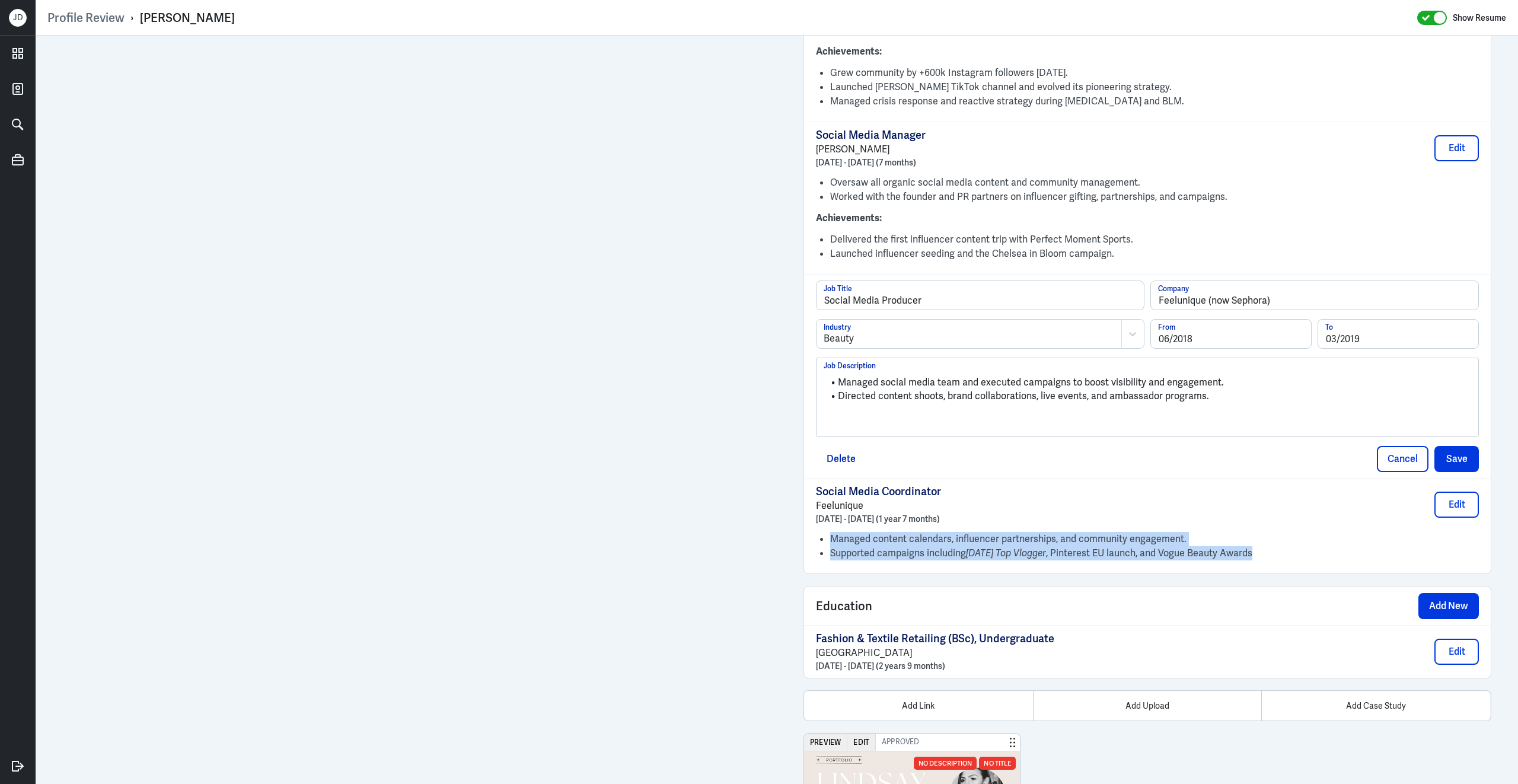
drag, startPoint x: 1286, startPoint y: 538, endPoint x: 821, endPoint y: 517, distance: 465.5
click at [830, 532] on ul "Managed content calendars, influencer partnerships, and community engagement. S…" at bounding box center [1154, 546] width 649 height 28
copy ul "Managed content calendars, influencer partnerships, and community engagement. S…"
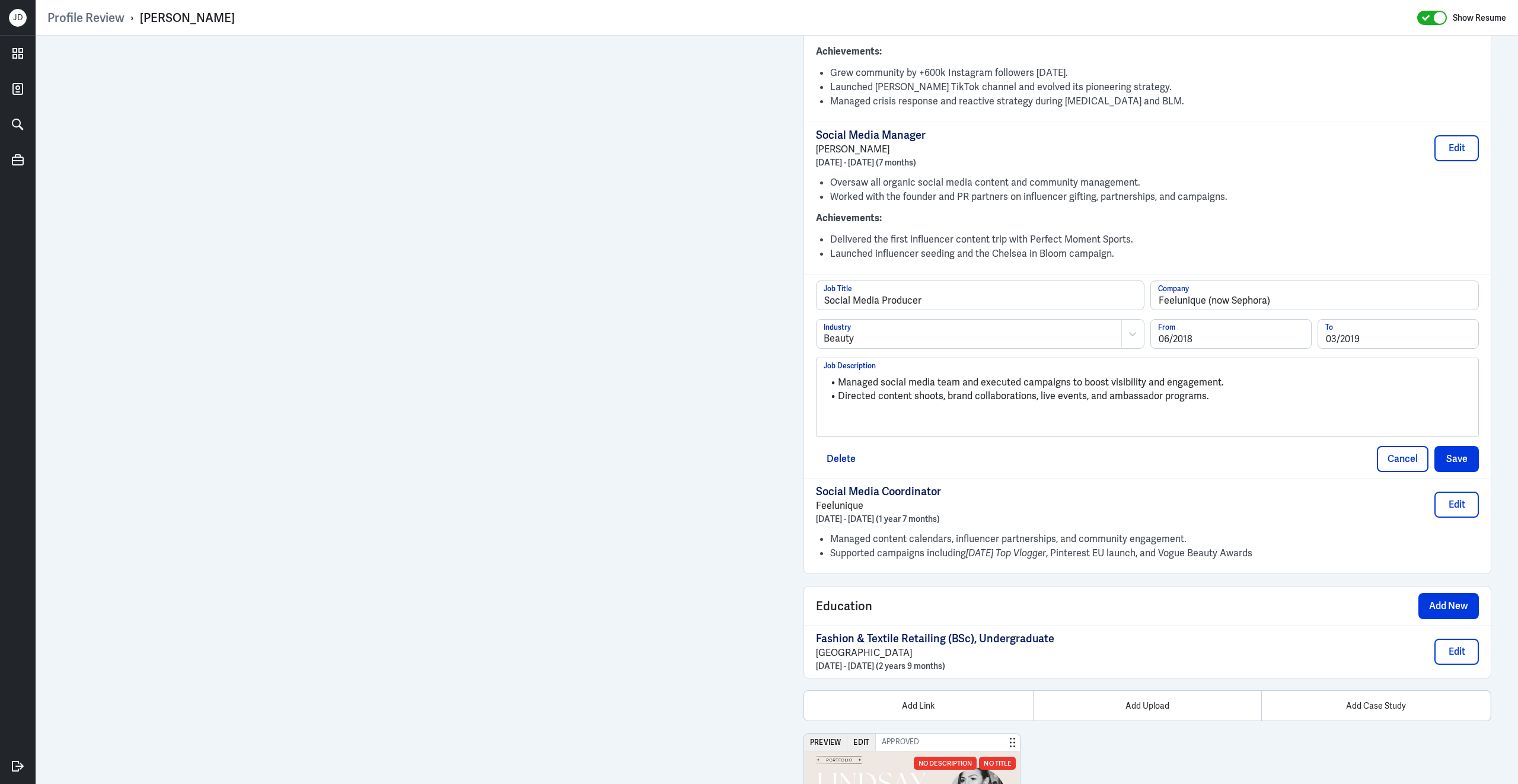
click at [1278, 389] on li "Directed content shoots, brand collaborations, live events, and ambassador prog…" at bounding box center [1148, 396] width 648 height 13
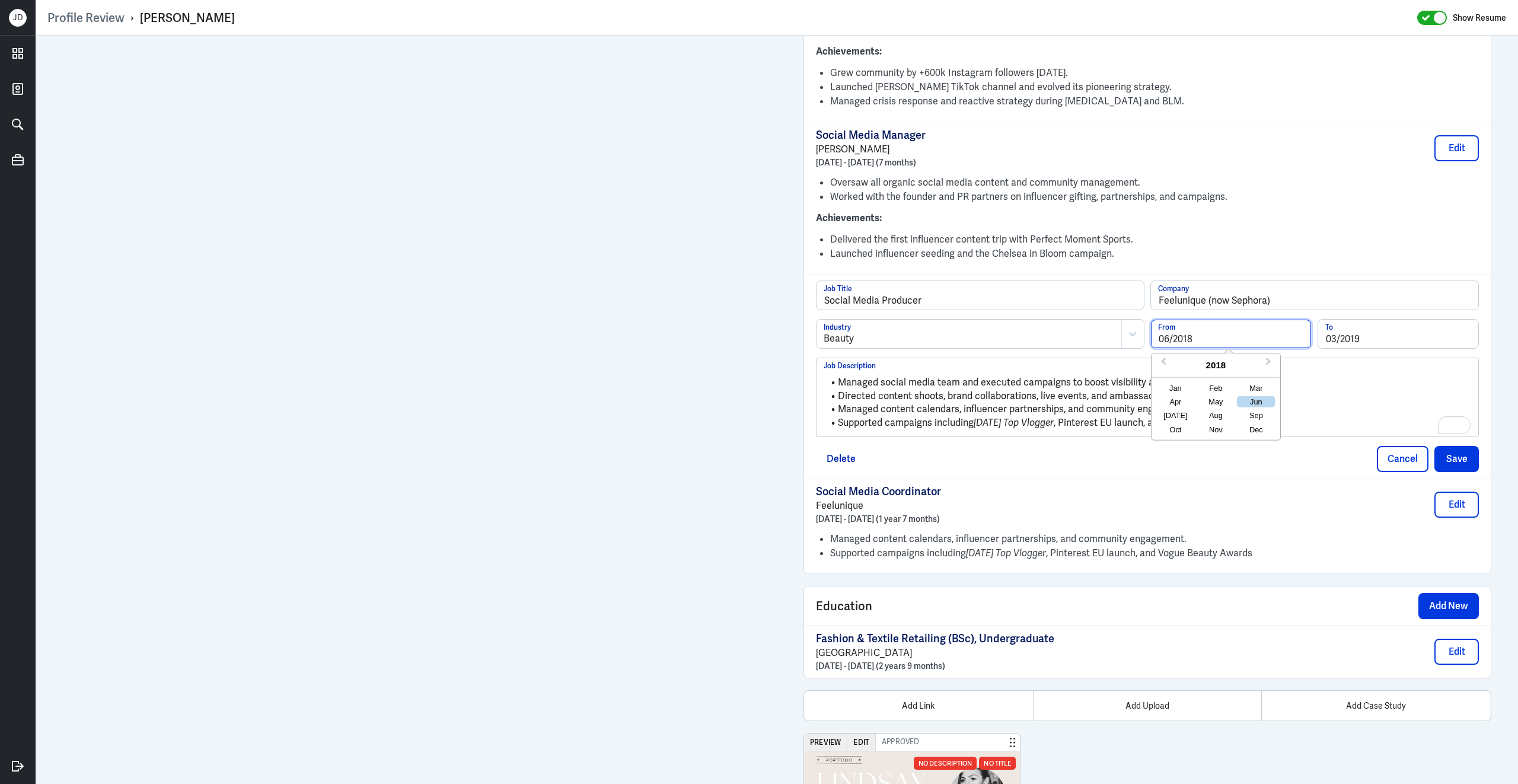
drag, startPoint x: 1206, startPoint y: 320, endPoint x: 1093, endPoint y: 320, distance: 113.0
click at [1093, 320] on div "Beauty Industry 06/2018 From Previous Year Next Year 2018 Jan Feb Mar Apr May J…" at bounding box center [1147, 338] width 663 height 39
type input "12/2016"
click at [903, 510] on div "Social Media Coordinator Feelunique December 2016 - June 2018 (1 year 7 months)…" at bounding box center [1147, 522] width 663 height 76
click at [1459, 446] on button "Save" at bounding box center [1457, 458] width 44 height 26
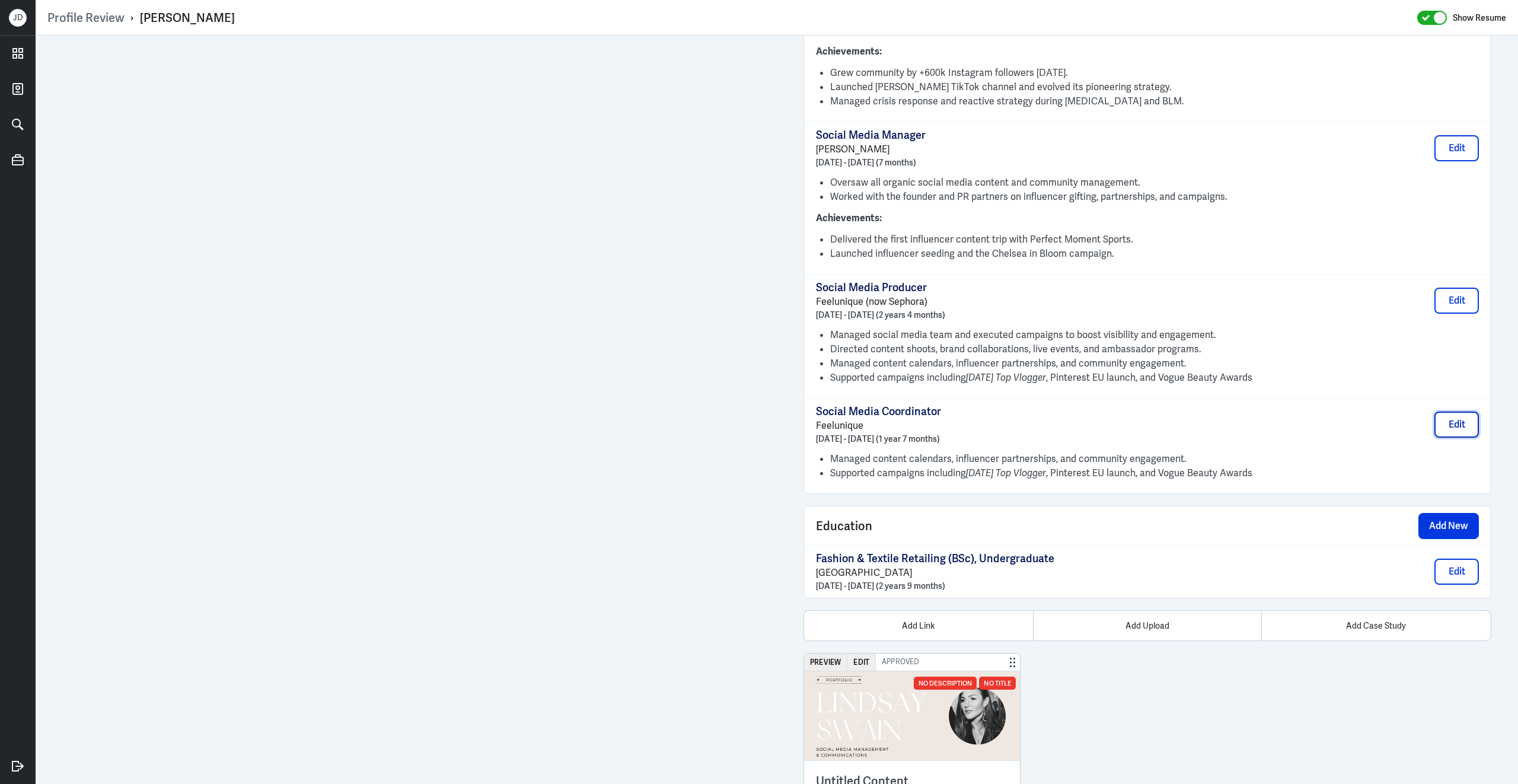
click at [1453, 411] on button "Edit" at bounding box center [1457, 424] width 44 height 26
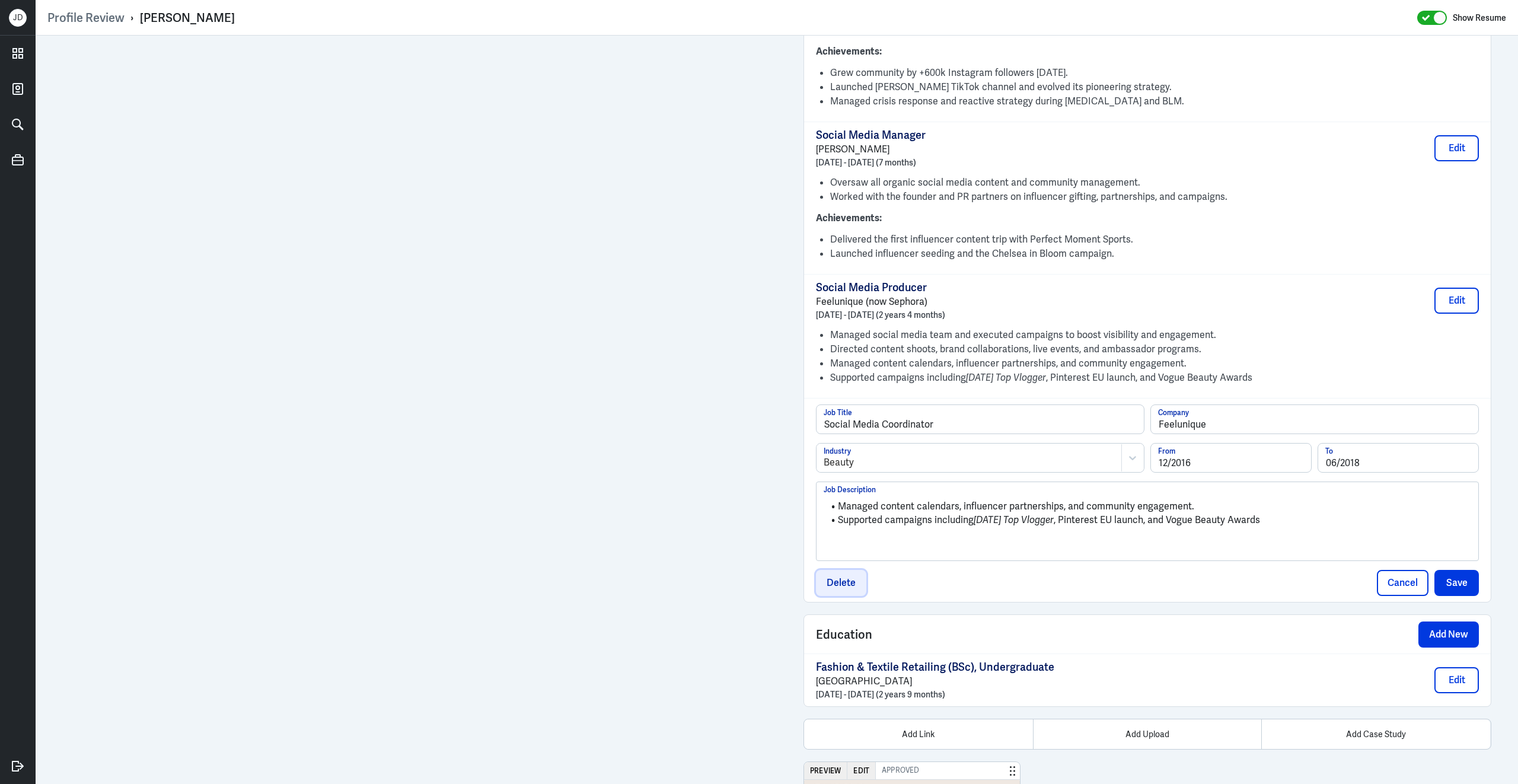
click at [845, 570] on button "Delete" at bounding box center [841, 582] width 50 height 26
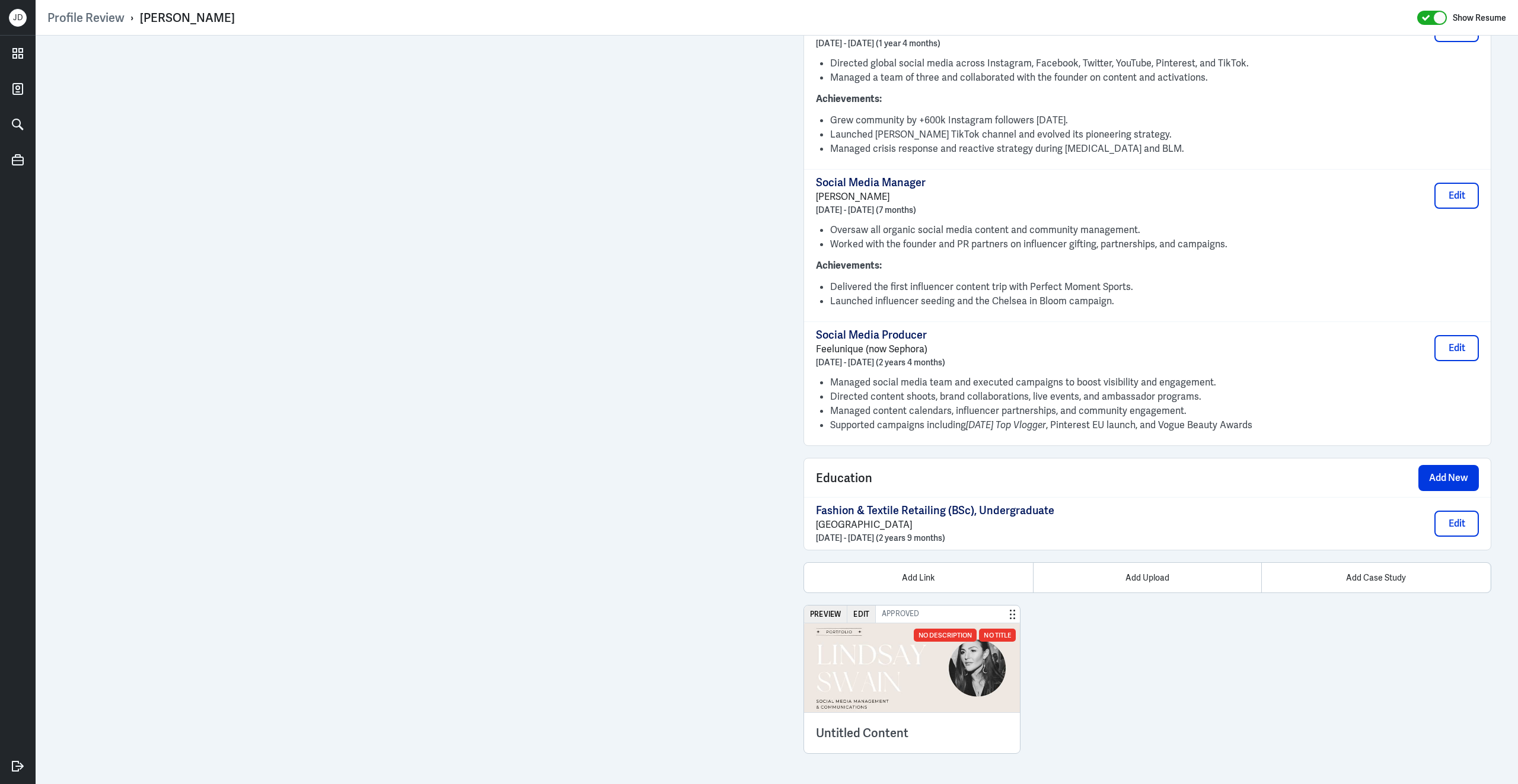
scroll to position [1355, 0]
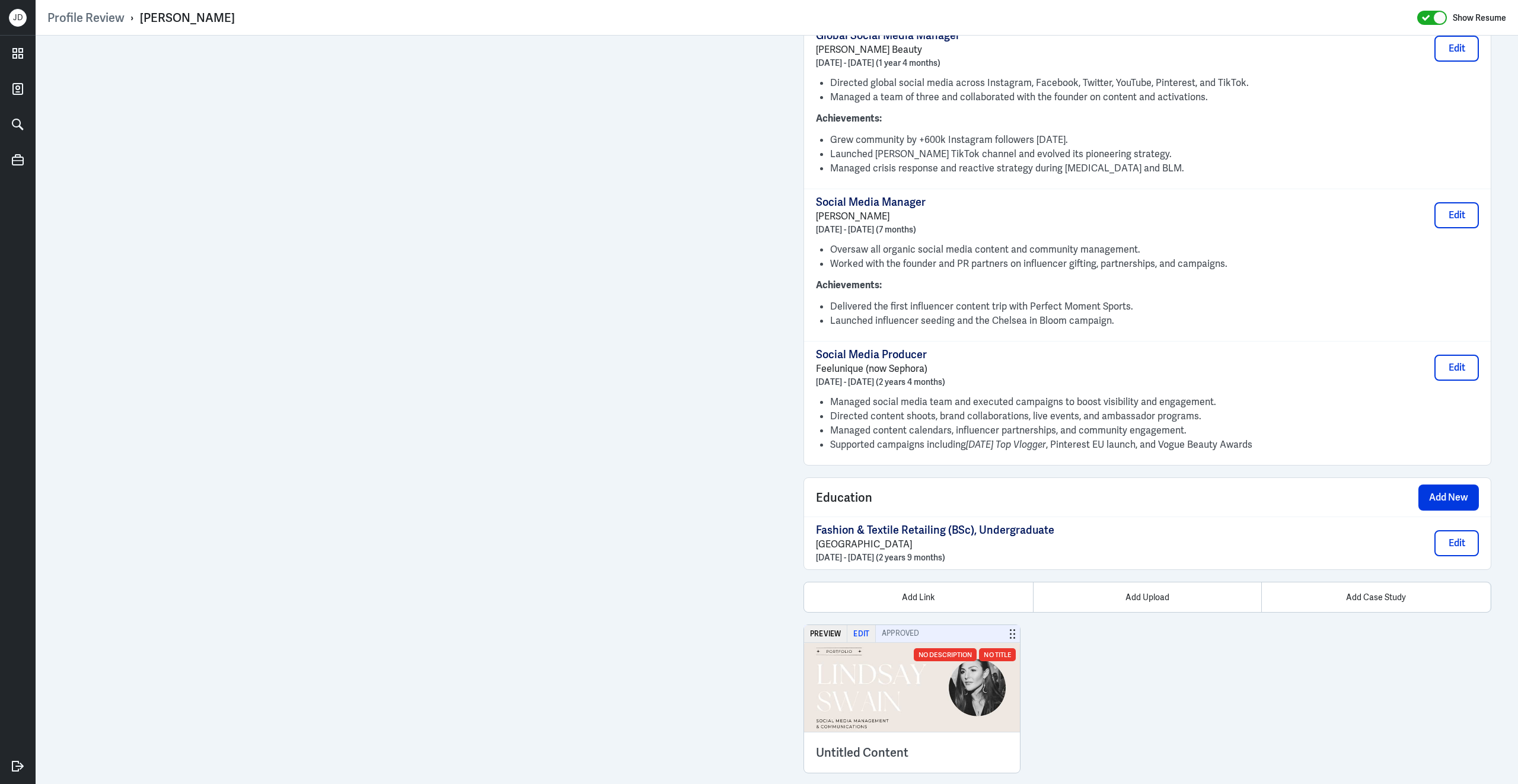
click at [861, 625] on button "Edit" at bounding box center [861, 633] width 28 height 17
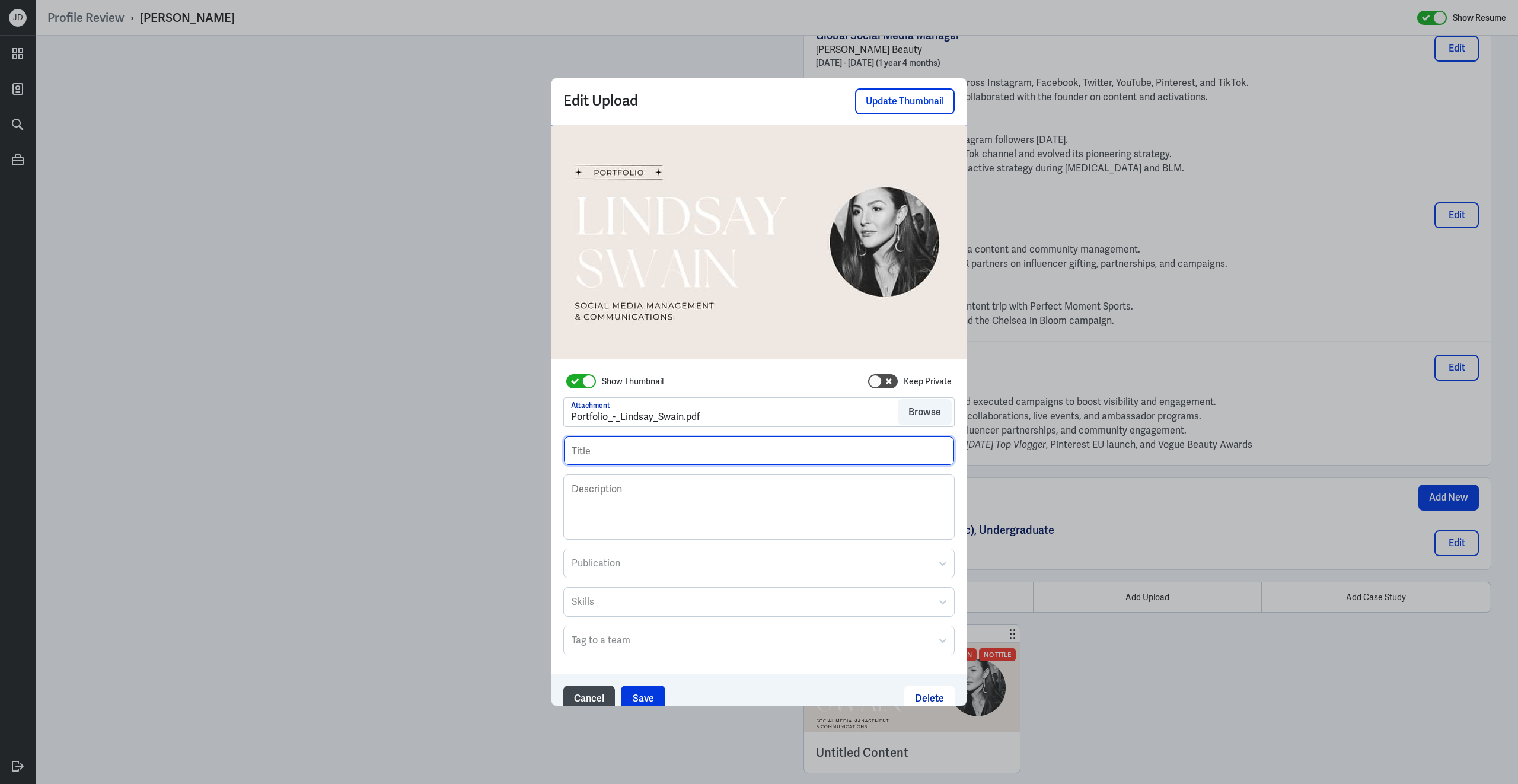
click at [695, 457] on input "text" at bounding box center [759, 450] width 390 height 28
type input "Portfolio- Lindsay S"
click at [647, 693] on button "Save" at bounding box center [643, 697] width 44 height 26
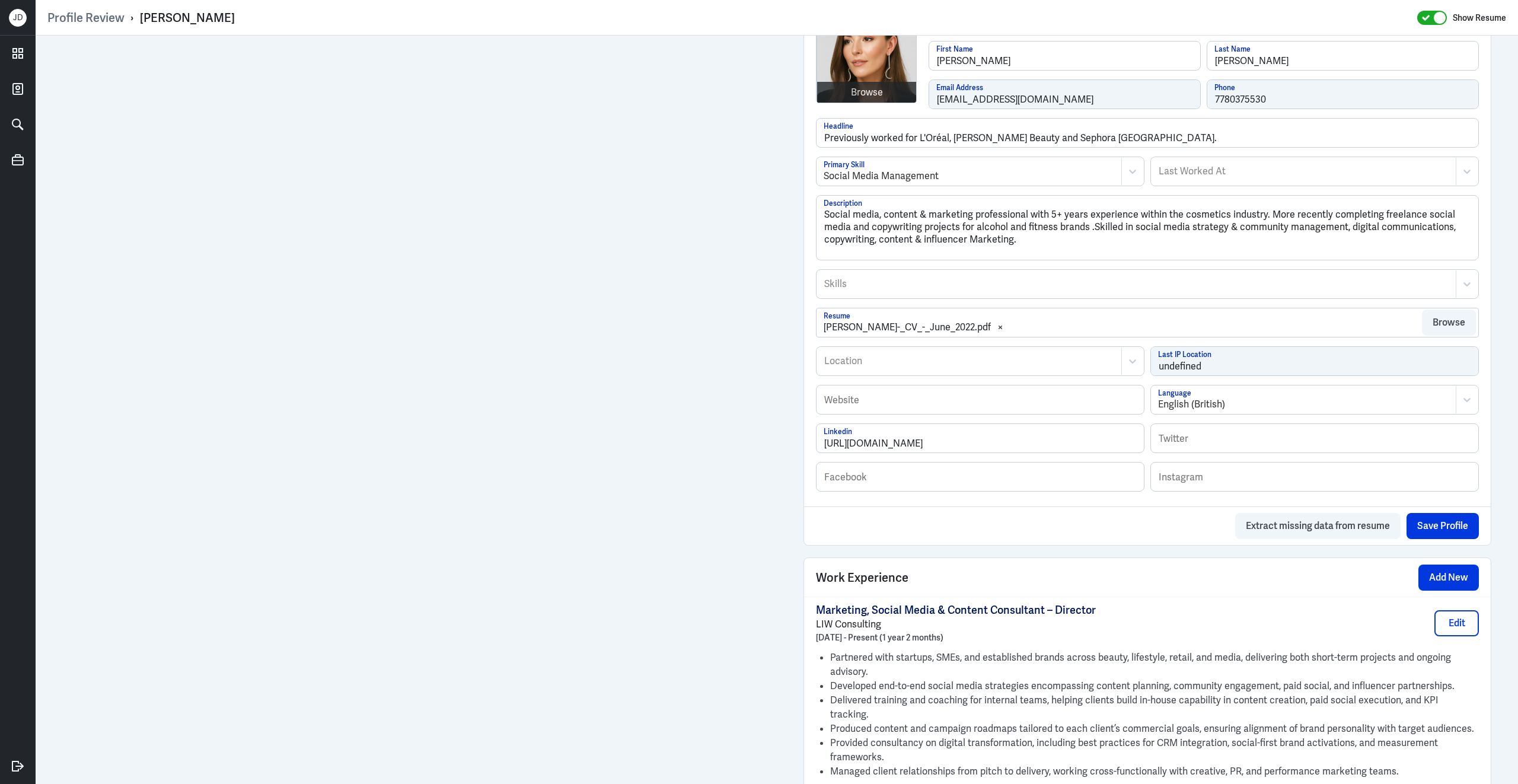
scroll to position [318, 0]
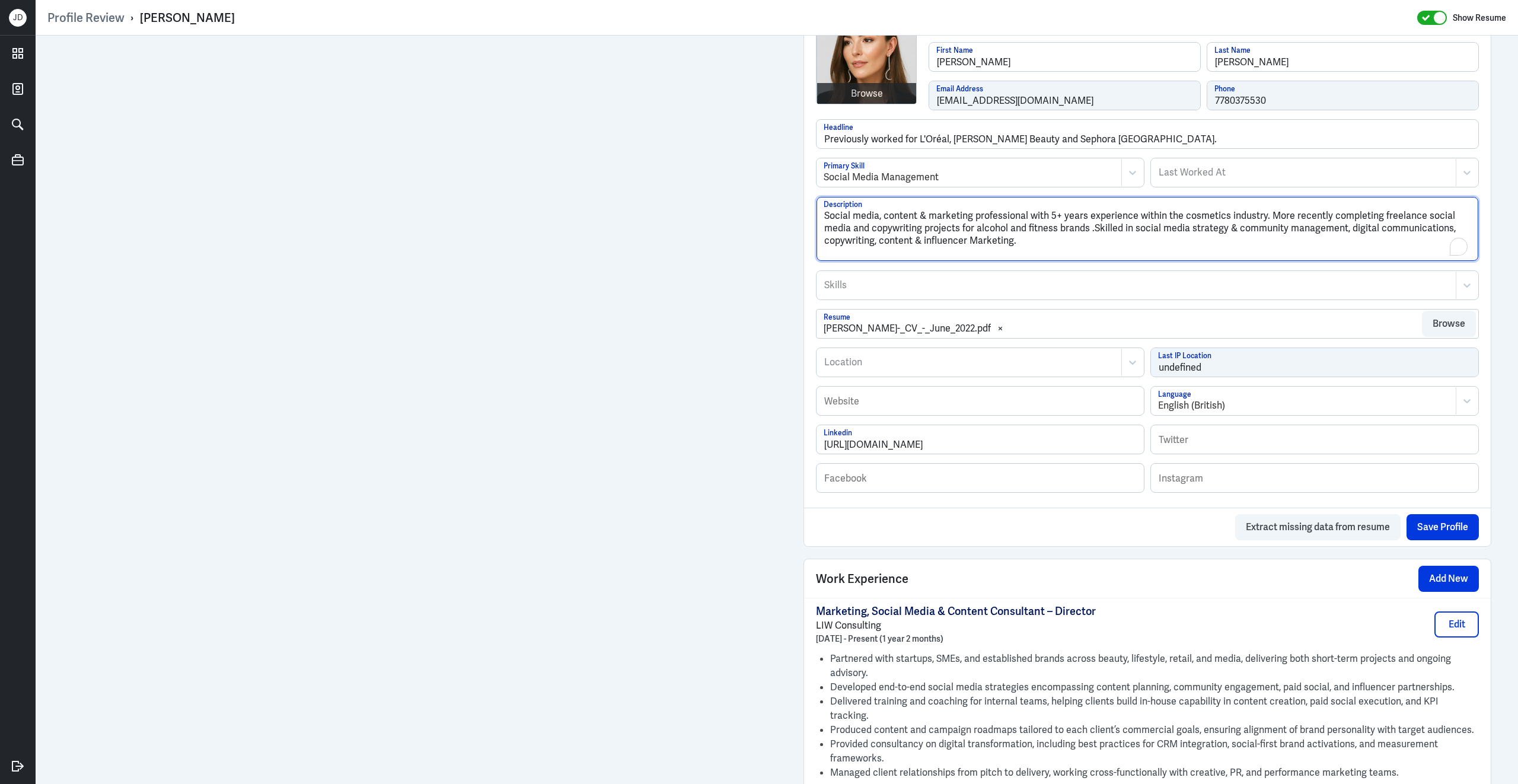
click at [1059, 250] on textarea "Social media, content & marketing professional with 5+ years experience within …" at bounding box center [1148, 228] width 662 height 64
drag, startPoint x: 1059, startPoint y: 250, endPoint x: 734, endPoint y: 187, distance: 331.0
click at [598, 85] on div "Admin Settings Update Resume Save Profile User Requested Private Set Resume to …" at bounding box center [776, 779] width 1483 height 2122
paste textarea "Lindsay Swain is a social media and digital marketing professional with deep ex…"
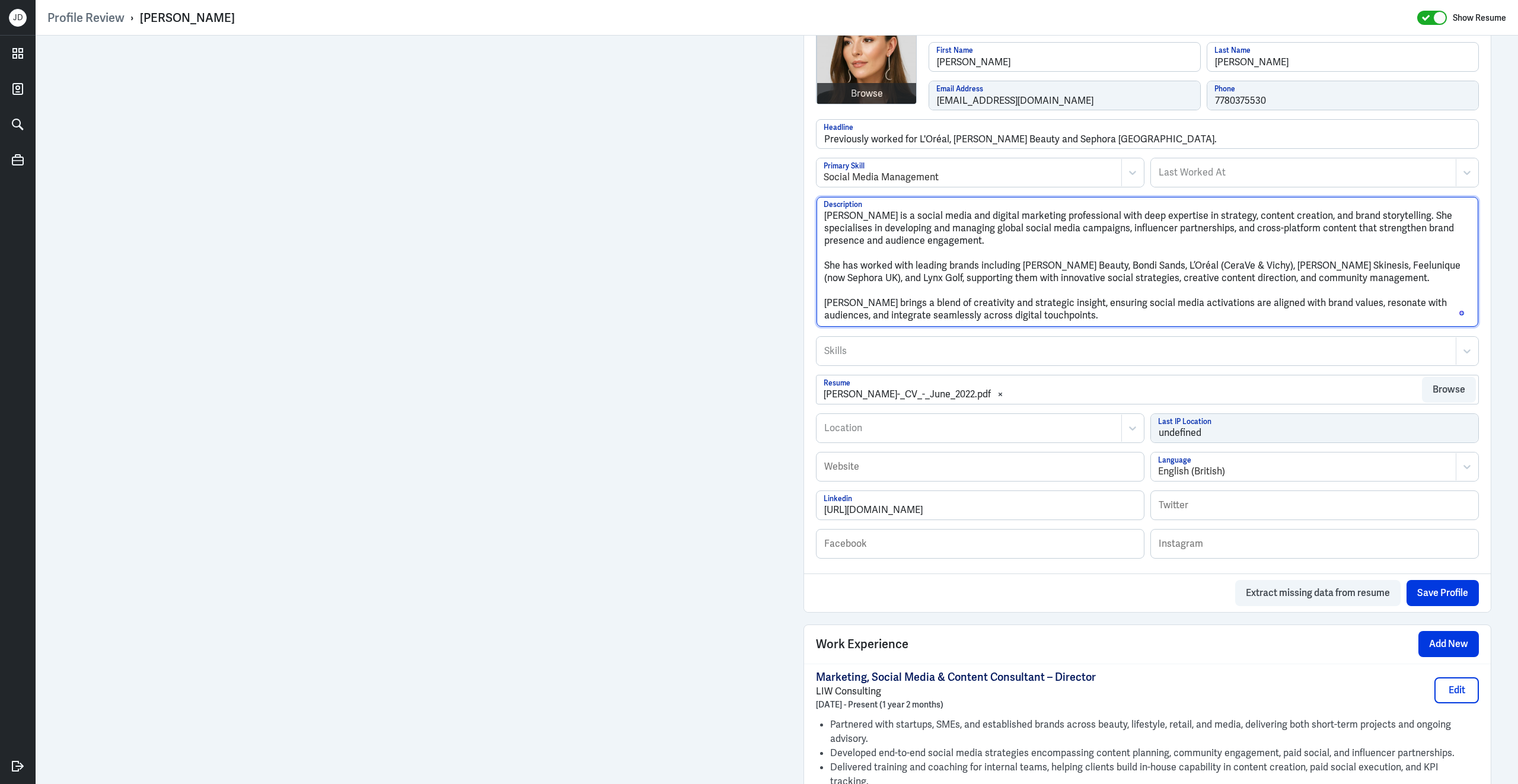
click at [825, 272] on textarea "Lindsay Swain is a social media and digital marketing professional with deep ex…" at bounding box center [1148, 261] width 662 height 130
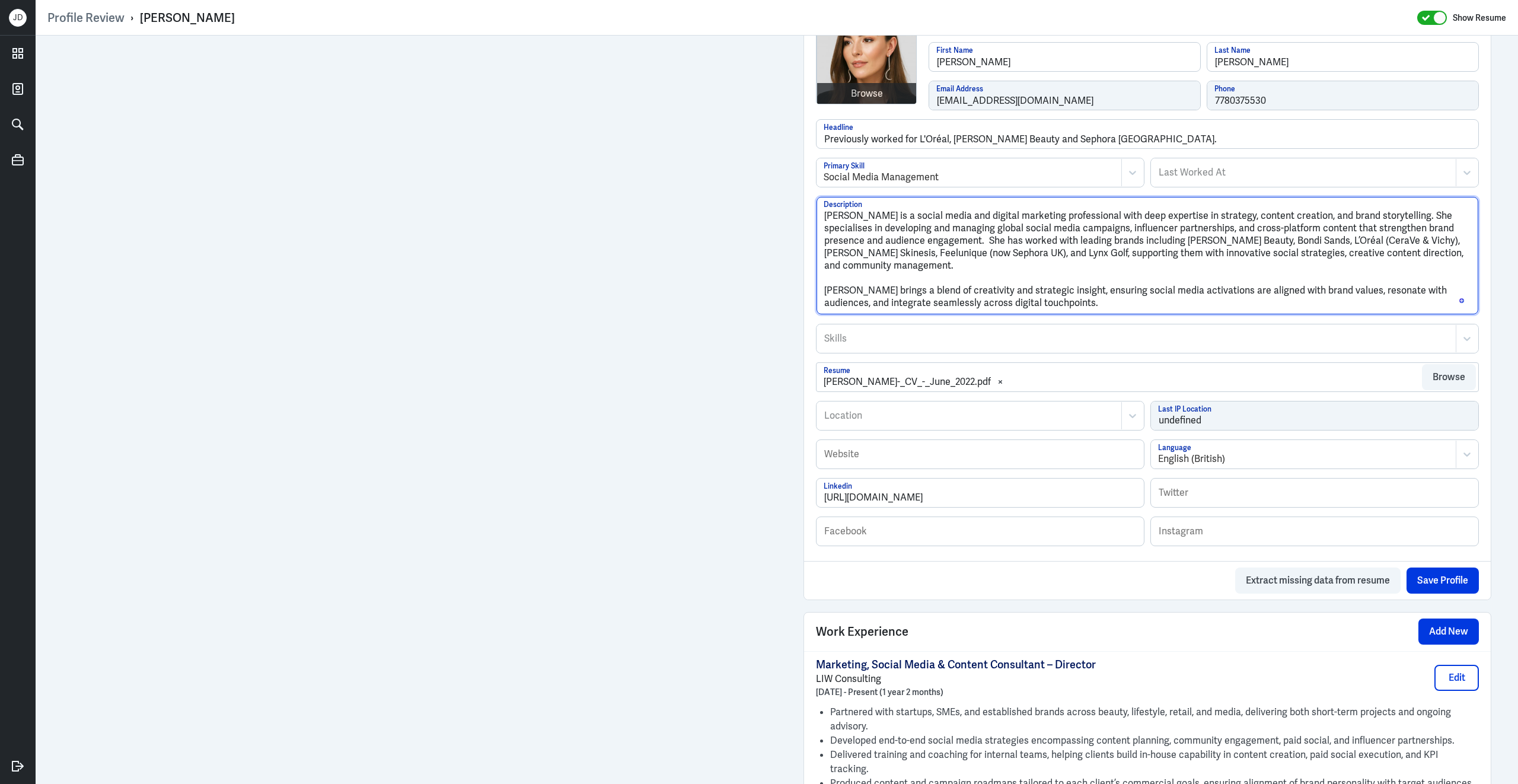
click at [826, 296] on textarea "Lindsay Swain is a social media and digital marketing professional with deep ex…" at bounding box center [1148, 255] width 662 height 118
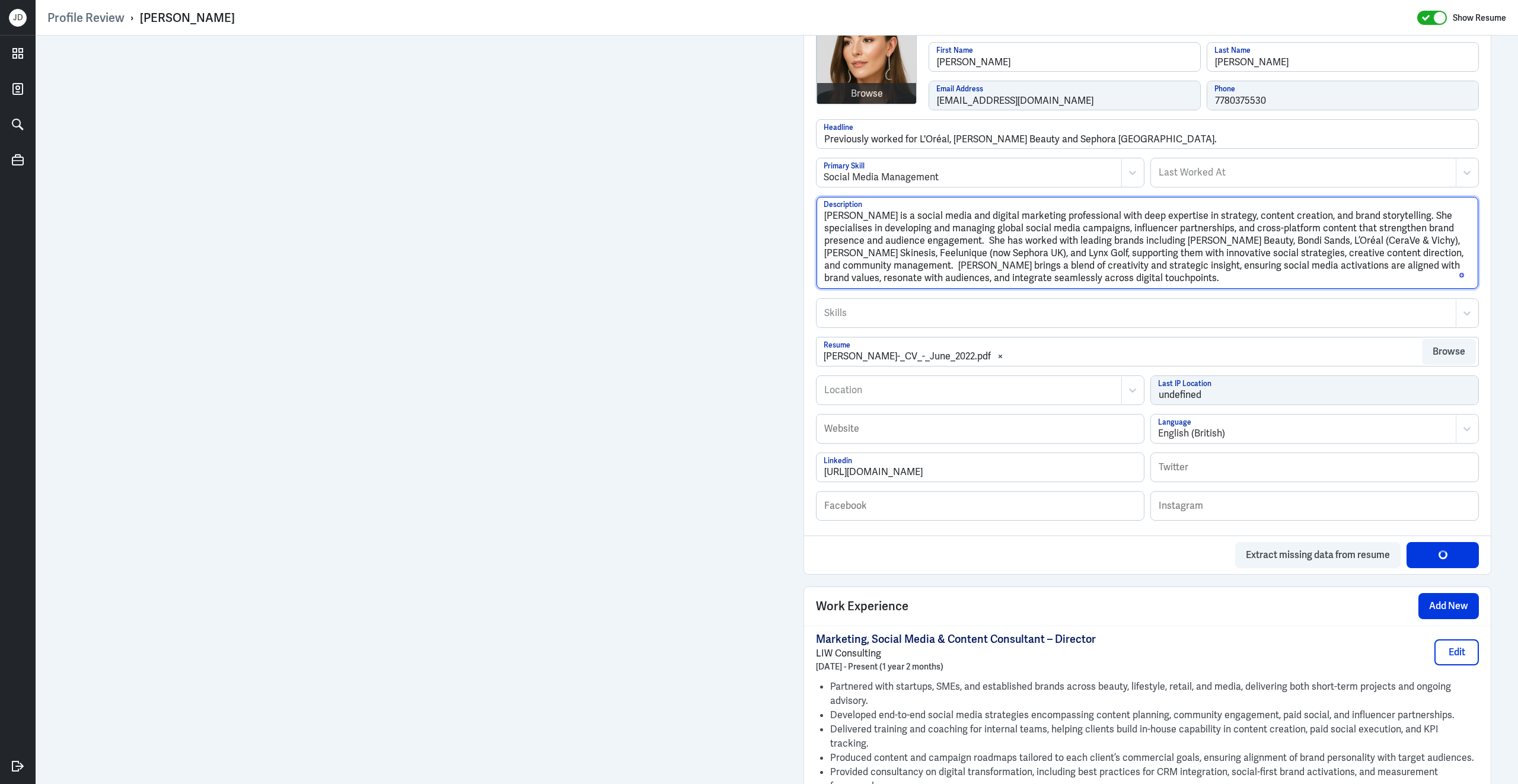
type textarea "Lindsay Swain is a social media and digital marketing professional with deep ex…"
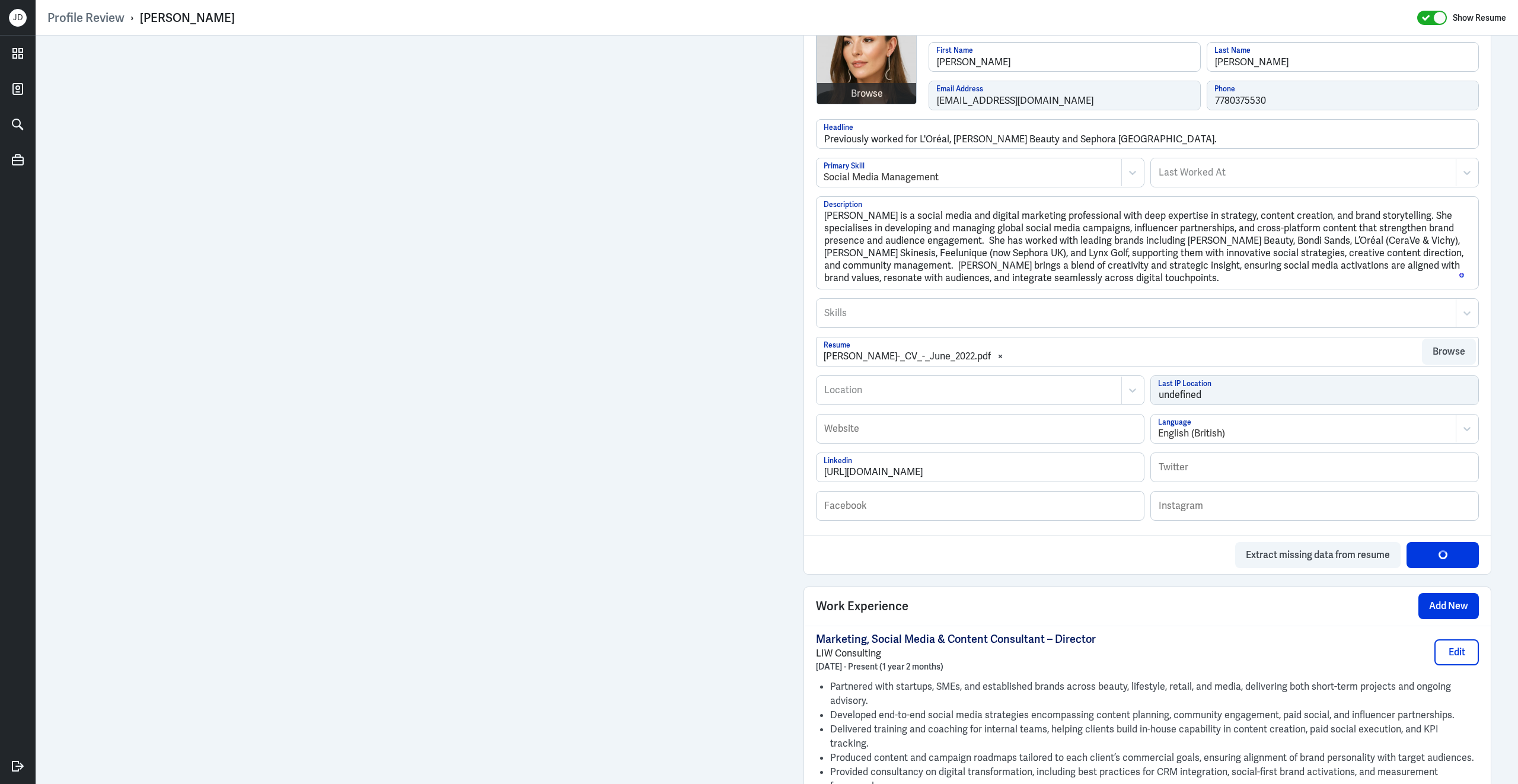
click at [992, 324] on div "Skills" at bounding box center [1137, 312] width 639 height 27
click at [956, 320] on div at bounding box center [1137, 313] width 627 height 14
type input "social medi"
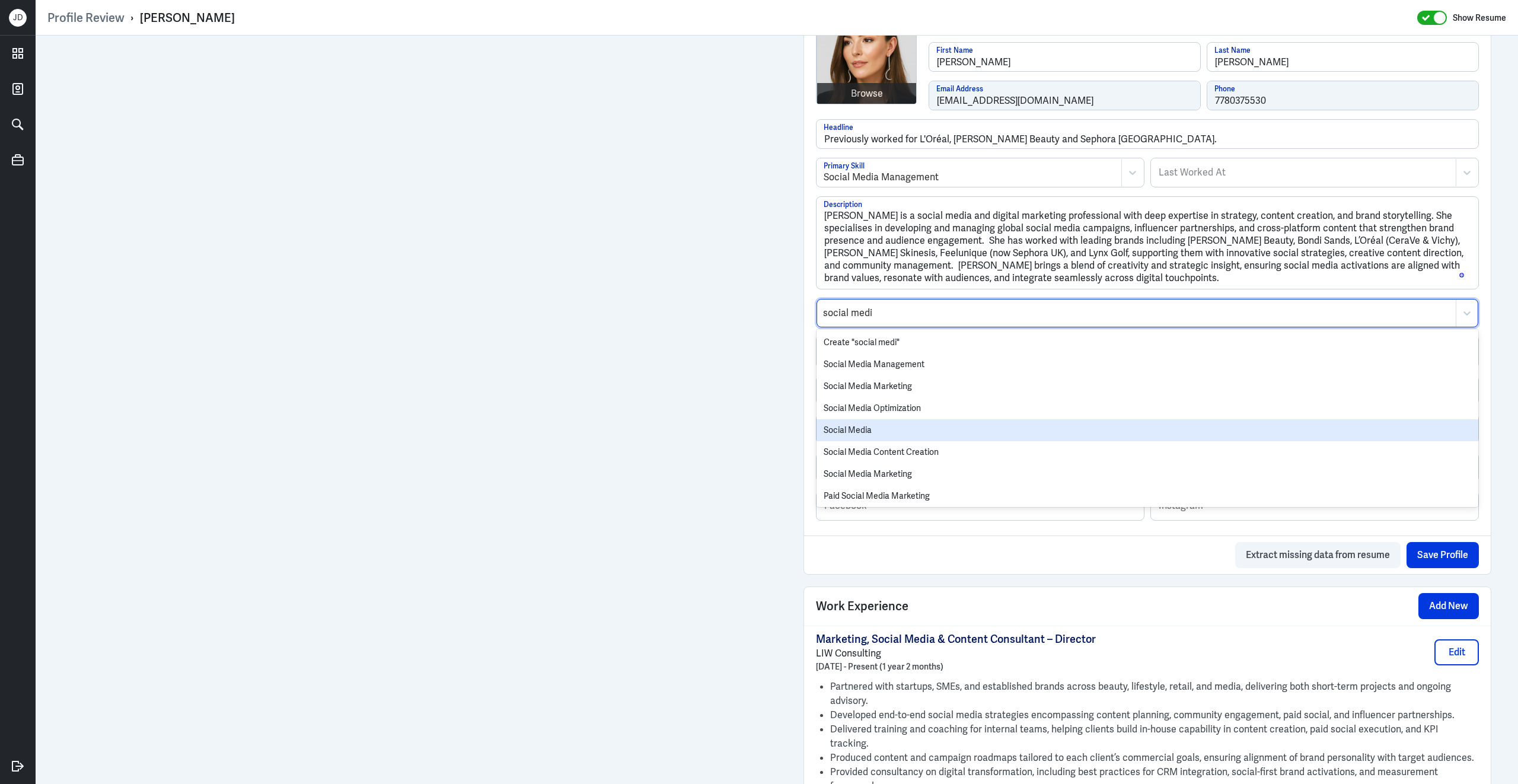
click at [942, 431] on div "Social Media" at bounding box center [1148, 430] width 662 height 22
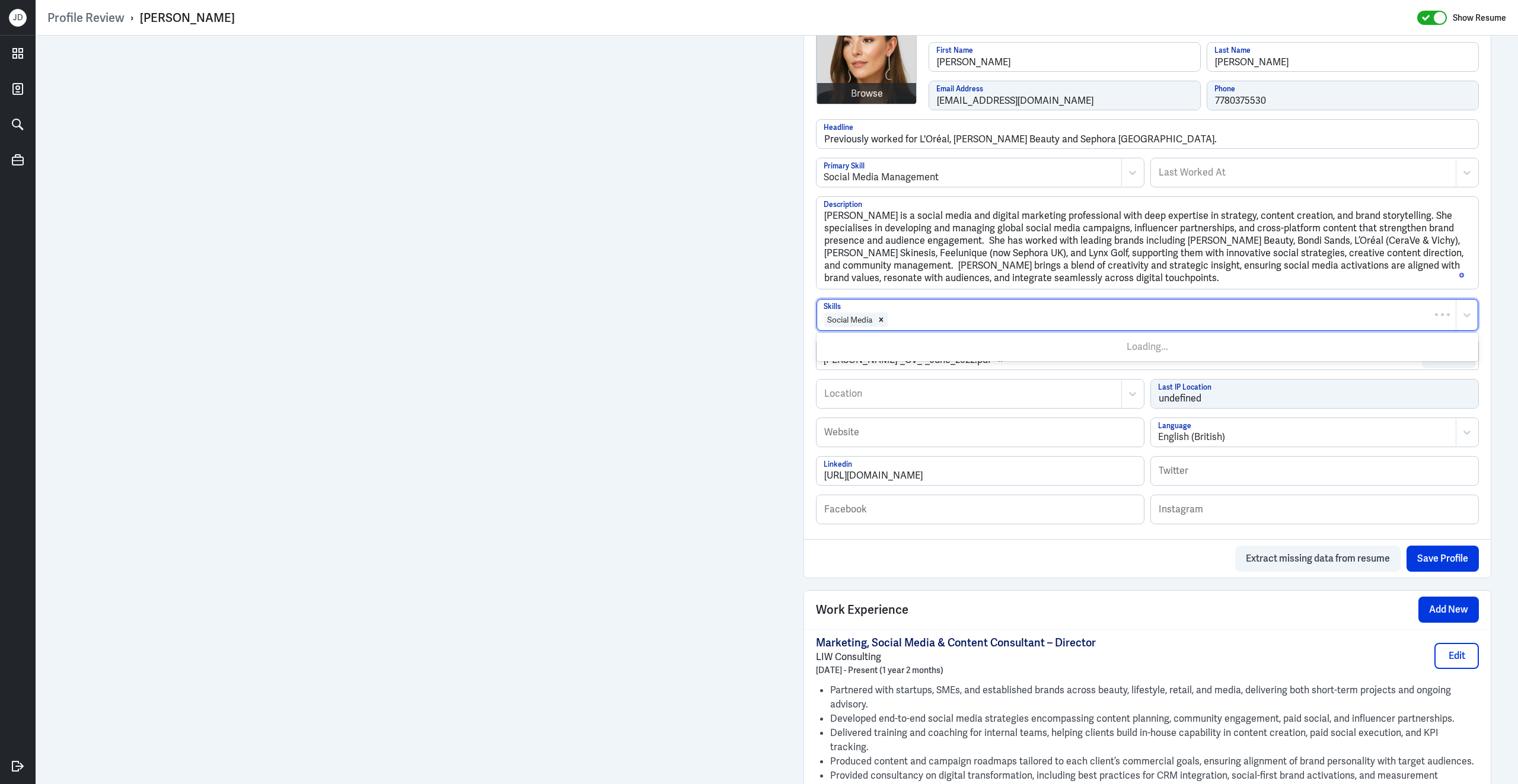
click at [955, 326] on div at bounding box center [1169, 319] width 561 height 14
type input "soci"
click at [908, 327] on div at bounding box center [1169, 319] width 561 height 14
type input "social media"
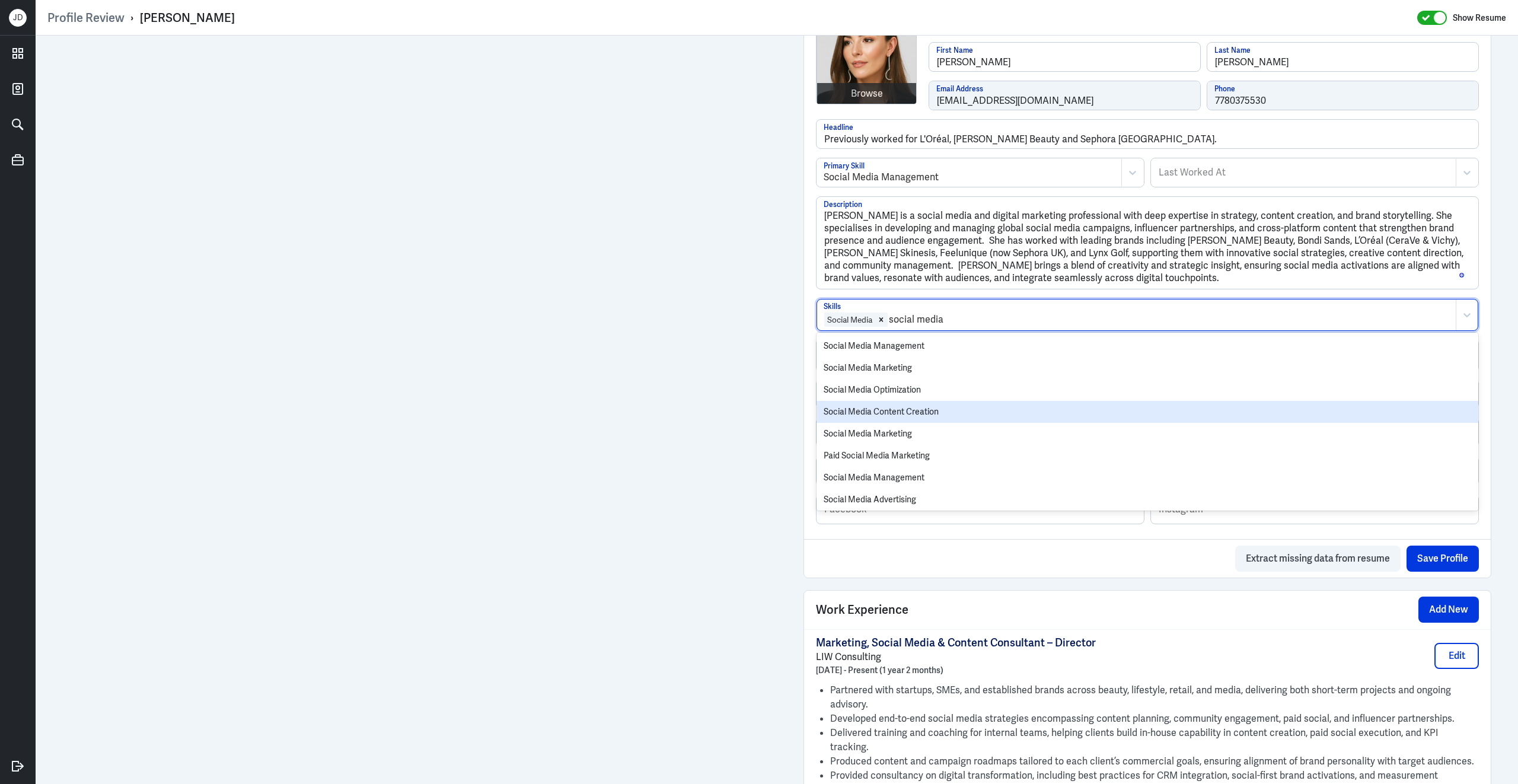
click at [895, 419] on div "Social Media Content Creation" at bounding box center [1148, 411] width 662 height 22
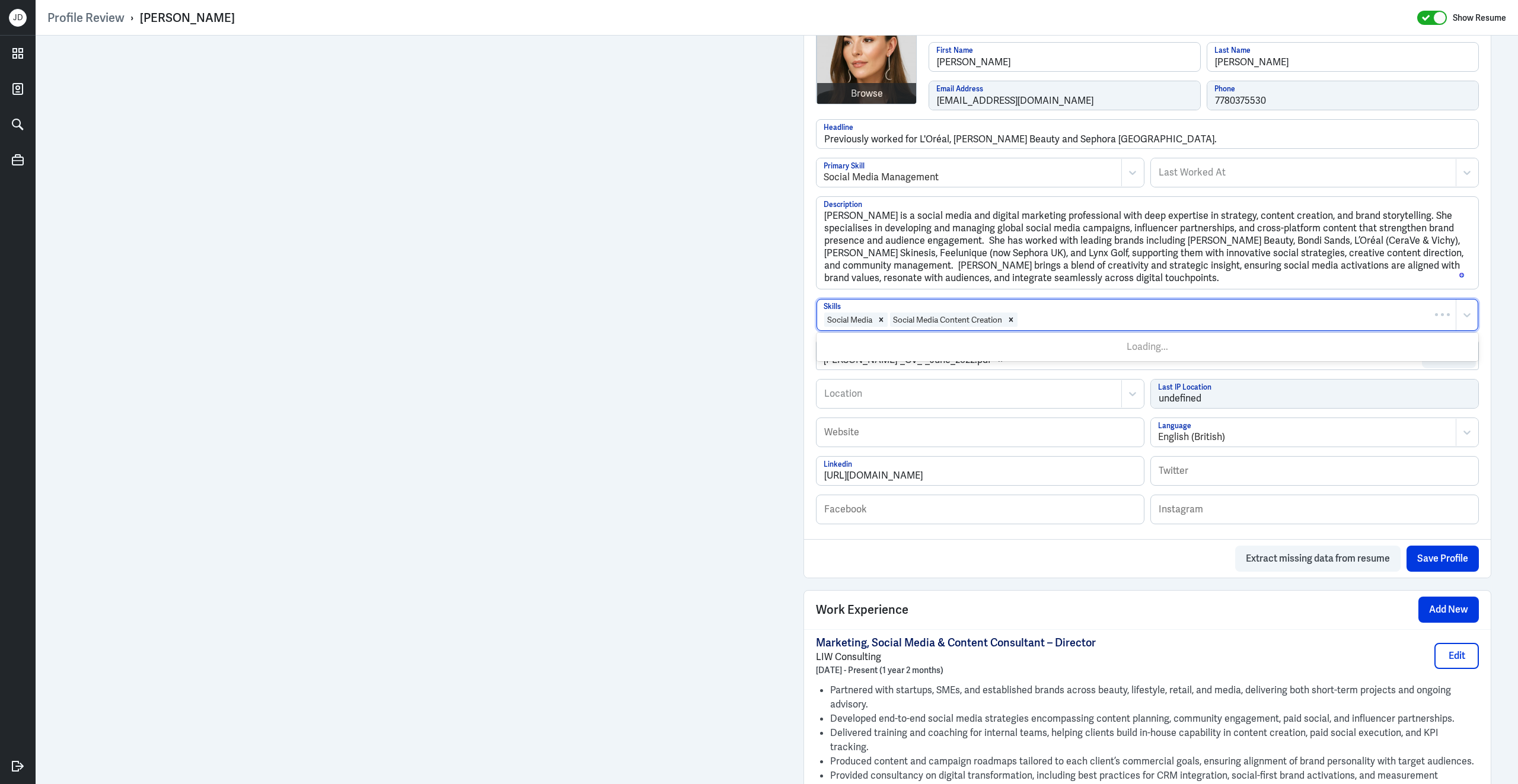
click at [1061, 324] on div at bounding box center [1234, 319] width 431 height 14
type input "organic"
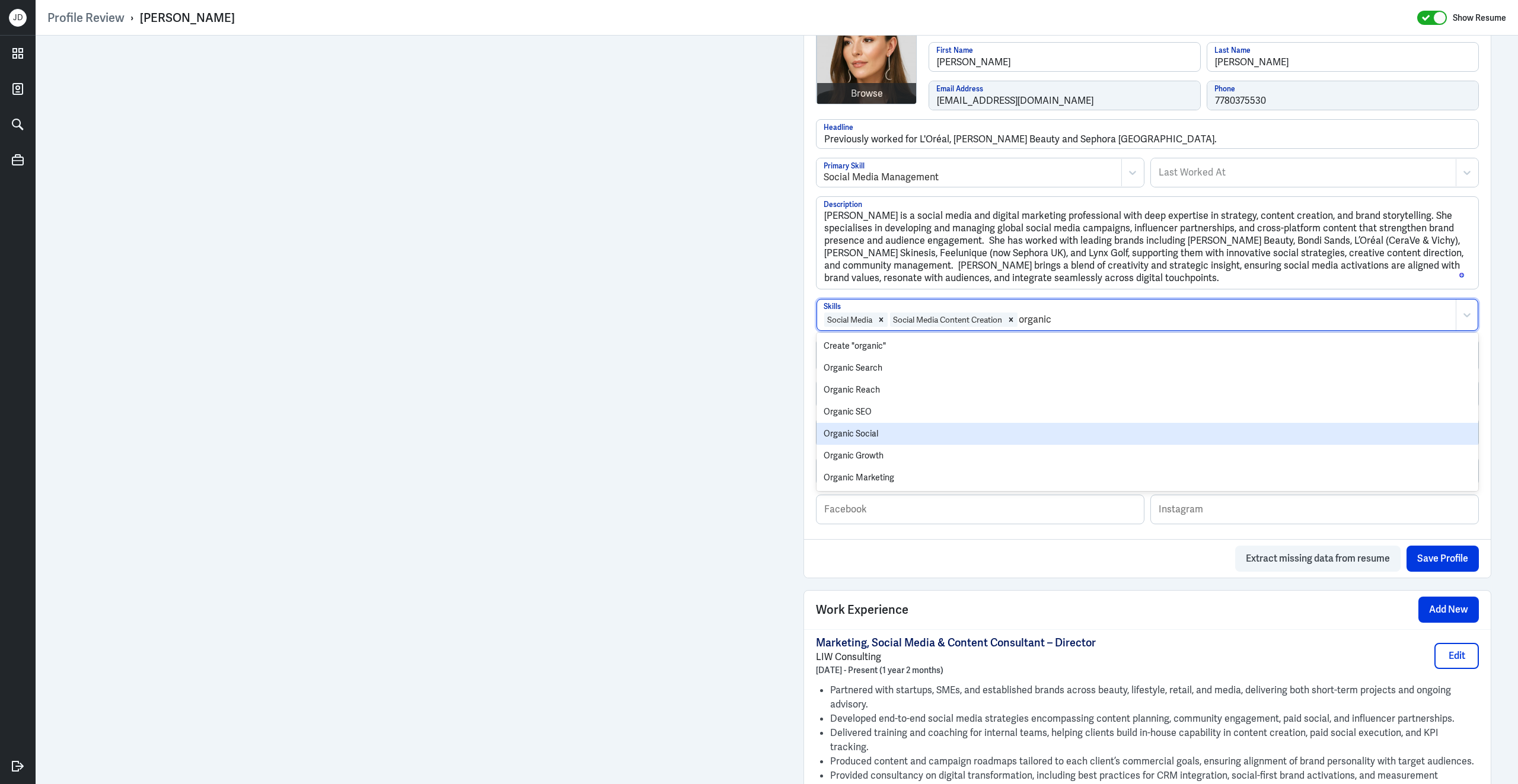
click at [971, 436] on div "Organic Social" at bounding box center [1148, 434] width 662 height 22
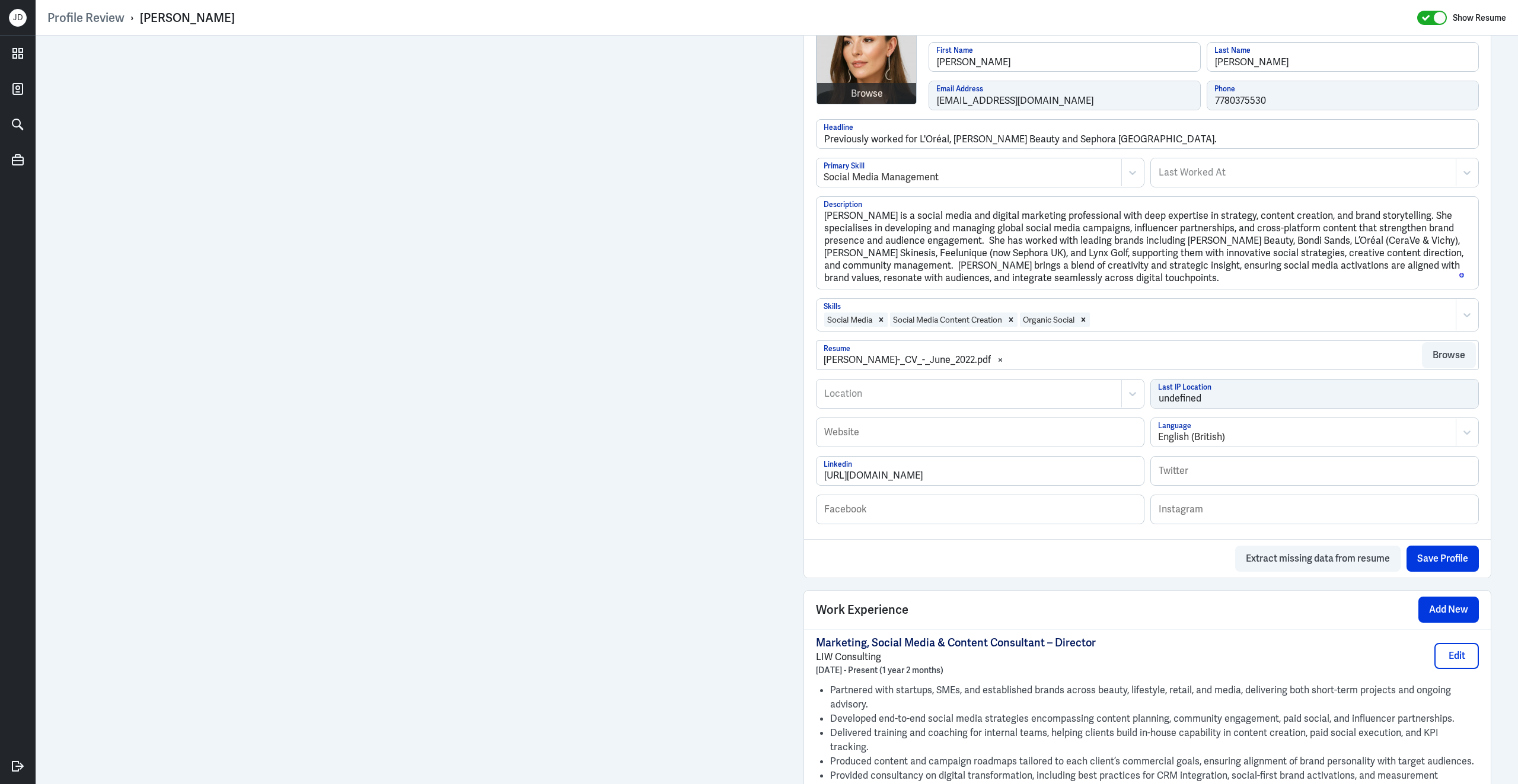
click at [1147, 327] on div at bounding box center [1270, 319] width 358 height 14
type input "paid social"
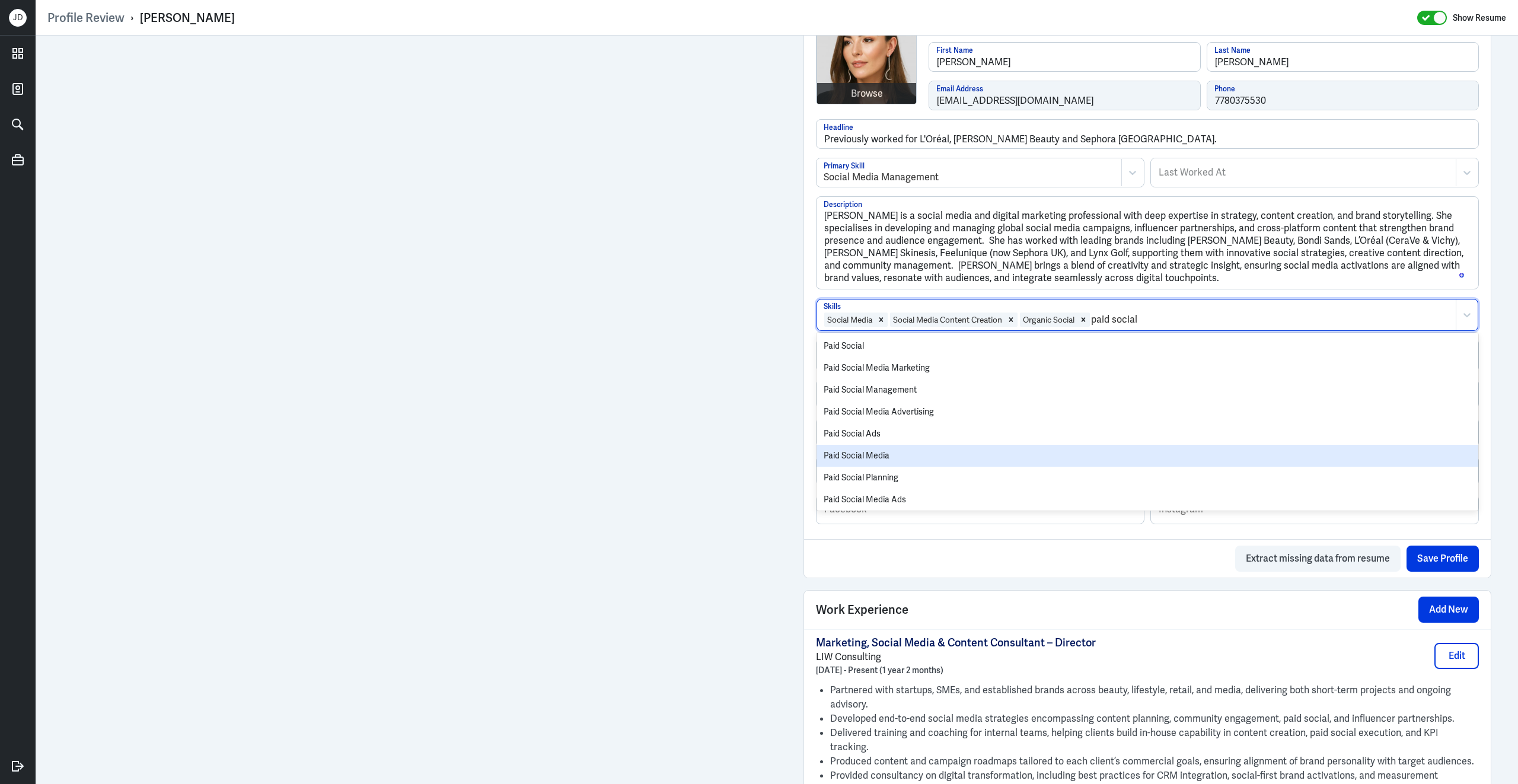
click at [1019, 457] on div "Paid Social Media" at bounding box center [1148, 455] width 662 height 22
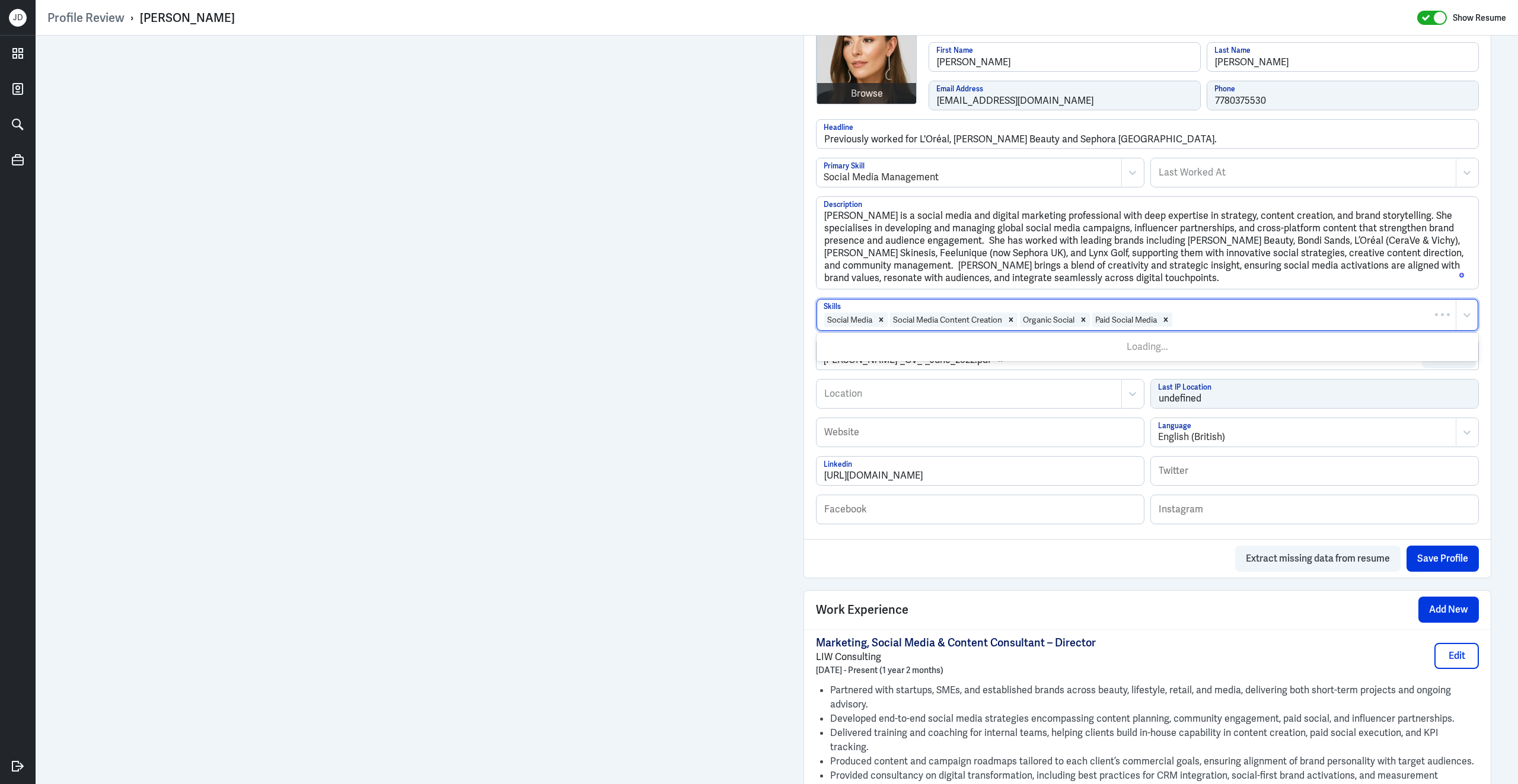
click at [1214, 322] on div at bounding box center [1312, 319] width 276 height 14
type input "community mana"
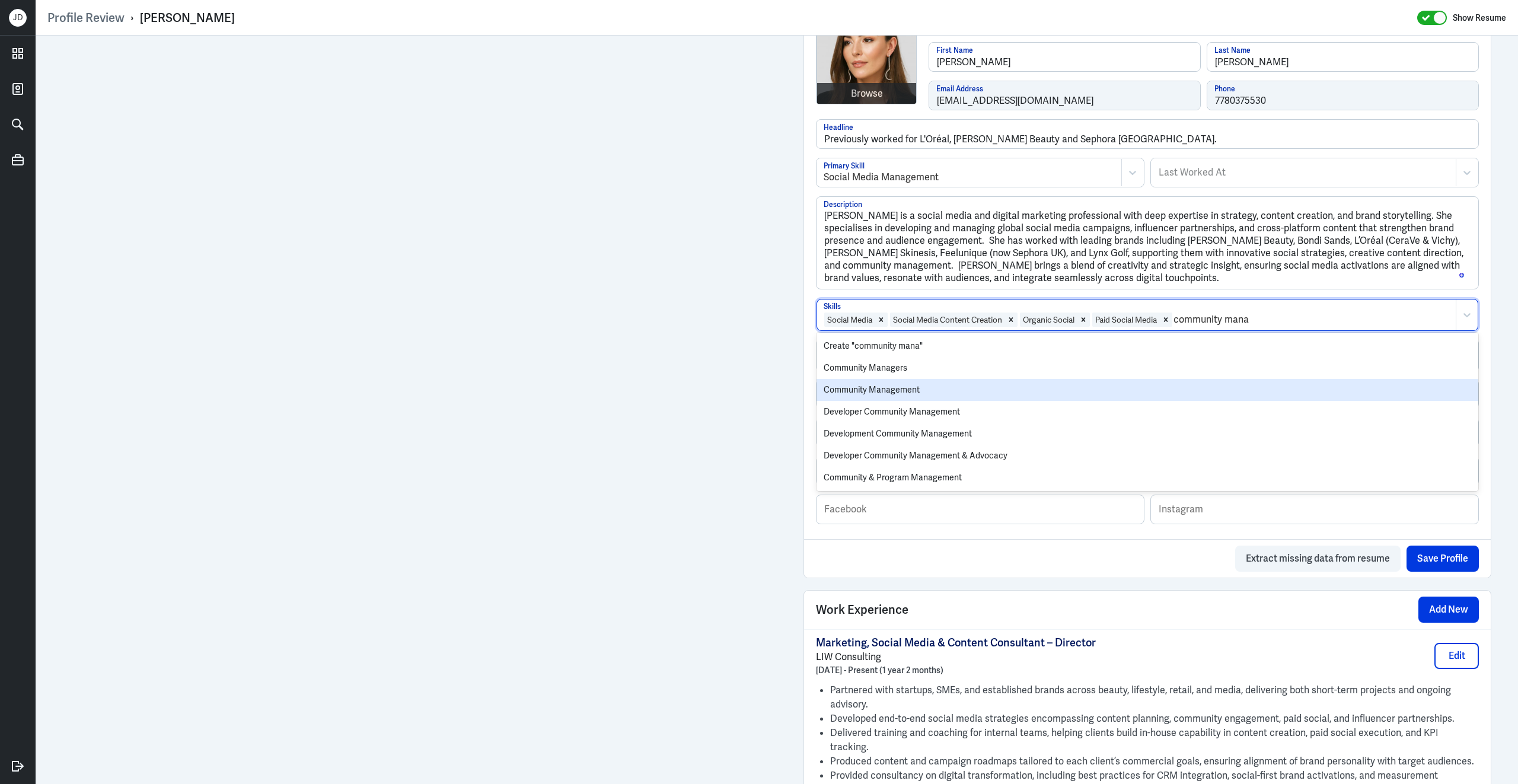
click at [986, 387] on div "Community Management" at bounding box center [1148, 389] width 662 height 22
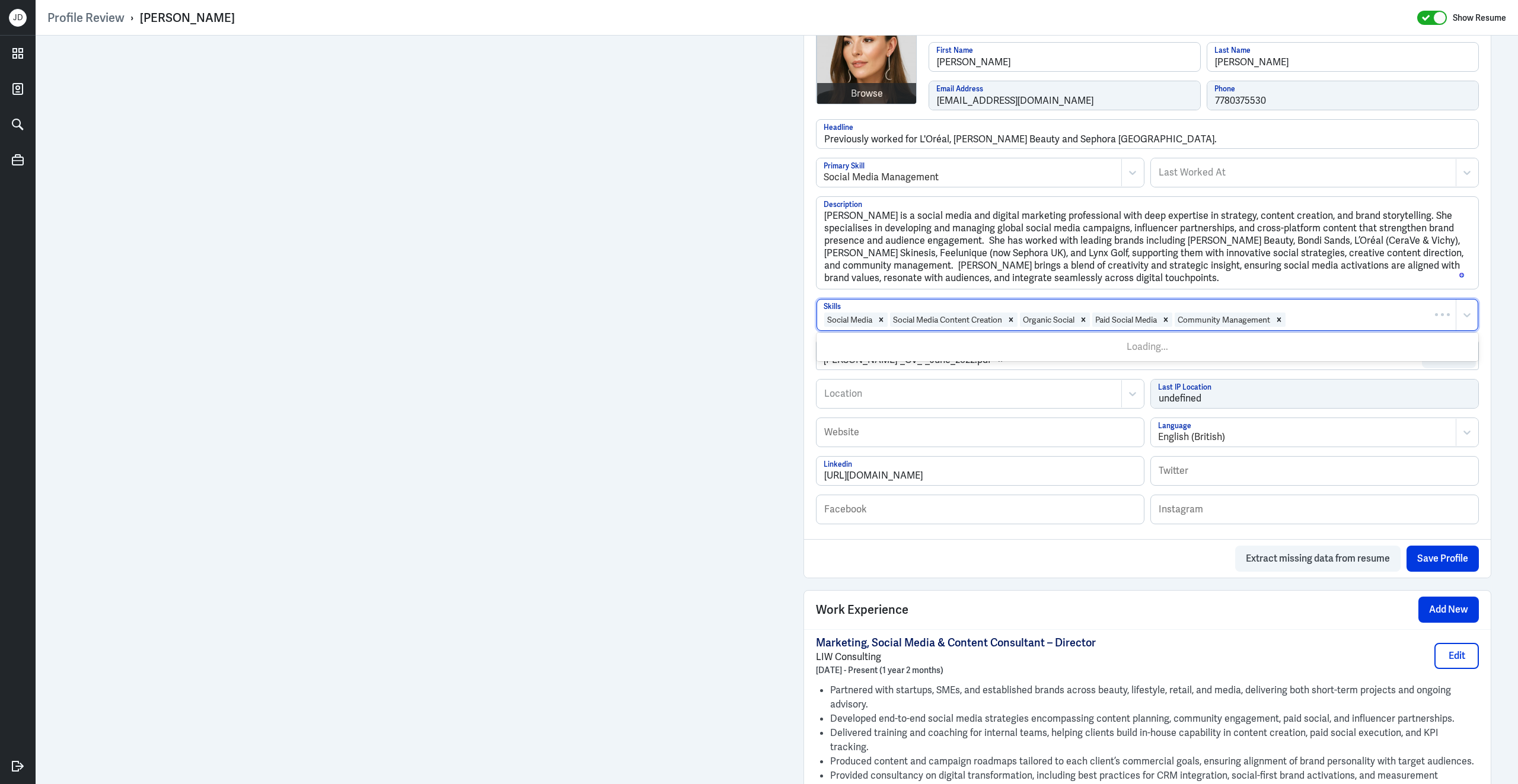
click at [1333, 320] on div at bounding box center [1368, 319] width 163 height 14
type input "influencer"
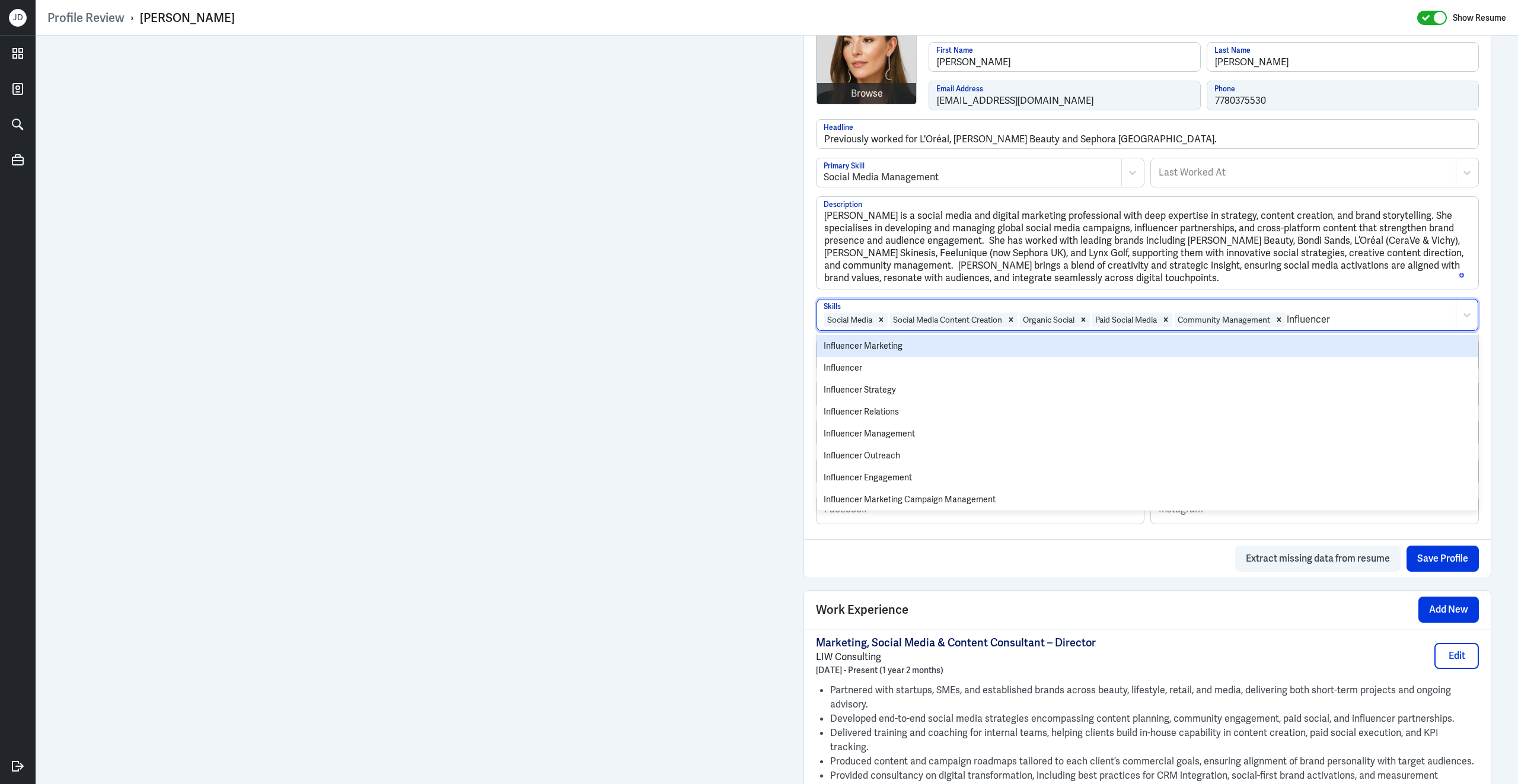
click at [973, 347] on div "Influencer Marketing" at bounding box center [1148, 346] width 662 height 22
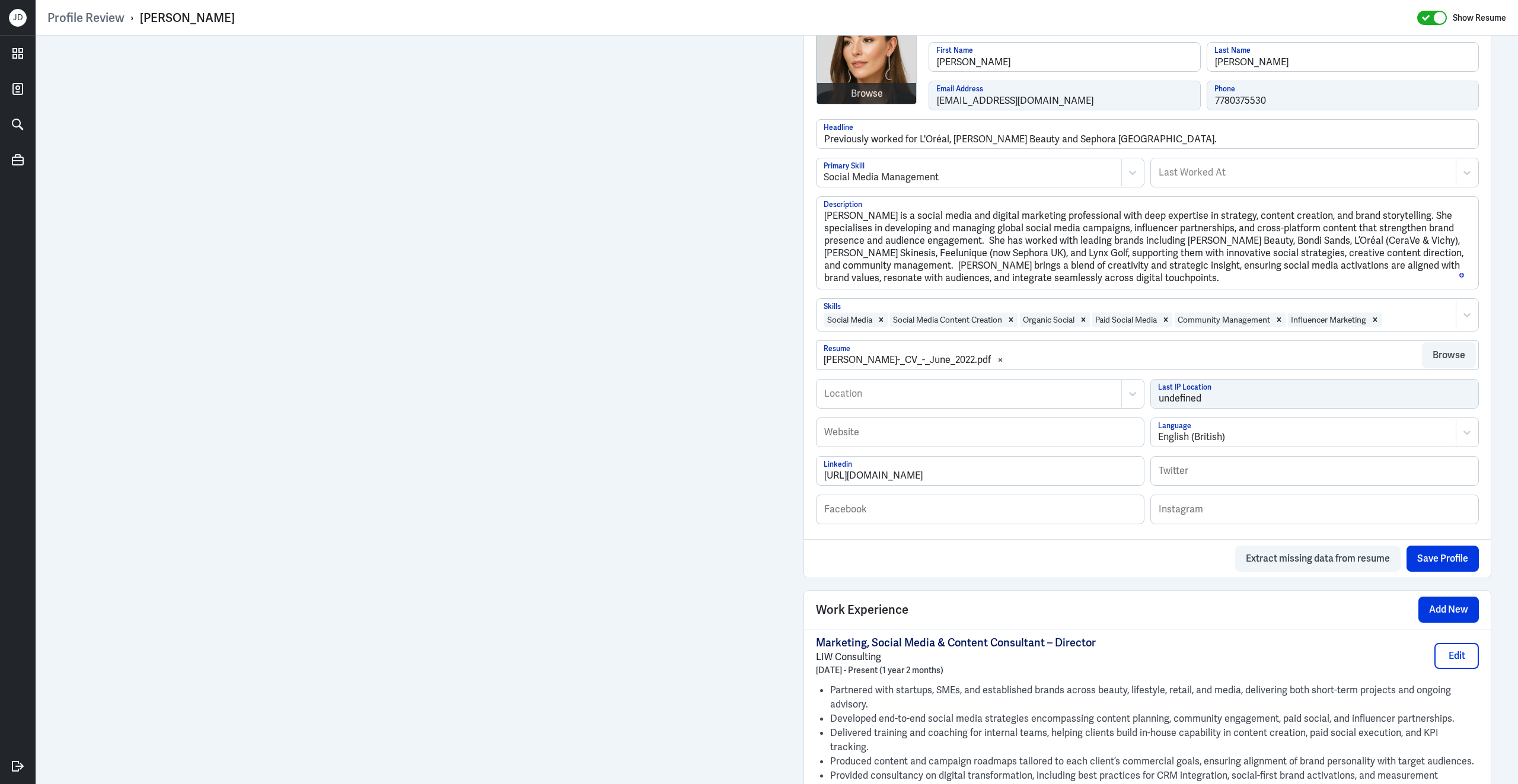
click at [1420, 324] on div at bounding box center [1416, 319] width 67 height 14
click at [1421, 324] on div at bounding box center [1416, 319] width 67 height 14
type input "partner"
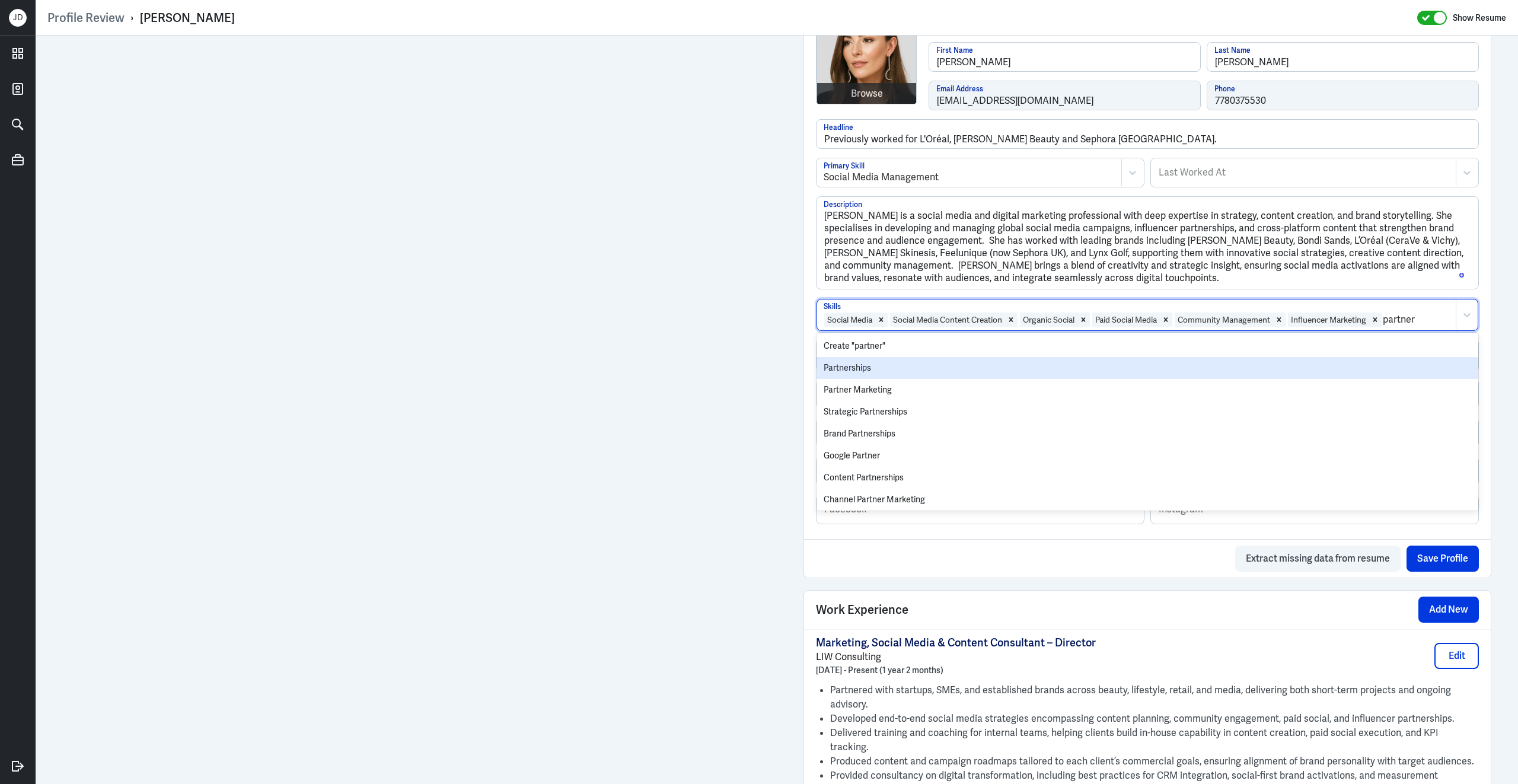
click at [1024, 376] on div "Partnerships" at bounding box center [1148, 367] width 662 height 22
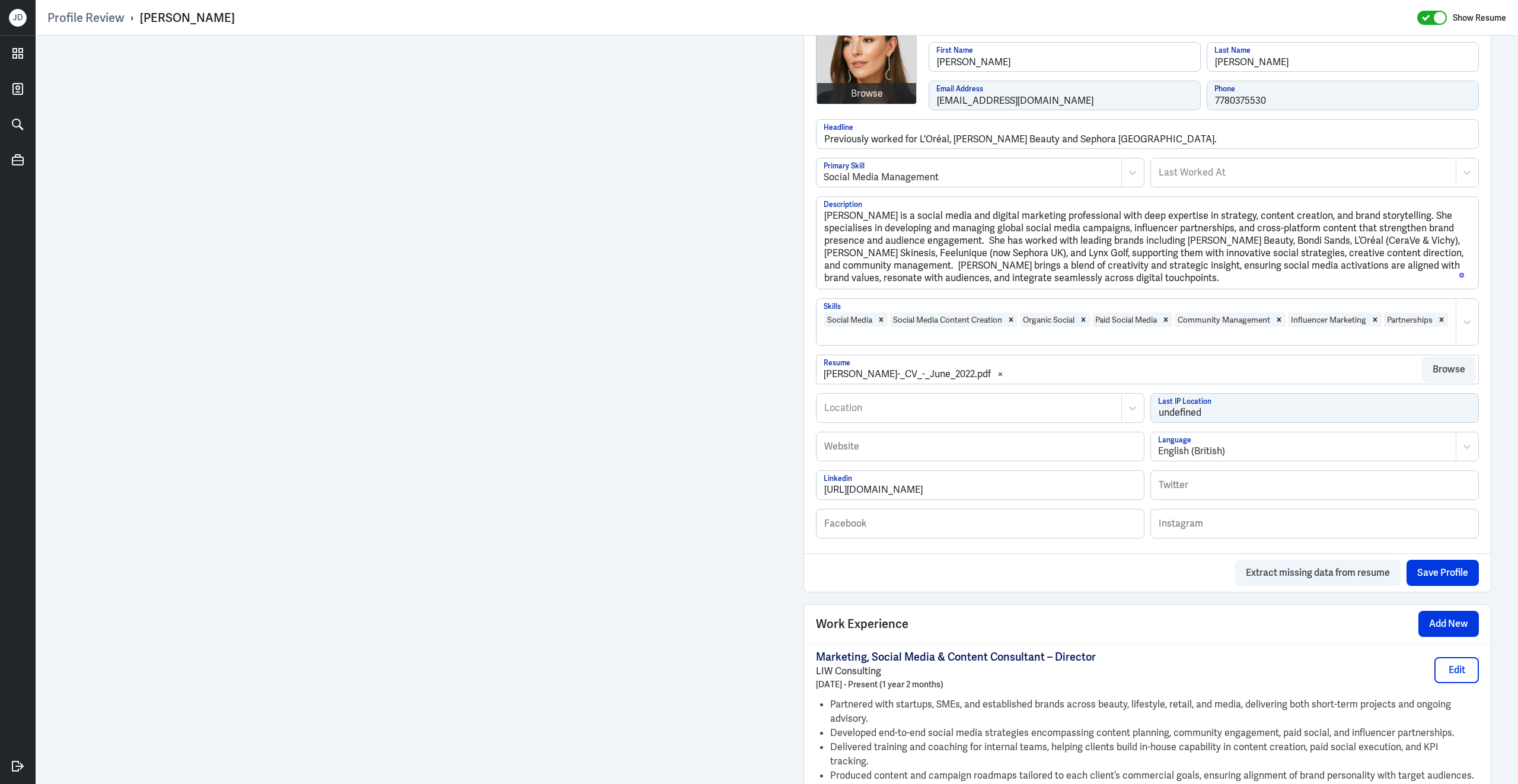
click at [929, 415] on div at bounding box center [969, 408] width 292 height 14
type input "London"
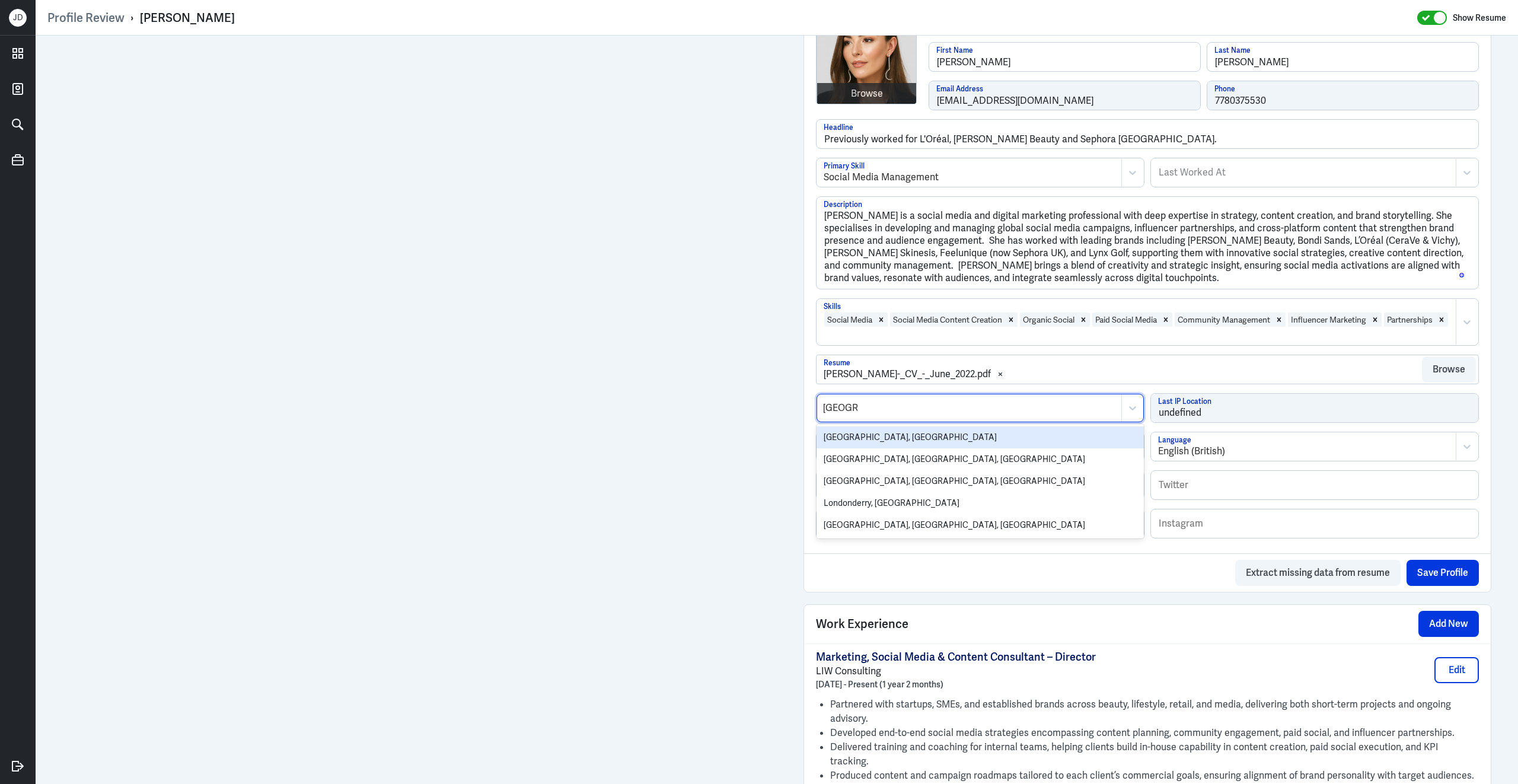
click at [901, 448] on div "[GEOGRAPHIC_DATA], [GEOGRAPHIC_DATA]" at bounding box center [981, 437] width 327 height 22
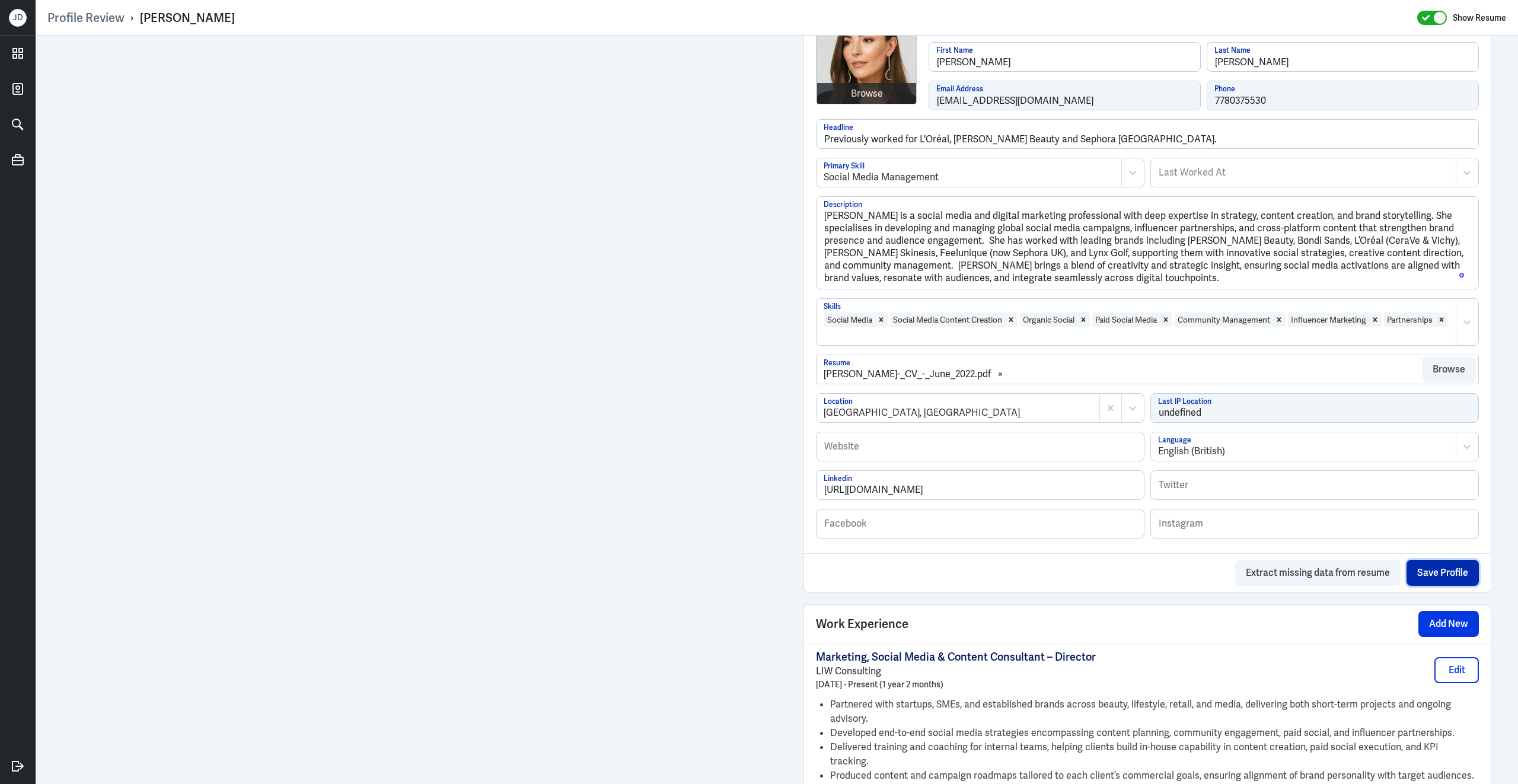
click at [1456, 586] on button "Save Profile" at bounding box center [1443, 572] width 73 height 26
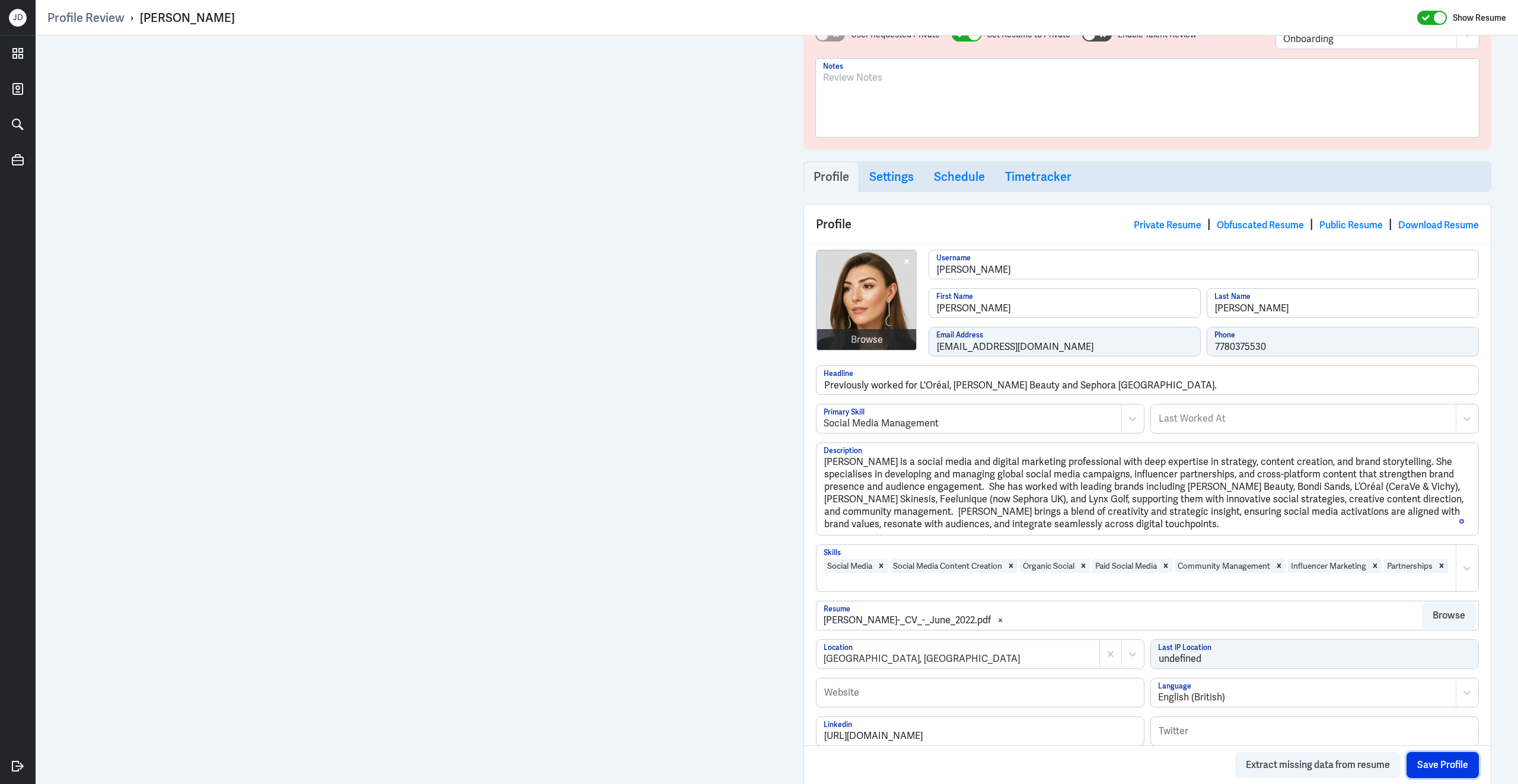
scroll to position [0, 0]
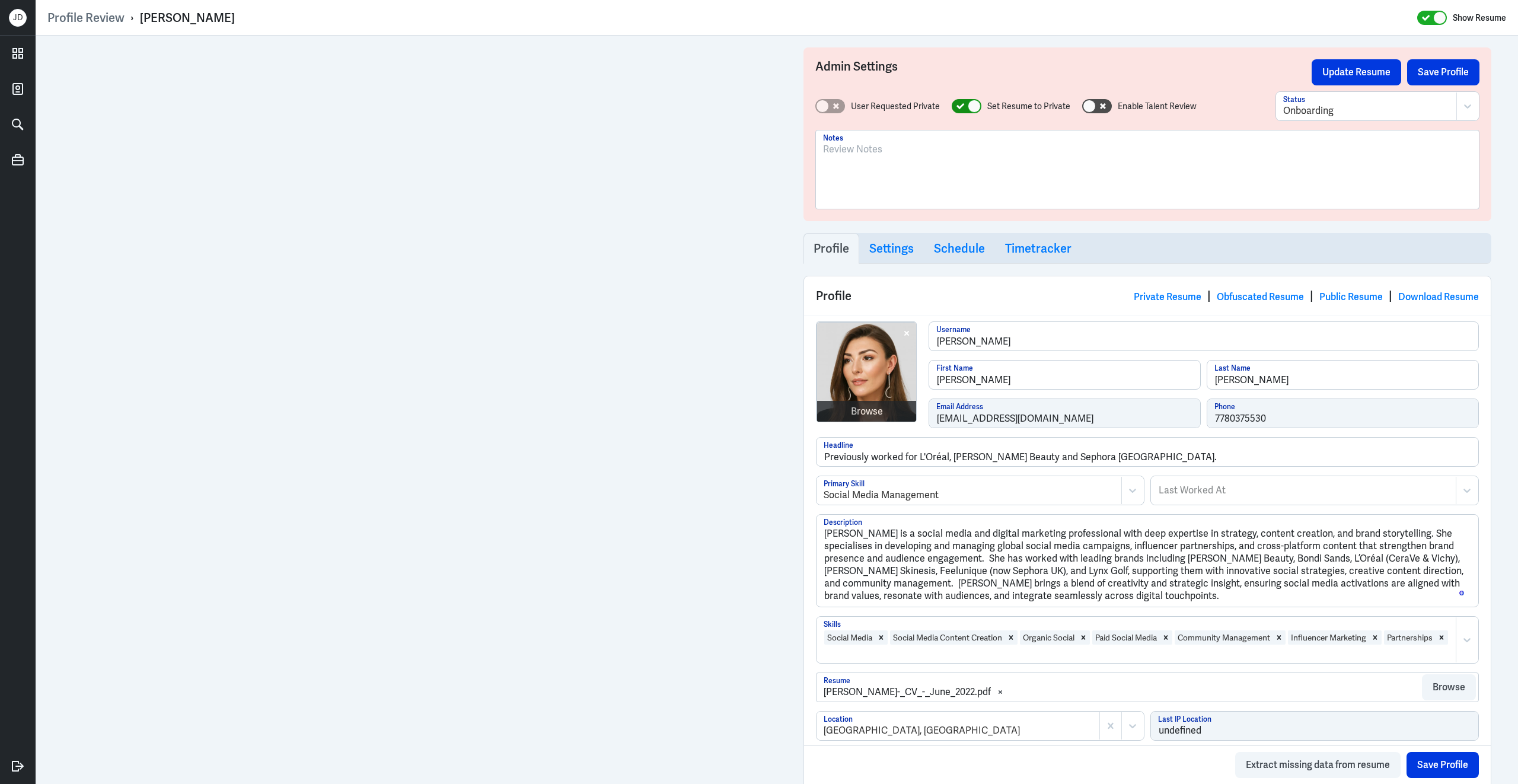
click at [960, 105] on icon at bounding box center [960, 106] width 8 height 6
checkbox input "false"
click at [1399, 108] on div at bounding box center [1367, 111] width 166 height 14
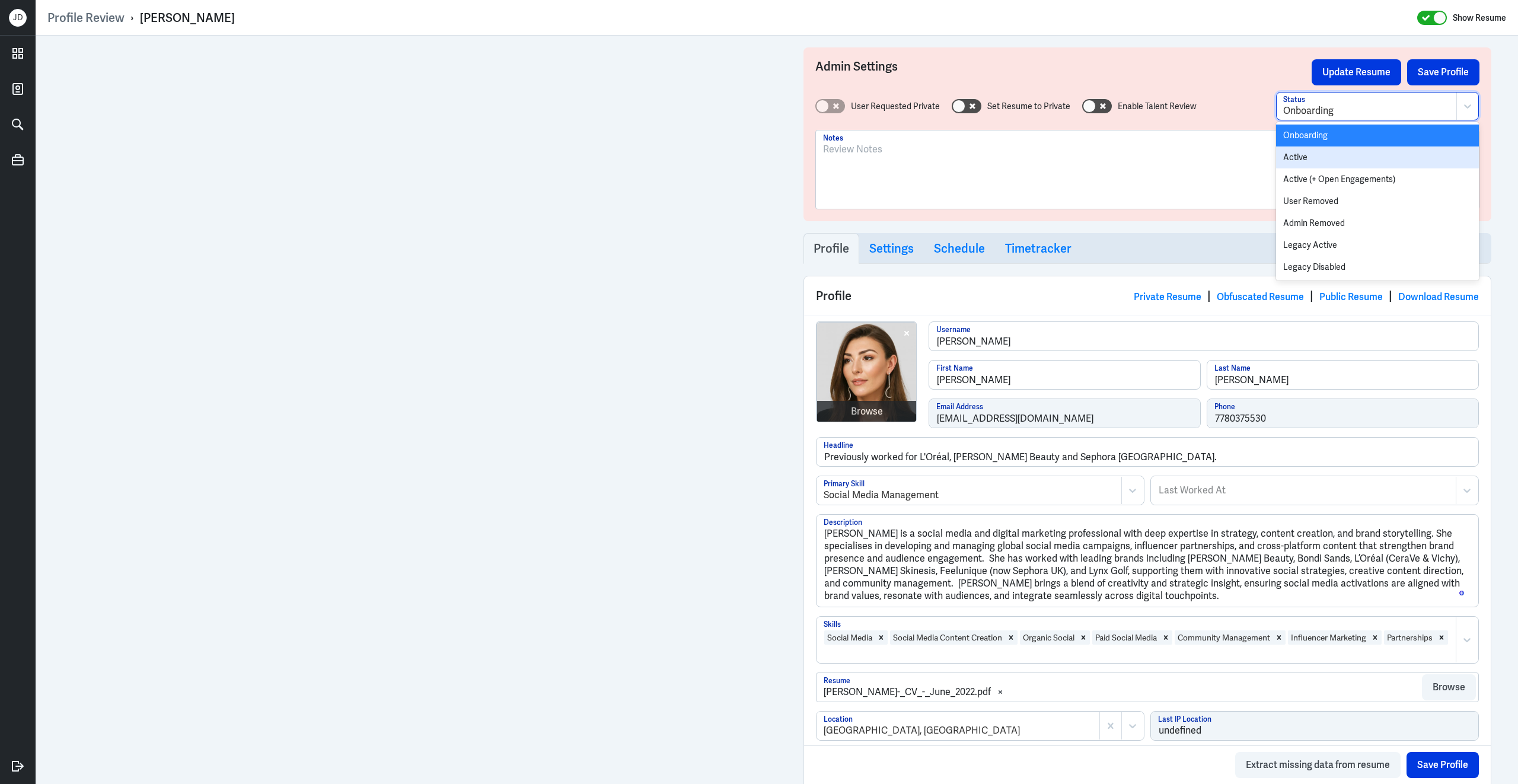
click at [1352, 158] on div "Active" at bounding box center [1377, 157] width 203 height 22
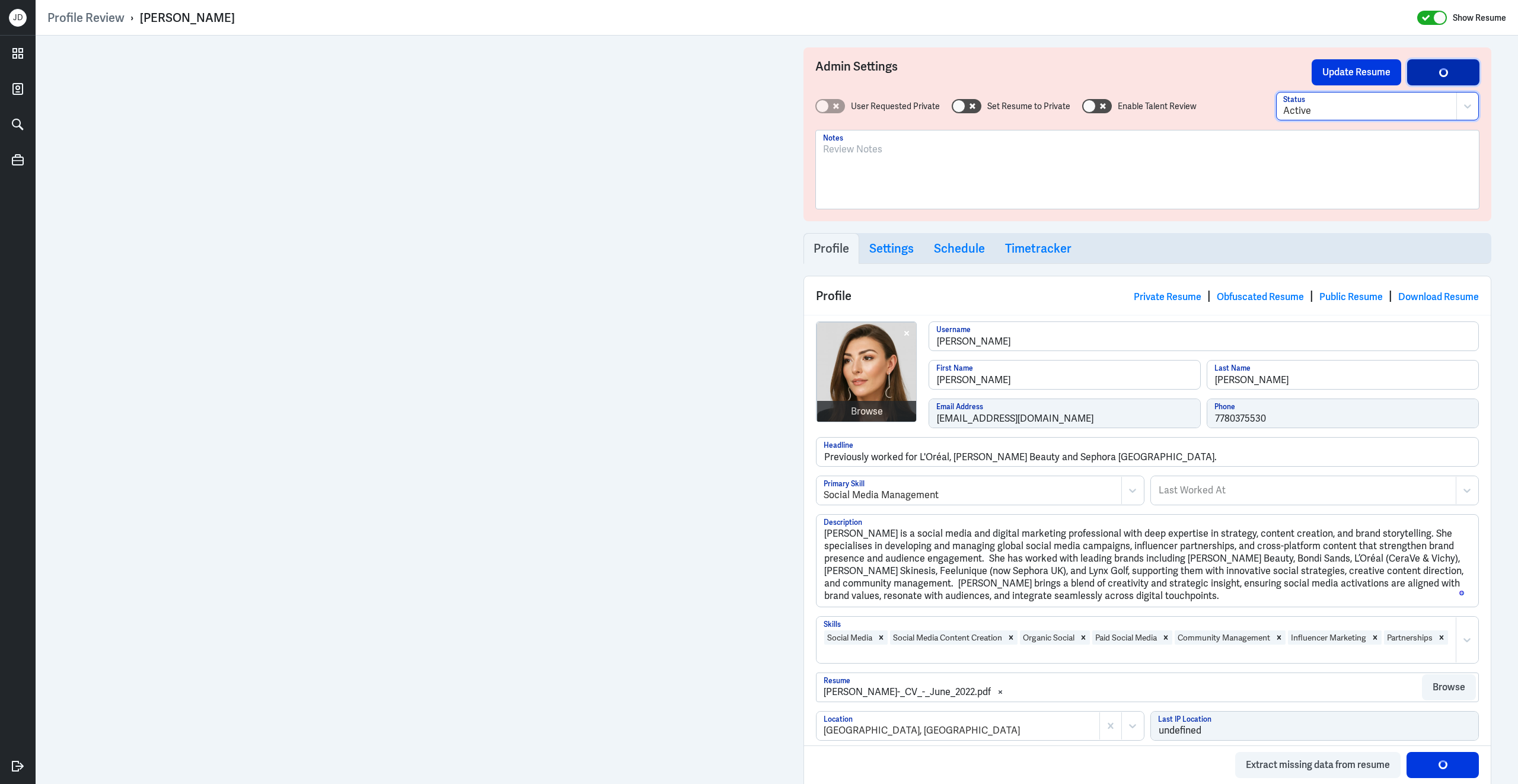
click at [1453, 71] on button "Save Profile" at bounding box center [1444, 72] width 73 height 26
click at [1440, 79] on button "Save Profile" at bounding box center [1444, 72] width 73 height 26
click at [1340, 71] on button "Update Resume" at bounding box center [1356, 72] width 89 height 26
click at [1274, 294] on link "Obfuscated Resume" at bounding box center [1260, 296] width 87 height 12
click at [1431, 76] on button "Save Profile" at bounding box center [1444, 72] width 73 height 26
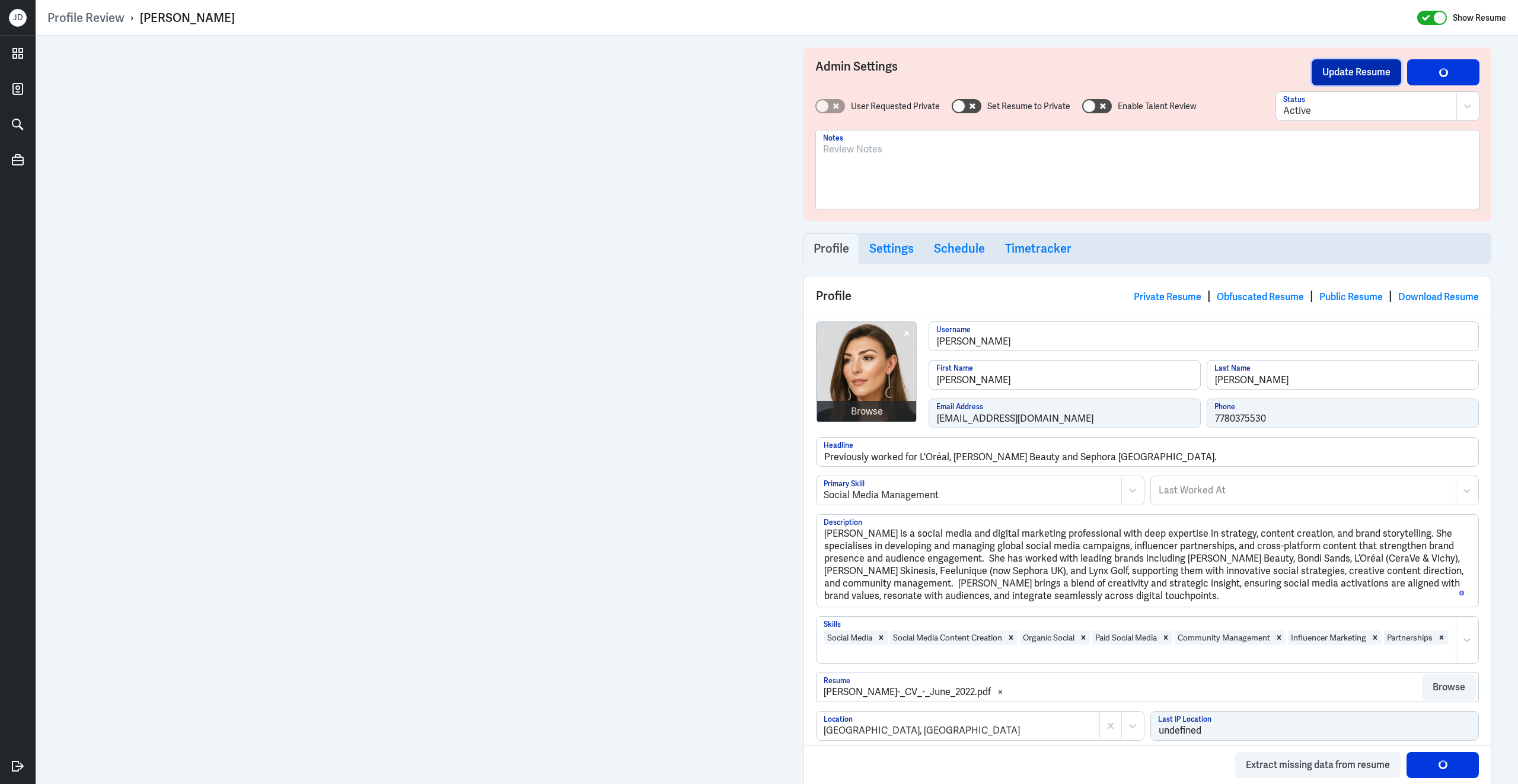
click at [1381, 76] on button "Update Resume" at bounding box center [1356, 72] width 89 height 26
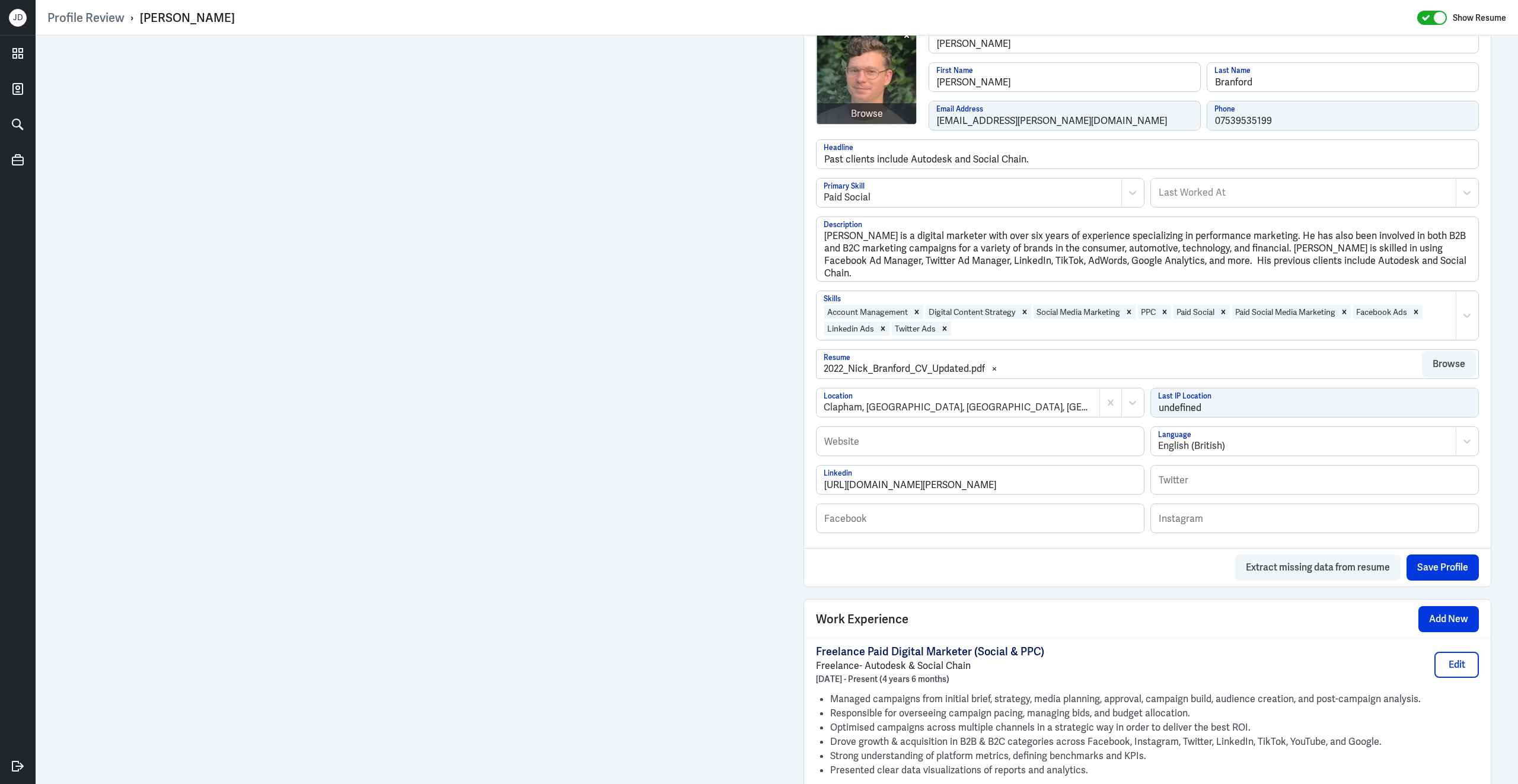
scroll to position [439, 0]
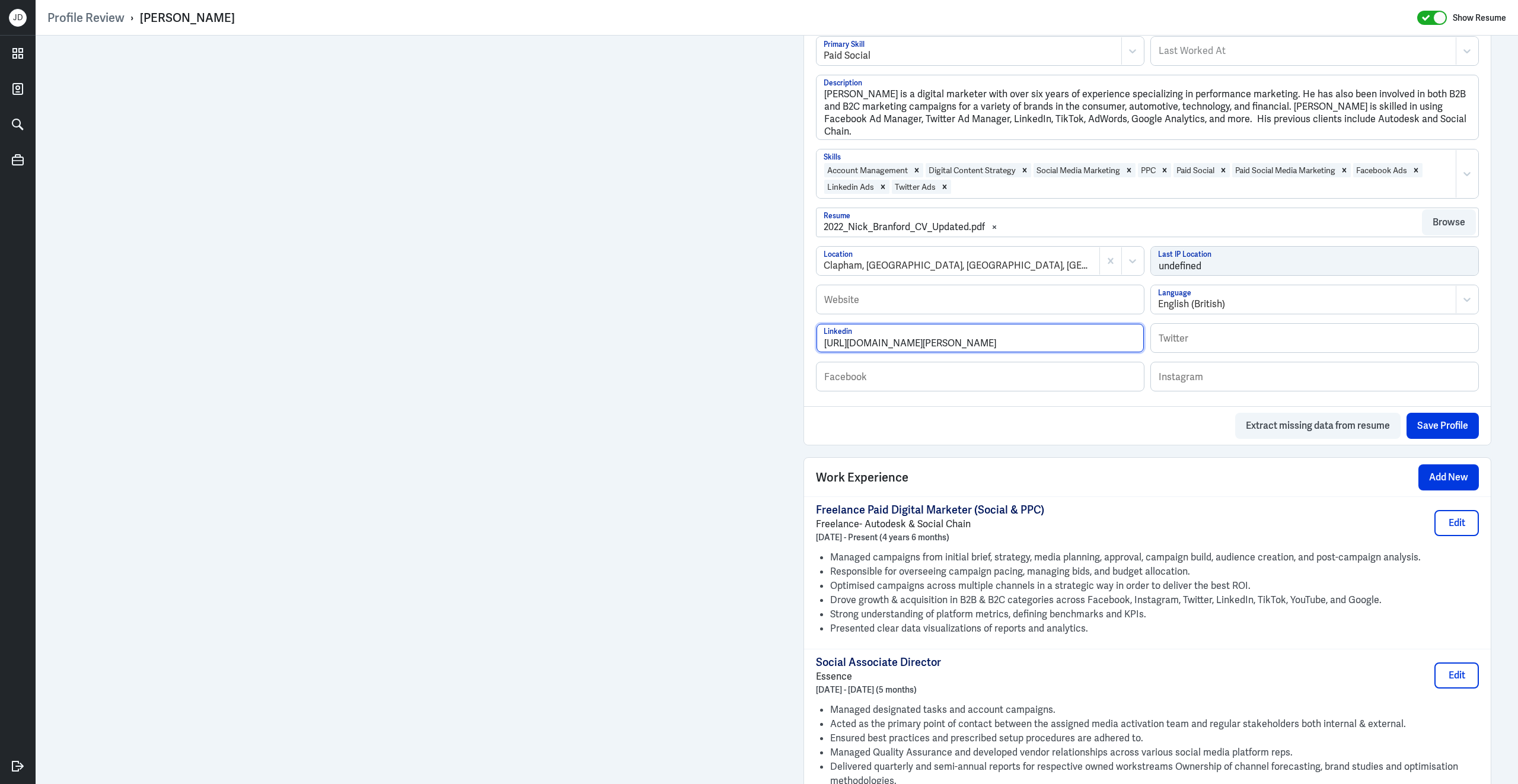
drag, startPoint x: 1126, startPoint y: 351, endPoint x: 756, endPoint y: 298, distance: 373.8
click at [756, 298] on div "Admin Settings Update Resume Save Profile User Requested Private Set Resume to …" at bounding box center [776, 665] width 1483 height 2136
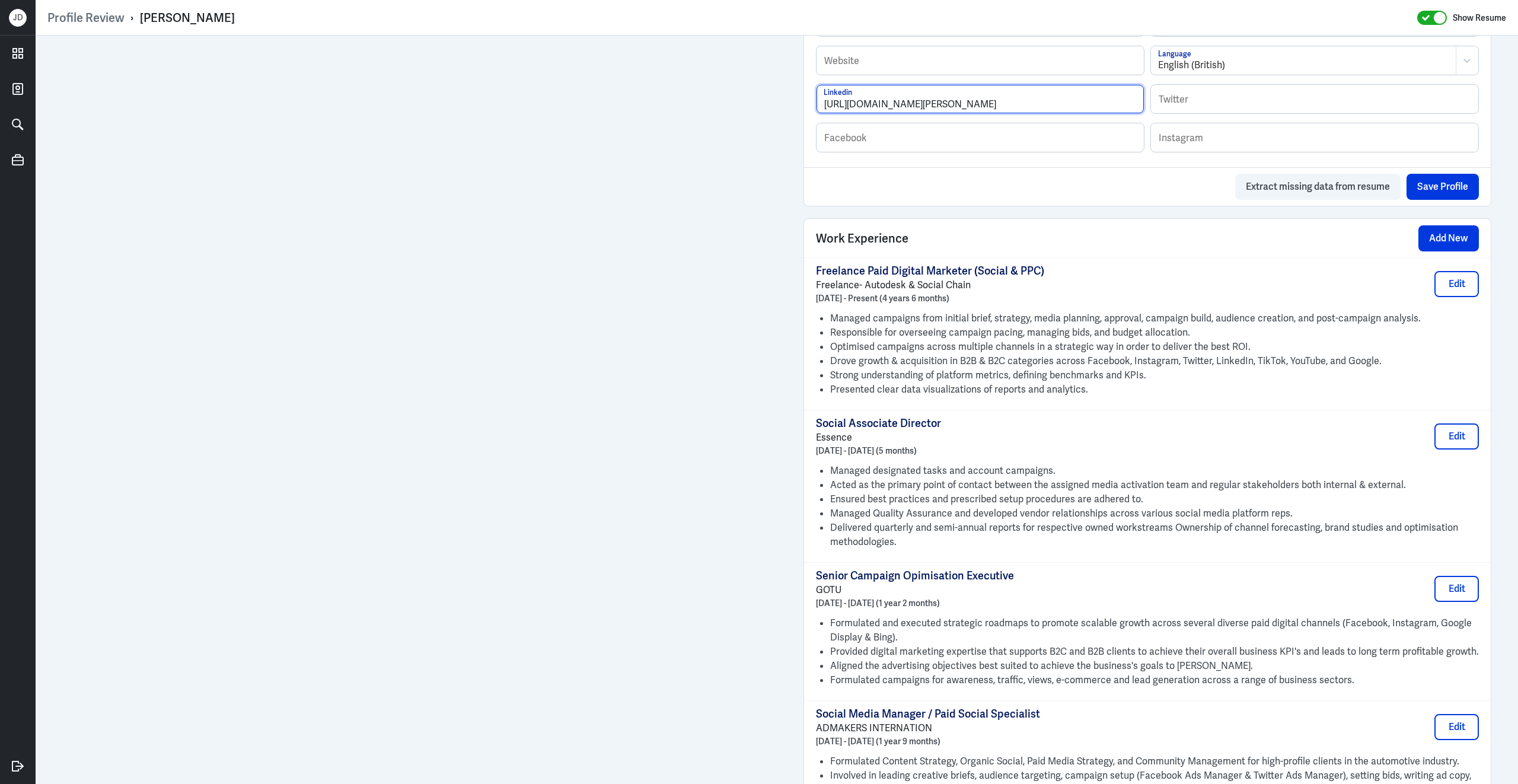
scroll to position [449, 0]
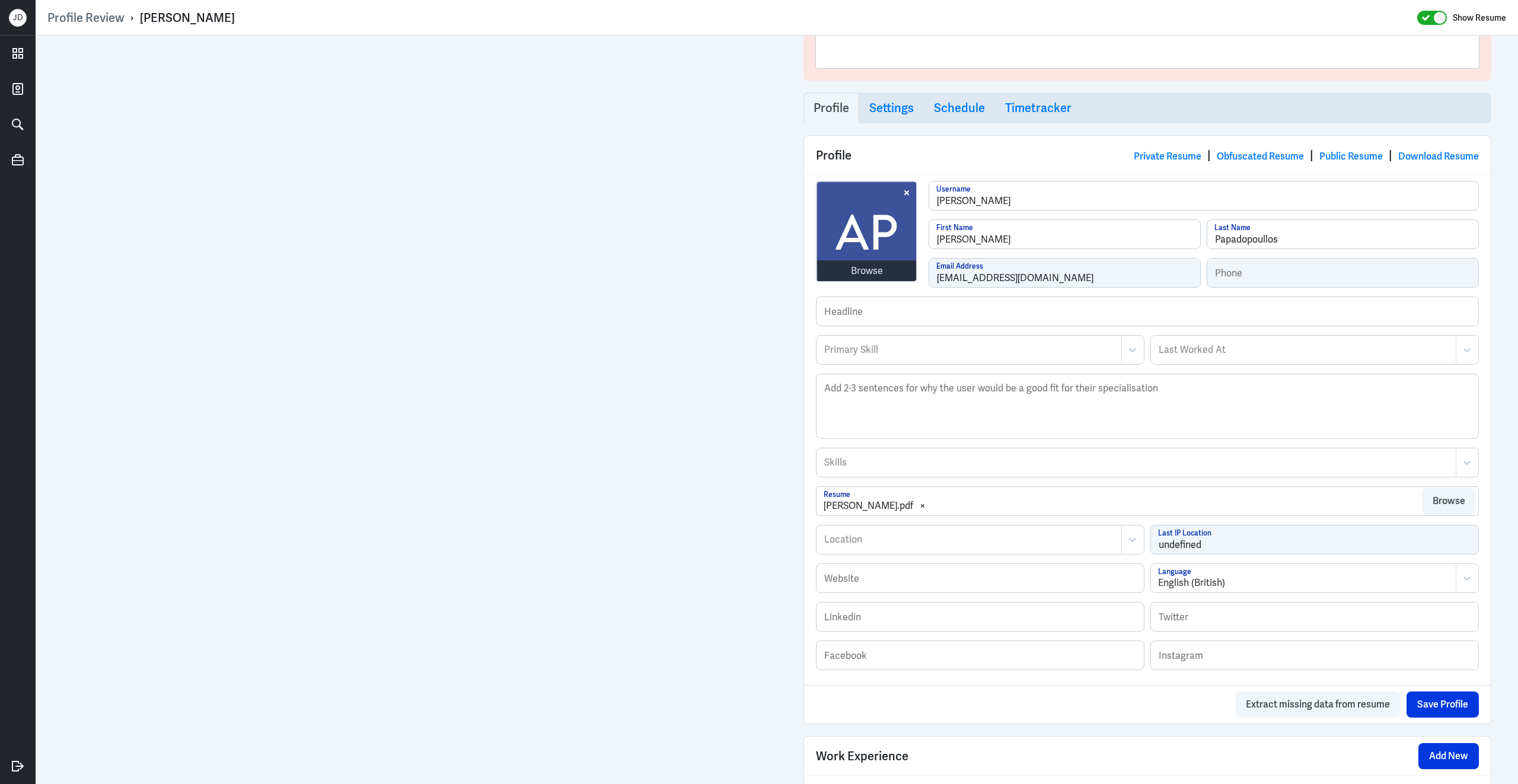
scroll to position [318, 0]
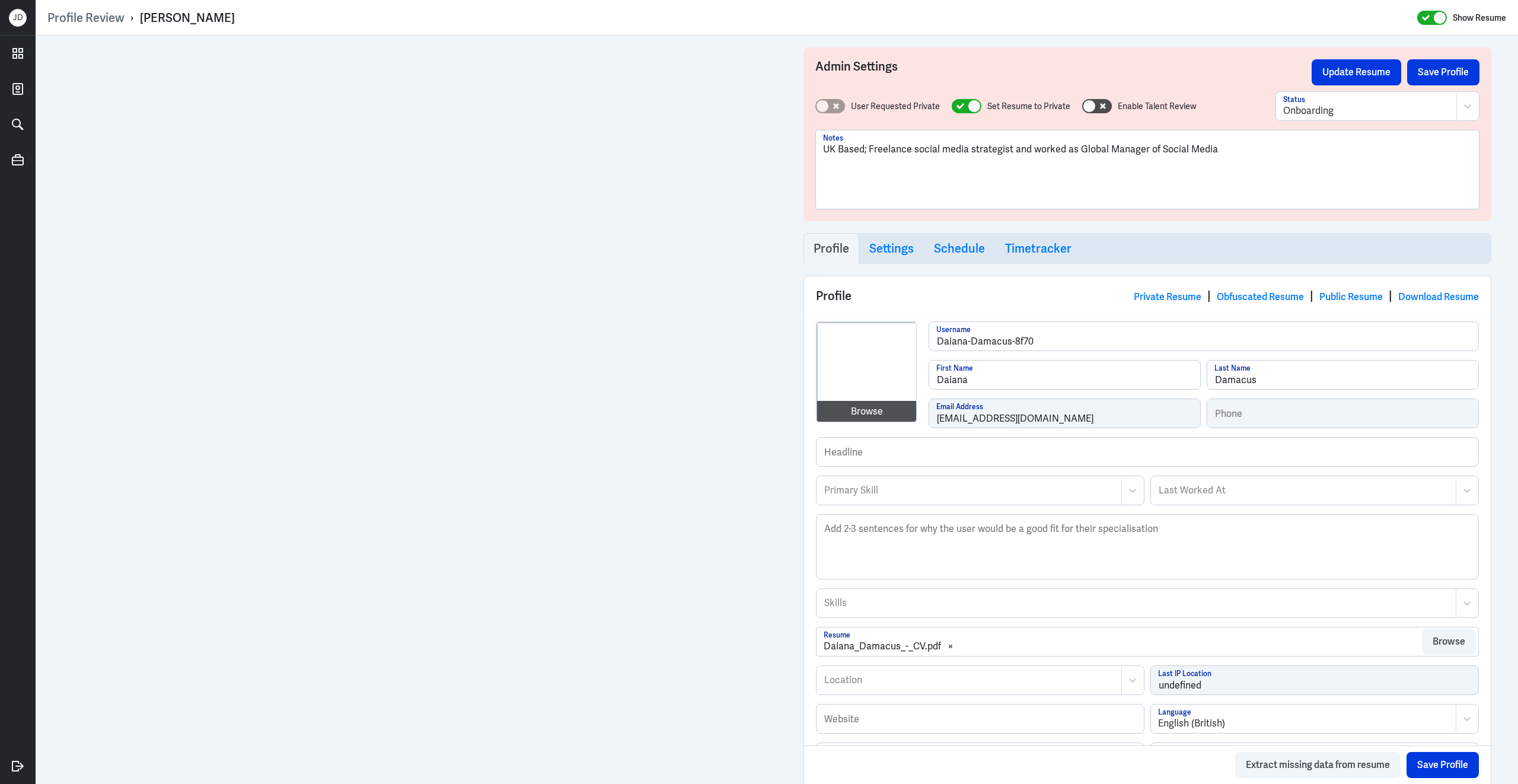
scroll to position [318, 0]
